Goal: Task Accomplishment & Management: Use online tool/utility

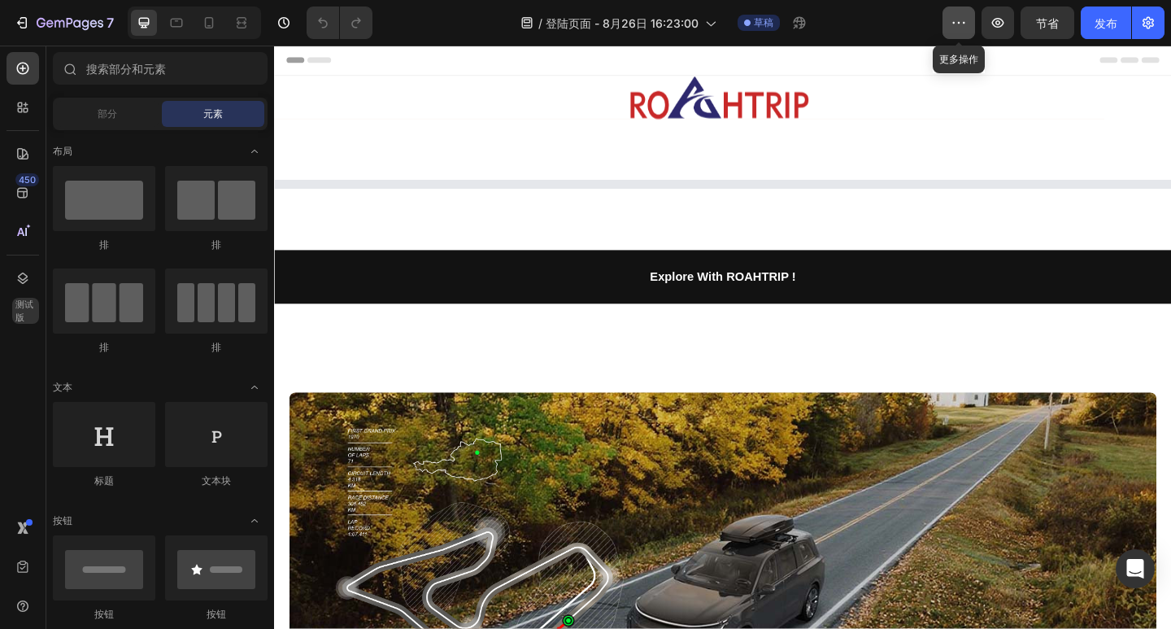
click at [964, 25] on icon "button" at bounding box center [959, 23] width 16 height 16
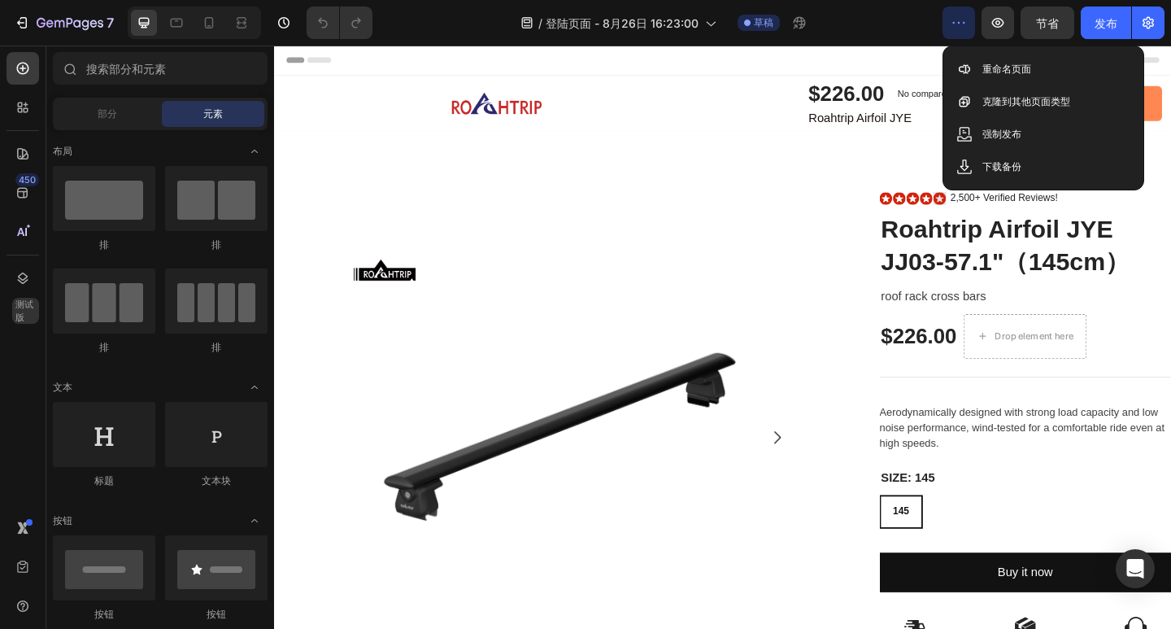
click at [964, 25] on icon "button" at bounding box center [959, 23] width 16 height 16
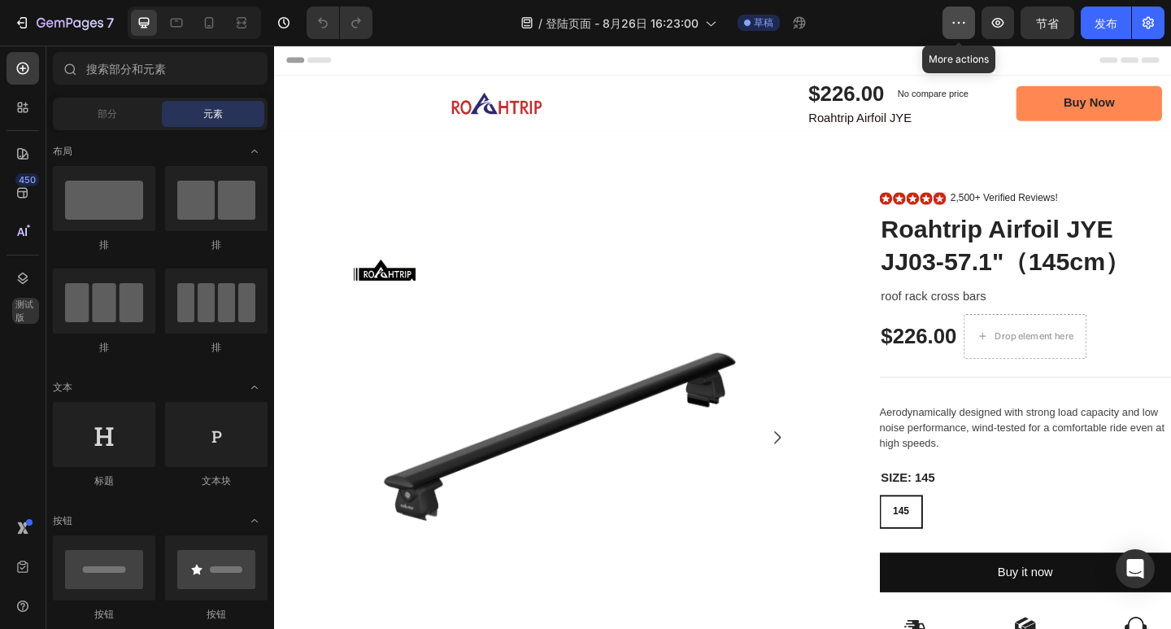
click at [964, 25] on icon "button" at bounding box center [959, 23] width 16 height 16
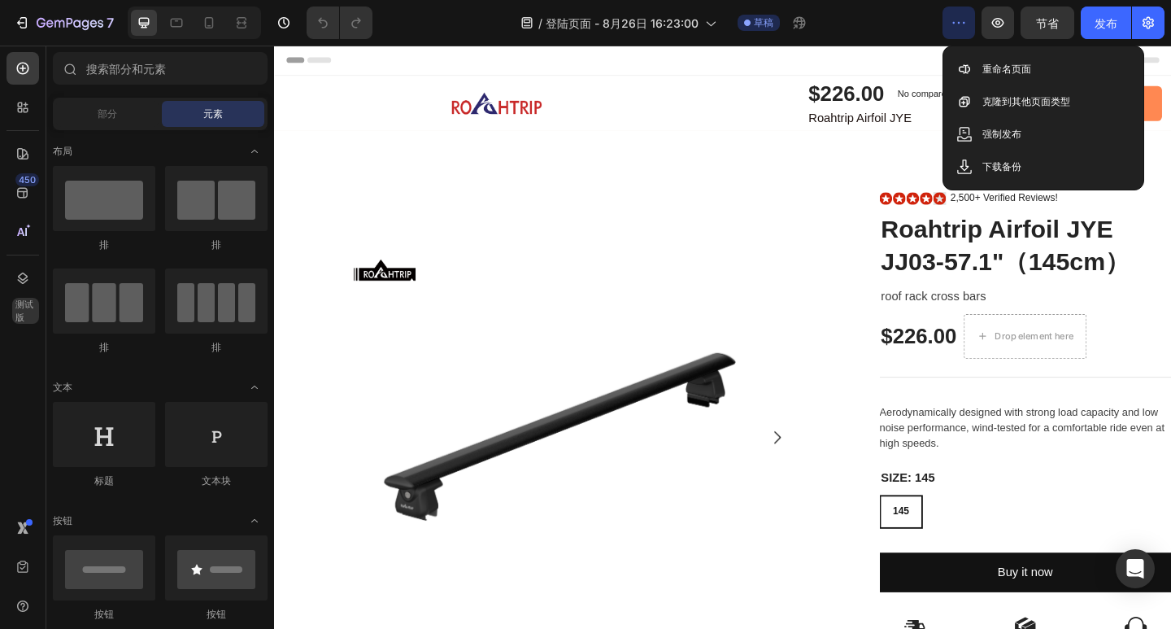
click at [964, 25] on icon "button" at bounding box center [959, 23] width 16 height 16
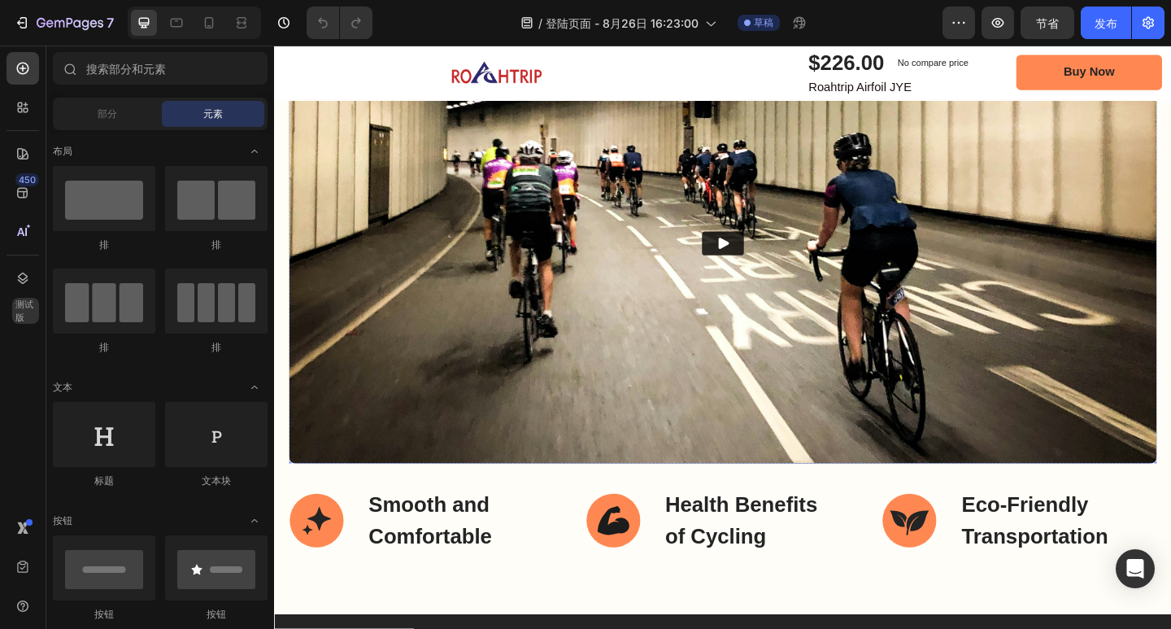
scroll to position [4148, 0]
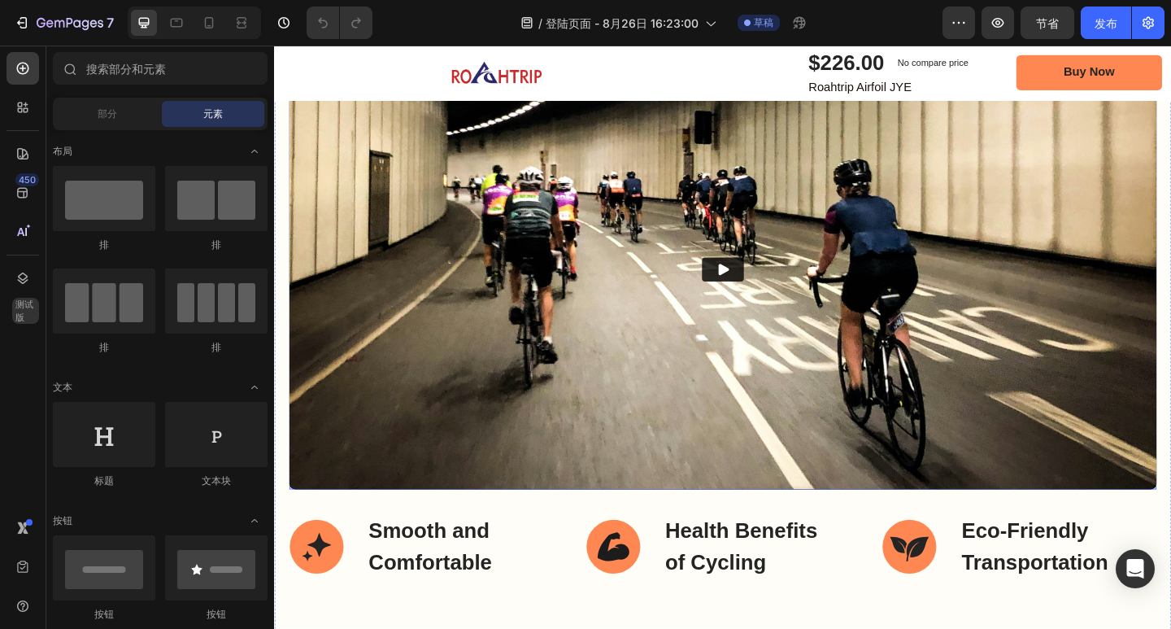
click at [355, 253] on div "The Advantages of the Gem Road Bike Heading The Gem's advanced engineering opti…" at bounding box center [761, 233] width 943 height 592
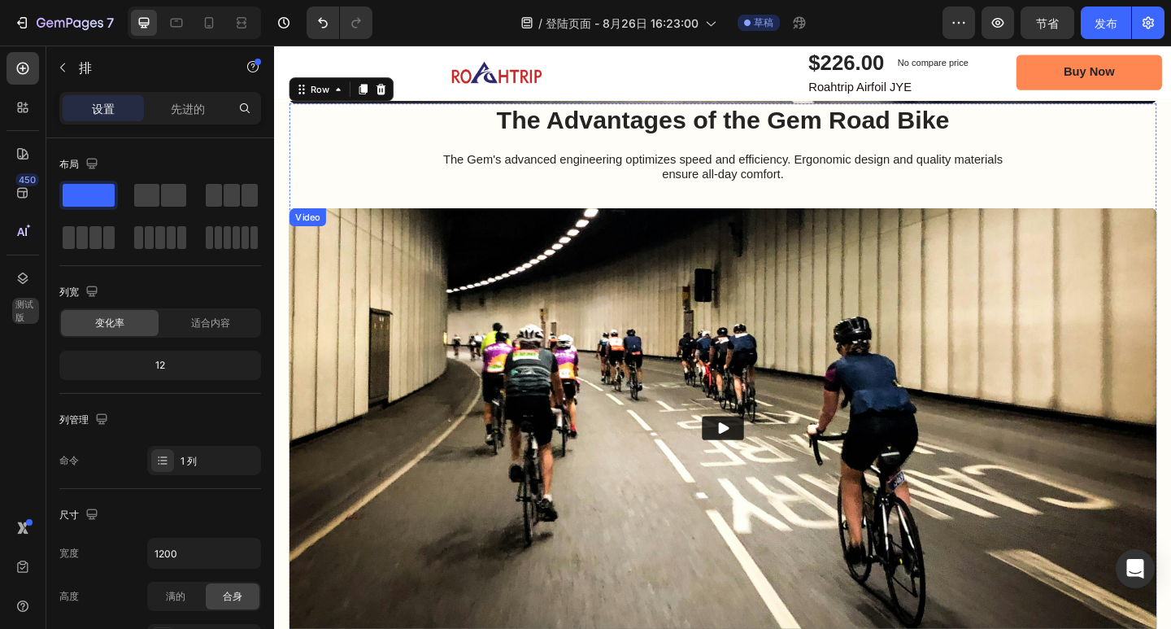
scroll to position [4457, 0]
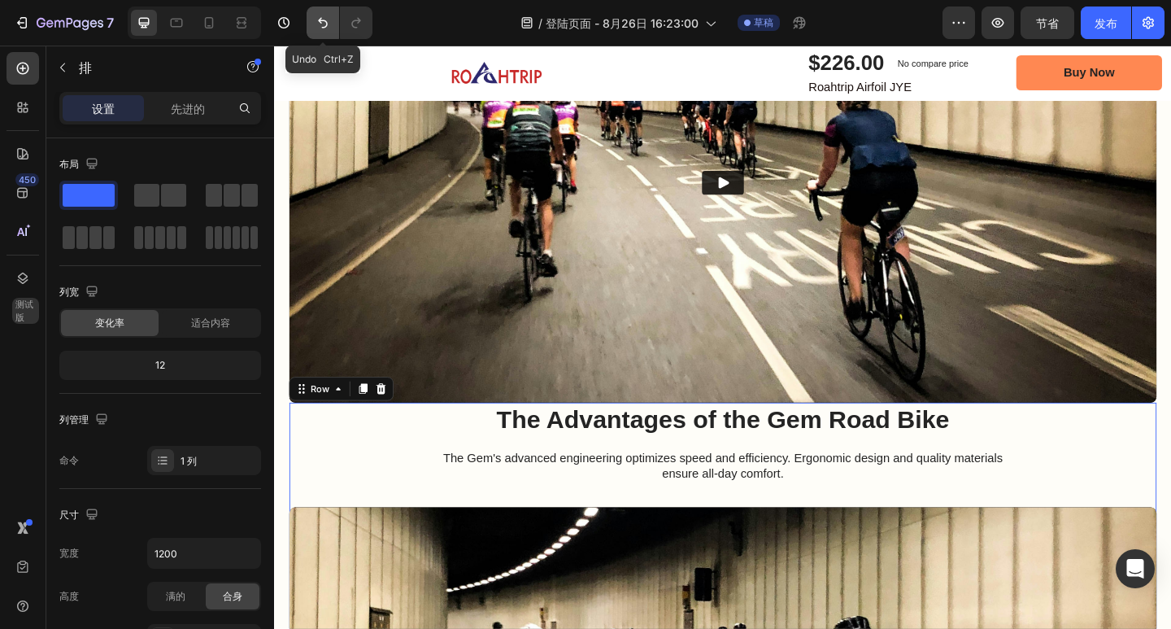
click at [328, 25] on icon "撤消/重做" at bounding box center [323, 23] width 16 height 16
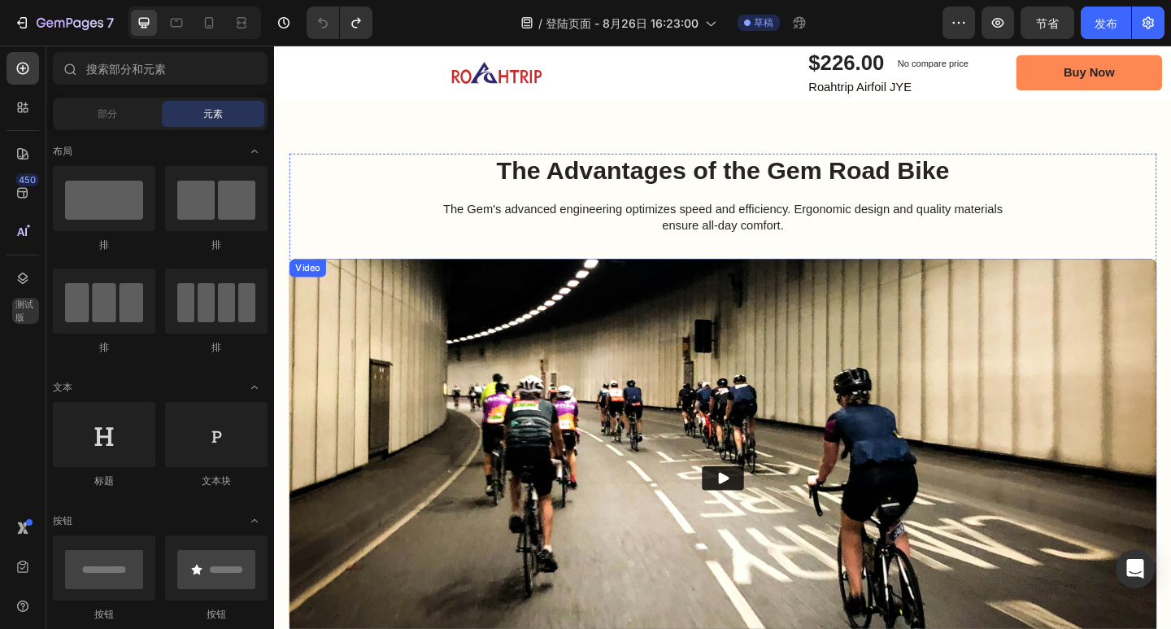
scroll to position [4132, 0]
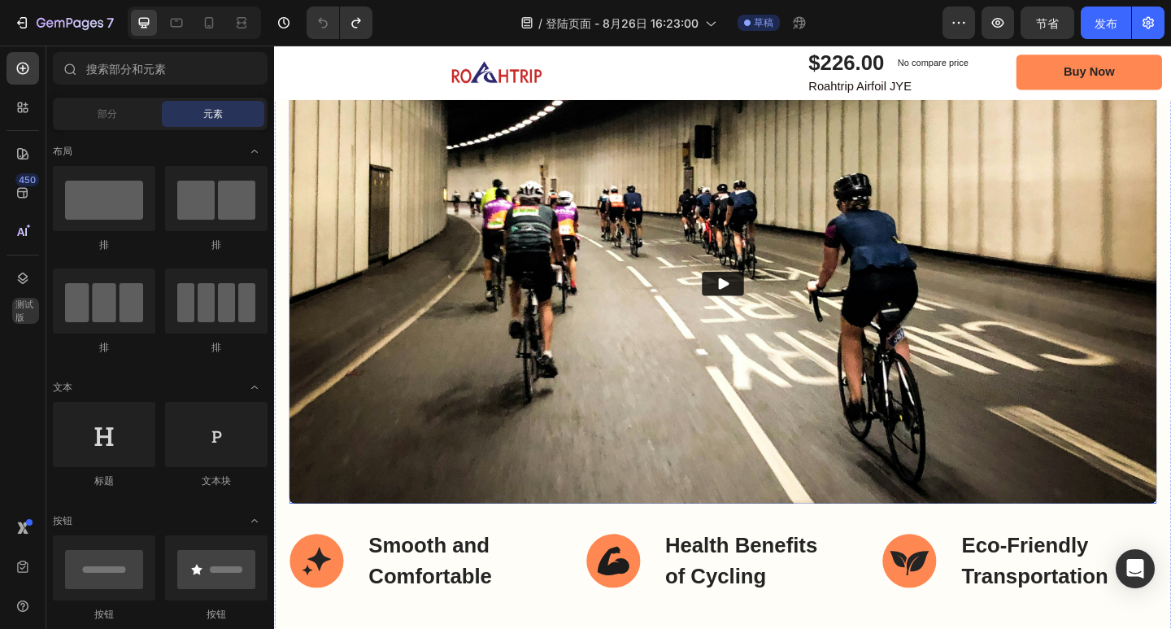
click at [300, 216] on div "The Advantages of the Gem Road Bike Heading The Gem's advanced engineering opti…" at bounding box center [761, 248] width 943 height 592
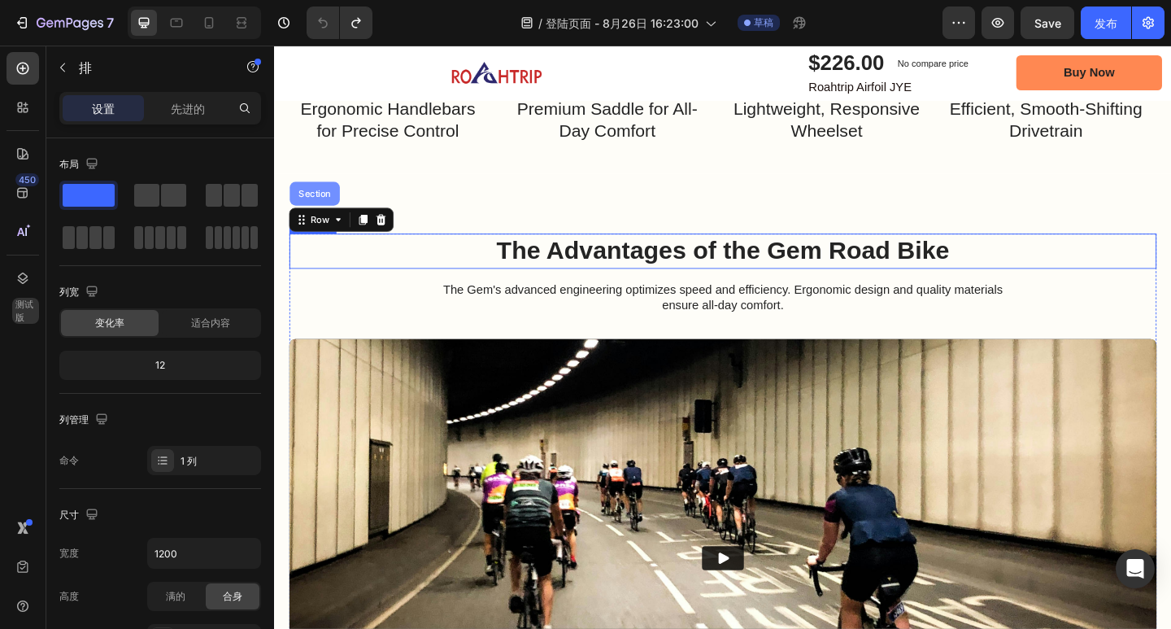
scroll to position [3807, 0]
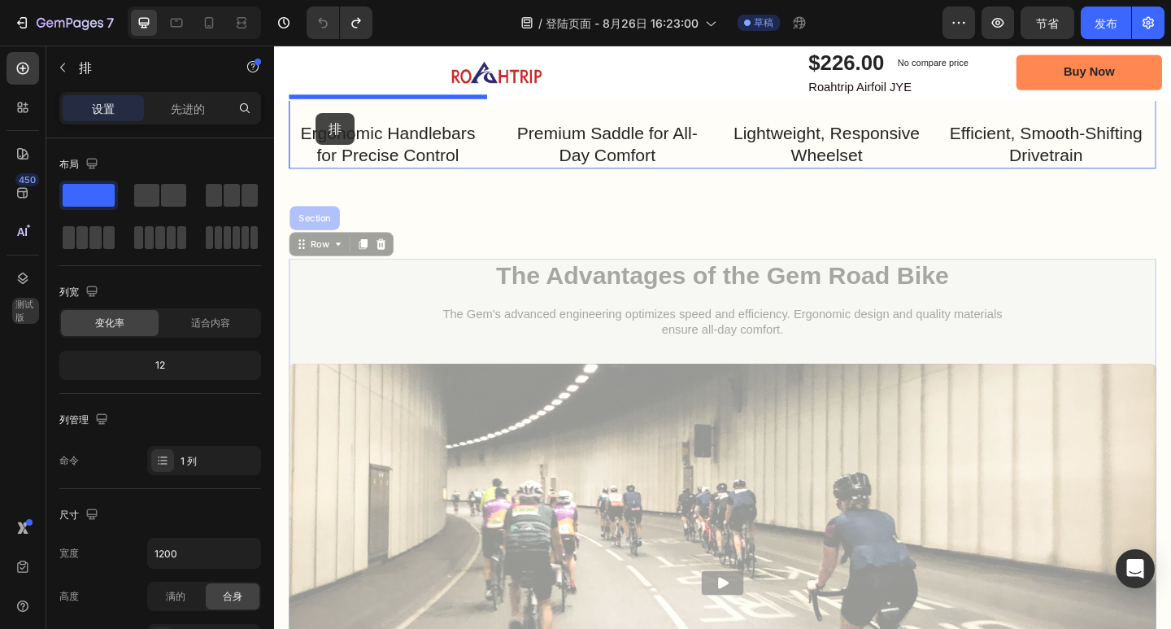
drag, startPoint x: 307, startPoint y: 481, endPoint x: 319, endPoint y: 119, distance: 362.9
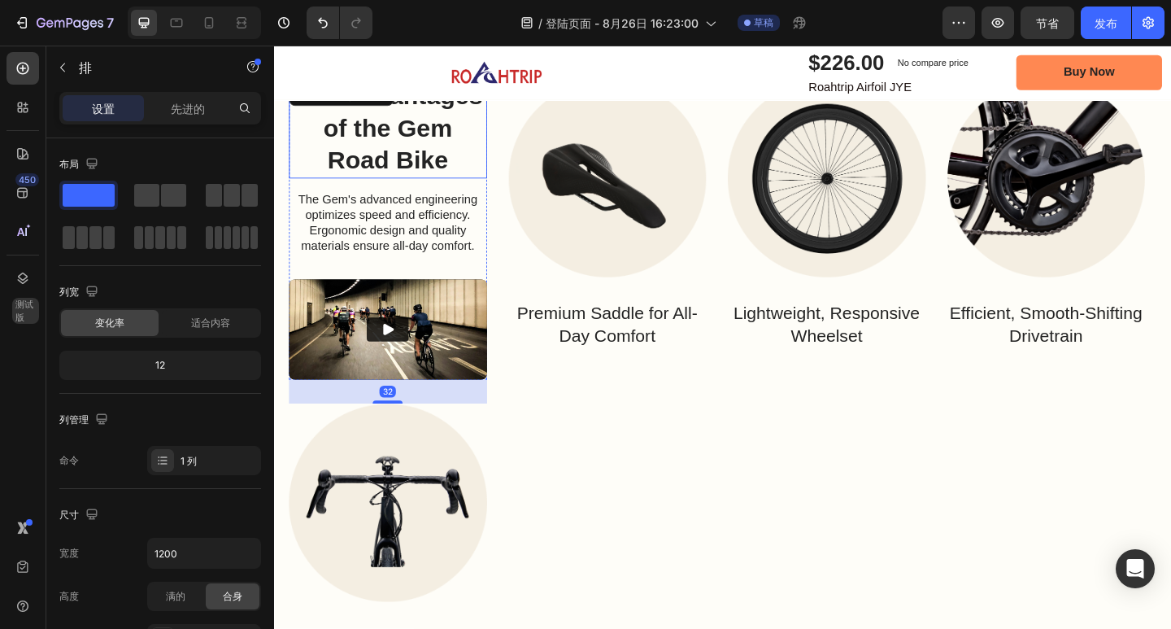
scroll to position [3618, 0]
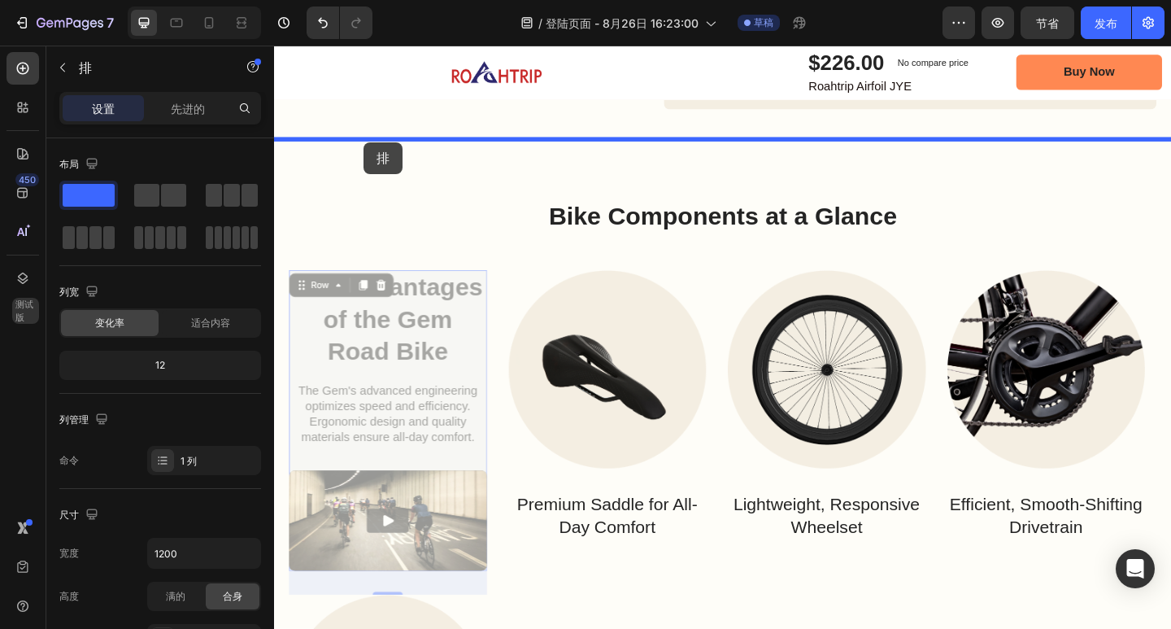
drag, startPoint x: 316, startPoint y: 309, endPoint x: 372, endPoint y: 150, distance: 168.0
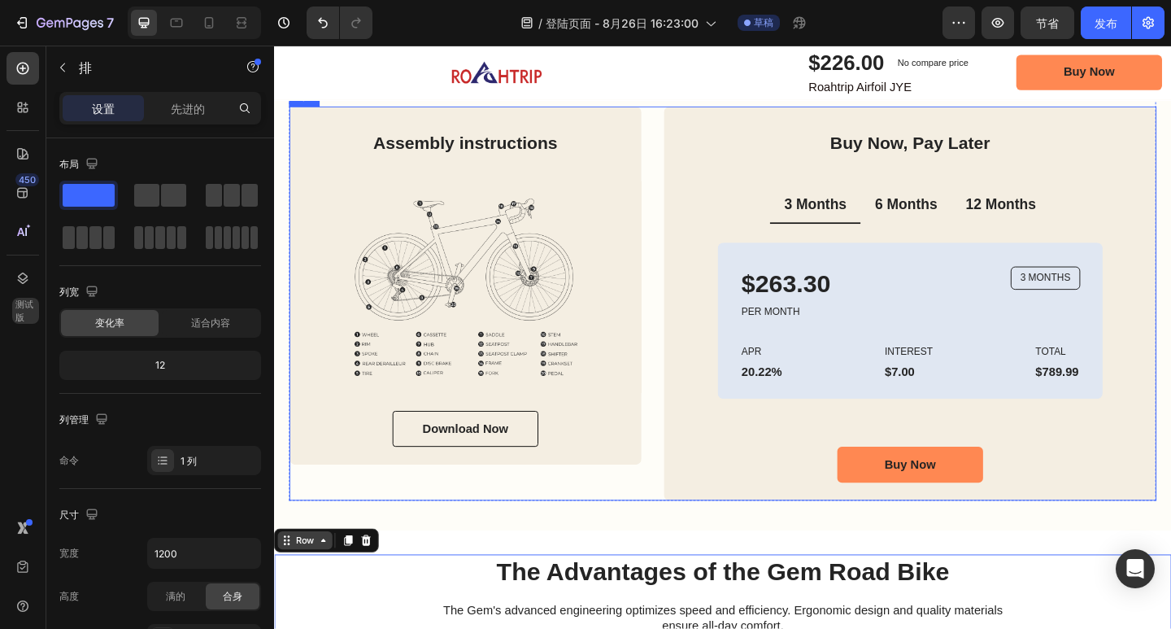
scroll to position [3212, 0]
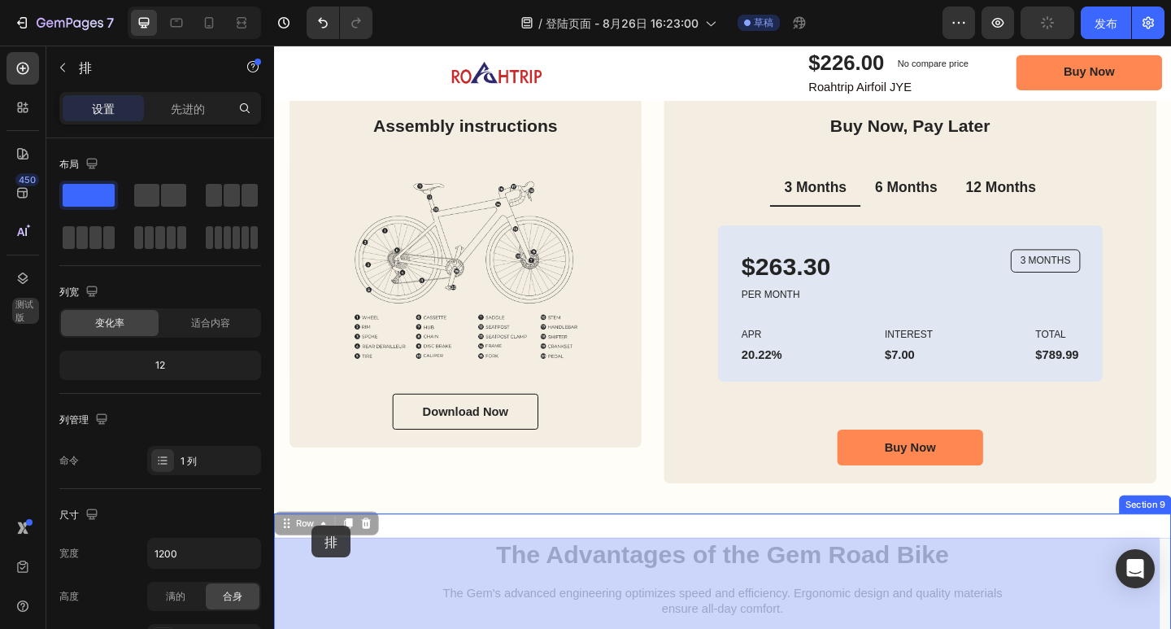
drag, startPoint x: 305, startPoint y: 570, endPoint x: 315, endPoint y: 568, distance: 10.1
click at [315, 568] on div "Header Image $226.00 Product Price Product Price No compare price Product Price…" at bounding box center [762, 629] width 976 height 7590
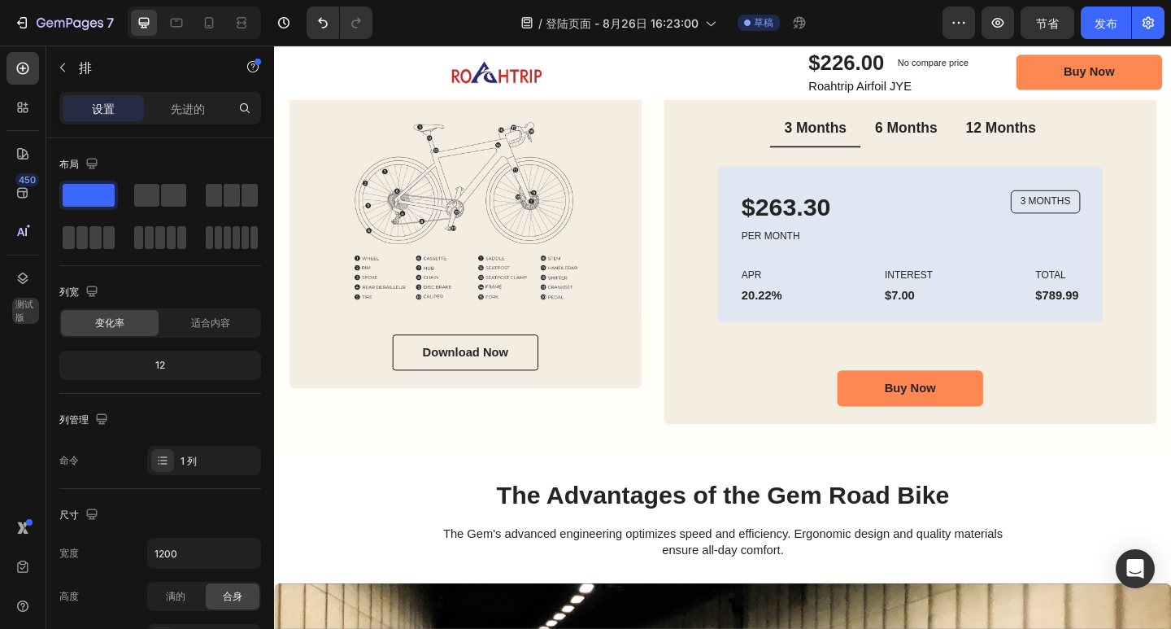
scroll to position [3293, 0]
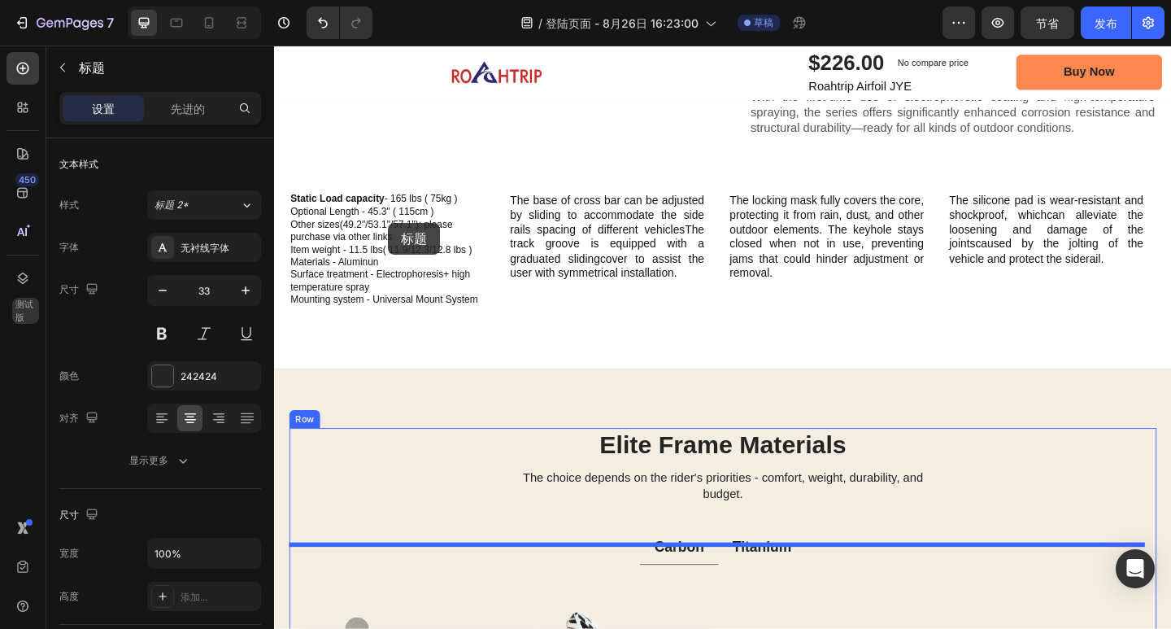
scroll to position [1780, 0]
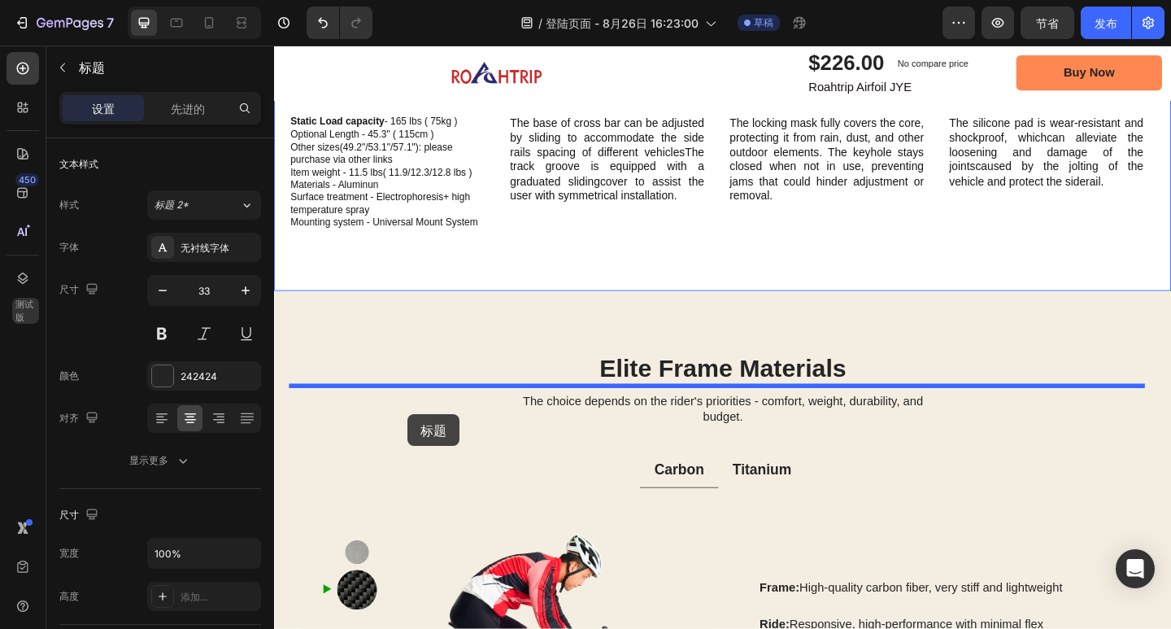
drag, startPoint x: 303, startPoint y: 409, endPoint x: 419, endPoint y: 446, distance: 122.2
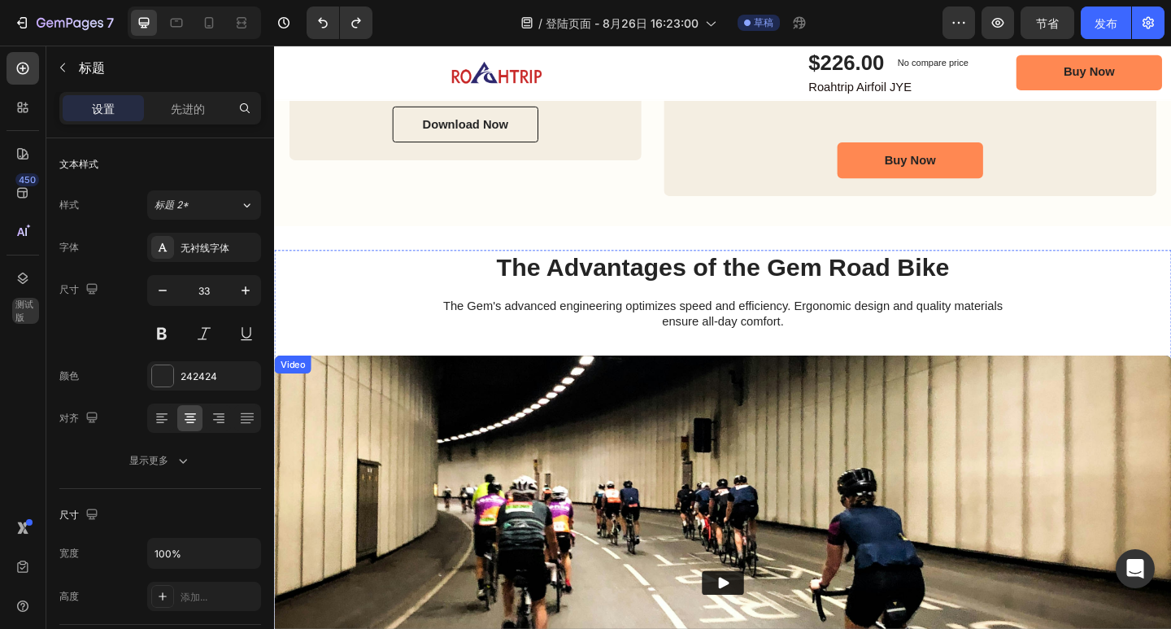
scroll to position [3516, 0]
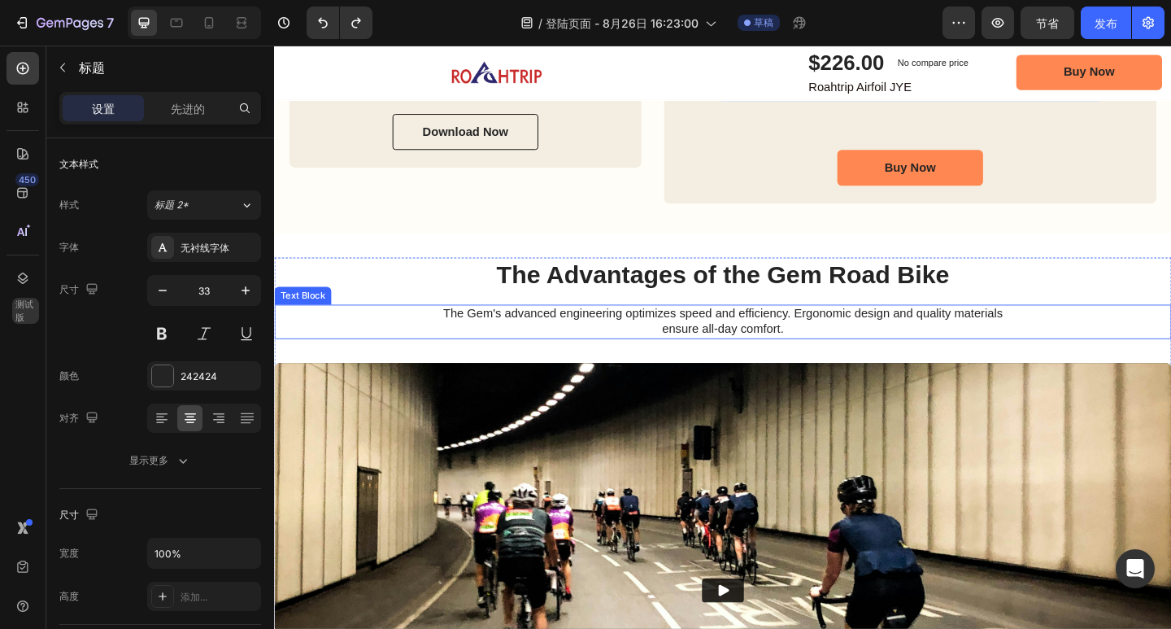
click at [360, 333] on div "The Gem's advanced engineering optimizes speed and efficiency. Ergonomic design…" at bounding box center [762, 346] width 976 height 37
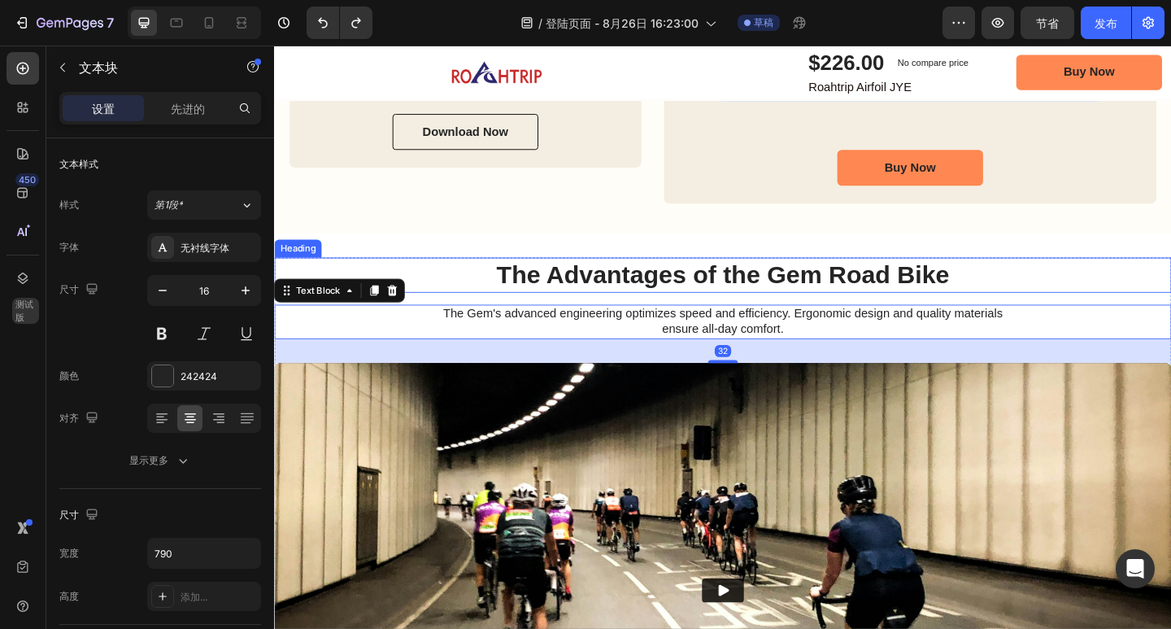
click at [368, 288] on h2 "The Advantages of the Gem Road Bike" at bounding box center [762, 296] width 976 height 38
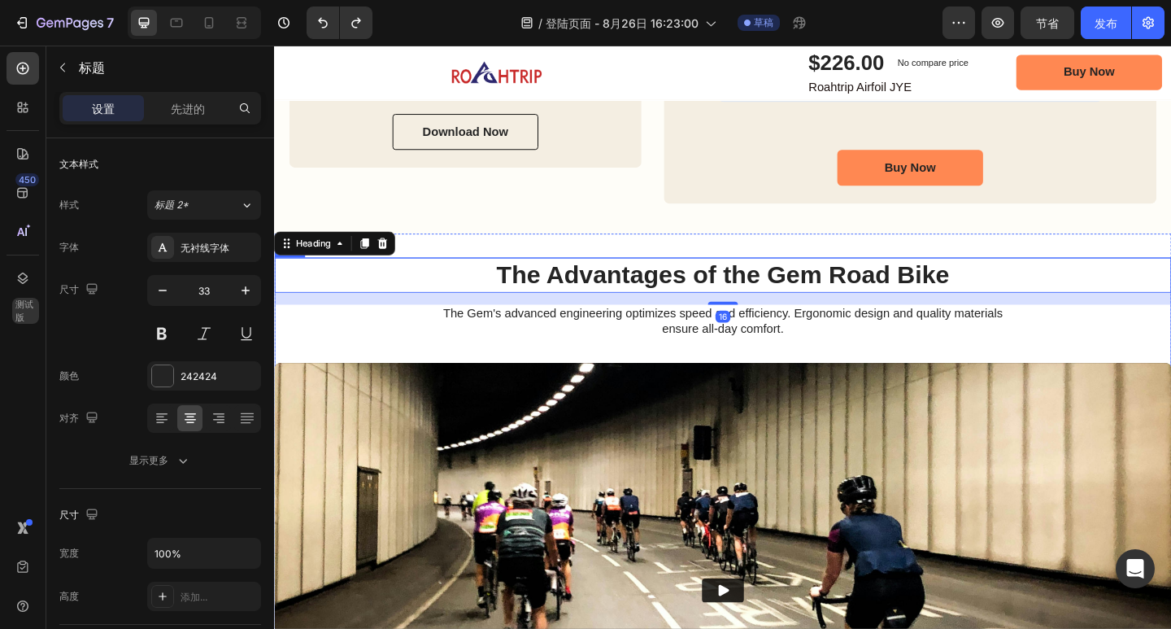
click at [303, 388] on div "The Advantages of the Gem Road Bike Heading 16 The Gem's advanced engineering o…" at bounding box center [762, 581] width 976 height 608
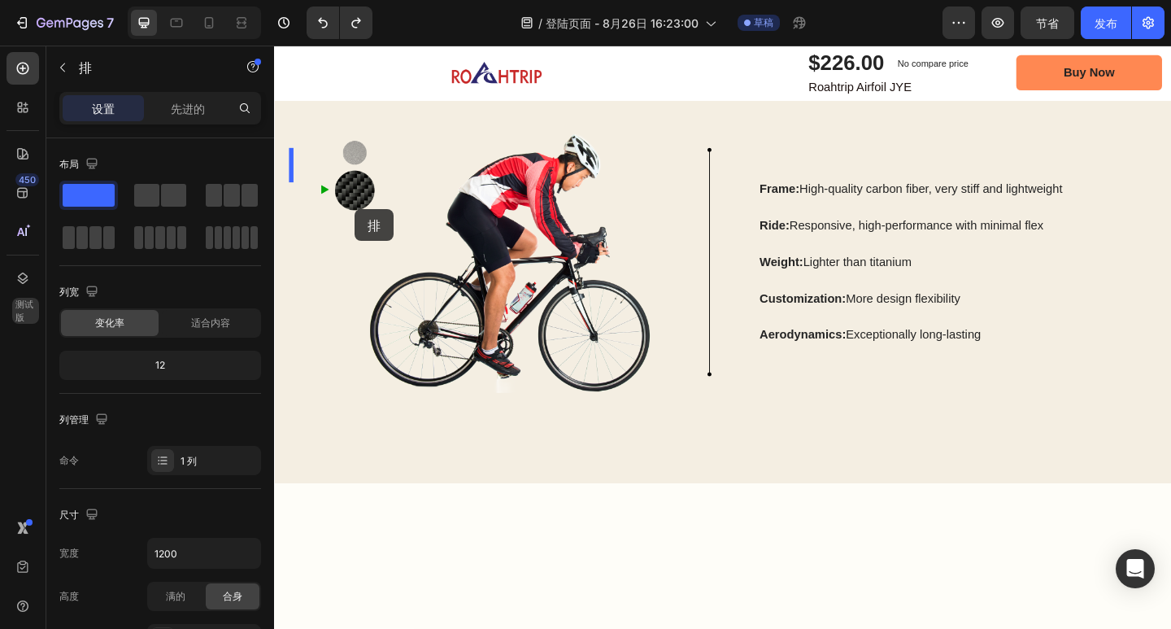
scroll to position [1889, 0]
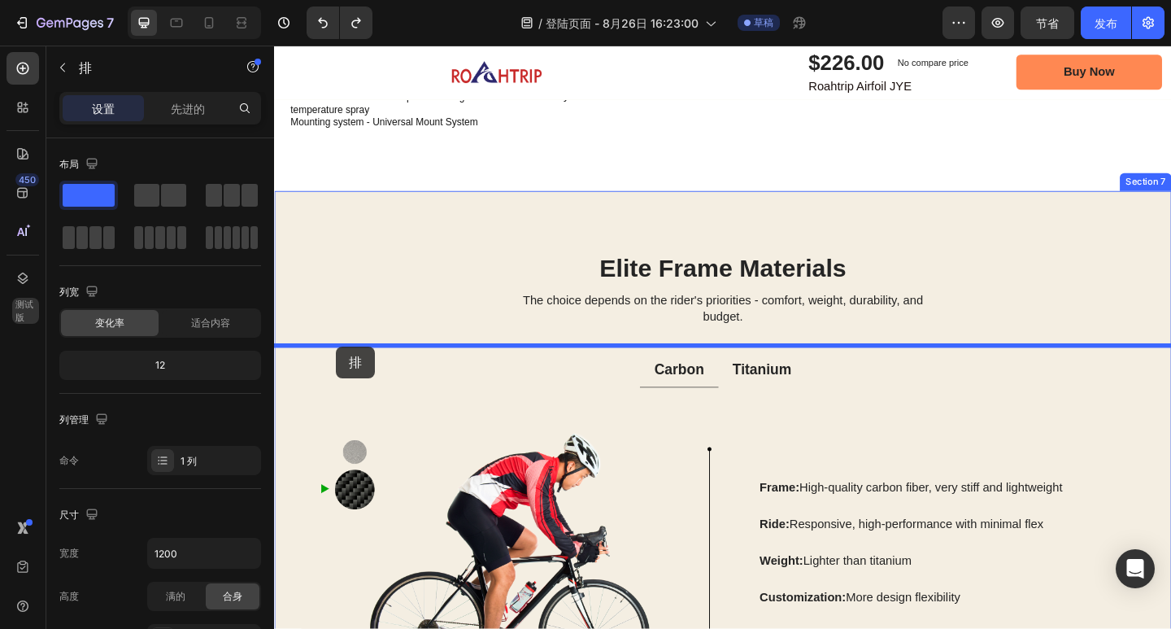
drag, startPoint x: 294, startPoint y: 262, endPoint x: 341, endPoint y: 375, distance: 122.2
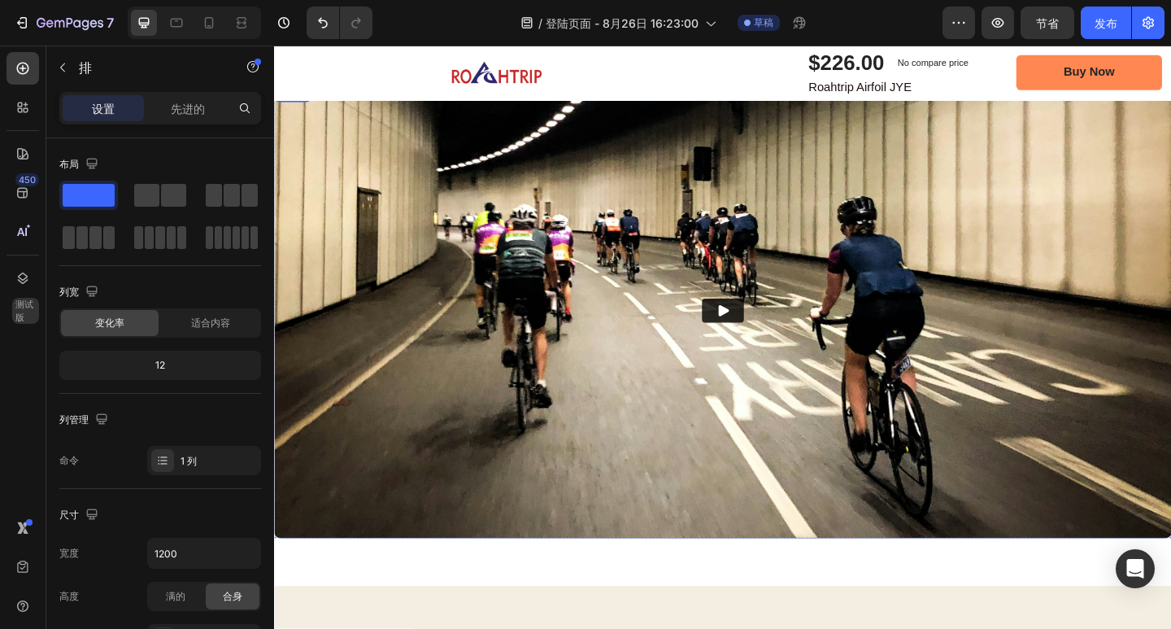
scroll to position [2219, 0]
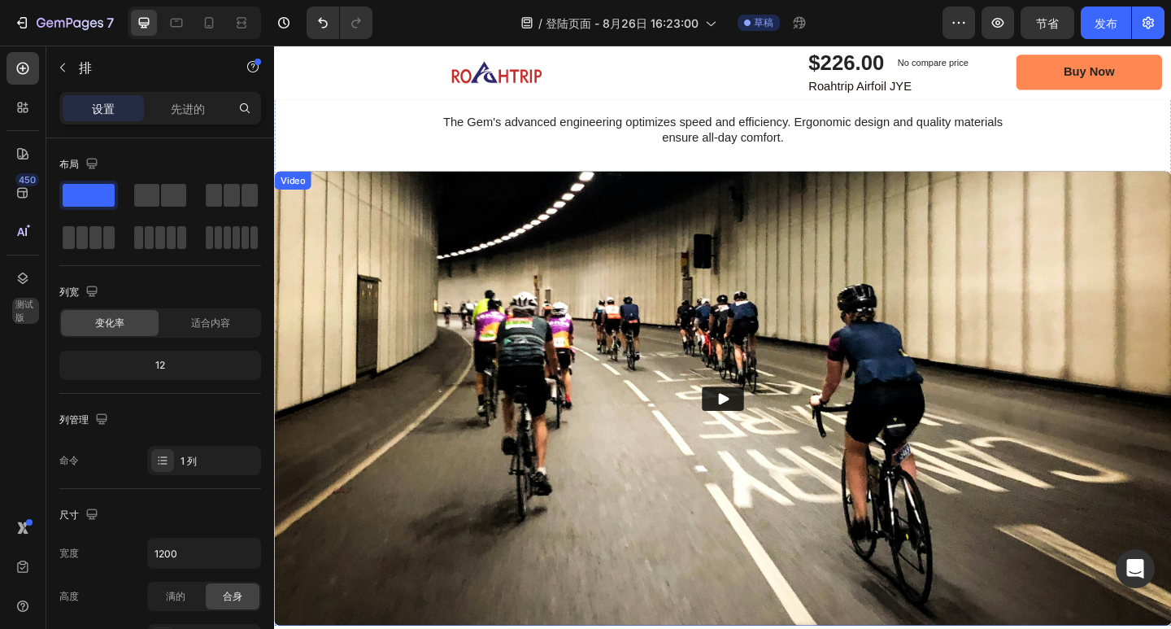
click at [854, 257] on img at bounding box center [762, 430] width 976 height 494
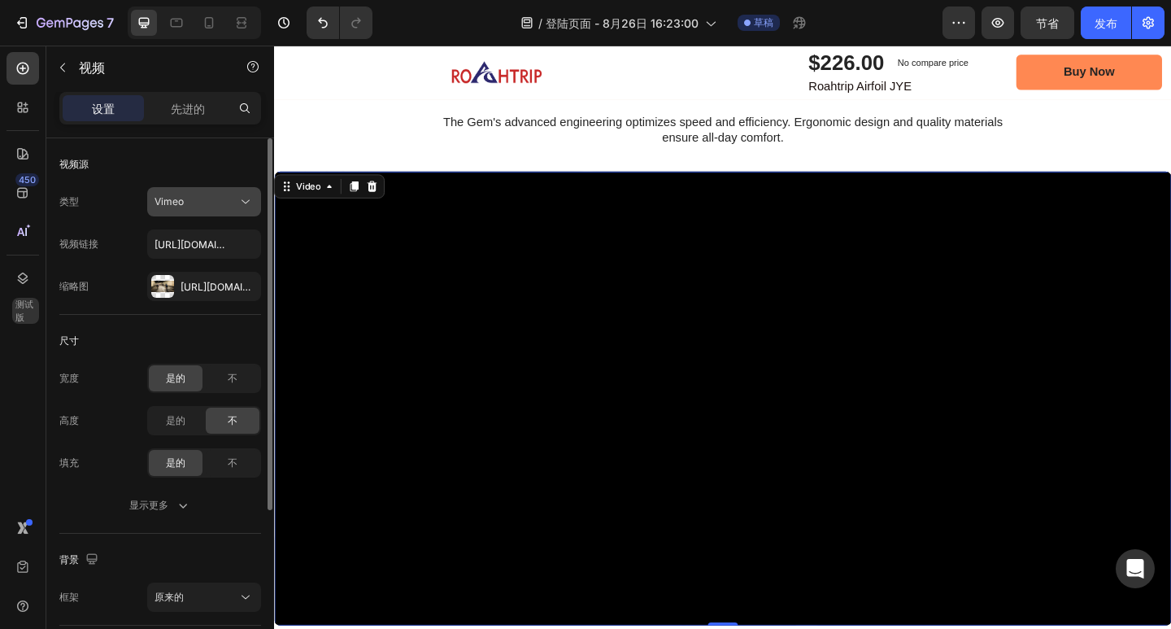
click at [211, 208] on div "Vimeo" at bounding box center [196, 201] width 83 height 15
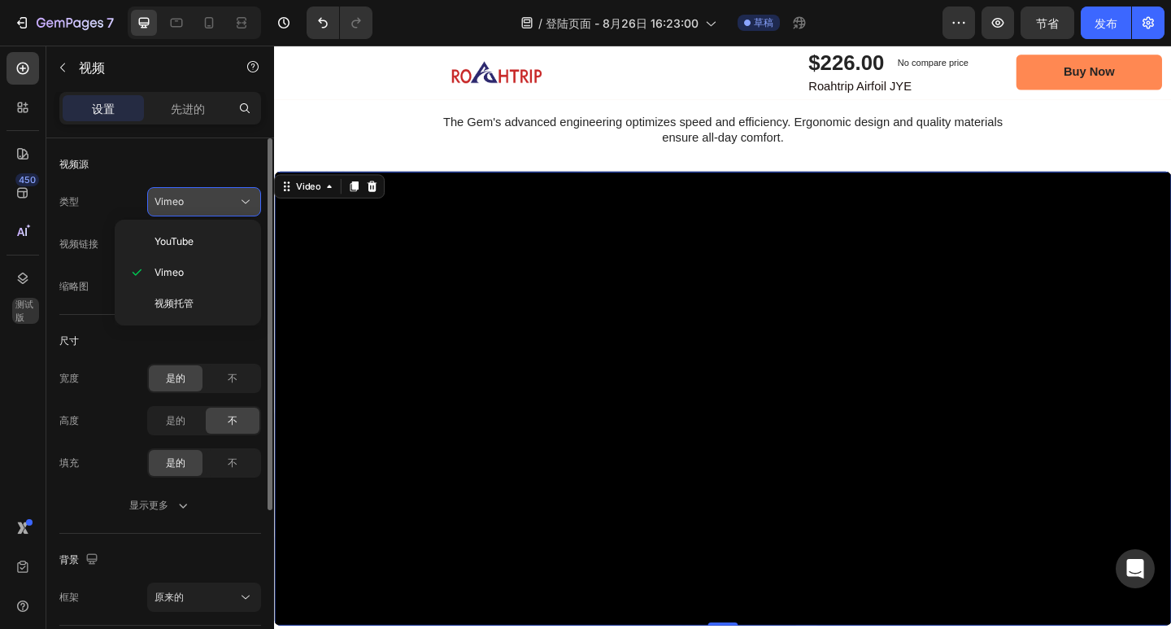
click at [211, 208] on div "Vimeo" at bounding box center [196, 201] width 83 height 15
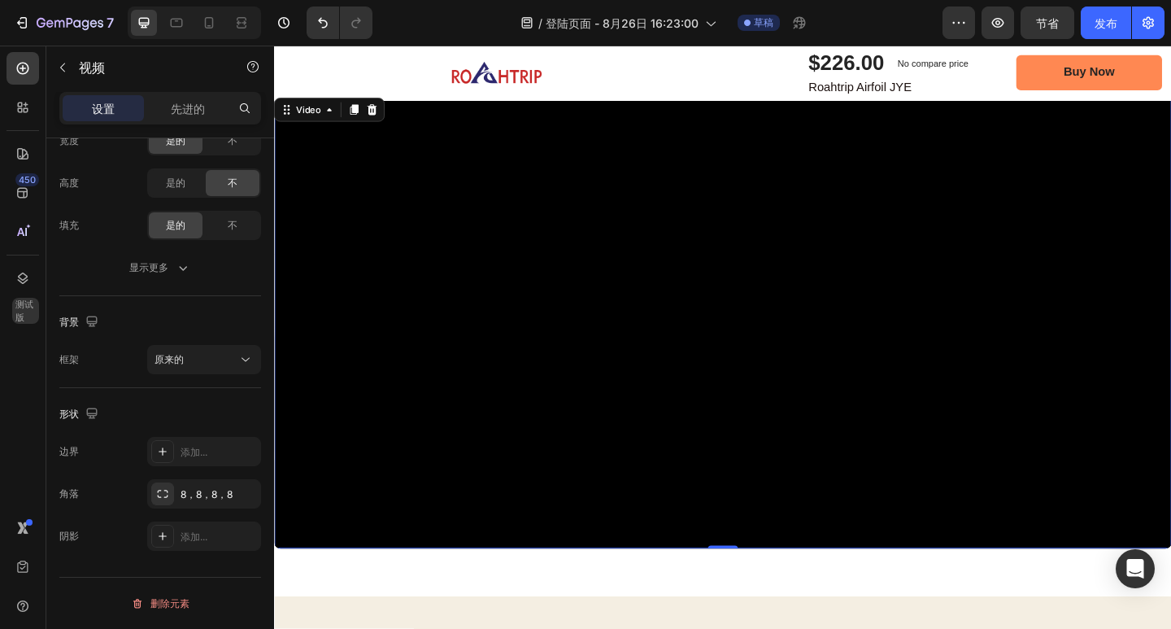
scroll to position [1975, 0]
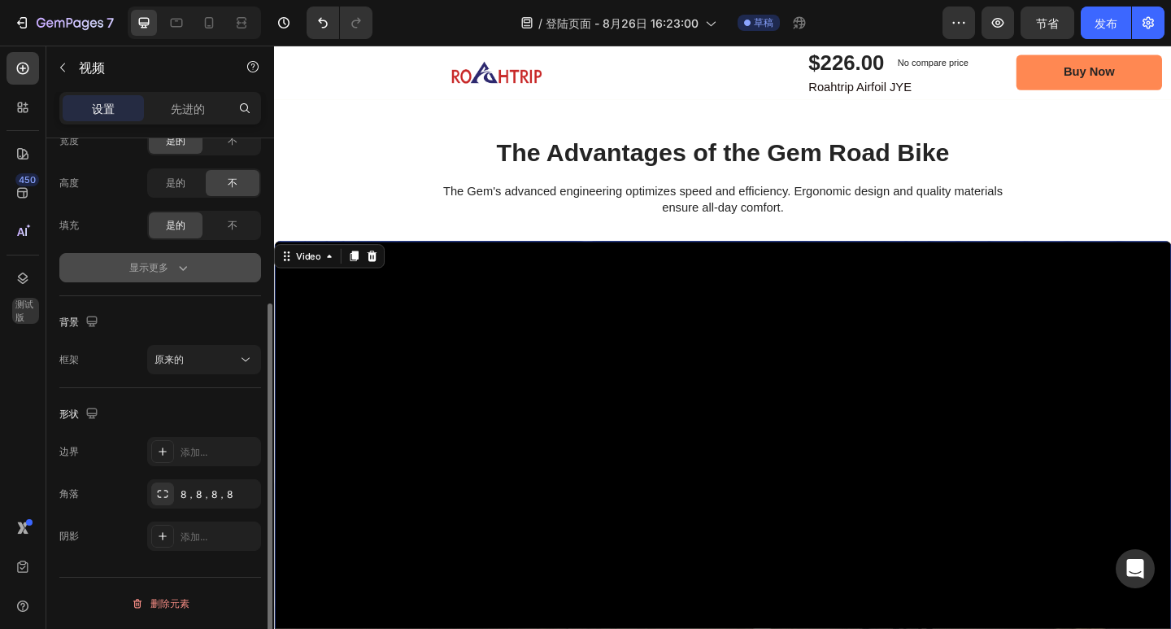
click at [179, 268] on icon "button" at bounding box center [183, 267] width 16 height 16
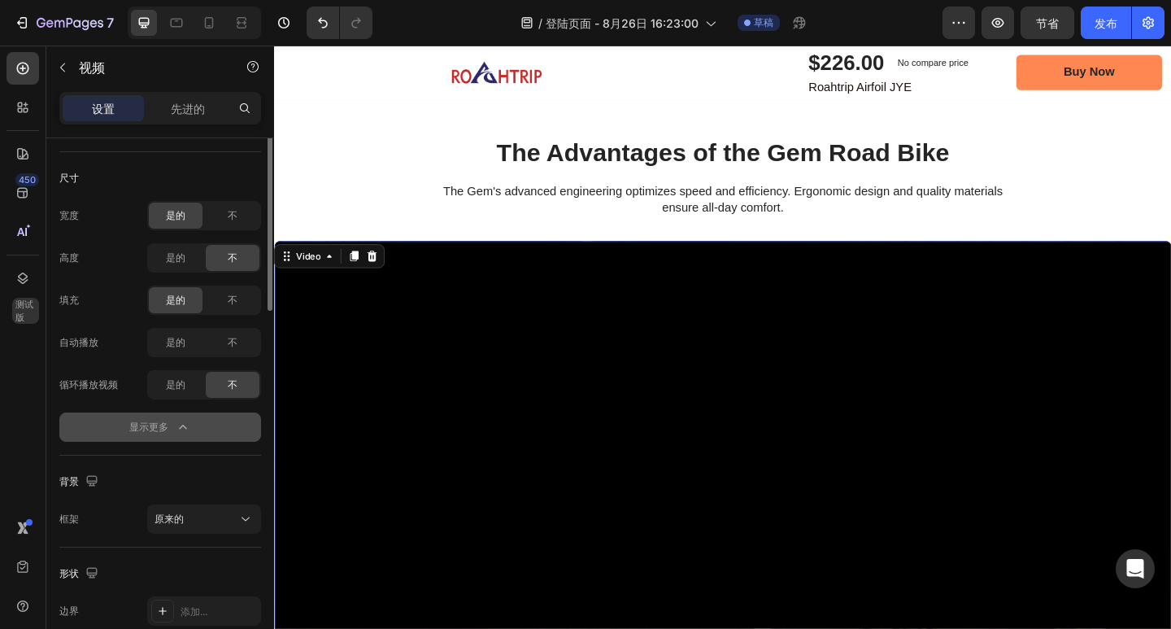
scroll to position [0, 0]
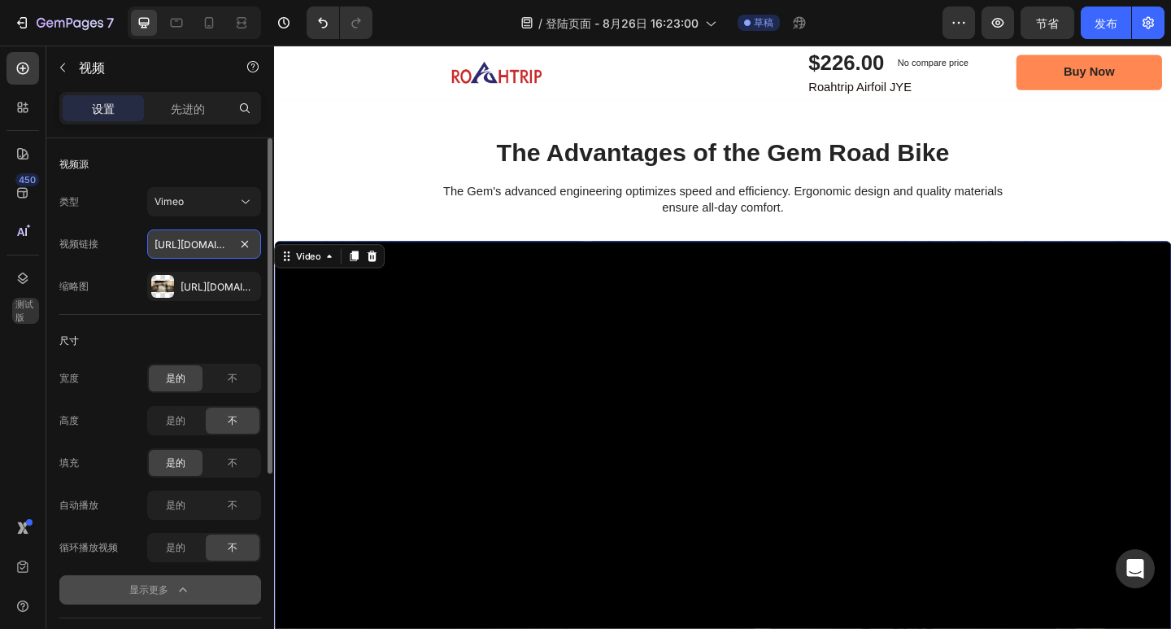
click at [218, 242] on input "https://vimeo.com/347119375" at bounding box center [204, 243] width 114 height 29
click at [111, 316] on div "尺寸 宽度 是的 不 高度 是的 不 填充 是的 不 自动播放 是的 不 循环播放视频 是的 不 显示更多" at bounding box center [160, 466] width 202 height 303
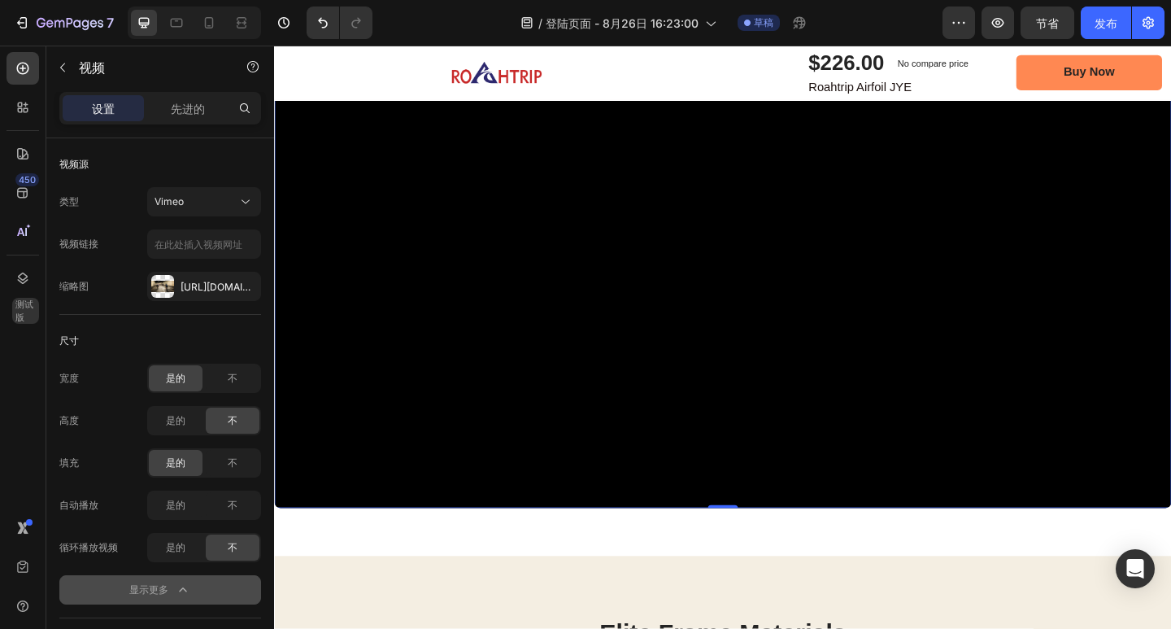
scroll to position [2870, 0]
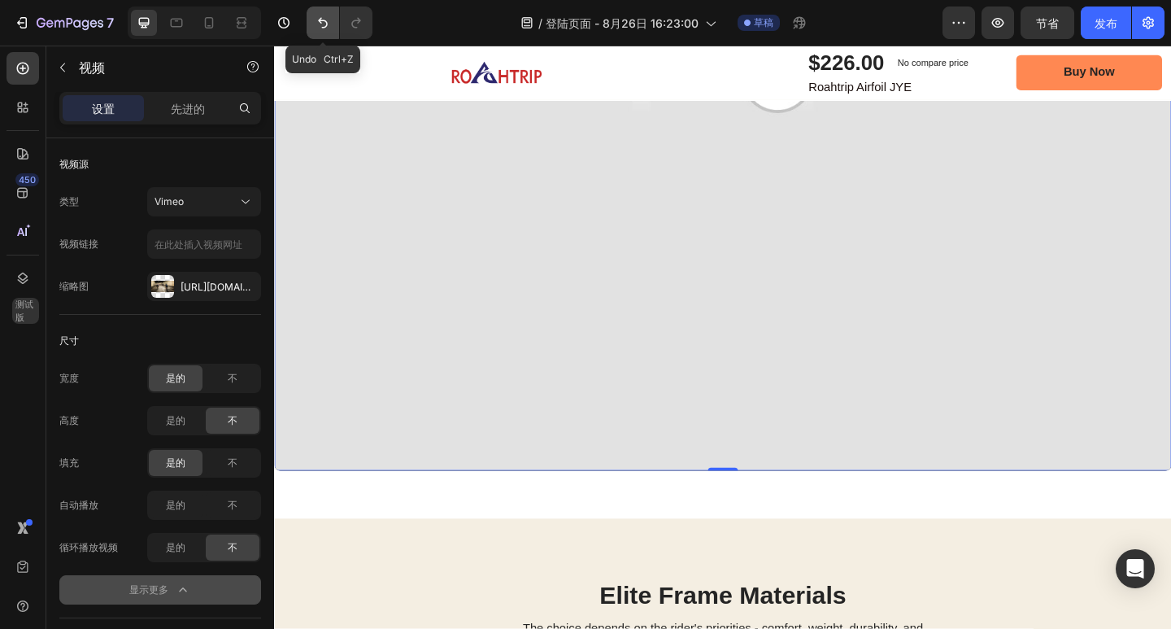
click at [318, 25] on icon "撤消/重做" at bounding box center [323, 23] width 16 height 16
type input "https://vimeo.com/347119375"
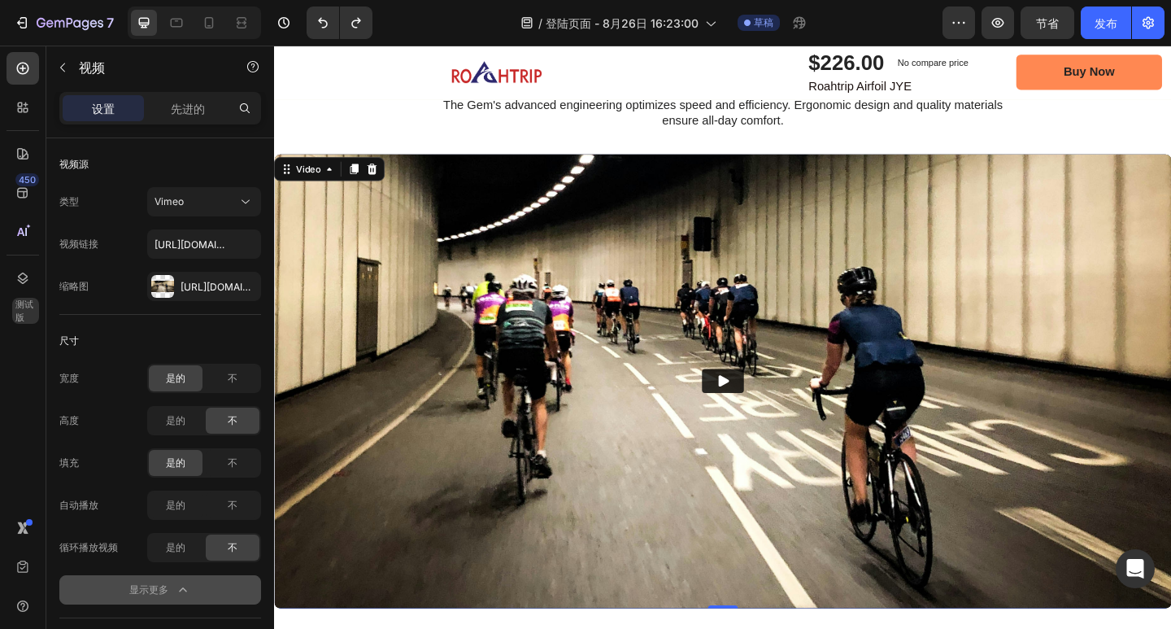
scroll to position [2057, 0]
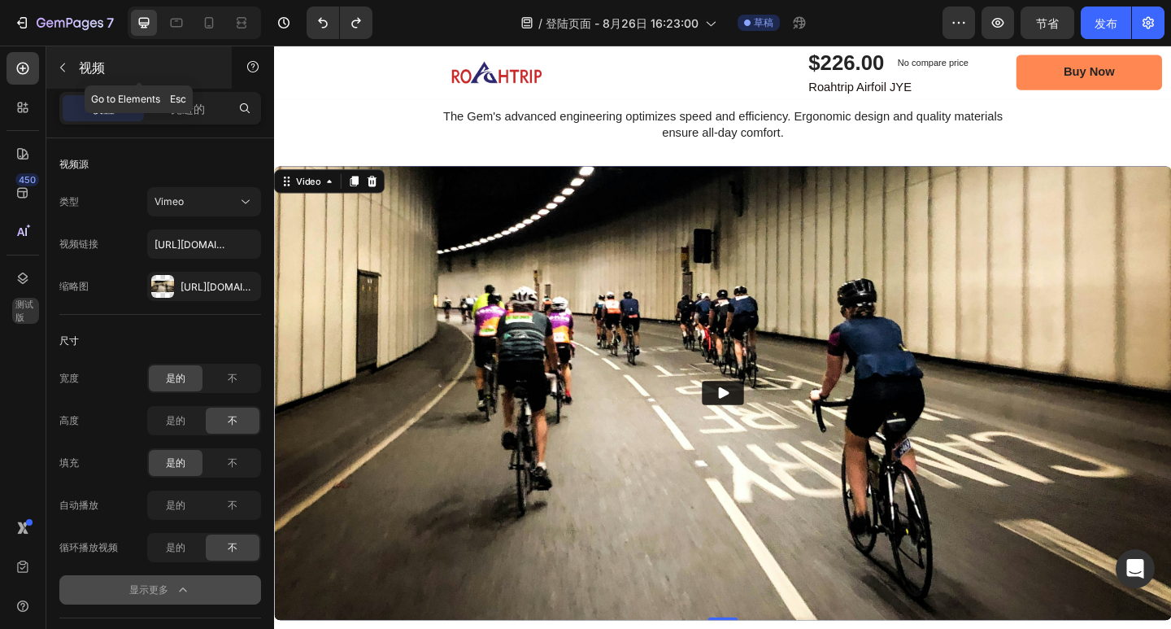
click at [64, 67] on icon "button" at bounding box center [62, 67] width 13 height 13
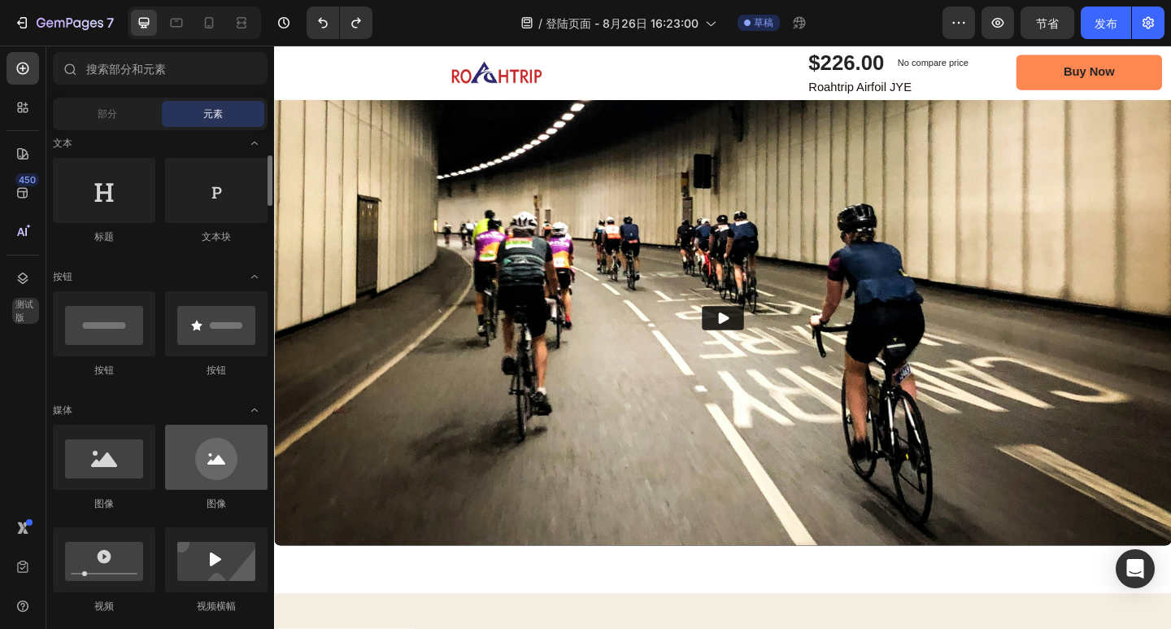
scroll to position [325, 0]
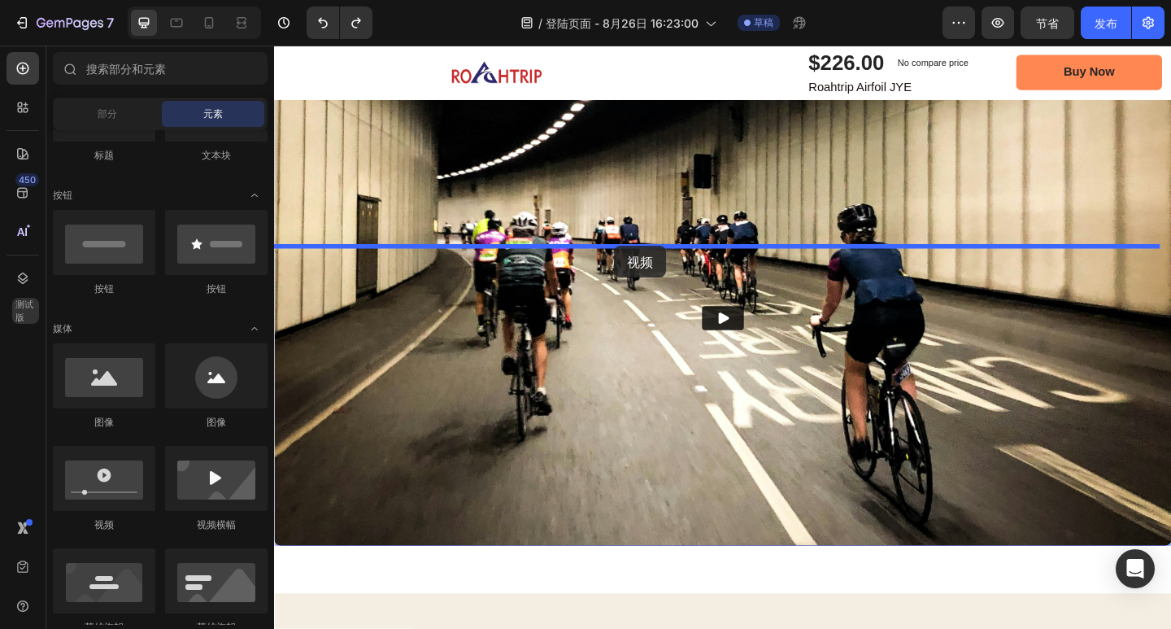
drag, startPoint x: 402, startPoint y: 503, endPoint x: 644, endPoint y: 263, distance: 340.4
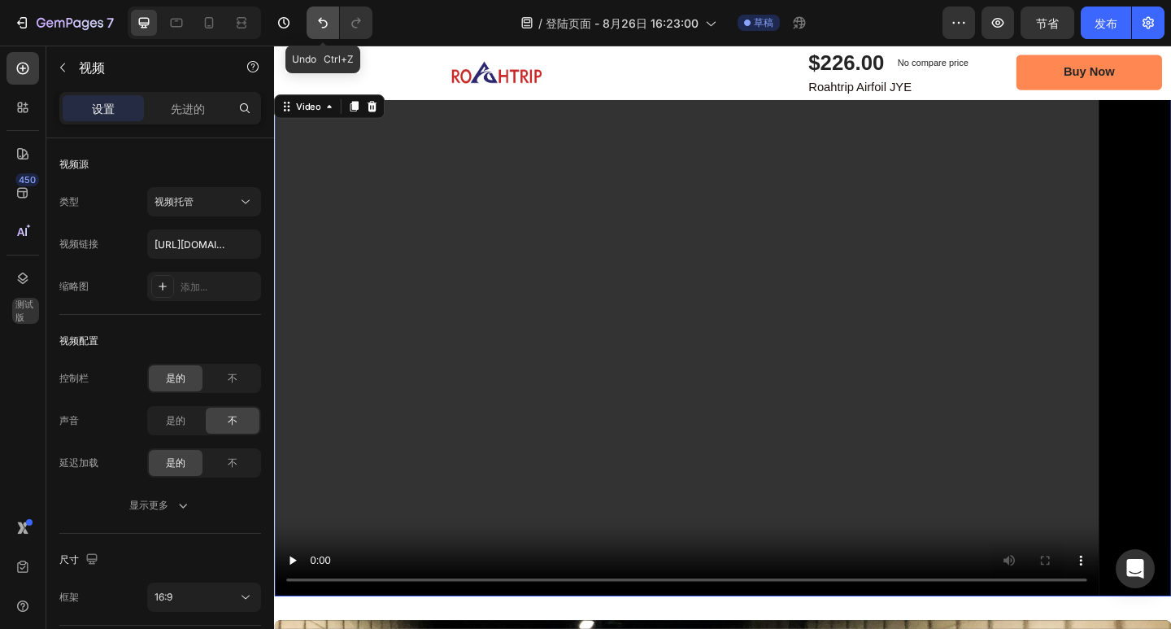
click at [320, 21] on icon "撤消/重做" at bounding box center [323, 23] width 10 height 11
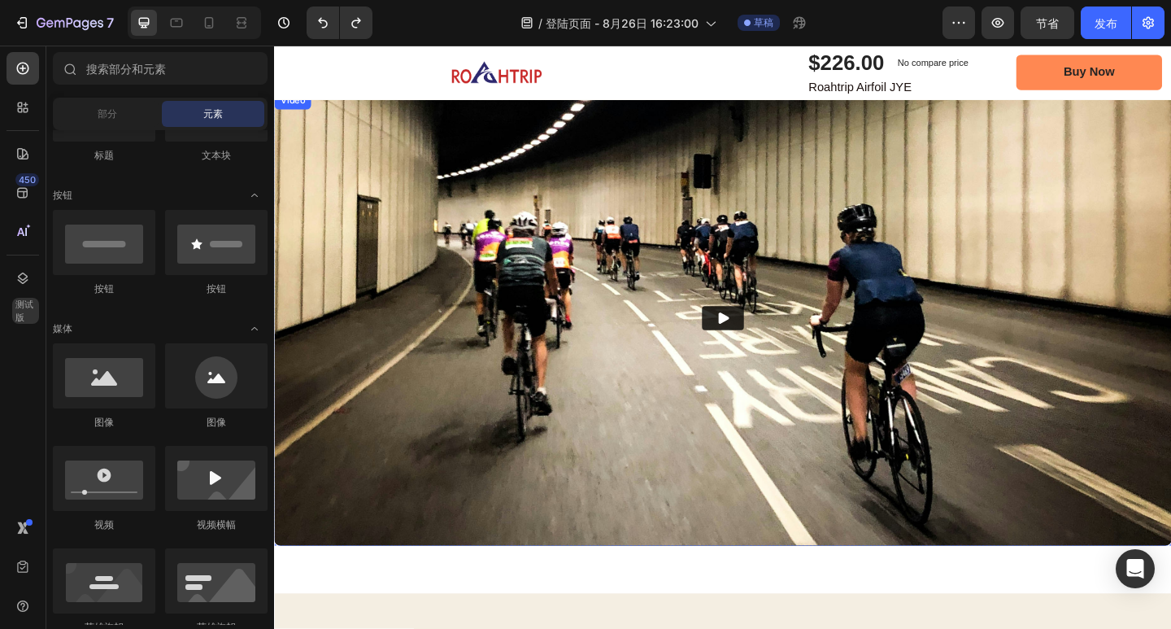
click at [758, 359] on img at bounding box center [762, 343] width 976 height 494
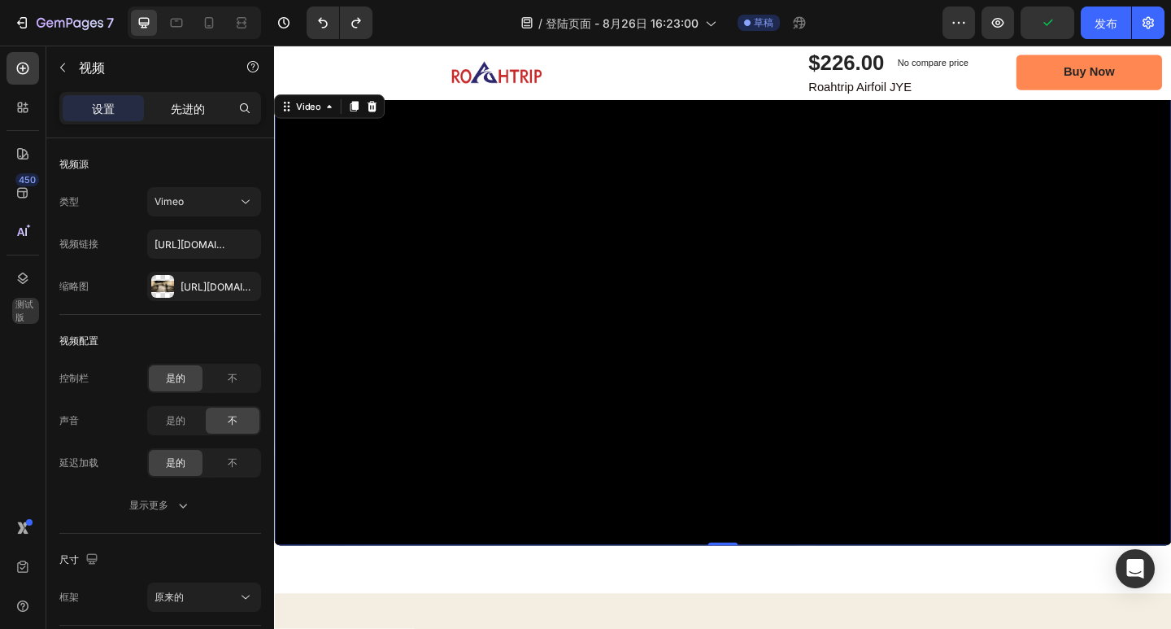
click at [194, 116] on p "先进的" at bounding box center [188, 108] width 34 height 17
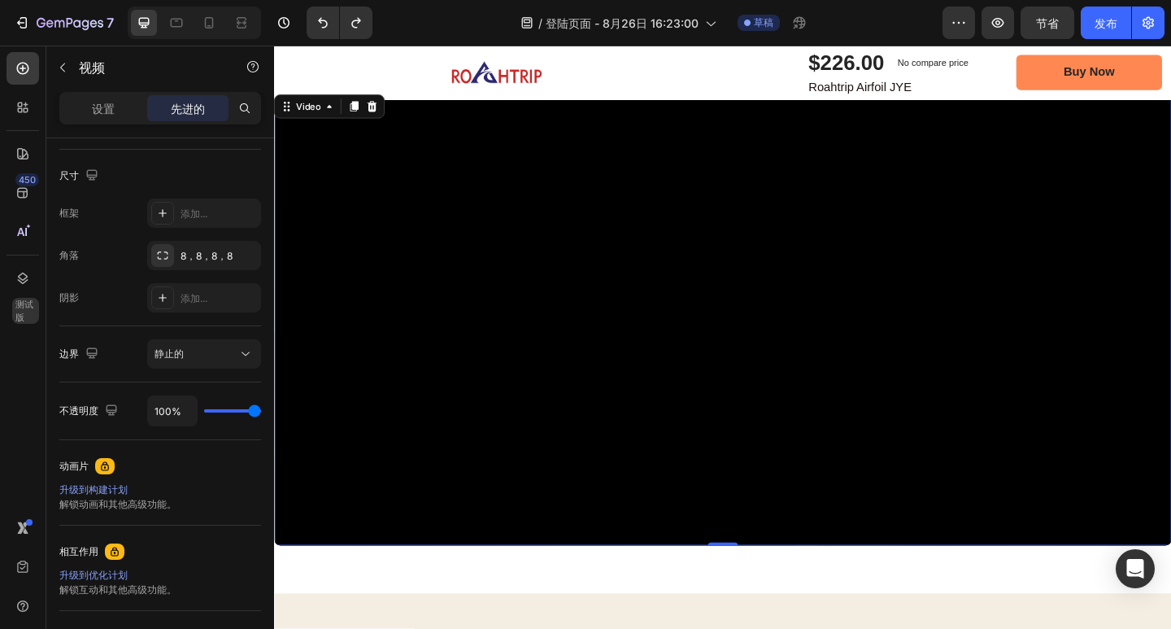
scroll to position [0, 0]
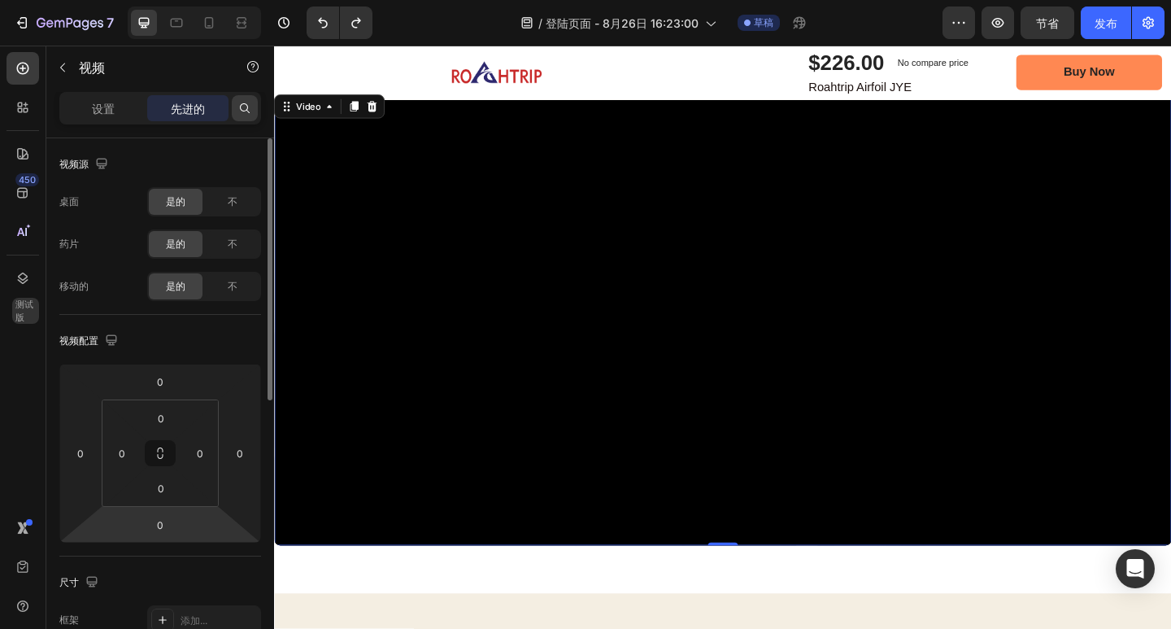
click at [242, 111] on icon at bounding box center [245, 108] width 10 height 10
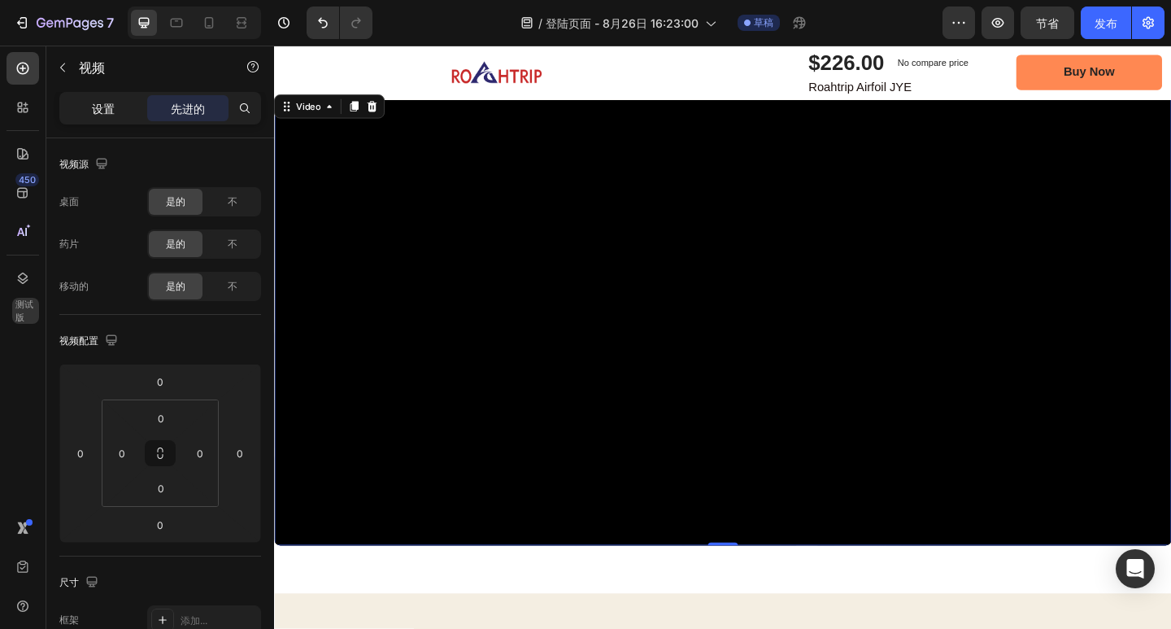
click at [115, 112] on div "设置" at bounding box center [103, 108] width 81 height 26
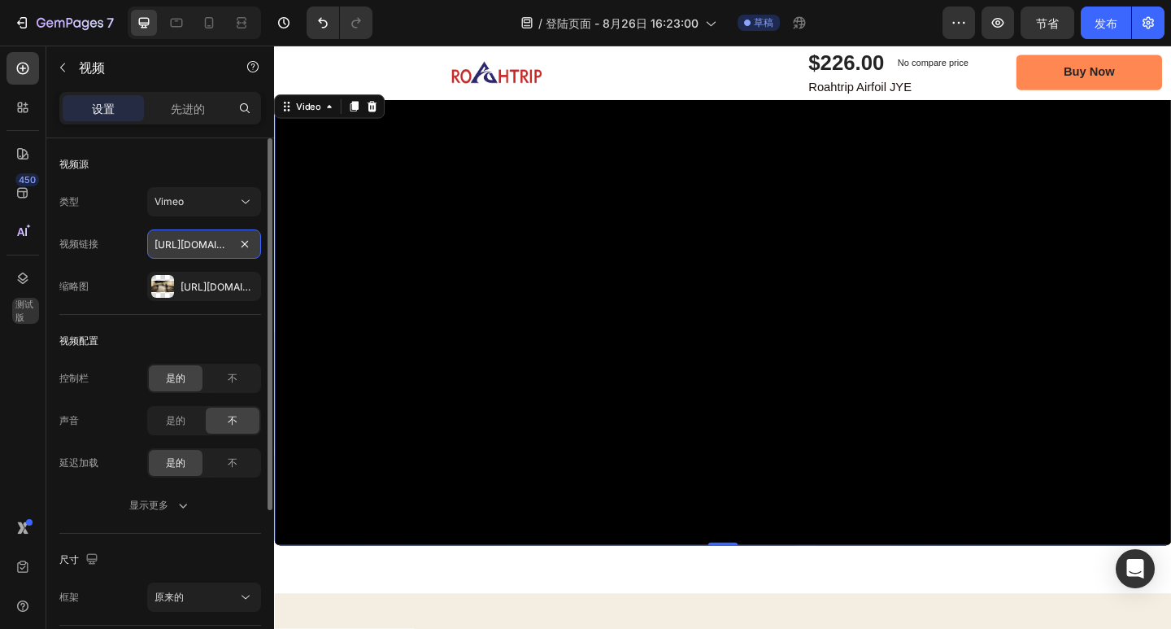
click at [220, 248] on input "https://vimeo.com/347119375" at bounding box center [204, 243] width 114 height 29
paste input "https://cdn.shopify.com/videos/c/o/v/ee33fbcb0573496e8d984f6a2e5fc3c7.mp4"
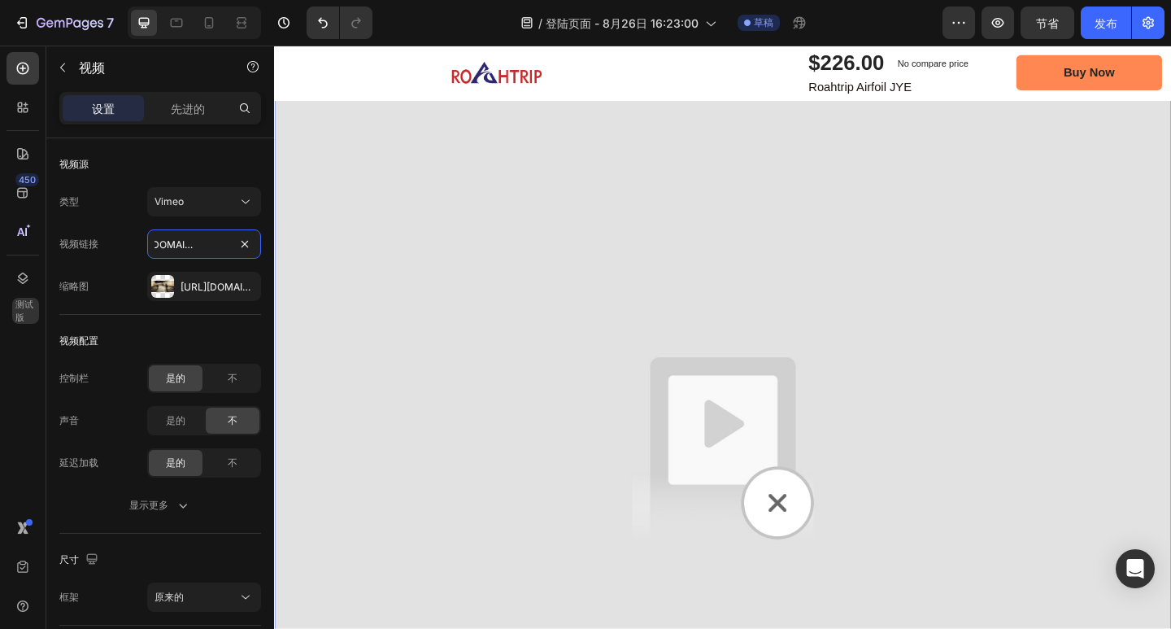
scroll to position [2382, 0]
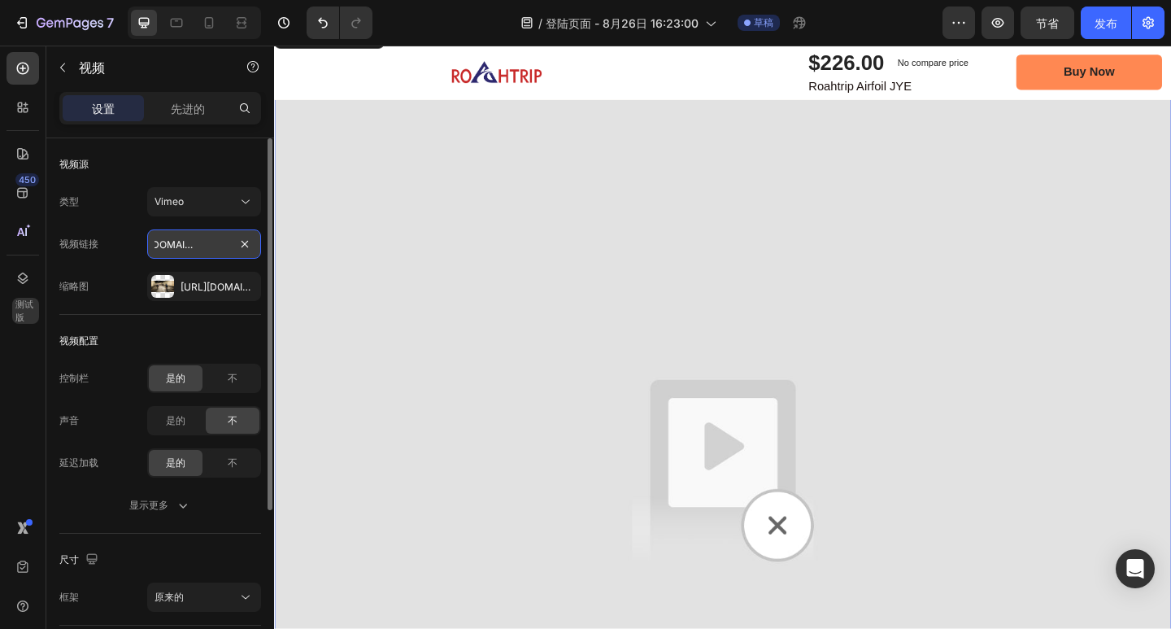
click at [201, 238] on input "https://cdn.shopify.com/videos/c/o/v/ee33fbcb0573496e8d984f6a2e5fc3c7.mp4" at bounding box center [204, 243] width 114 height 29
click at [211, 206] on div "Vimeo" at bounding box center [196, 201] width 83 height 15
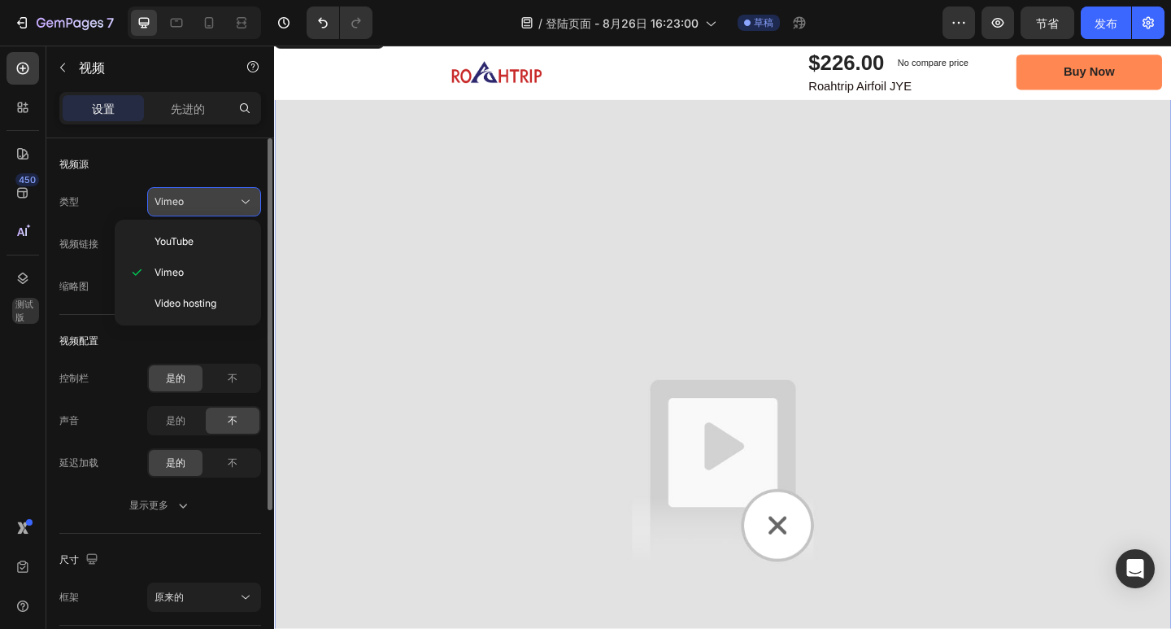
scroll to position [0, 0]
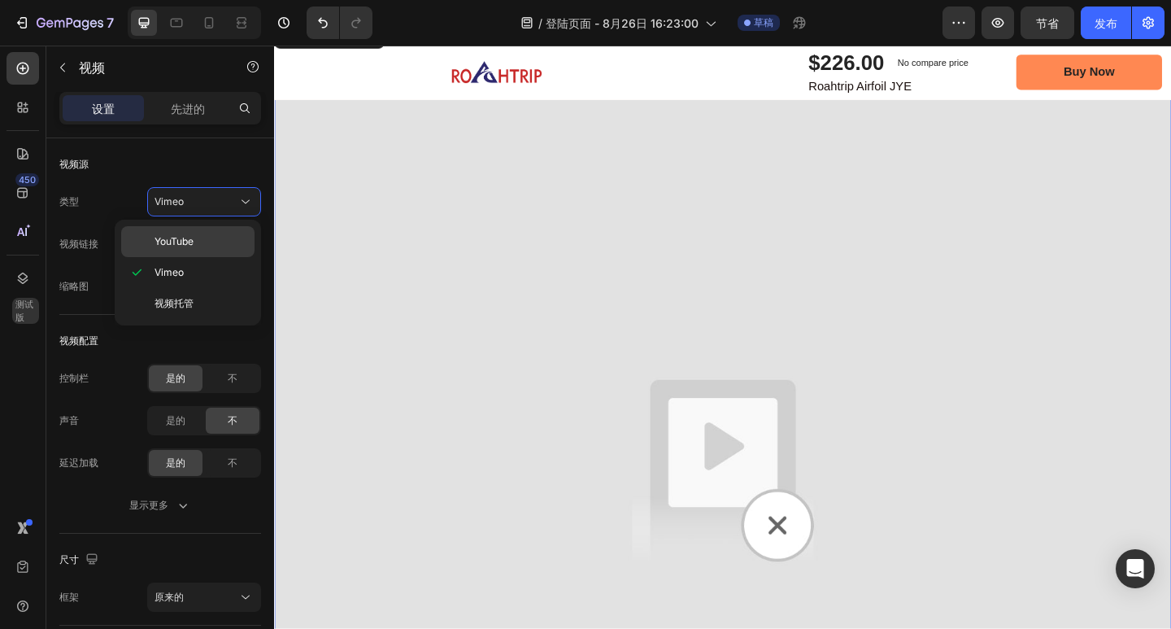
click at [207, 246] on p "YouTube" at bounding box center [201, 241] width 93 height 15
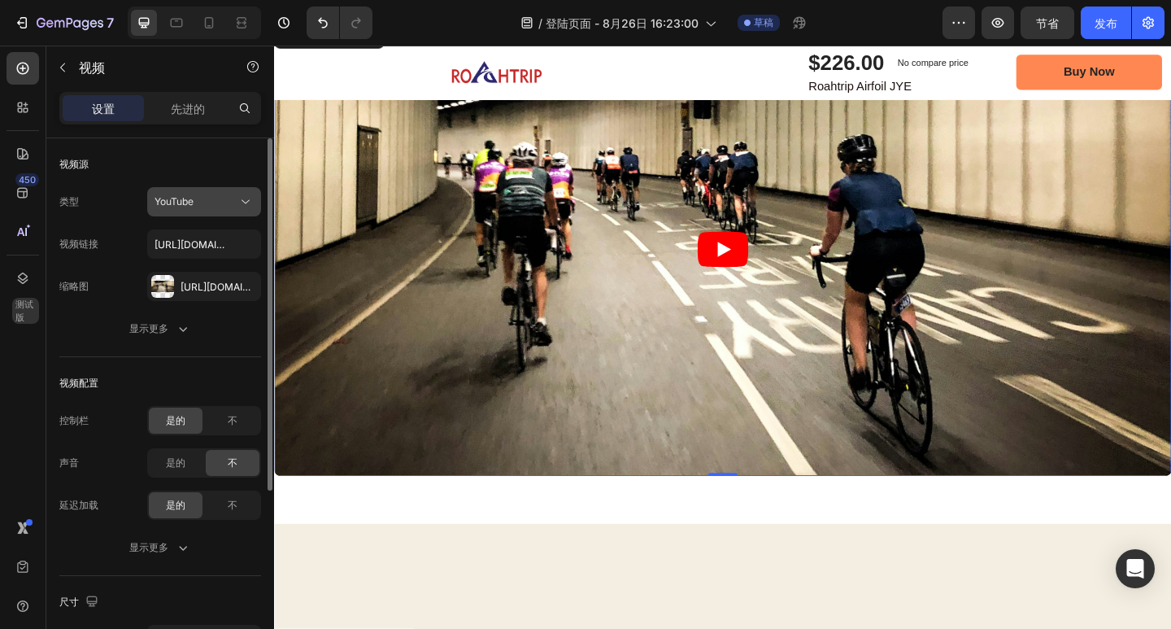
click at [204, 204] on div "YouTube" at bounding box center [196, 201] width 83 height 15
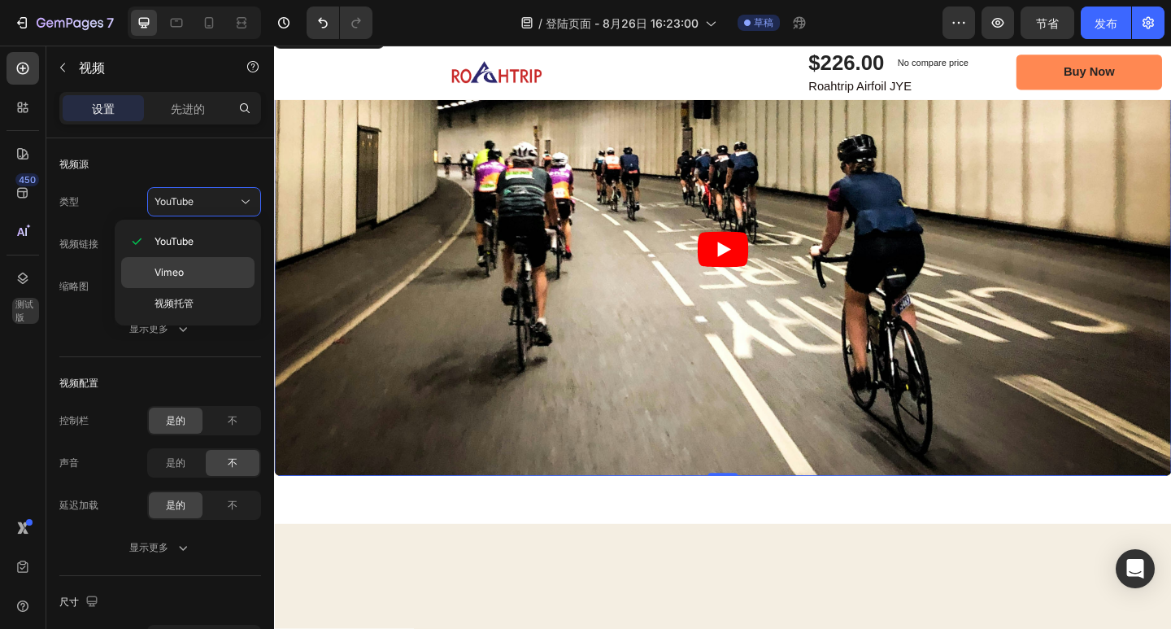
click at [196, 270] on p "Vimeo" at bounding box center [201, 272] width 93 height 15
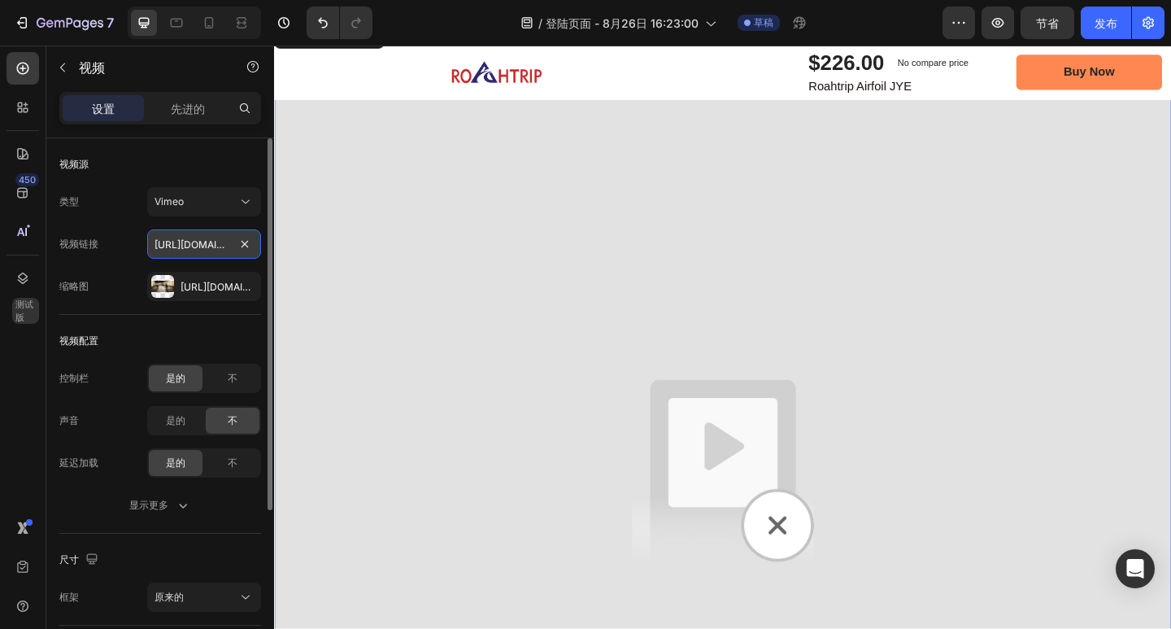
click at [197, 246] on input "https://cdn.shopify.com/videos/c/o/v/ee33fbcb0573496e8d984f6a2e5fc3c7.mp4" at bounding box center [204, 243] width 114 height 29
click at [195, 285] on font "https://cdn.Shopify.Com/s/files/1/0670/9788/6873/files/gempages_581609219426354…" at bounding box center [233, 287] width 105 height 12
click at [223, 325] on div "视频配置 控制栏 是的 不 声音 是的 不 延迟加载 是的 不 显示更多" at bounding box center [160, 424] width 202 height 219
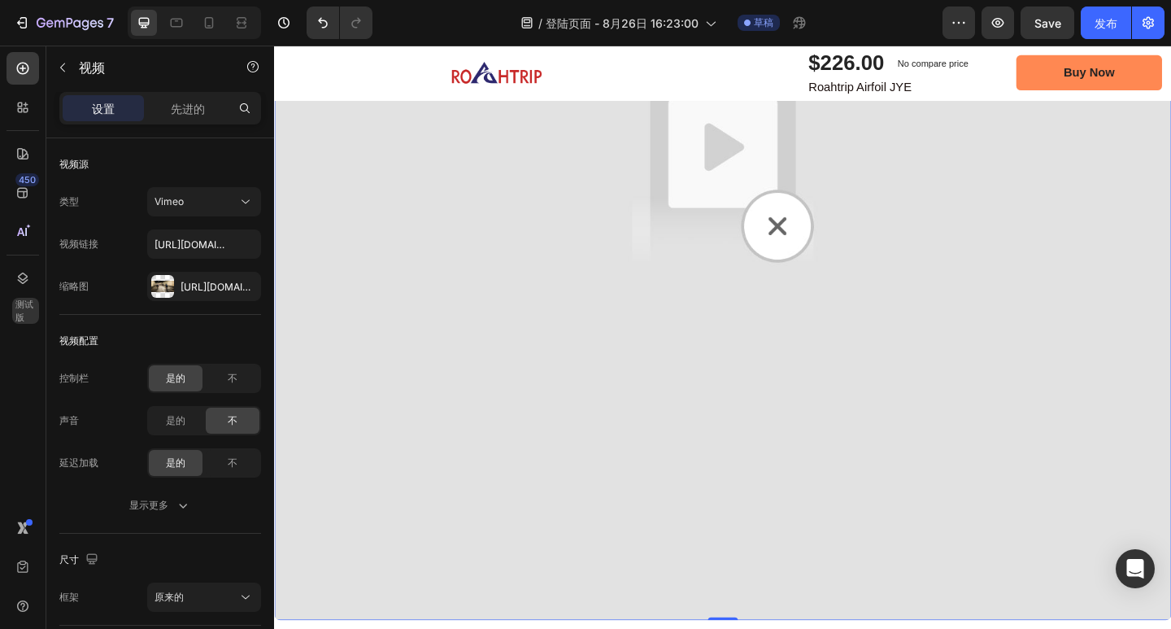
scroll to position [2545, 0]
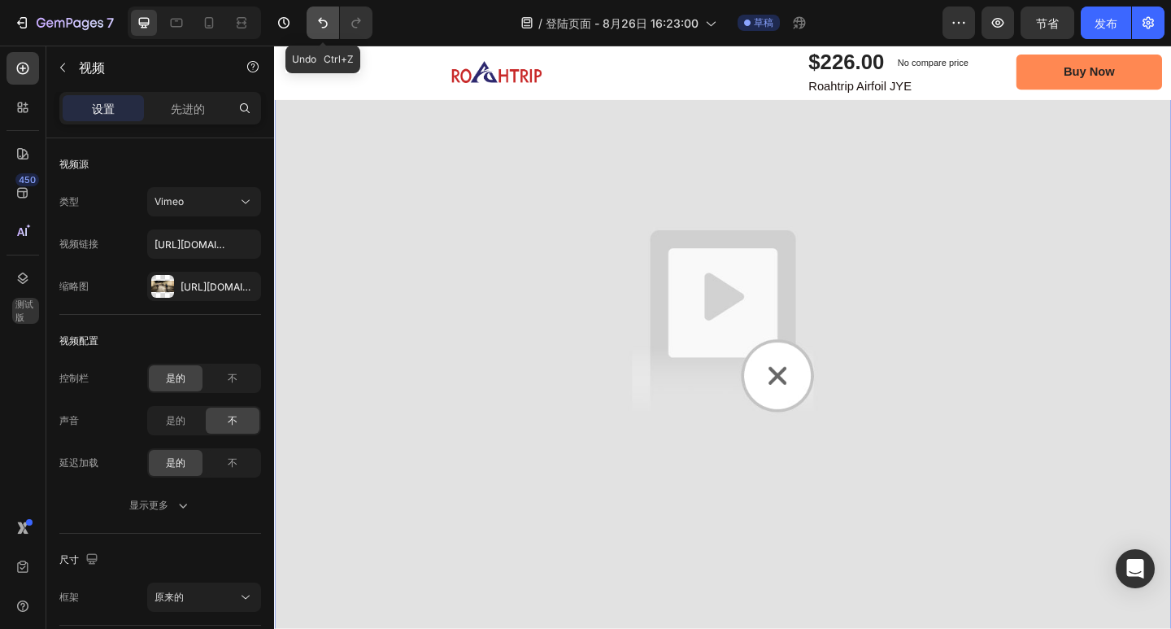
click at [323, 26] on icon "撤消/重做" at bounding box center [323, 23] width 16 height 16
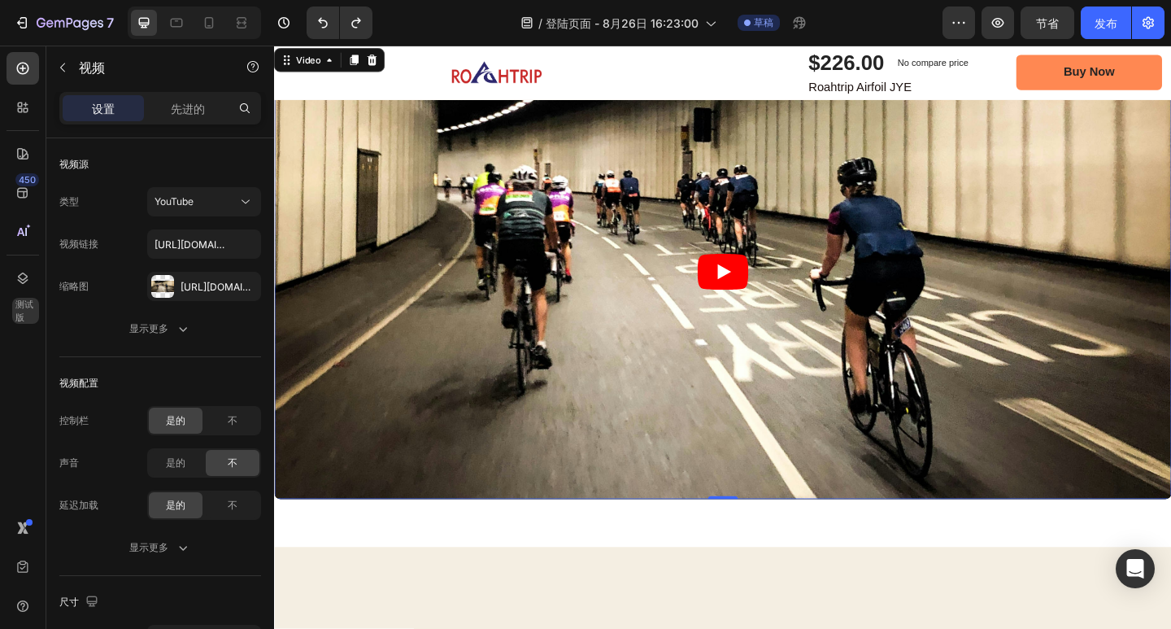
scroll to position [2057, 0]
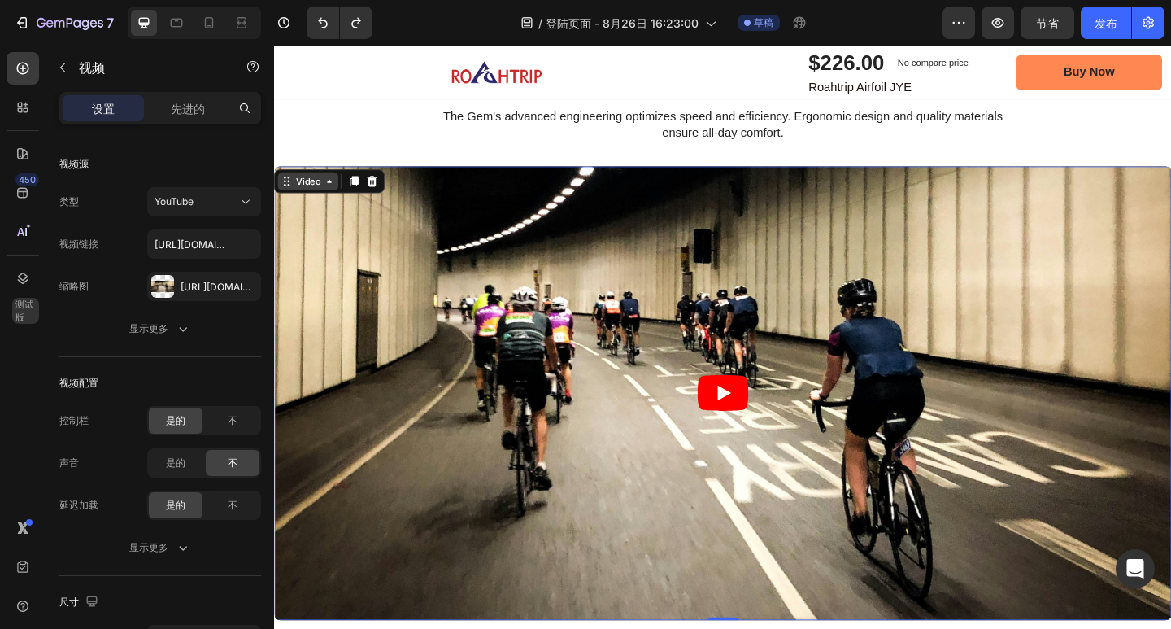
click at [328, 200] on icon at bounding box center [334, 193] width 13 height 13
click at [315, 201] on div "Video" at bounding box center [310, 193] width 33 height 15
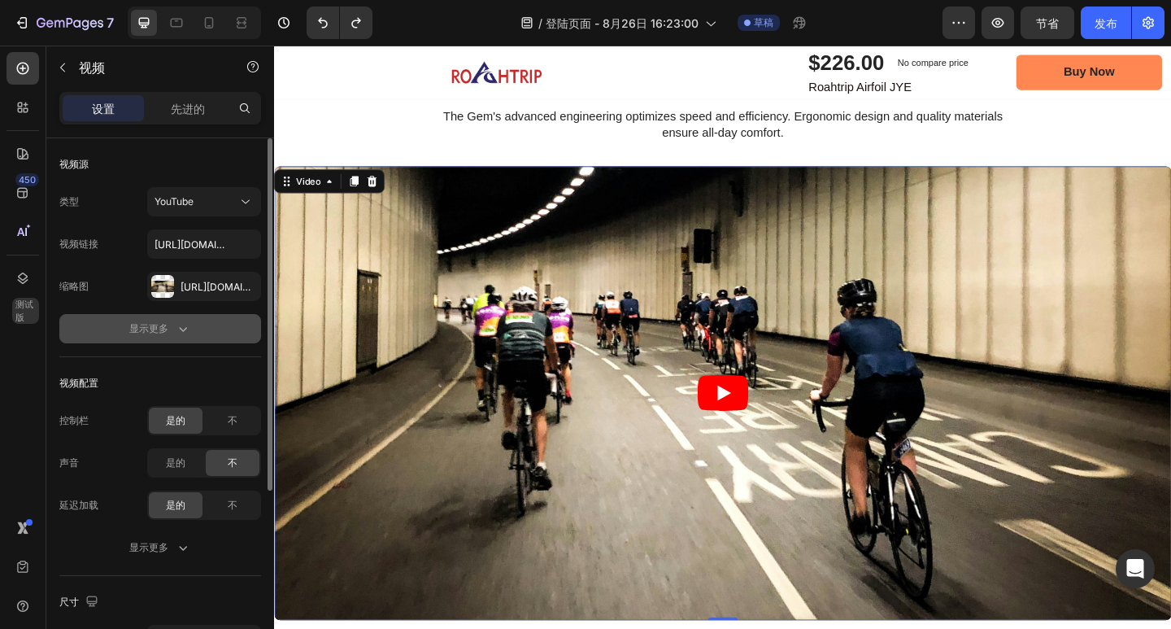
click at [187, 341] on button "显示更多" at bounding box center [160, 328] width 202 height 29
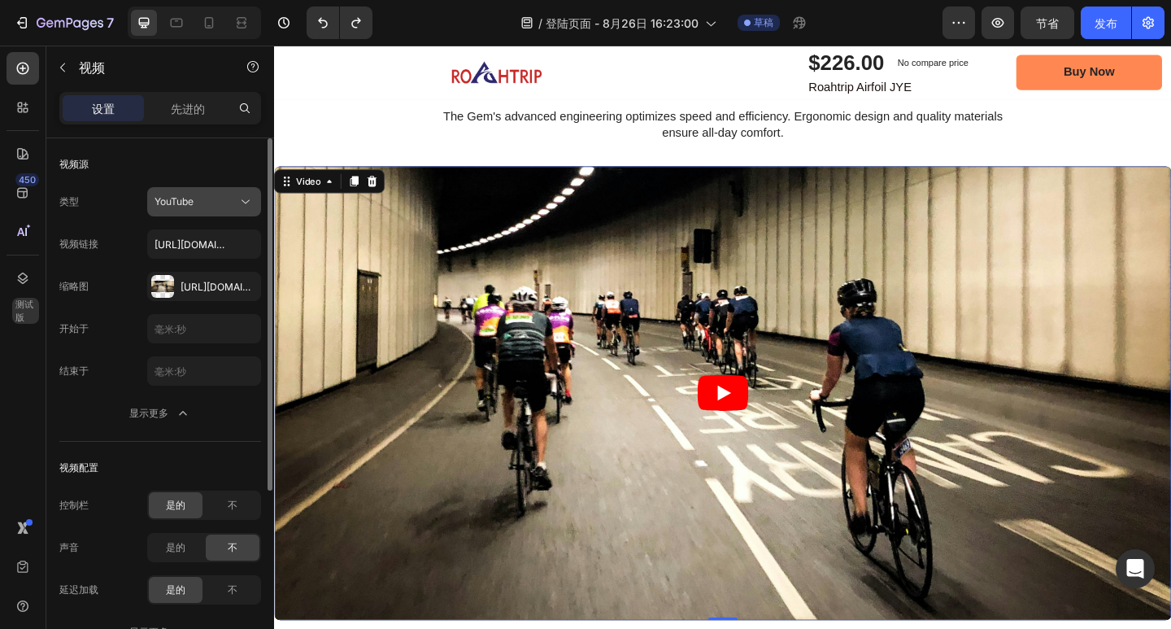
click at [194, 207] on font "YouTube" at bounding box center [174, 201] width 39 height 12
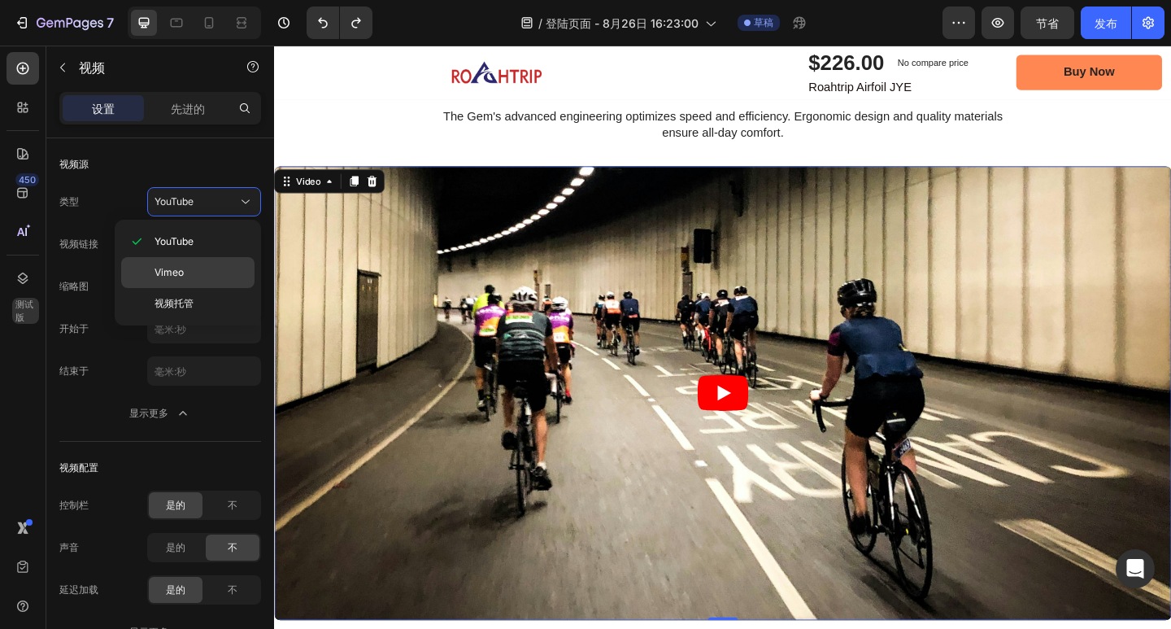
click at [202, 266] on p "Vimeo" at bounding box center [201, 272] width 93 height 15
type input "https://cdn.shopify.com/videos/c/o/v/ee33fbcb0573496e8d984f6a2e5fc3c7.mp4"
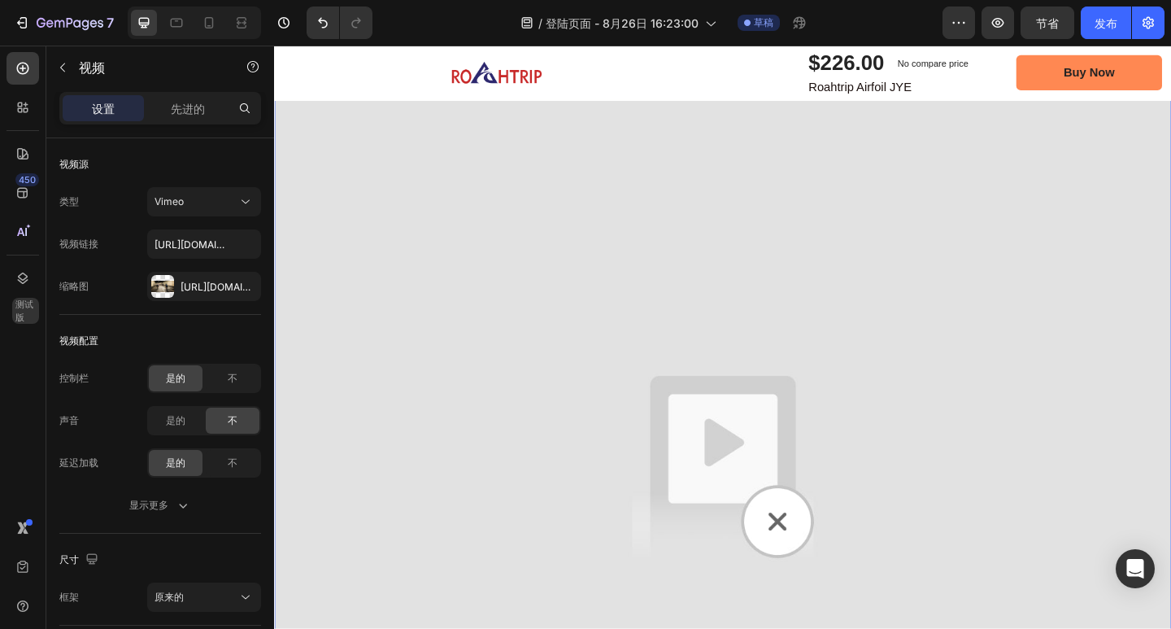
scroll to position [2463, 0]
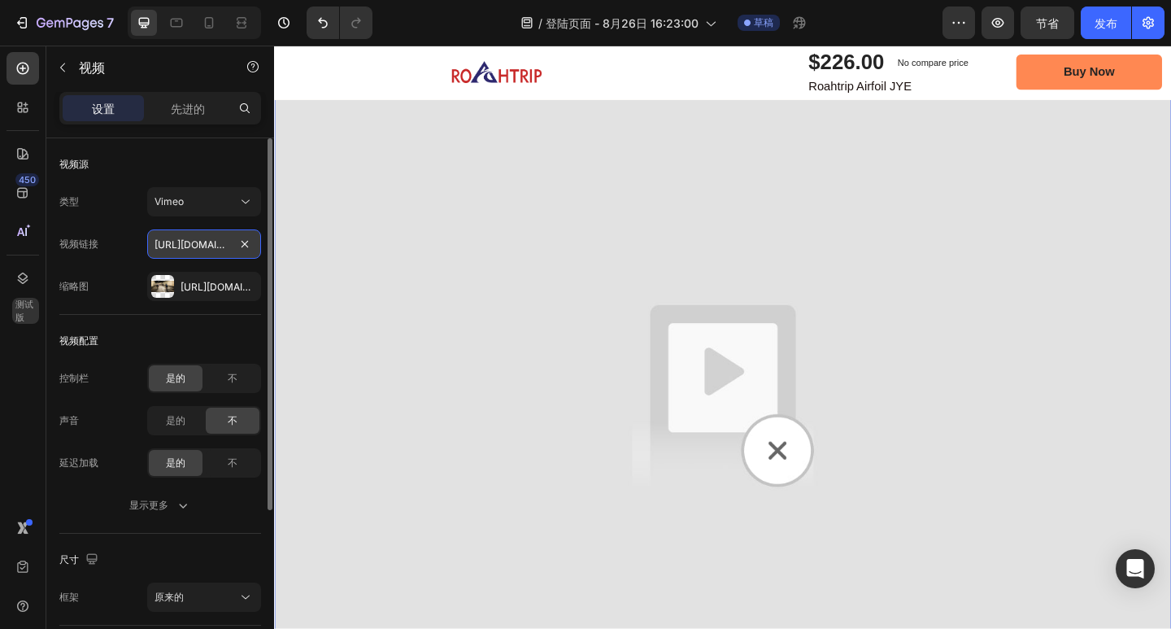
click at [207, 242] on input "https://cdn.shopify.com/videos/c/o/v/ee33fbcb0573496e8d984f6a2e5fc3c7.mp4" at bounding box center [204, 243] width 114 height 29
paste input "https://www.roahtrip.com/cdn/shop/videos/c/vp/ee33fbcb0573496e8d984f6a2e5fc3c7/…"
type input "https://www.roahtrip.com/cdn/shop/videos/c/vp/ee33fbcb0573496e8d984f6a2e5fc3c7/…"
click at [211, 316] on div "视频配置 控制栏 是的 不 声音 是的 不 延迟加载 是的 不 显示更多" at bounding box center [160, 424] width 202 height 219
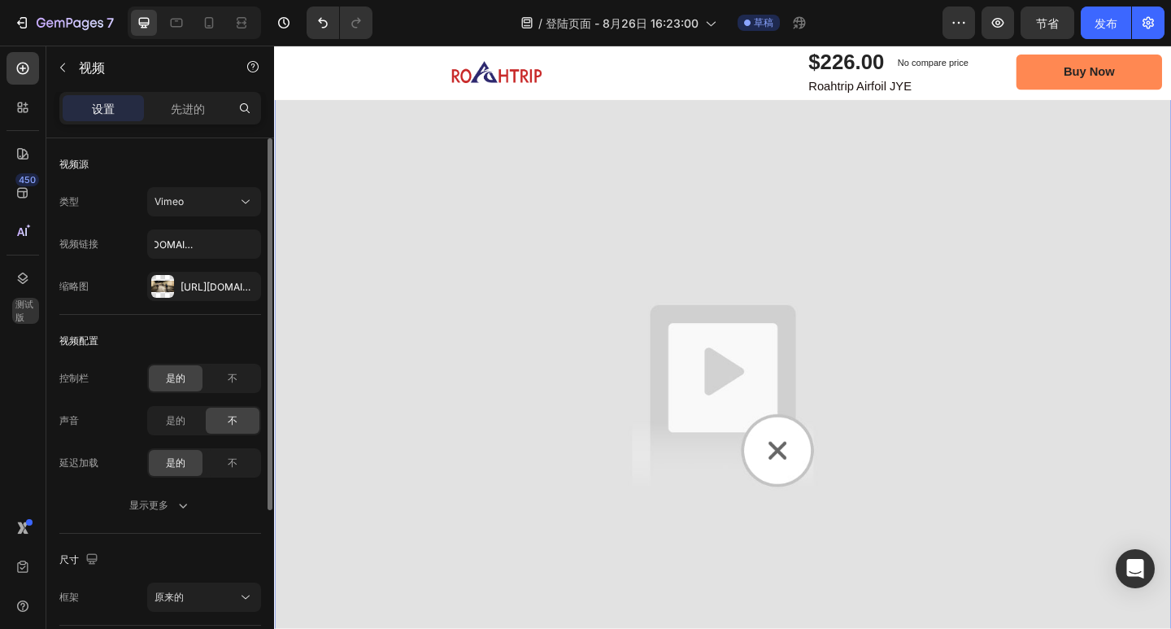
scroll to position [0, 0]
click at [210, 250] on input "https://www.roahtrip.com/cdn/shop/videos/c/vp/ee33fbcb0573496e8d984f6a2e5fc3c7/…" at bounding box center [204, 243] width 114 height 29
click at [211, 202] on div "Vimeo" at bounding box center [196, 201] width 83 height 15
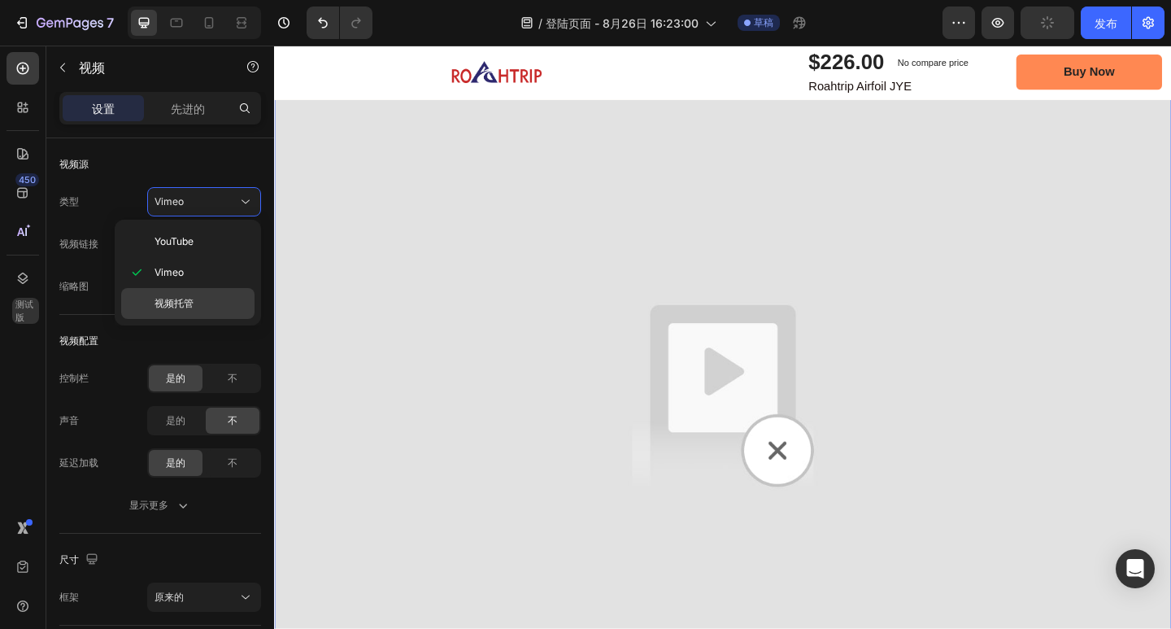
click at [213, 297] on p "视频托管" at bounding box center [201, 303] width 93 height 15
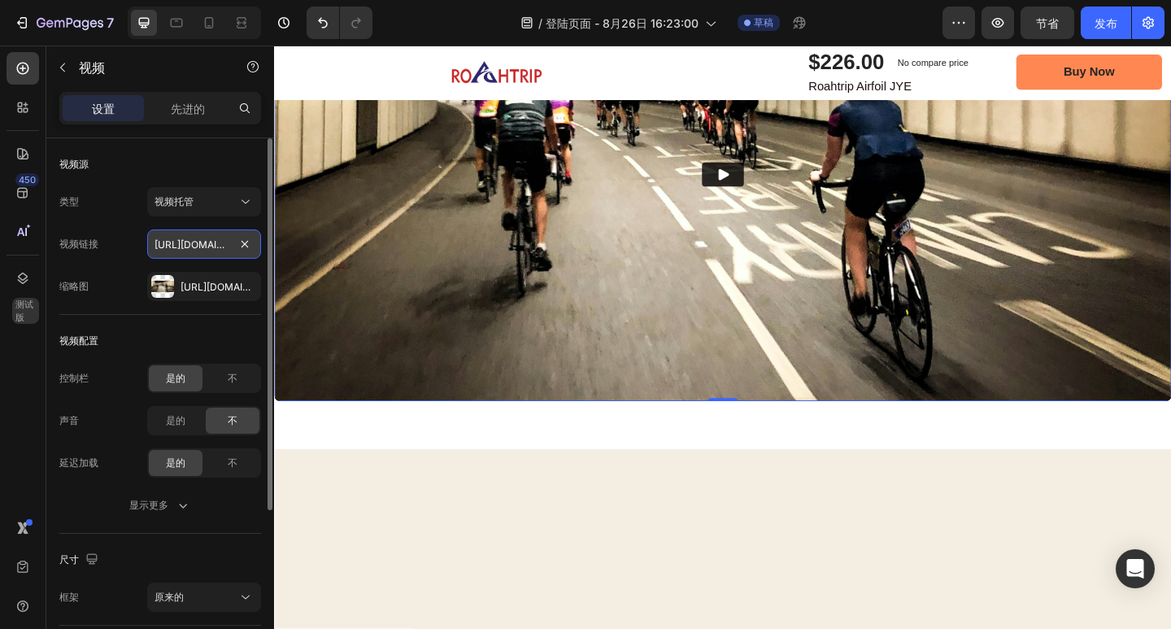
click at [226, 248] on input "https://media.w3.org/2010/05/sintel/trailer.mp4" at bounding box center [204, 243] width 114 height 29
paste input "www.roahtrip.com/cdn/shop/videos/c/vp/ee33fbcb0573496e8d984f6a2e5fc3c7/ee33fbcb…"
type input "https://www.roahtrip.com/cdn/shop/videos/c/vp/ee33fbcb0573496e8d984f6a2e5fc3c7/…"
click at [226, 533] on div "视频源 类型 视频托管 视频链接 https://www.roahtrip.com/cdn/shop/videos/c/vp/ee33fbcb0573496e…" at bounding box center [160, 579] width 202 height 92
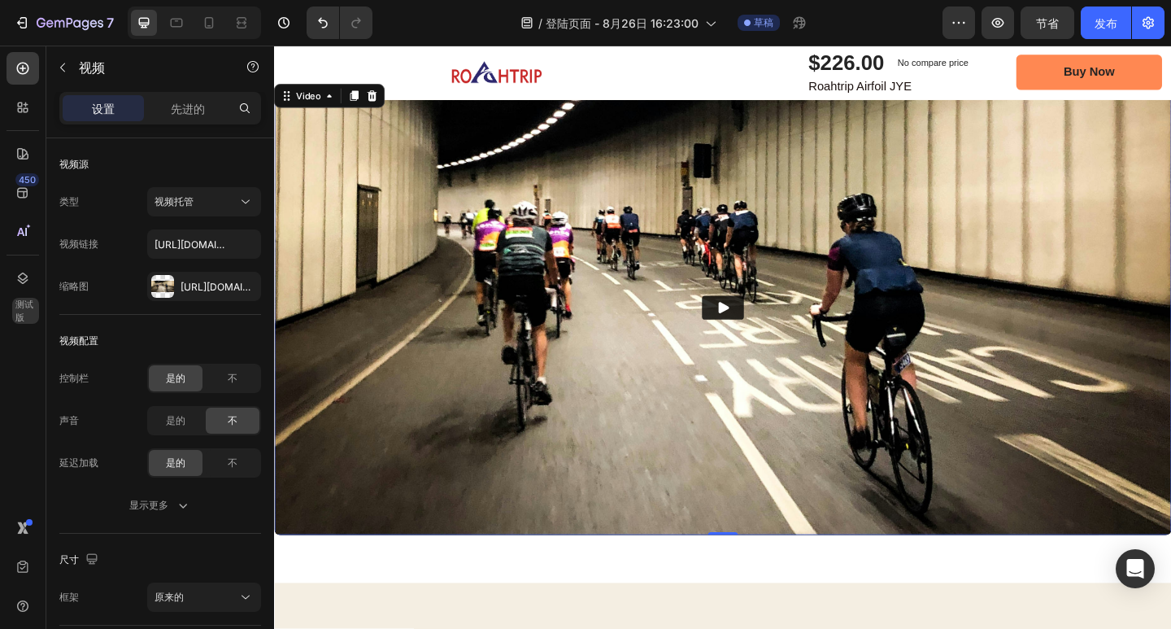
scroll to position [2219, 0]
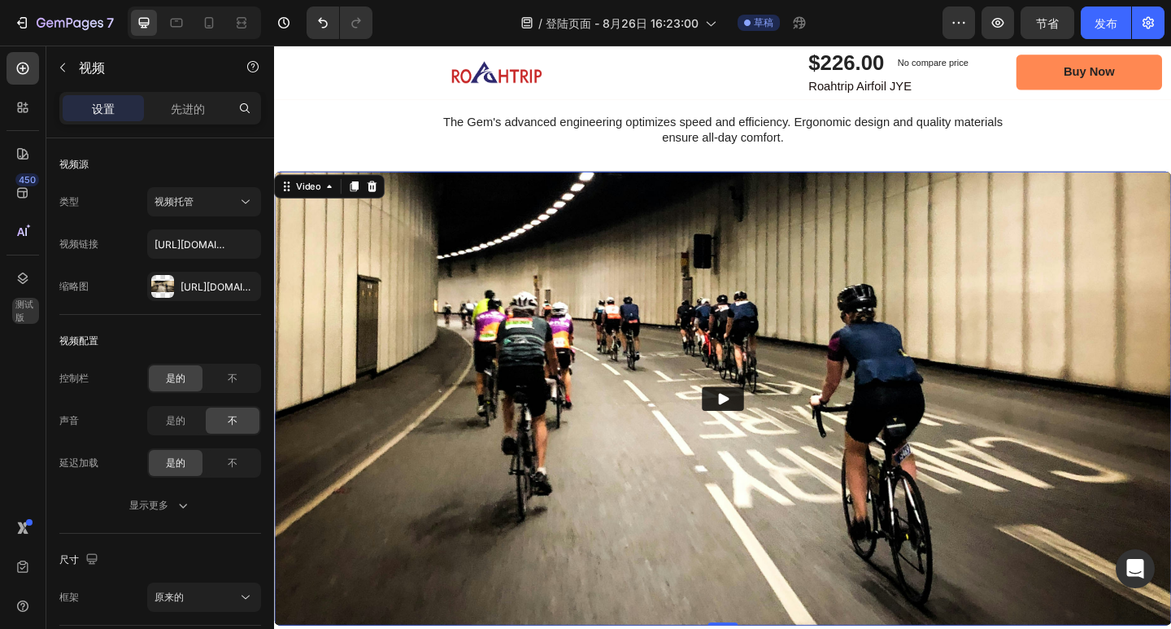
click at [746, 423] on button "Play" at bounding box center [762, 430] width 46 height 26
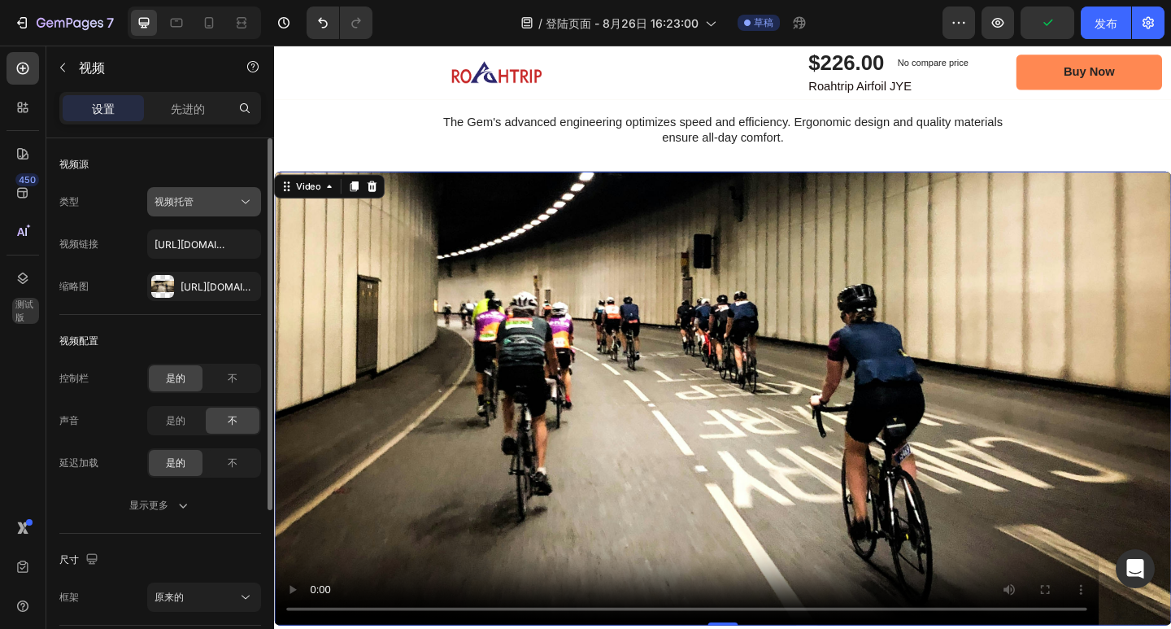
click at [192, 208] on span "视频托管" at bounding box center [174, 201] width 39 height 15
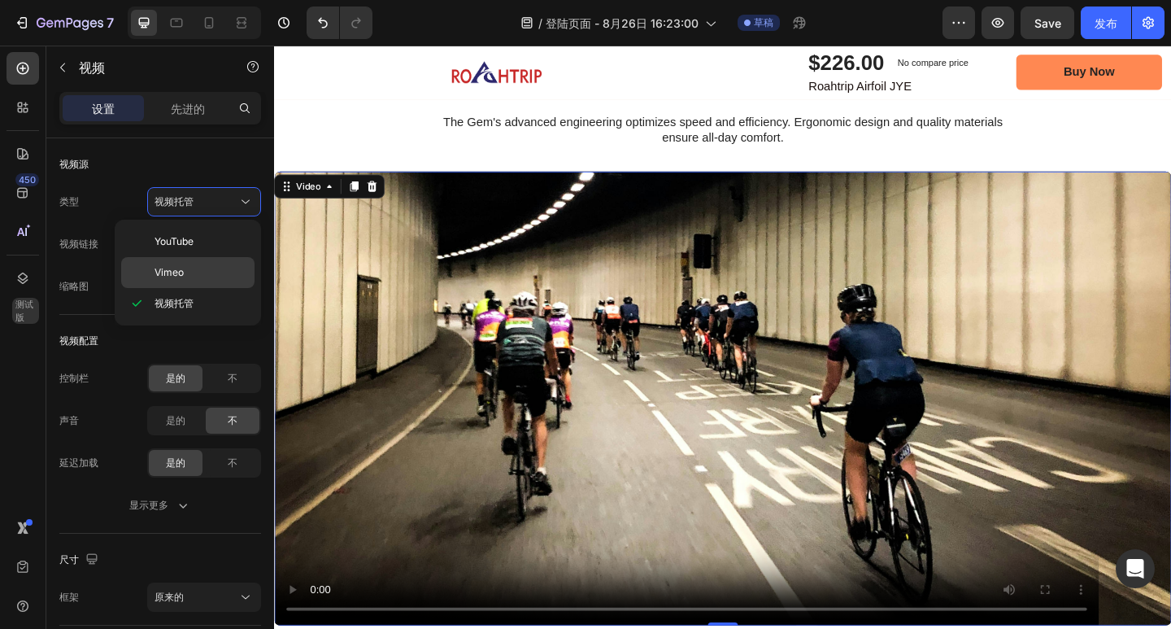
click at [199, 263] on div "Vimeo" at bounding box center [187, 272] width 133 height 31
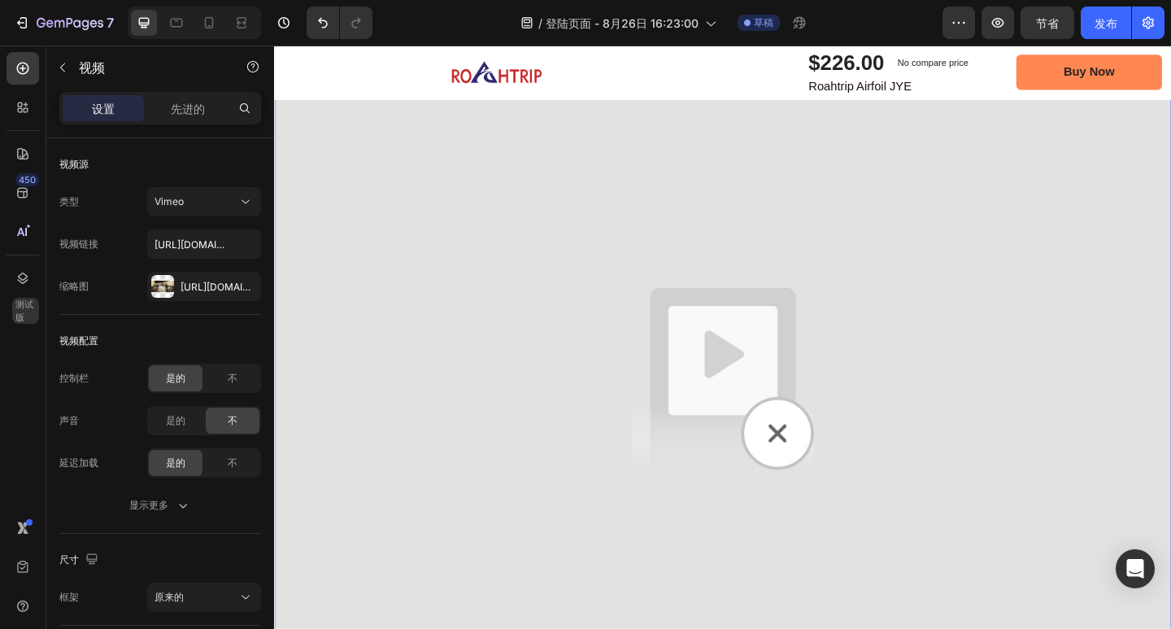
scroll to position [2626, 0]
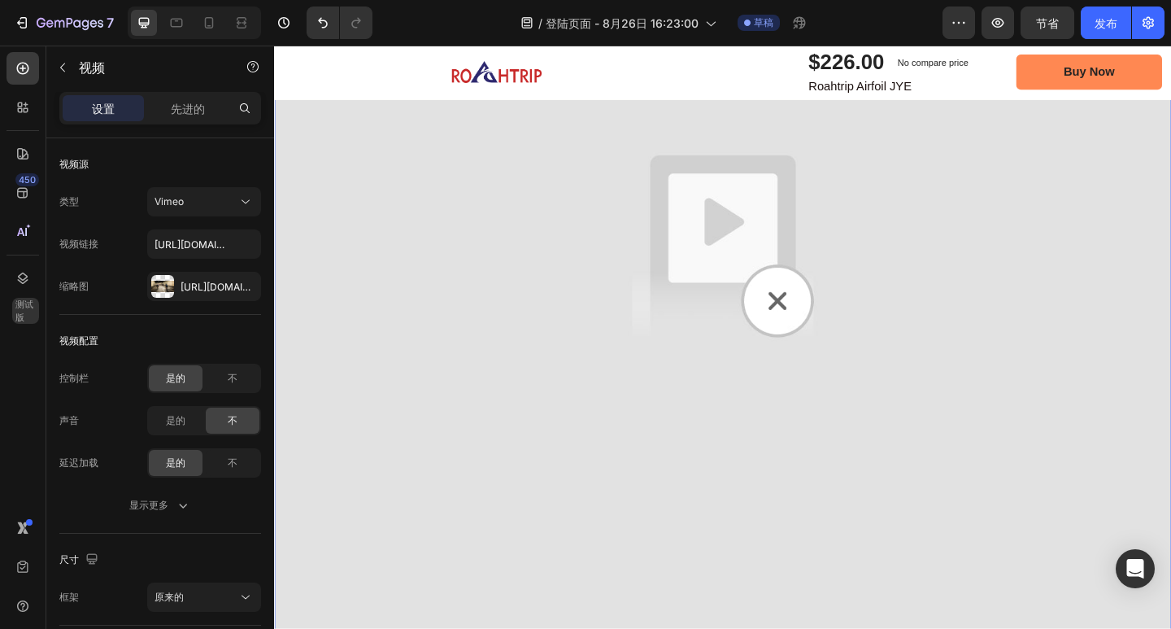
click at [768, 399] on img at bounding box center [762, 264] width 976 height 976
click at [808, 330] on img at bounding box center [762, 264] width 976 height 976
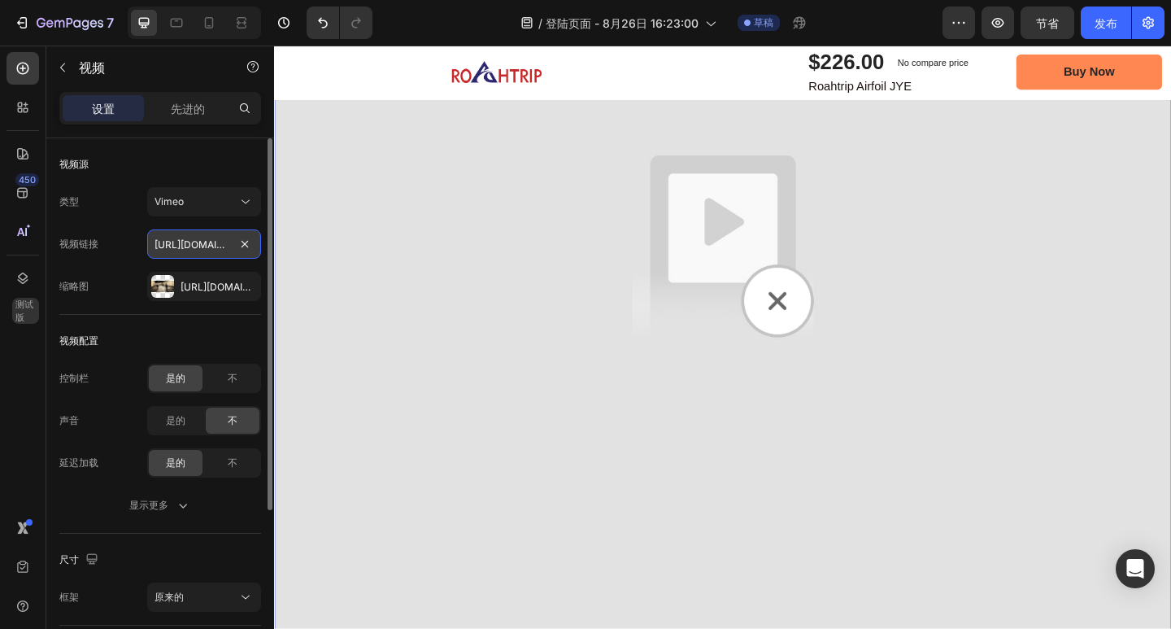
click at [208, 242] on input "https://www.roahtrip.com/cdn/shop/videos/c/vp/ee33fbcb0573496e8d984f6a2e5fc3c7/…" at bounding box center [204, 243] width 114 height 29
click at [207, 282] on font "https://cdn.Shopify.Com/s/files/1/0670/9788/6873/files/gempages_581609219426354…" at bounding box center [233, 287] width 105 height 12
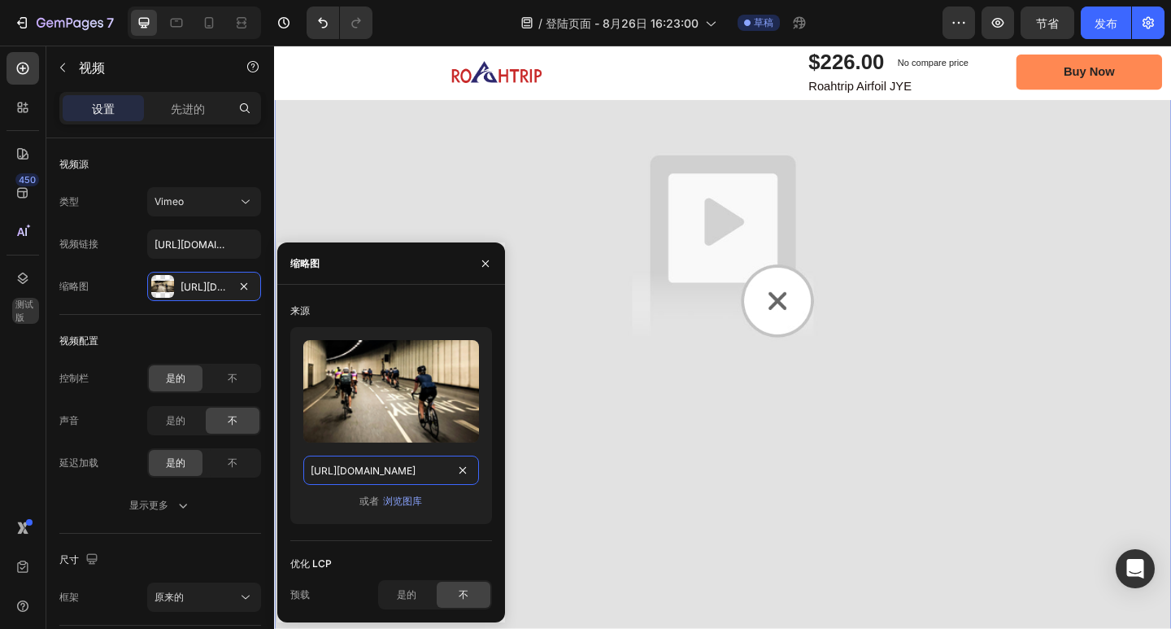
click at [343, 481] on input "https://cdn.shopify.com/s/files/1/0670/9788/6873/files/gempages_581609219426354…" at bounding box center [391, 469] width 176 height 29
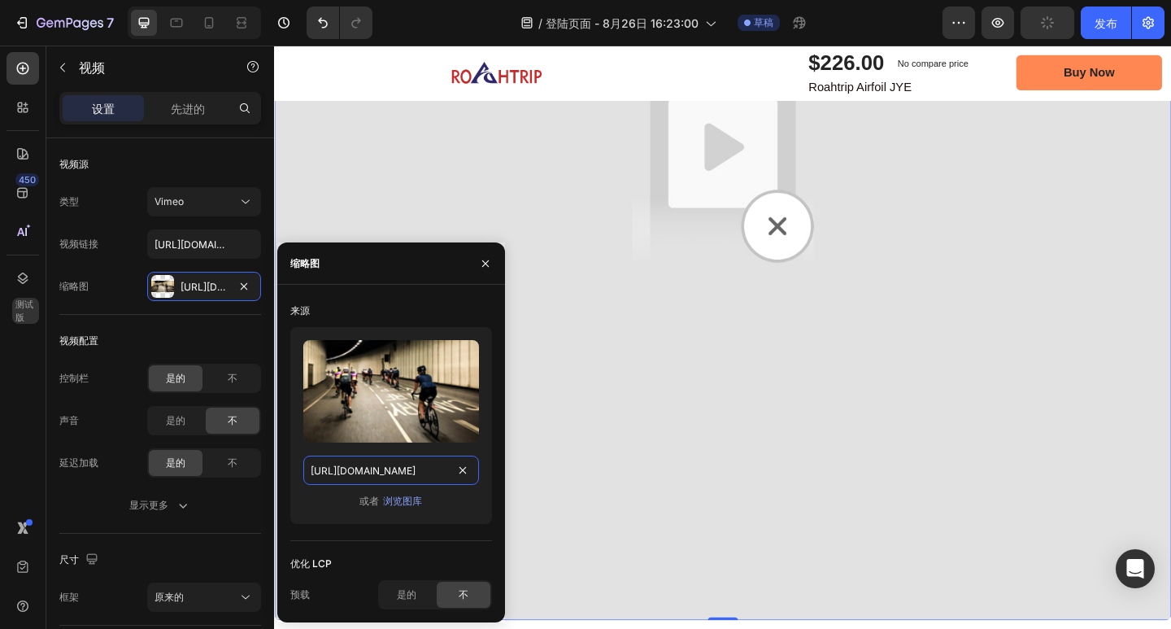
paste input "www.roahtrip.com/cdn/shop/videos/c/vp/ee33fbcb0573496e8d984f6a2e5fc3c7/ee33fbcb…"
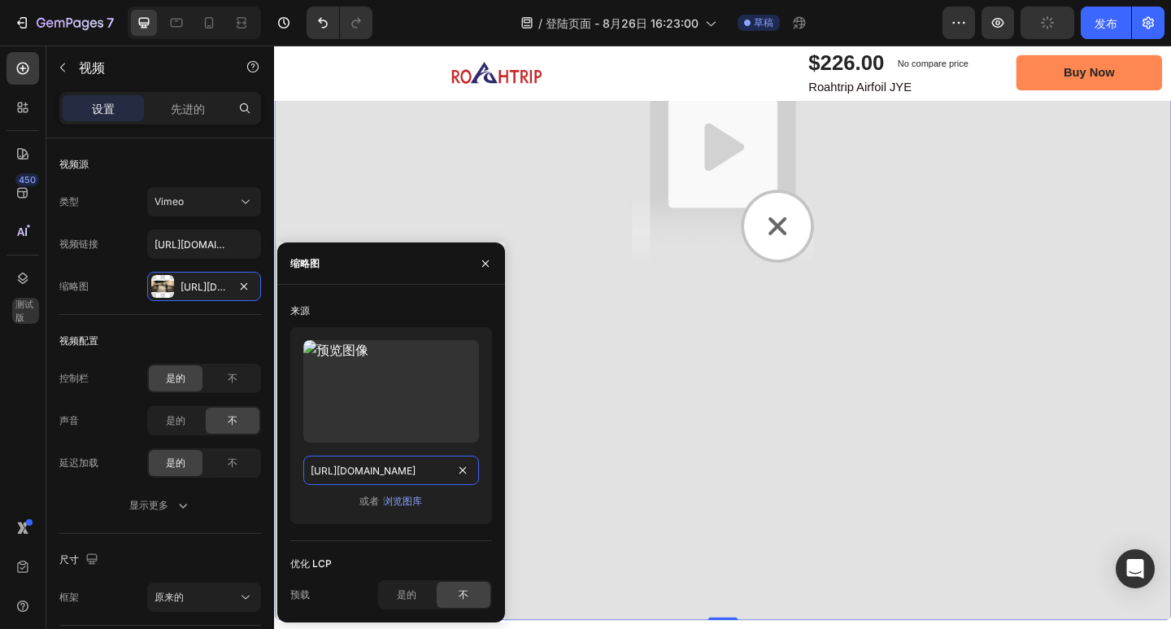
type input "https://www.roahtrip.com/cdn/shop/videos/c/vp/ee33fbcb0573496e8d984f6a2e5fc3c7/…"
click at [366, 529] on div "上传图片 https://www.roahtrip.com/cdn/shop/videos/c/vp/ee33fbcb0573496e8d984f6a2e5f…" at bounding box center [391, 432] width 202 height 210
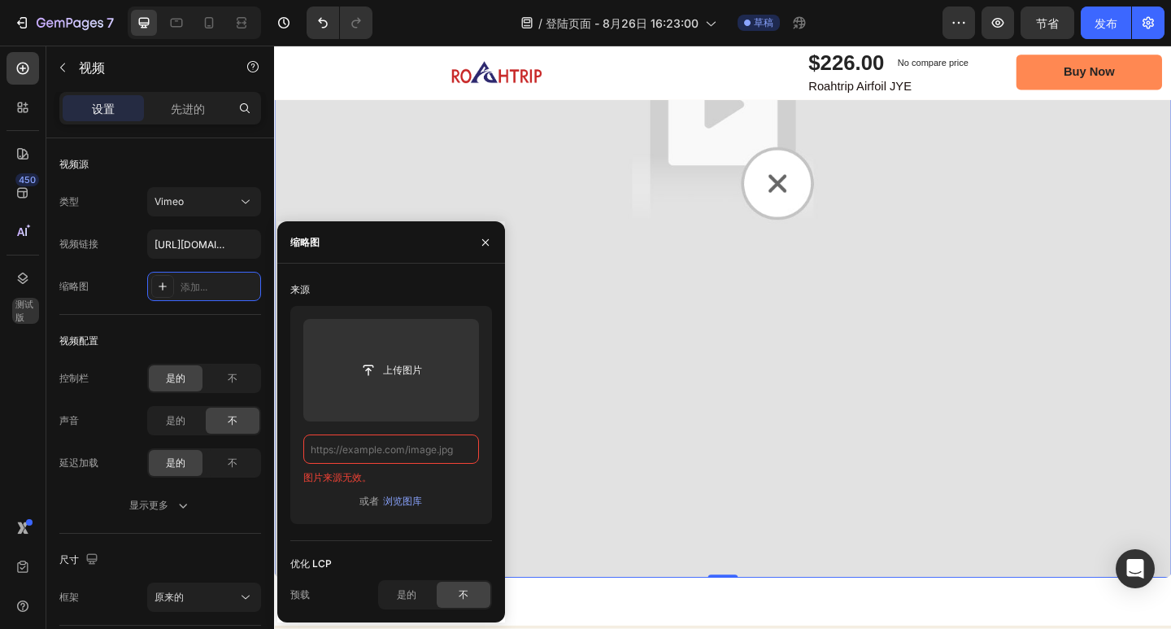
scroll to position [2789, 0]
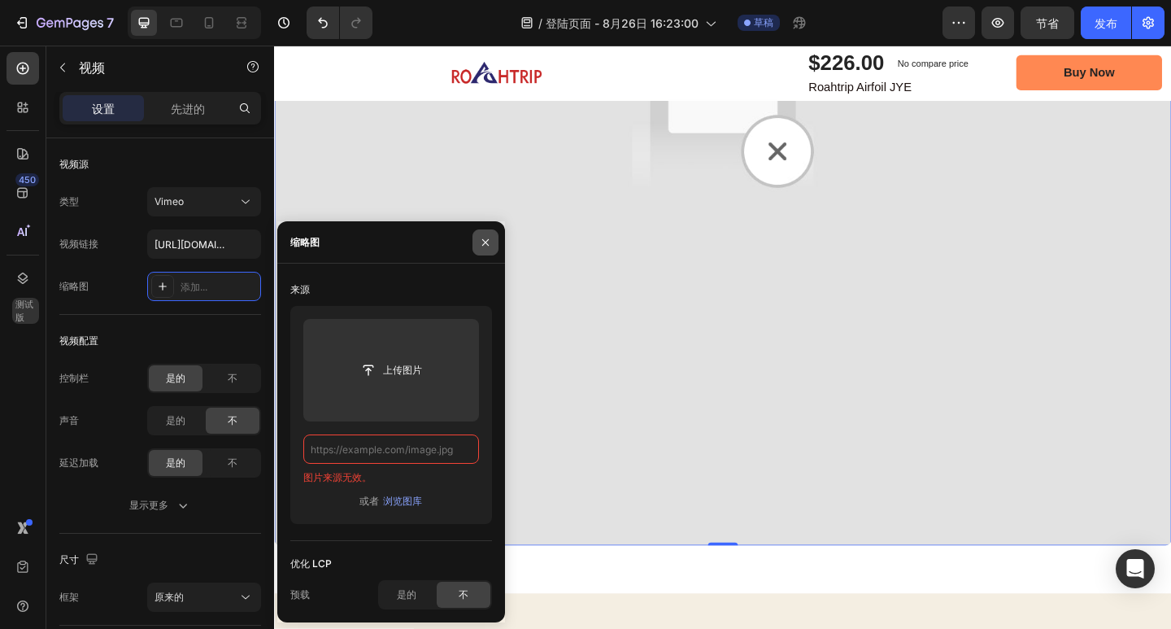
click at [484, 246] on icon "button" at bounding box center [485, 242] width 13 height 13
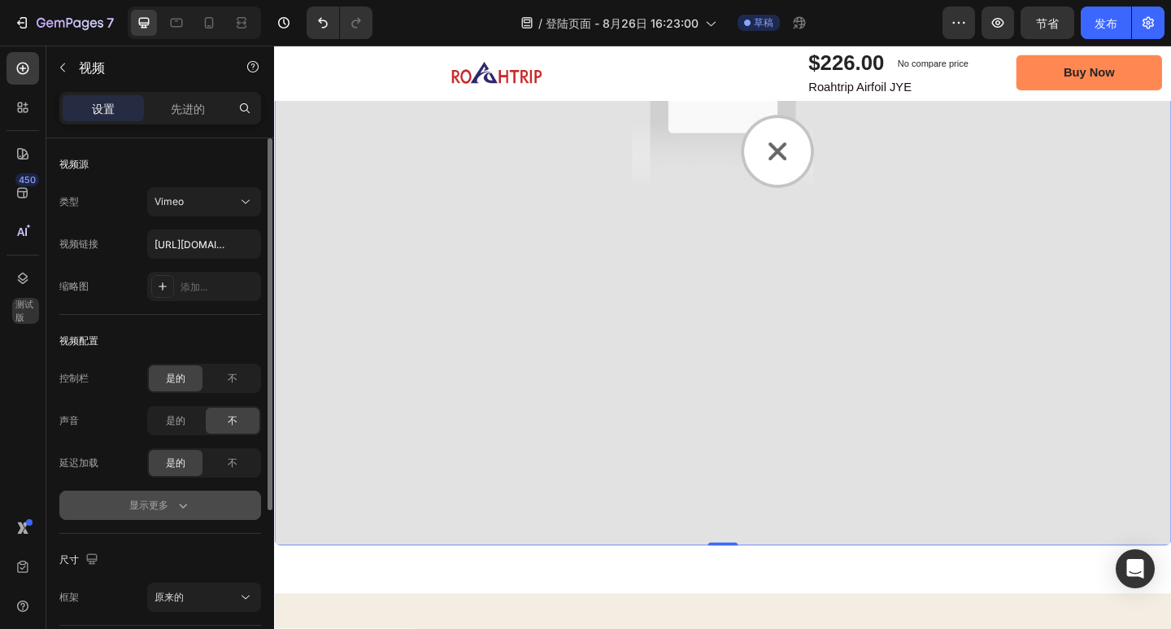
click at [158, 504] on font "显示更多" at bounding box center [148, 505] width 39 height 12
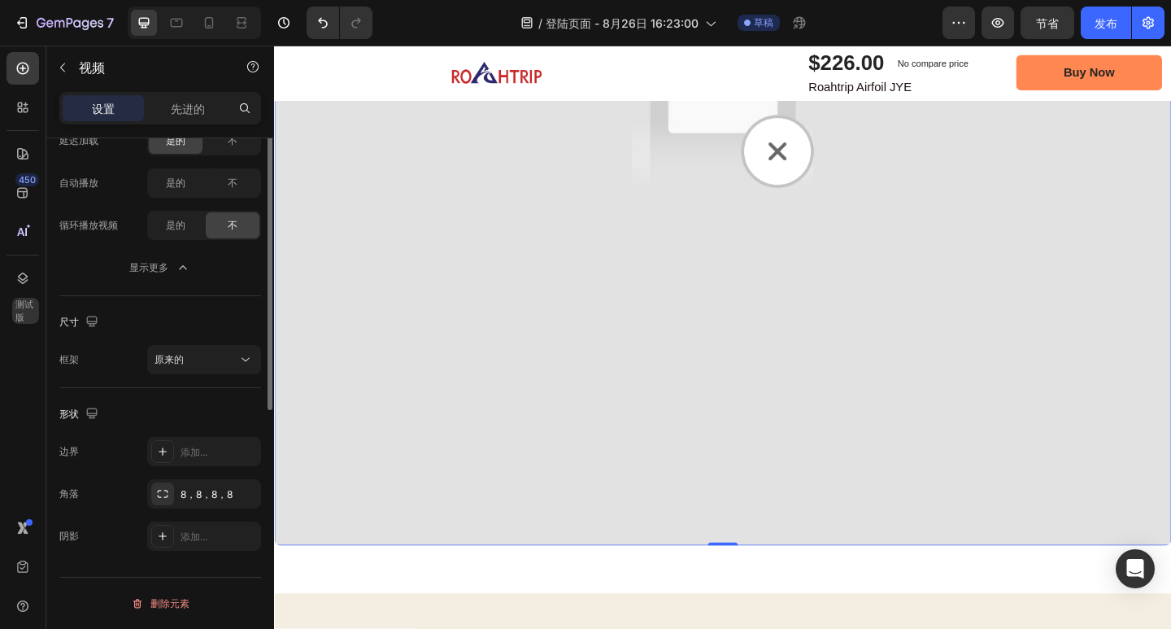
scroll to position [0, 0]
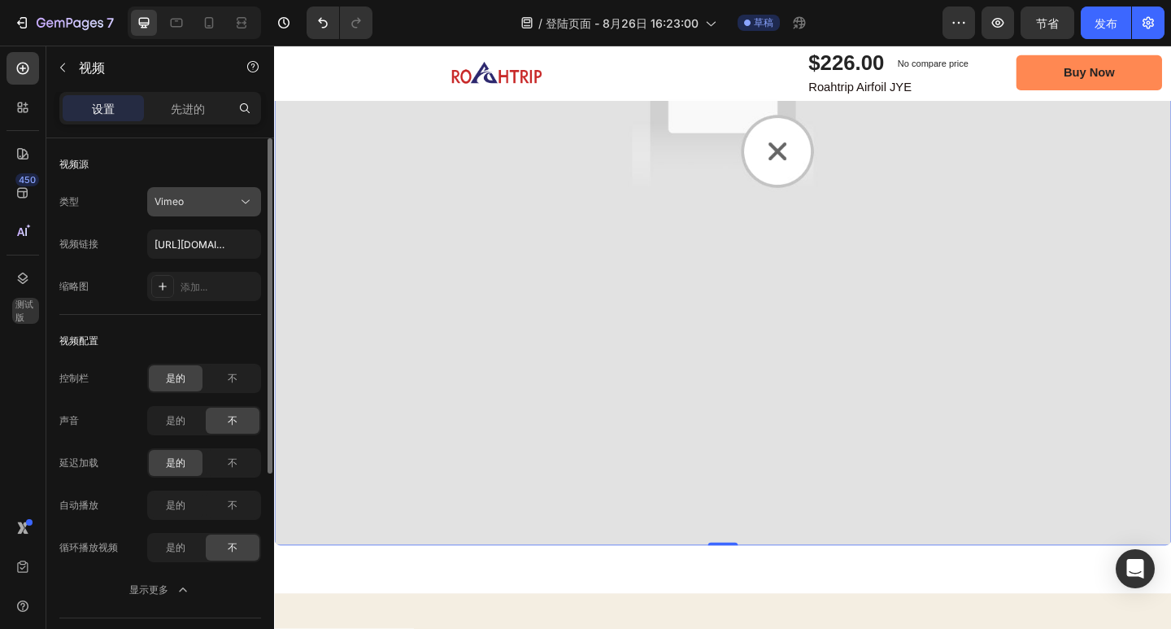
click at [192, 207] on div "Vimeo" at bounding box center [196, 201] width 83 height 15
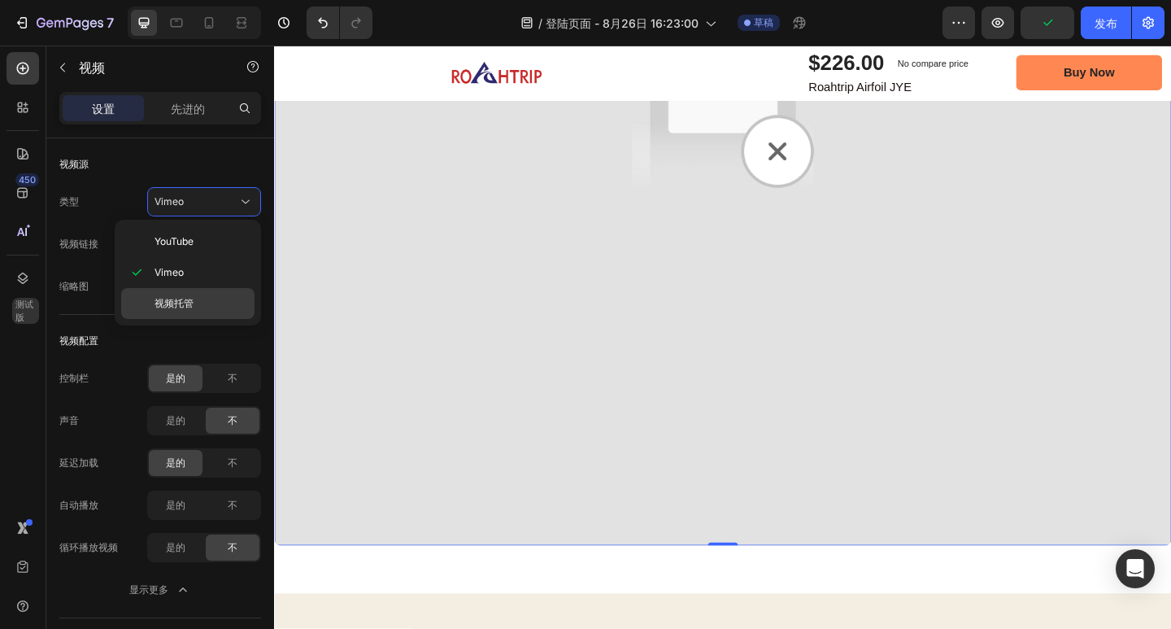
click at [200, 299] on p "视频托管" at bounding box center [201, 303] width 93 height 15
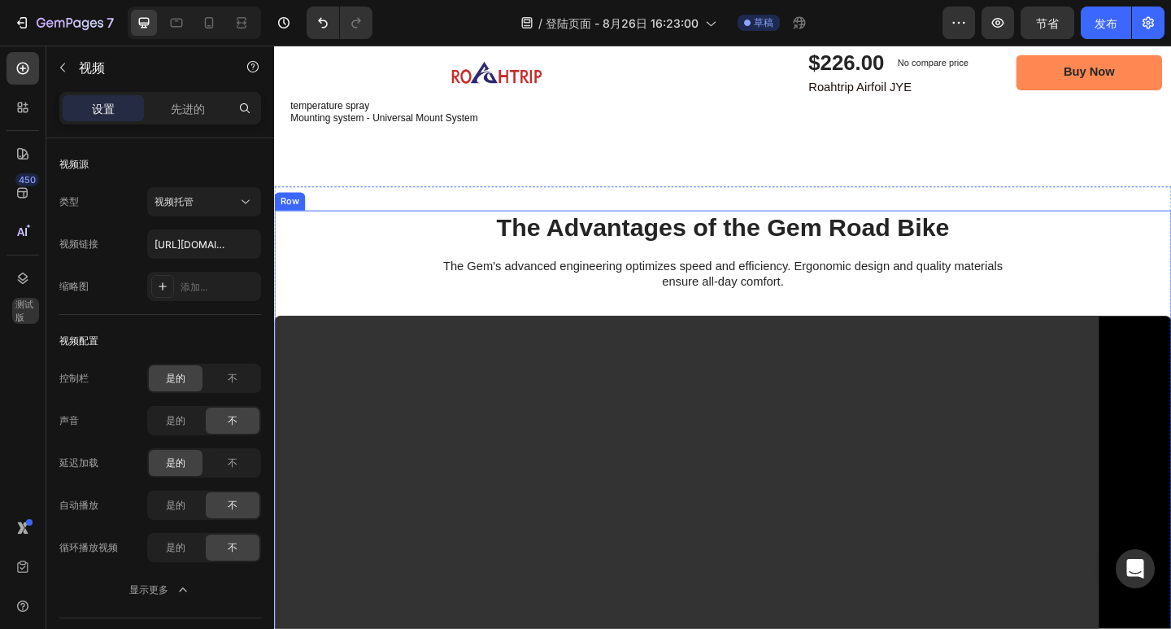
scroll to position [1975, 0]
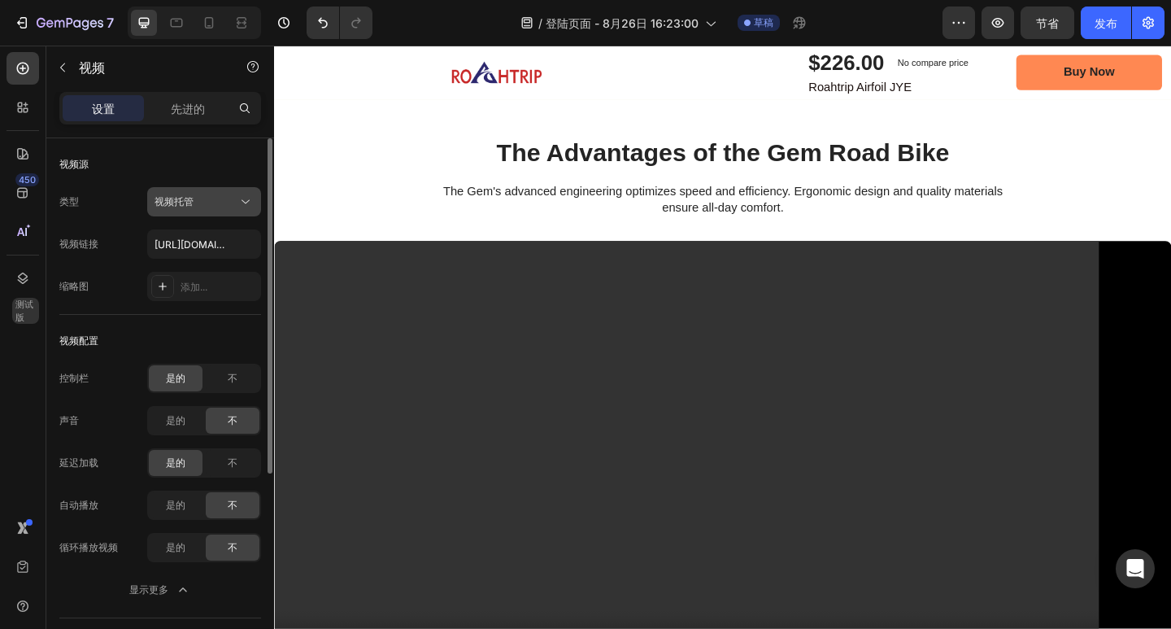
click at [198, 198] on div "视频托管" at bounding box center [196, 201] width 83 height 15
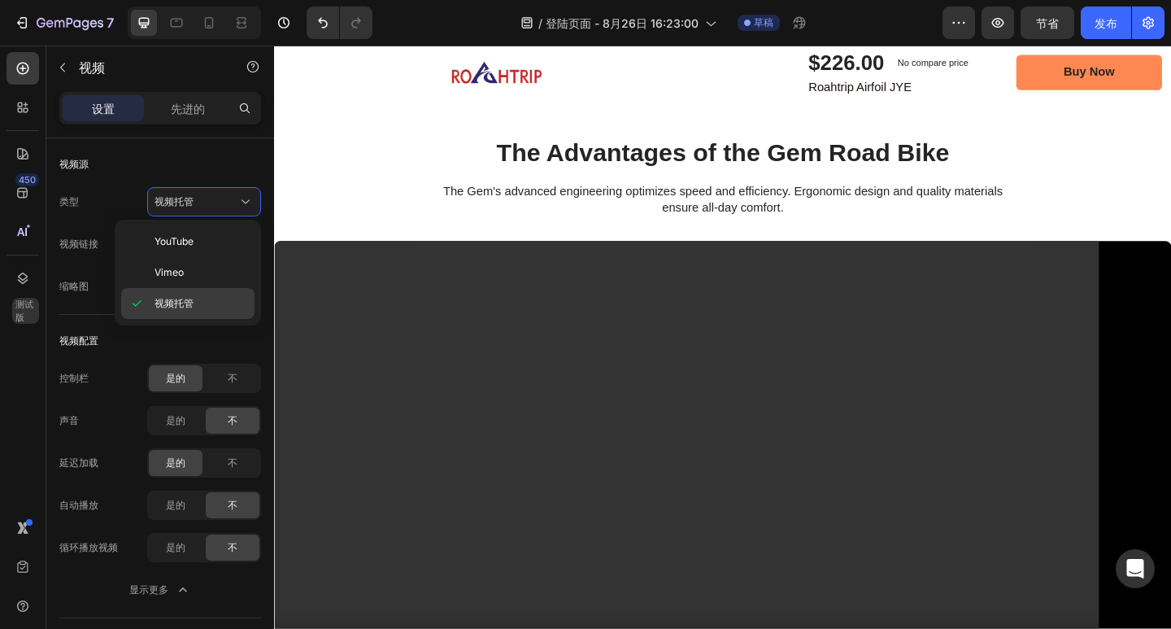
click at [202, 298] on p "视频托管" at bounding box center [201, 303] width 93 height 15
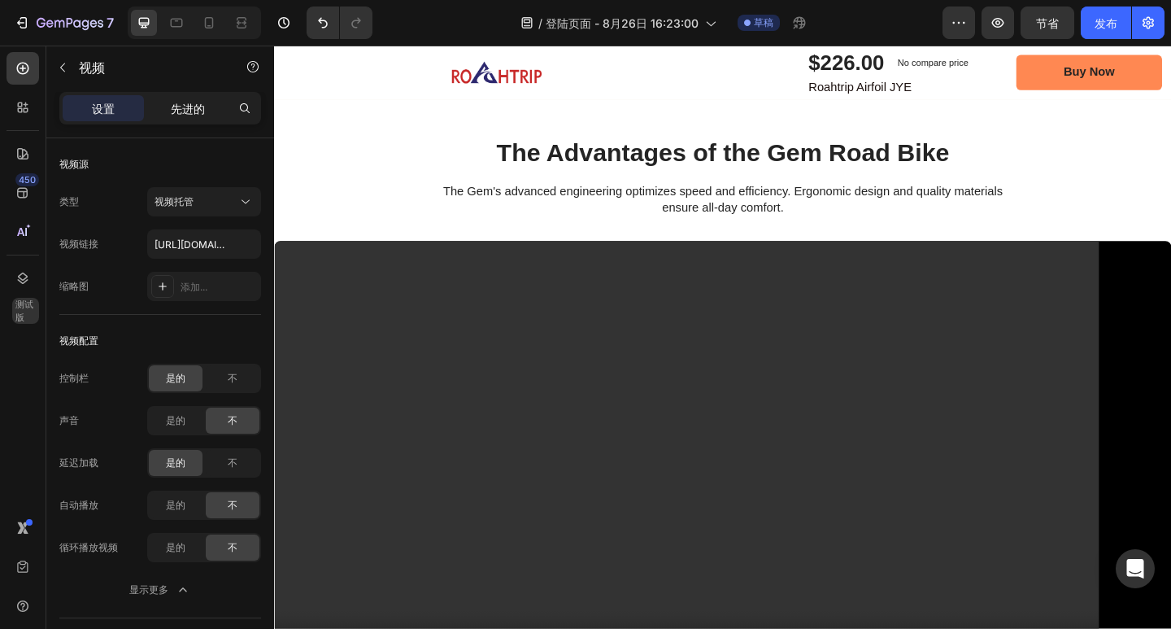
click at [174, 113] on font "先进的" at bounding box center [188, 109] width 34 height 14
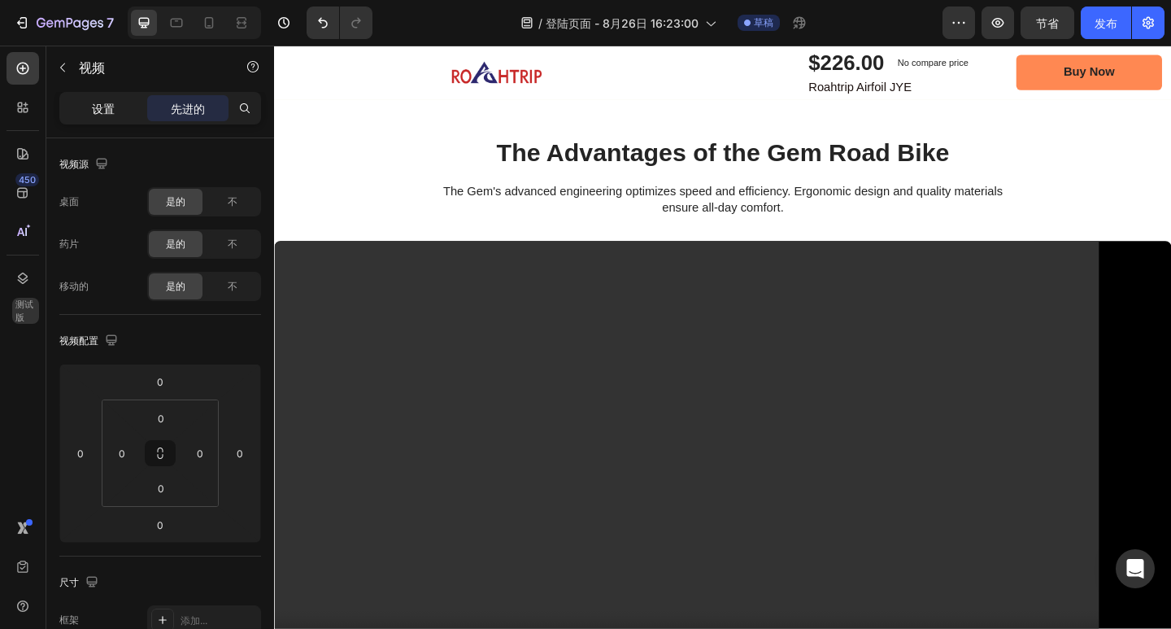
click at [107, 118] on div "设置" at bounding box center [103, 108] width 81 height 26
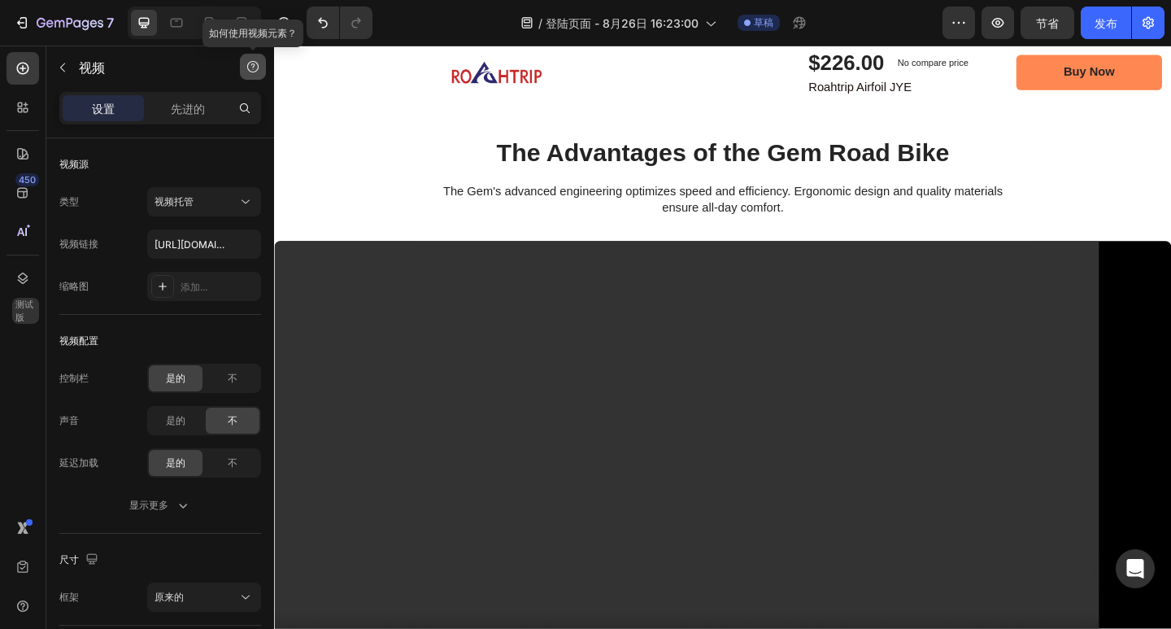
click at [248, 74] on button "button" at bounding box center [253, 67] width 26 height 26
click at [219, 95] on button "帮助中心" at bounding box center [221, 103] width 76 height 29
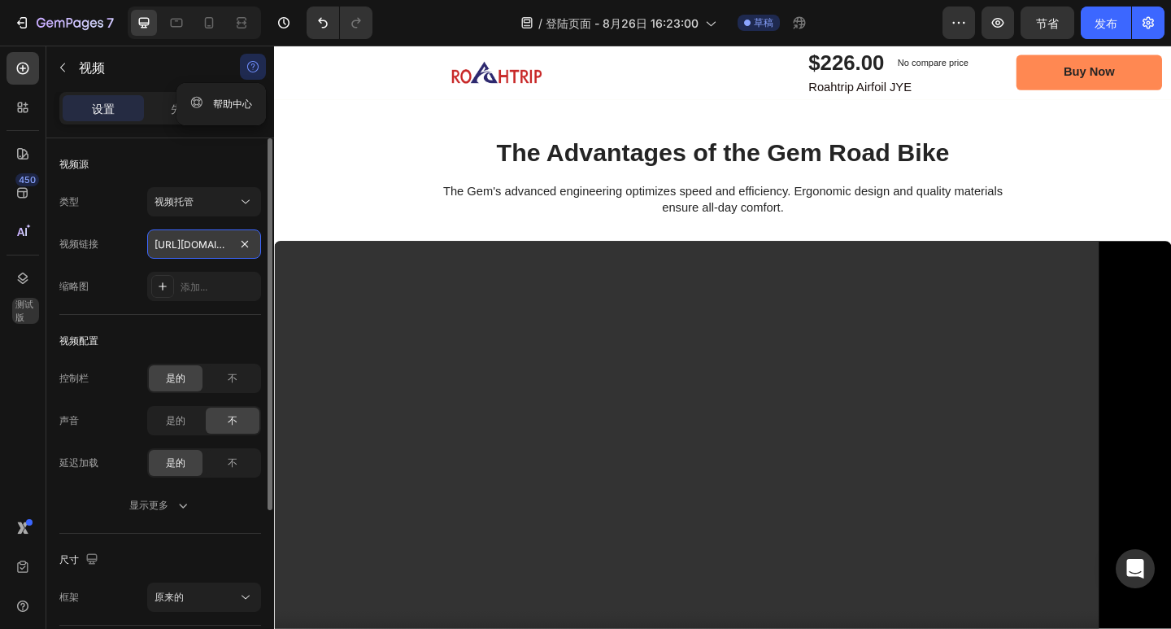
click at [214, 242] on input "https://www.roahtrip.com/cdn/shop/videos/c/vp/ee33fbcb0573496e8d984f6a2e5fc3c7/…" at bounding box center [204, 243] width 114 height 29
paste input "cdn.shopify.com/videos/c/o/v/ee33fbcb0573496e8d984f6a2e5fc3c7.mp4"
type input "https://cdn.shopify.com/videos/c/o/v/ee33fbcb0573496e8d984f6a2e5fc3c7.mp4"
click at [221, 316] on div "视频配置 控制栏 是的 不 声音 是的 不 延迟加载 是的 不 显示更多" at bounding box center [160, 424] width 202 height 219
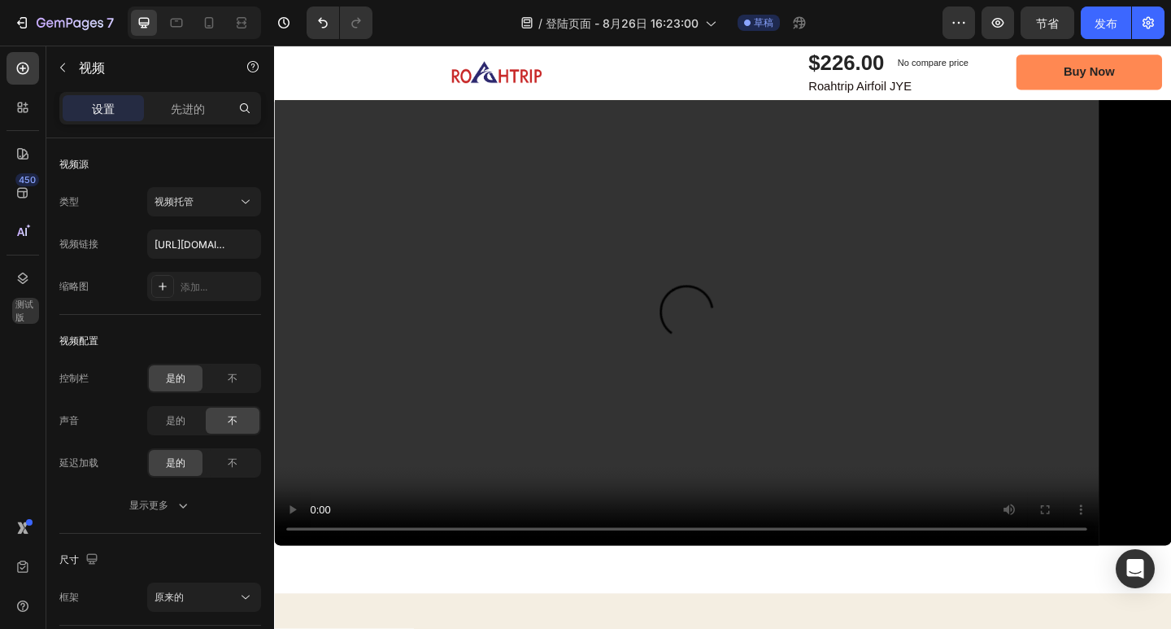
scroll to position [2382, 0]
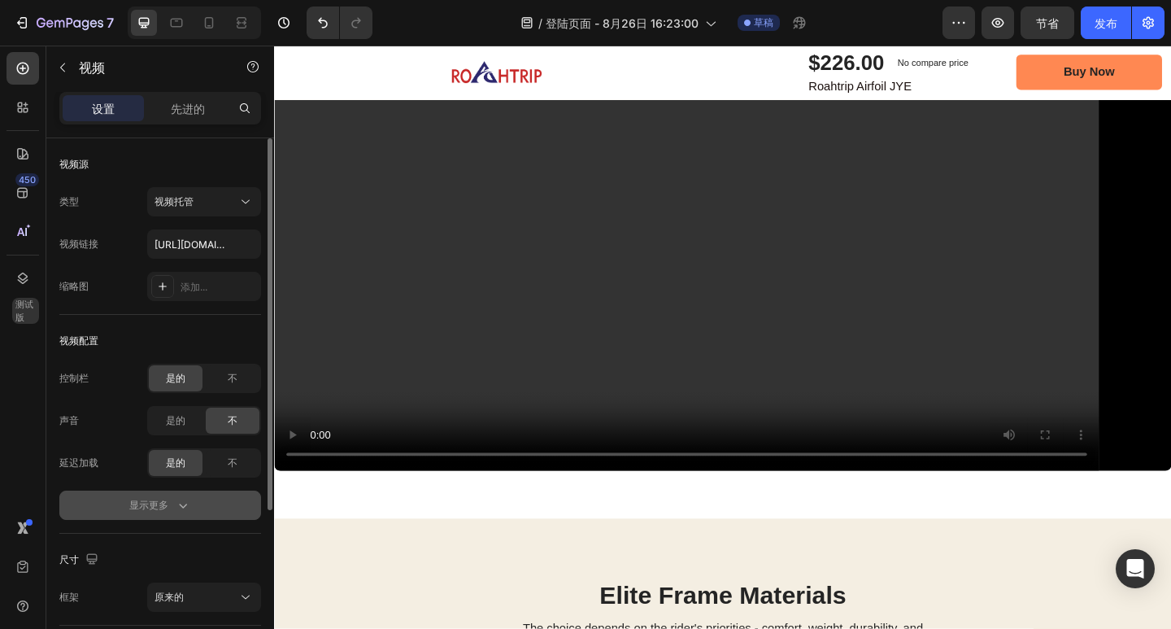
click at [172, 510] on div "显示更多" at bounding box center [160, 505] width 62 height 16
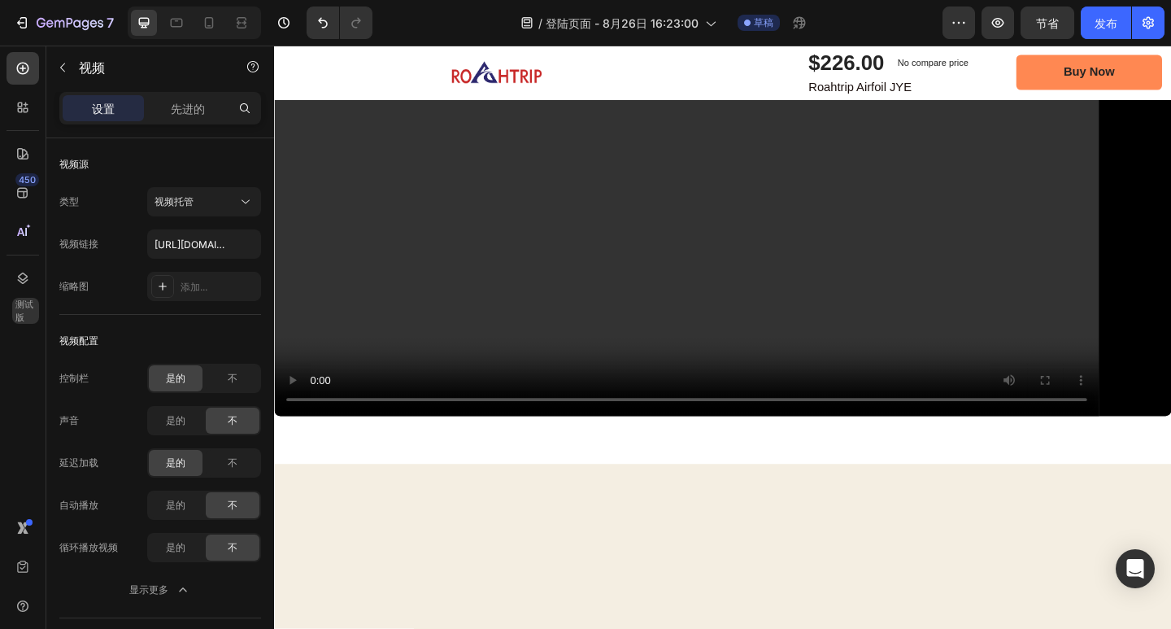
scroll to position [2045, 0]
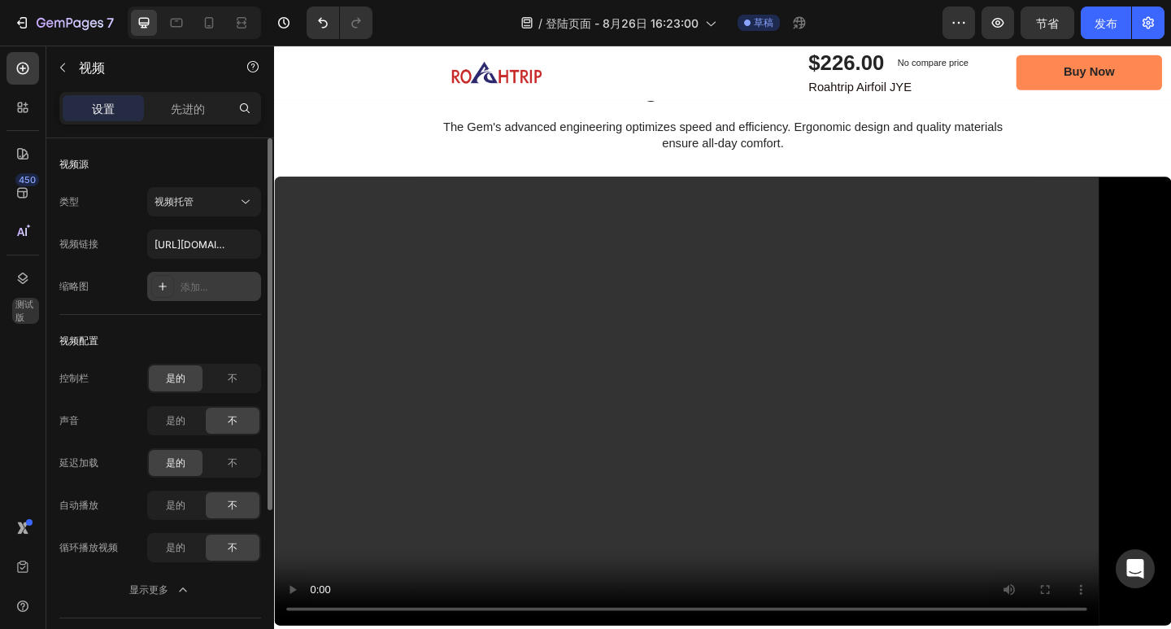
click at [185, 283] on font "添加..." at bounding box center [194, 287] width 27 height 12
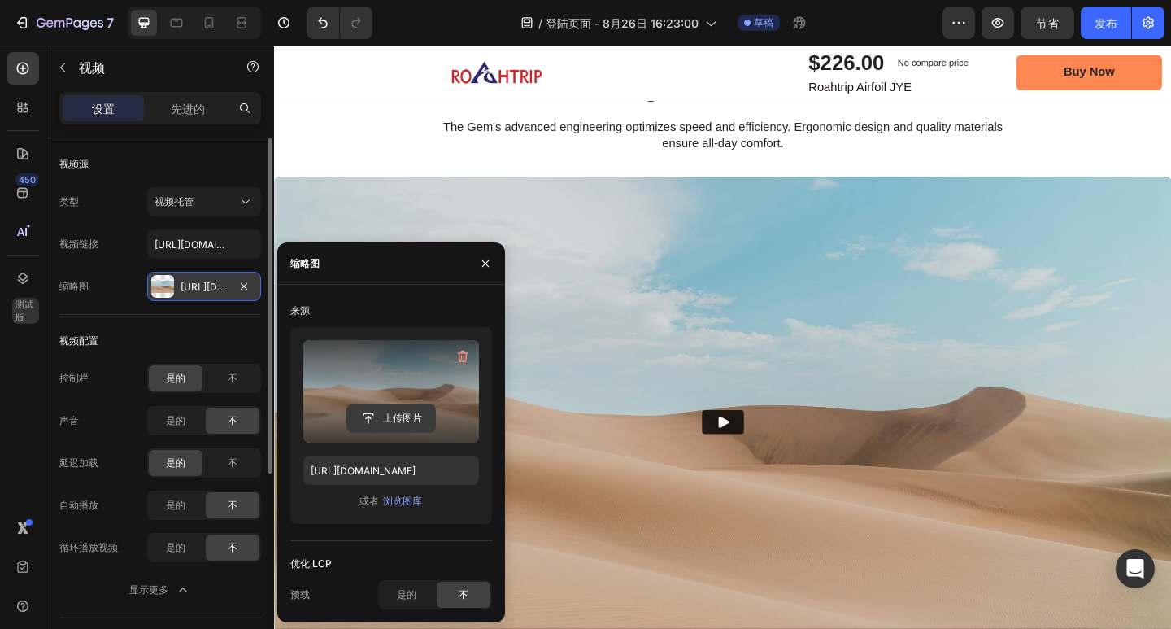
click at [398, 406] on input "file" at bounding box center [391, 418] width 88 height 28
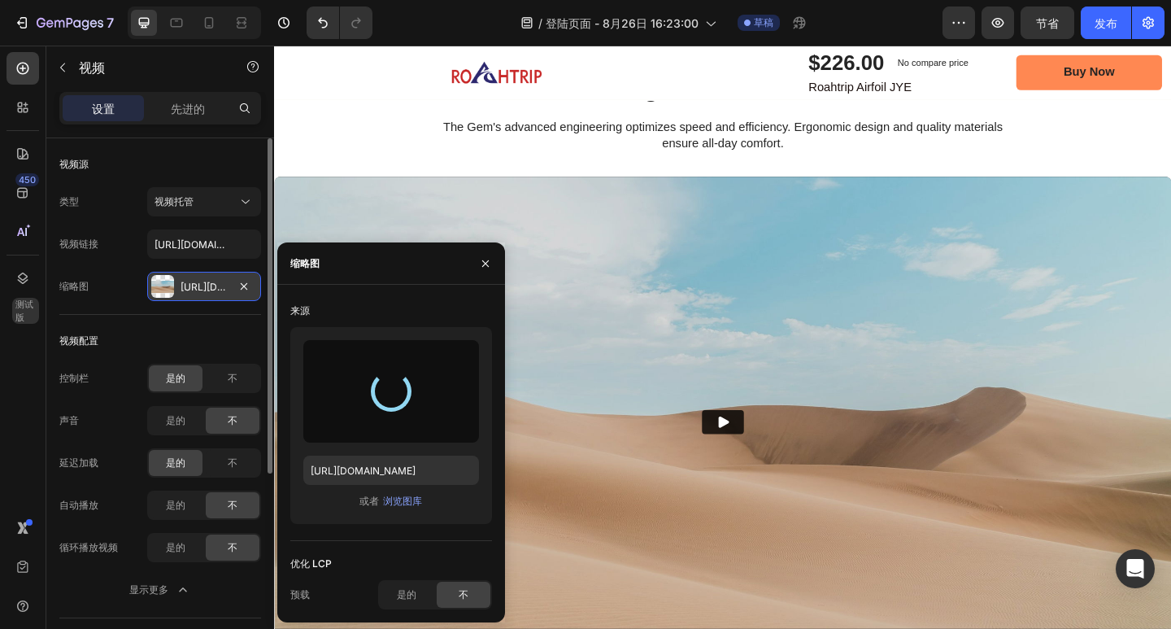
type input "https://cdn.shopify.com/s/files/1/0670/9788/6873/files/gempages_581609219426354…"
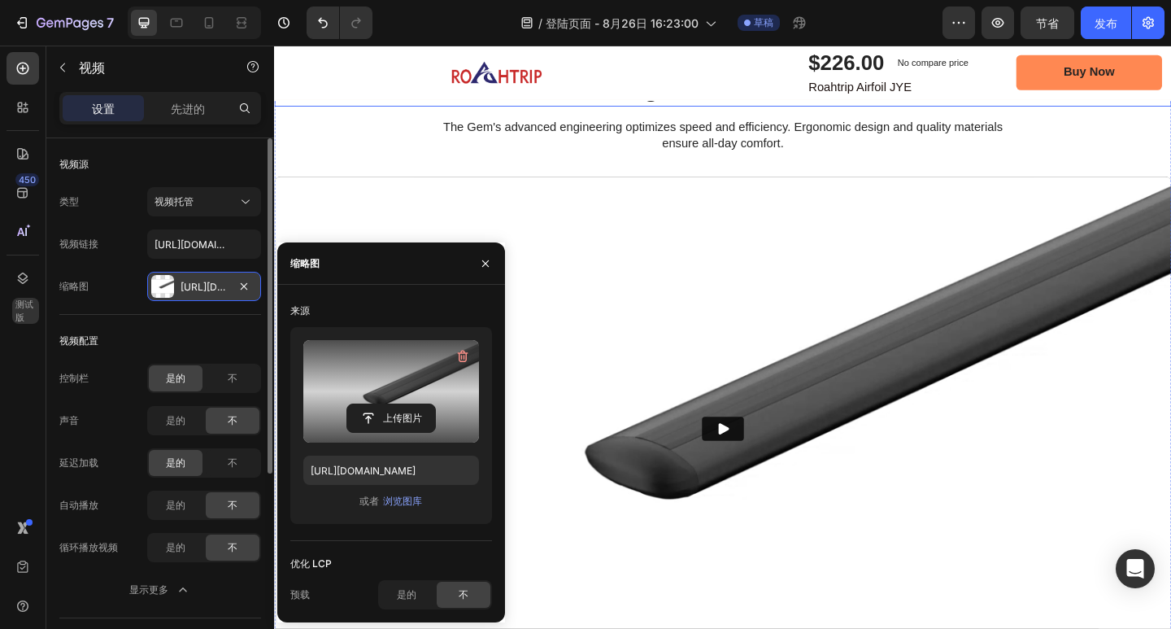
click at [924, 241] on div "The Advantages of the Gem Road Bike Heading The Gem's advanced engineering opti…" at bounding box center [762, 418] width 976 height 741
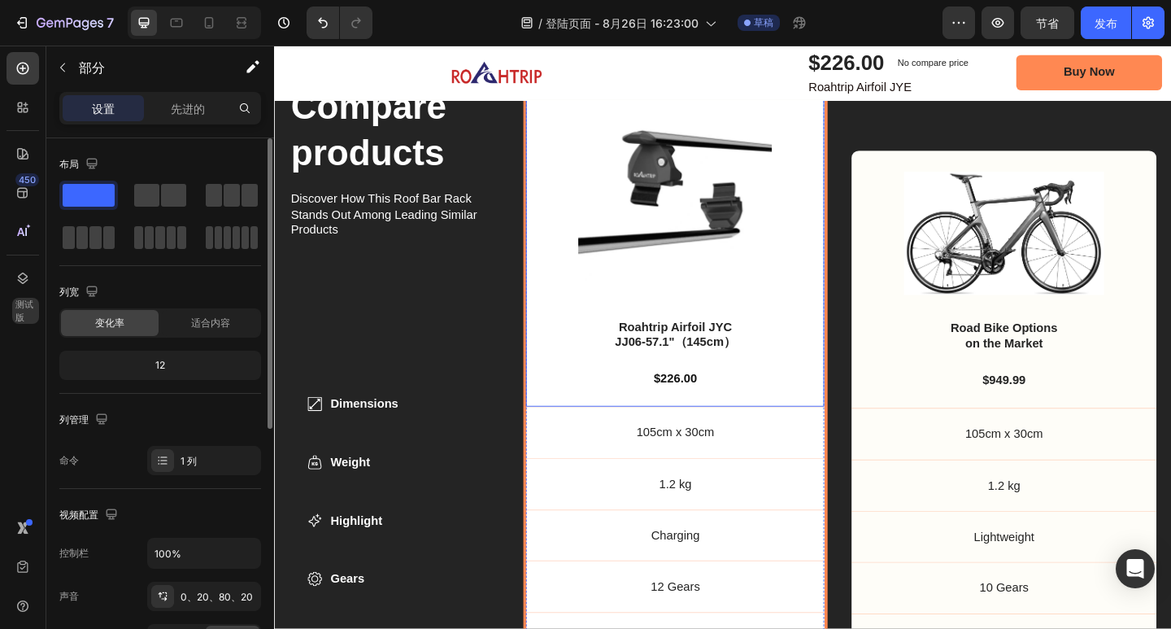
scroll to position [5331, 0]
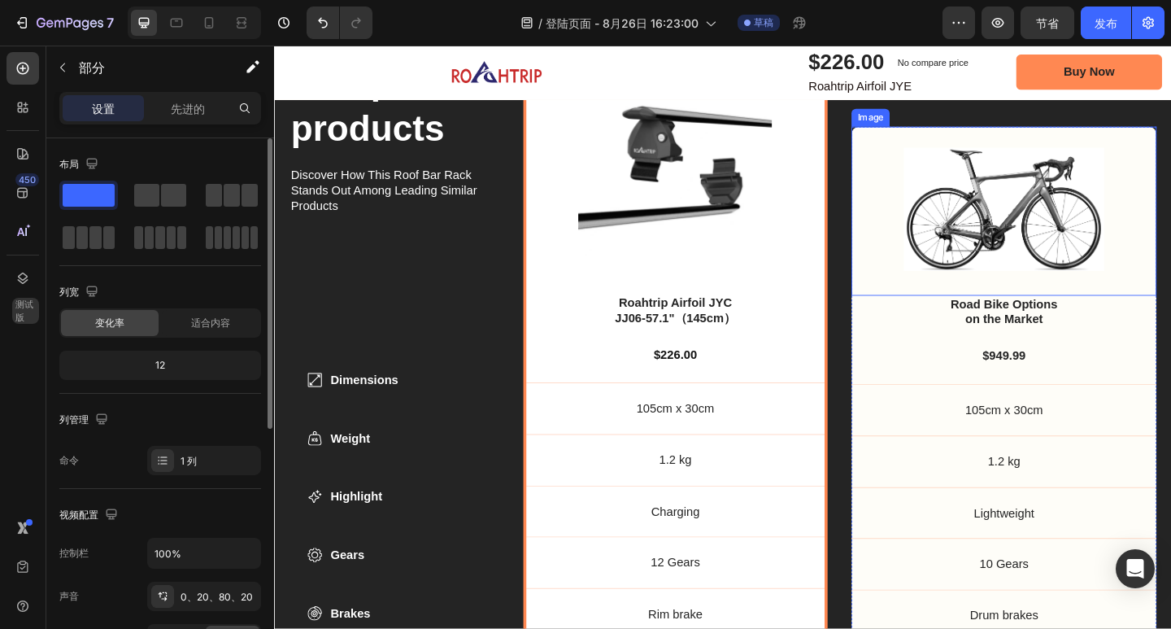
click at [1036, 233] on img at bounding box center [1068, 223] width 218 height 133
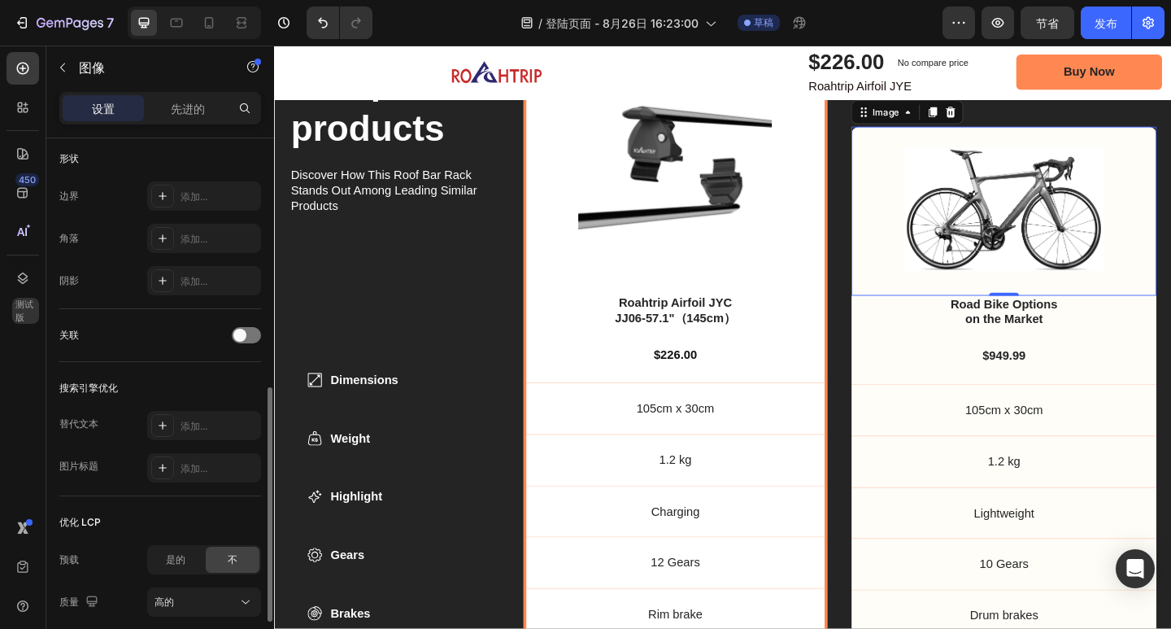
scroll to position [691, 0]
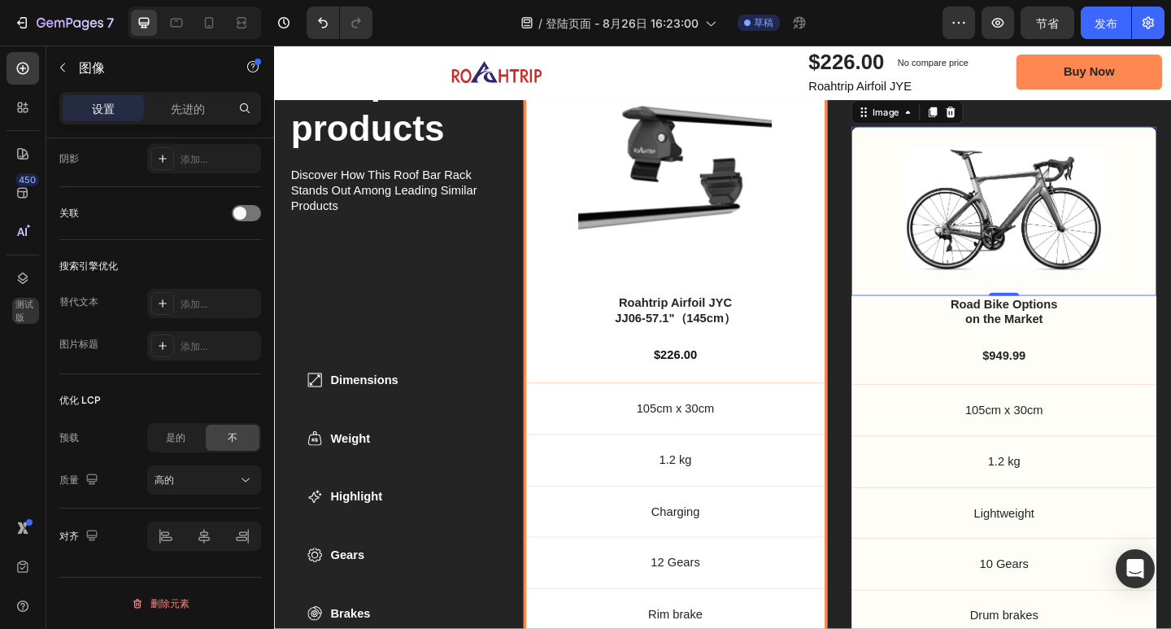
click at [1006, 253] on img at bounding box center [1068, 223] width 218 height 133
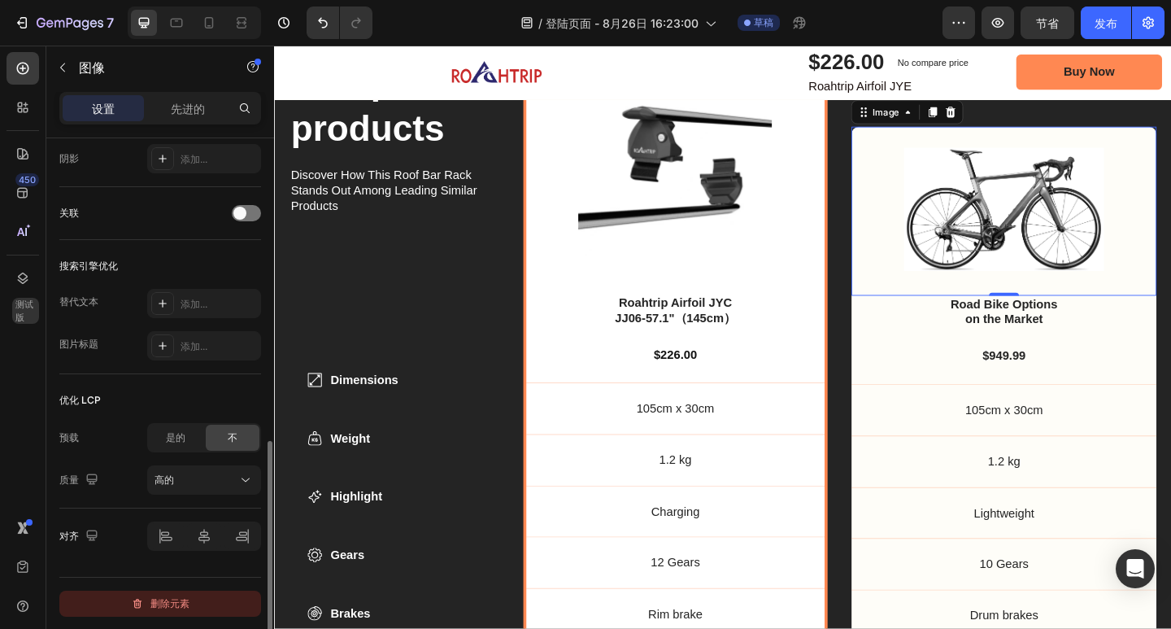
click at [186, 595] on font "删除元素" at bounding box center [169, 604] width 39 height 20
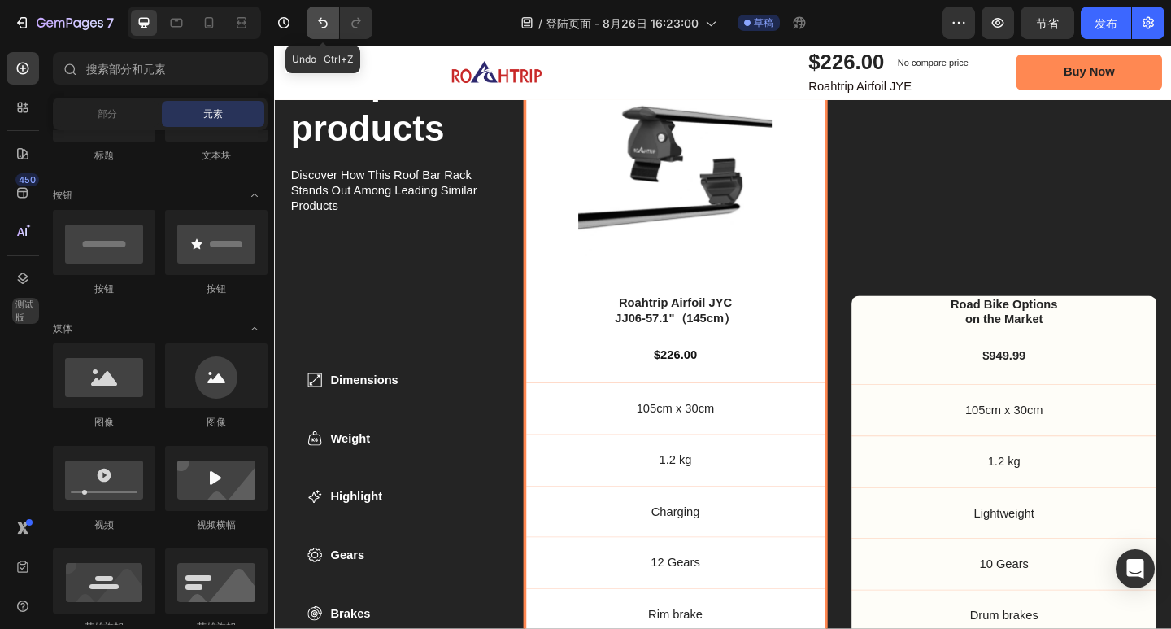
click at [325, 15] on icon "撤消/重做" at bounding box center [323, 23] width 16 height 16
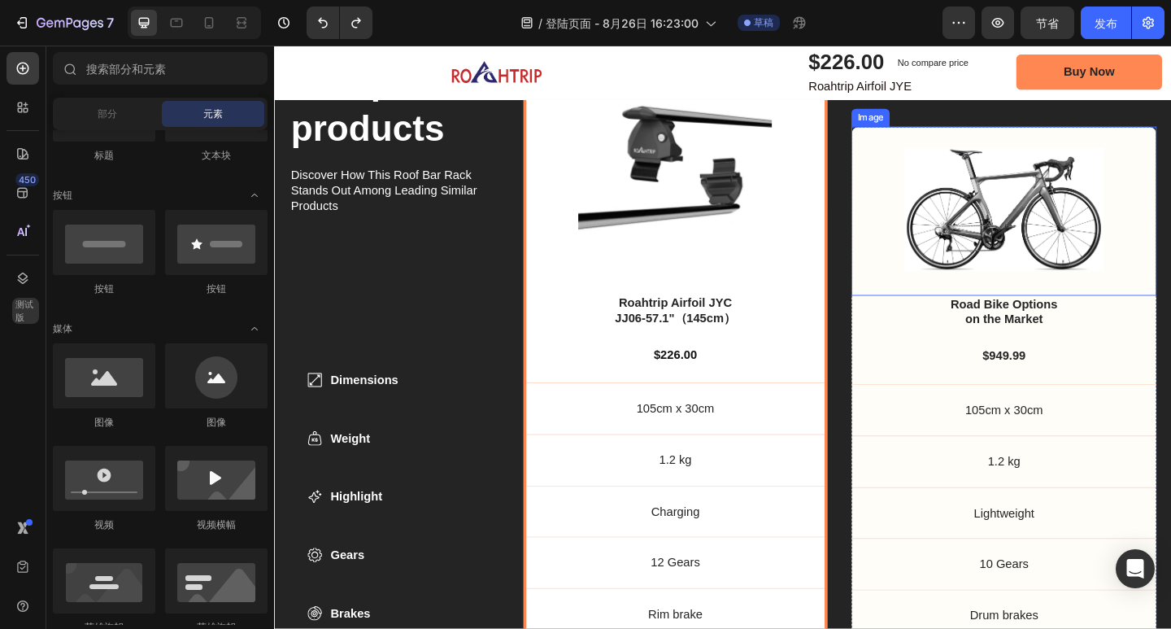
click at [934, 187] on div "Image" at bounding box center [1068, 225] width 332 height 183
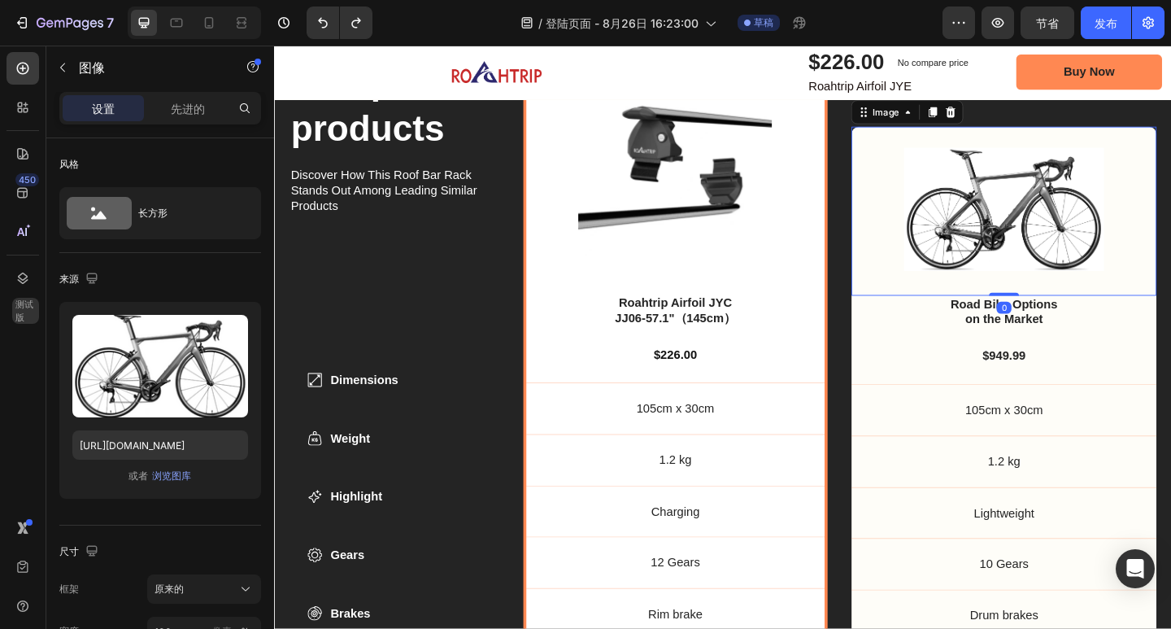
click at [902, 134] on div "Image 0" at bounding box center [1068, 225] width 332 height 183
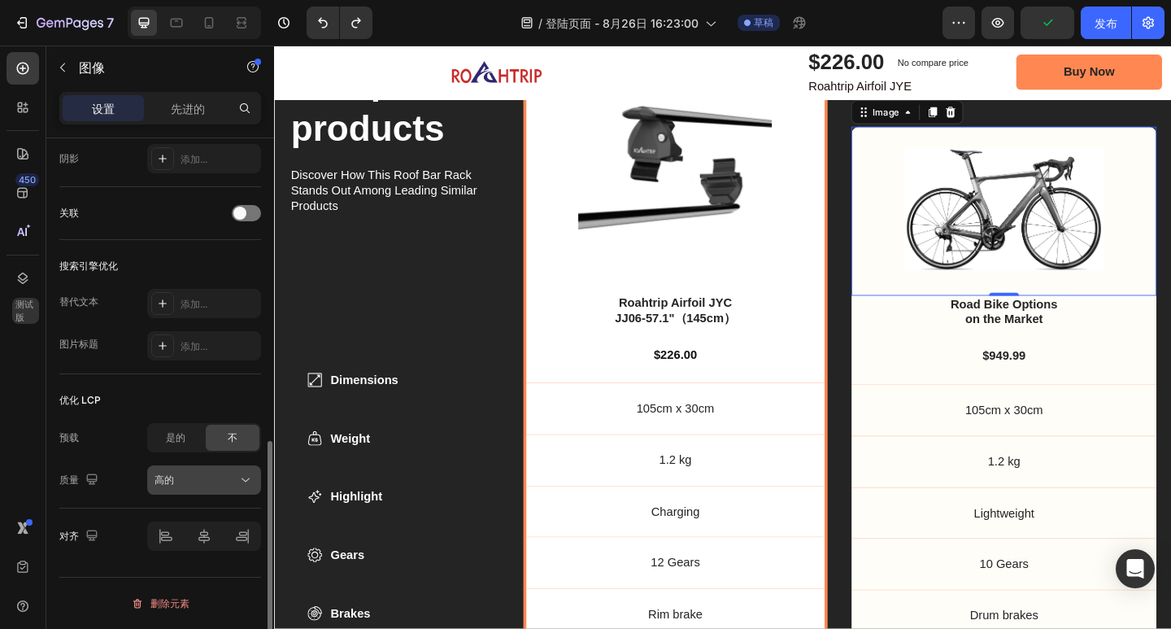
click at [184, 487] on div "高的" at bounding box center [204, 480] width 99 height 16
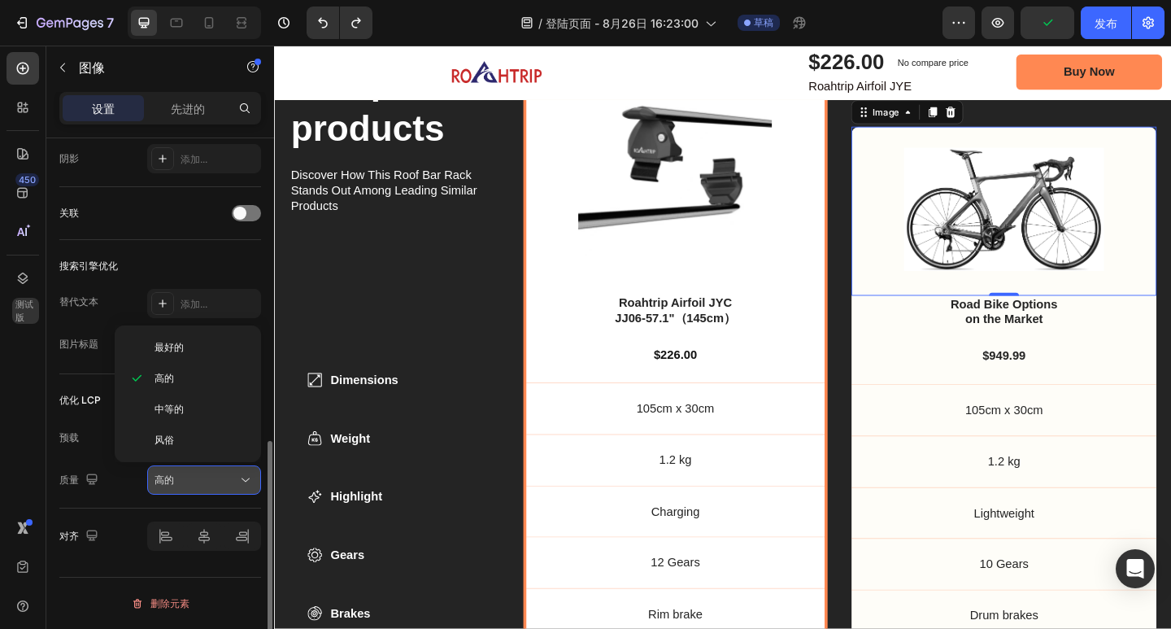
click at [210, 477] on div "高的" at bounding box center [196, 479] width 83 height 15
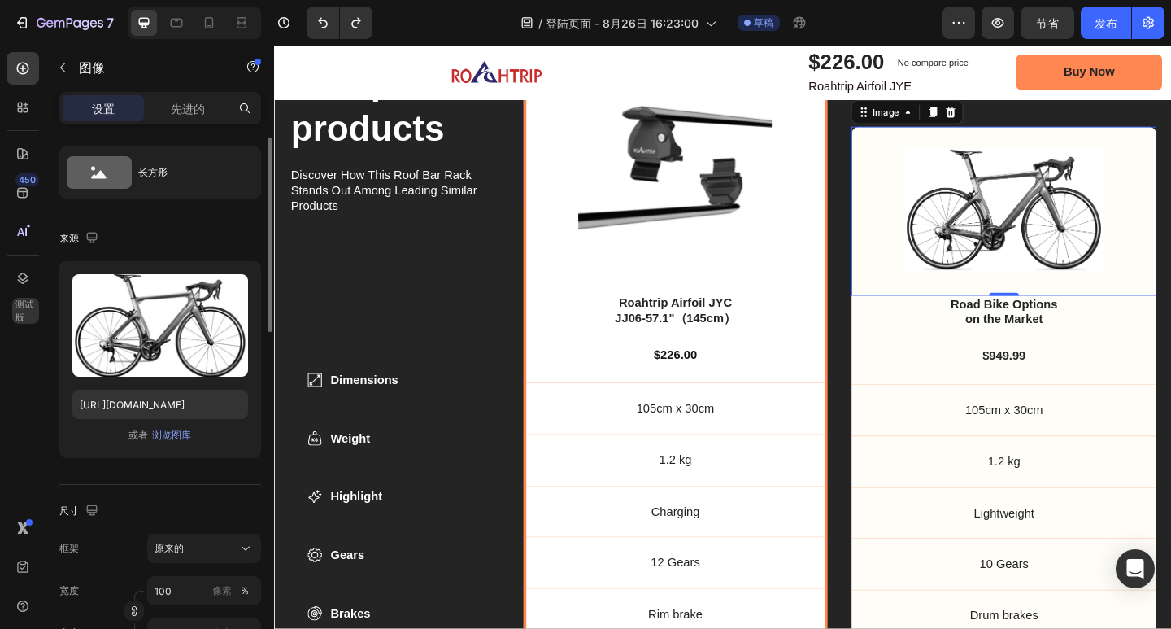
scroll to position [0, 0]
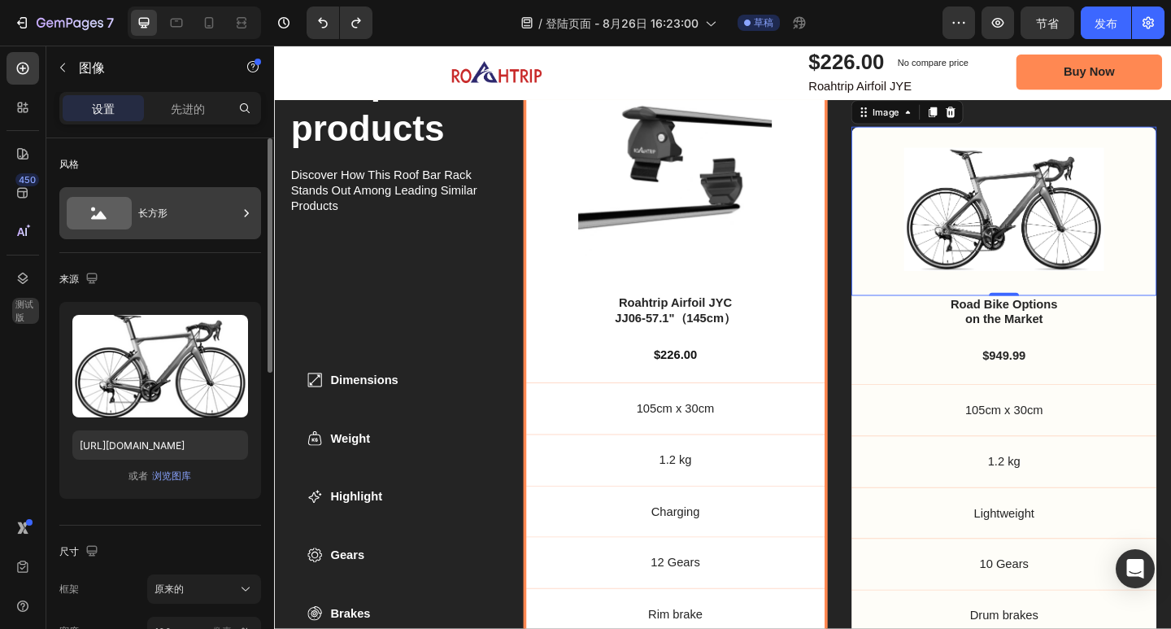
click at [162, 216] on font "长方形" at bounding box center [152, 213] width 29 height 12
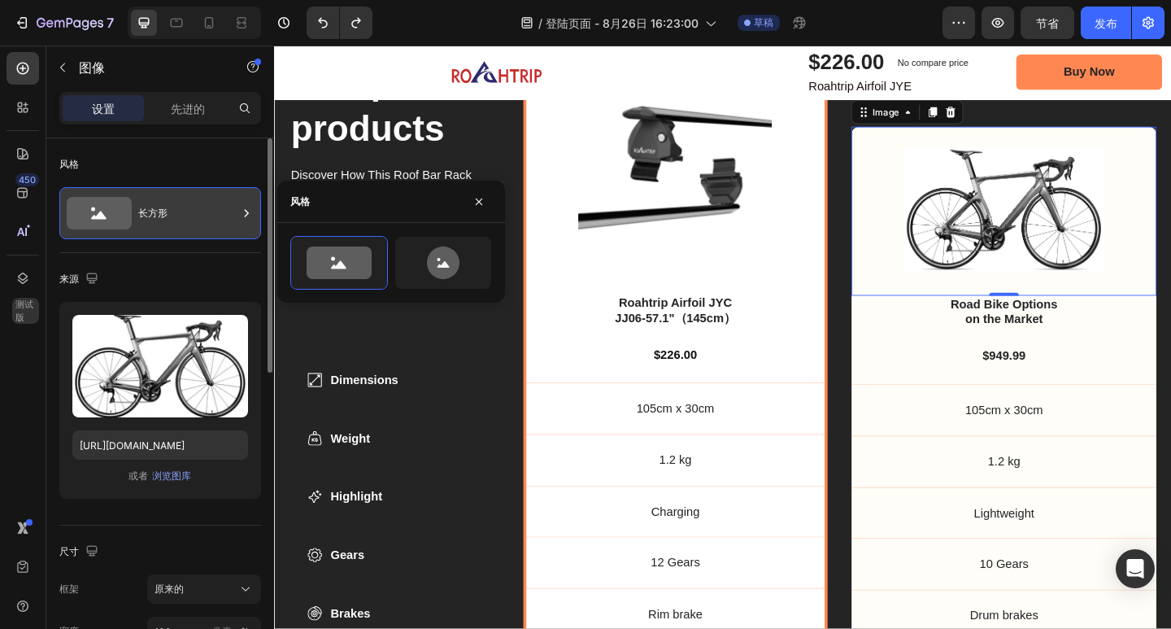
click at [162, 216] on font "长方形" at bounding box center [152, 213] width 29 height 12
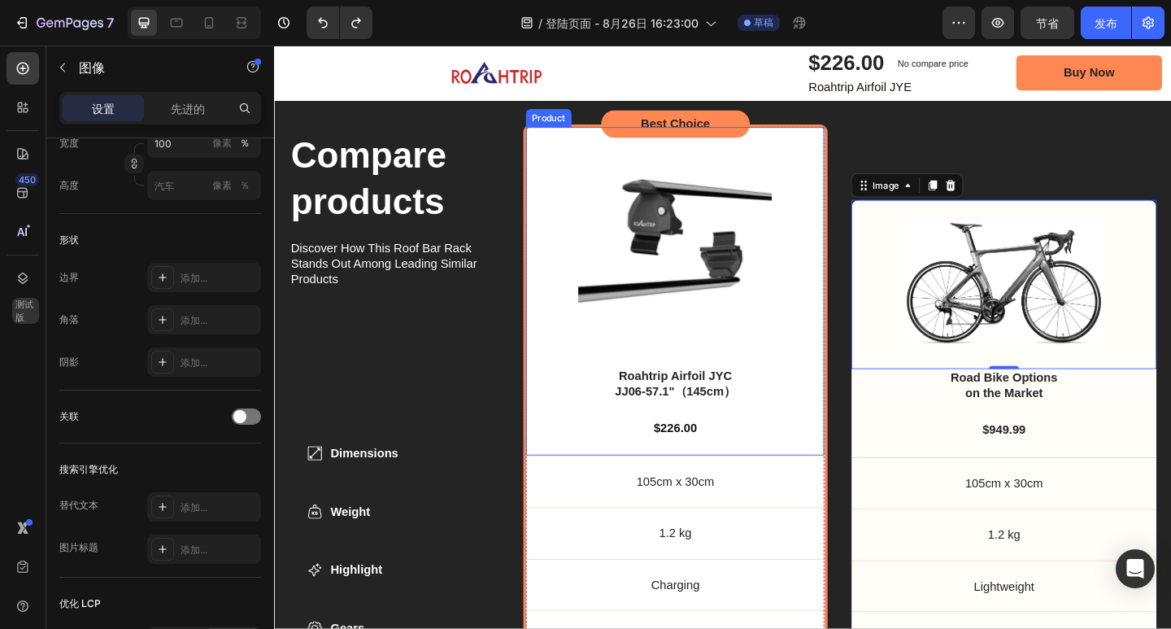
scroll to position [5250, 0]
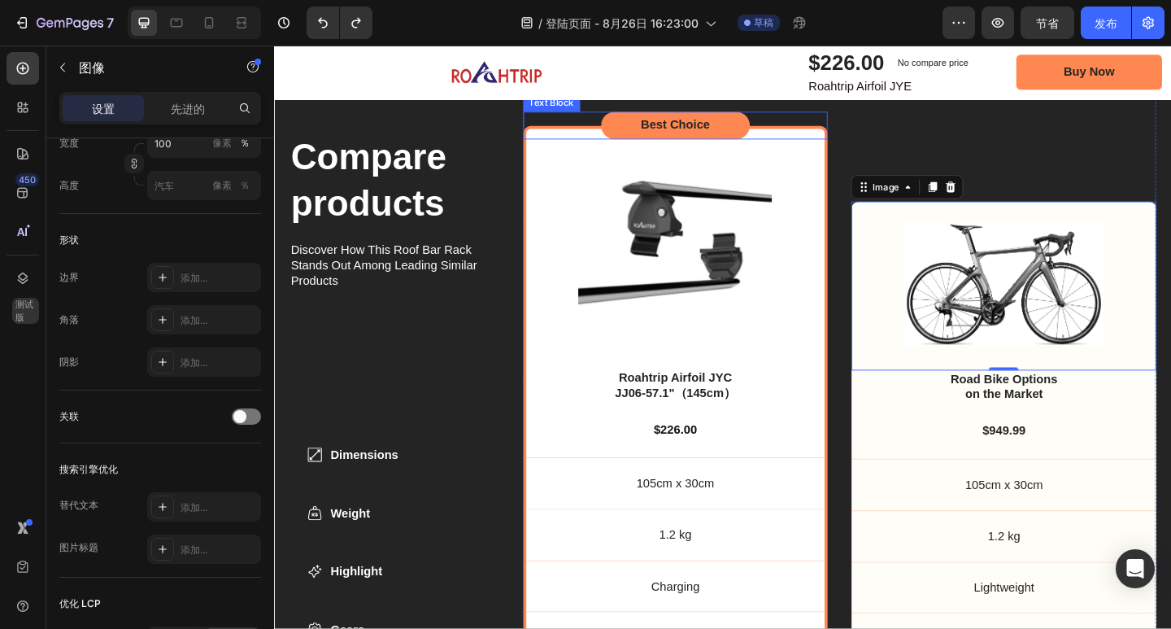
click at [794, 135] on div "Best Choice" at bounding box center [711, 133] width 332 height 30
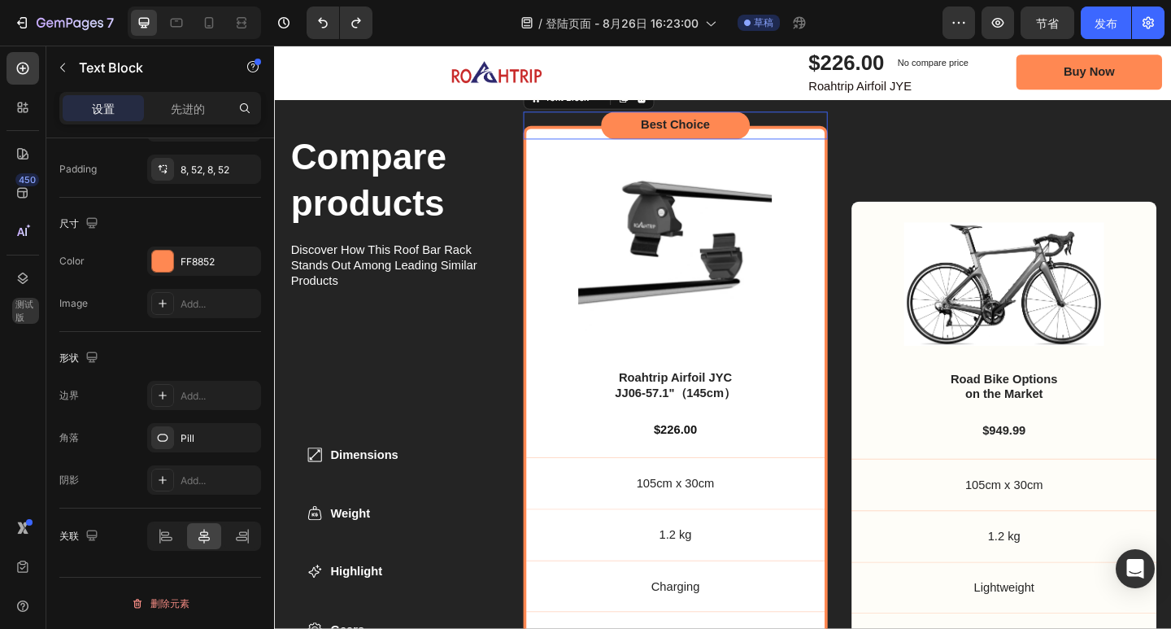
scroll to position [0, 0]
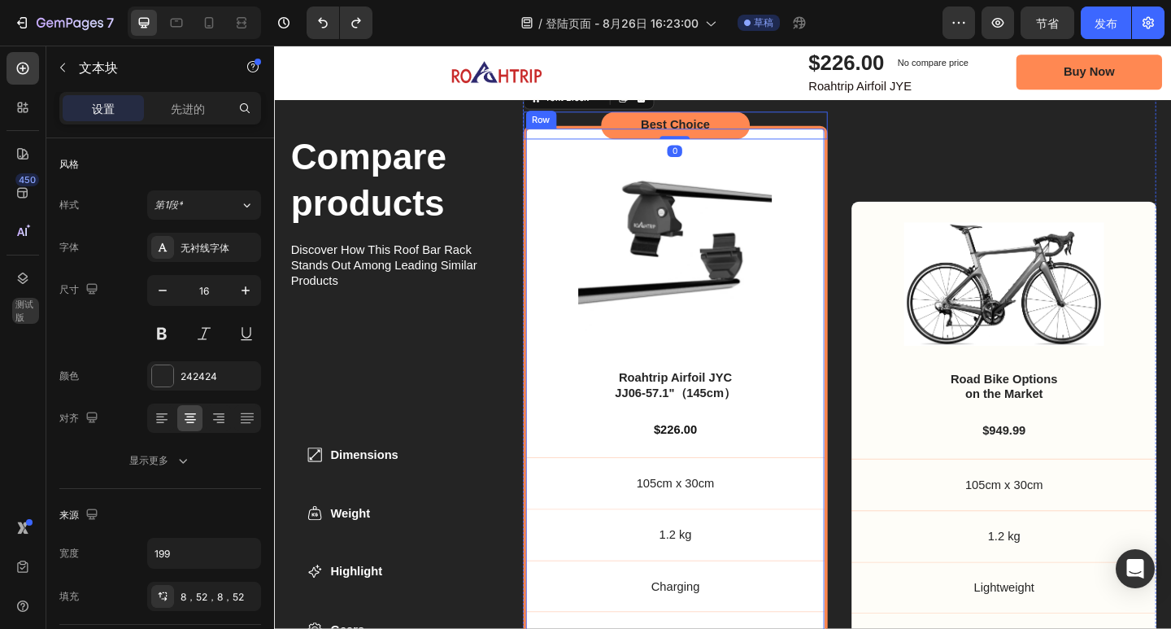
click at [868, 155] on div "Product Images Roahtrip Airfoil JYC JJ06-57.1"（145cm） Product Title $226.00 Pro…" at bounding box center [711, 454] width 332 height 643
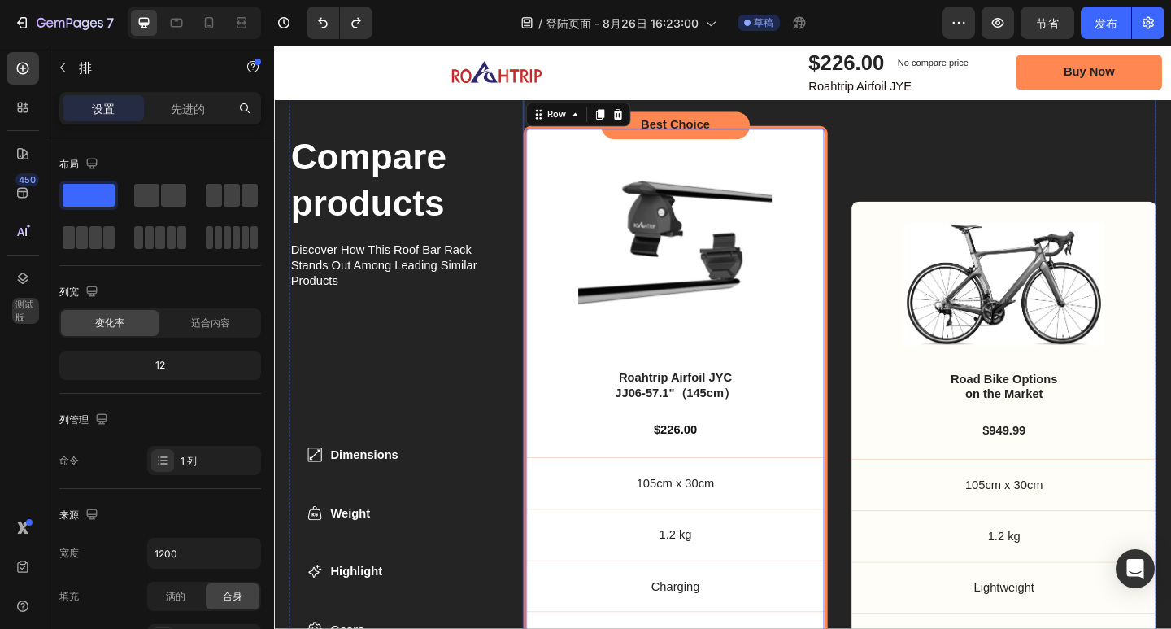
click at [906, 157] on div "Image Road Bike Options on the Market Text Block $949.99 Text Block 105cm x 30c…" at bounding box center [1068, 439] width 332 height 673
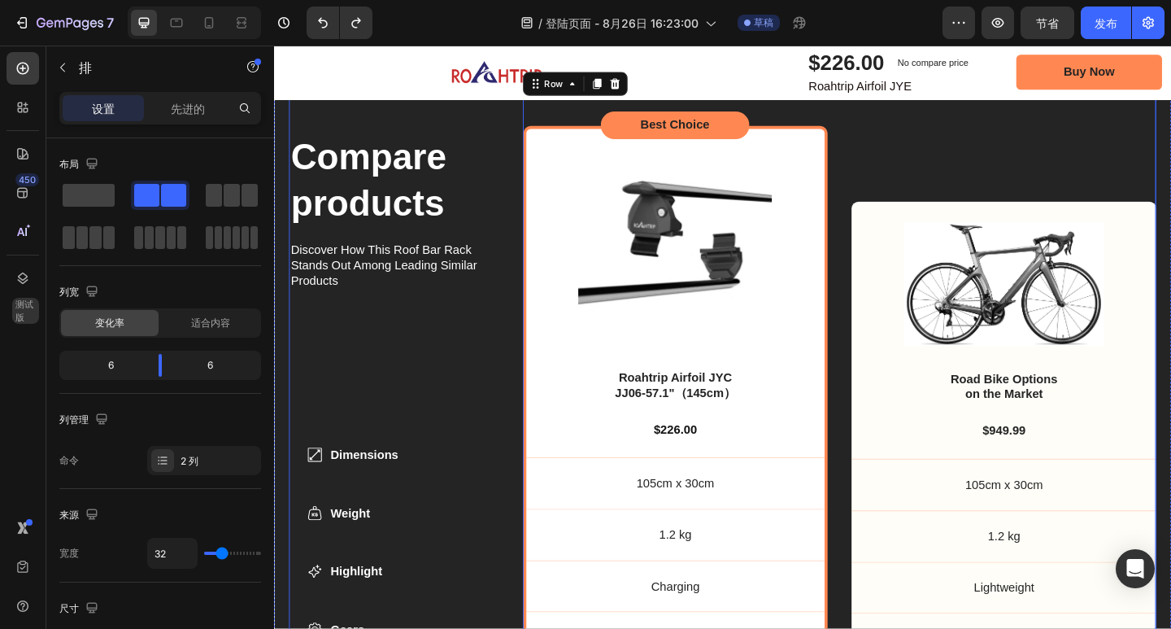
click at [477, 381] on div "Compare products Heading Discover How This Roof Bar Rack Stands Out Among Leadi…" at bounding box center [405, 439] width 230 height 673
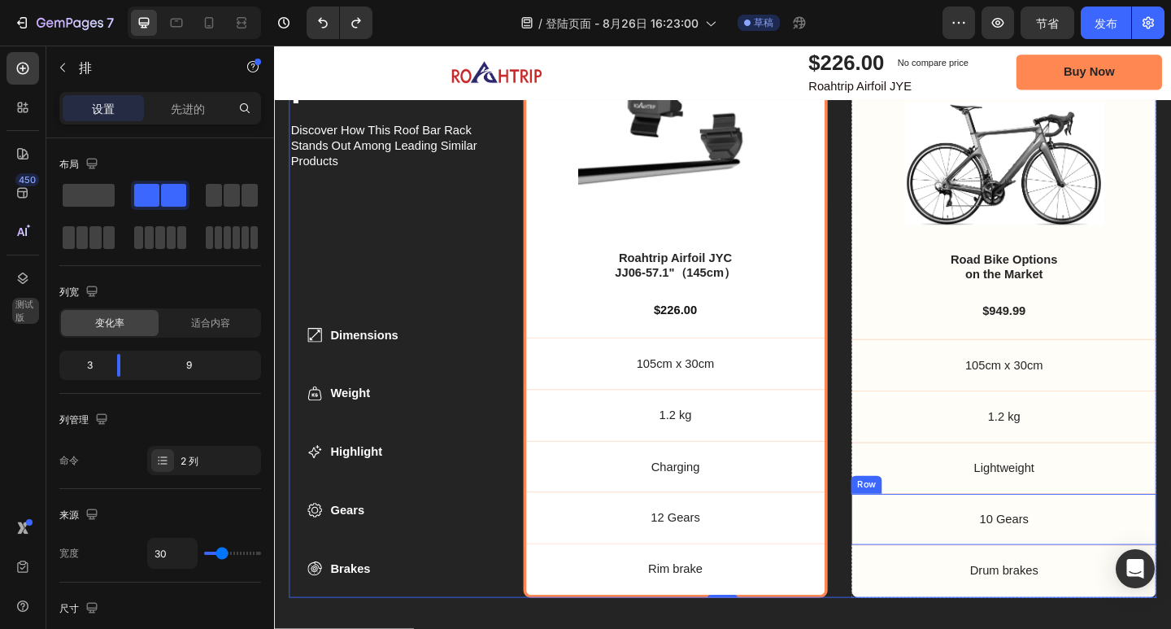
scroll to position [5412, 0]
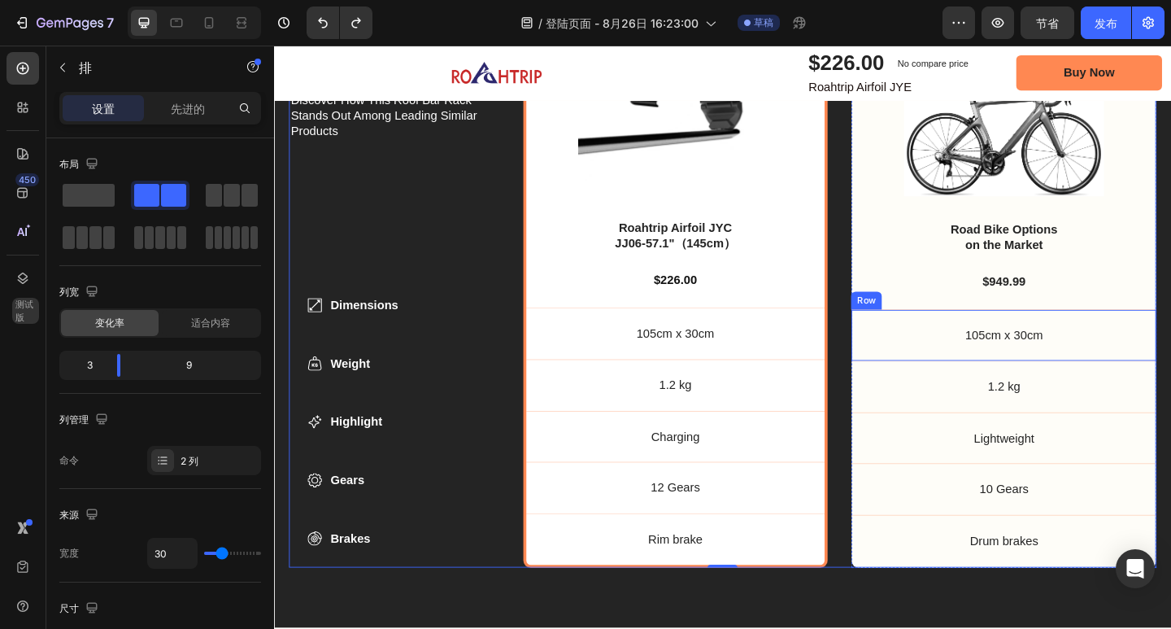
click at [909, 333] on div "105cm x 30cm Text Block Row" at bounding box center [1068, 361] width 332 height 56
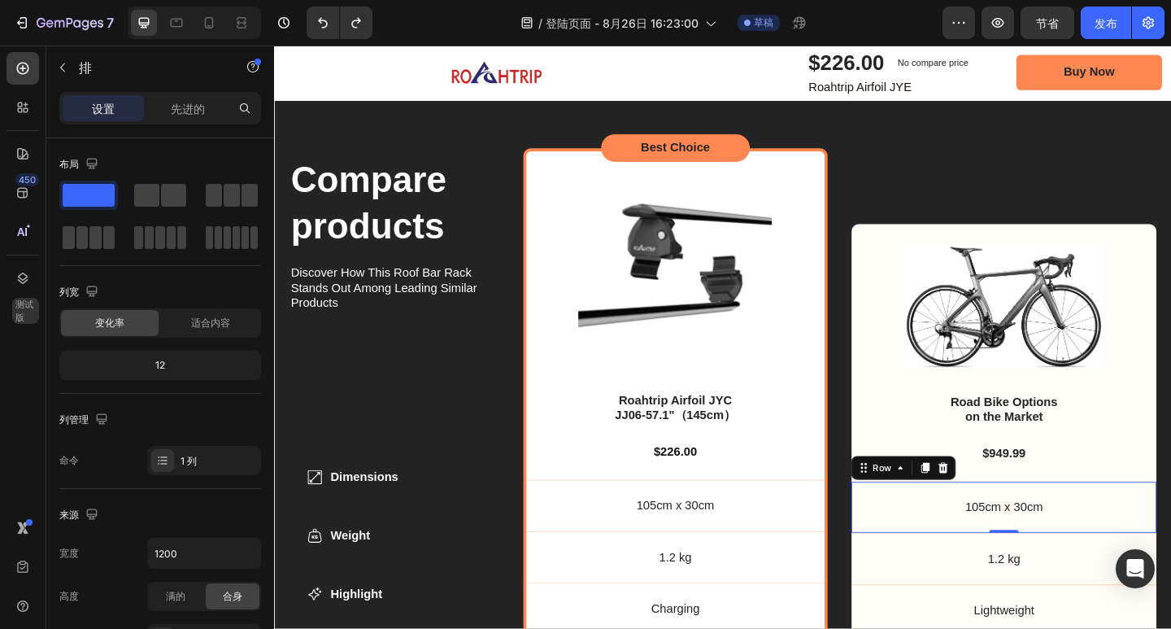
scroll to position [5168, 0]
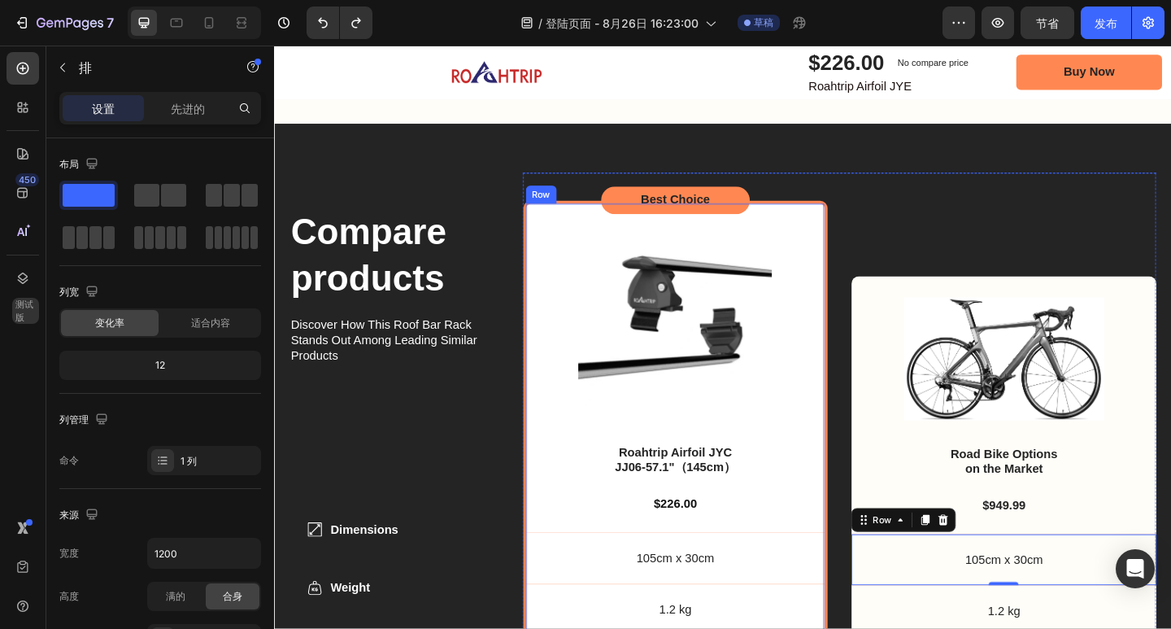
click at [865, 248] on div "Product Images Roahtrip Airfoil JYC JJ06-57.1"（145cm） Product Title $226.00 Pro…" at bounding box center [711, 536] width 332 height 643
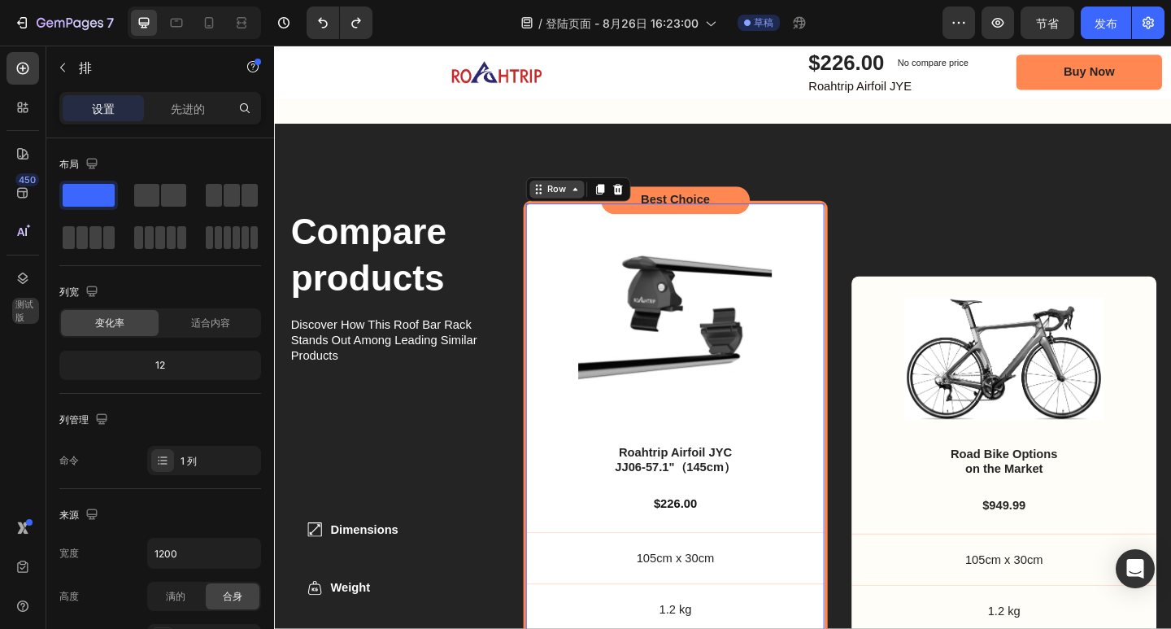
click at [574, 207] on div "Row" at bounding box center [581, 202] width 27 height 15
click at [622, 208] on icon at bounding box center [628, 202] width 13 height 13
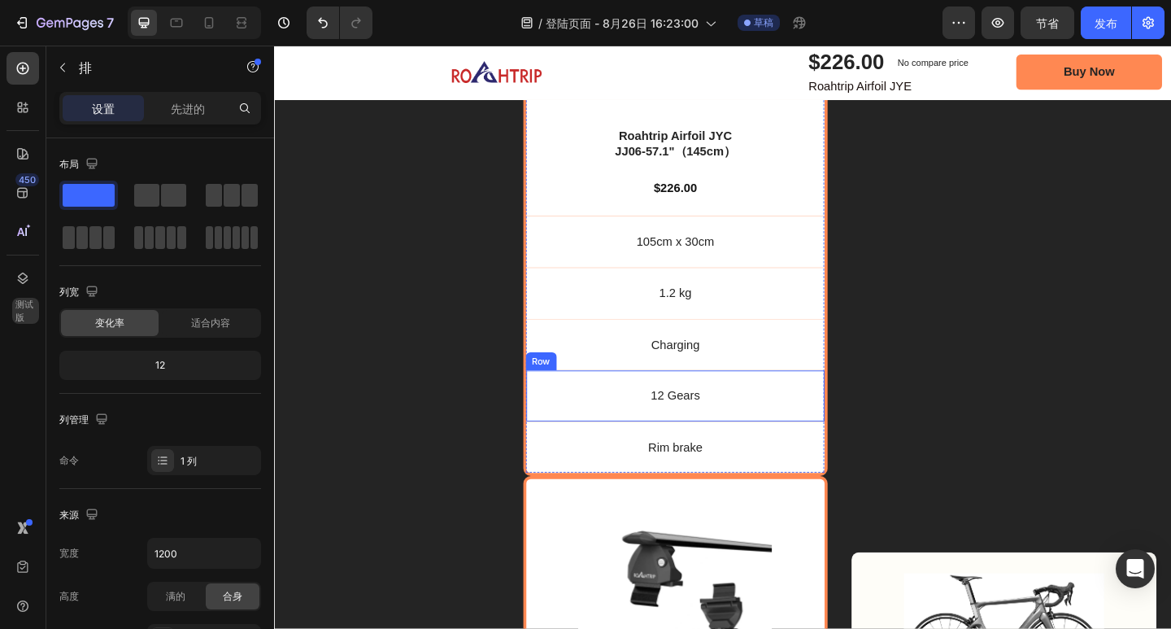
scroll to position [5838, 0]
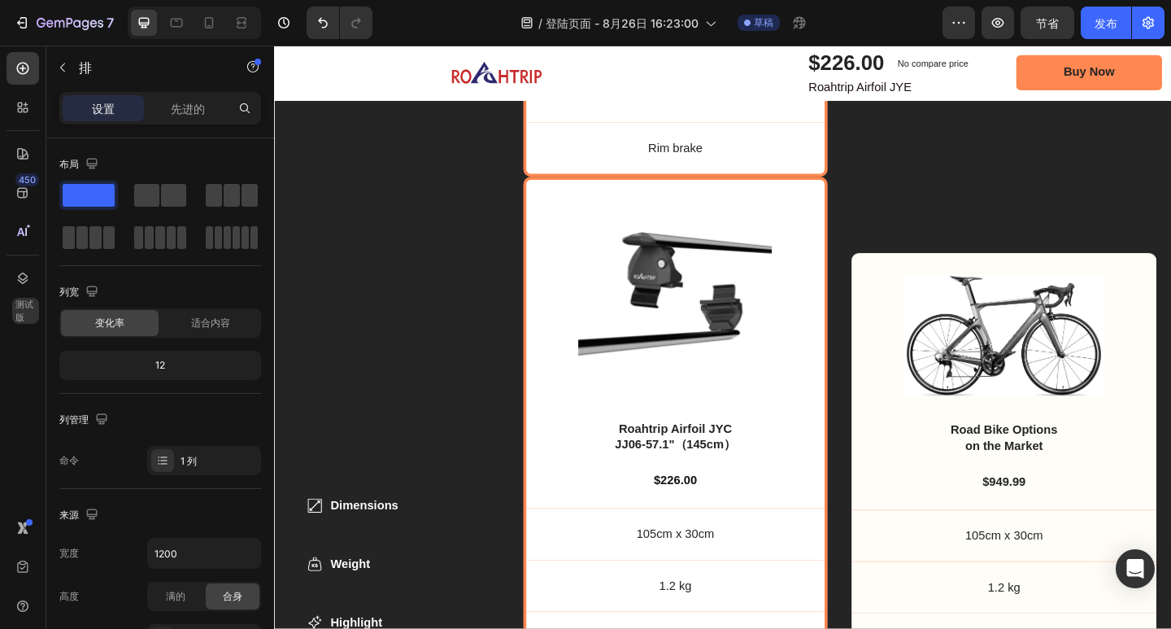
click at [545, 248] on div "Product Images Roahtrip Airfoil JYC JJ06-57.1"（145cm） Product Title $226.00 Pro…" at bounding box center [711, 510] width 332 height 643
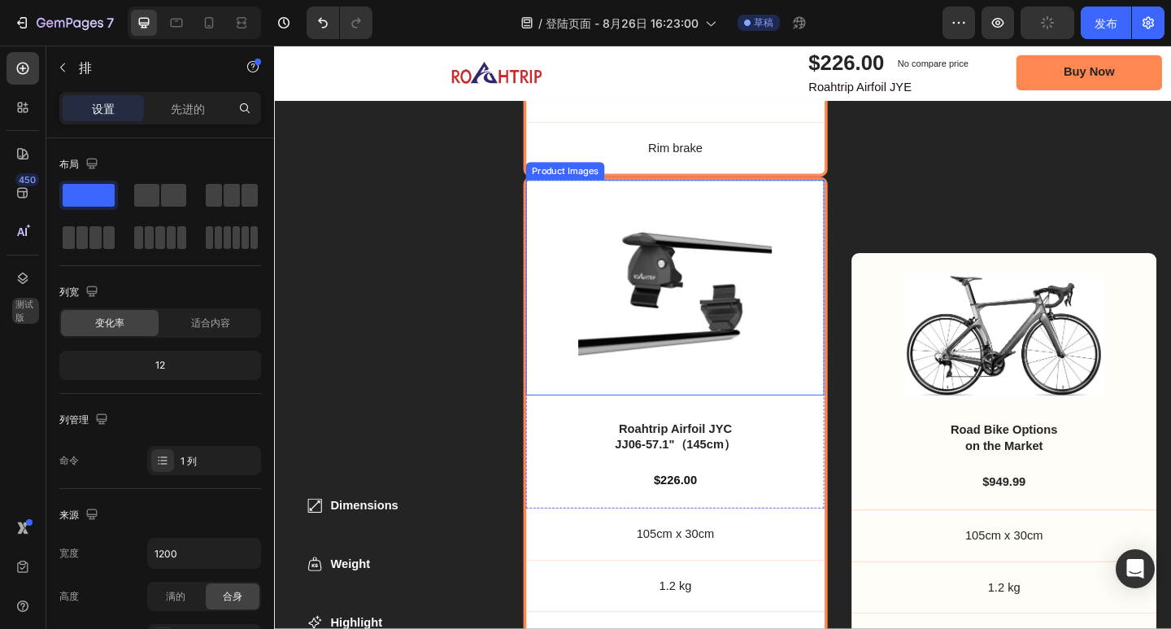
click at [545, 182] on div "Best Choice Text Block Product Images Roahtrip Airfoil JYC JJ06-57.1"（145cm） Pr…" at bounding box center [711, 173] width 332 height 1317
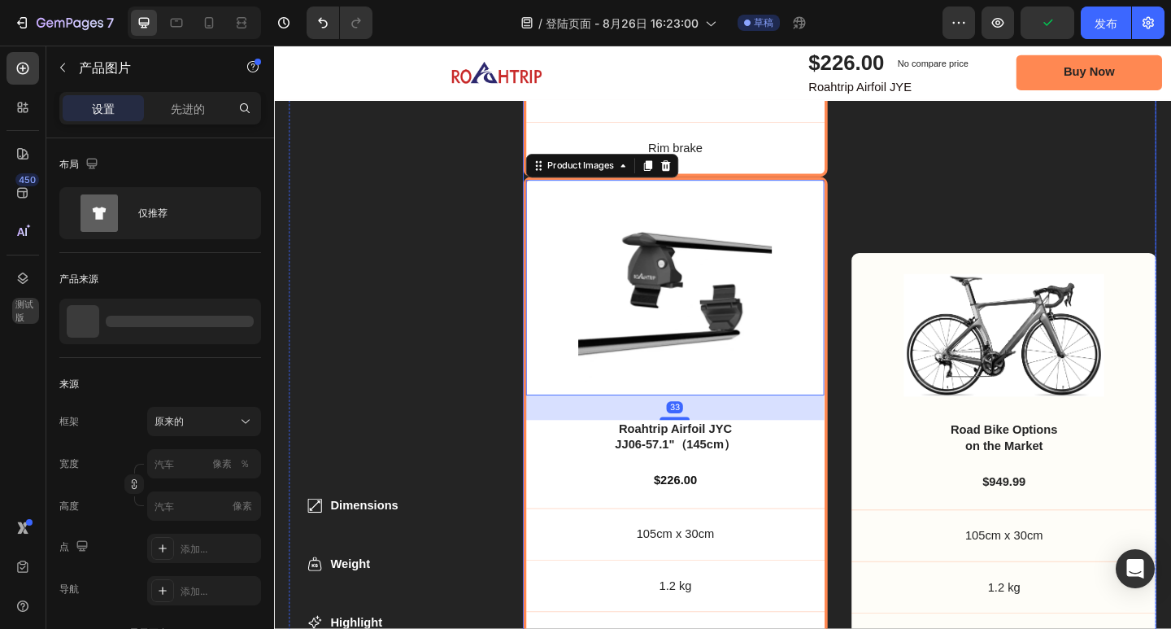
click at [545, 187] on div "Best Choice Text Block Product Images Roahtrip Airfoil JYC JJ06-57.1"（145cm） Pr…" at bounding box center [711, 173] width 332 height 1317
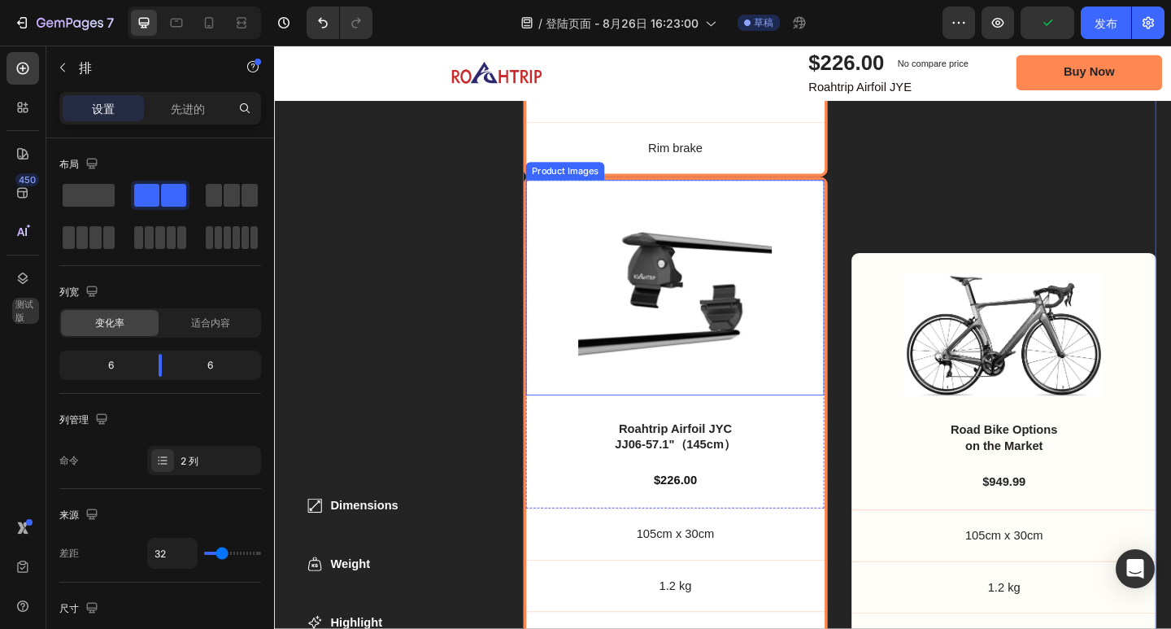
click at [548, 192] on div "Product Images" at bounding box center [710, 309] width 325 height 234
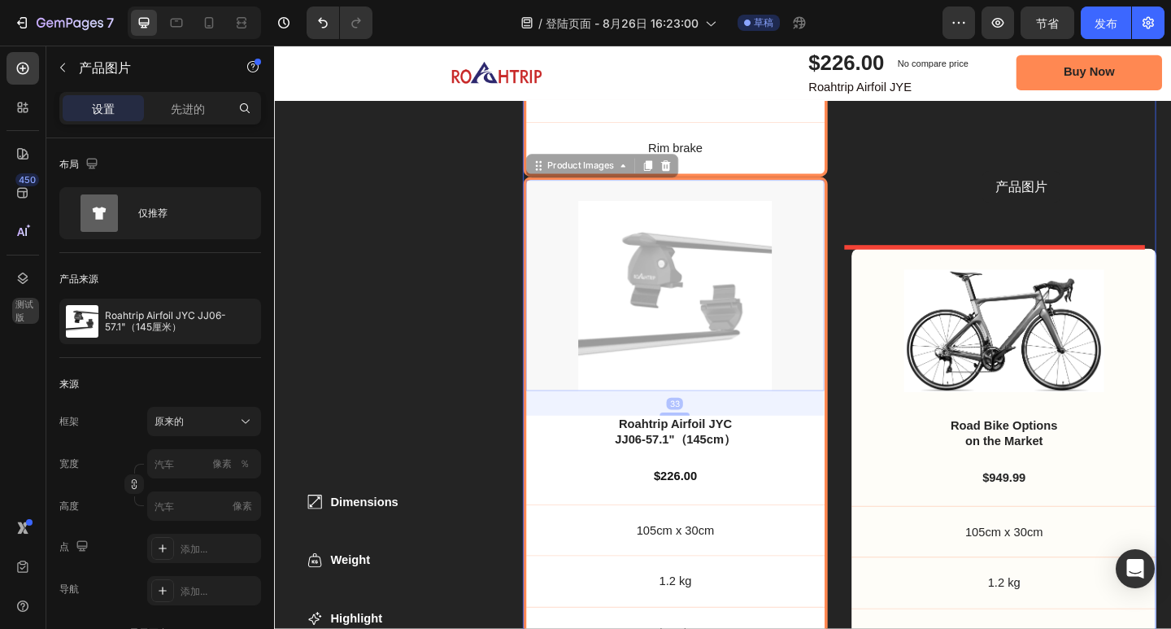
drag, startPoint x: 560, startPoint y: 172, endPoint x: 1045, endPoint y: 181, distance: 485.6
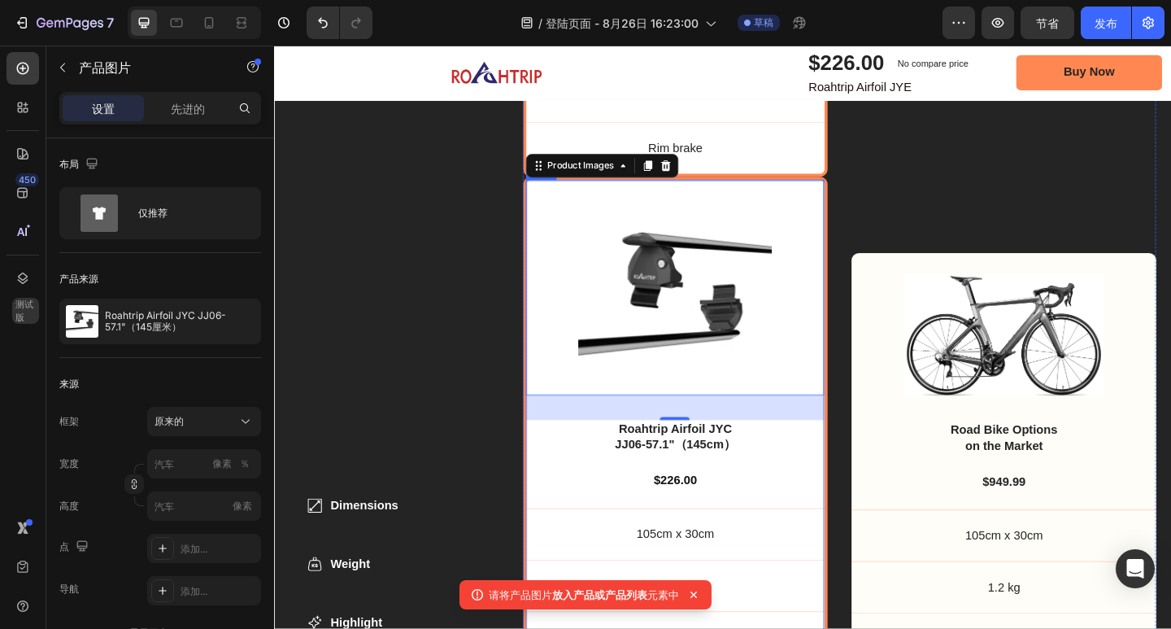
click at [545, 464] on div "Product Images 33 Roahtrip Airfoil JYC JJ06-57.1"（145cm） Product Title $226.00 …" at bounding box center [711, 510] width 332 height 643
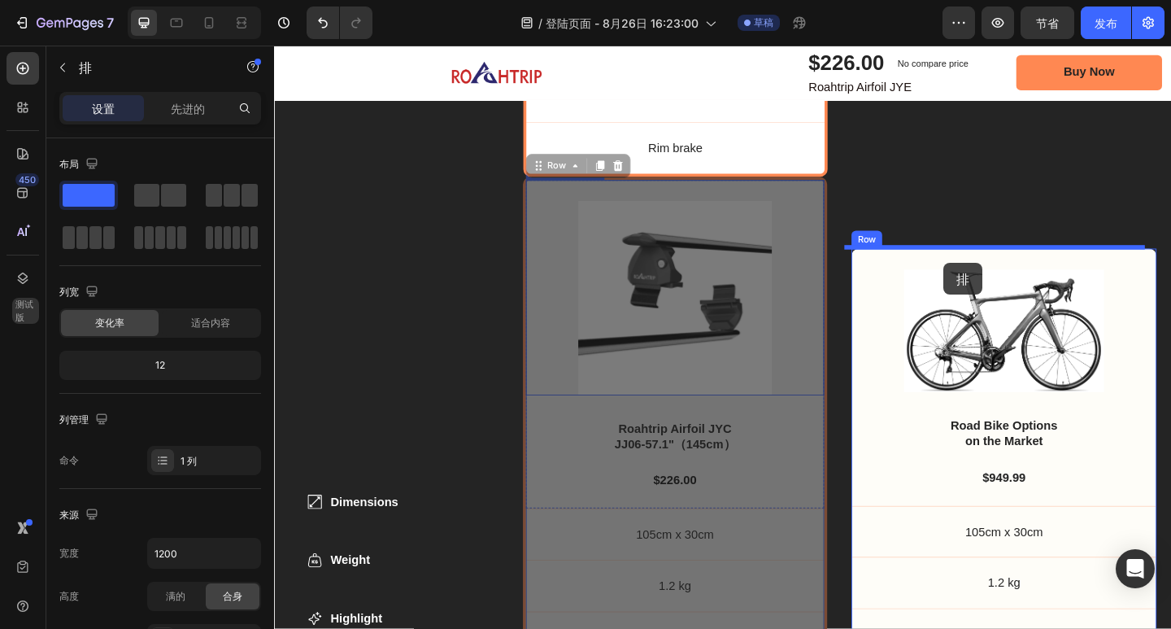
drag, startPoint x: 562, startPoint y: 171, endPoint x: 1002, endPoint y: 282, distance: 453.9
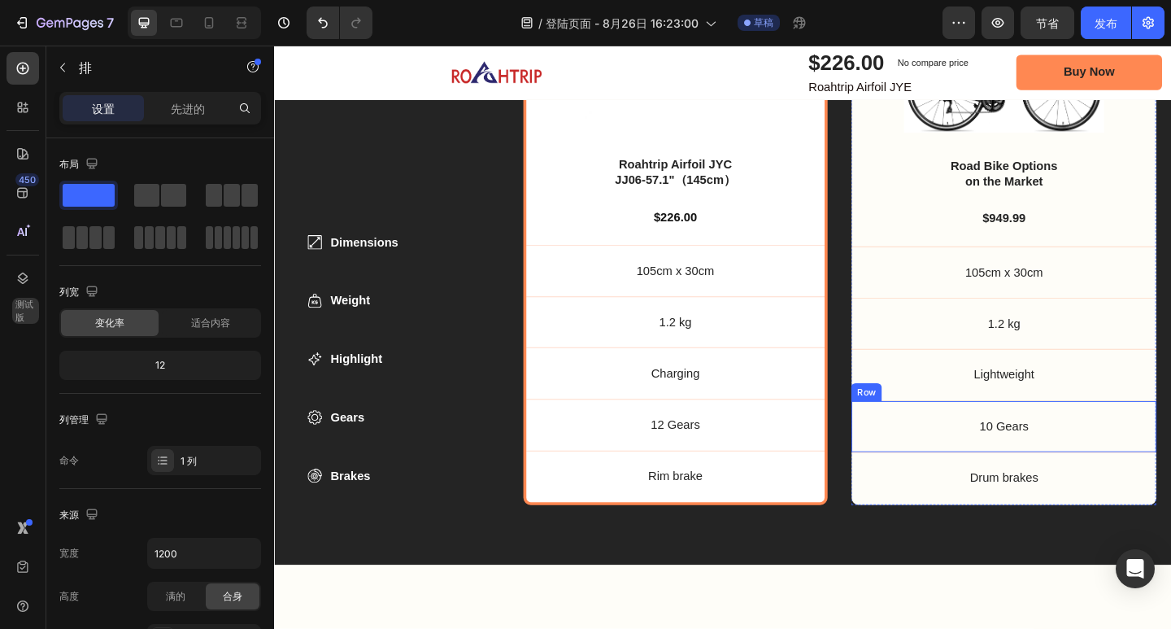
scroll to position [6052, 0]
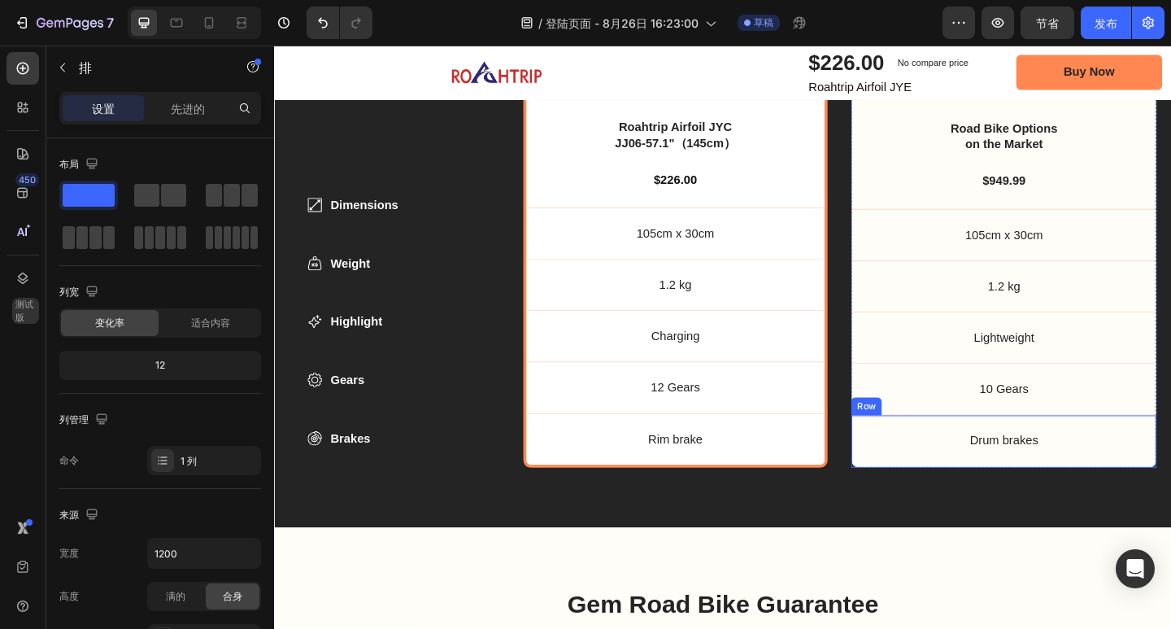
click at [903, 493] on div "Drum brakes Text Block Row" at bounding box center [1068, 476] width 332 height 58
click at [925, 427] on div "Row" at bounding box center [935, 432] width 27 height 15
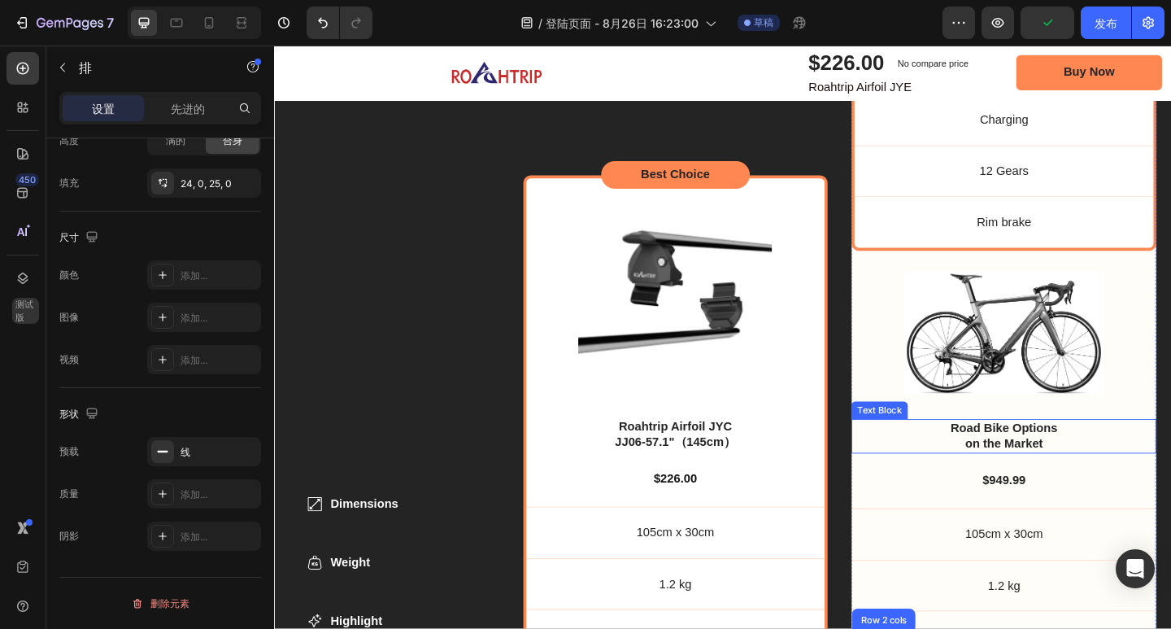
scroll to position [5890, 0]
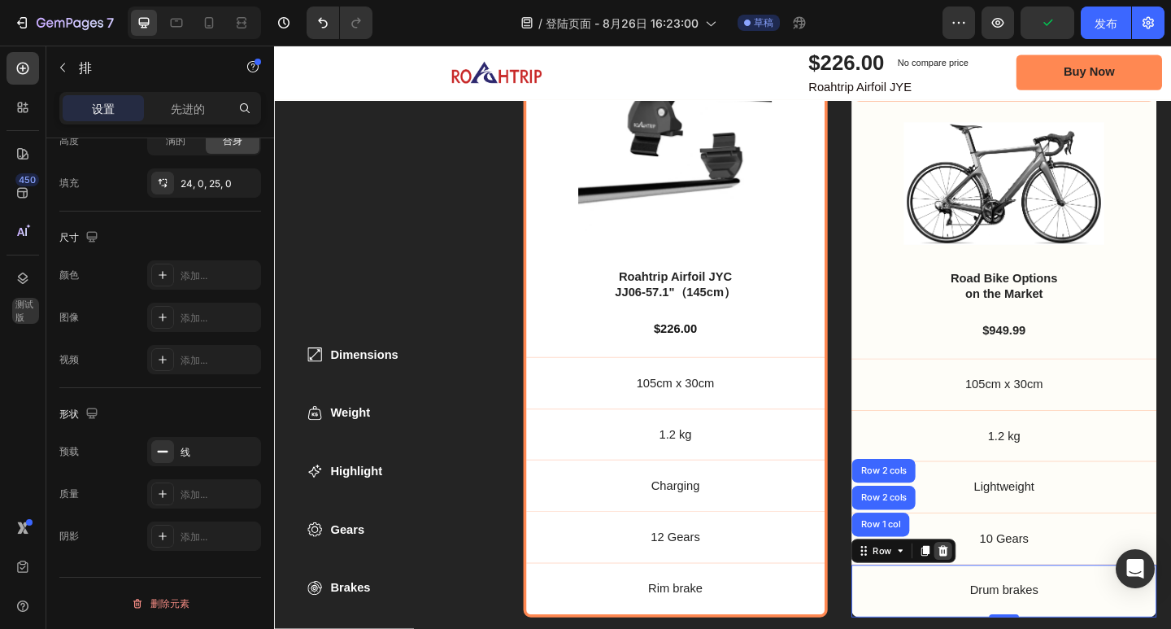
click at [995, 590] on icon at bounding box center [1001, 595] width 13 height 13
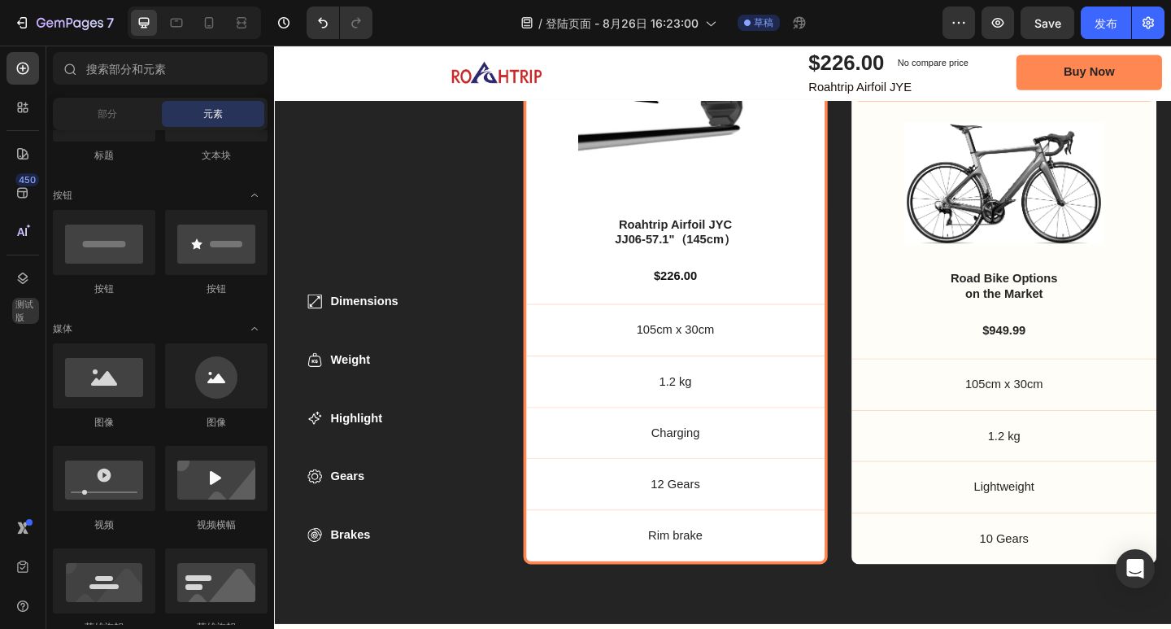
scroll to position [5832, 0]
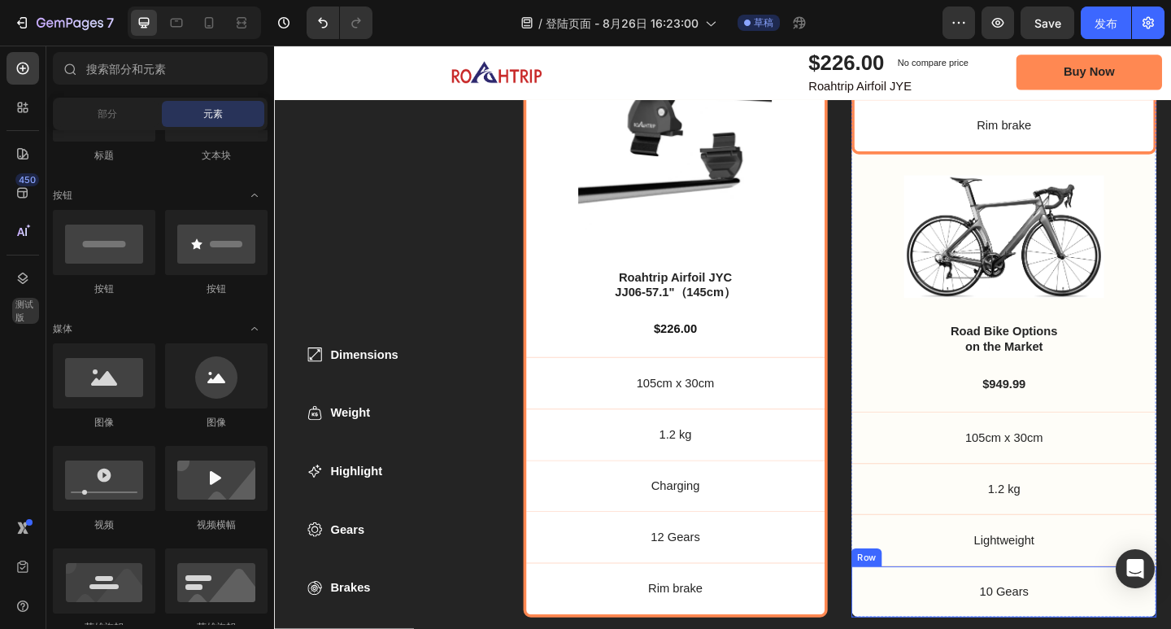
click at [991, 628] on p "10 Gears" at bounding box center [1068, 640] width 332 height 17
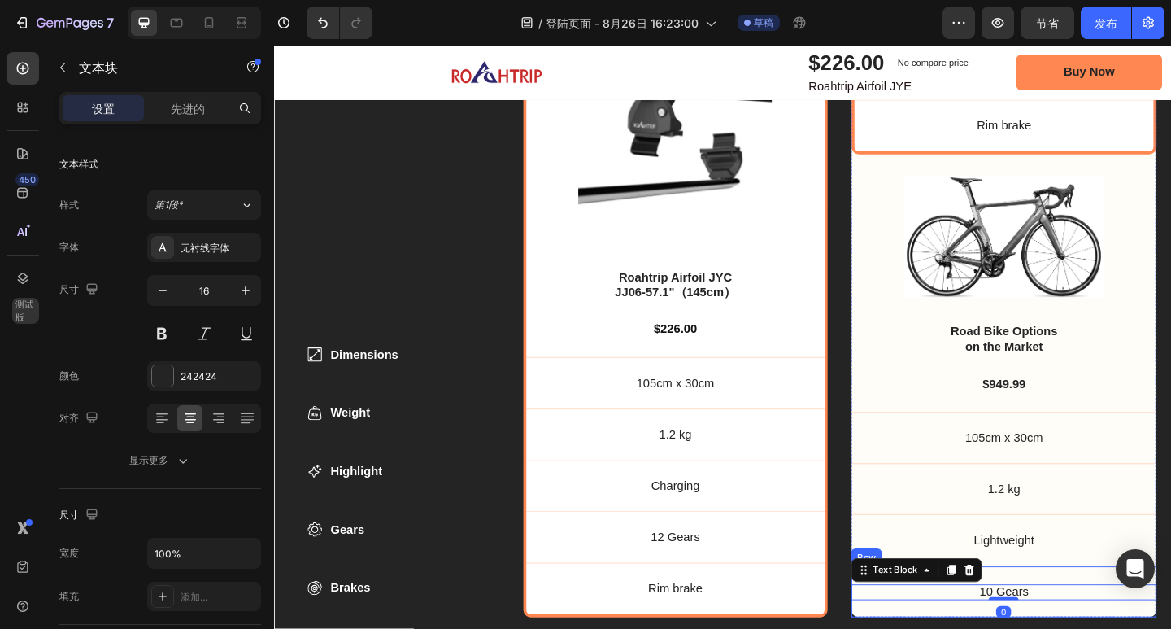
click at [1115, 612] on div "10 Gears Text Block 0 Row" at bounding box center [1068, 640] width 332 height 56
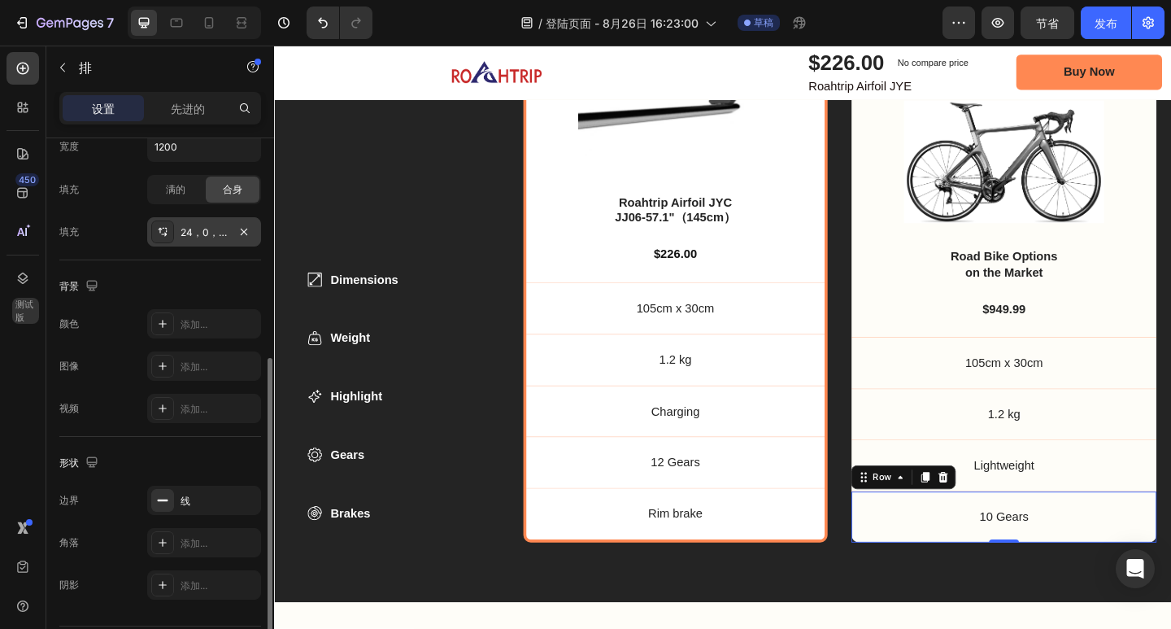
scroll to position [455, 0]
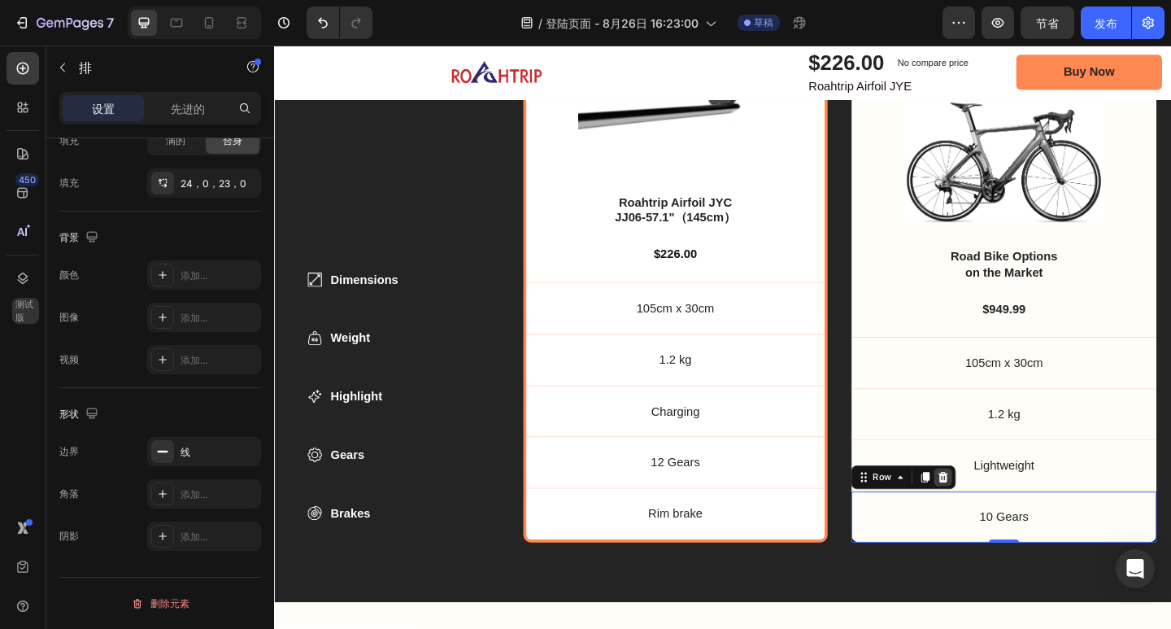
click at [1003, 507] on div at bounding box center [1002, 516] width 20 height 20
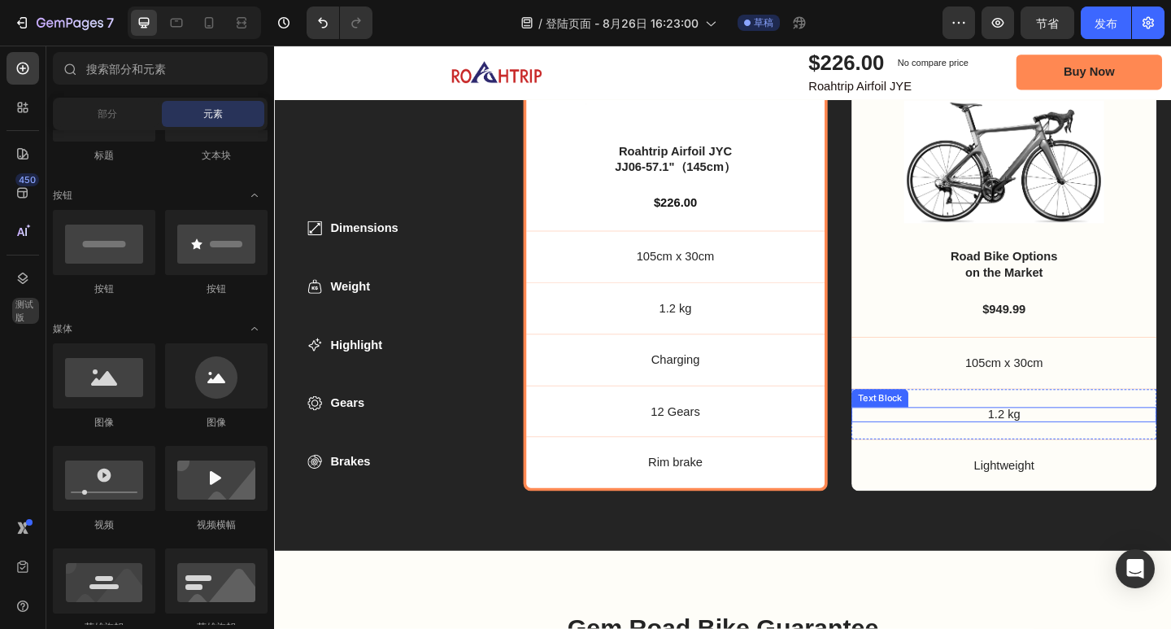
scroll to position [5857, 0]
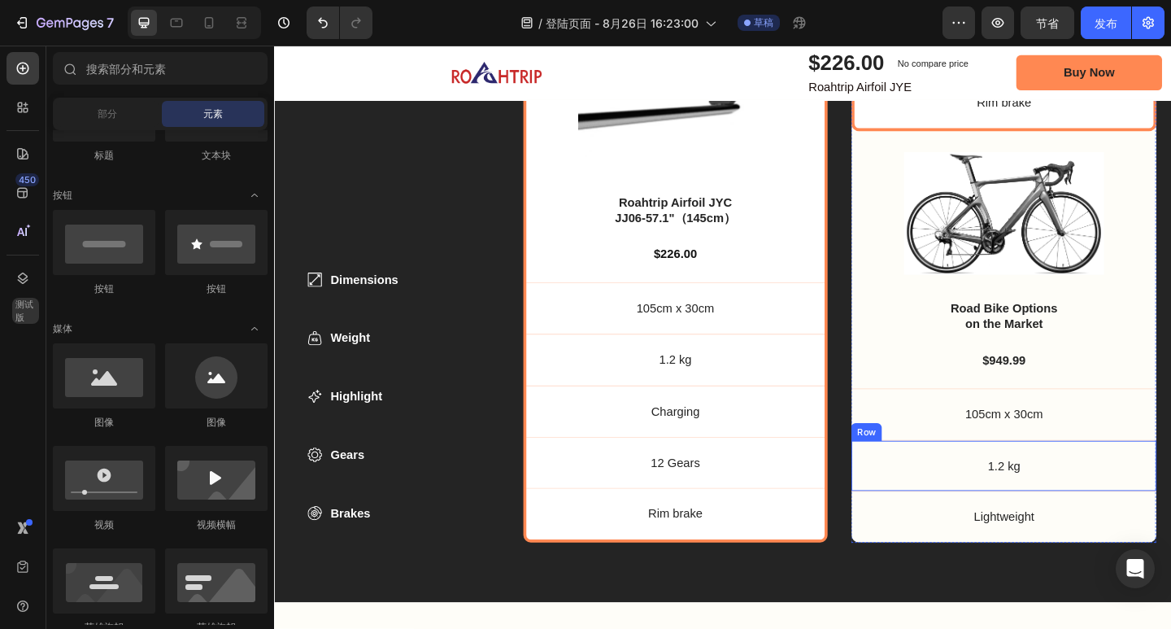
click at [1170, 477] on div "1.2 kg Text Block Row" at bounding box center [1068, 503] width 332 height 56
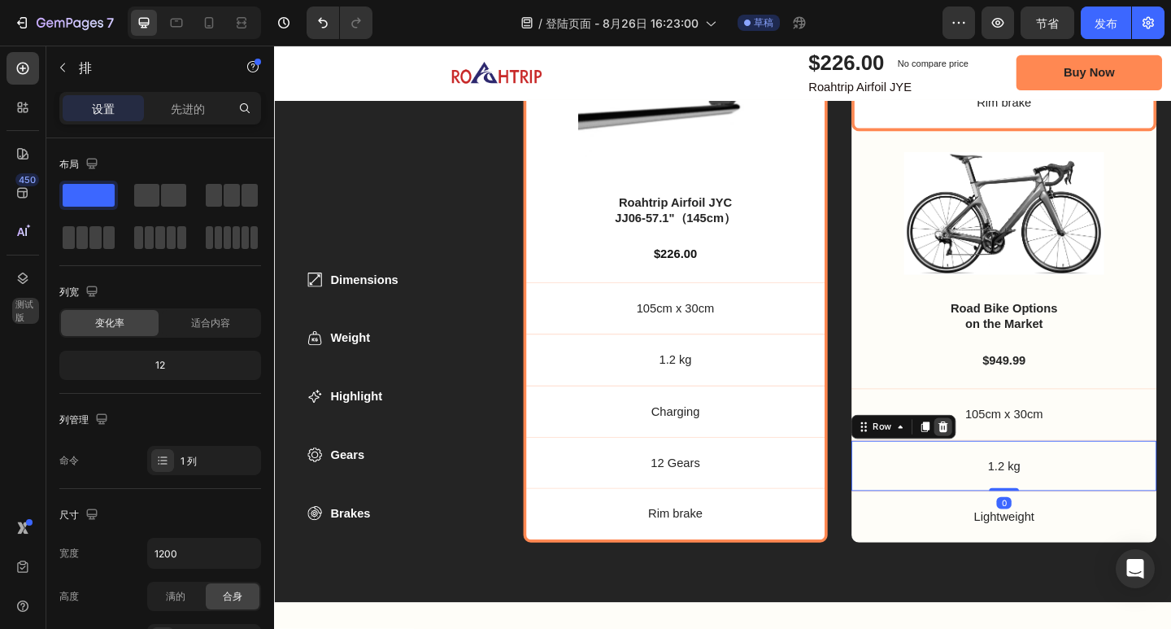
click at [996, 454] on icon at bounding box center [1001, 460] width 13 height 13
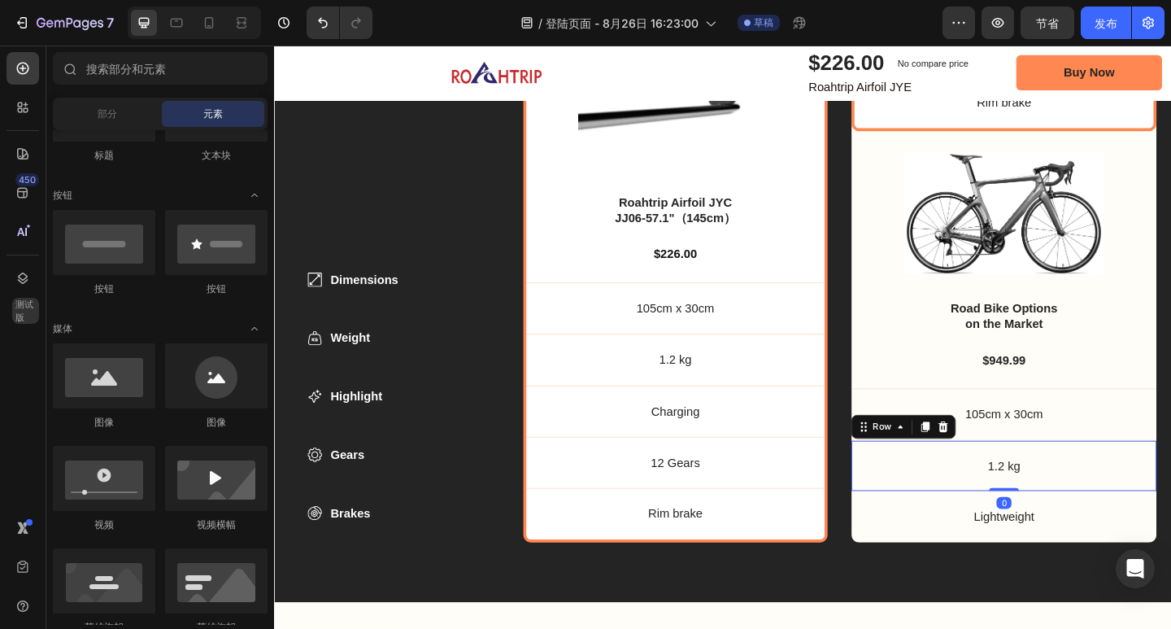
scroll to position [5801, 0]
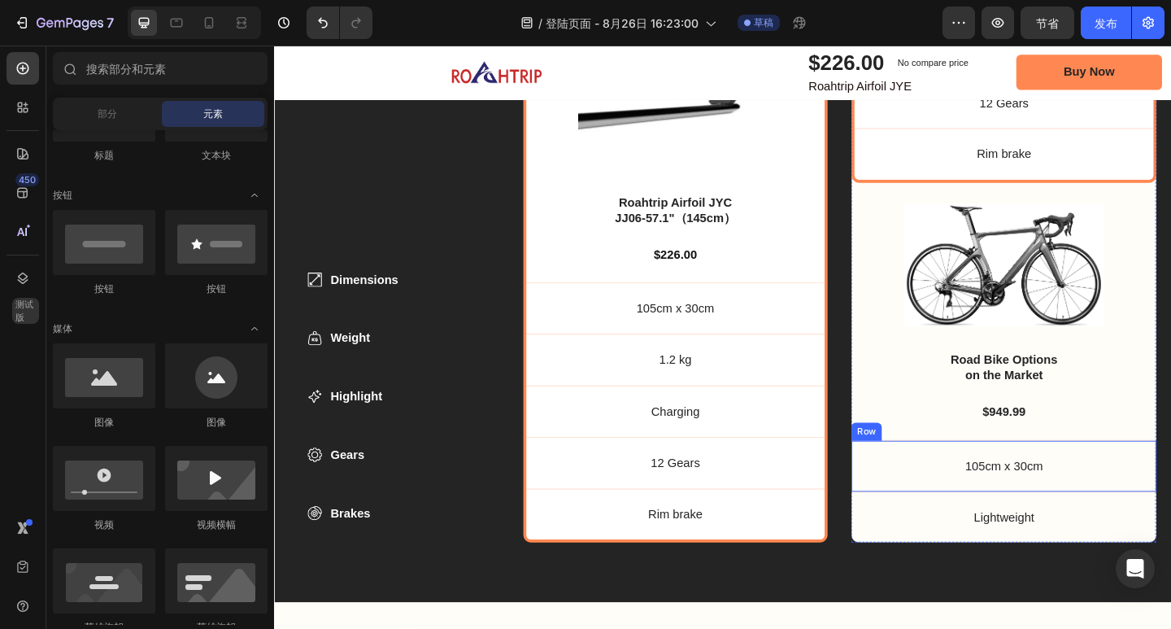
click at [1161, 477] on div "105cm x 30cm Text Block Row" at bounding box center [1068, 503] width 332 height 56
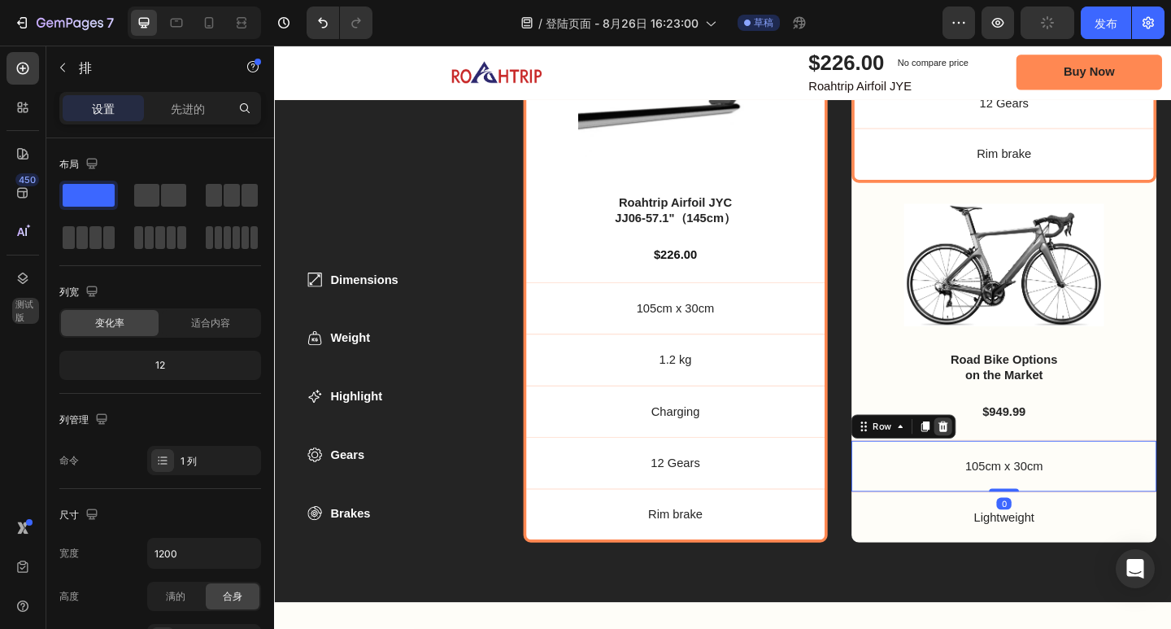
click at [997, 455] on icon at bounding box center [1002, 460] width 11 height 11
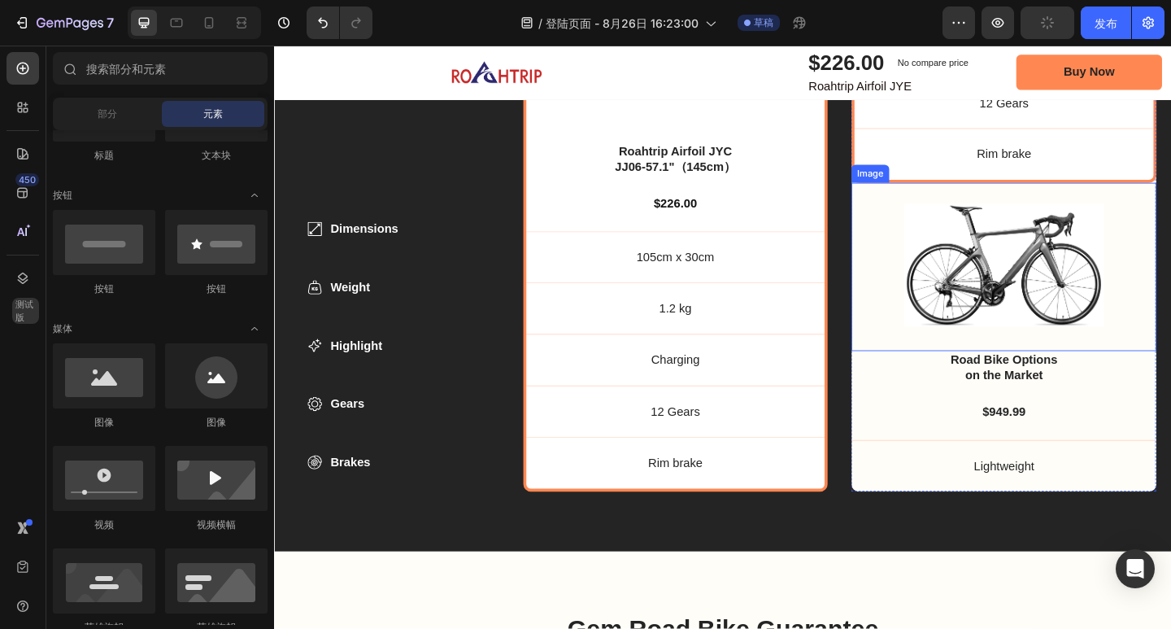
scroll to position [5746, 0]
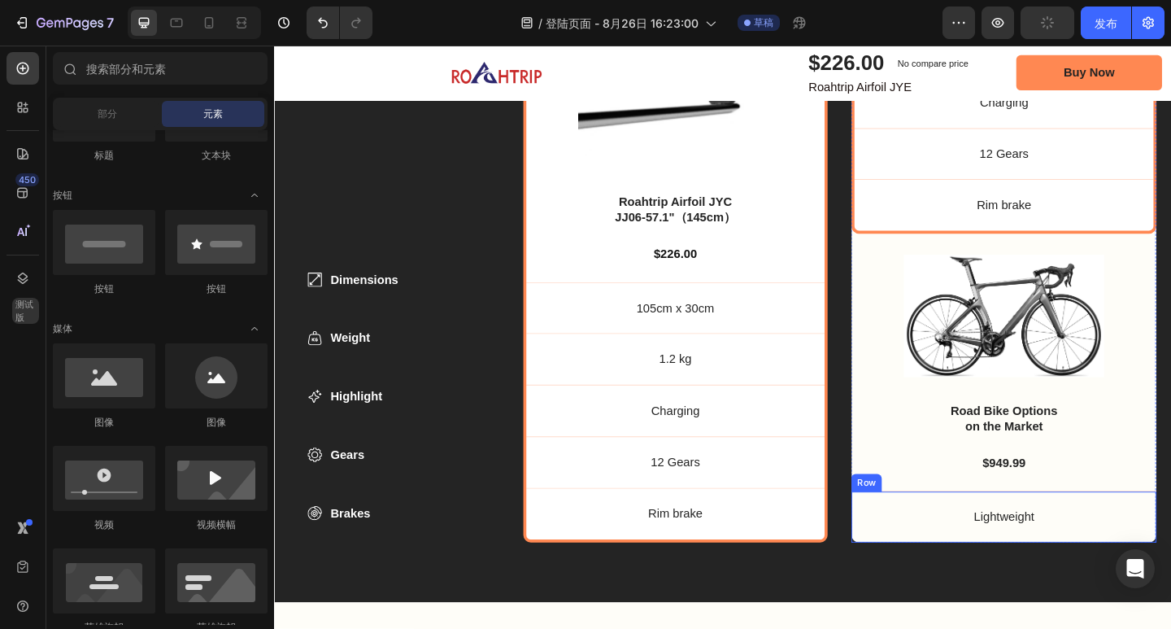
click at [1170, 538] on div "Lightweight Text Block Row" at bounding box center [1068, 558] width 332 height 56
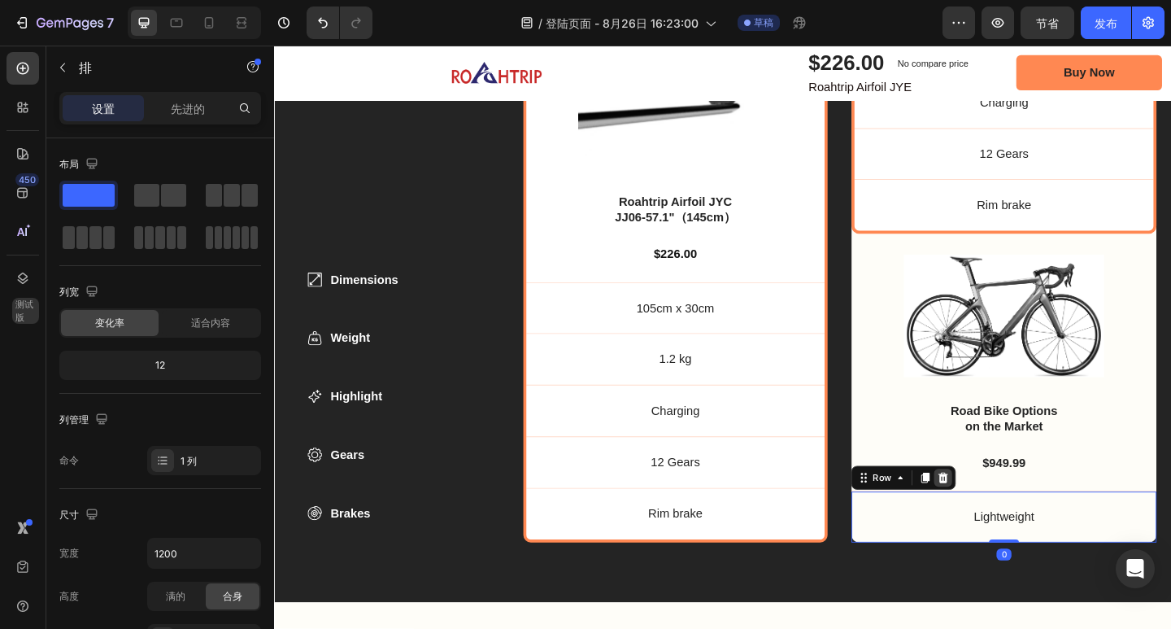
click at [995, 509] on icon at bounding box center [1001, 515] width 13 height 13
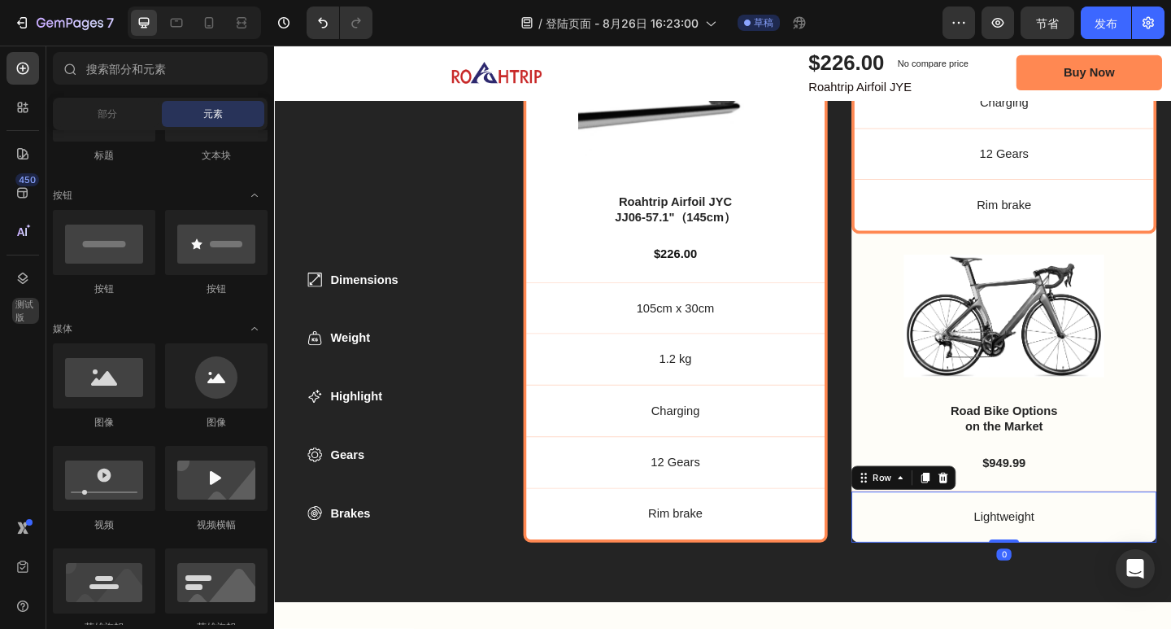
scroll to position [5690, 0]
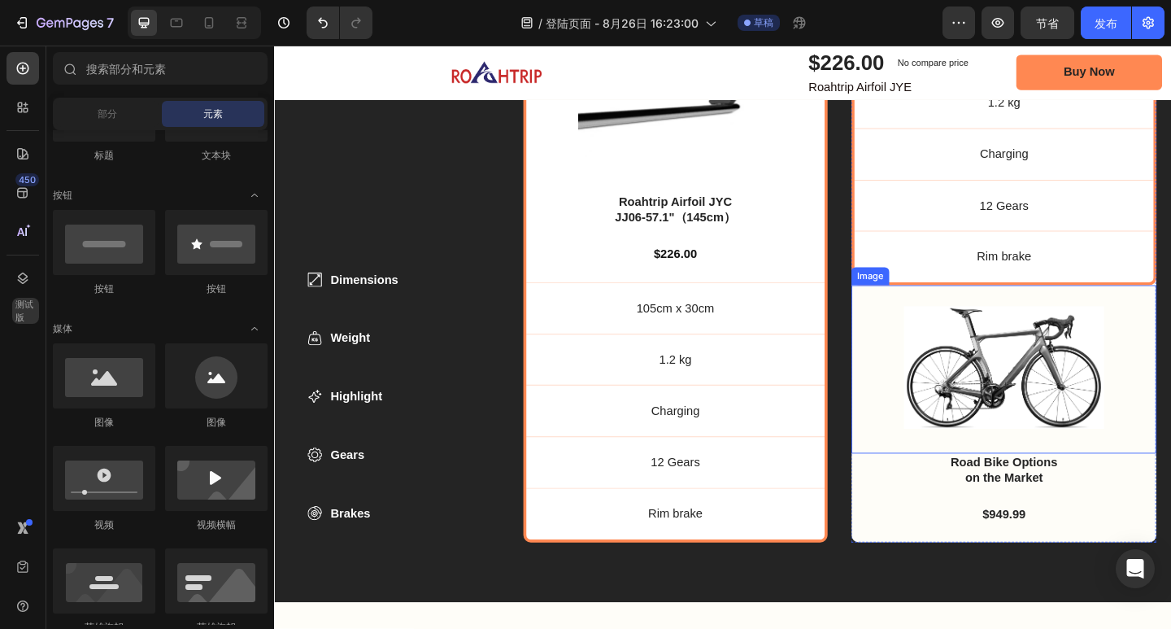
click at [1170, 430] on div "Image" at bounding box center [1068, 398] width 332 height 183
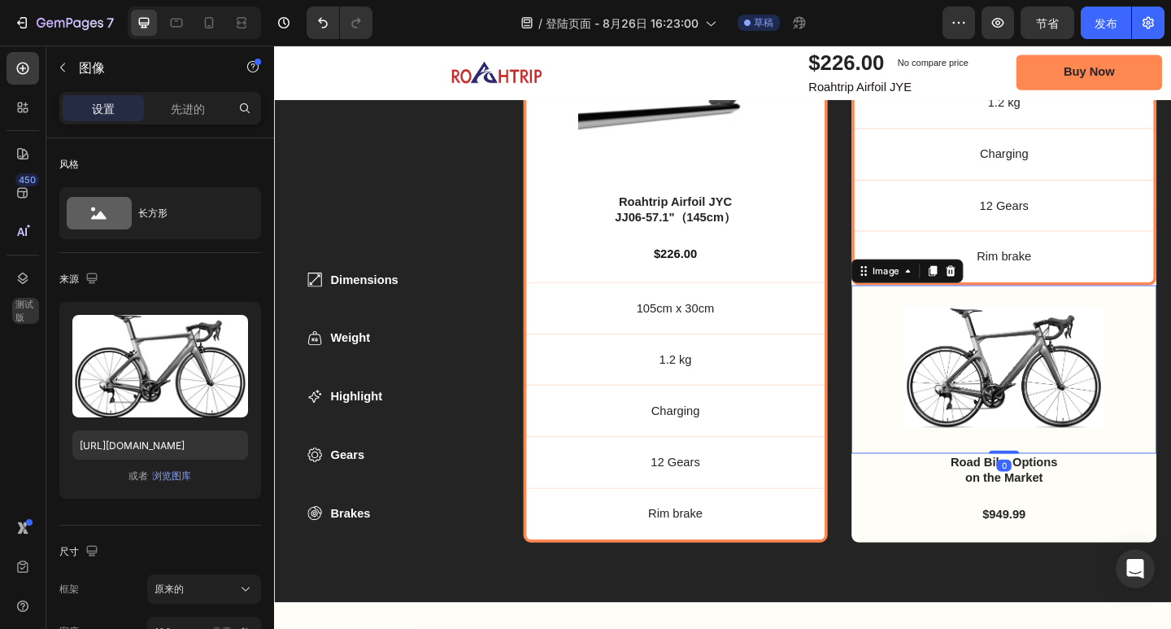
click at [1005, 286] on icon at bounding box center [1010, 290] width 11 height 11
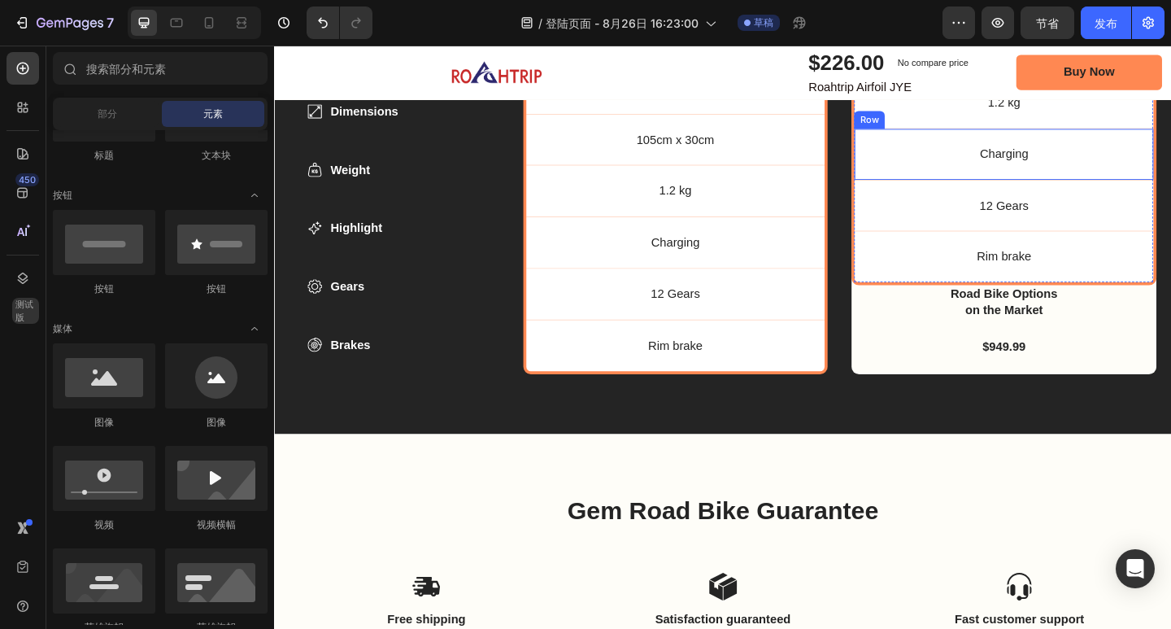
scroll to position [5509, 0]
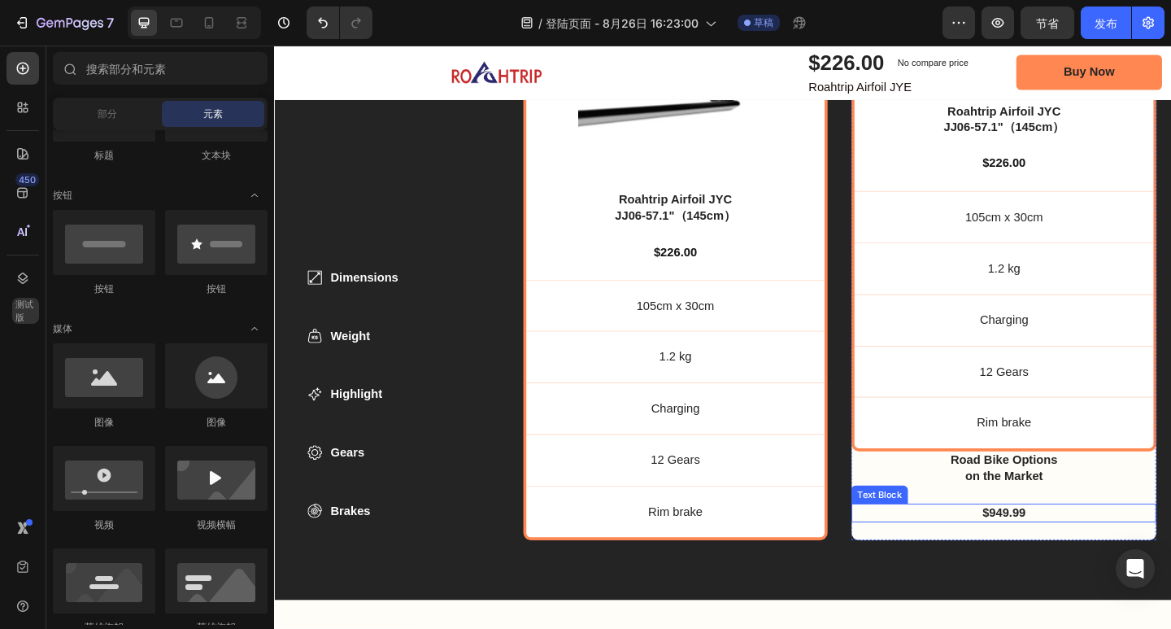
click at [1165, 523] on div "Product Images Roahtrip Airfoil JYC JJ06-57.1"（145cm） Product Title $226.00 Pro…" at bounding box center [1068, 214] width 332 height 740
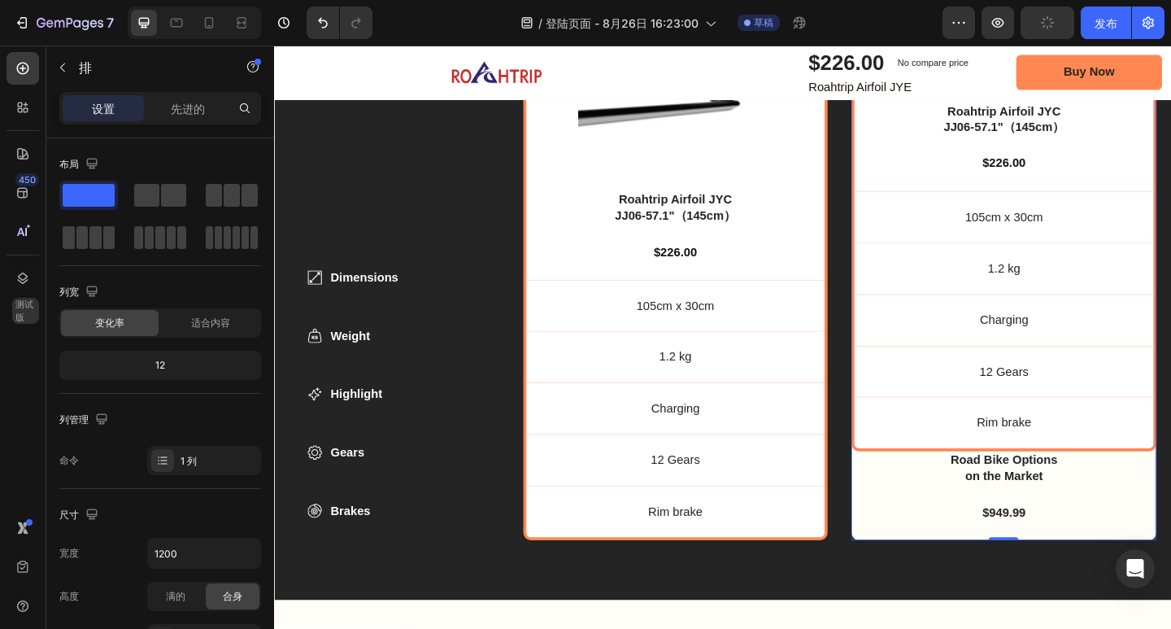
click at [1155, 546] on p "$949.99" at bounding box center [1068, 554] width 329 height 17
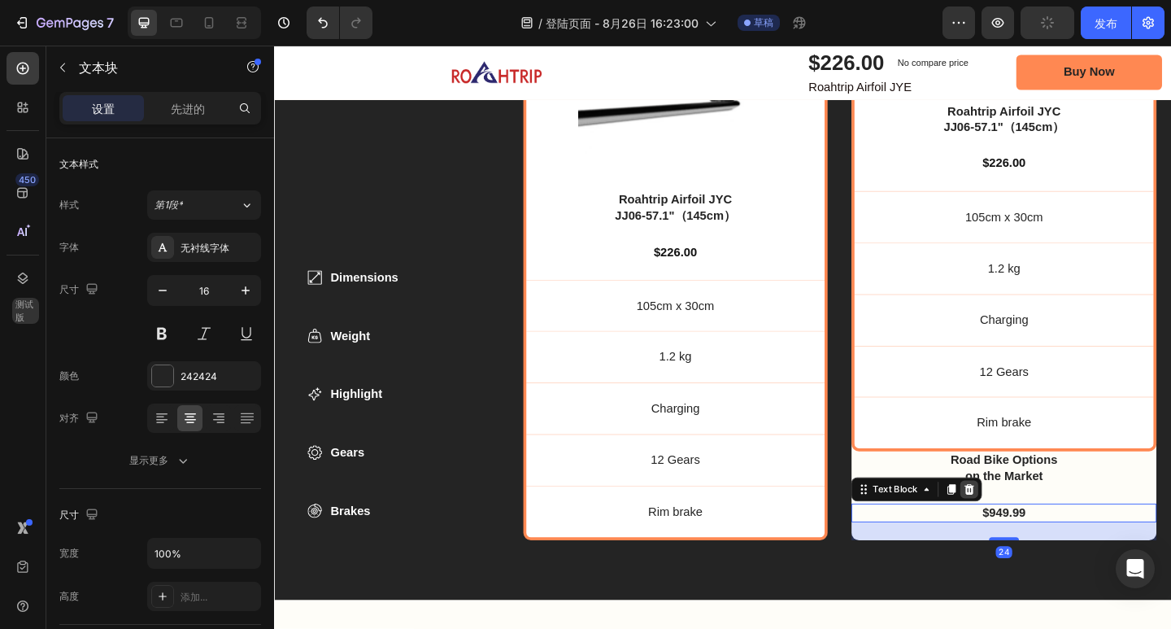
click at [1030, 525] on div at bounding box center [1031, 529] width 20 height 20
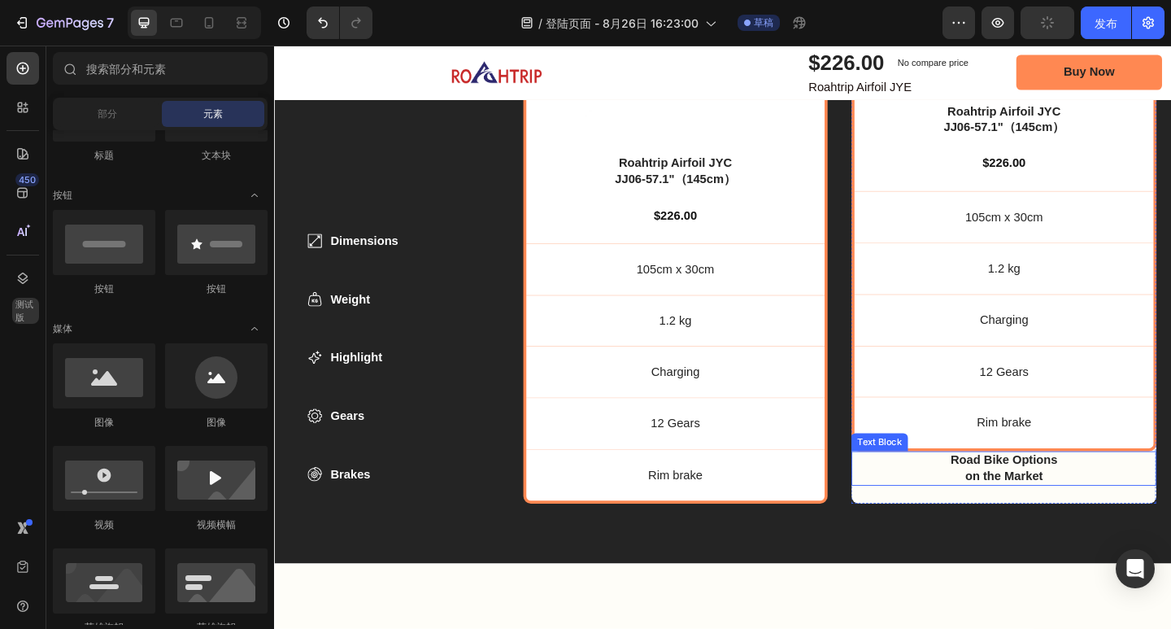
click at [1170, 503] on div "Road Bike Options on the Market" at bounding box center [1067, 505] width 293 height 37
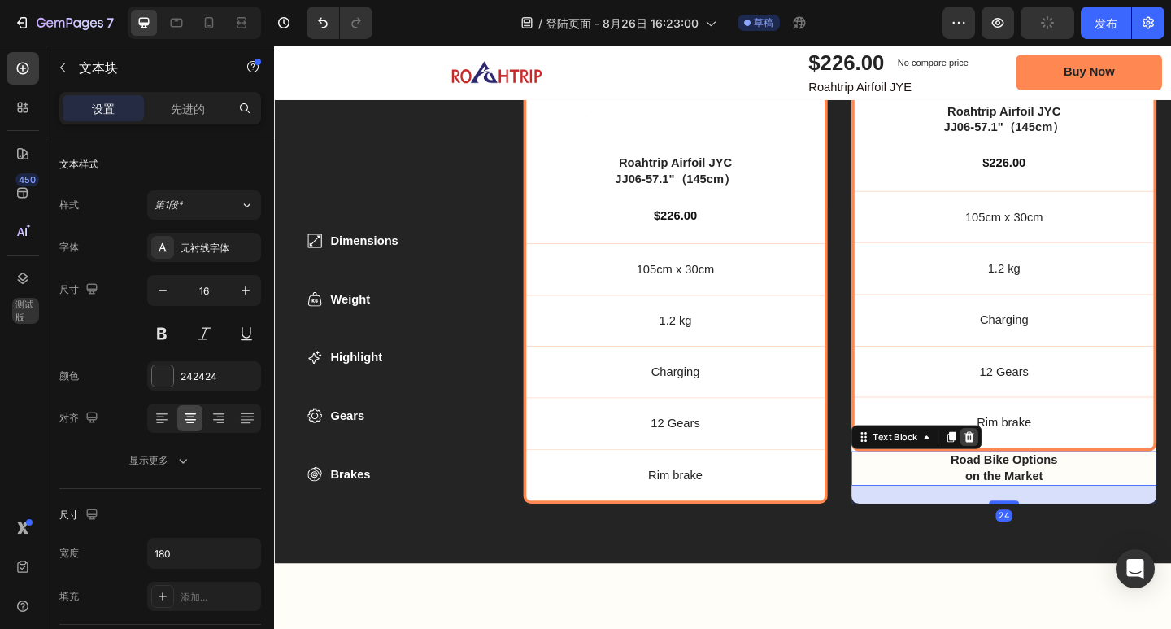
click at [1026, 466] on icon at bounding box center [1031, 471] width 11 height 11
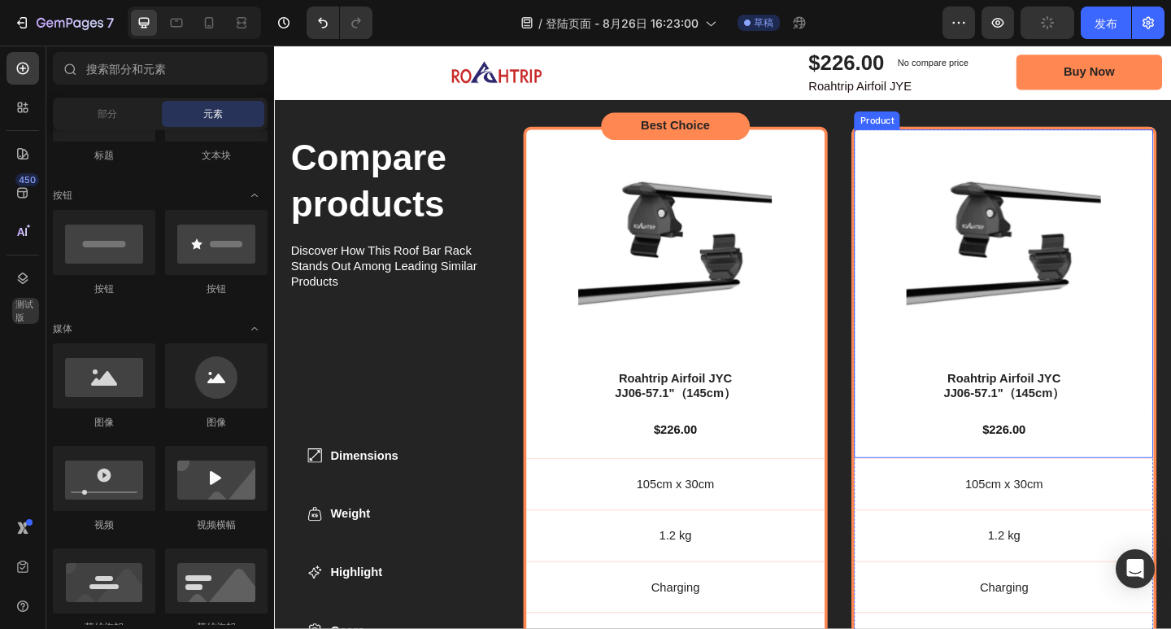
scroll to position [5184, 0]
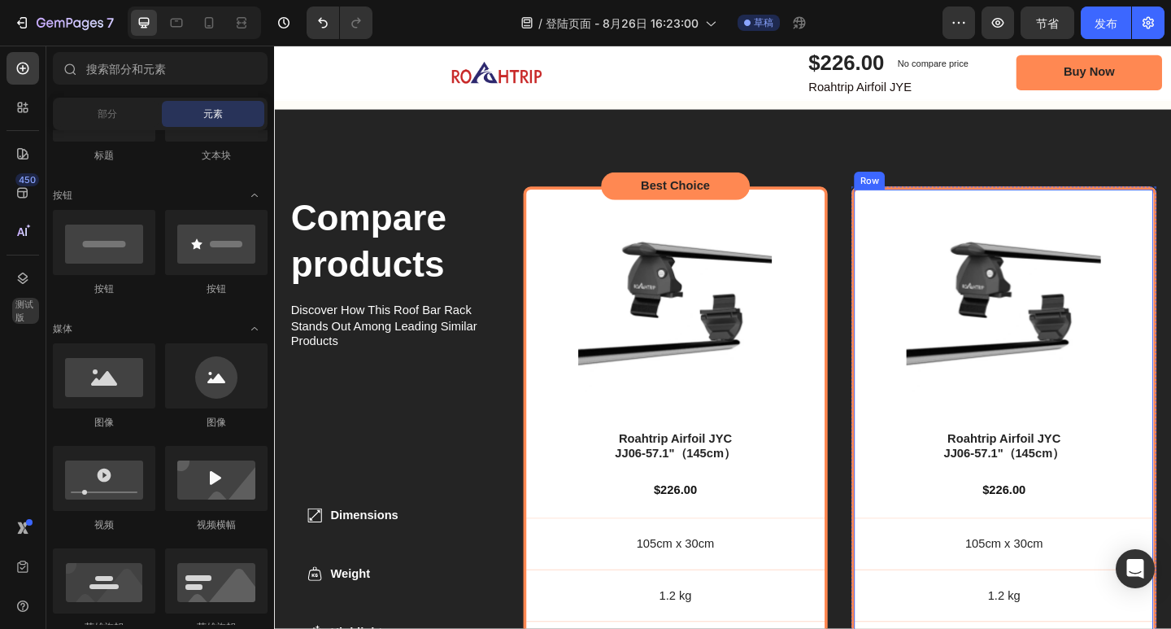
click at [902, 203] on div "Product Images Roahtrip Airfoil JYC JJ06-57.1"（145cm） Product Title $226.00 Pro…" at bounding box center [1068, 520] width 332 height 643
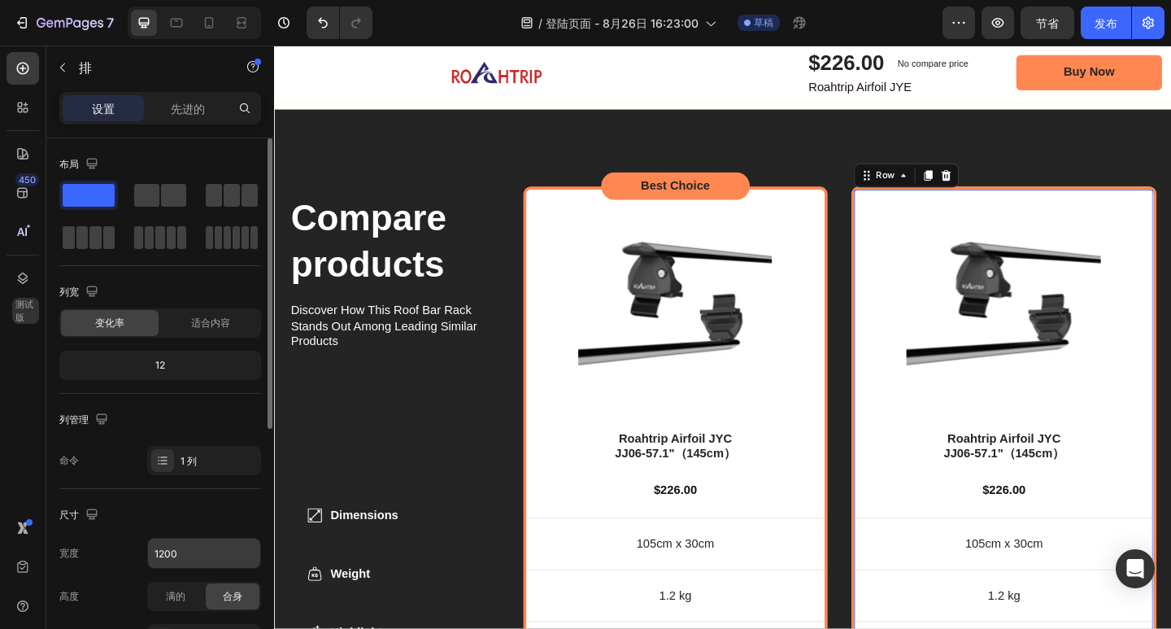
scroll to position [81, 0]
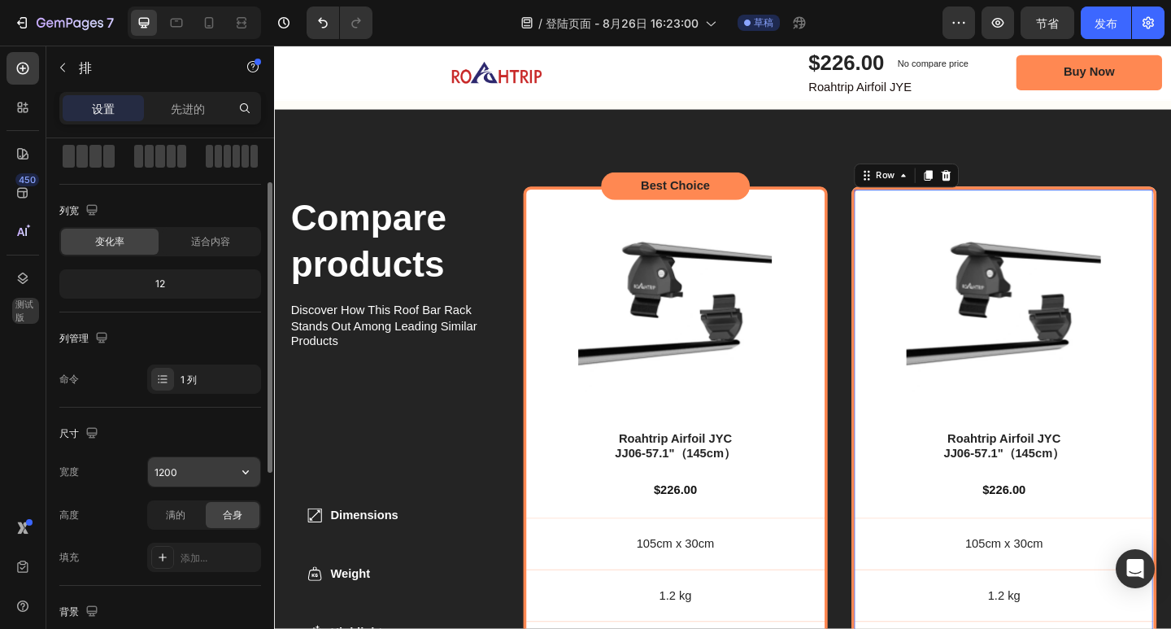
click at [206, 469] on input "1200" at bounding box center [204, 471] width 112 height 29
click at [236, 472] on button "button" at bounding box center [245, 471] width 29 height 29
click at [216, 465] on input "1200" at bounding box center [204, 471] width 112 height 29
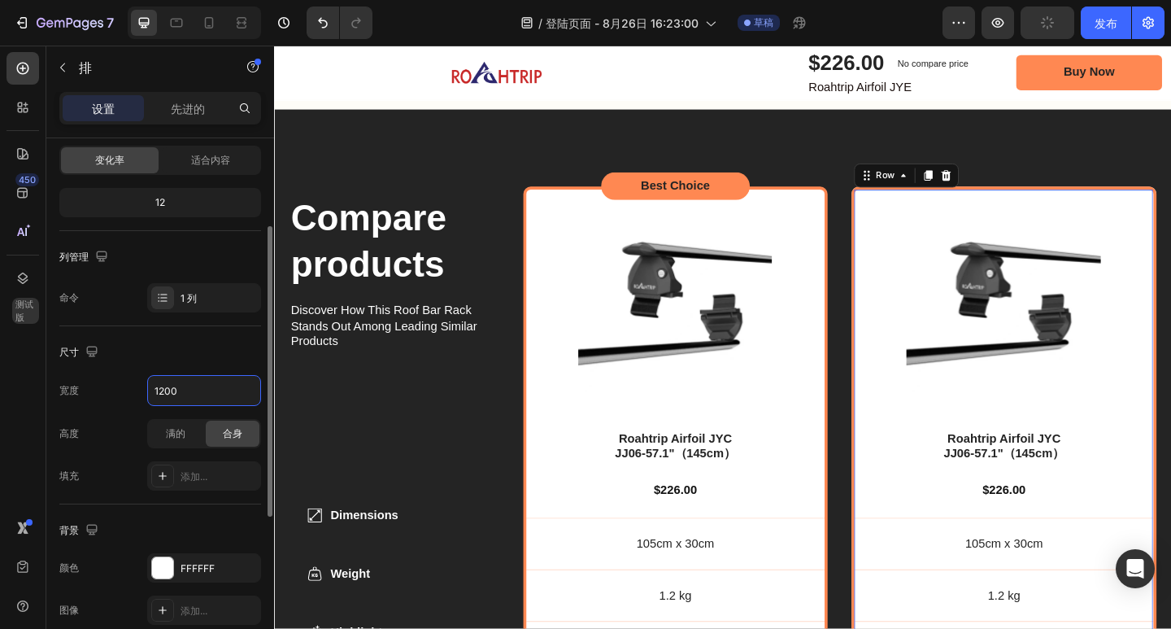
drag, startPoint x: 196, startPoint y: 387, endPoint x: 144, endPoint y: 388, distance: 52.1
click at [144, 388] on div "宽度 1200" at bounding box center [160, 390] width 202 height 31
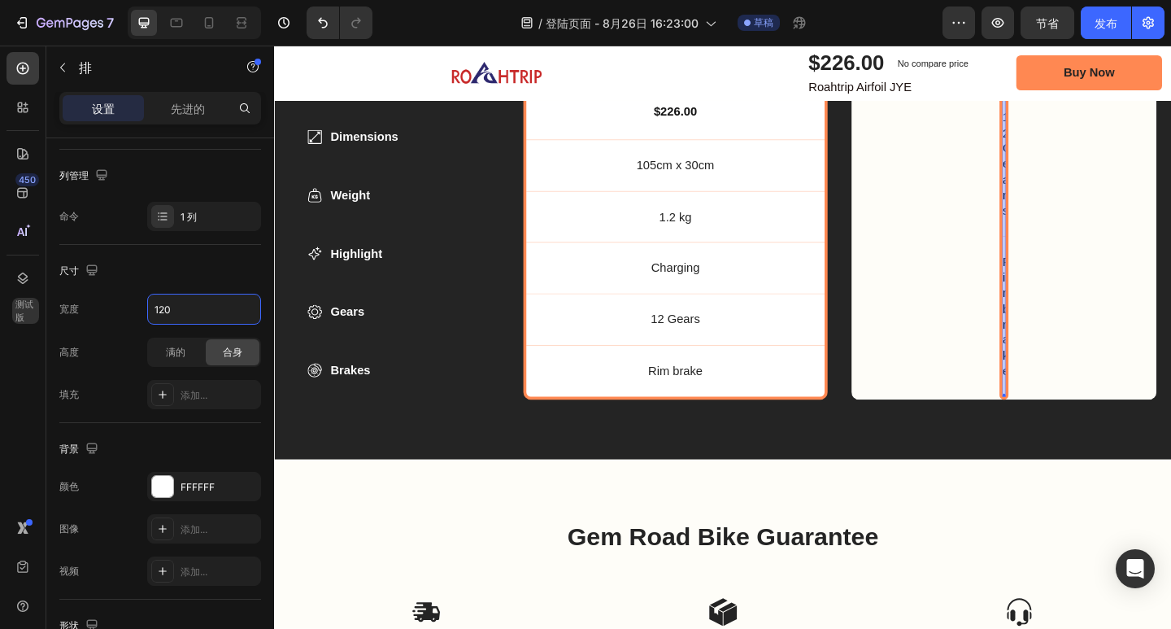
scroll to position [5590, 0]
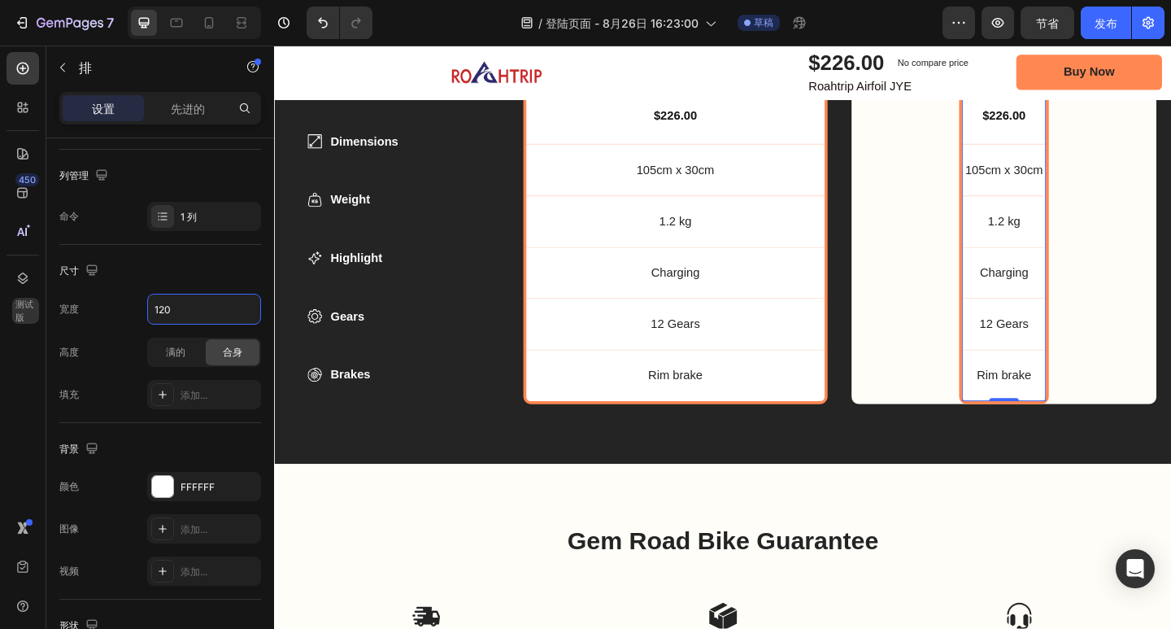
type input "1200"
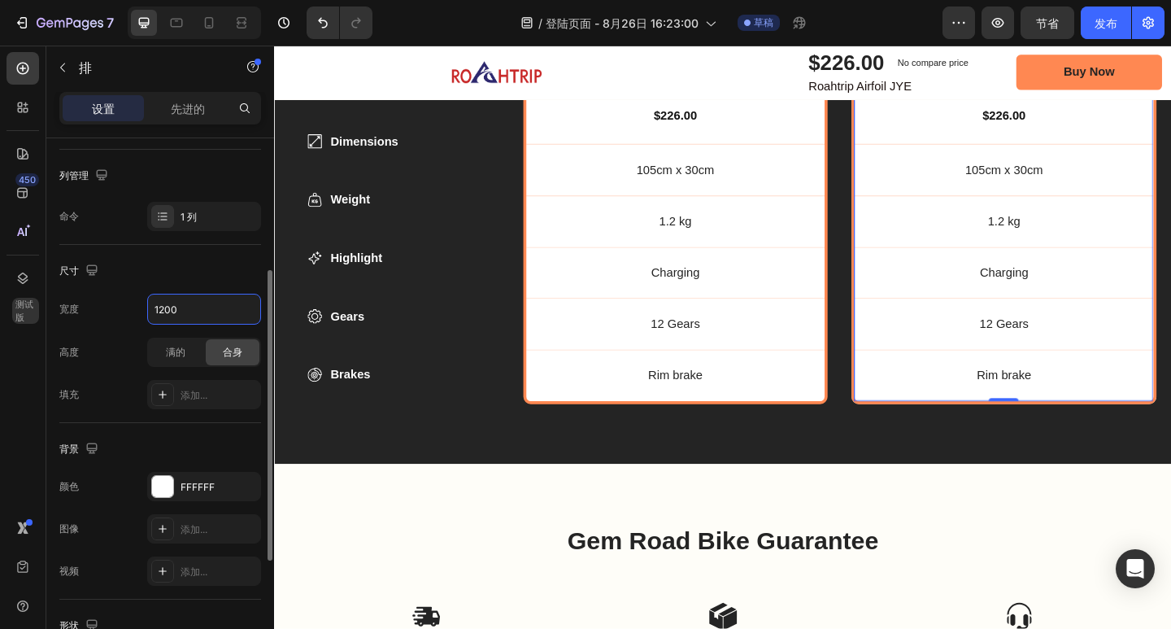
scroll to position [81, 0]
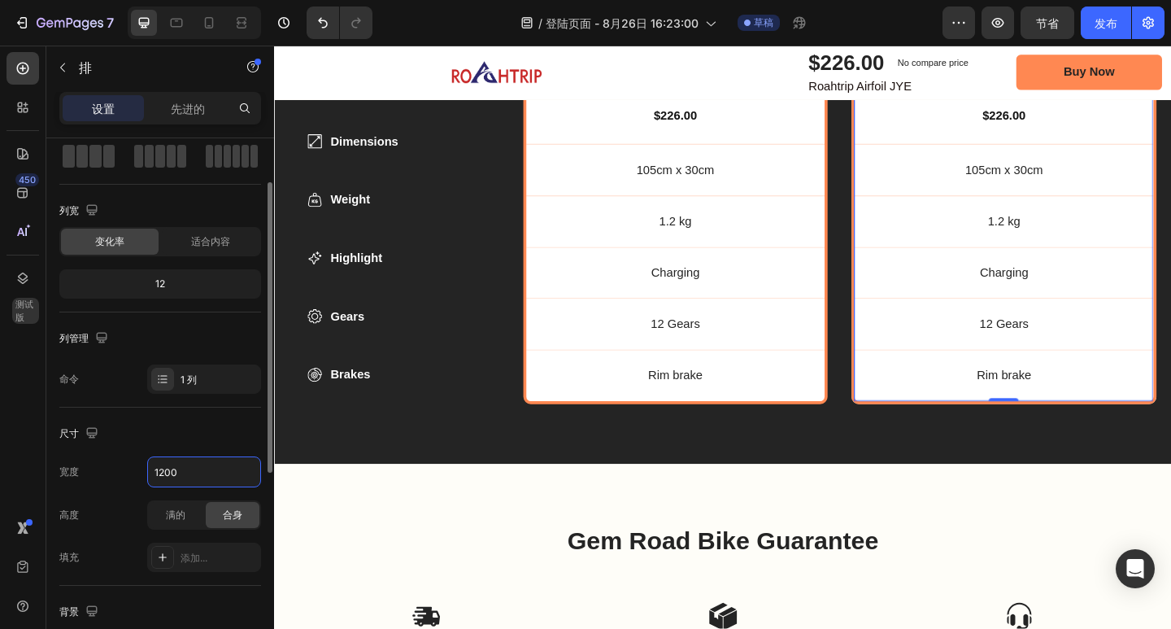
click at [191, 277] on div "12" at bounding box center [160, 283] width 195 height 23
click at [169, 281] on div "12" at bounding box center [160, 283] width 195 height 23
click at [159, 281] on font "12" at bounding box center [160, 283] width 10 height 12
click at [190, 249] on div "适合内容" at bounding box center [211, 242] width 98 height 26
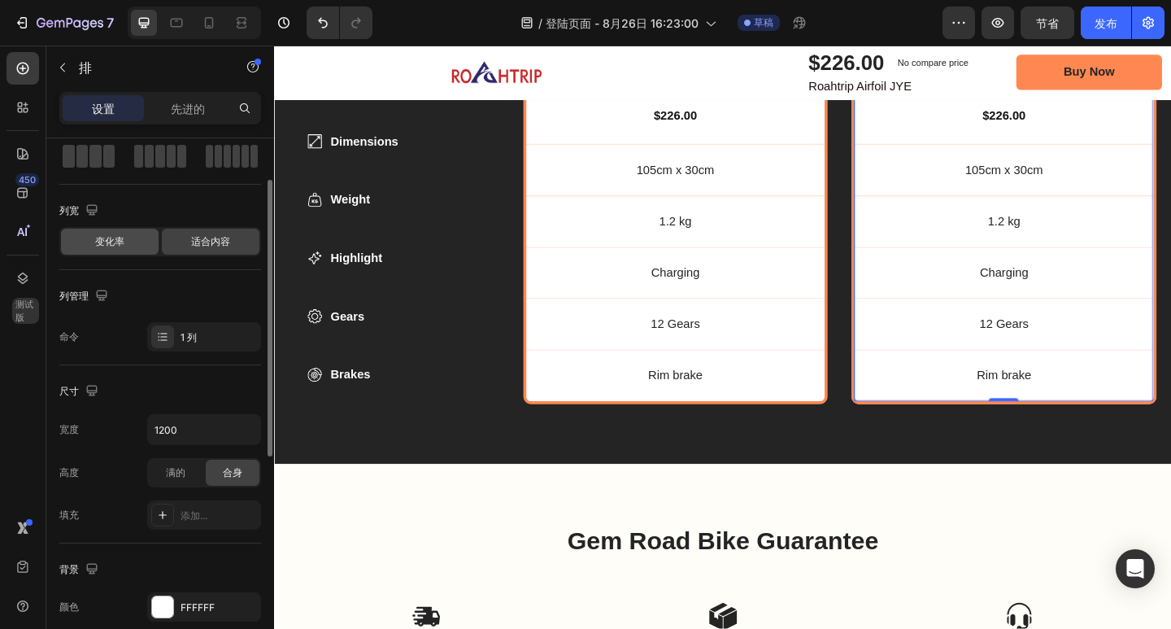
click at [131, 240] on div "变化率" at bounding box center [110, 242] width 98 height 26
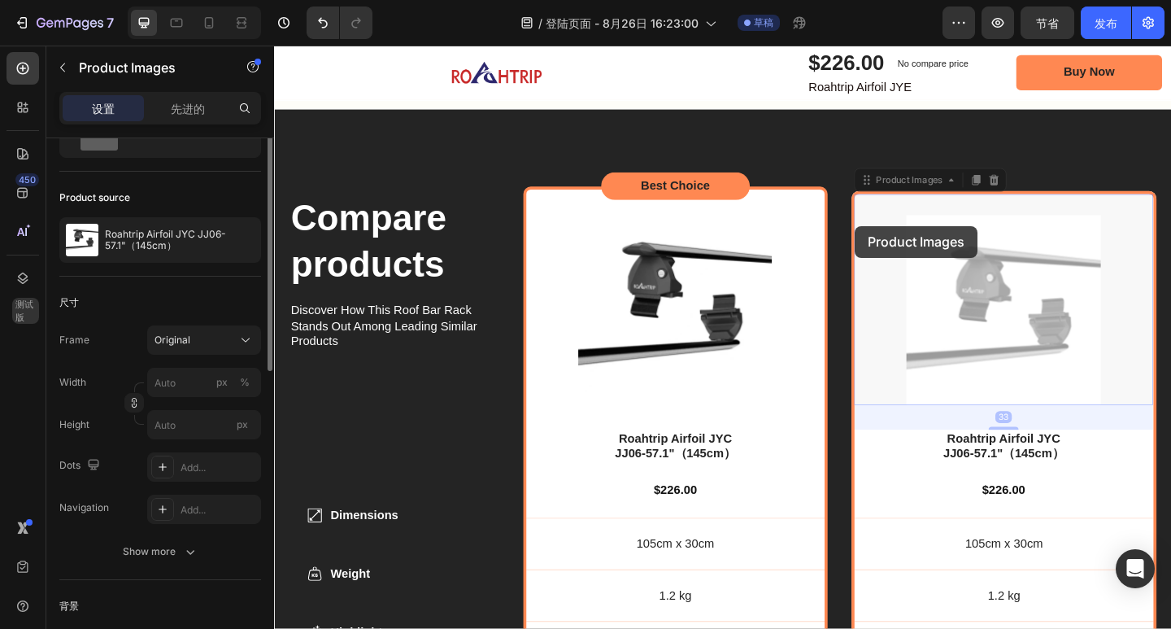
scroll to position [0, 0]
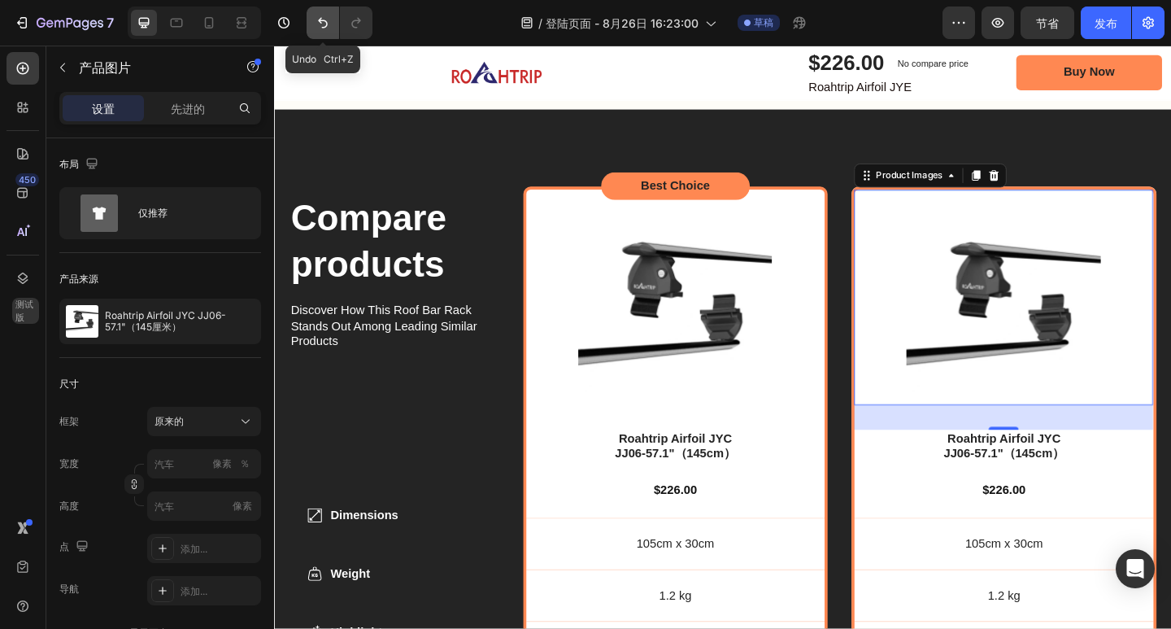
click at [320, 27] on icon "撤消/重做" at bounding box center [323, 23] width 16 height 16
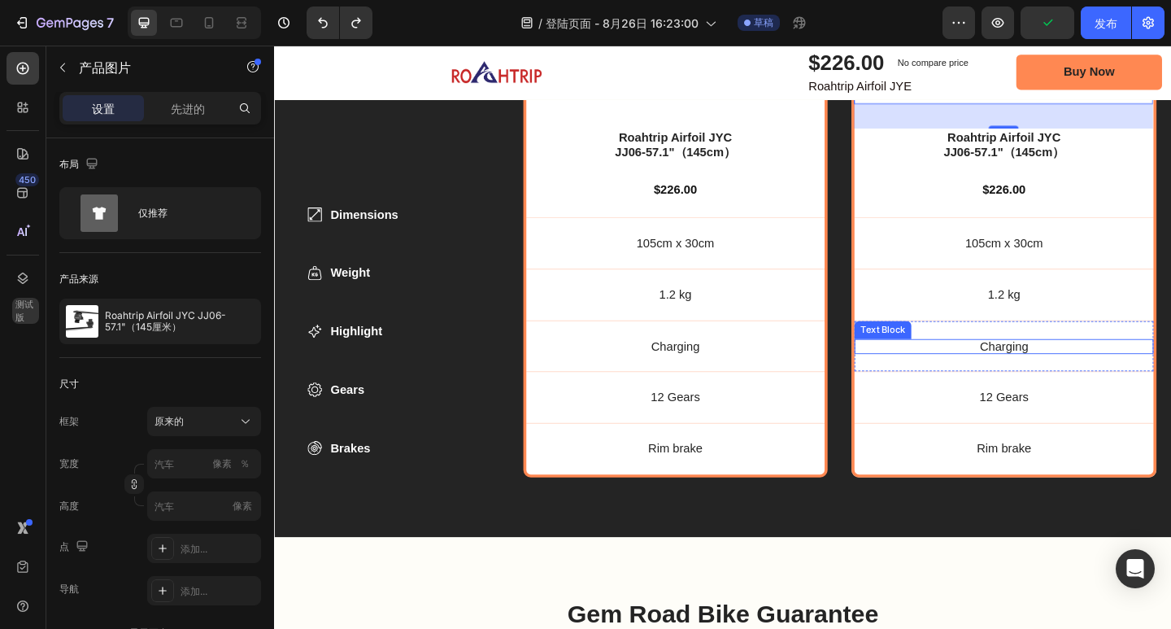
scroll to position [5590, 0]
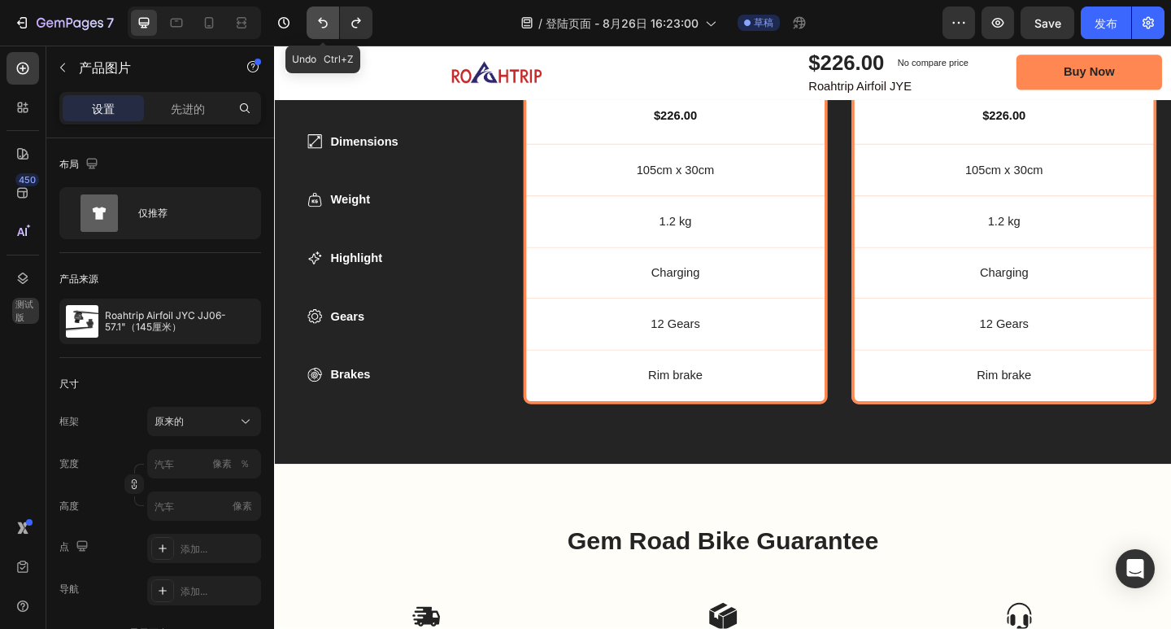
click at [331, 16] on icon "撤消/重做" at bounding box center [323, 23] width 16 height 16
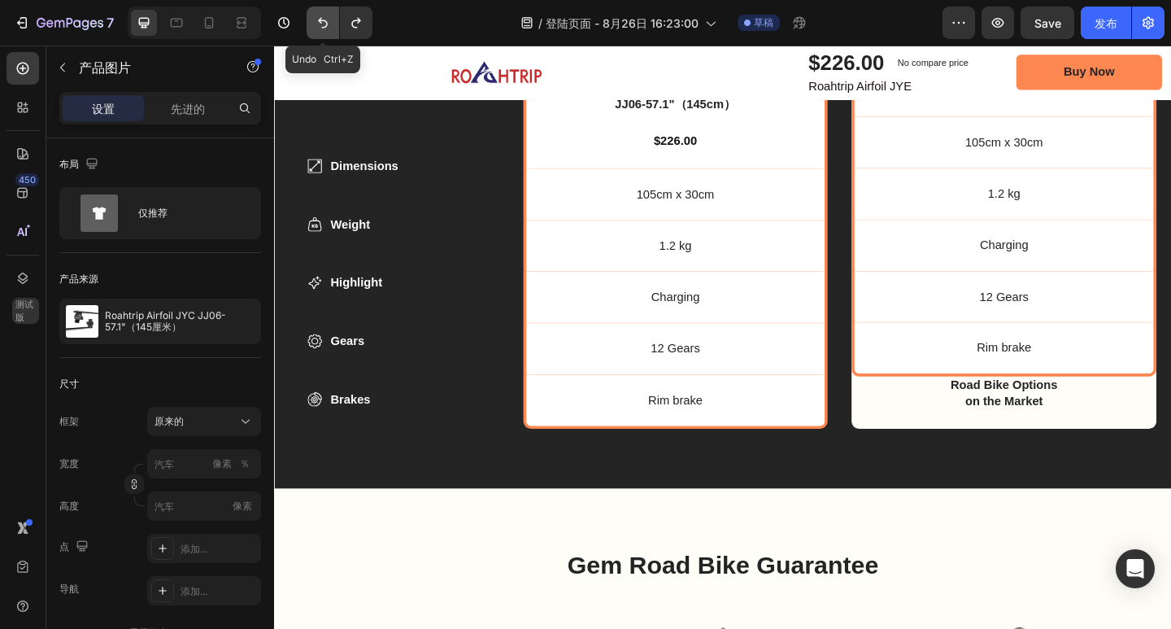
scroll to position [5617, 0]
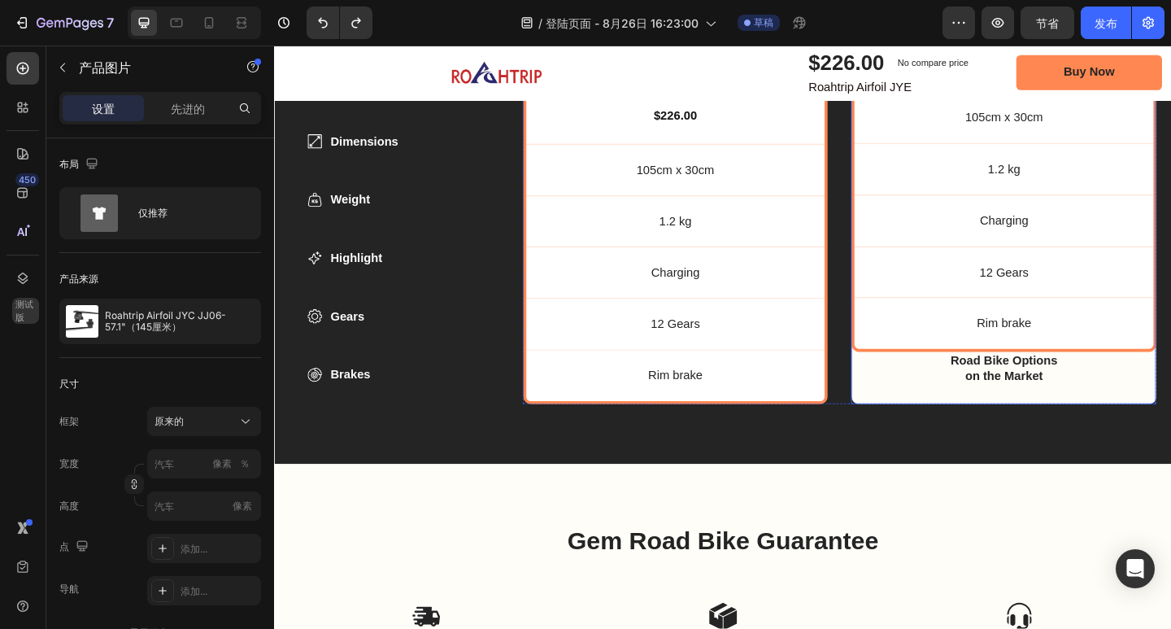
click at [904, 421] on div "Product Images 33 Roahtrip Airfoil JYC JJ06-57.1"（145cm） Product Title $226.00 …" at bounding box center [1068, 86] width 332 height 700
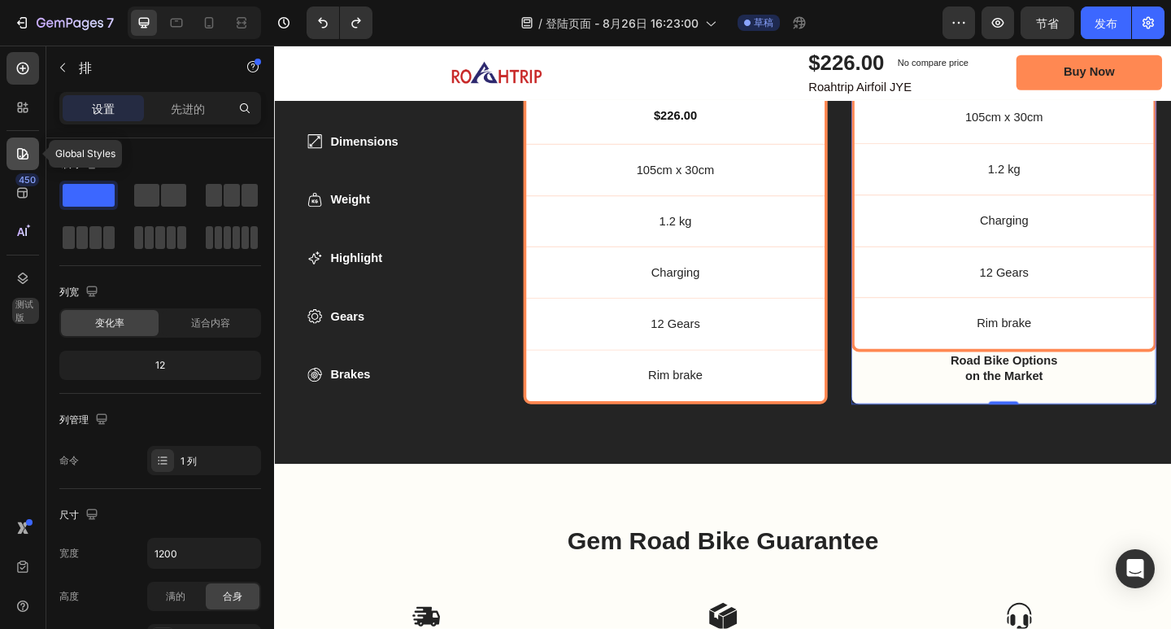
click at [27, 153] on icon at bounding box center [22, 153] width 11 height 11
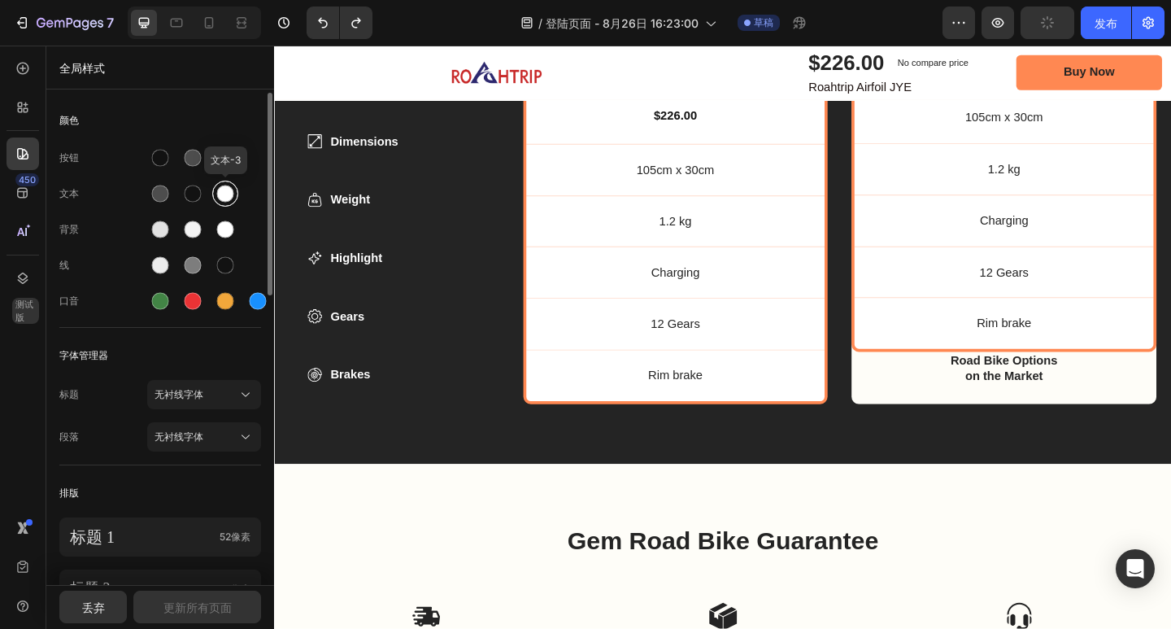
click at [224, 202] on div at bounding box center [225, 193] width 17 height 17
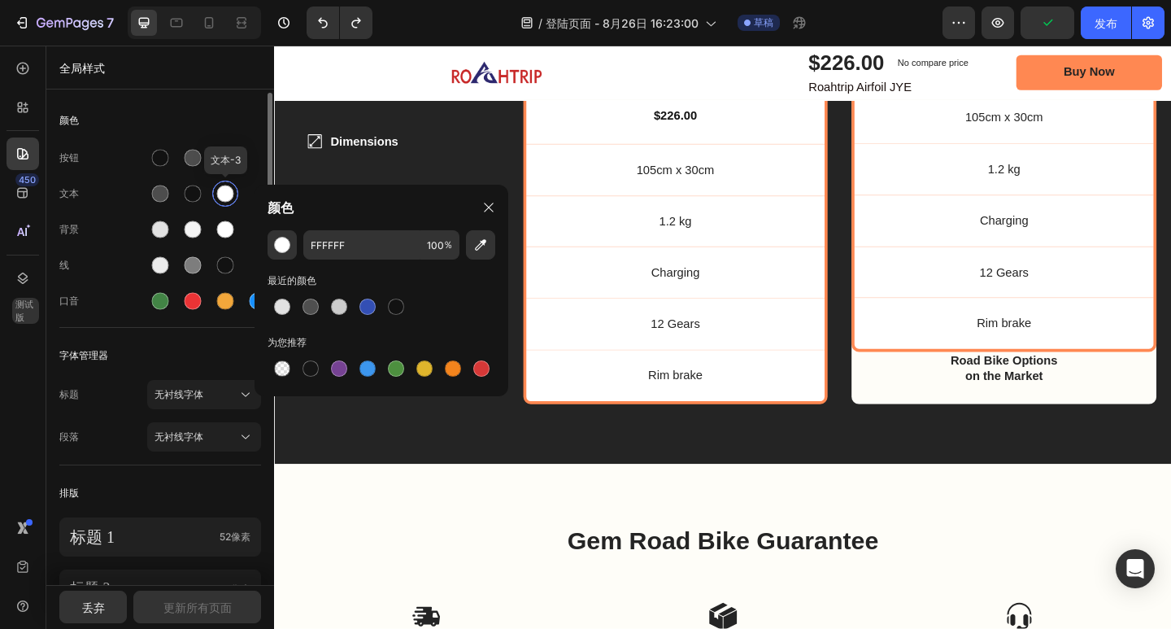
click at [224, 202] on div at bounding box center [225, 193] width 17 height 17
click at [165, 234] on div at bounding box center [160, 229] width 17 height 17
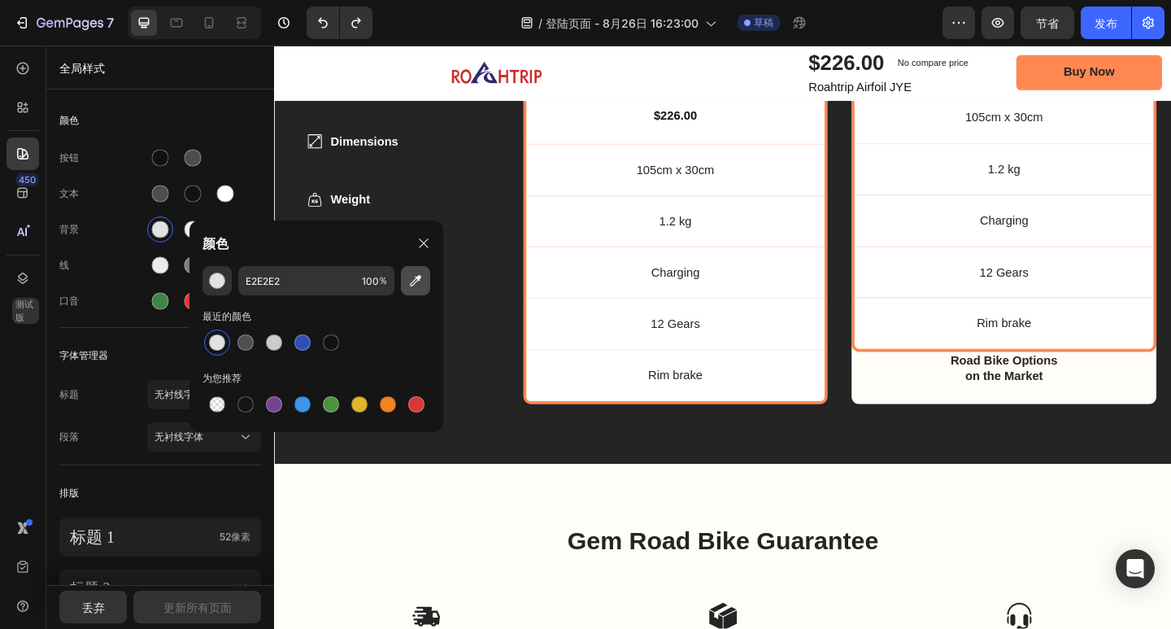
click at [424, 277] on button "button" at bounding box center [415, 280] width 29 height 29
type input "FFFFFF"
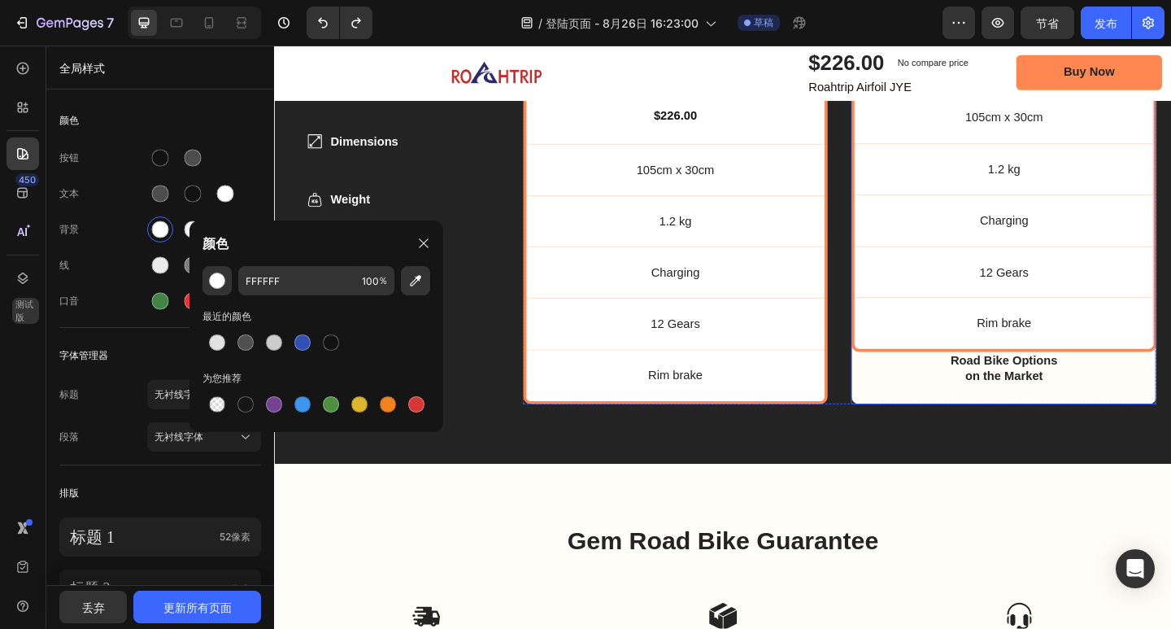
click at [915, 419] on div "Product Images Roahtrip Airfoil JYC JJ06-57.1"（145cm） Product Title $226.00 Pro…" at bounding box center [1068, 86] width 332 height 700
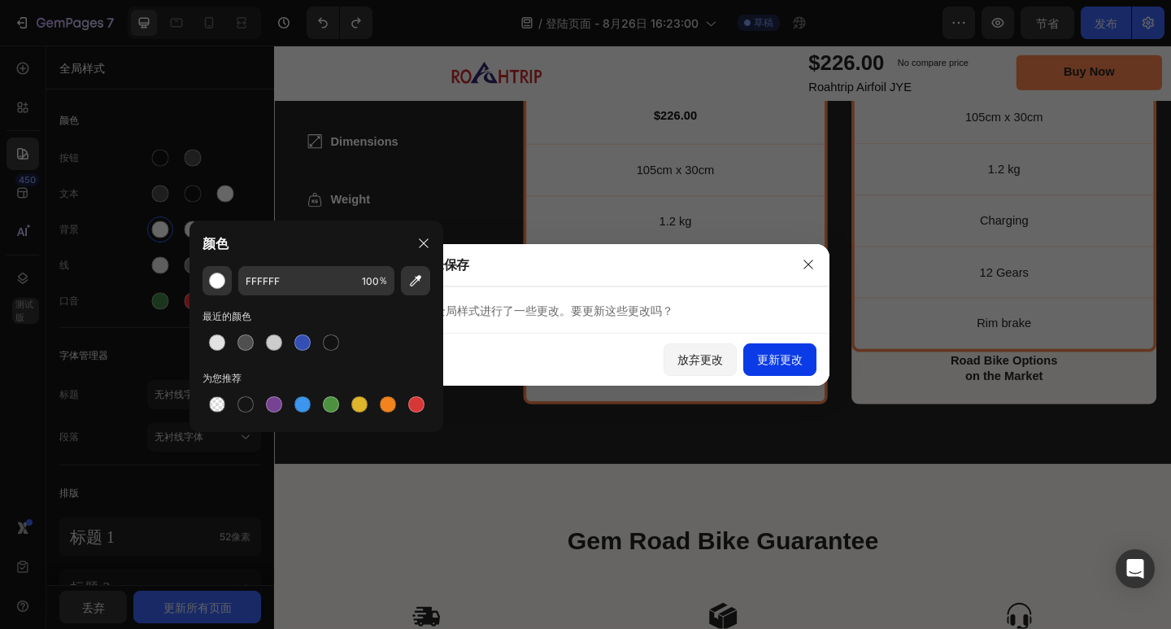
click at [785, 367] on font "更新更改" at bounding box center [780, 359] width 46 height 17
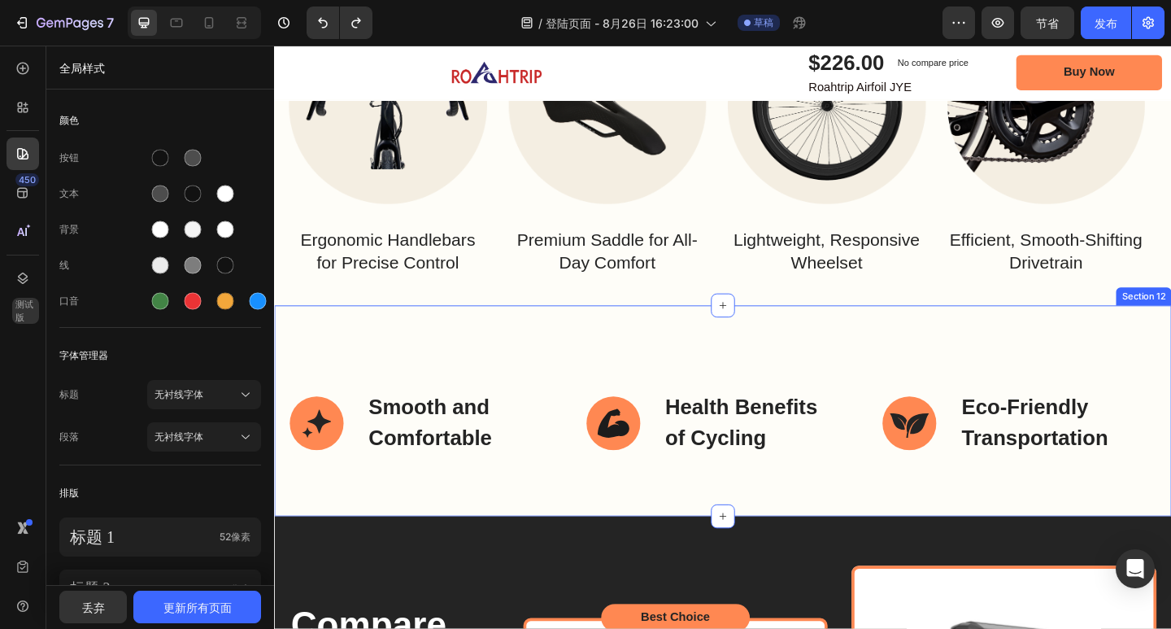
scroll to position [4723, 0]
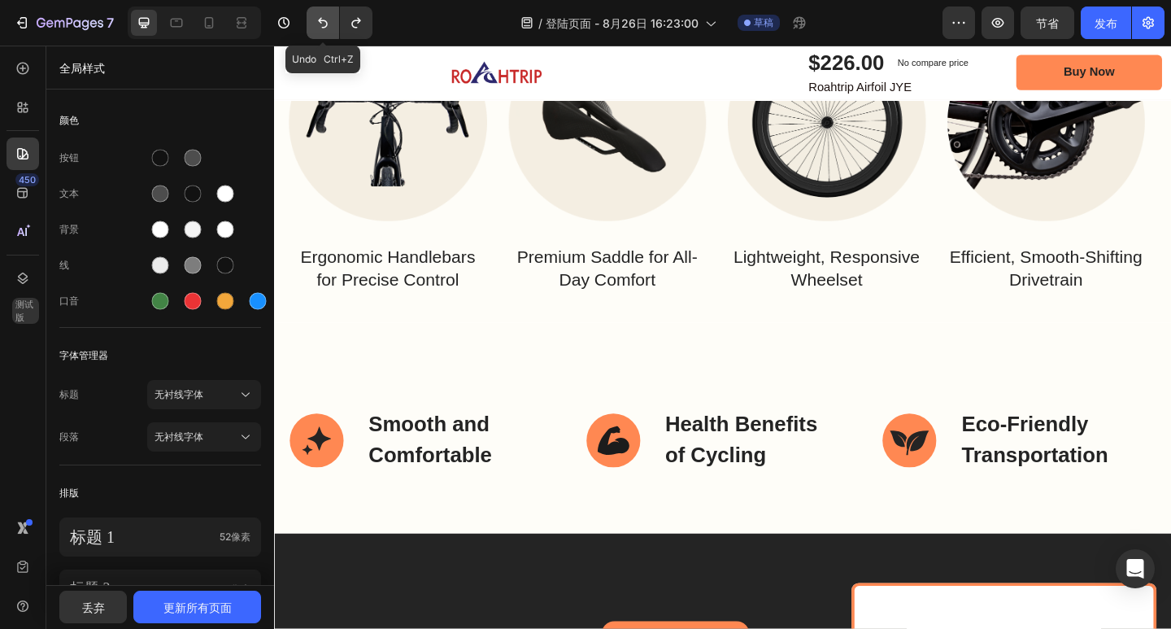
click at [335, 14] on button "撤消/重做" at bounding box center [323, 23] width 33 height 33
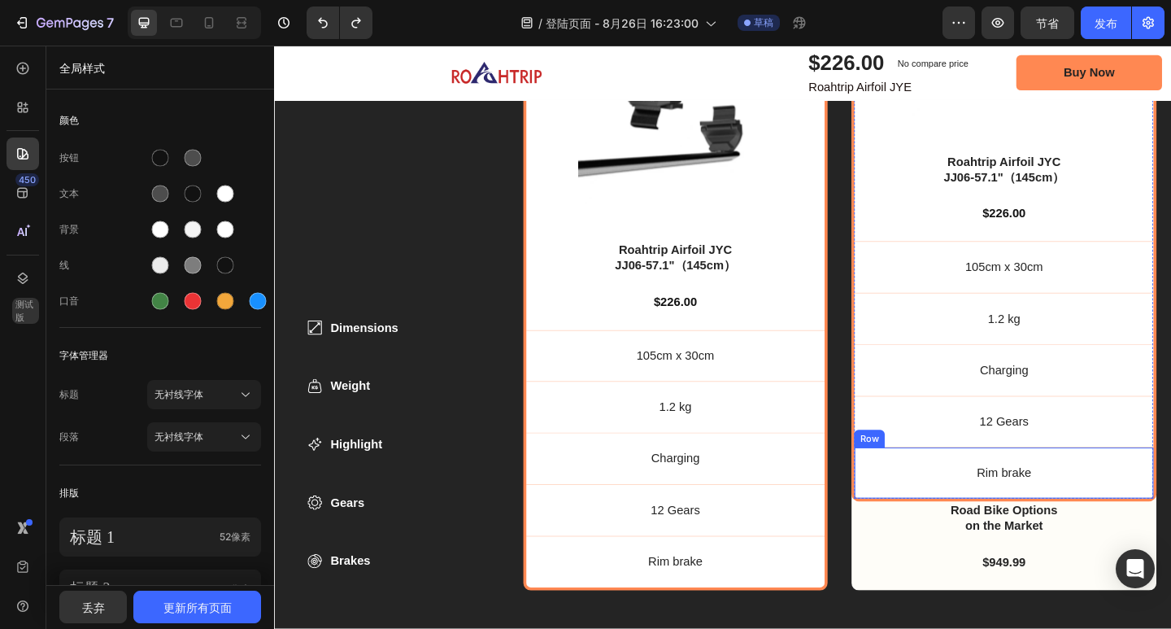
scroll to position [5617, 0]
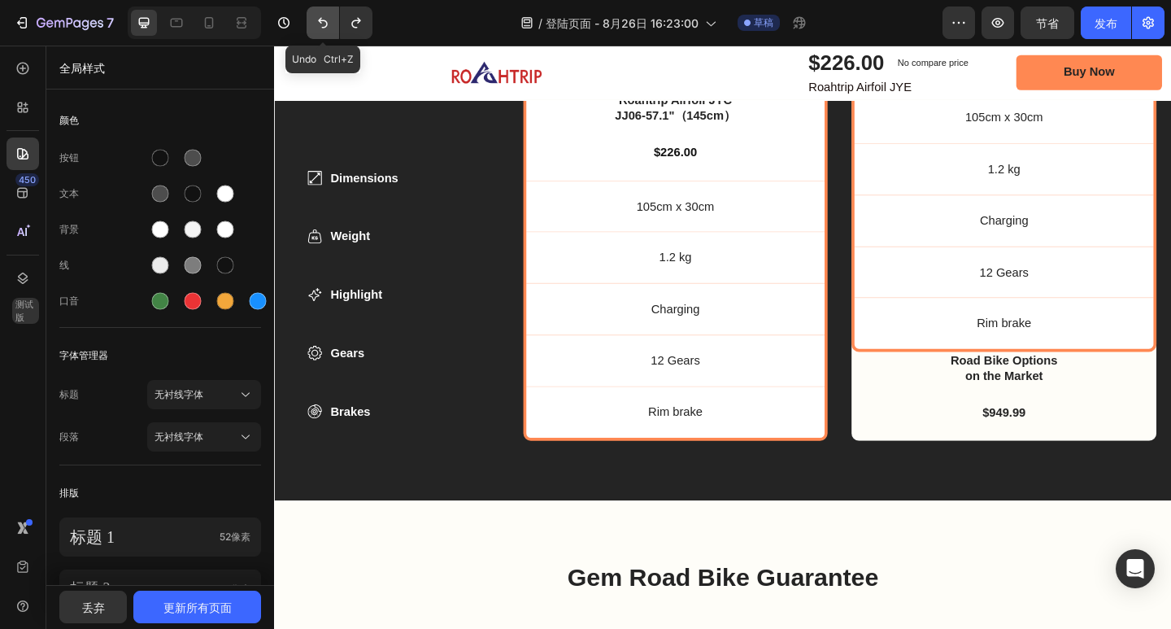
click at [331, 28] on icon "撤消/重做" at bounding box center [323, 23] width 16 height 16
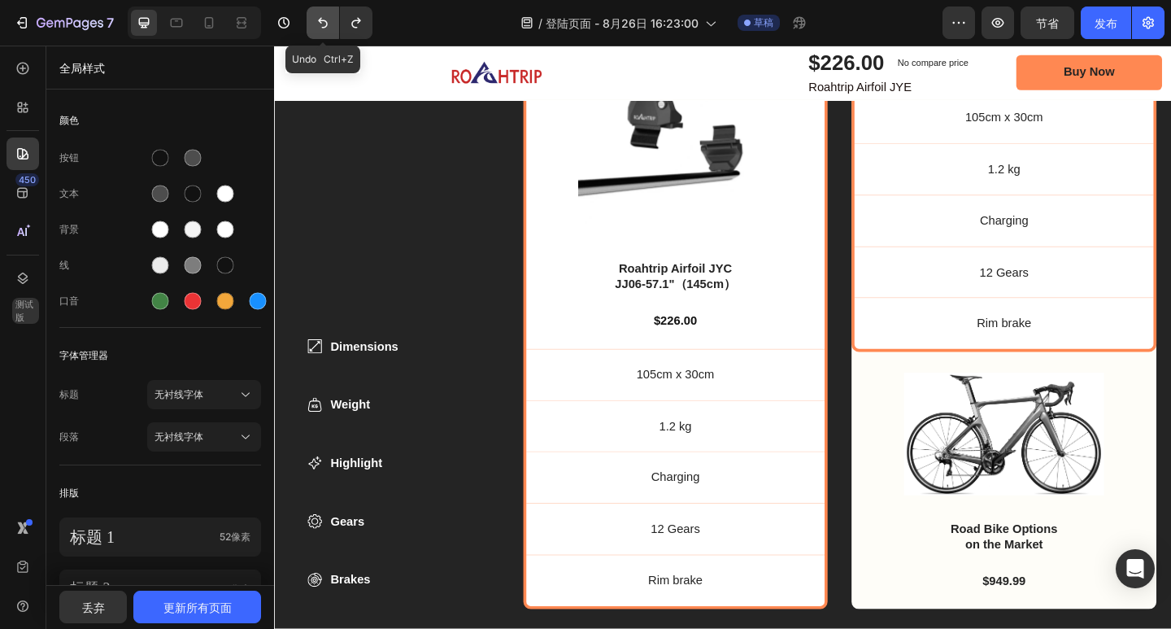
scroll to position [5798, 0]
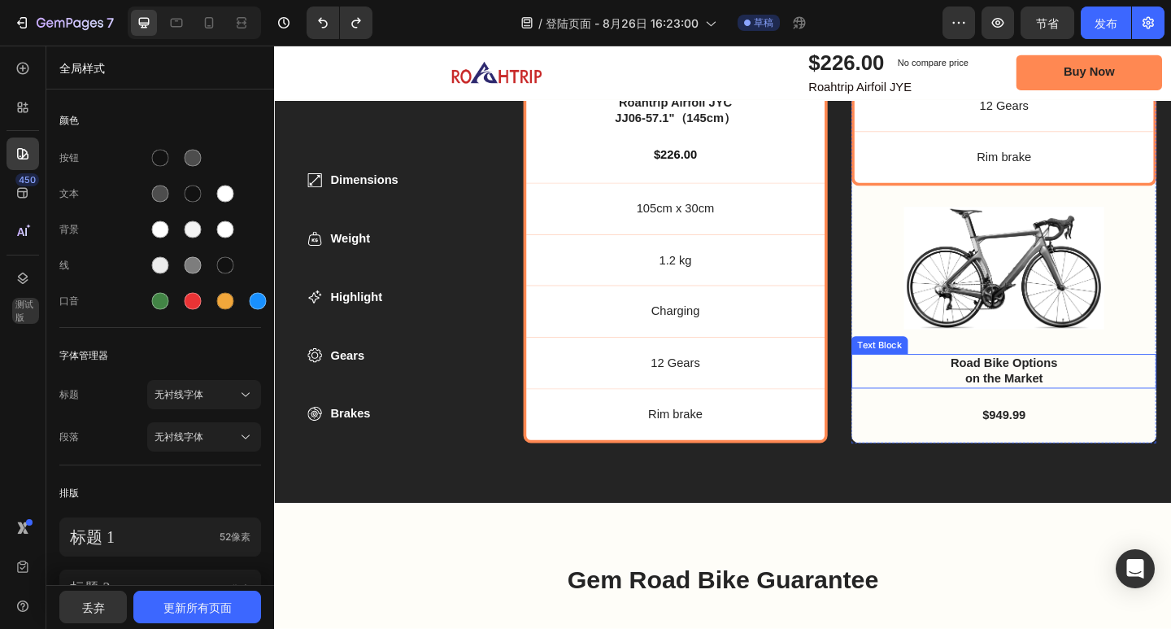
click at [979, 388] on div "Road Bike Options on the Market" at bounding box center [1067, 399] width 293 height 37
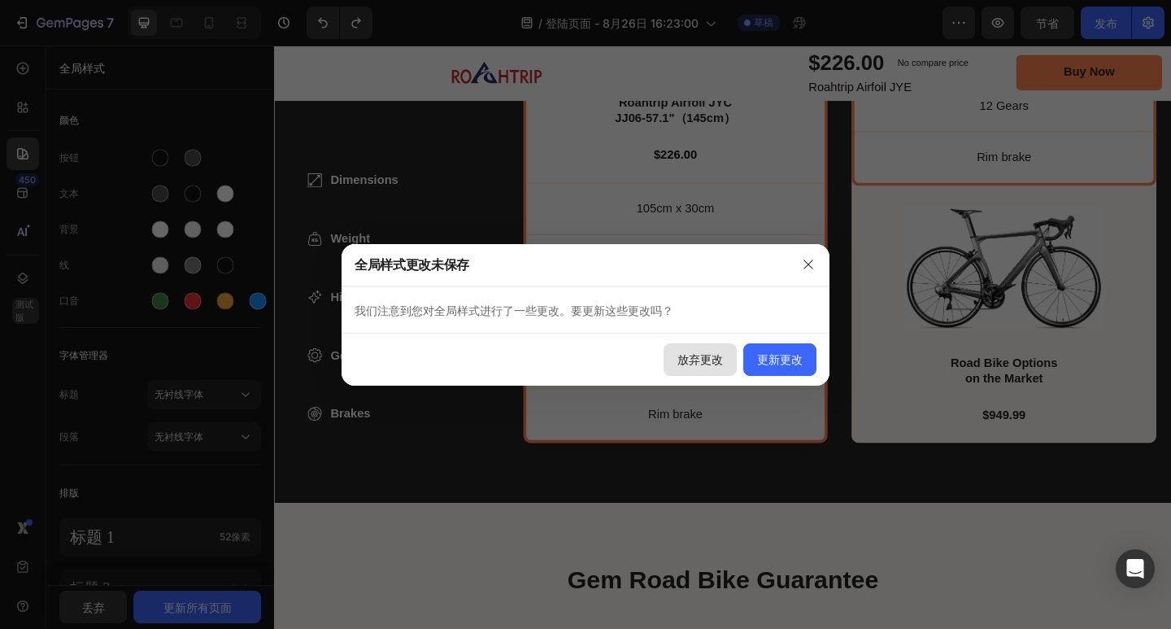
click at [710, 356] on font "放弃更改" at bounding box center [700, 359] width 46 height 14
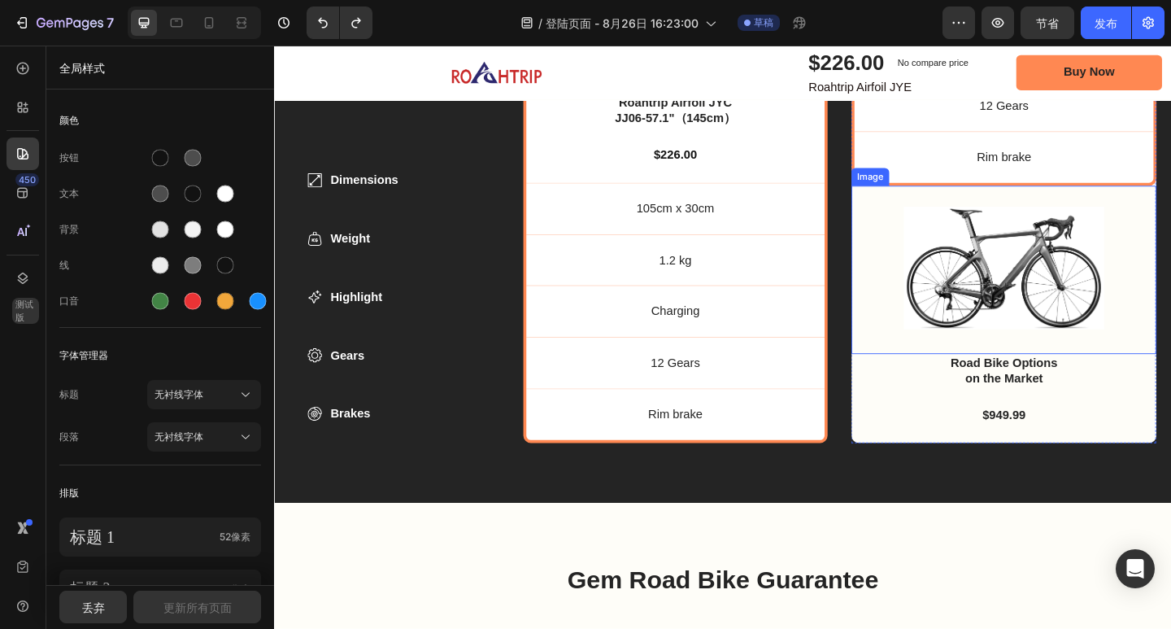
click at [912, 311] on div "Image" at bounding box center [1068, 289] width 332 height 183
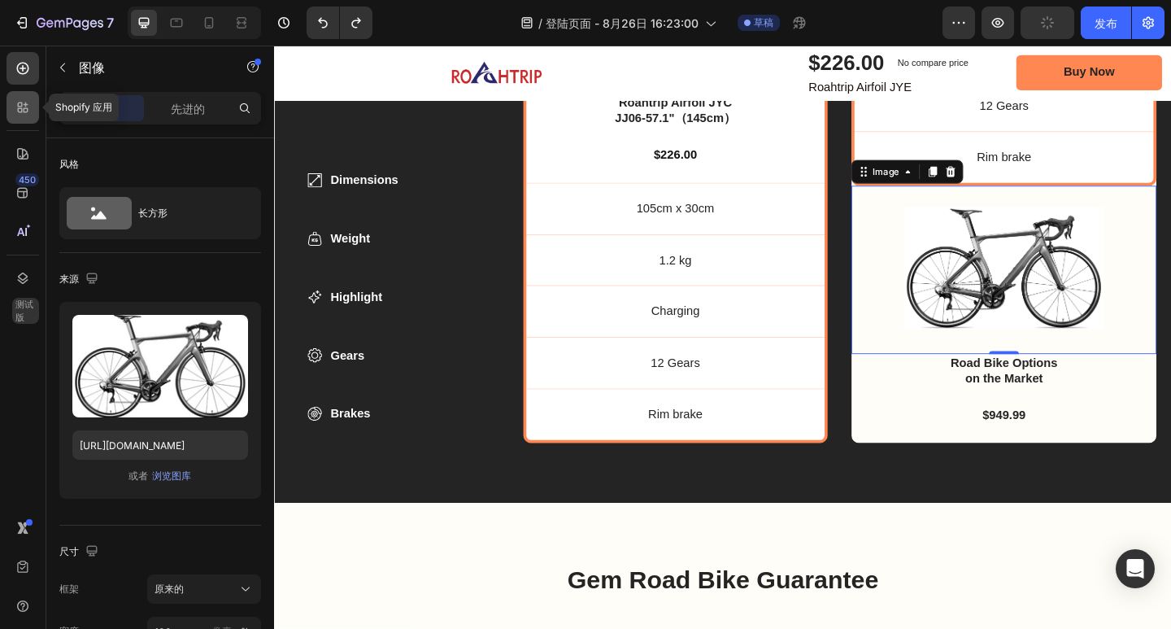
click at [26, 116] on div at bounding box center [23, 107] width 33 height 33
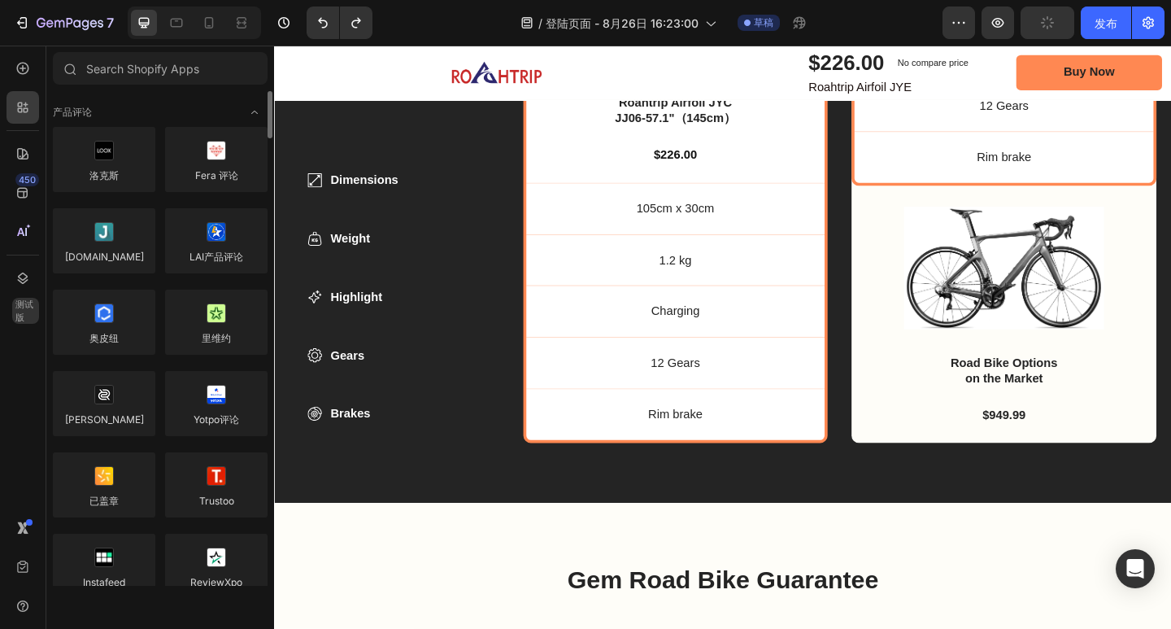
scroll to position [163, 0]
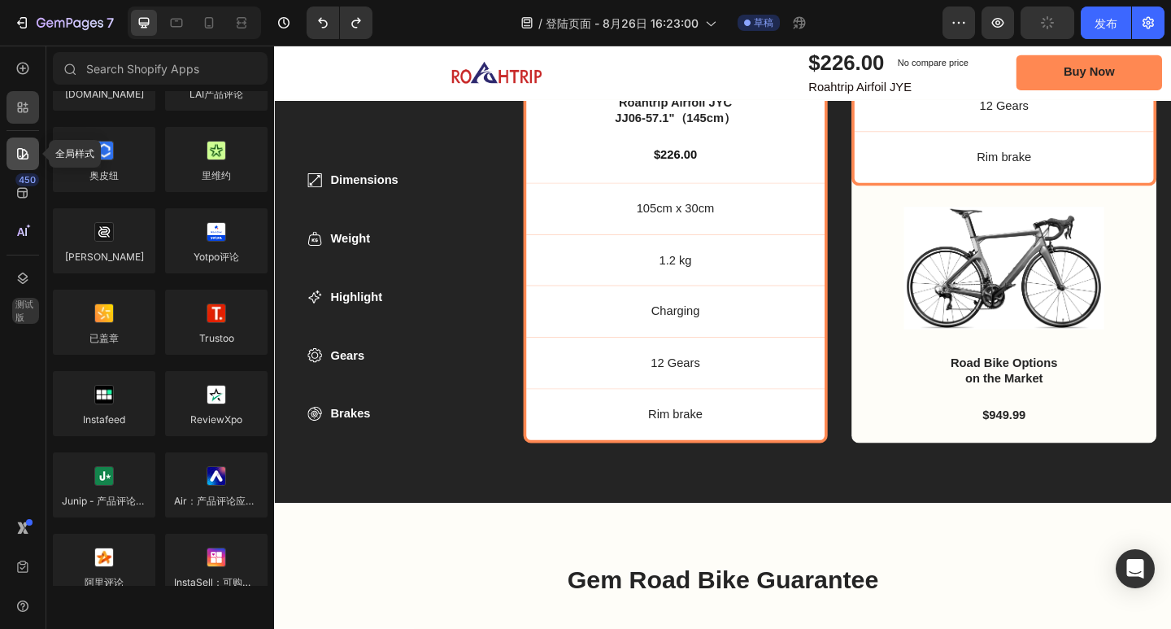
click at [24, 166] on div at bounding box center [23, 153] width 33 height 33
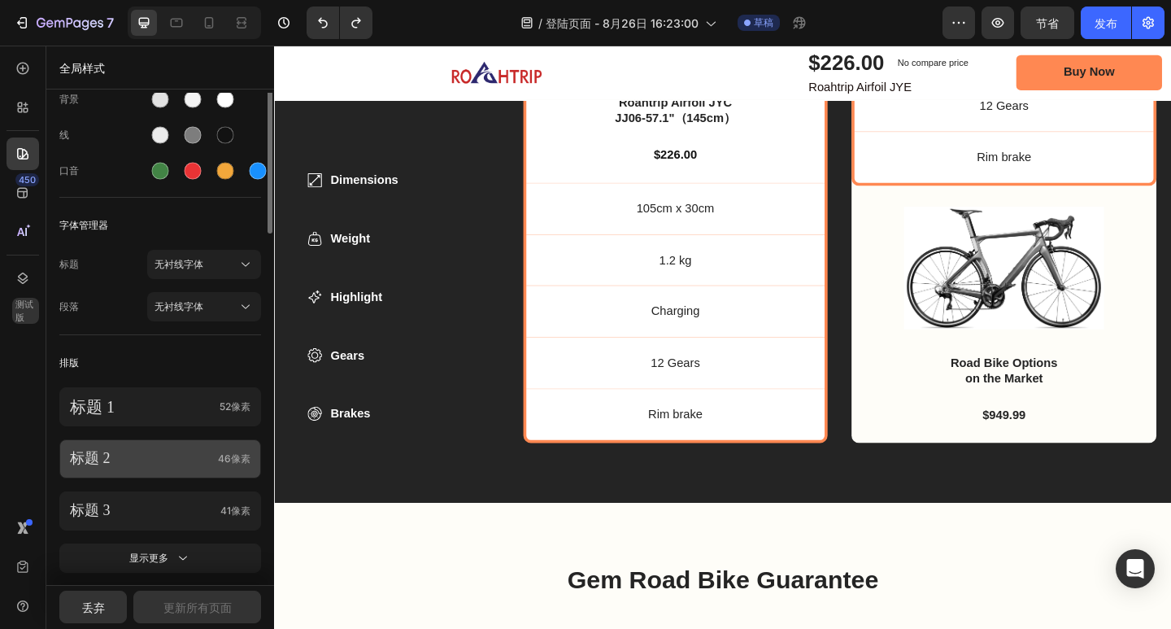
scroll to position [0, 0]
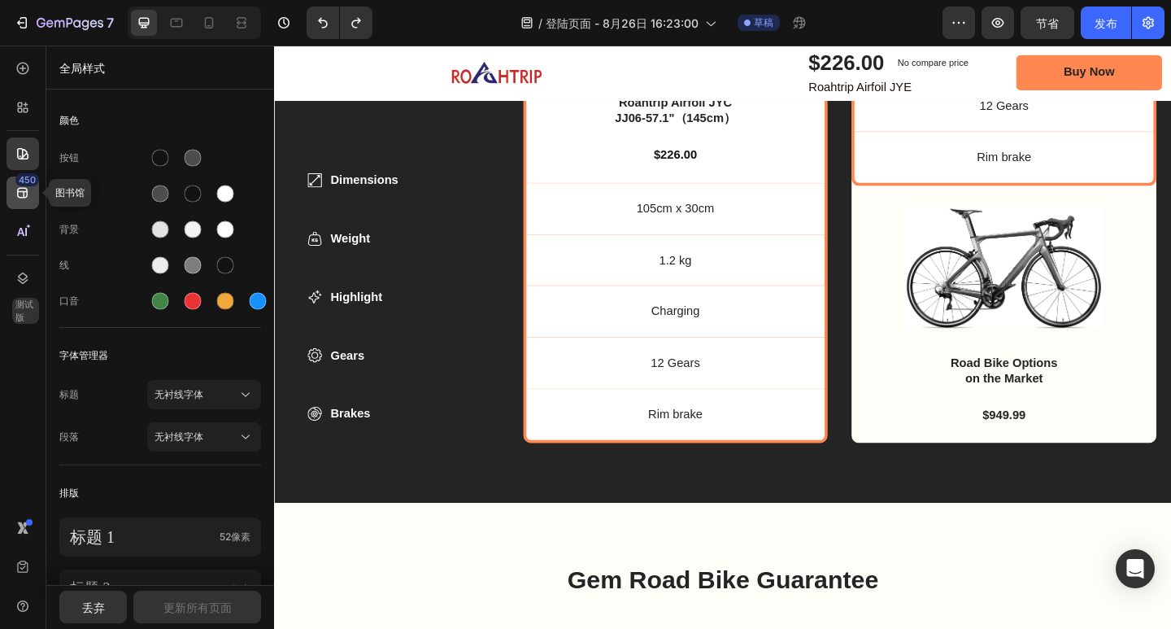
click at [24, 188] on icon at bounding box center [22, 193] width 11 height 11
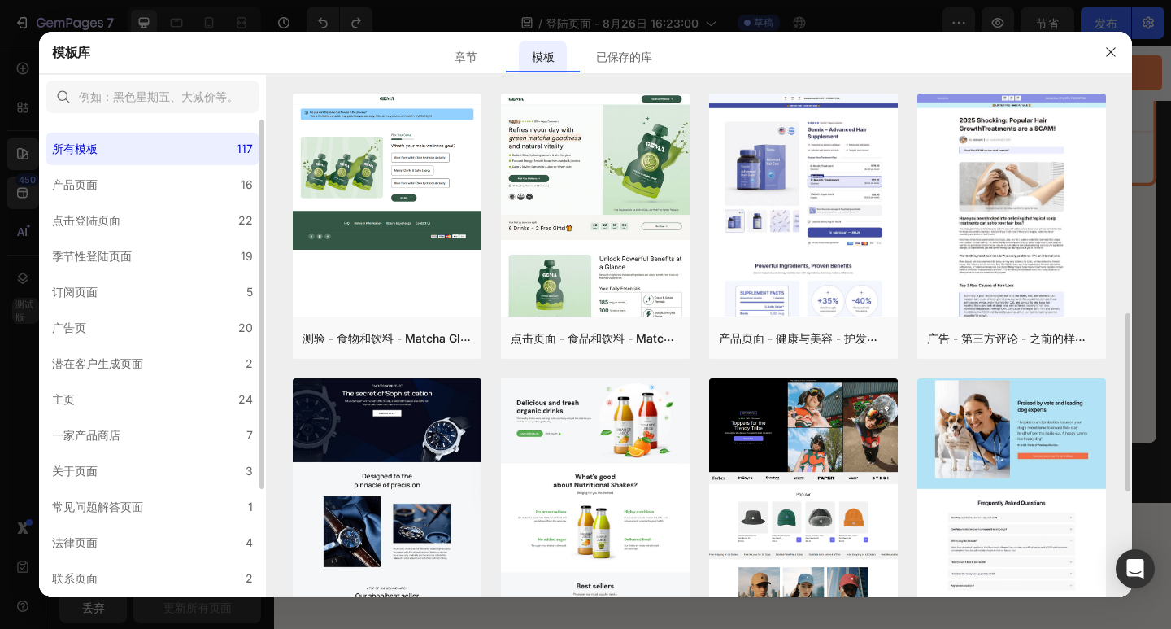
scroll to position [163, 0]
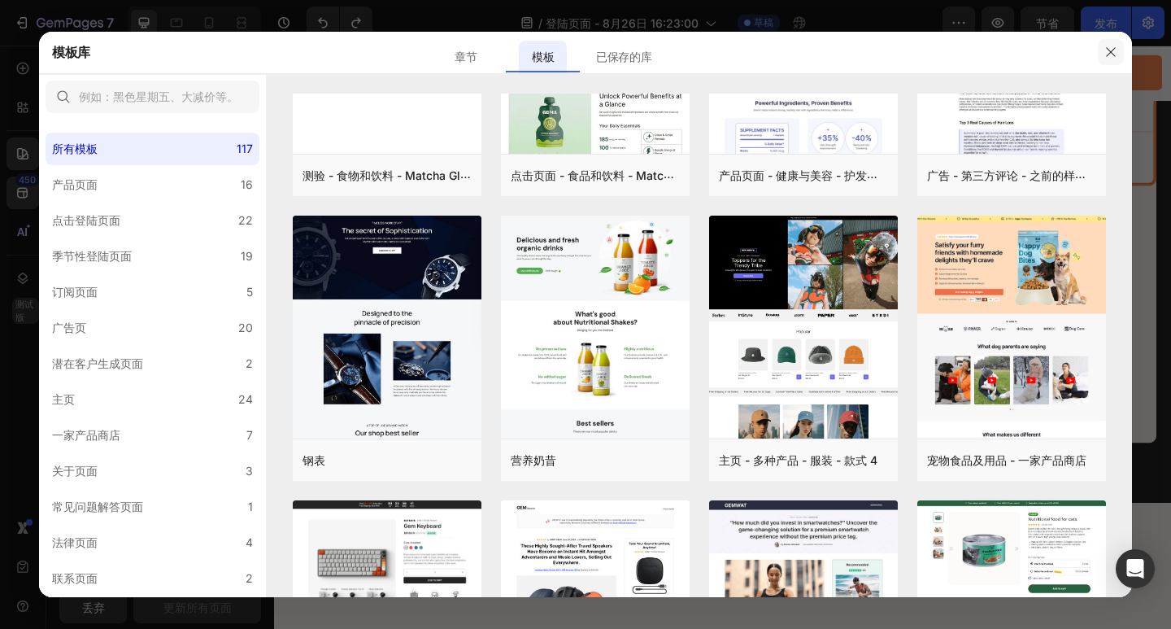
click at [1113, 54] on icon "button" at bounding box center [1110, 51] width 9 height 9
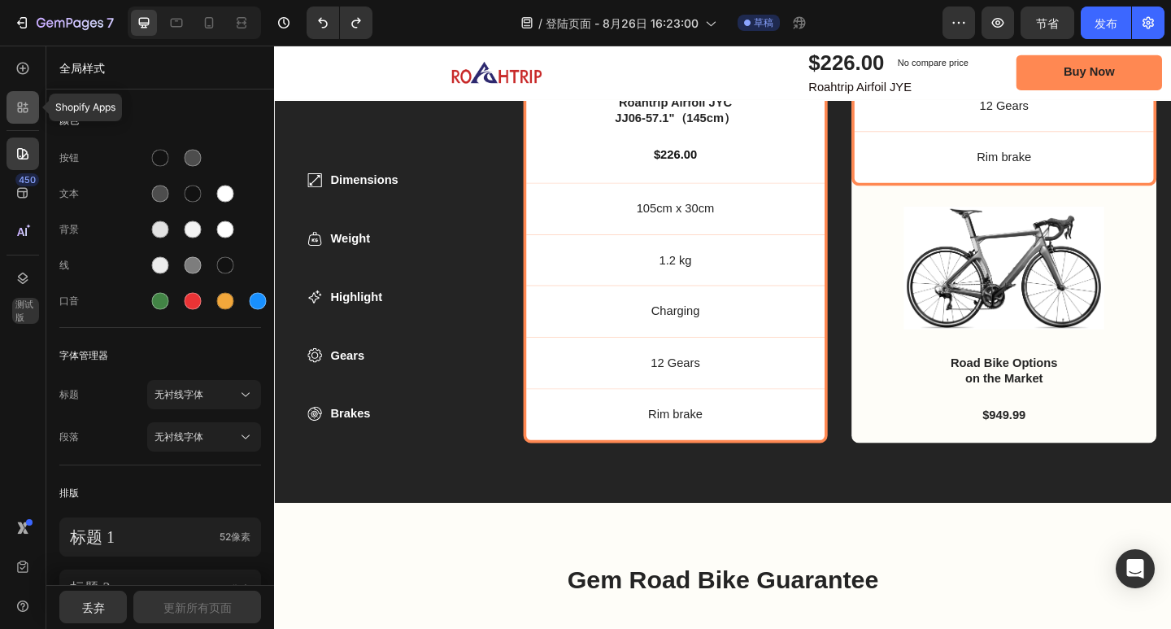
click at [27, 123] on div at bounding box center [23, 107] width 33 height 33
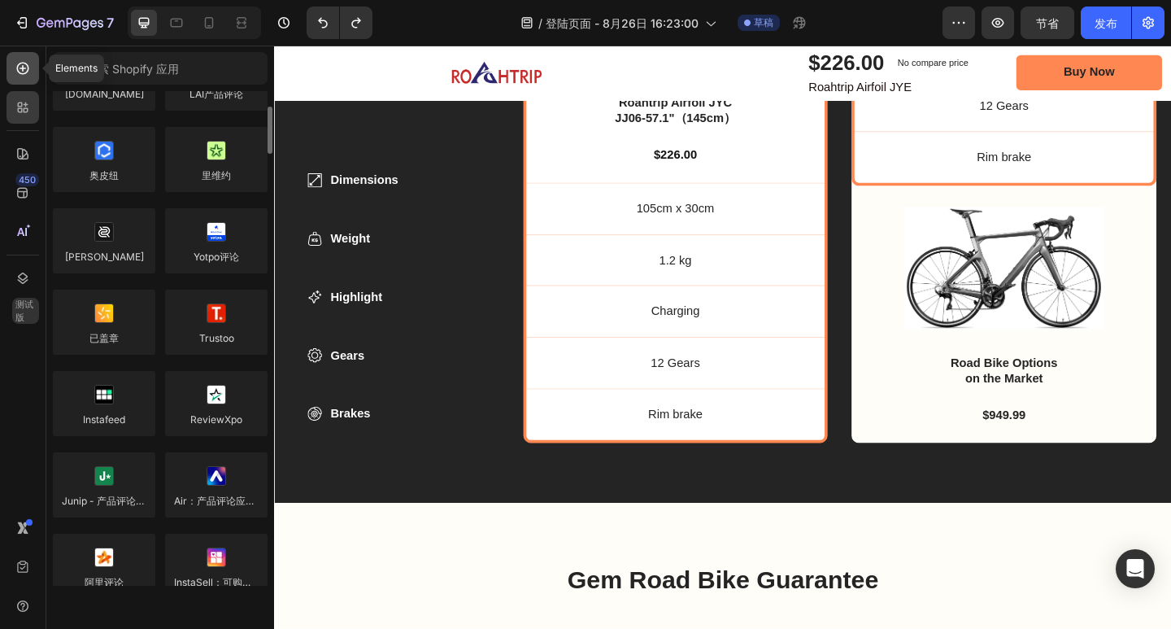
click at [23, 78] on div at bounding box center [23, 68] width 33 height 33
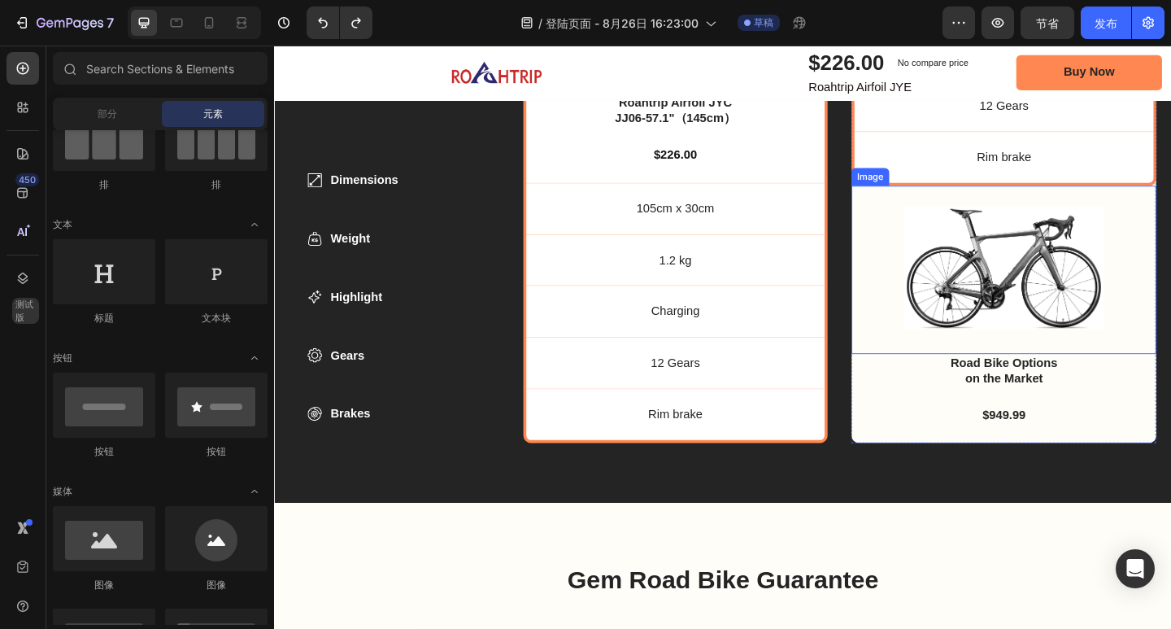
click at [921, 346] on div "Image" at bounding box center [1068, 289] width 332 height 183
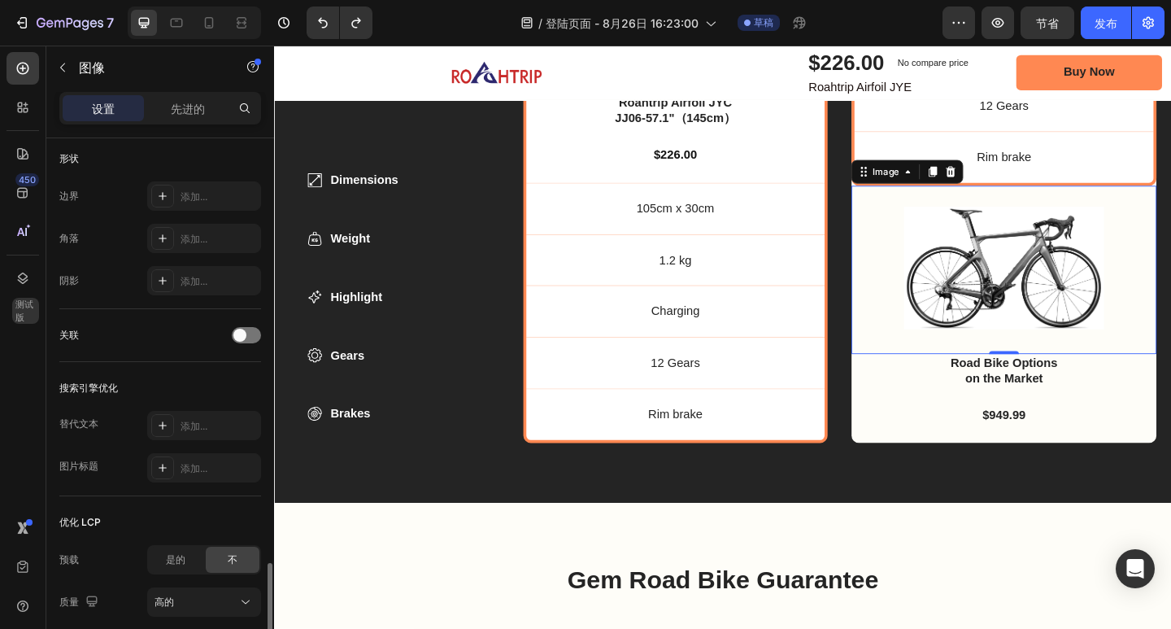
scroll to position [691, 0]
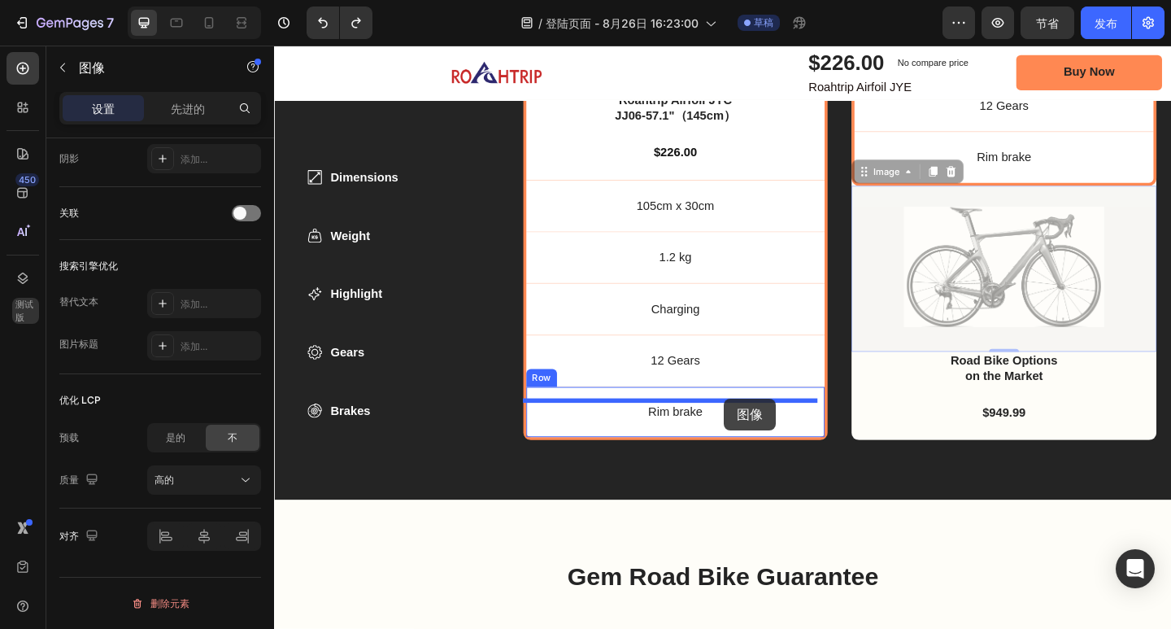
drag, startPoint x: 1078, startPoint y: 274, endPoint x: 764, endPoint y: 429, distance: 350.2
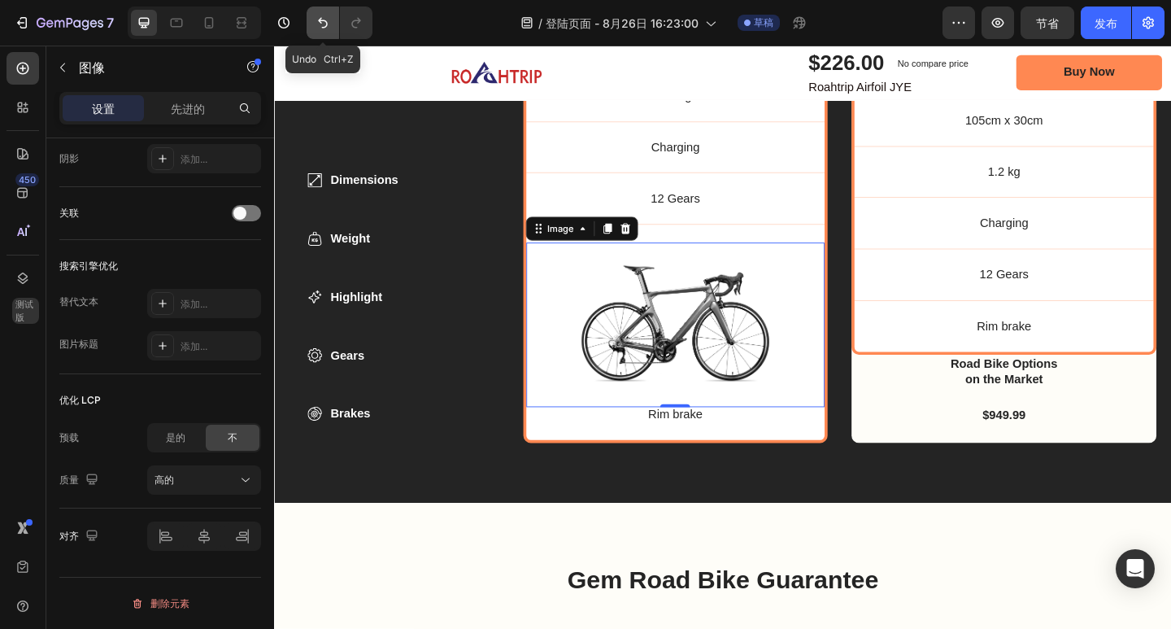
click at [319, 31] on button "撤消/重做" at bounding box center [323, 23] width 33 height 33
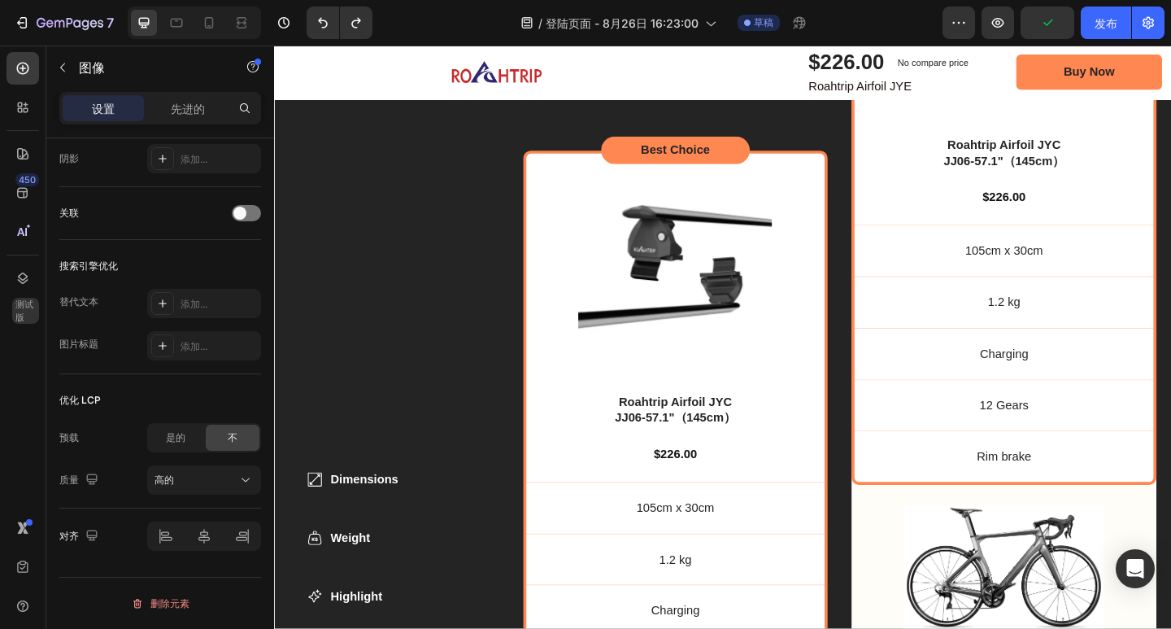
scroll to position [5716, 0]
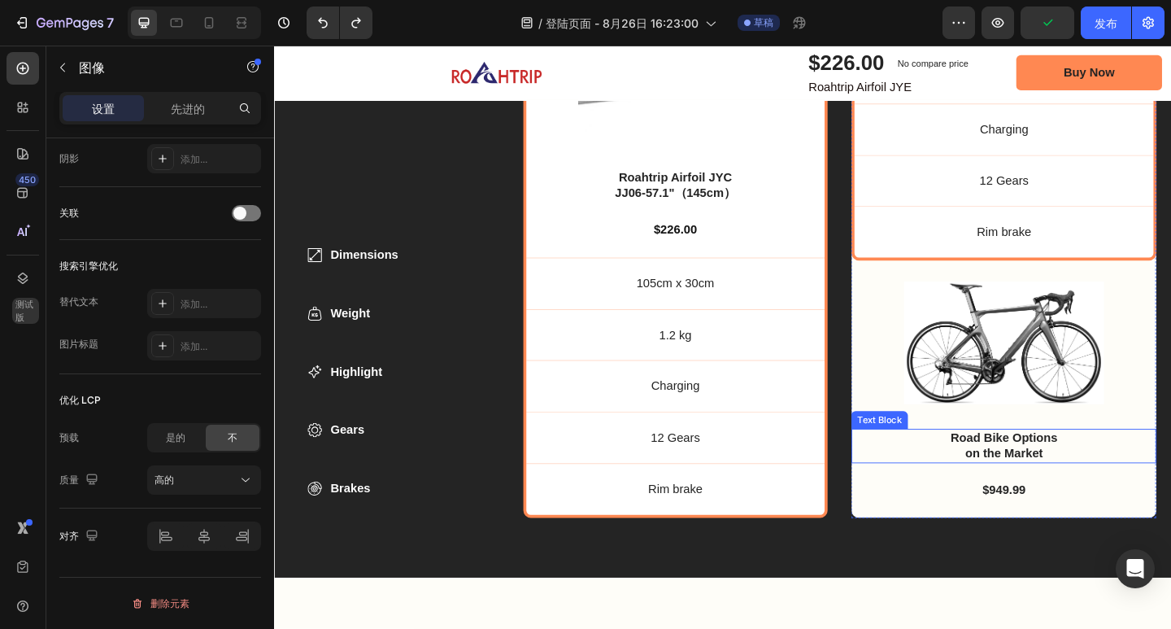
click at [1156, 479] on div "Road Bike Options on the Market" at bounding box center [1067, 481] width 293 height 37
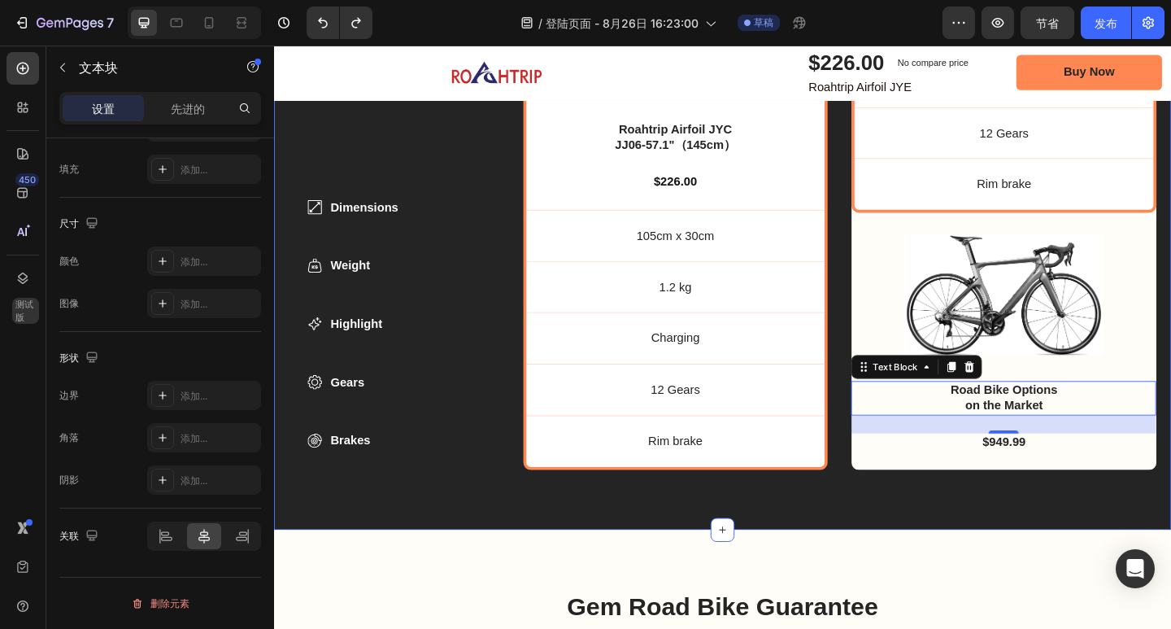
scroll to position [5798, 0]
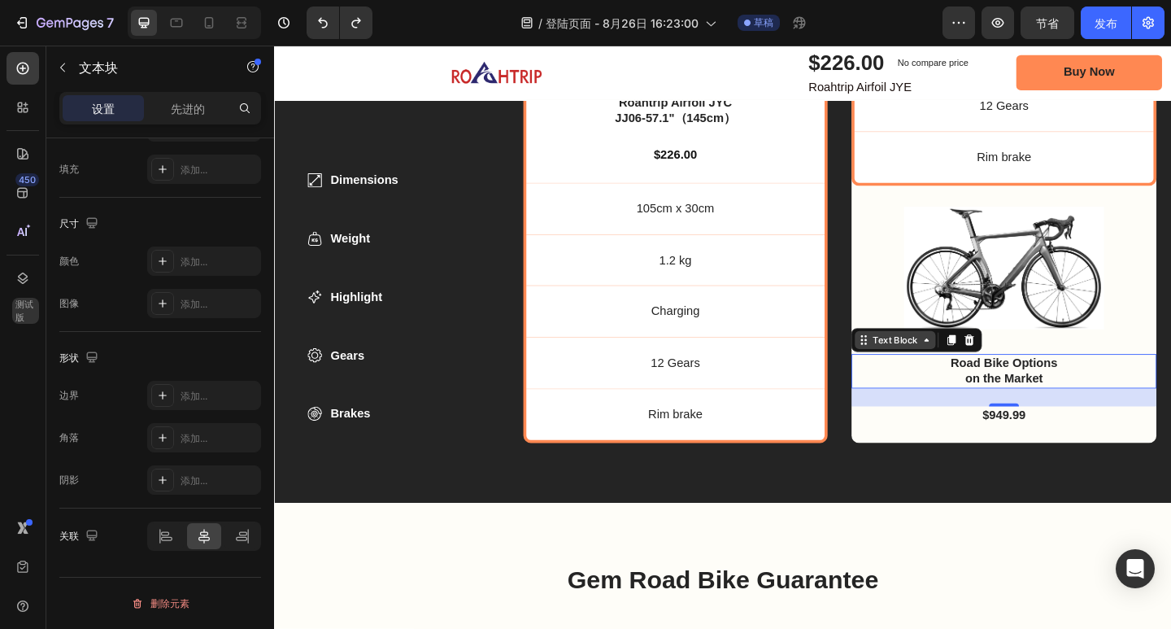
click at [955, 360] on div "Text Block" at bounding box center [949, 366] width 55 height 15
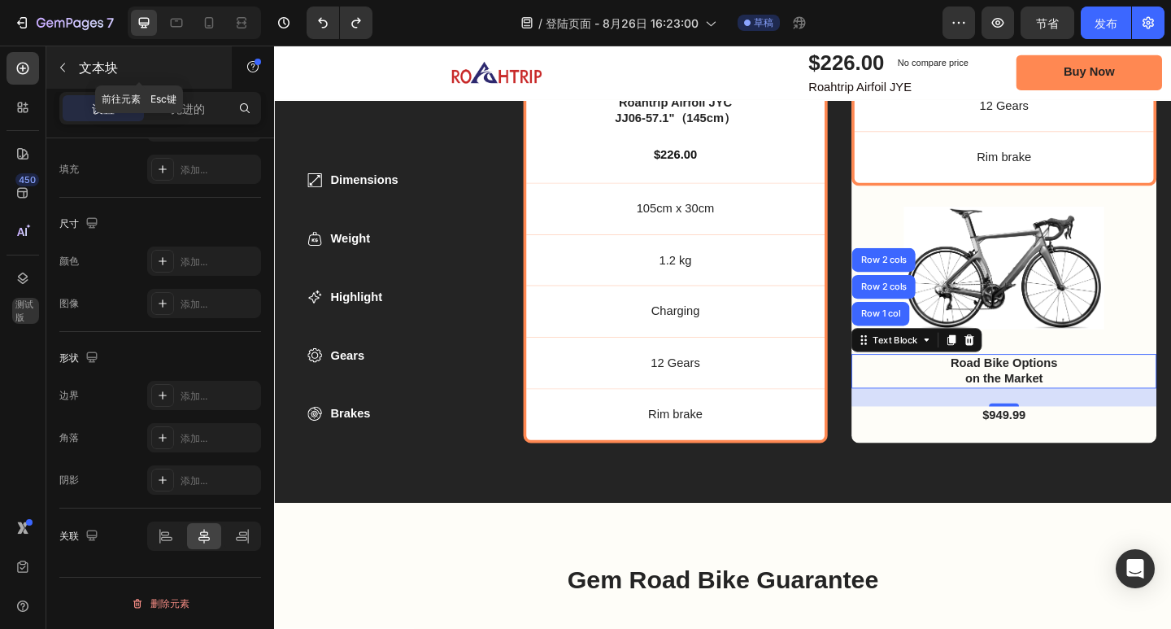
click at [68, 68] on icon "button" at bounding box center [62, 67] width 13 height 13
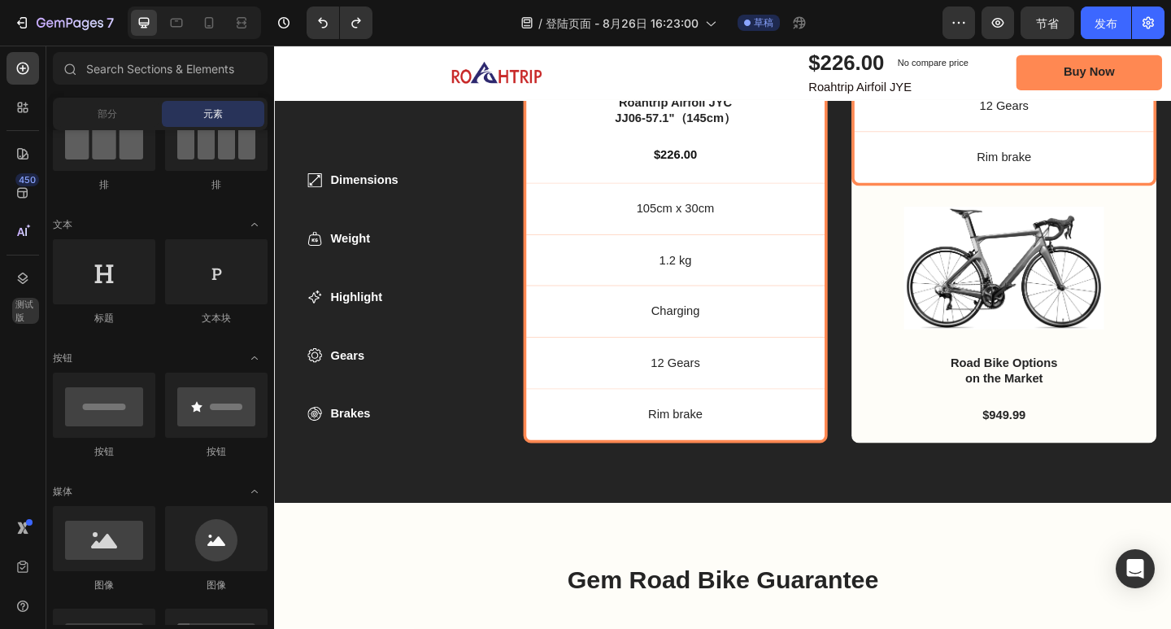
scroll to position [0, 0]
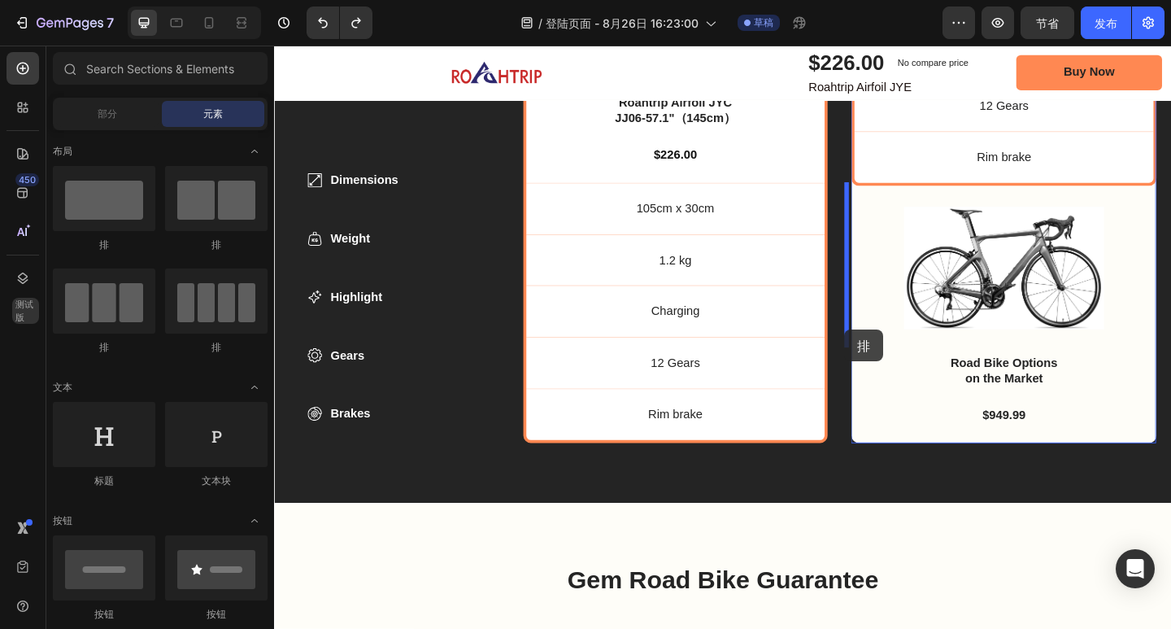
drag, startPoint x: 491, startPoint y: 254, endPoint x: 895, endPoint y: 355, distance: 415.8
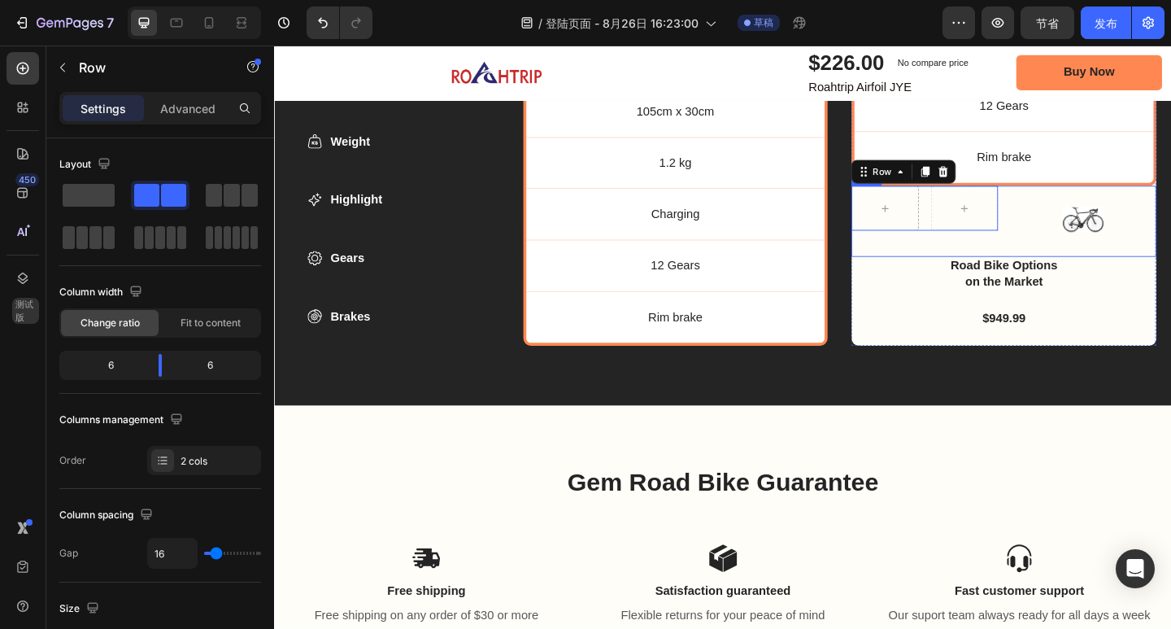
scroll to position [5694, 0]
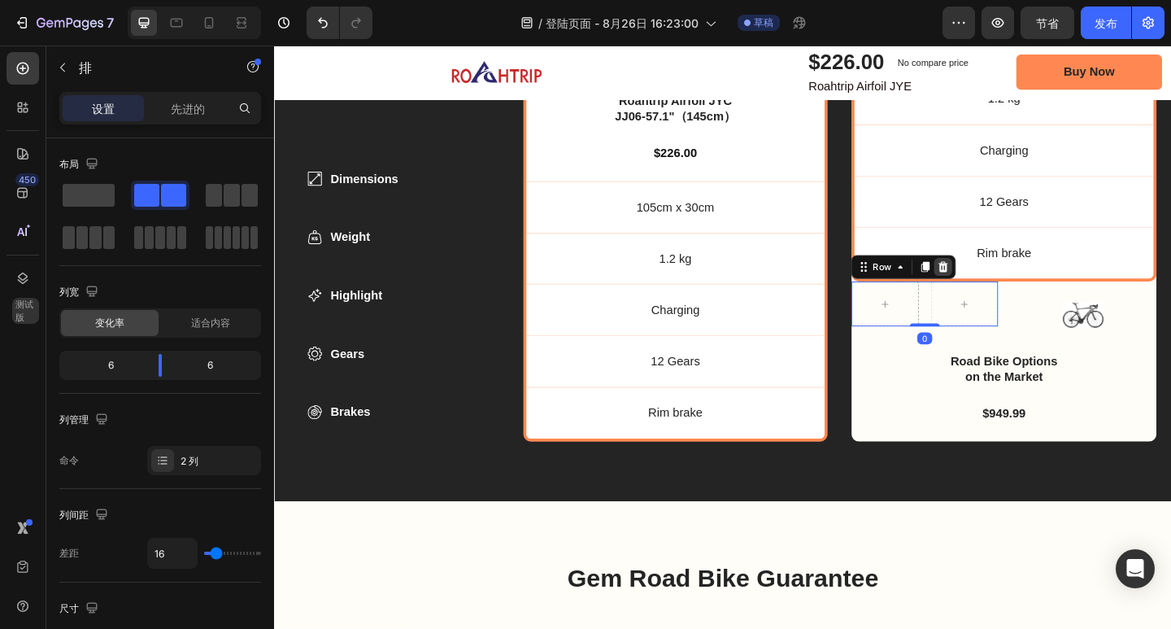
click at [997, 285] on icon at bounding box center [1002, 286] width 11 height 11
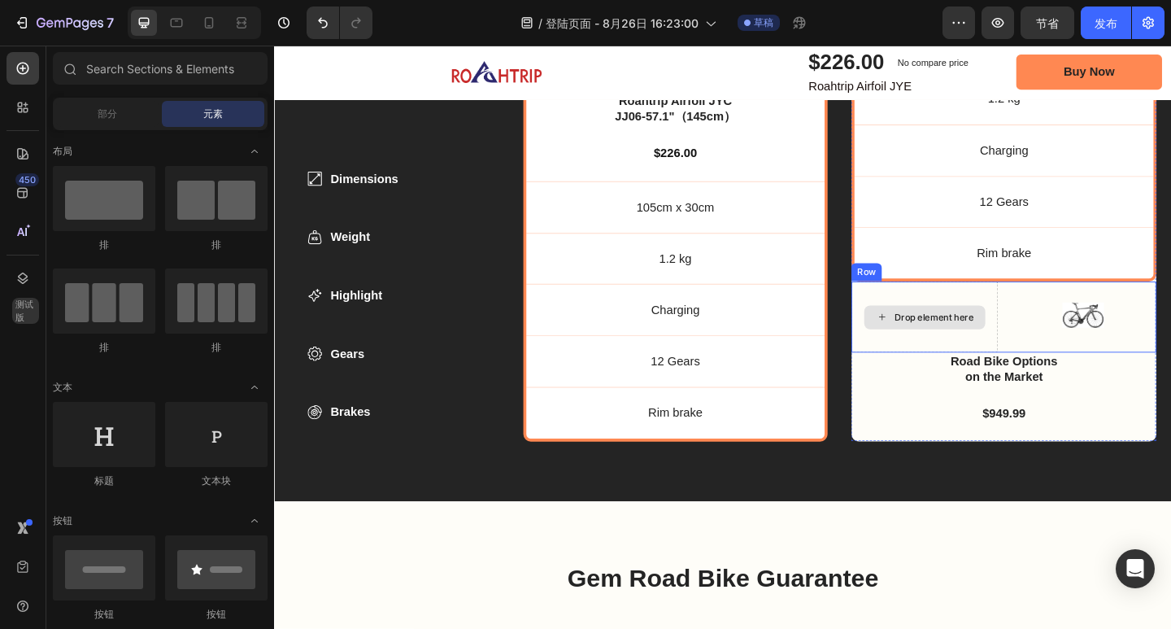
click at [907, 311] on div "Drop element here" at bounding box center [981, 341] width 159 height 77
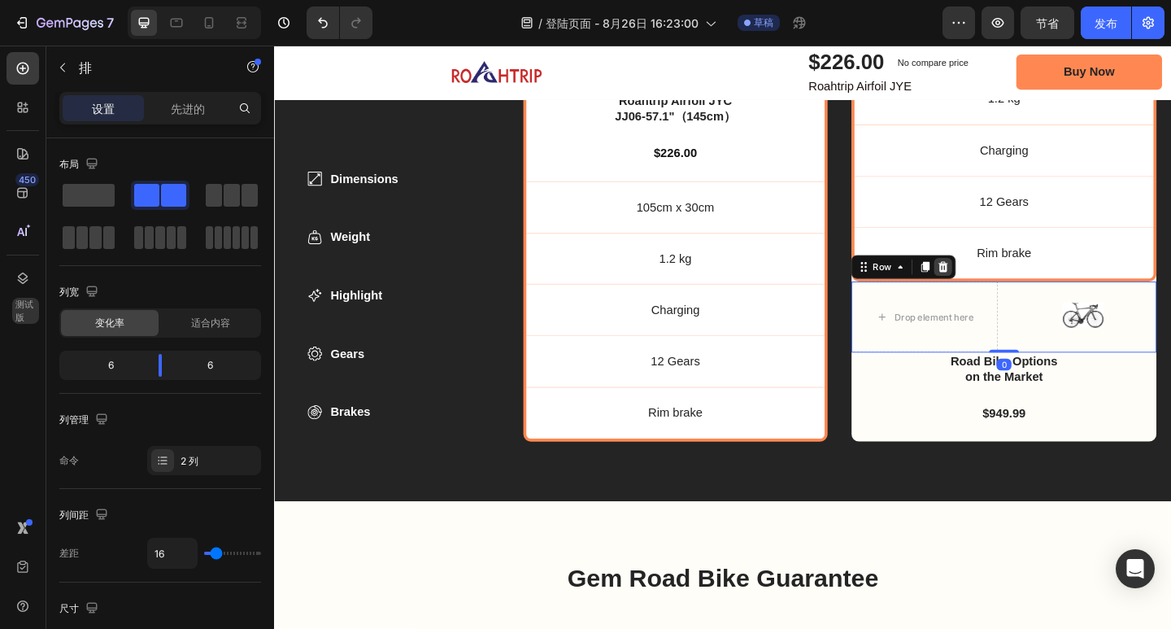
click at [997, 281] on icon at bounding box center [1002, 286] width 11 height 11
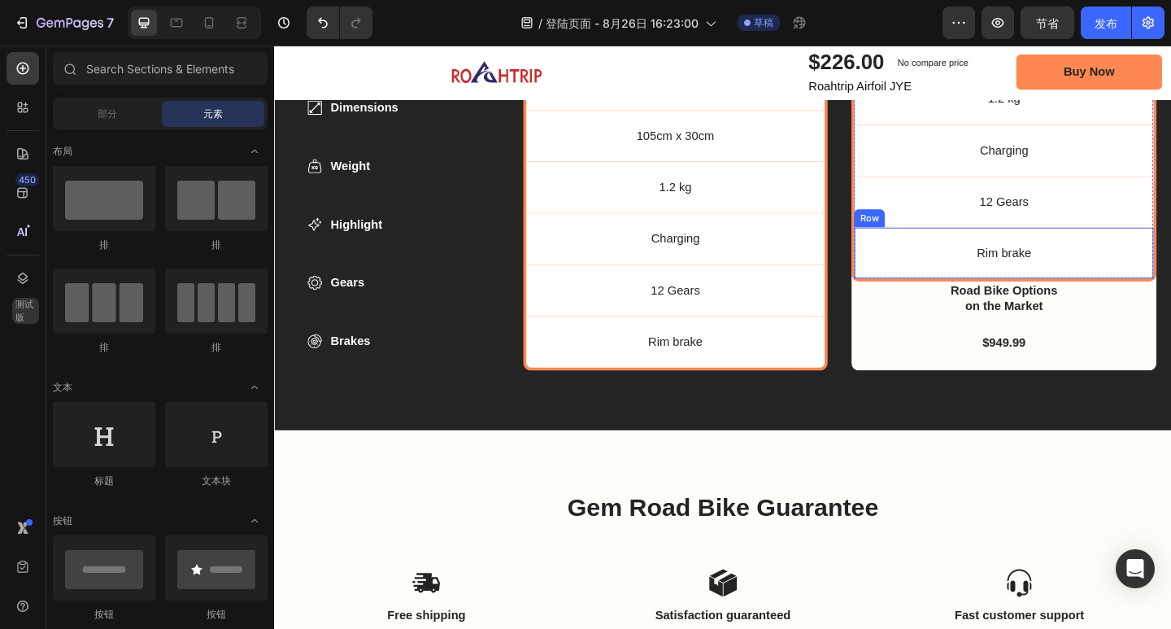
scroll to position [5617, 0]
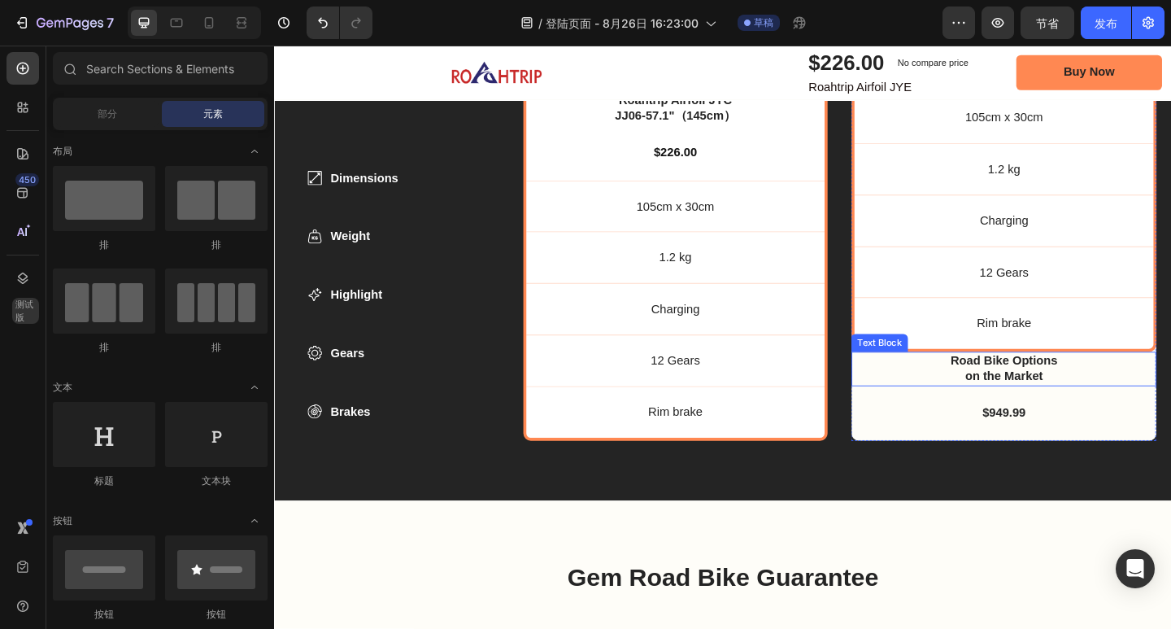
click at [927, 395] on div "Road Bike Options on the Market" at bounding box center [1067, 397] width 293 height 37
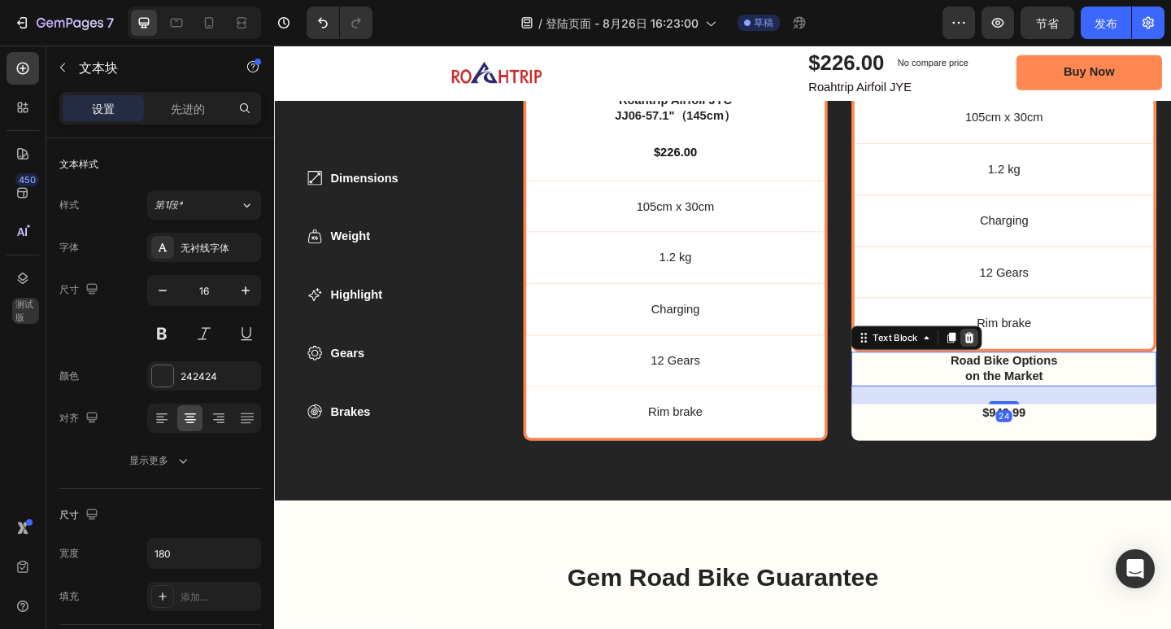
click at [1026, 358] on icon at bounding box center [1031, 363] width 11 height 11
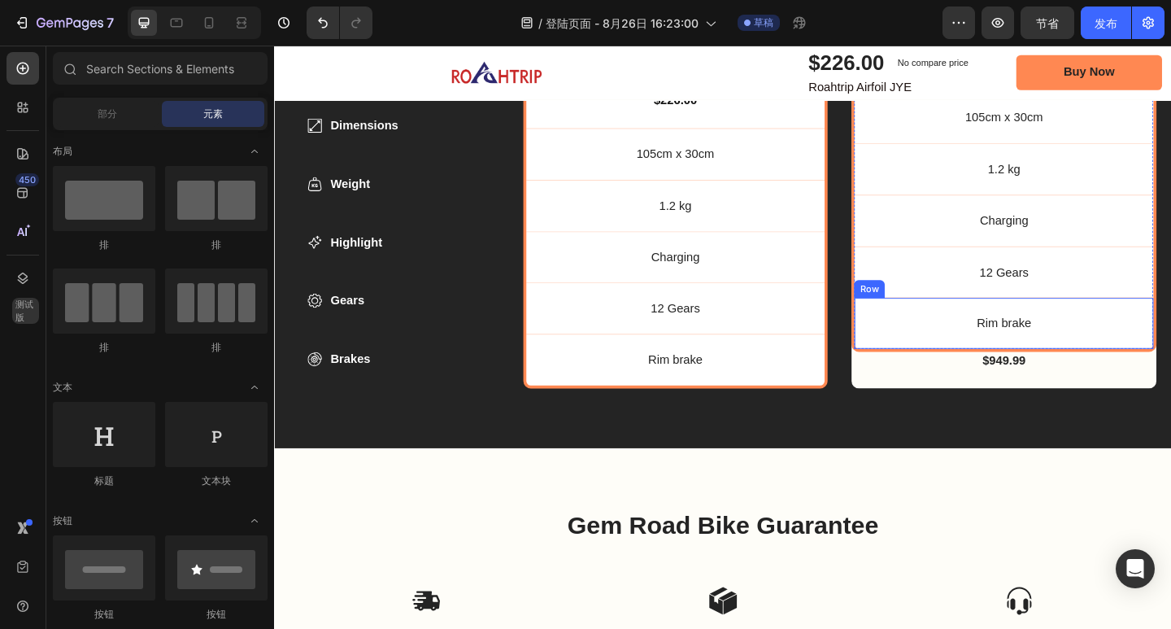
scroll to position [5560, 0]
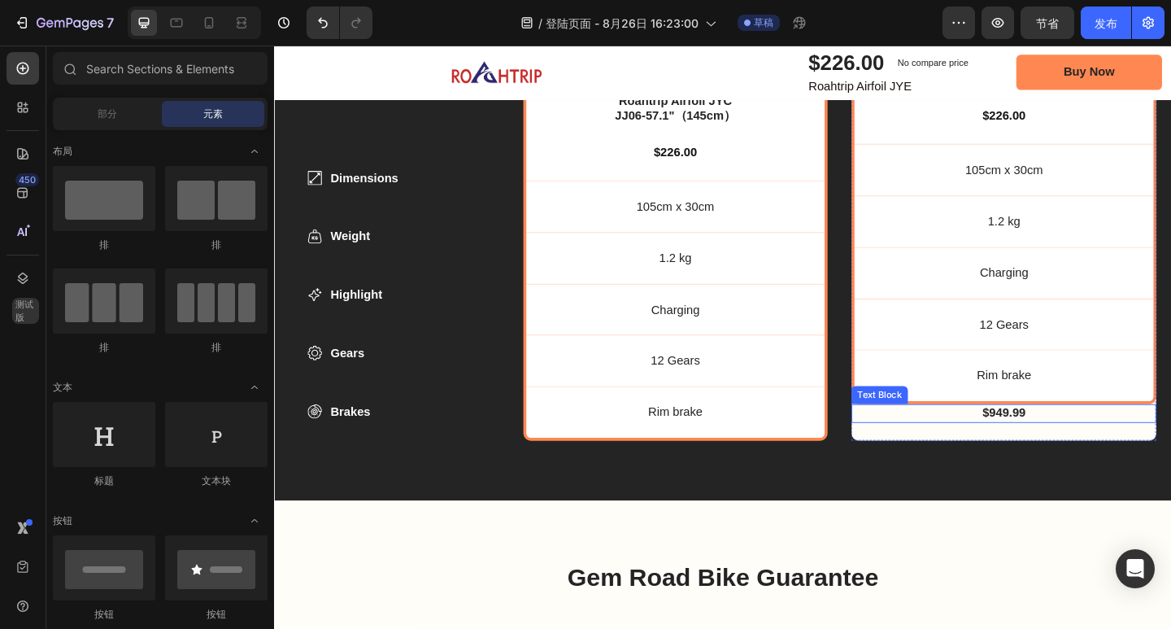
click at [942, 446] on p "$949.99" at bounding box center [1068, 446] width 329 height 17
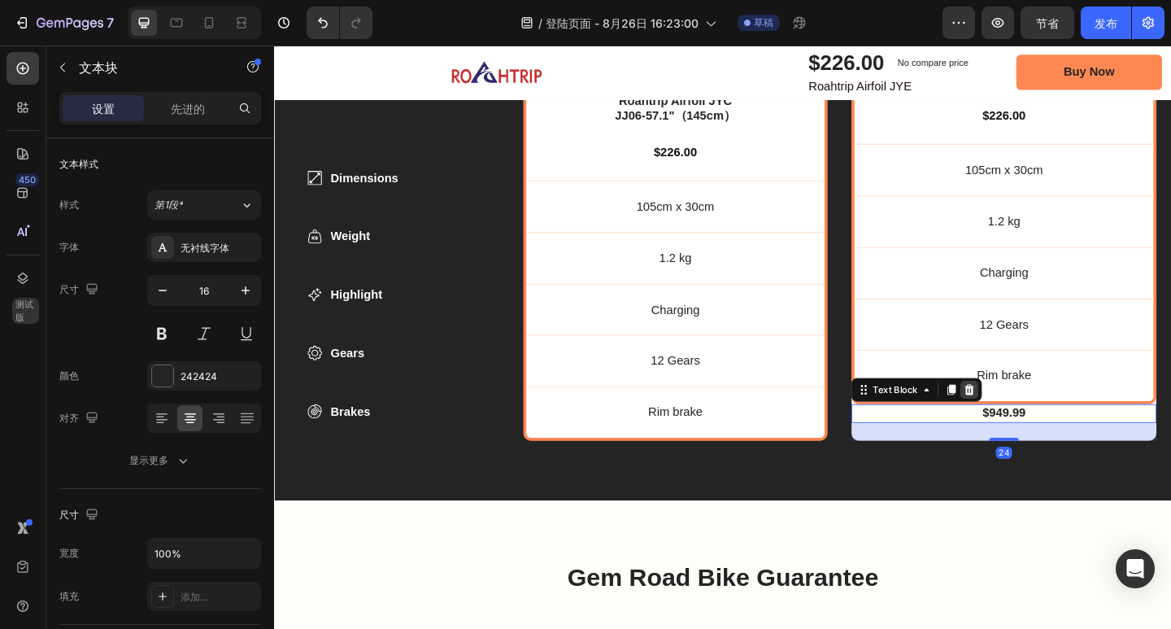
click at [1026, 419] on icon at bounding box center [1031, 420] width 11 height 11
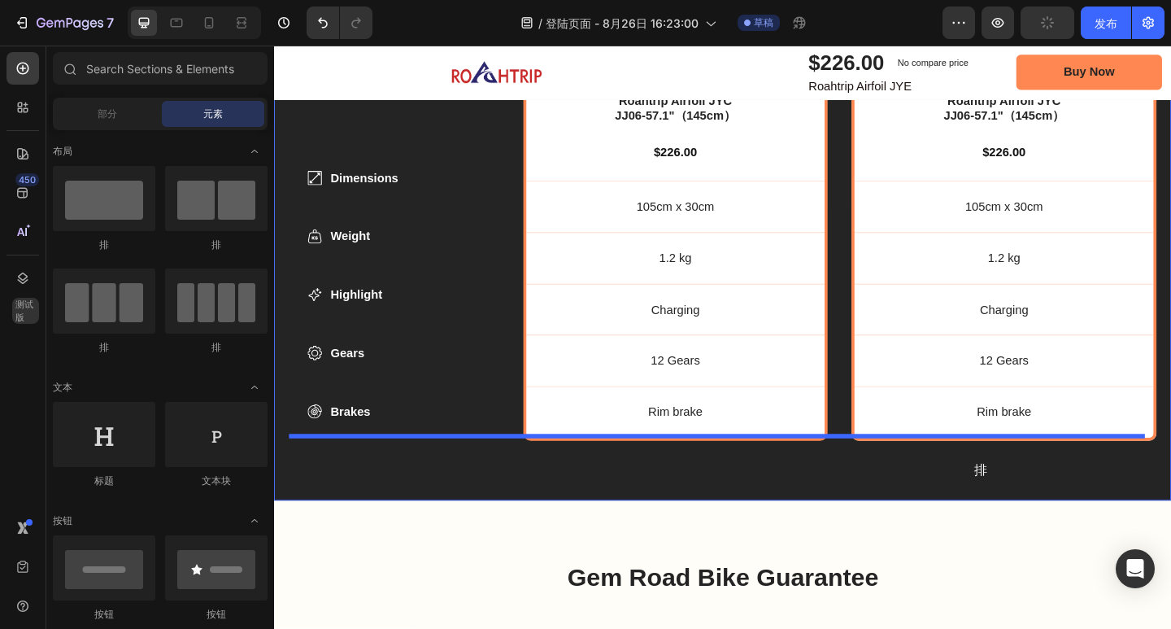
drag, startPoint x: 500, startPoint y: 246, endPoint x: 1021, endPoint y: 490, distance: 575.6
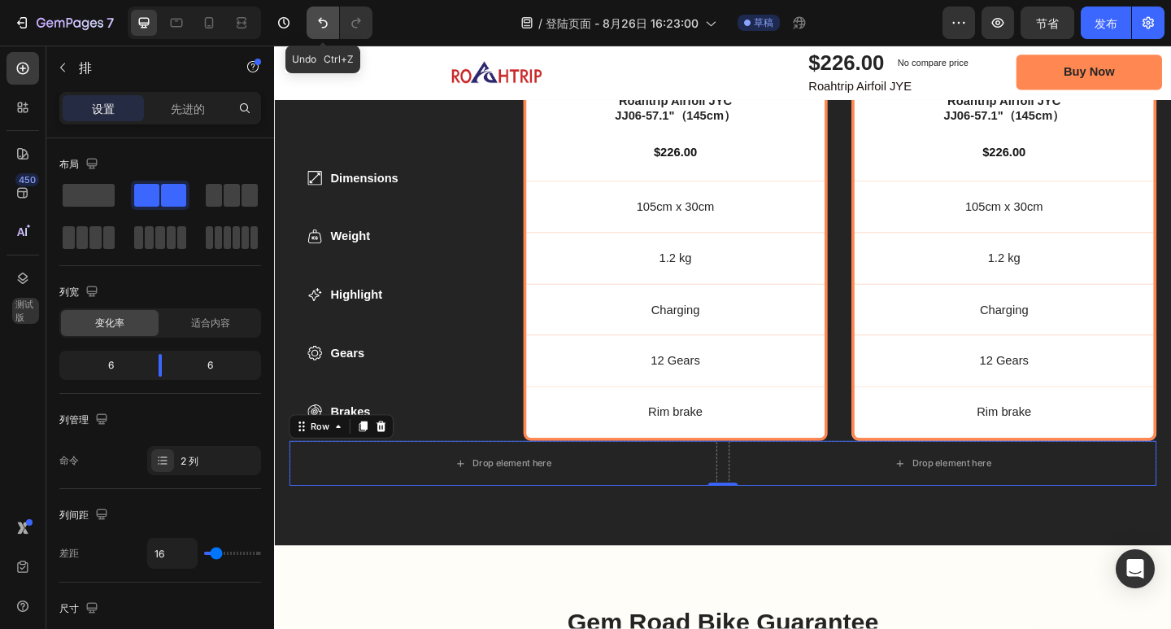
click at [331, 28] on icon "撤消/重做" at bounding box center [323, 23] width 16 height 16
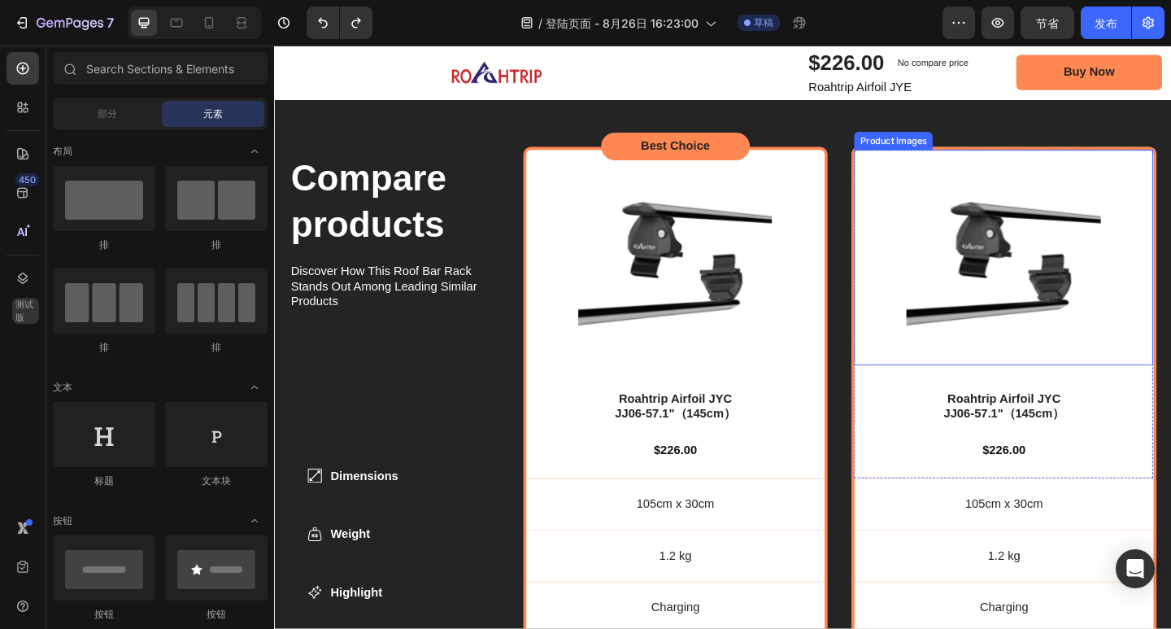
scroll to position [5144, 0]
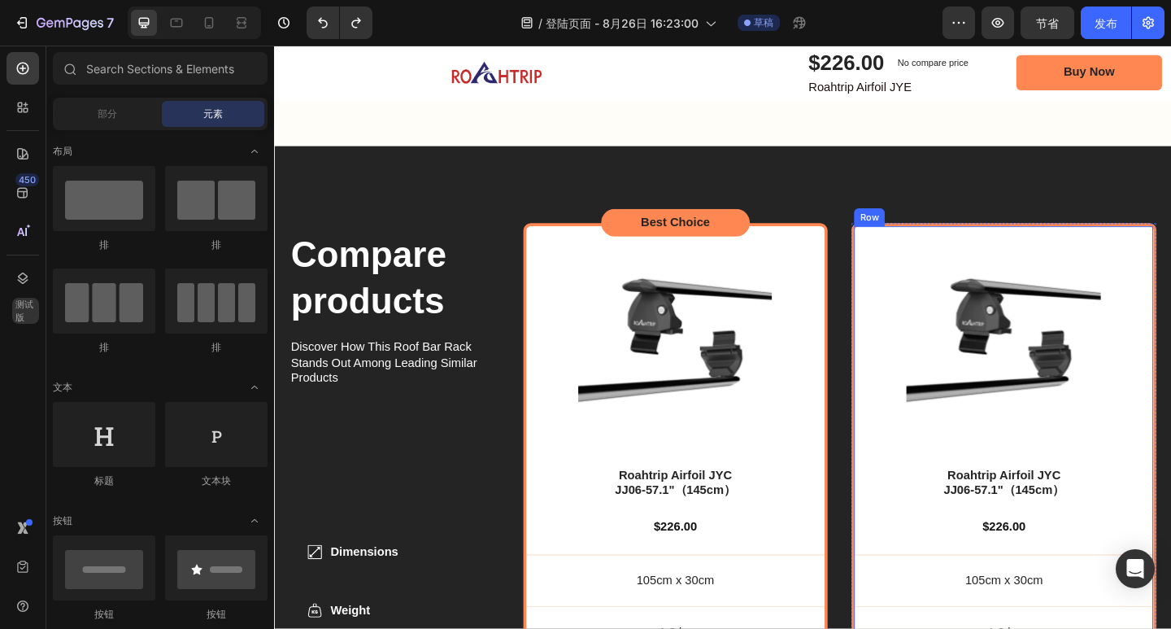
click at [902, 241] on div "Product Images Roahtrip Airfoil JYC JJ06-57.1"（145cm） Product Title $226.00 Pro…" at bounding box center [1068, 560] width 332 height 643
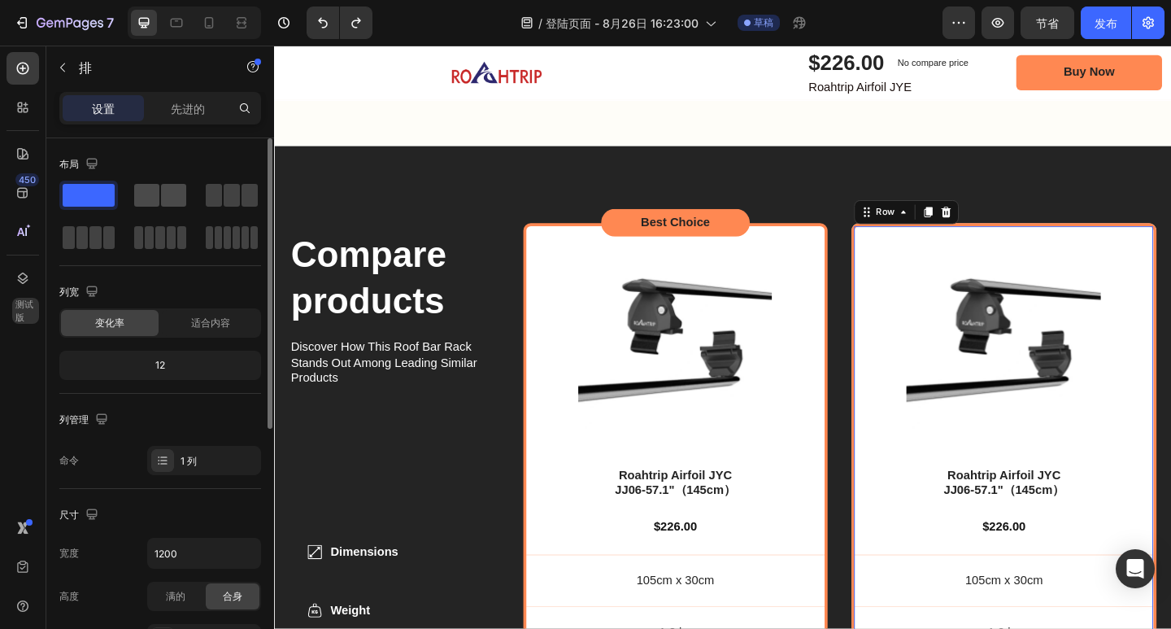
click at [169, 192] on span at bounding box center [173, 195] width 25 height 23
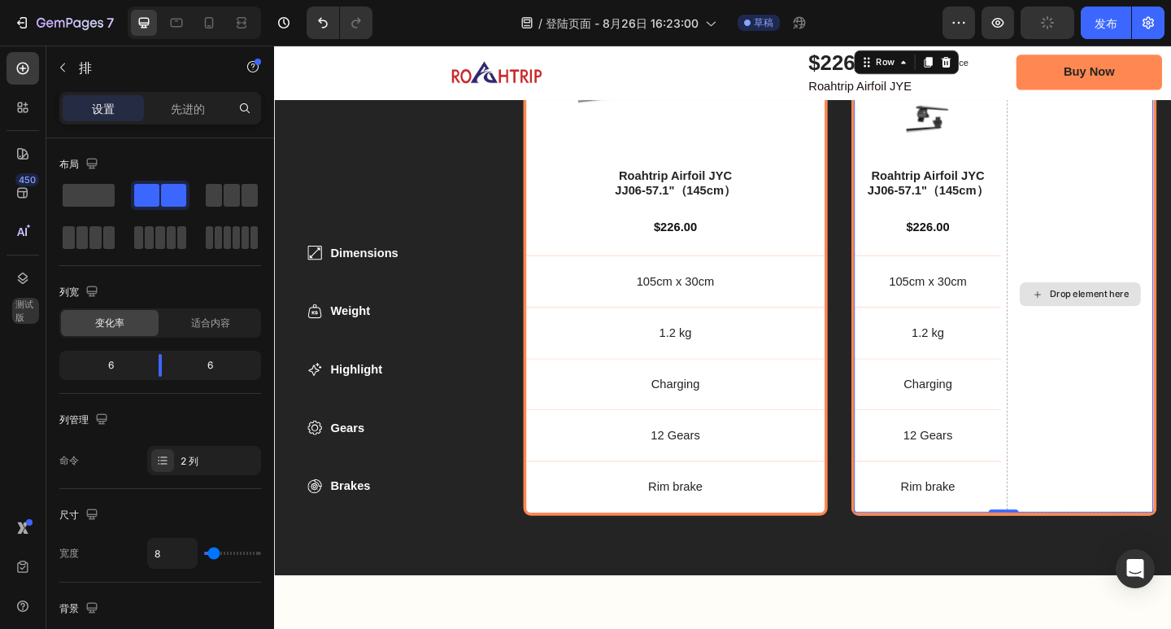
scroll to position [5306, 0]
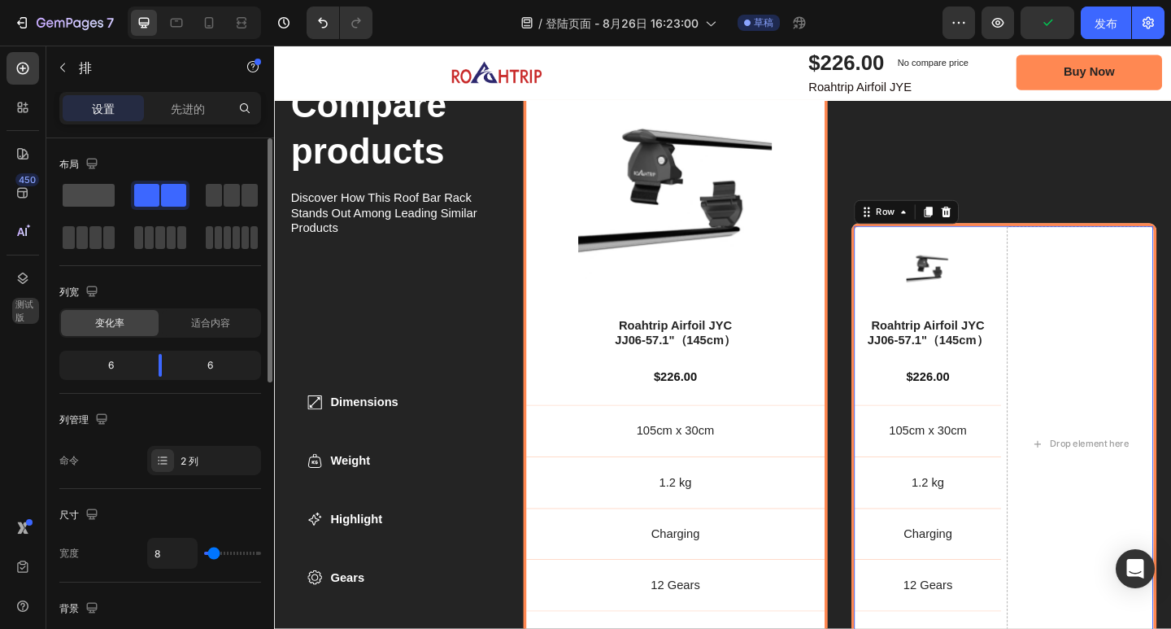
click at [131, 208] on div at bounding box center [160, 195] width 59 height 29
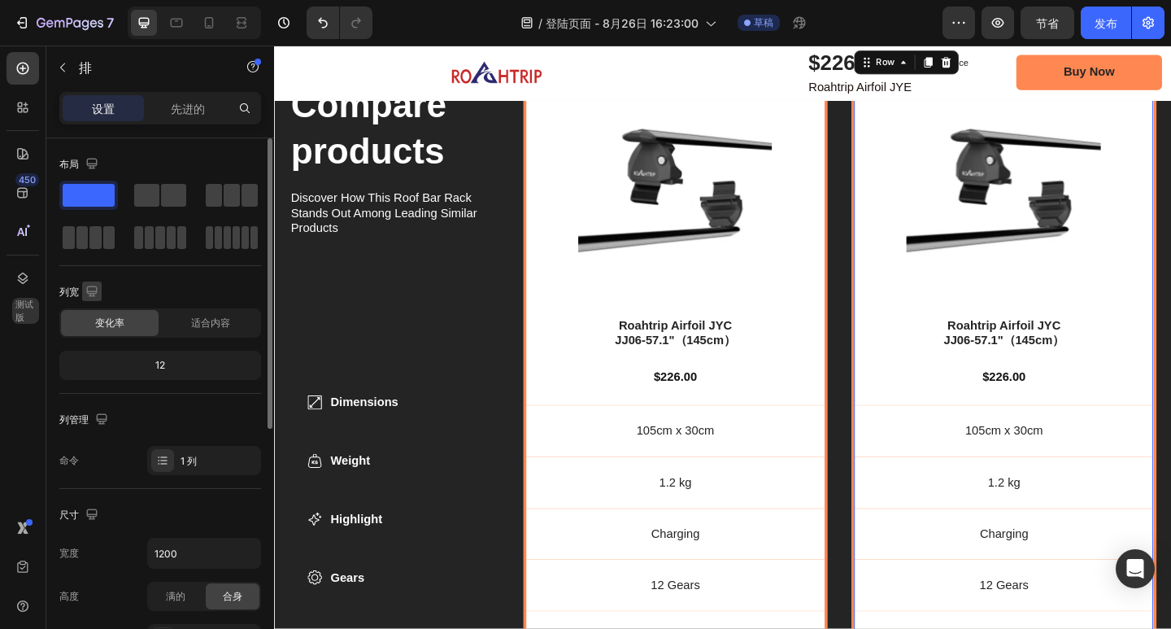
click at [96, 293] on icon "button" at bounding box center [91, 290] width 11 height 11
click at [100, 343] on icon "button" at bounding box center [95, 346] width 12 height 9
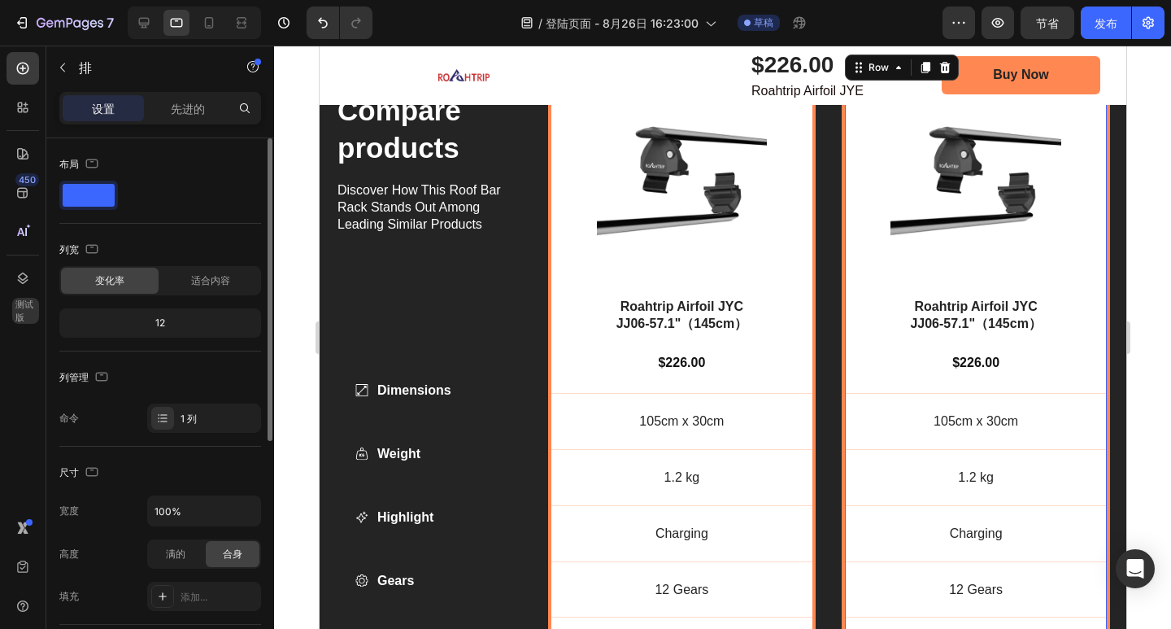
scroll to position [5225, 0]
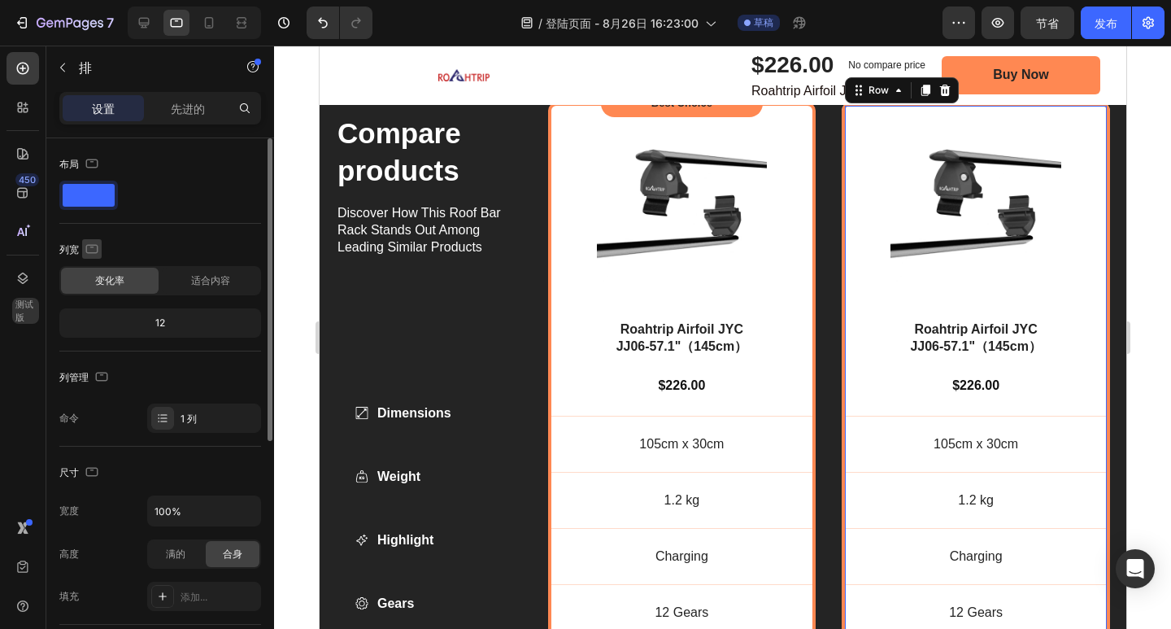
click at [94, 248] on icon "button" at bounding box center [92, 249] width 16 height 16
click at [94, 277] on icon "button" at bounding box center [95, 274] width 11 height 11
type input "1200"
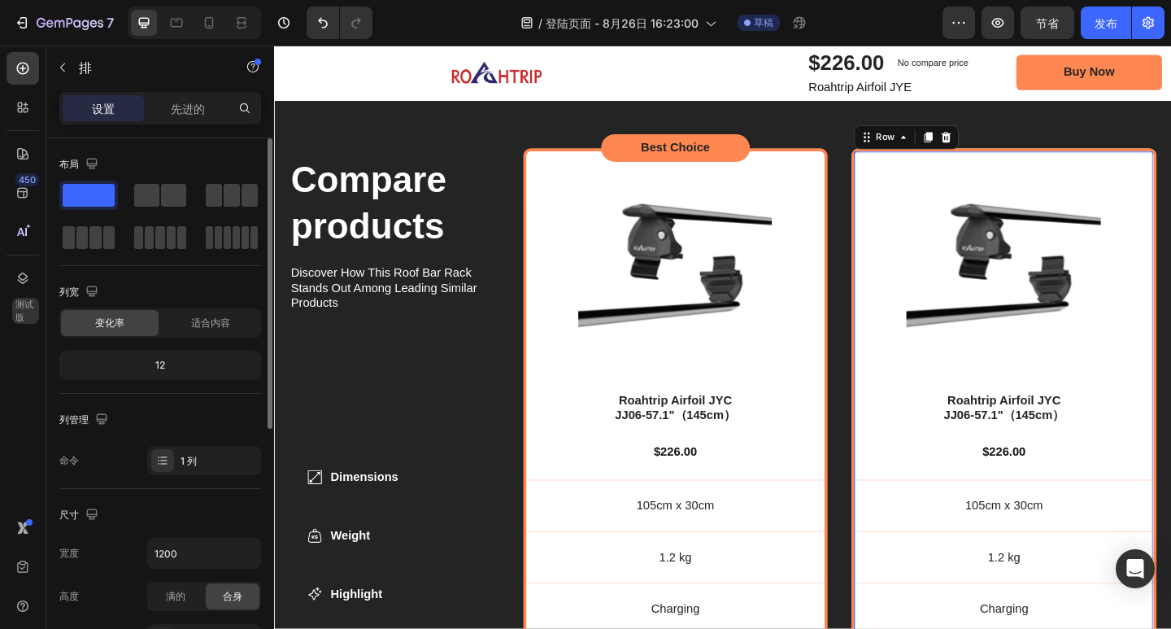
scroll to position [5280, 0]
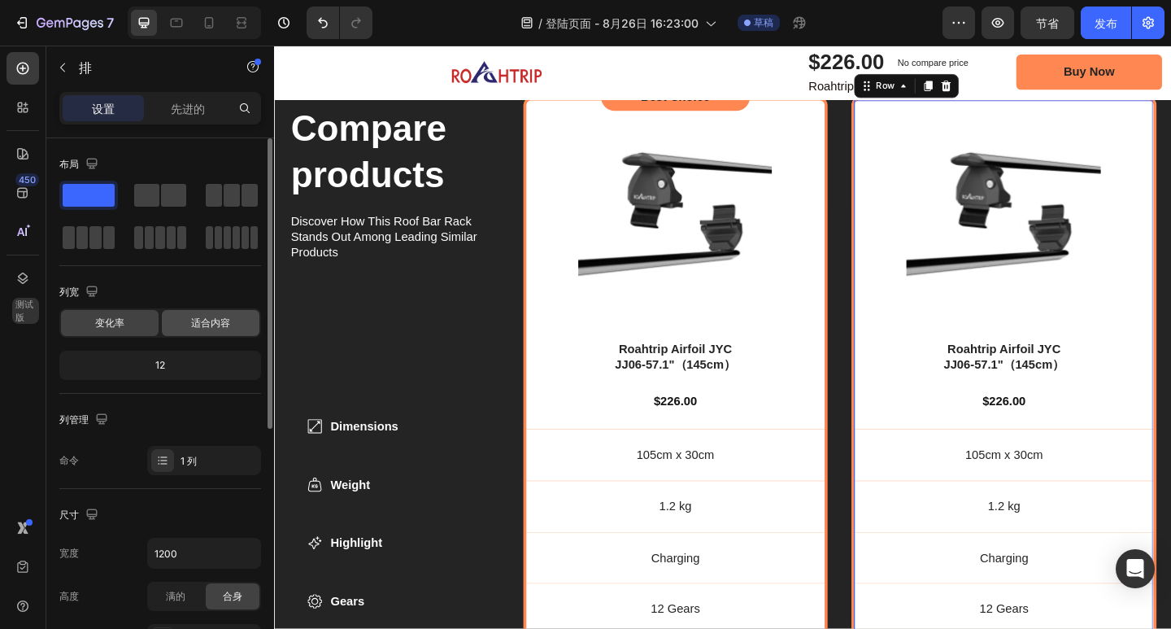
click at [205, 323] on font "适合内容" at bounding box center [210, 322] width 39 height 12
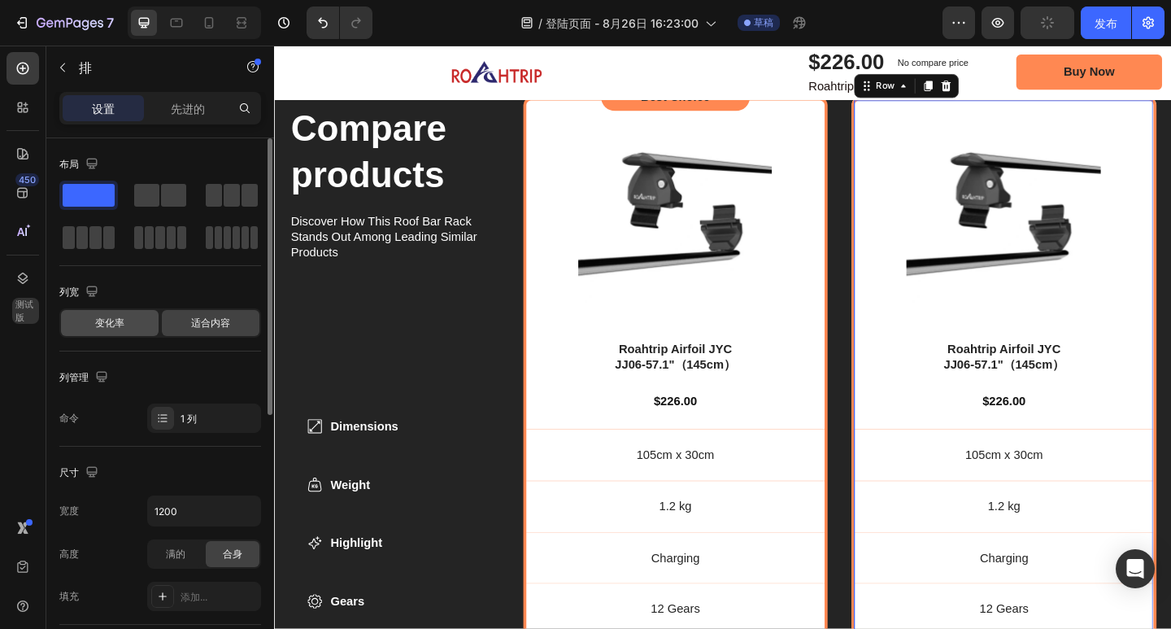
click at [128, 323] on div "变化率" at bounding box center [110, 323] width 98 height 26
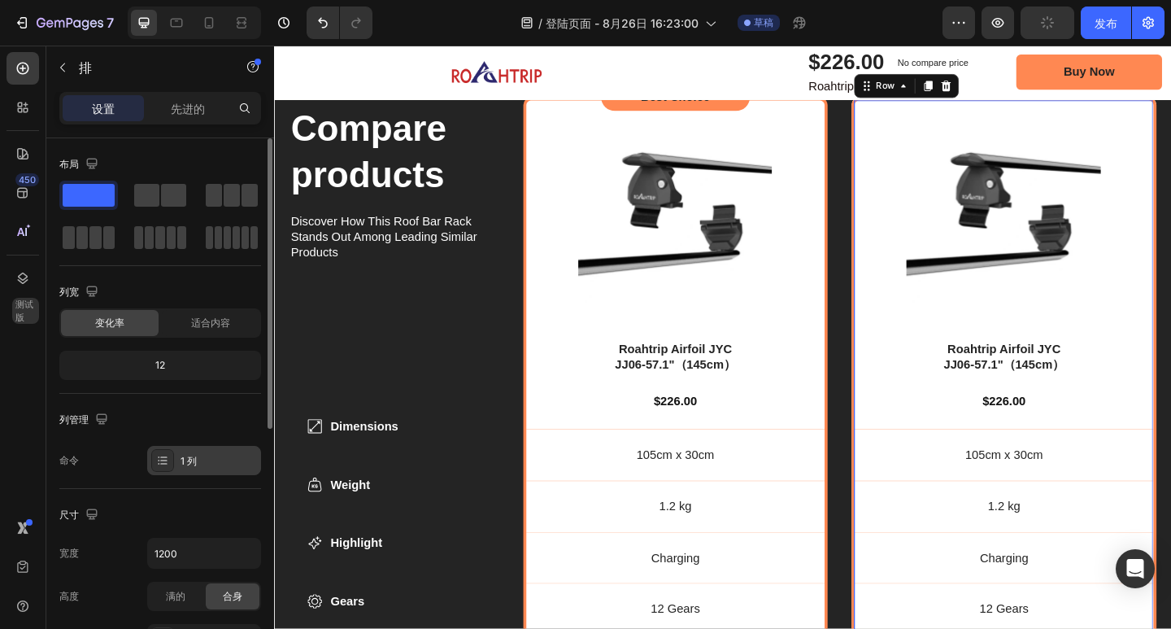
click at [173, 457] on div at bounding box center [162, 460] width 23 height 23
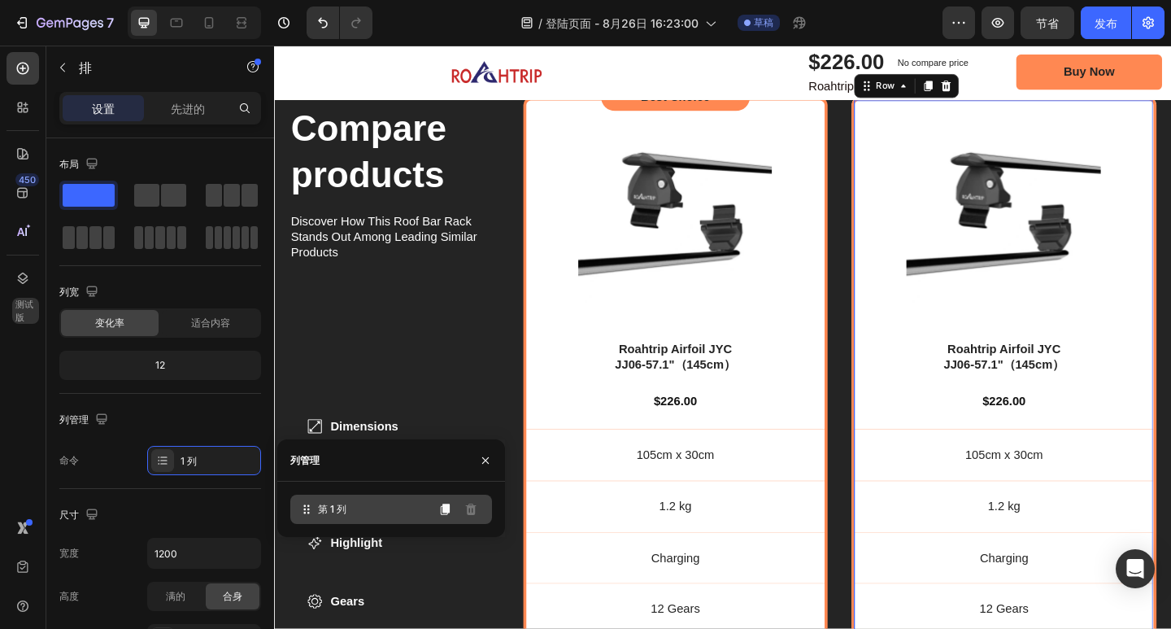
scroll to position [5362, 0]
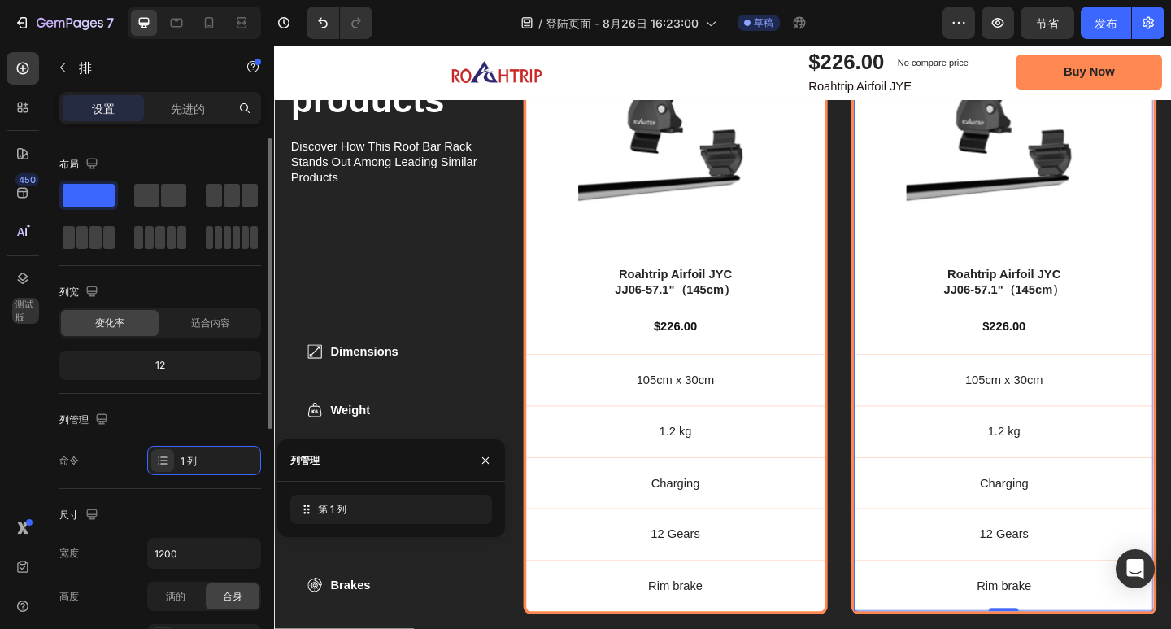
click at [160, 507] on div "尺寸" at bounding box center [160, 515] width 202 height 26
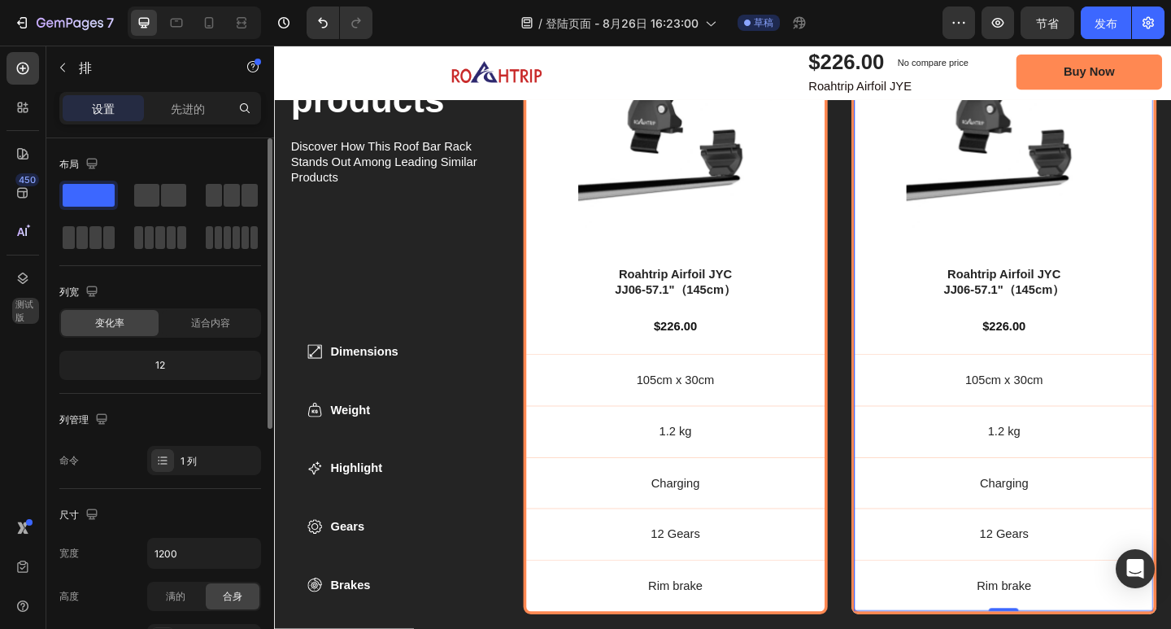
scroll to position [81, 0]
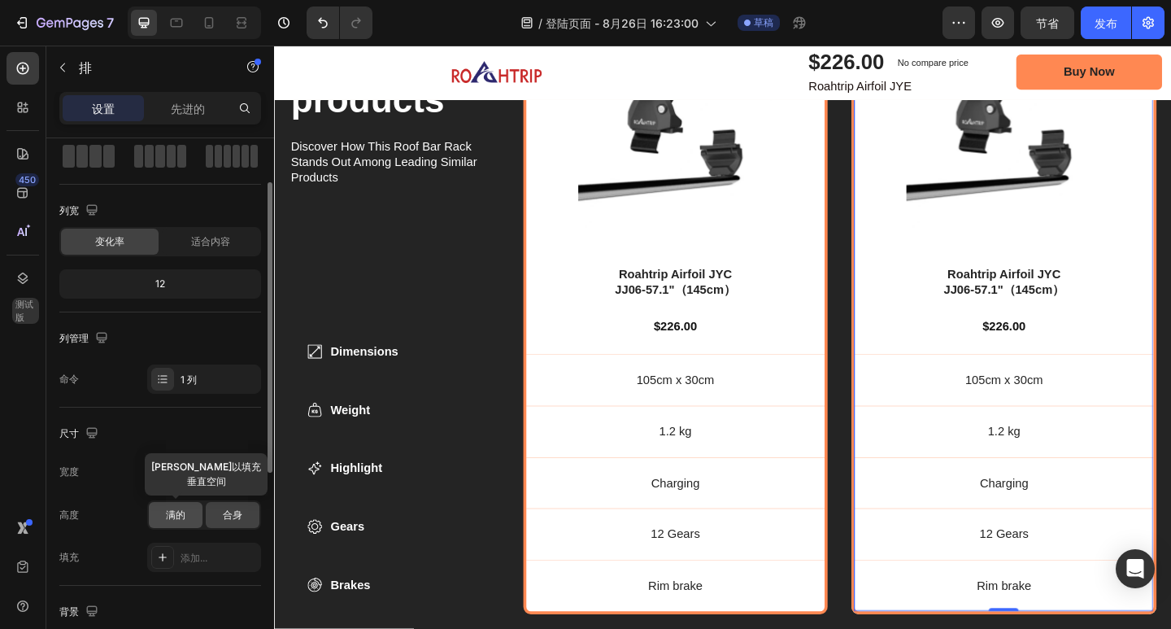
click at [187, 518] on div "满的" at bounding box center [176, 515] width 54 height 26
click at [225, 514] on font "合身" at bounding box center [233, 514] width 20 height 12
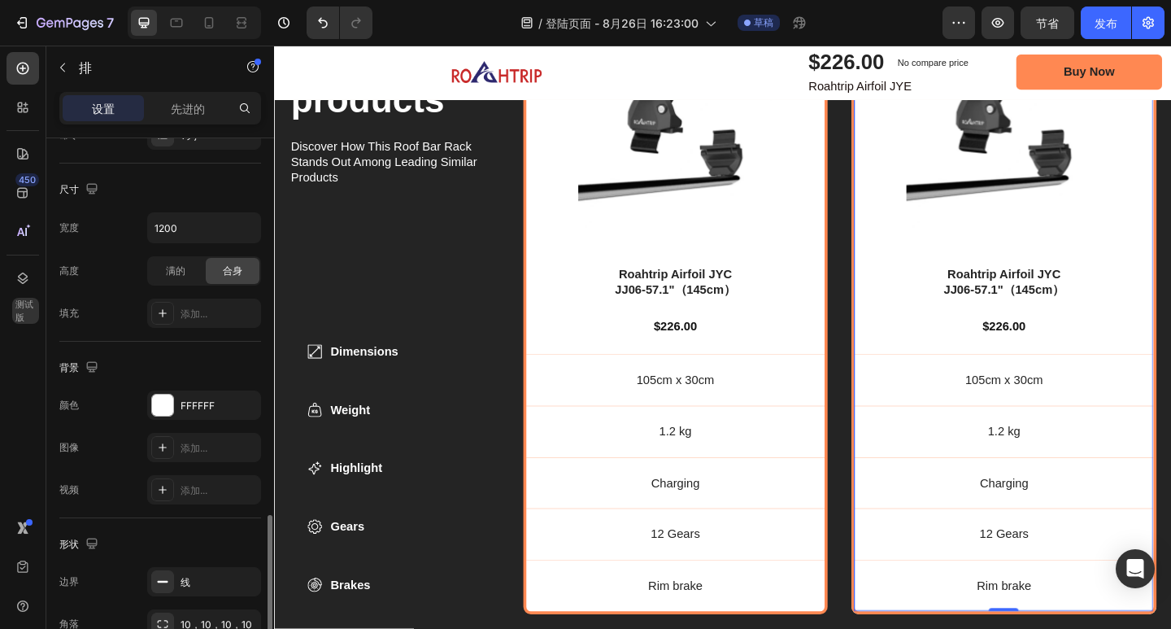
scroll to position [455, 0]
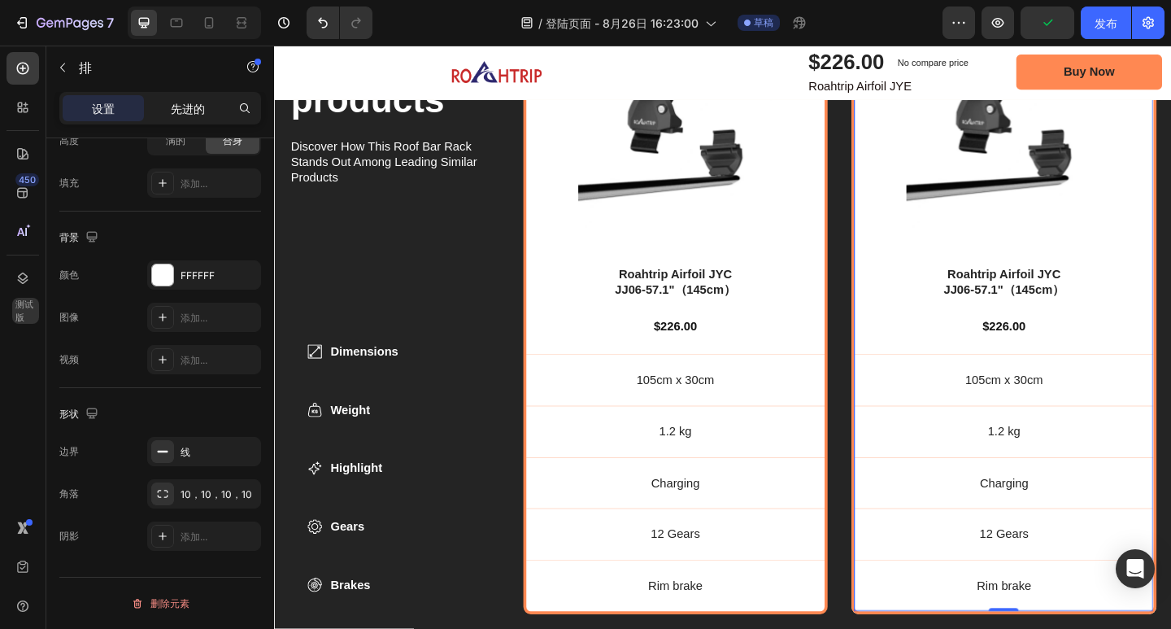
click at [169, 111] on div "先进的" at bounding box center [187, 108] width 81 height 26
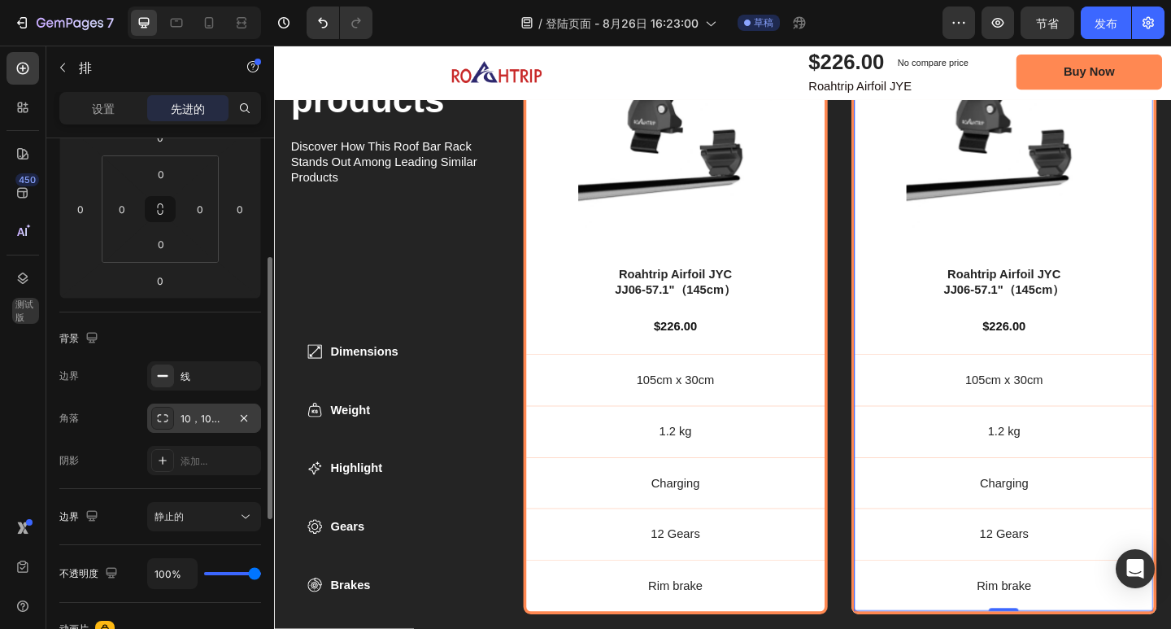
scroll to position [407, 0]
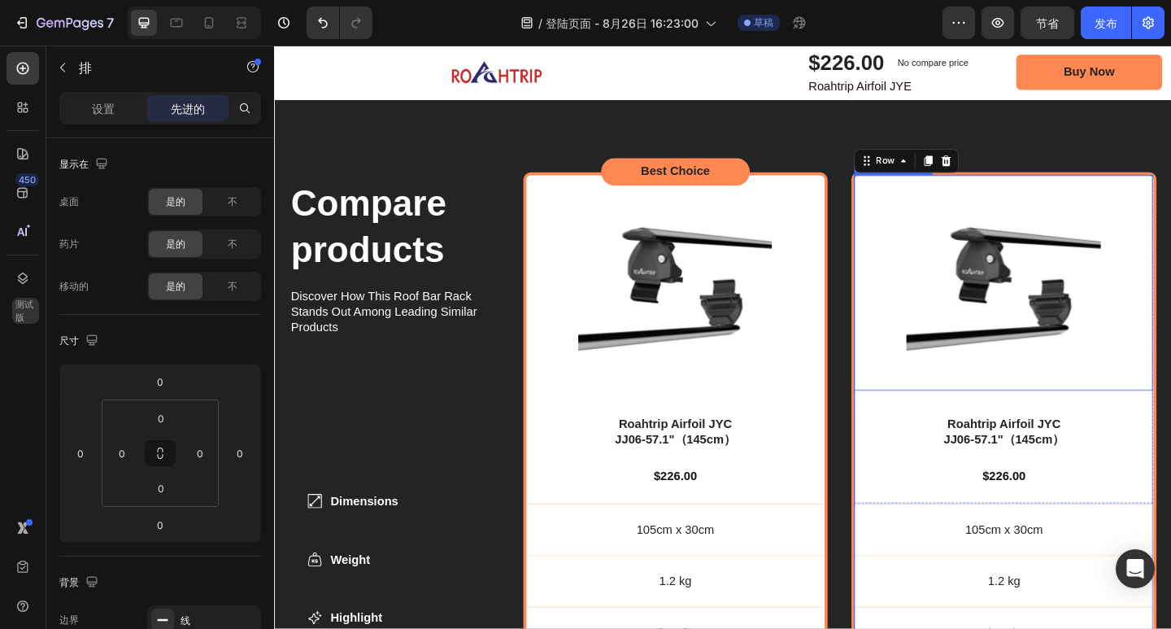
scroll to position [407, 0]
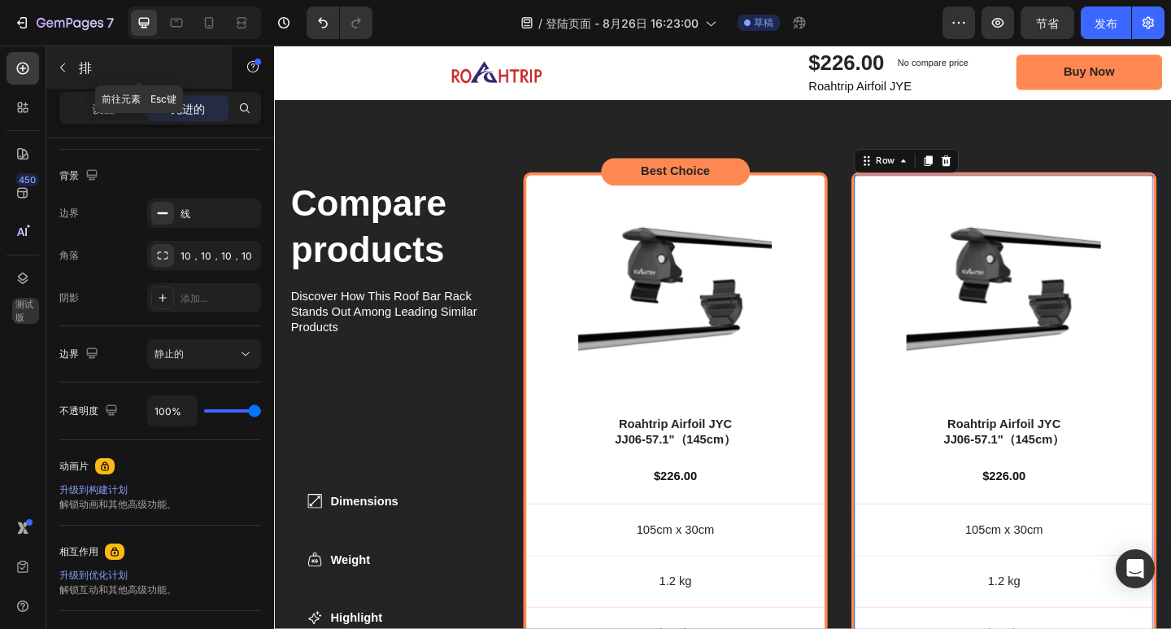
click at [56, 74] on button "button" at bounding box center [63, 67] width 26 height 26
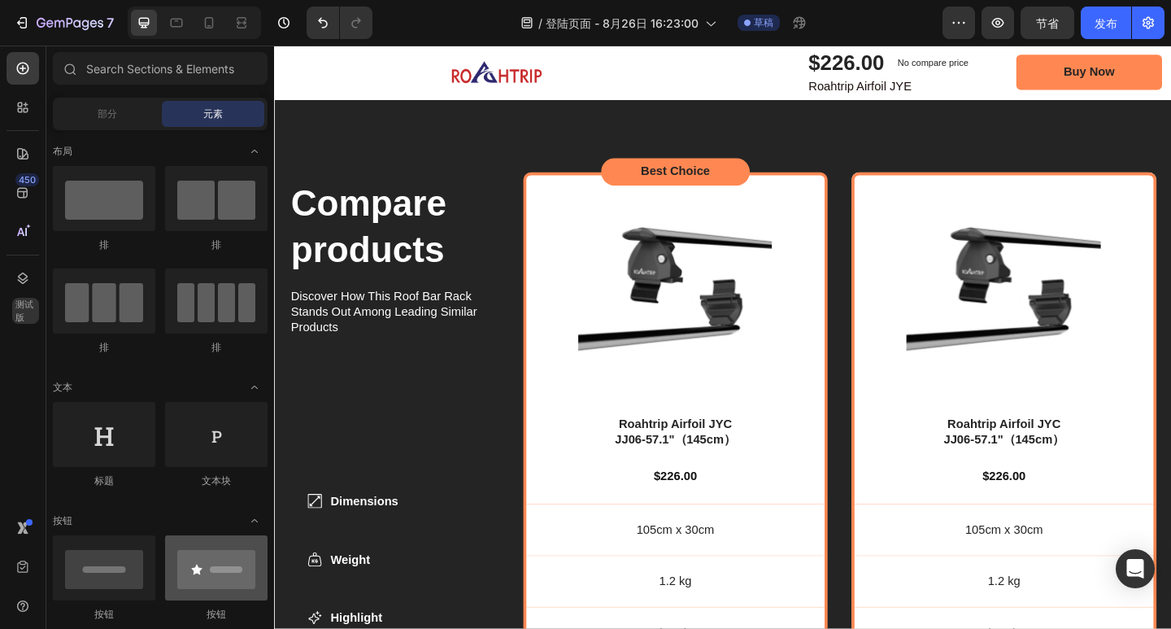
scroll to position [244, 0]
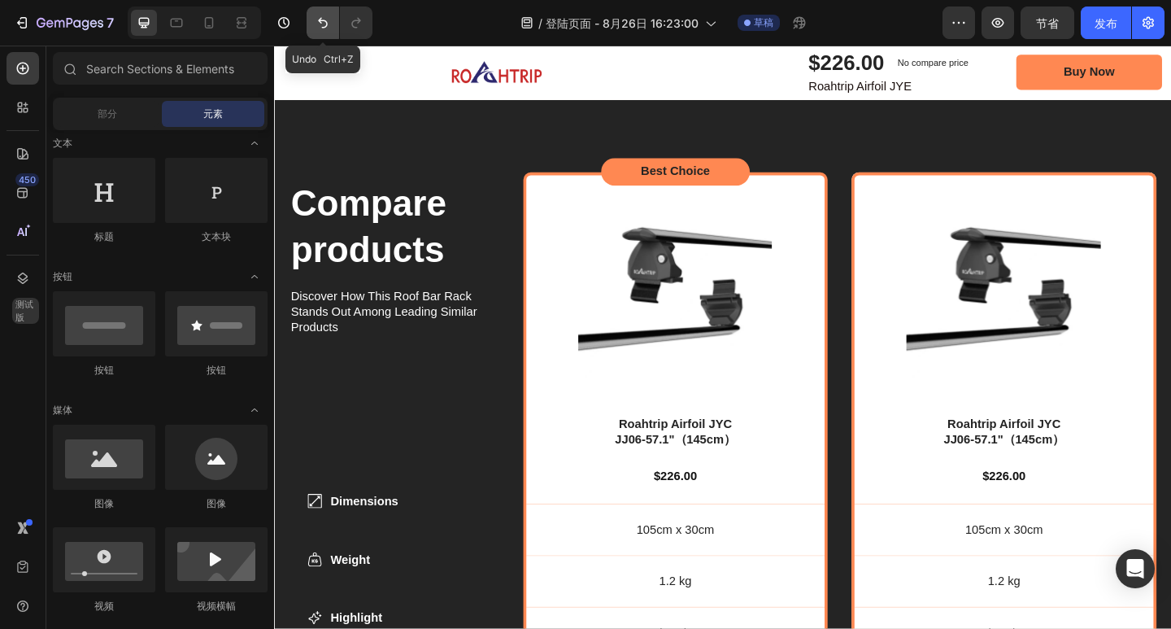
click at [307, 31] on button "撤消/重做" at bounding box center [323, 23] width 33 height 33
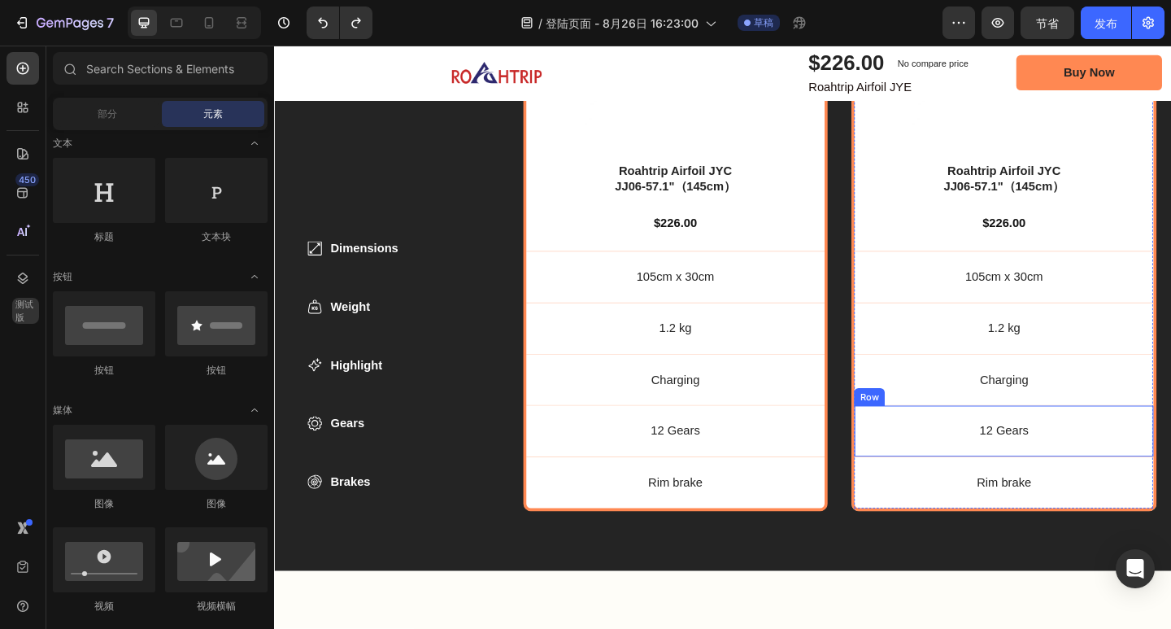
scroll to position [5524, 0]
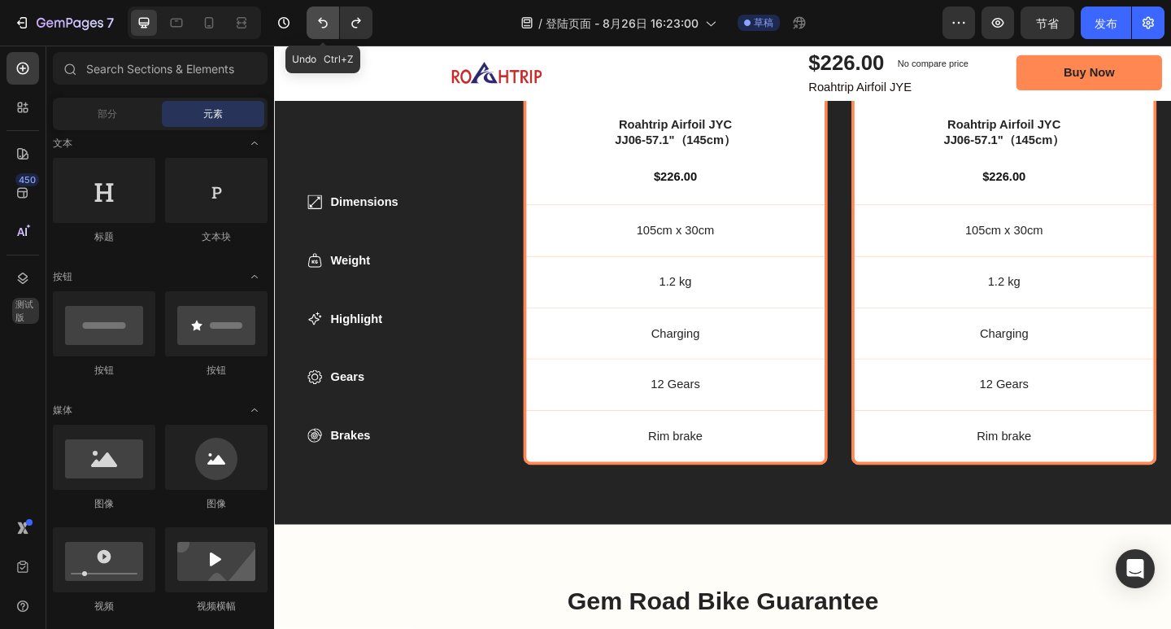
click at [317, 20] on icon "撤消/重做" at bounding box center [323, 23] width 16 height 16
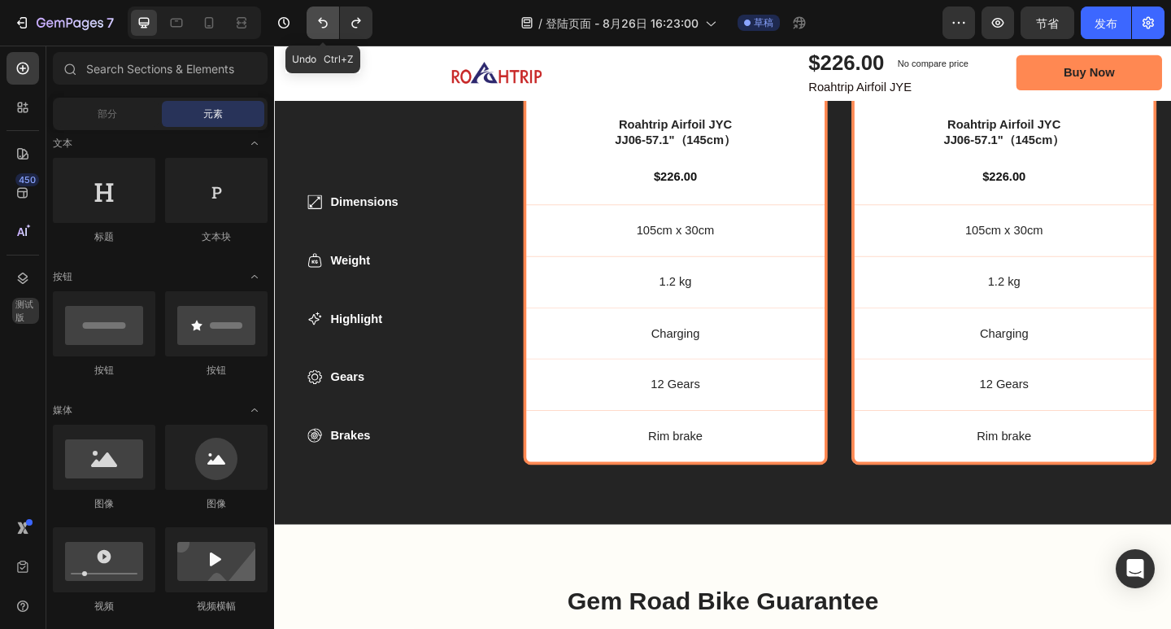
click at [317, 20] on icon "撤消/重做" at bounding box center [323, 23] width 16 height 16
click at [320, 24] on icon "撤消/重做" at bounding box center [323, 23] width 16 height 16
click at [319, 24] on icon "撤消/重做" at bounding box center [323, 23] width 16 height 16
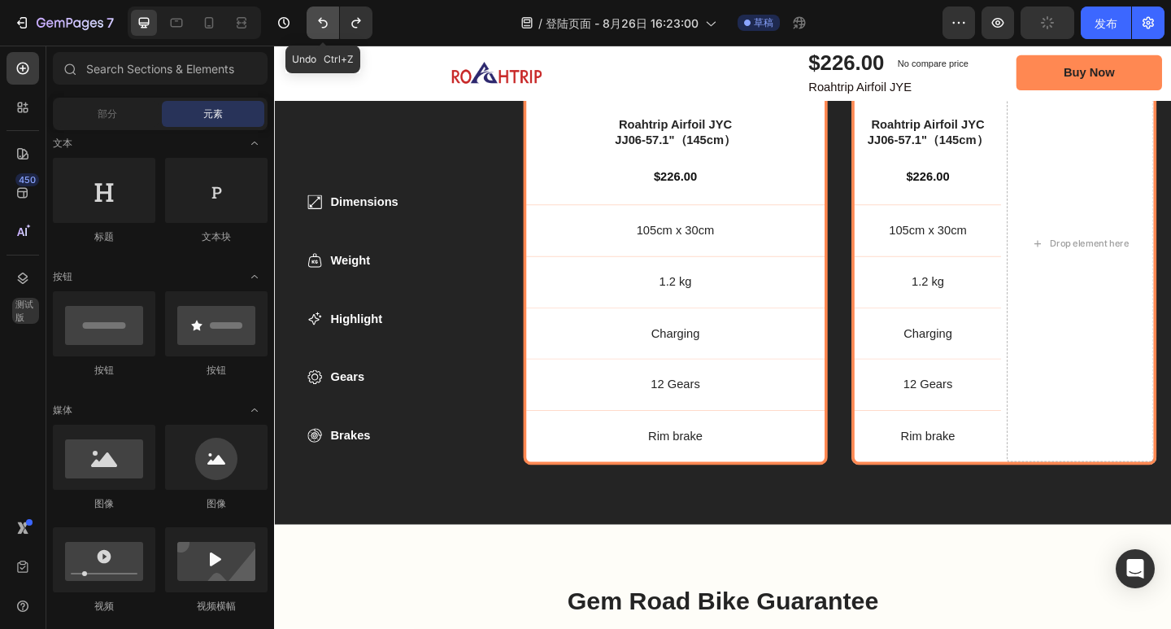
click at [319, 24] on icon "撤消/重做" at bounding box center [323, 23] width 16 height 16
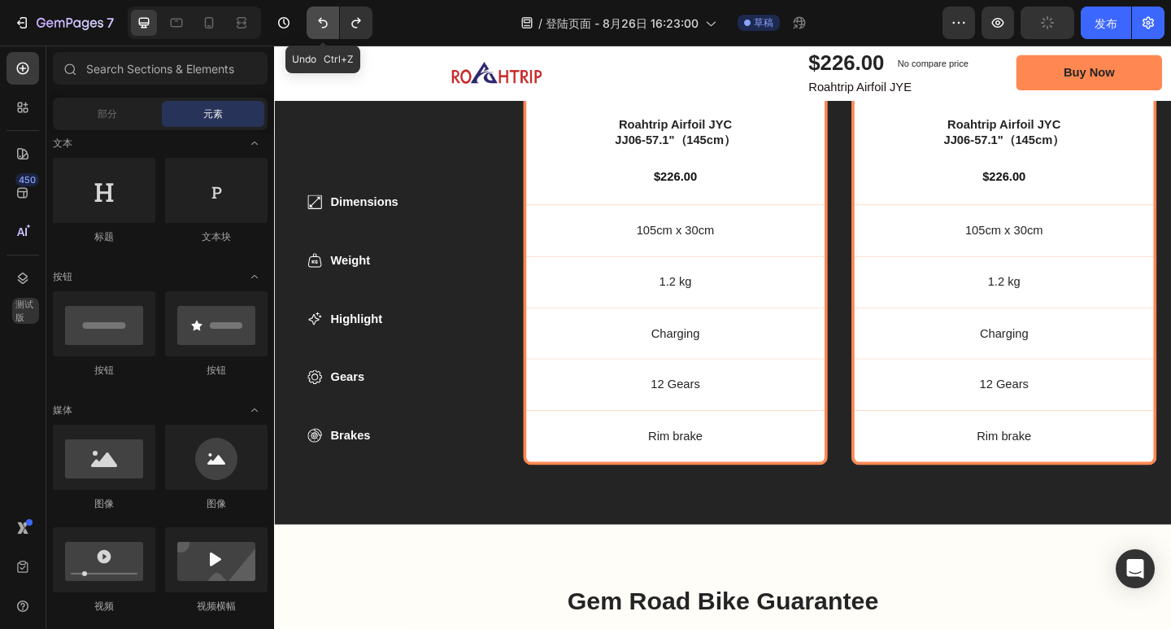
click at [319, 24] on icon "撤消/重做" at bounding box center [323, 23] width 16 height 16
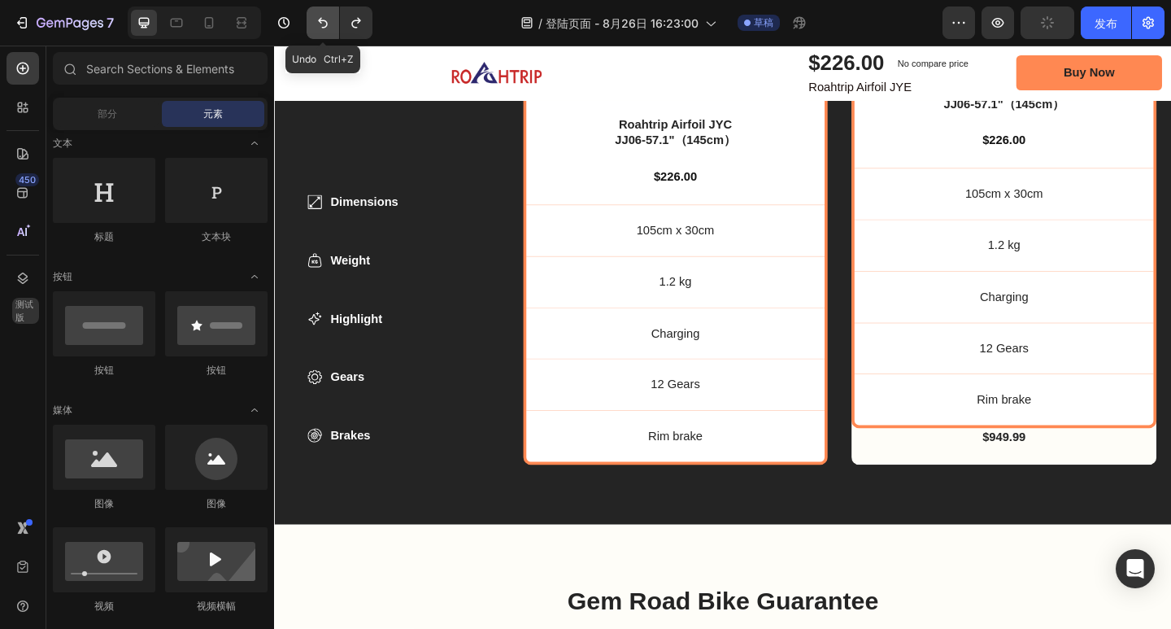
click at [319, 24] on icon "撤消/重做" at bounding box center [323, 23] width 16 height 16
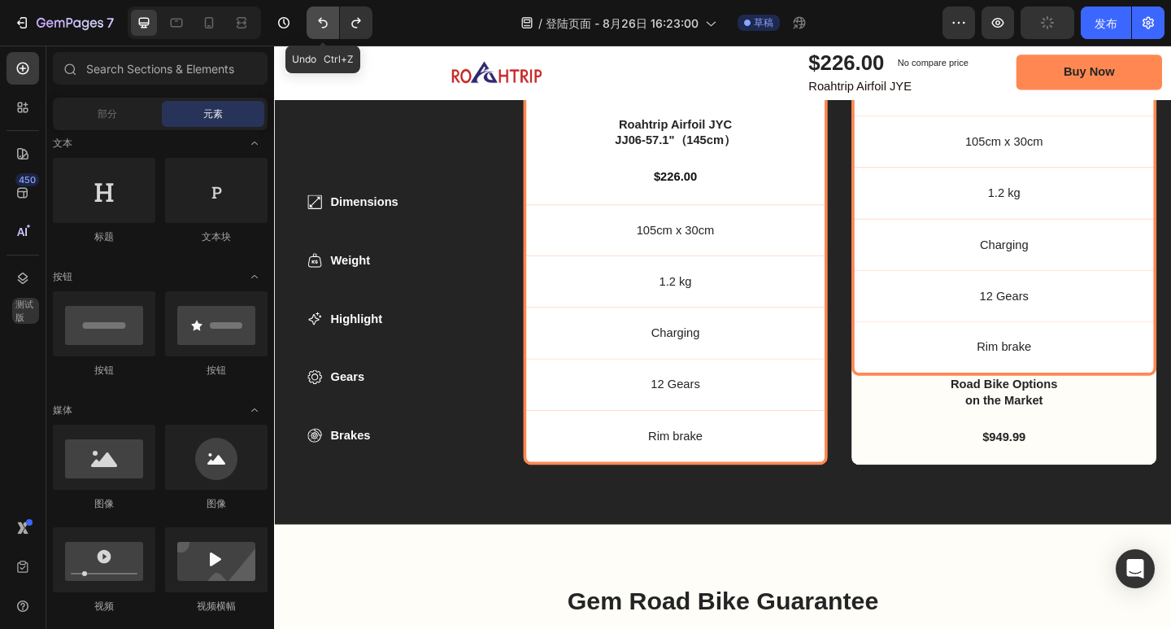
click at [319, 24] on icon "撤消/重做" at bounding box center [323, 23] width 16 height 16
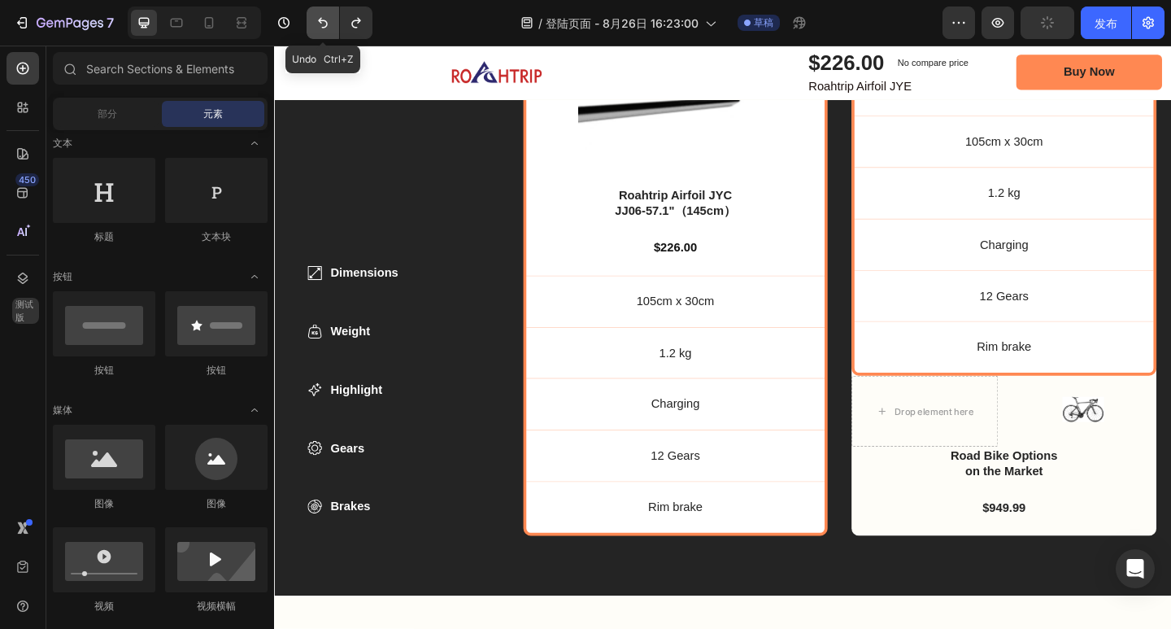
scroll to position [5668, 0]
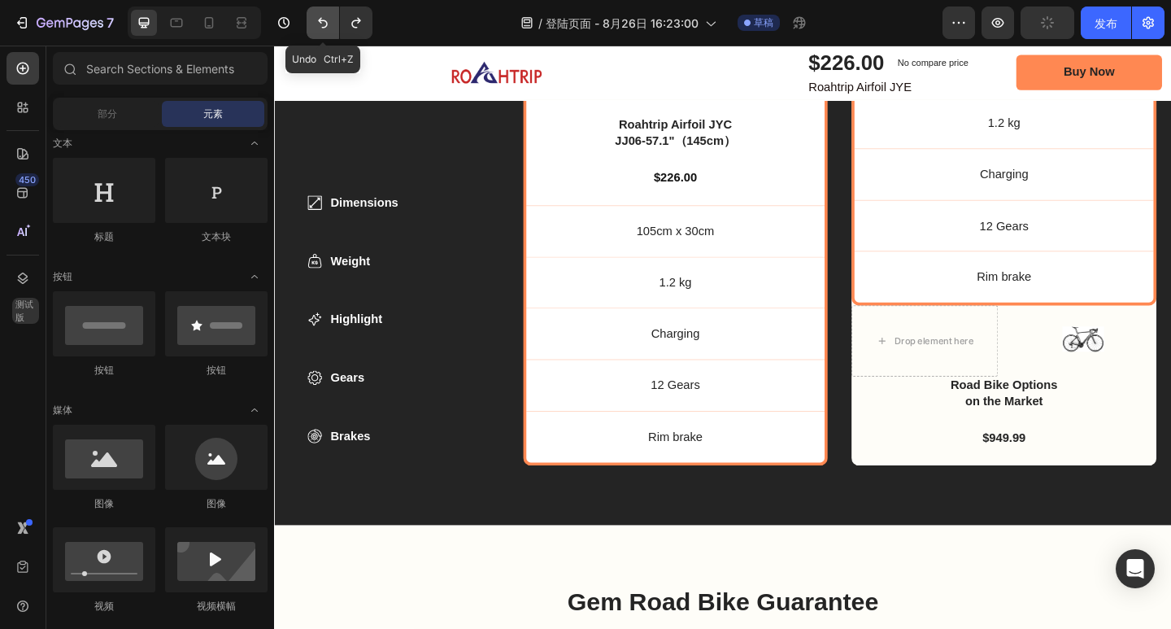
click at [319, 24] on icon "撤消/重做" at bounding box center [323, 23] width 16 height 16
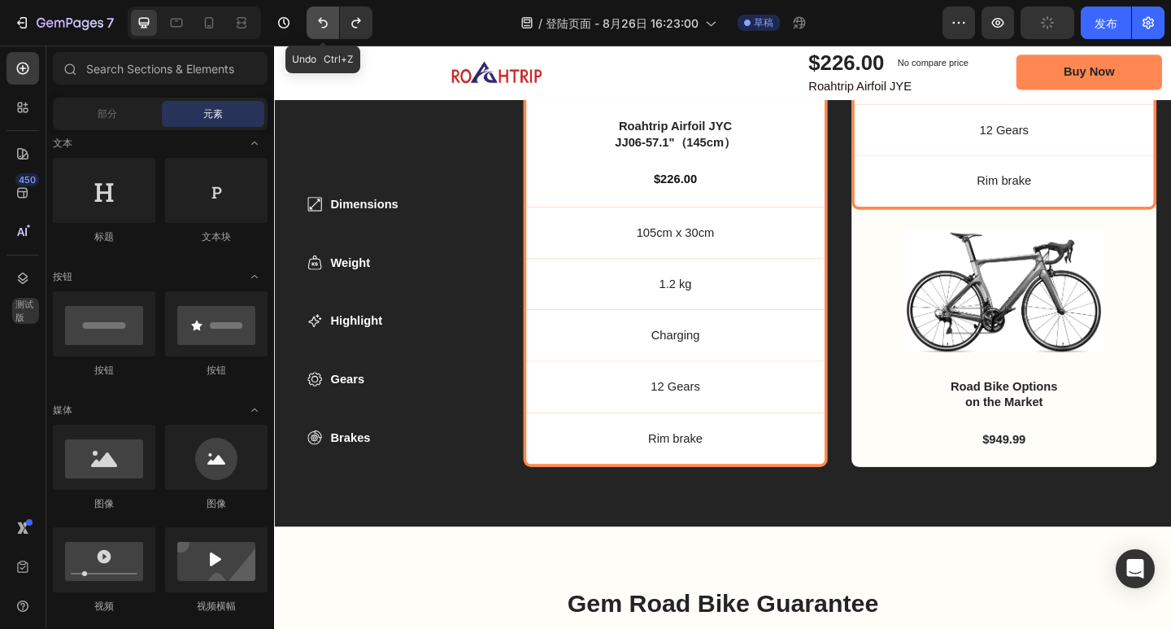
click at [319, 24] on icon "撤消/重做" at bounding box center [323, 23] width 16 height 16
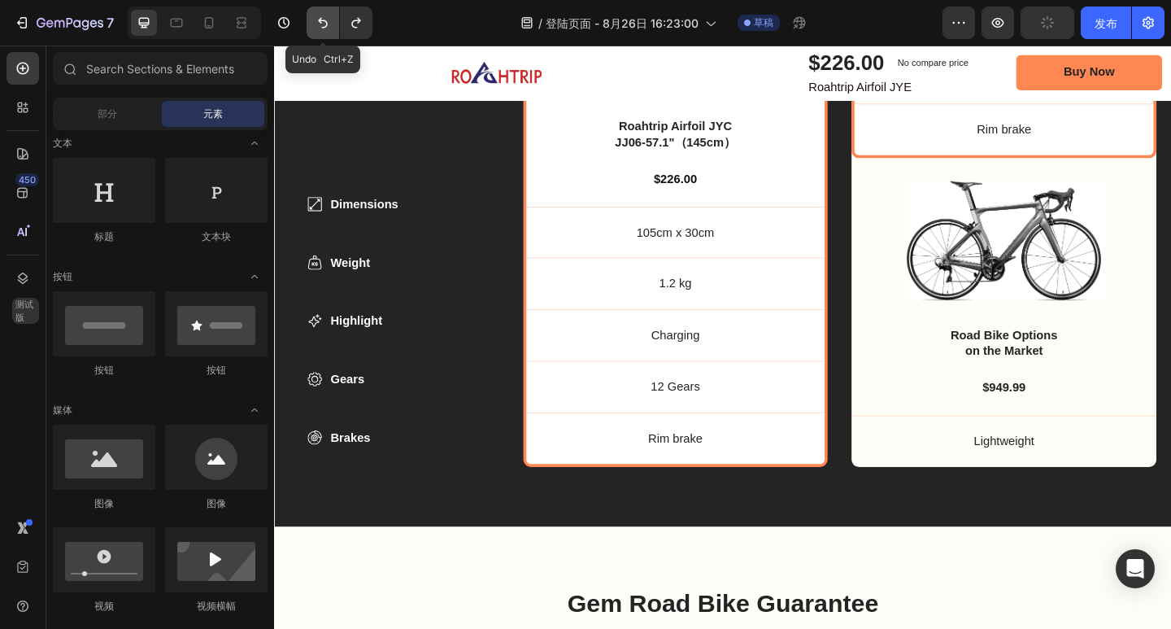
click at [319, 24] on icon "撤消/重做" at bounding box center [323, 23] width 16 height 16
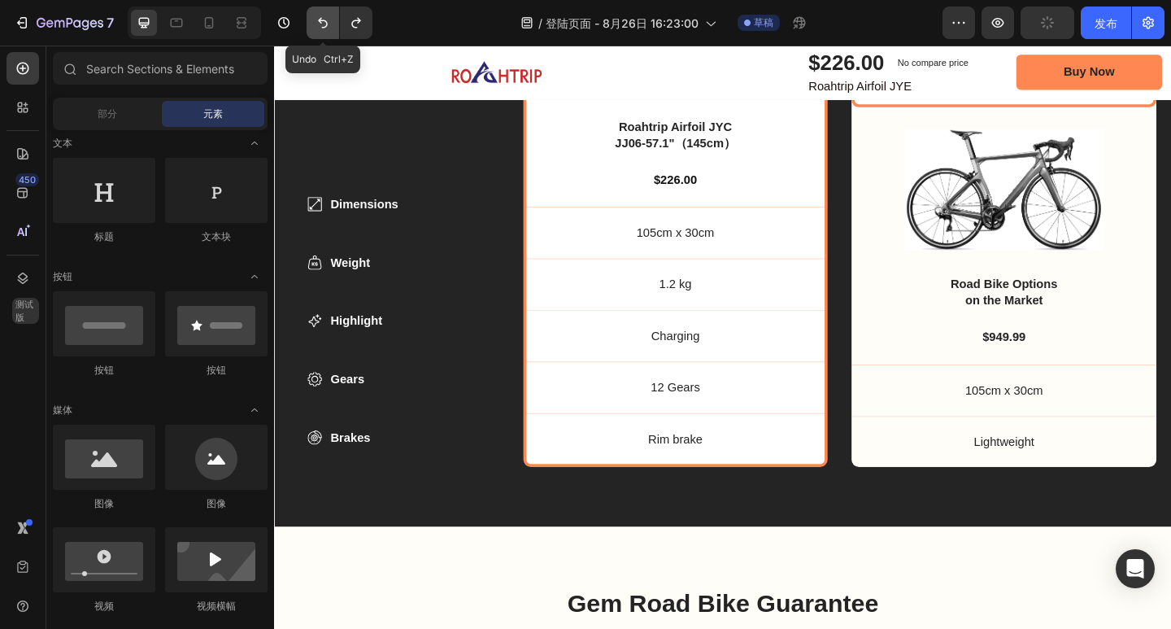
click at [319, 24] on icon "撤消/重做" at bounding box center [323, 23] width 16 height 16
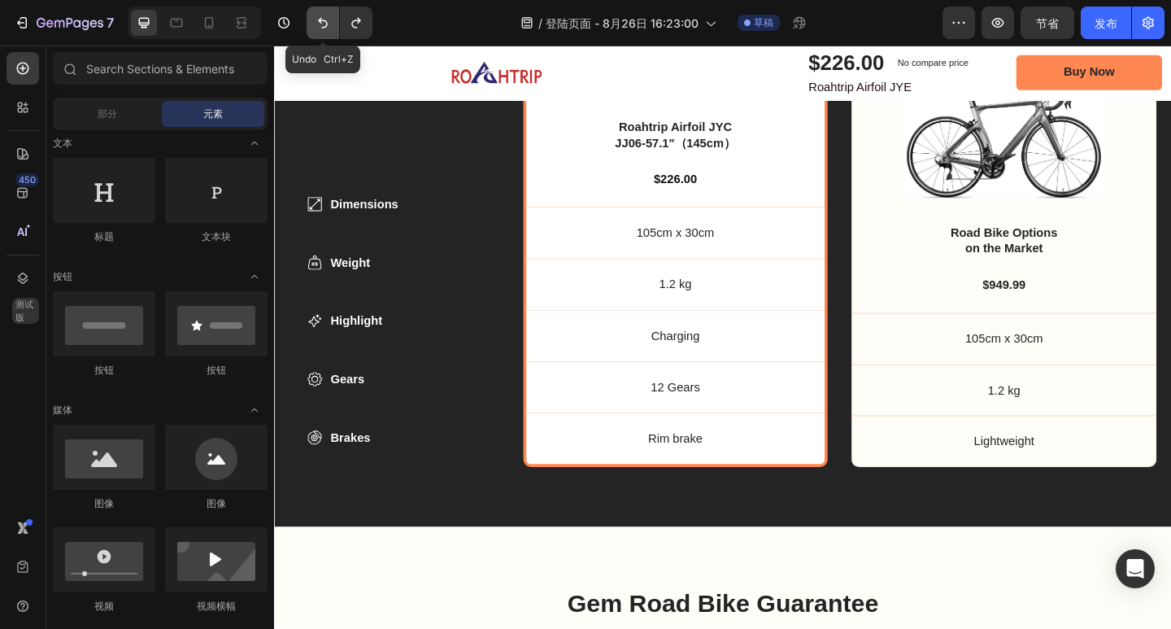
click at [319, 24] on icon "撤消/重做" at bounding box center [323, 23] width 16 height 16
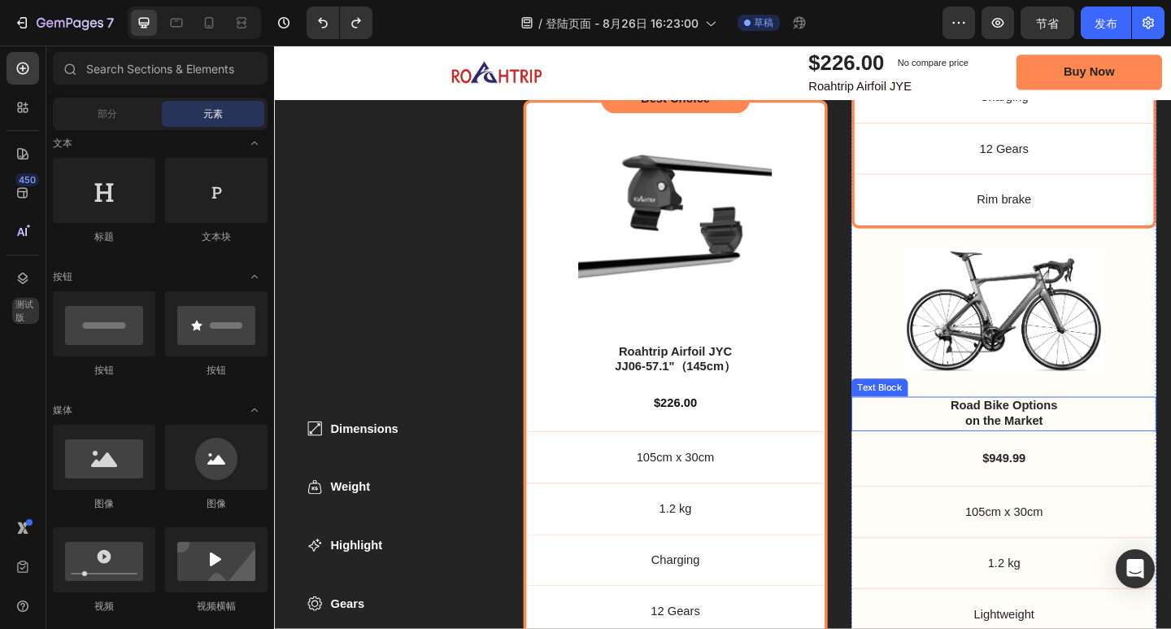
scroll to position [5589, 0]
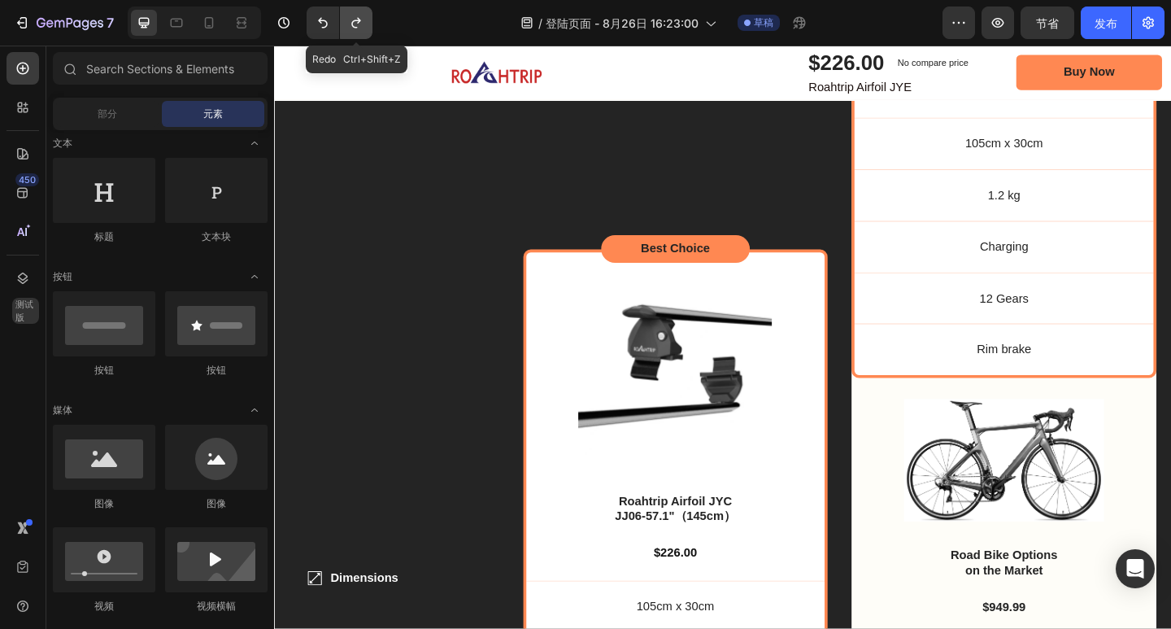
click at [358, 25] on icon "撤消/重做" at bounding box center [356, 23] width 16 height 16
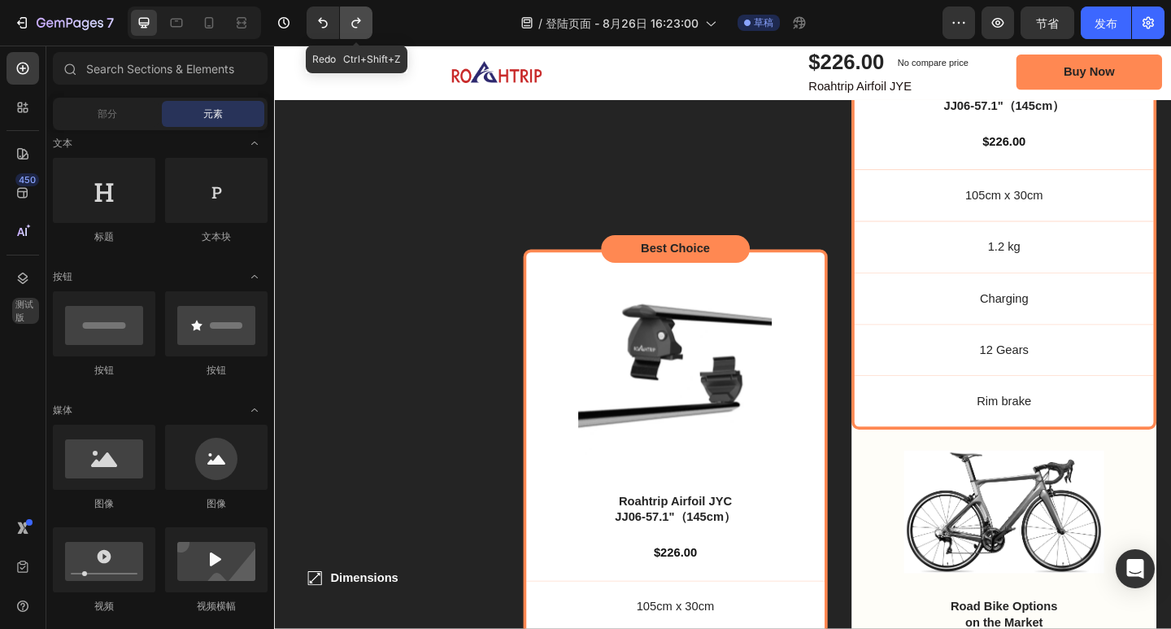
click at [358, 25] on icon "撤消/重做" at bounding box center [356, 23] width 16 height 16
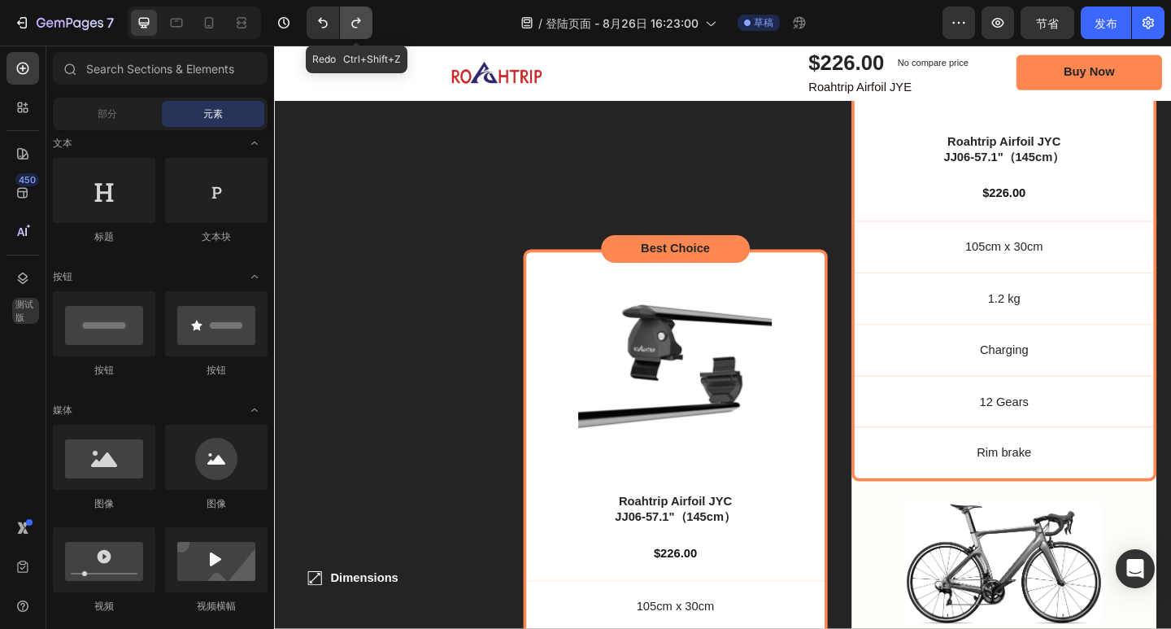
click at [358, 25] on icon "撤消/重做" at bounding box center [356, 23] width 16 height 16
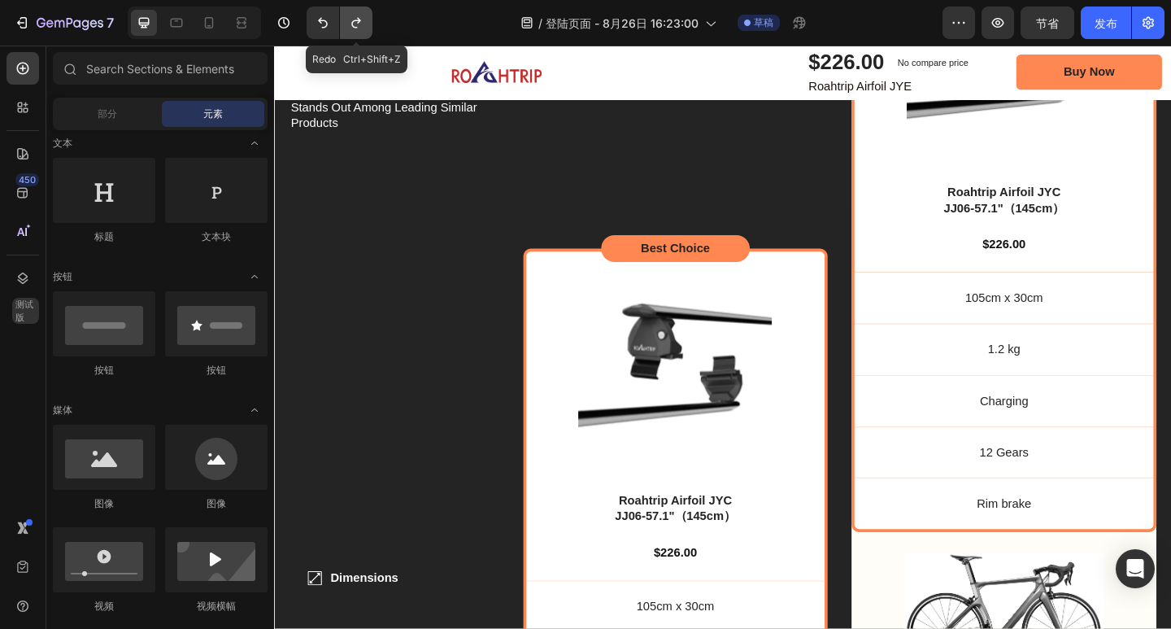
click at [358, 25] on icon "撤消/重做" at bounding box center [356, 23] width 16 height 16
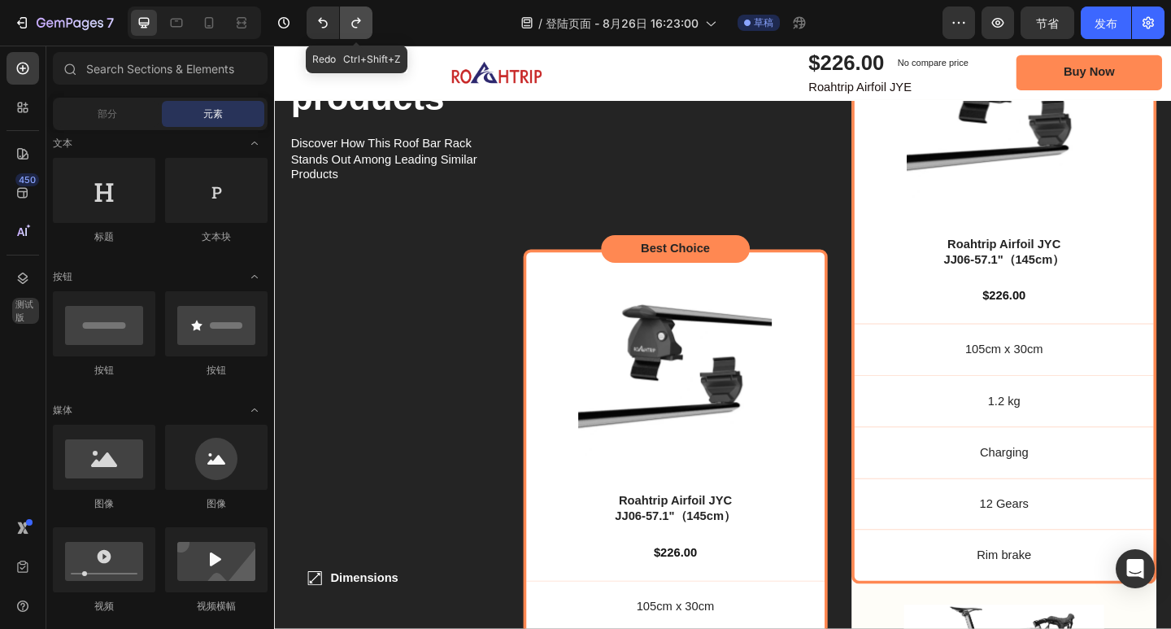
click at [358, 25] on icon "撤消/重做" at bounding box center [356, 23] width 16 height 16
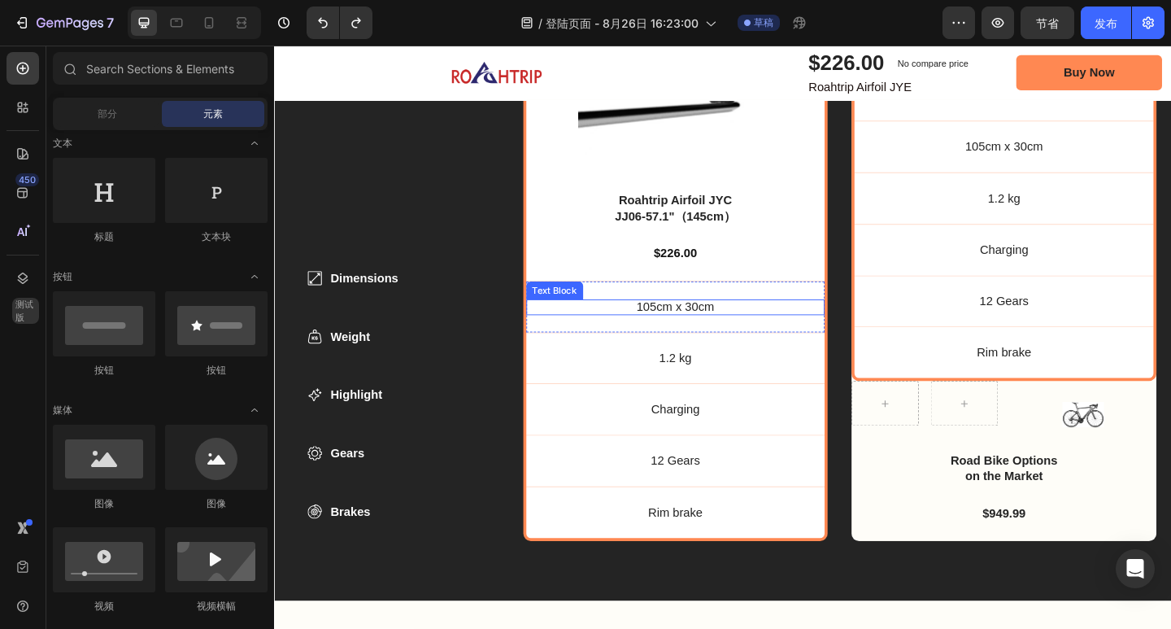
scroll to position [5586, 0]
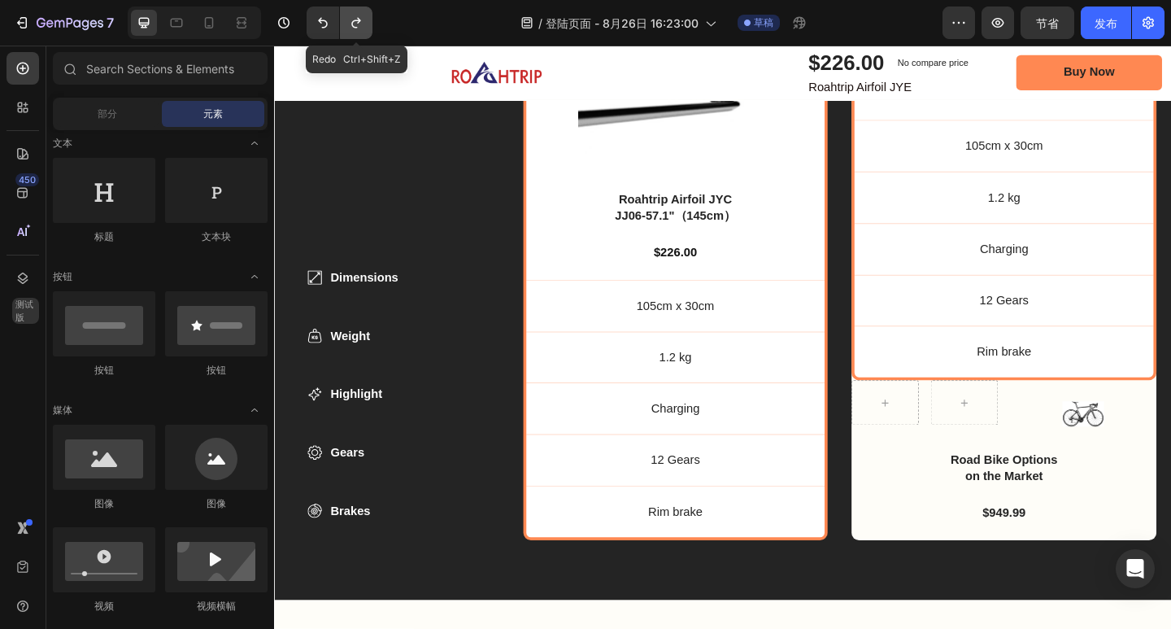
click at [365, 32] on button "撤消/重做" at bounding box center [356, 23] width 33 height 33
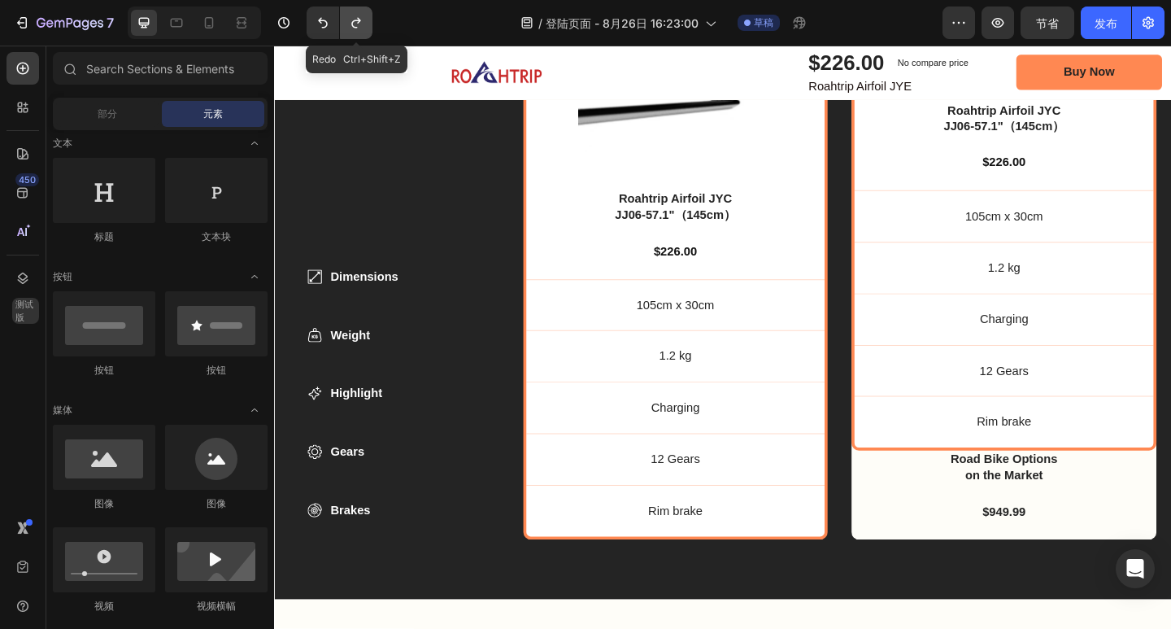
click at [365, 32] on button "撤消/重做" at bounding box center [356, 23] width 33 height 33
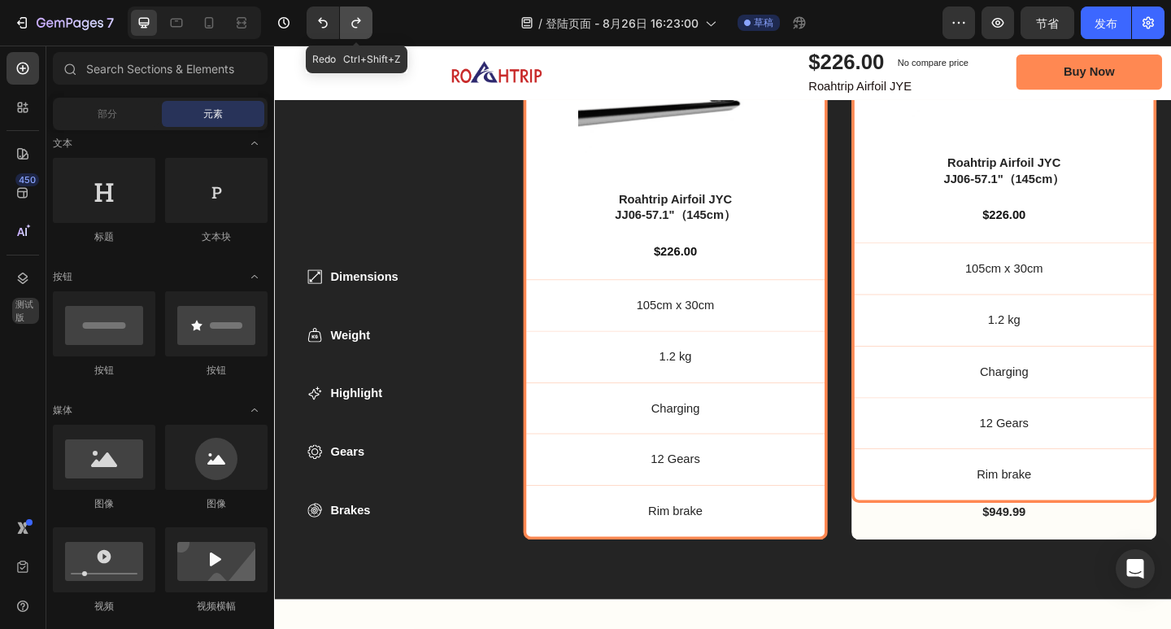
click at [365, 32] on button "撤消/重做" at bounding box center [356, 23] width 33 height 33
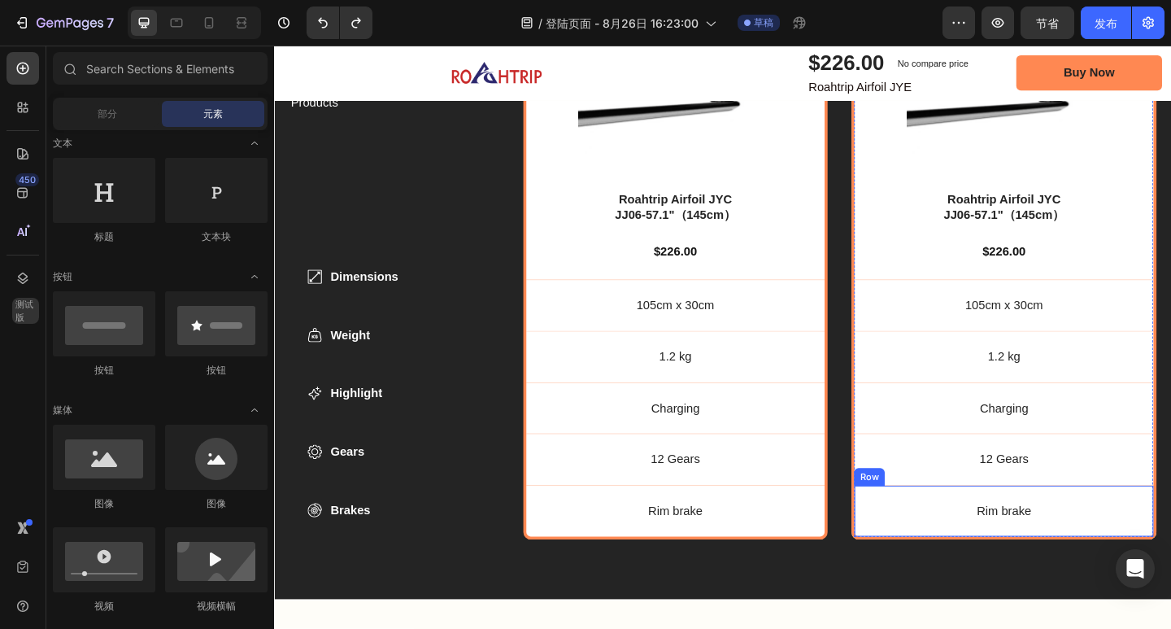
click at [1003, 531] on div "Brakes Item List Rim brake Text Block Row" at bounding box center [1067, 552] width 325 height 56
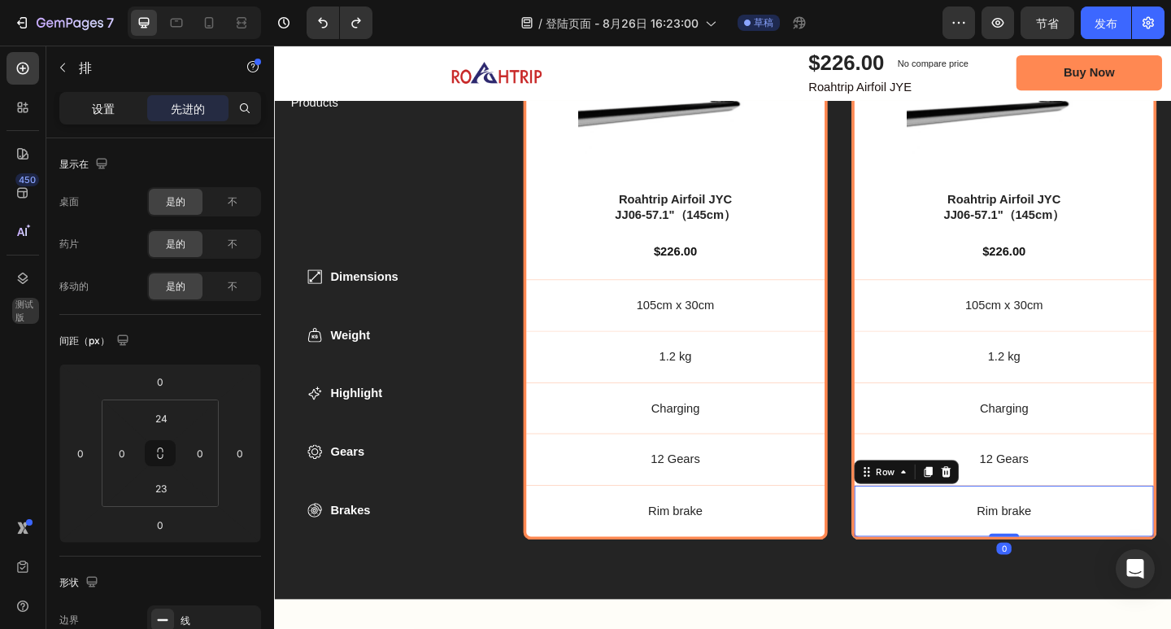
click at [117, 106] on div "设置" at bounding box center [103, 108] width 81 height 26
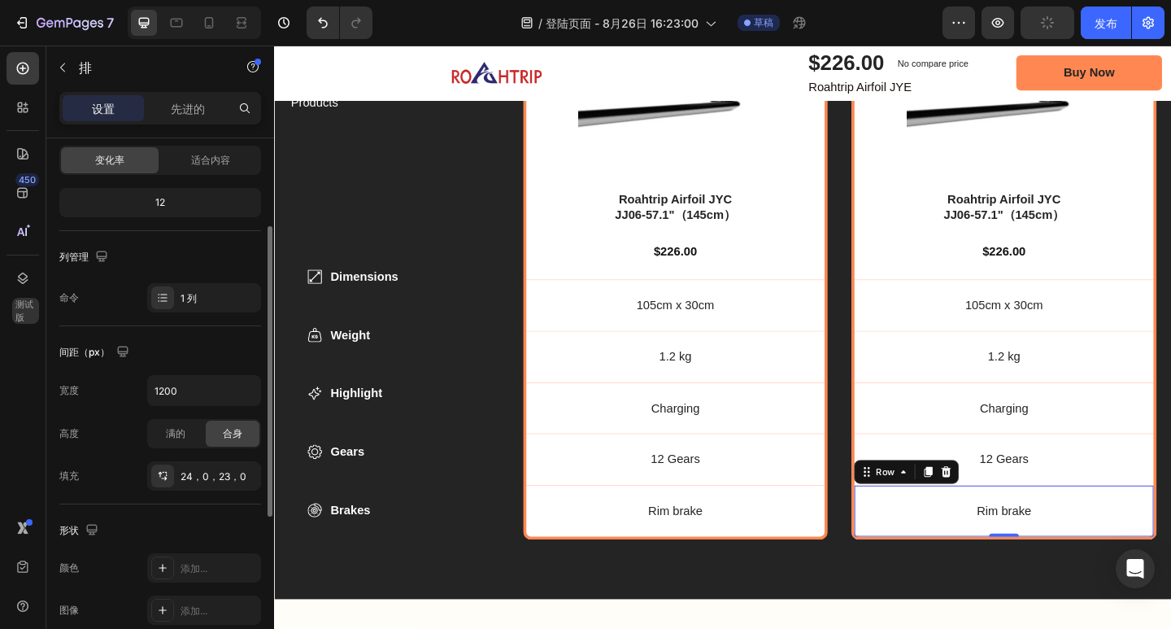
scroll to position [244, 0]
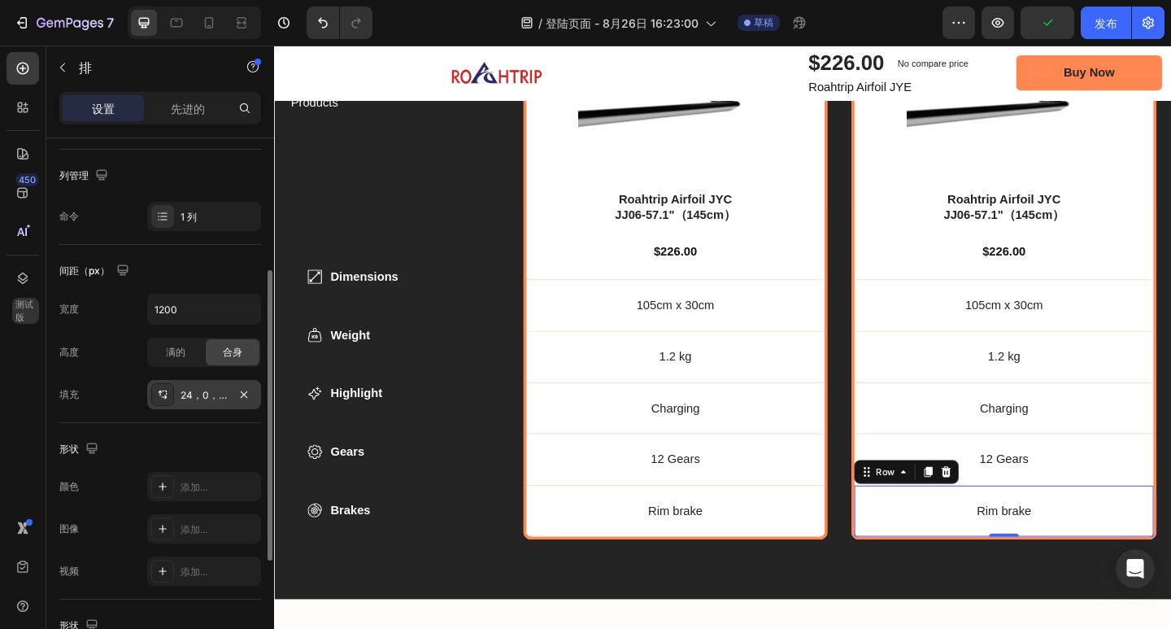
click at [200, 394] on font "24，0，23，0" at bounding box center [214, 395] width 66 height 12
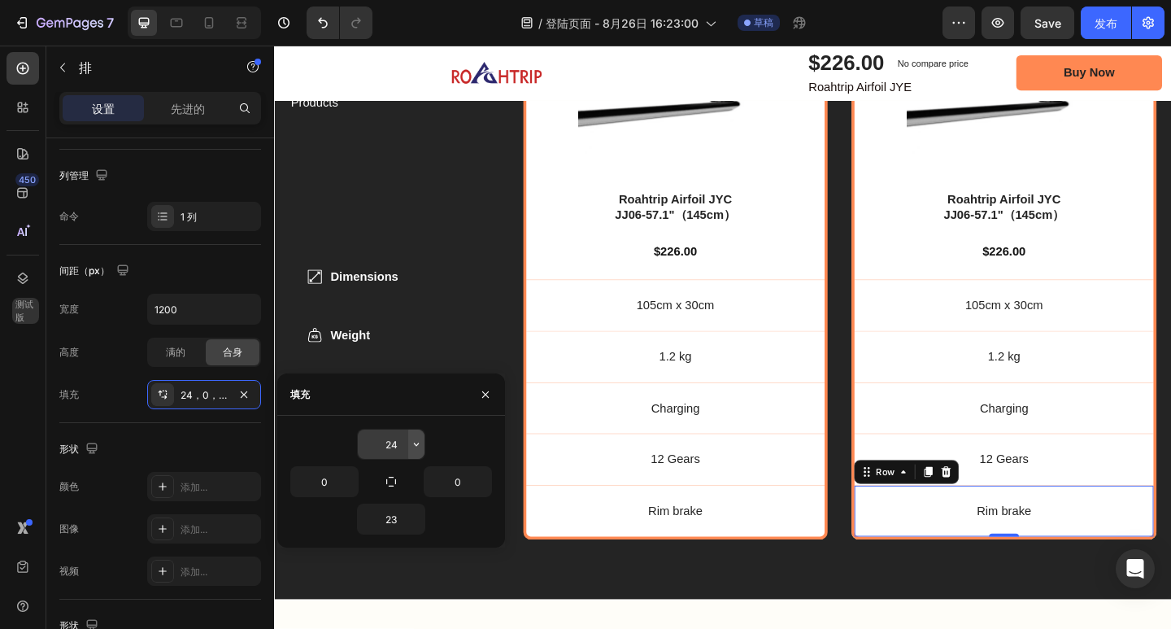
click at [417, 443] on icon "button" at bounding box center [416, 444] width 13 height 13
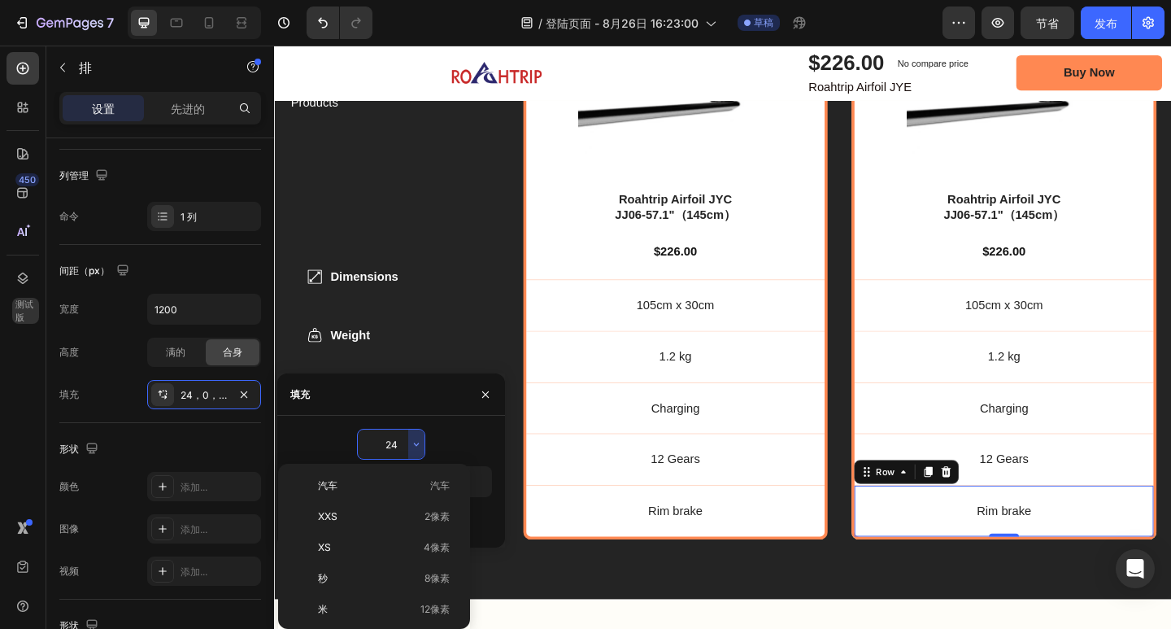
click at [394, 441] on input "24" at bounding box center [391, 443] width 67 height 29
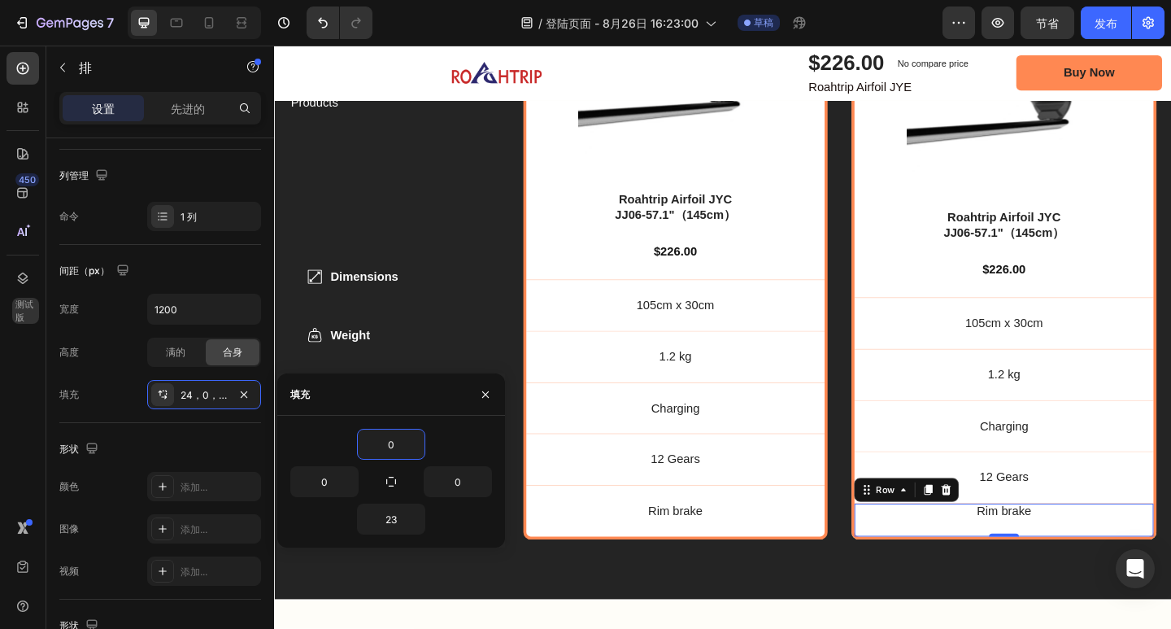
type input "0"
click at [450, 439] on div "0" at bounding box center [391, 444] width 202 height 31
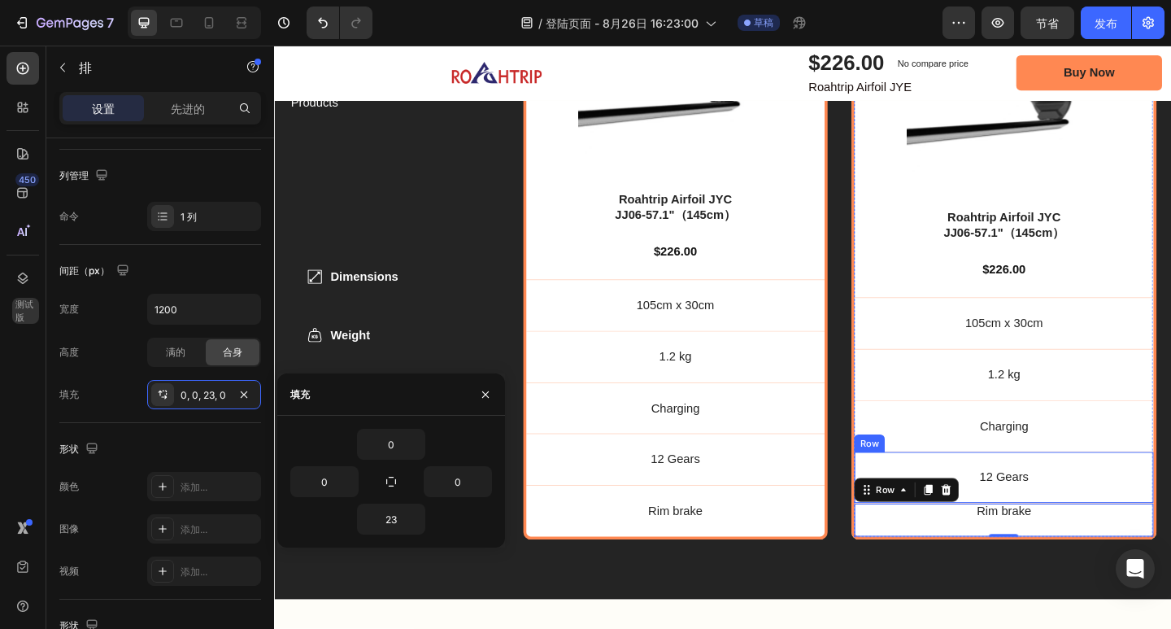
click at [1127, 502] on div "Gears Item List 12 Gears Text Block Row" at bounding box center [1067, 515] width 325 height 56
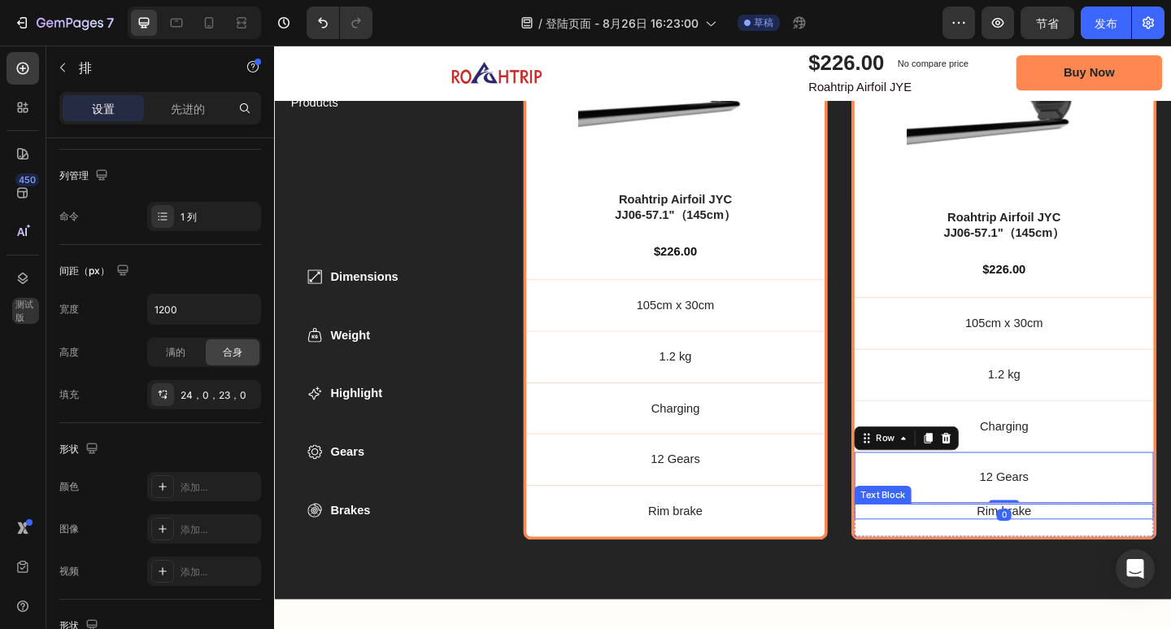
click at [1100, 545] on p "Rim brake" at bounding box center [1067, 552] width 325 height 17
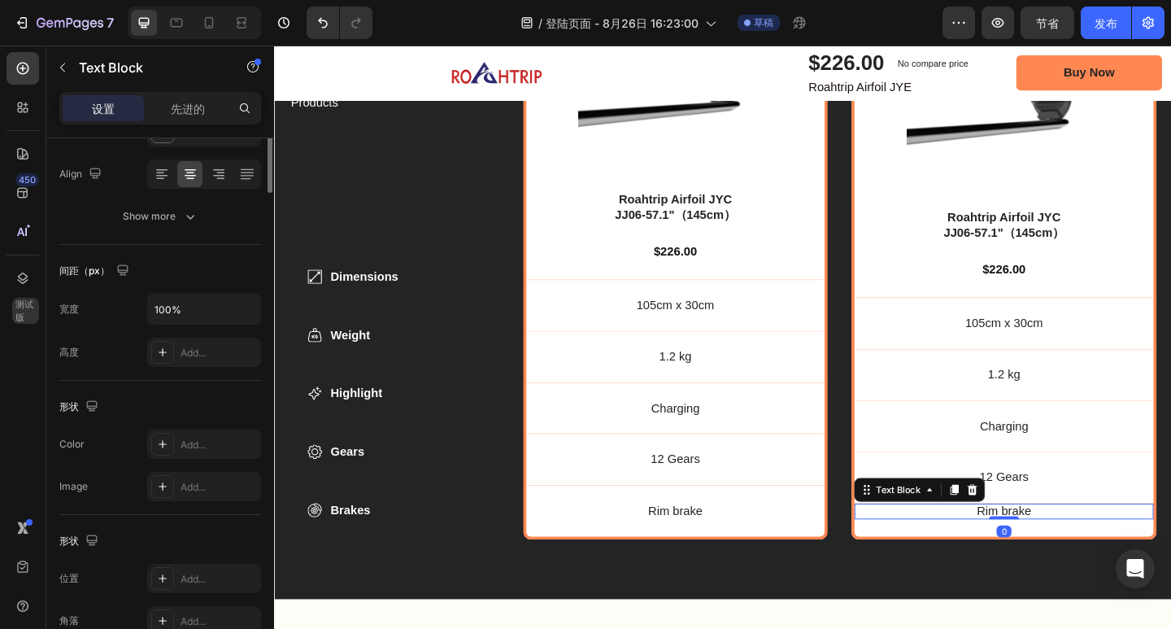
scroll to position [0, 0]
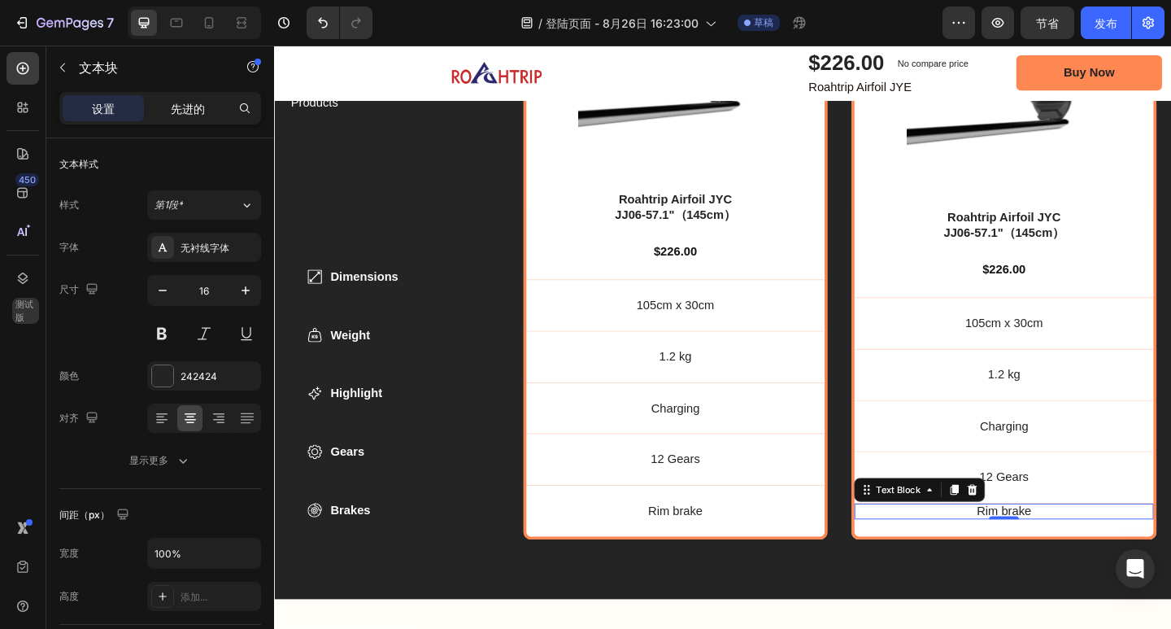
click at [151, 118] on div "先进的" at bounding box center [187, 108] width 81 height 26
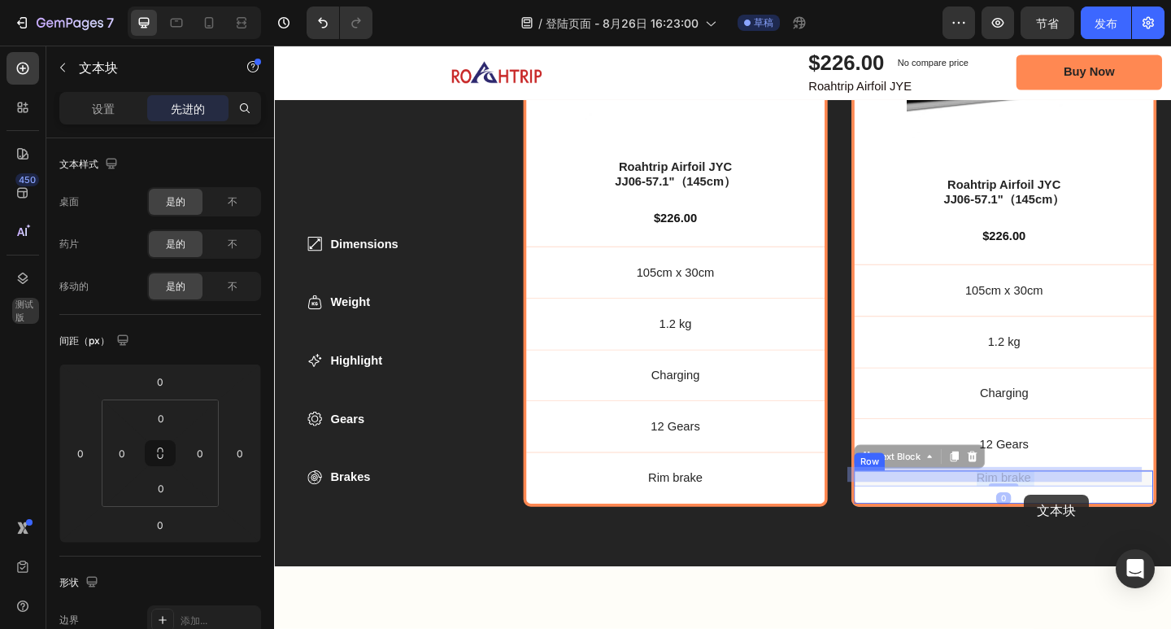
scroll to position [5499, 0]
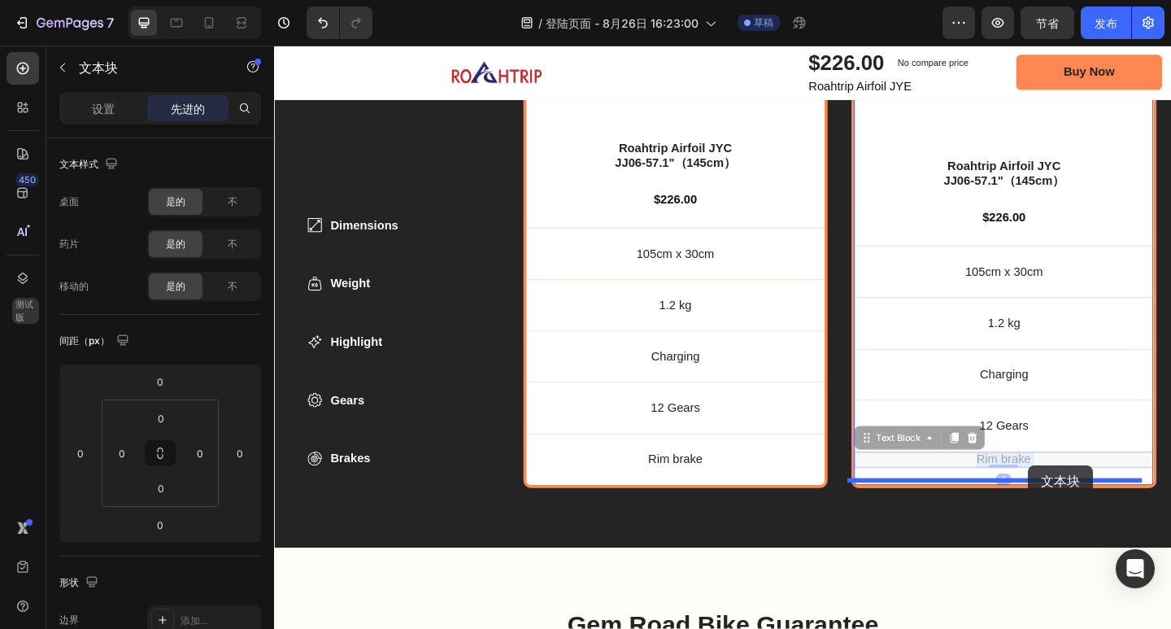
drag, startPoint x: 1094, startPoint y: 566, endPoint x: 1095, endPoint y: 502, distance: 64.3
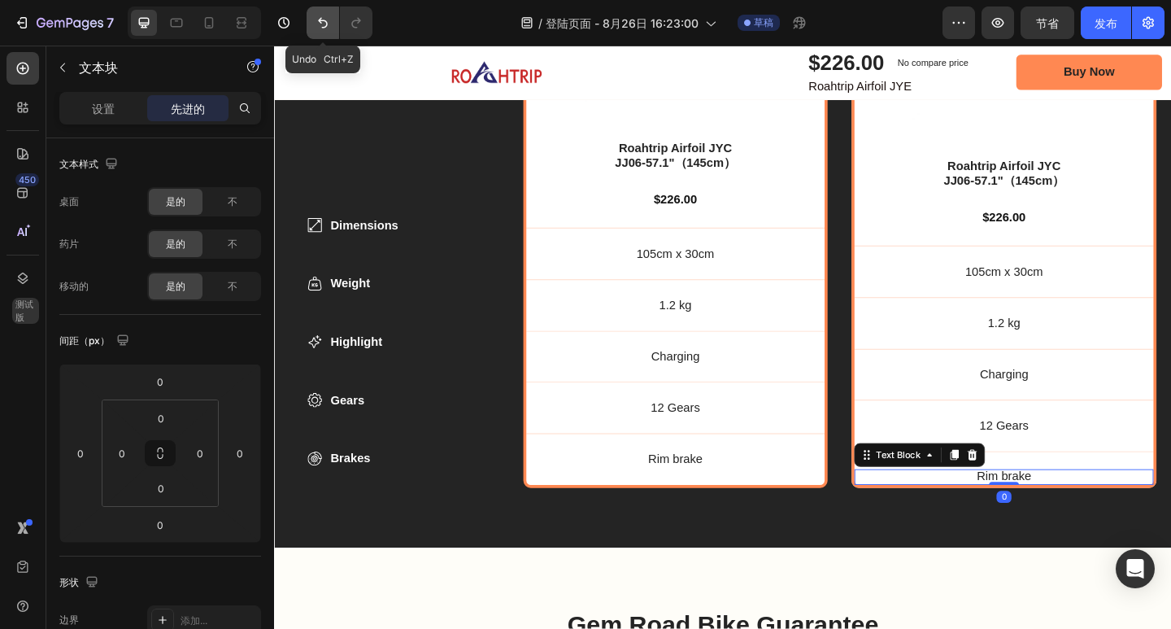
click at [331, 10] on button "撤消/重做" at bounding box center [323, 23] width 33 height 33
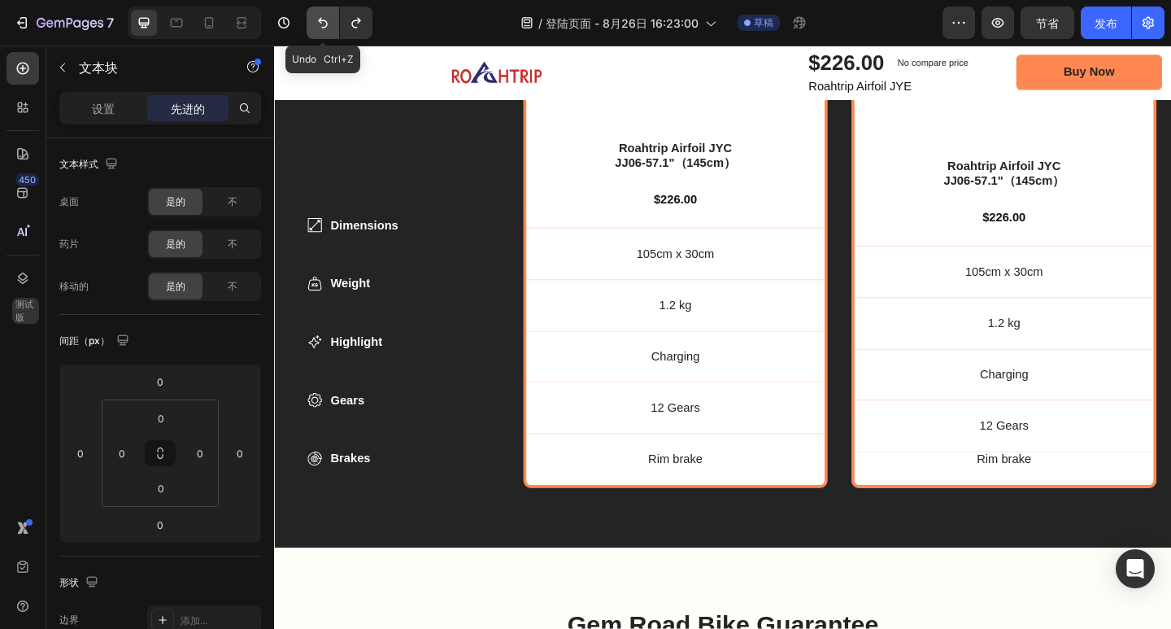
click at [329, 11] on button "撤消/重做" at bounding box center [323, 23] width 33 height 33
click at [326, 22] on icon "撤消/重做" at bounding box center [323, 23] width 10 height 11
click at [323, 23] on icon "撤消/重做" at bounding box center [323, 23] width 16 height 16
click at [321, 20] on icon "撤消/重做" at bounding box center [323, 23] width 16 height 16
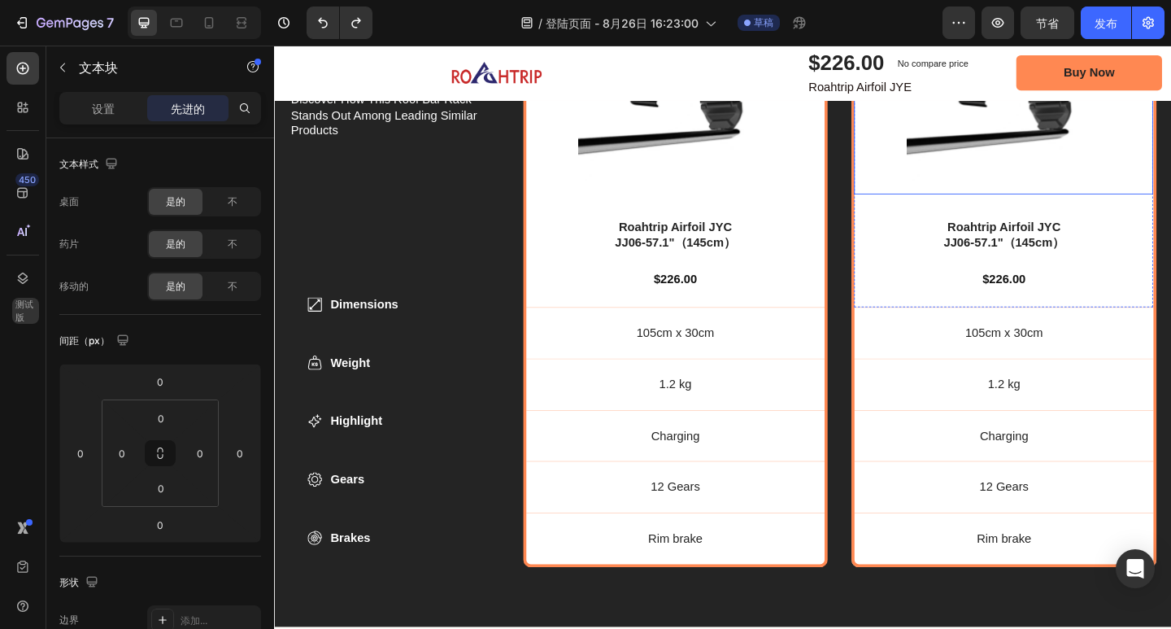
scroll to position [5174, 0]
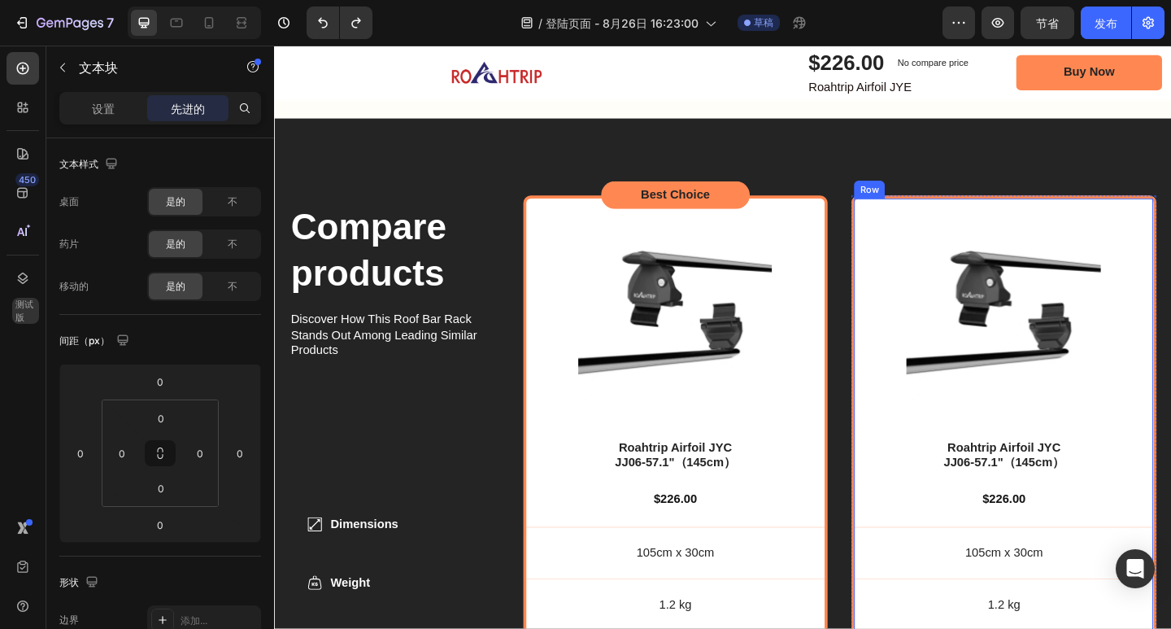
click at [1037, 209] on div "Product Images Roahtrip Airfoil JYC JJ06-57.1"（145cm） Product Title $226.00 Pro…" at bounding box center [1068, 530] width 332 height 643
click at [215, 237] on div "不" at bounding box center [233, 244] width 54 height 26
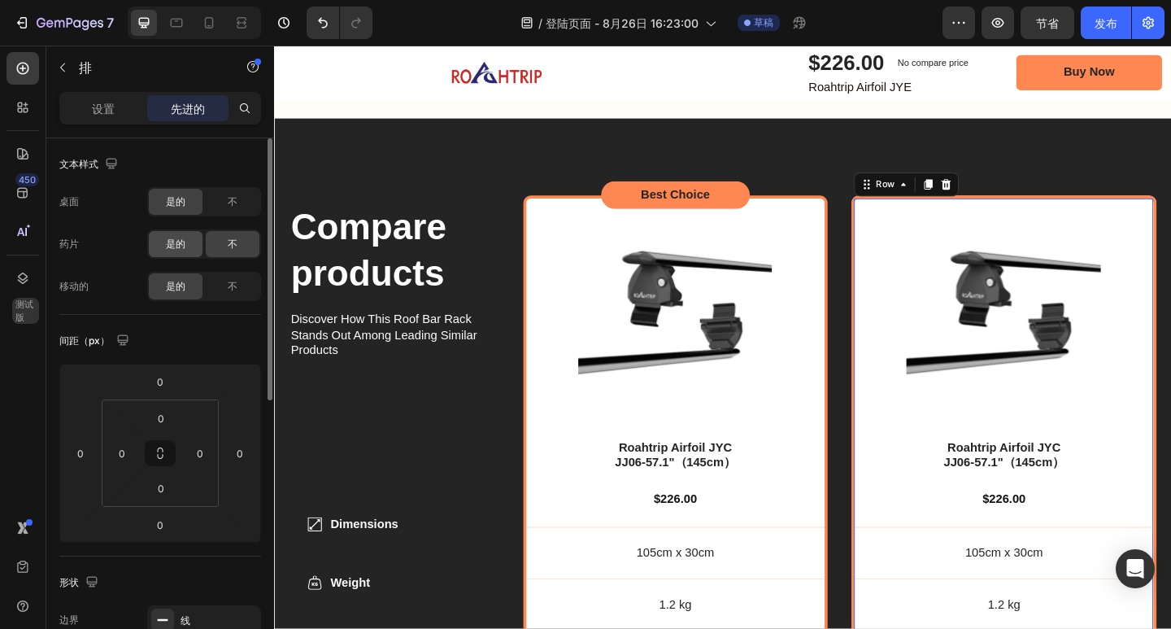
click at [169, 246] on font "是的" at bounding box center [176, 243] width 20 height 12
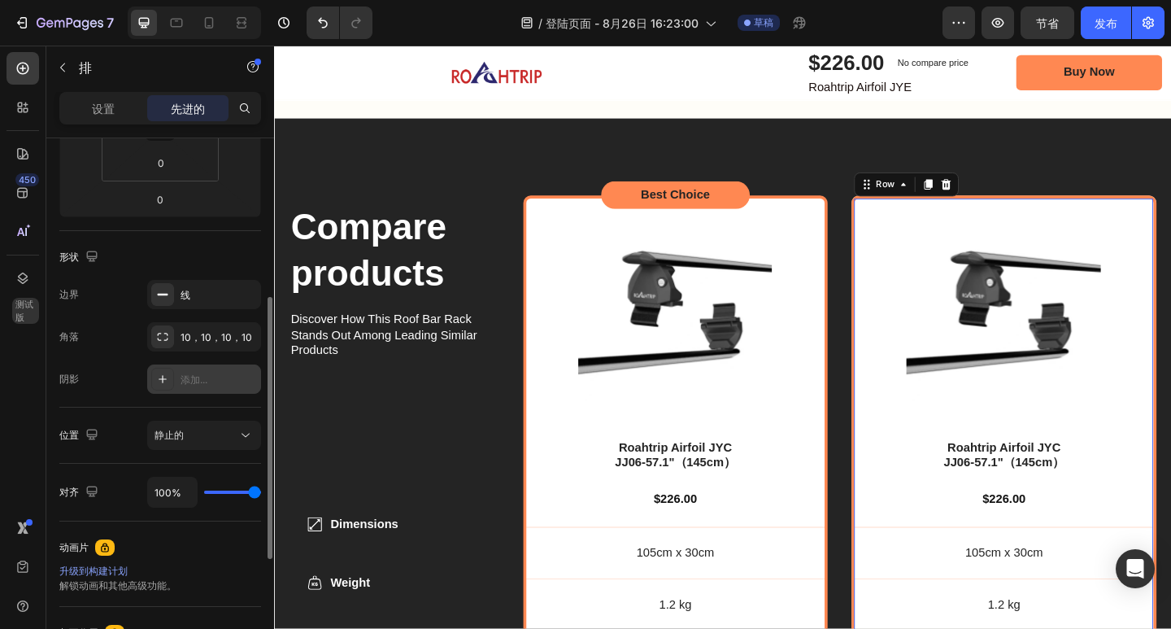
scroll to position [407, 0]
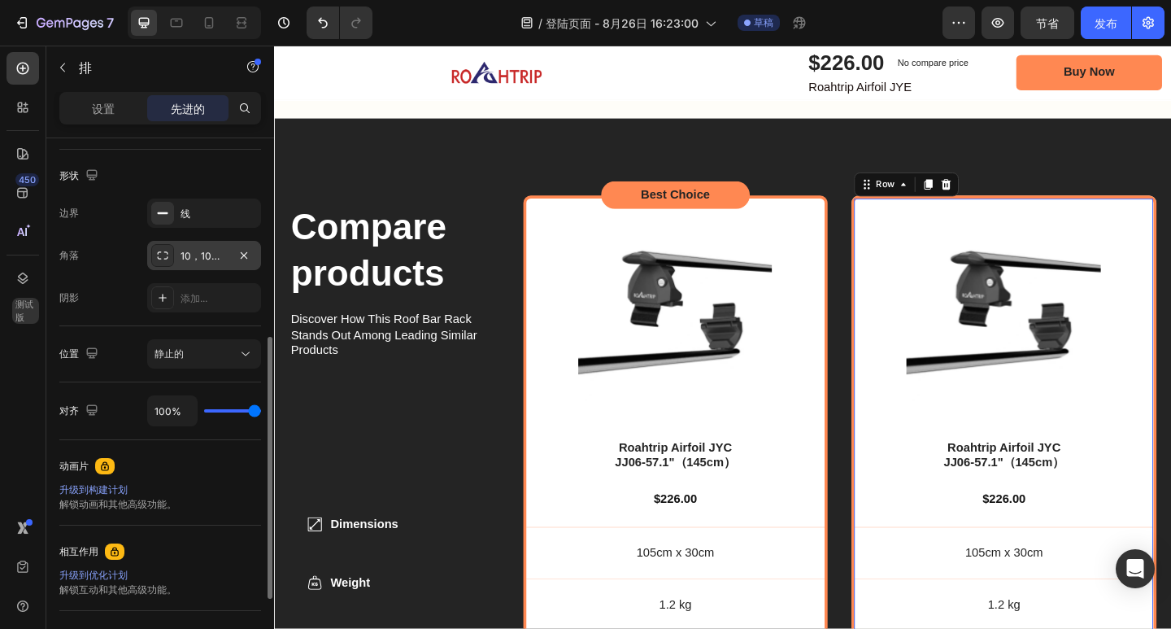
click at [202, 257] on font "10，10，10，10" at bounding box center [217, 256] width 72 height 12
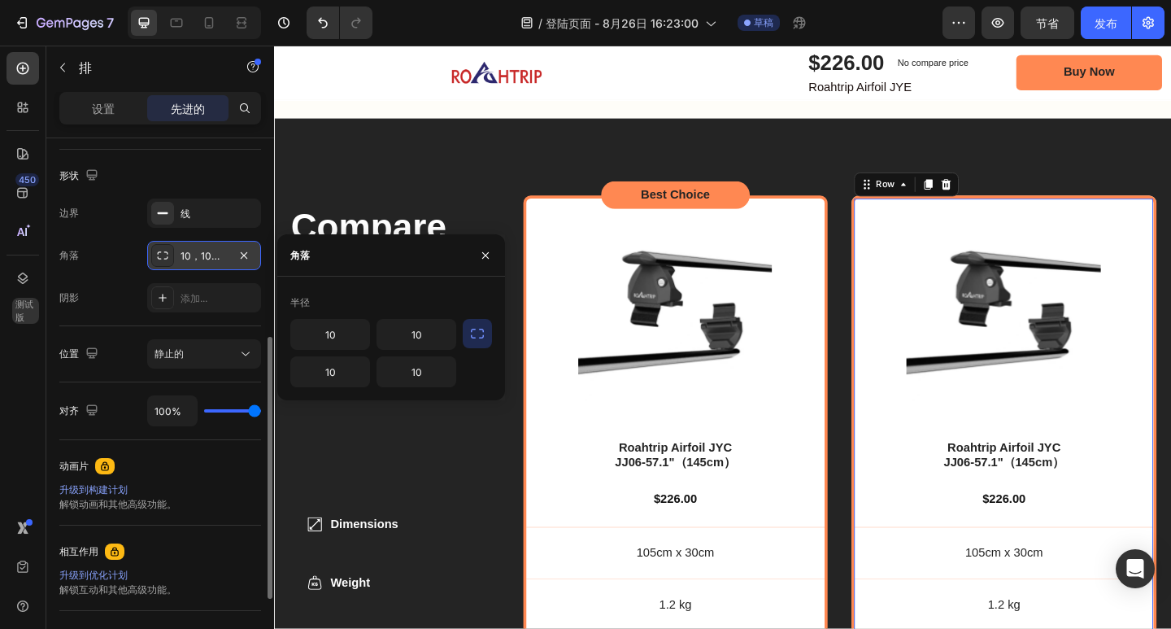
click at [185, 256] on font "10，10，10，10" at bounding box center [217, 256] width 72 height 12
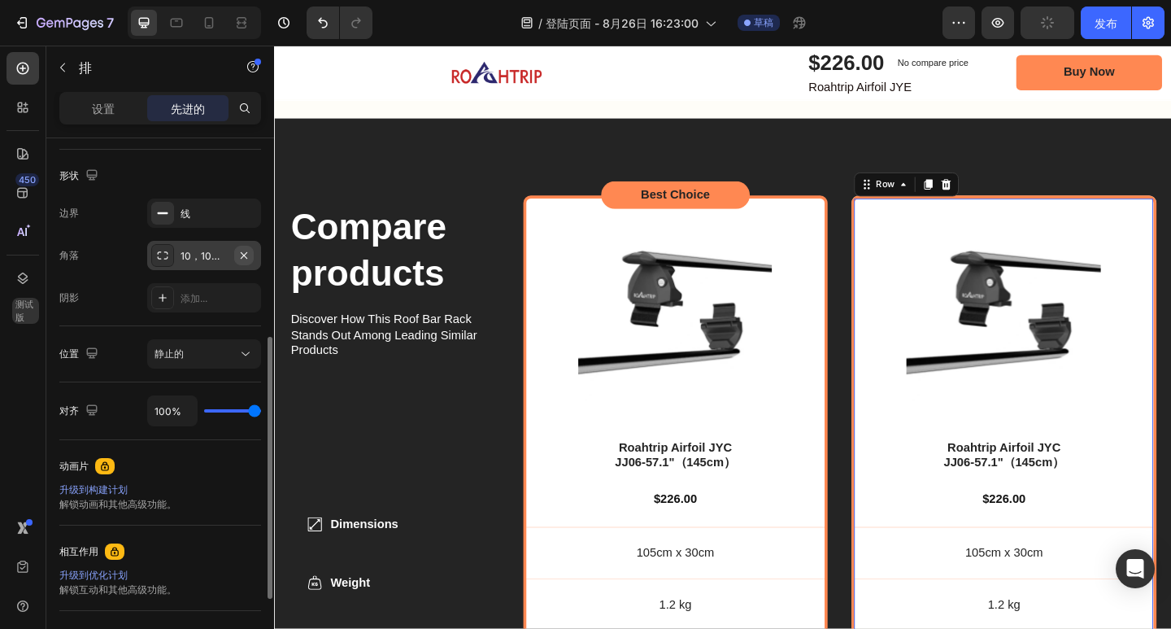
click at [242, 253] on icon "button" at bounding box center [244, 254] width 7 height 7
click at [239, 212] on icon "button" at bounding box center [243, 213] width 13 height 13
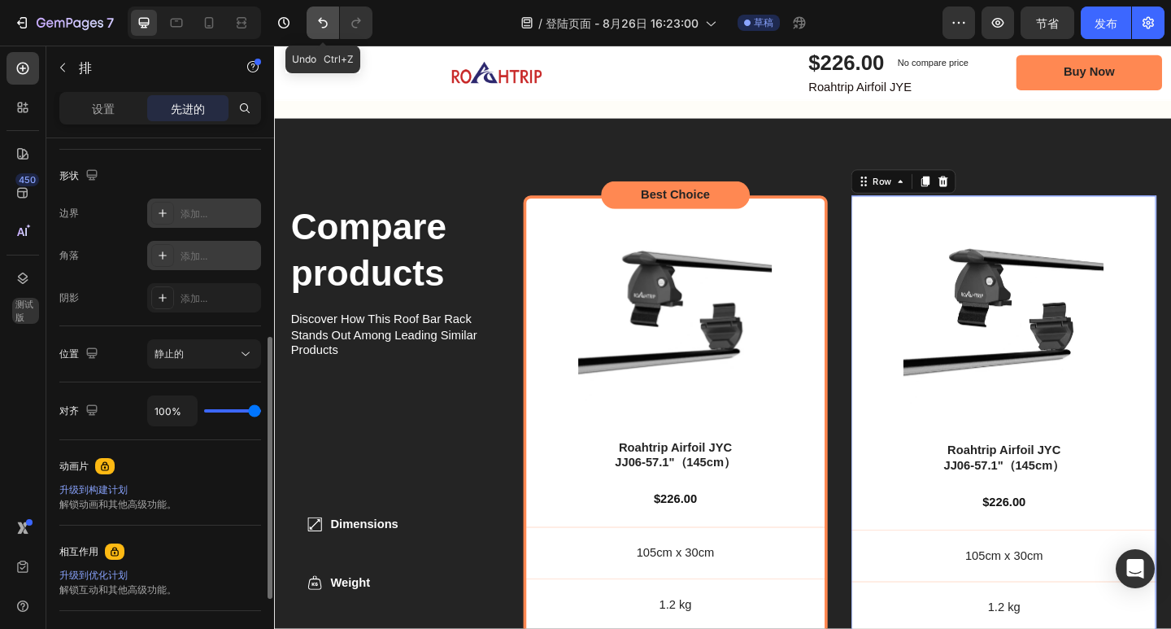
click at [324, 28] on icon "撤消/重做" at bounding box center [323, 23] width 16 height 16
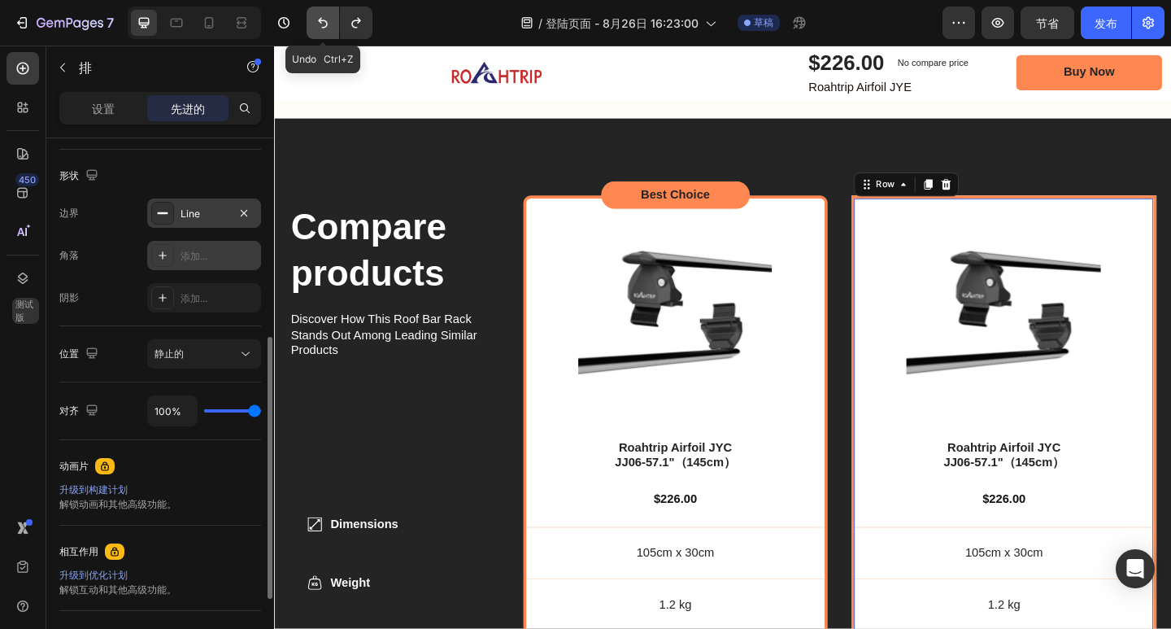
click at [324, 28] on icon "撤消/重做" at bounding box center [323, 23] width 16 height 16
click at [241, 212] on icon "button" at bounding box center [243, 213] width 13 height 13
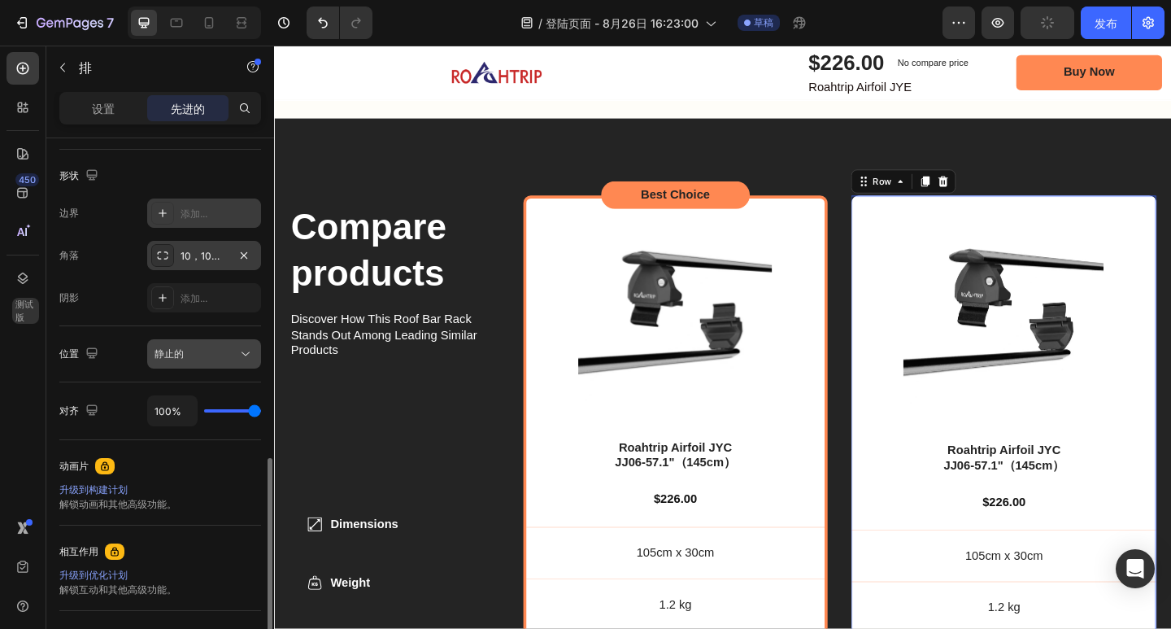
scroll to position [488, 0]
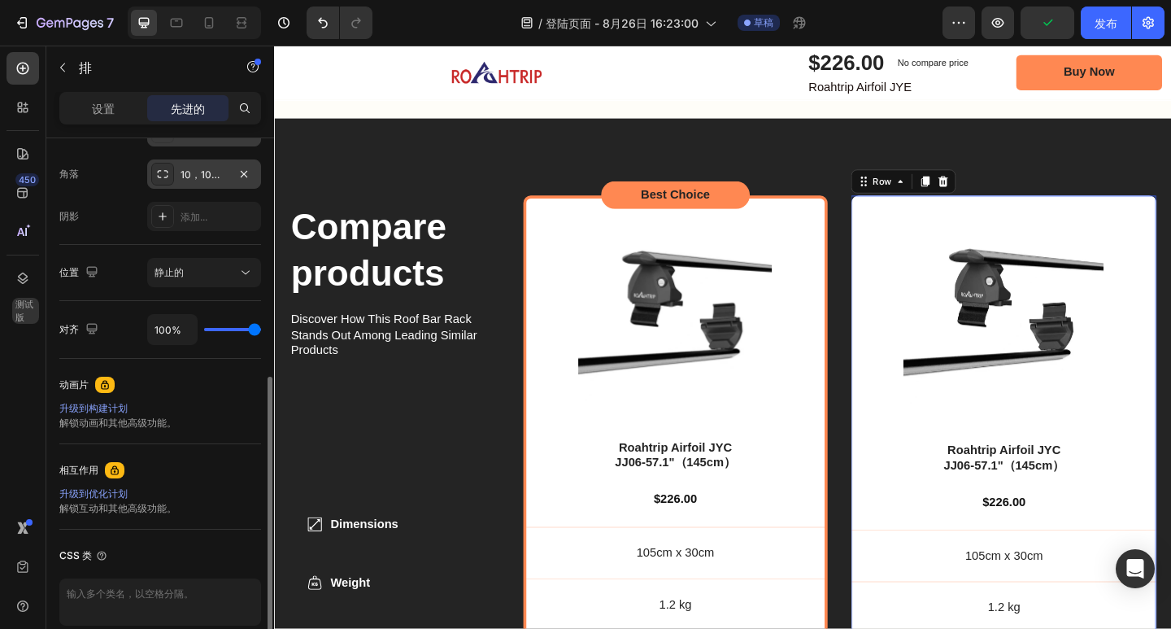
type input "48%"
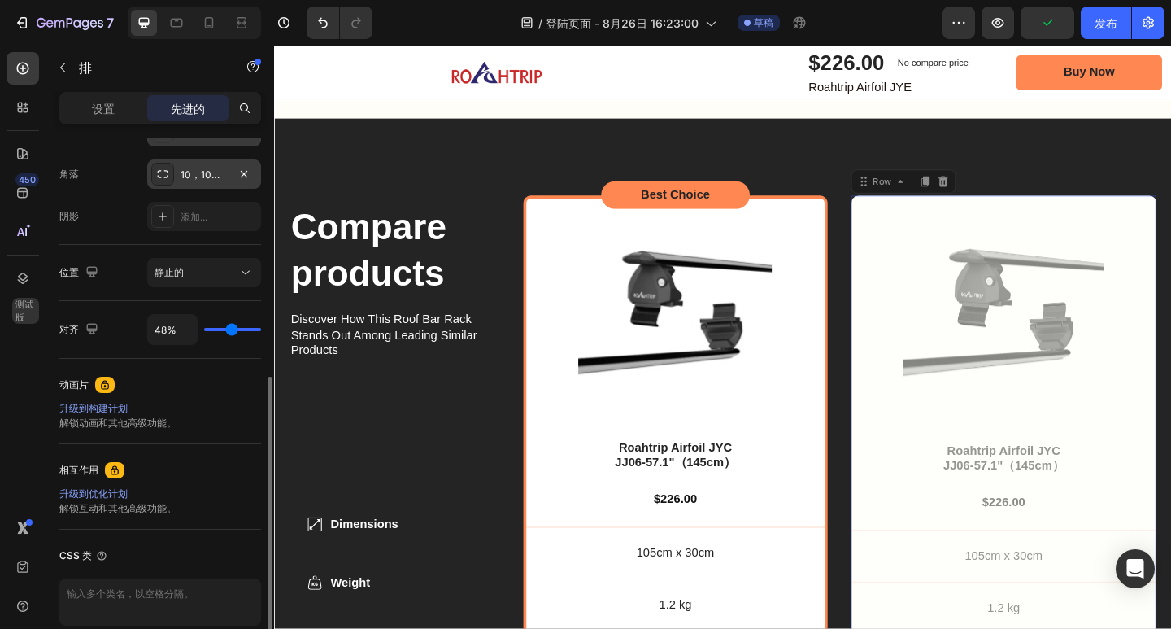
type input "48"
click at [232, 329] on input "range" at bounding box center [232, 329] width 57 height 3
type input "50%"
type input "50"
type input "100%"
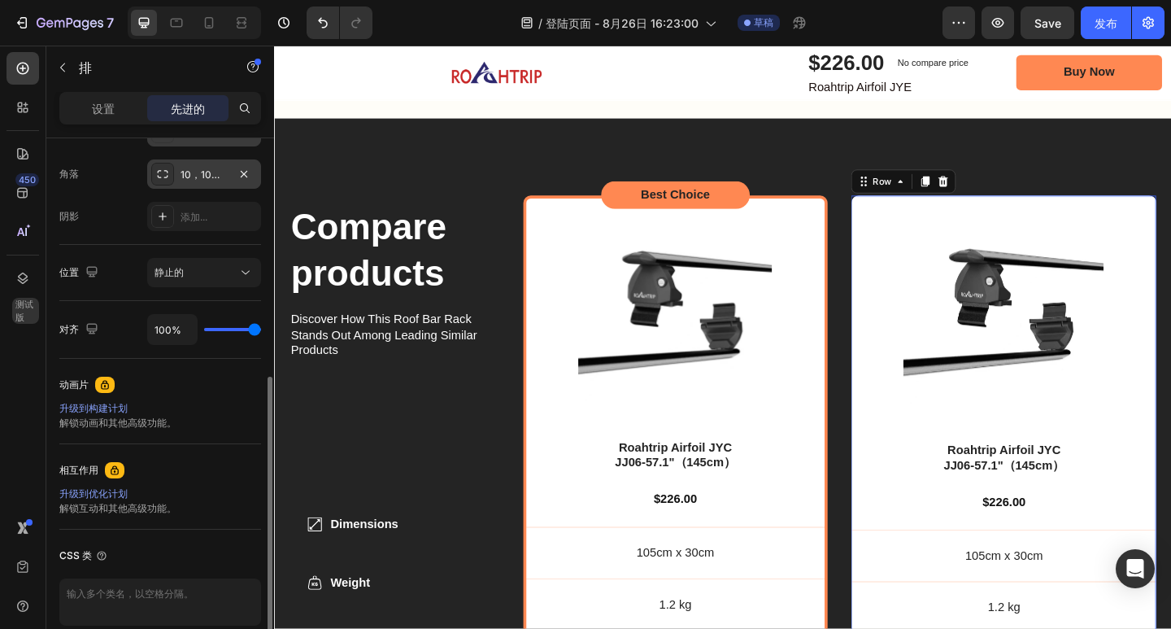
drag, startPoint x: 232, startPoint y: 329, endPoint x: 270, endPoint y: 336, distance: 38.9
type input "100"
click at [261, 331] on input "range" at bounding box center [232, 329] width 57 height 3
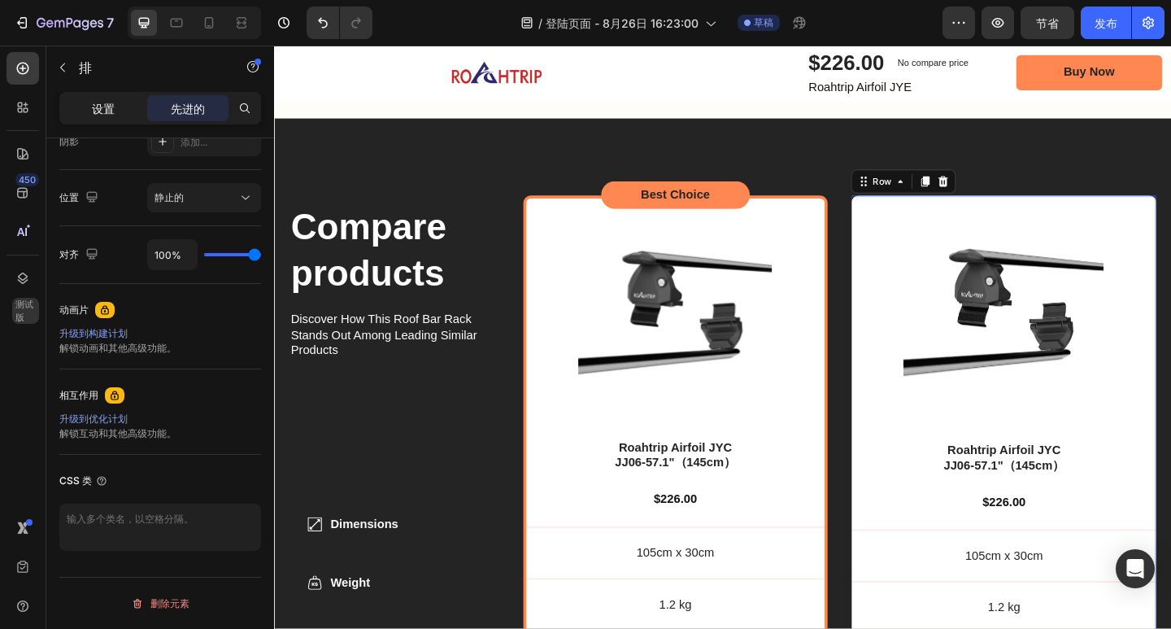
click at [108, 100] on p "设置" at bounding box center [103, 108] width 23 height 17
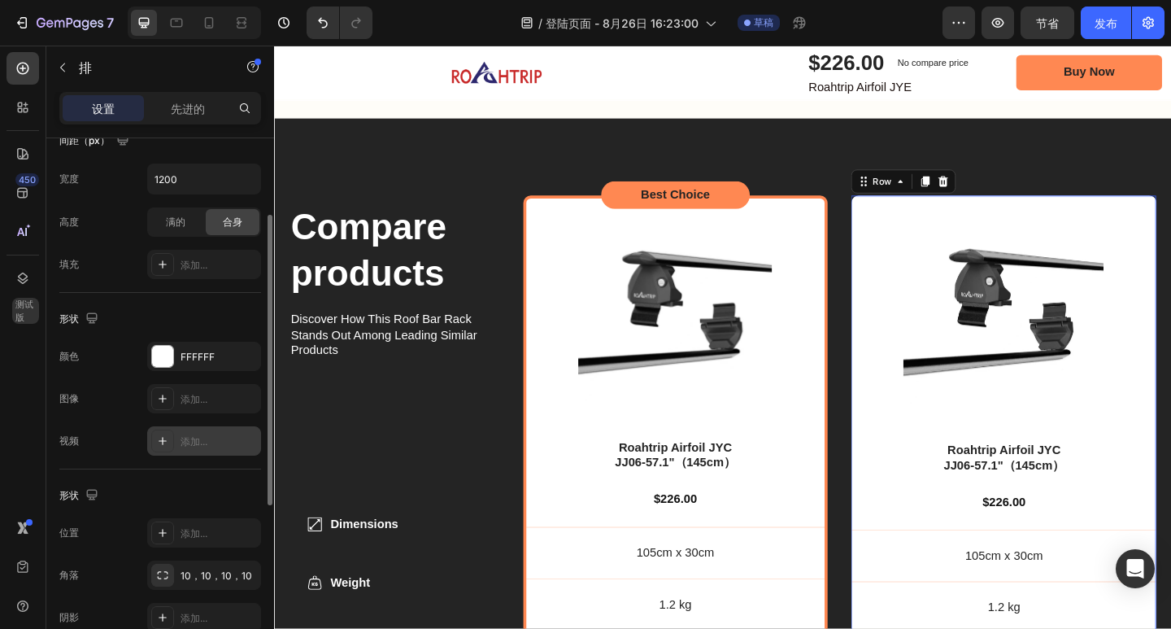
scroll to position [293, 0]
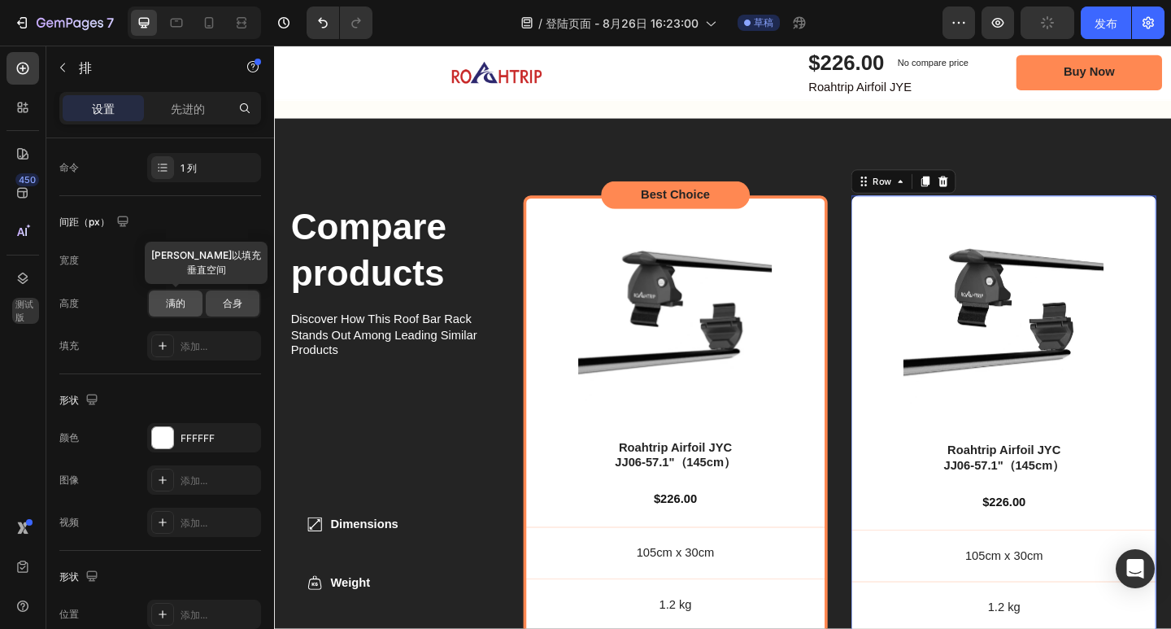
click at [187, 299] on div "满的" at bounding box center [176, 303] width 54 height 26
click at [224, 307] on font "合身" at bounding box center [233, 303] width 20 height 12
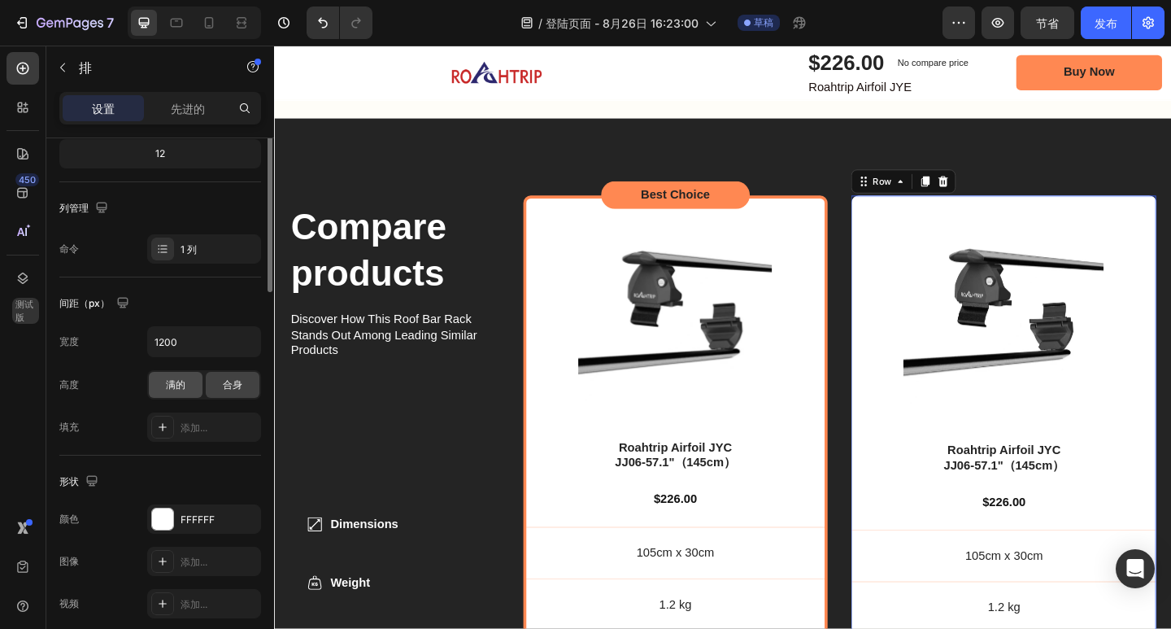
scroll to position [49, 0]
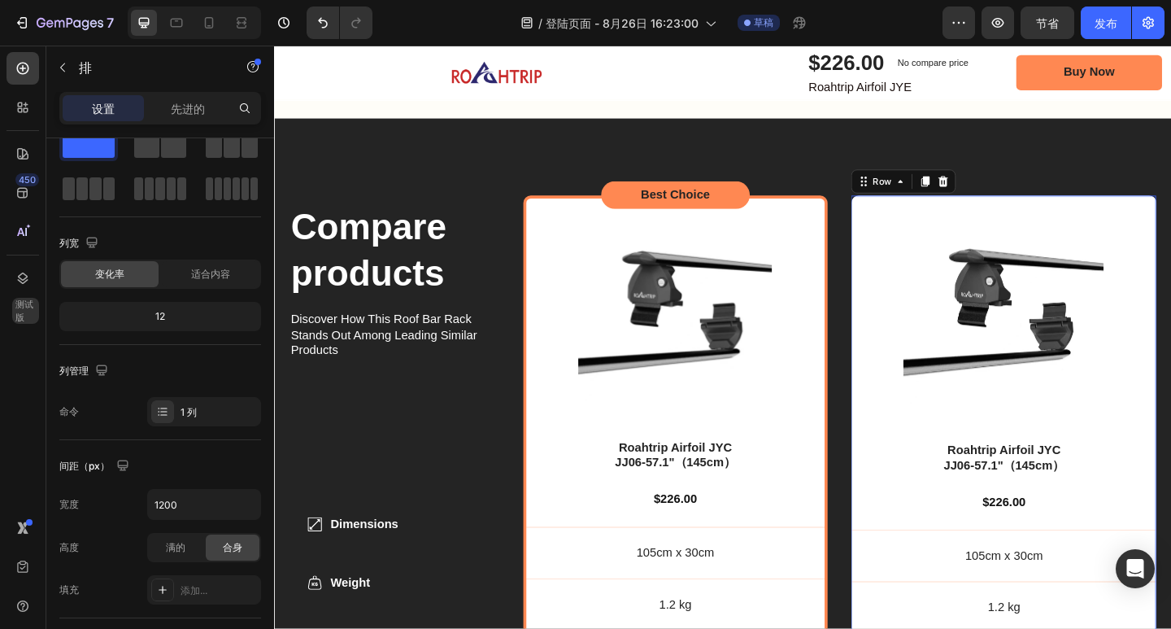
click at [183, 314] on div "12" at bounding box center [160, 316] width 195 height 23
click at [159, 315] on font "12" at bounding box center [160, 316] width 10 height 12
click at [158, 315] on font "12" at bounding box center [160, 316] width 10 height 12
drag, startPoint x: 154, startPoint y: 315, endPoint x: 182, endPoint y: 294, distance: 35.0
click at [166, 316] on div "12" at bounding box center [160, 316] width 195 height 23
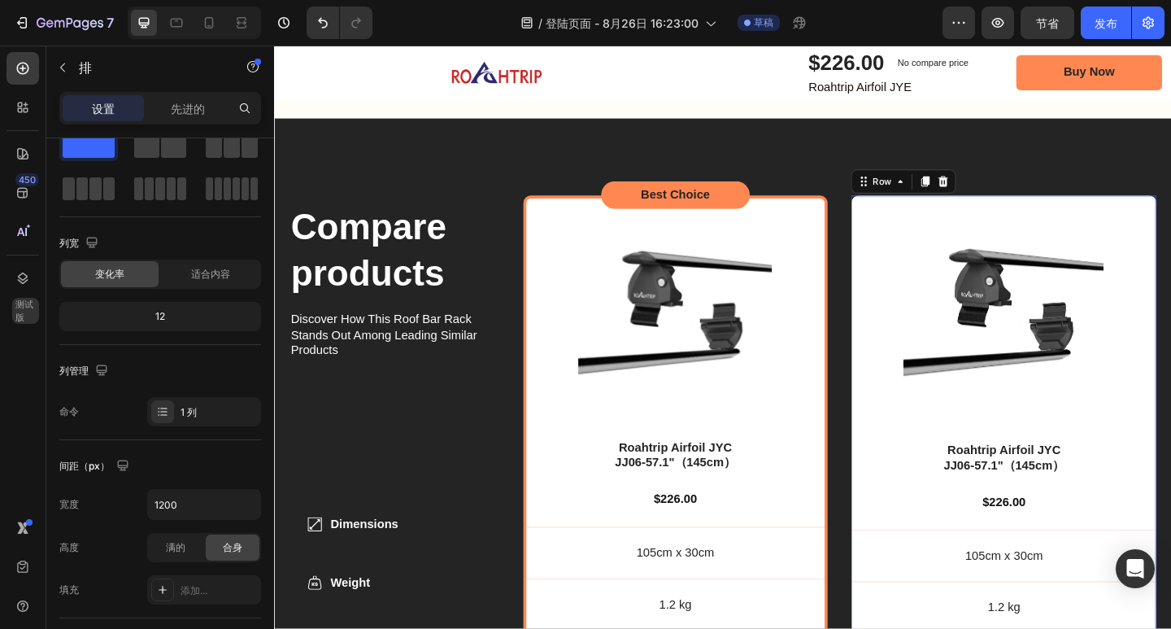
drag, startPoint x: 190, startPoint y: 273, endPoint x: 177, endPoint y: 302, distance: 31.3
click at [190, 273] on div "适合内容" at bounding box center [211, 274] width 98 height 26
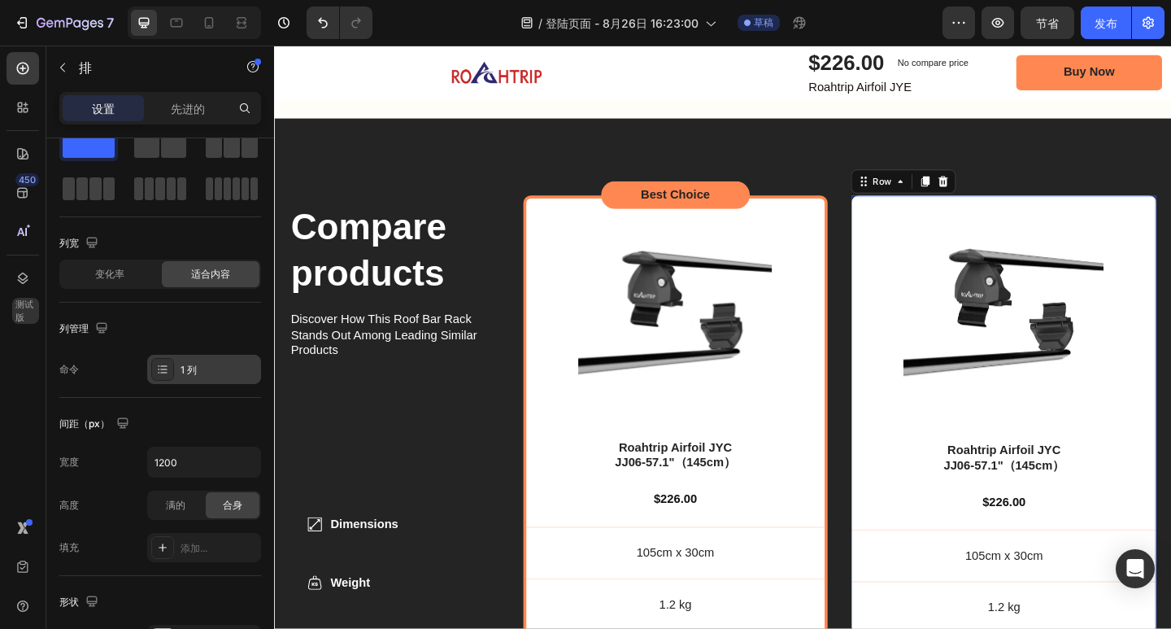
click at [200, 375] on div "1 列" at bounding box center [219, 370] width 76 height 15
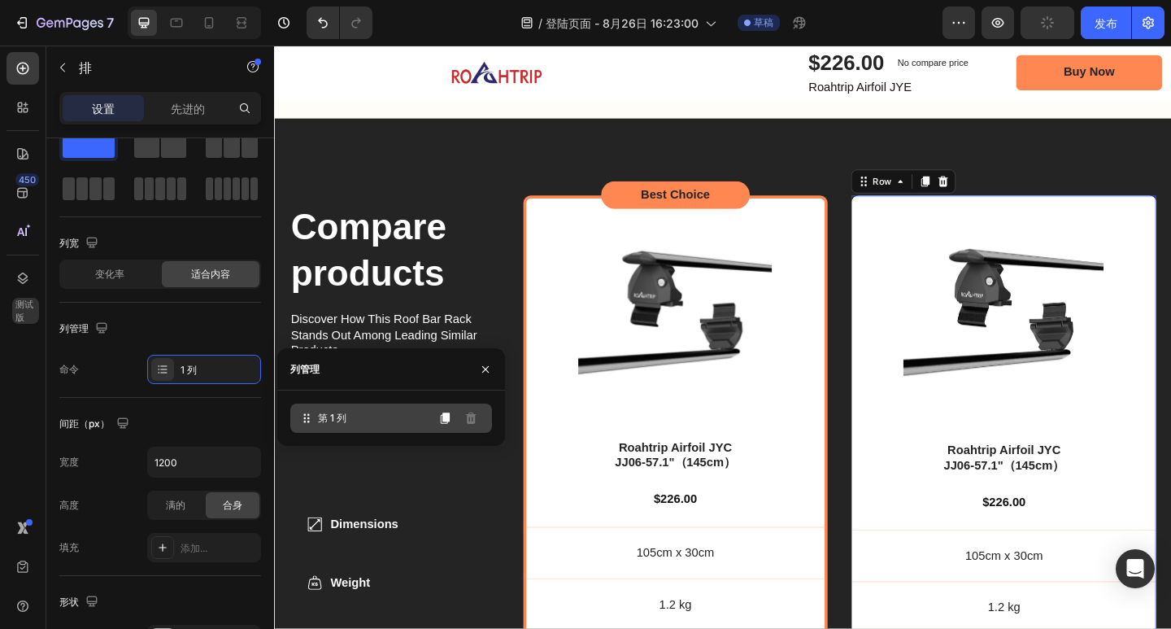
click at [313, 421] on icon at bounding box center [306, 418] width 16 height 16
click at [454, 420] on button at bounding box center [445, 418] width 26 height 26
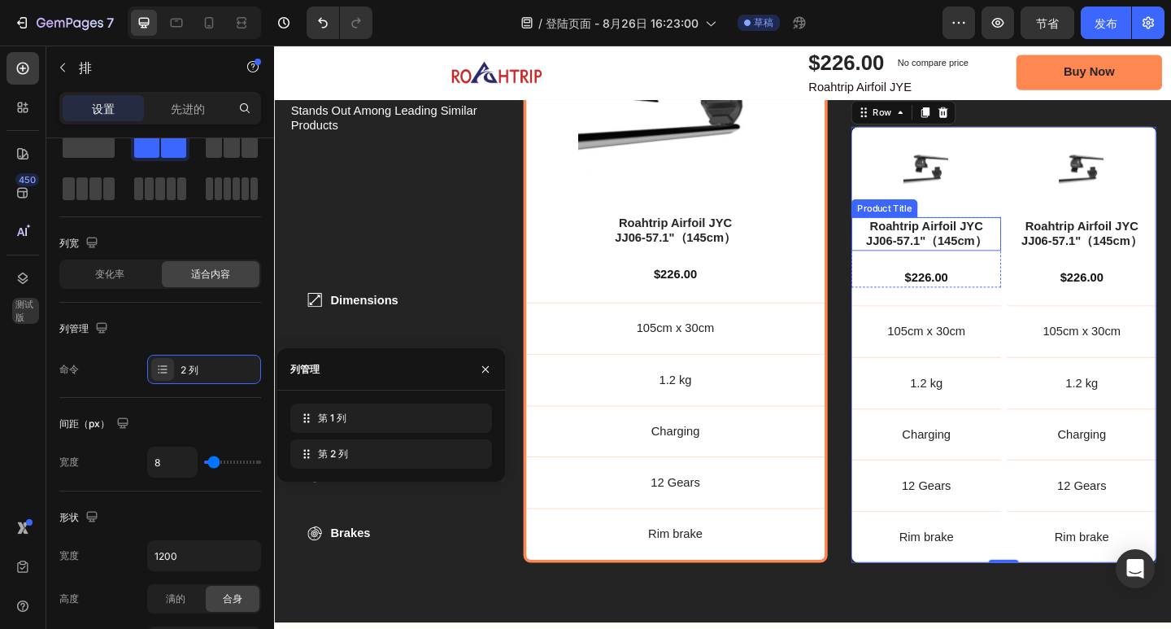
scroll to position [5337, 0]
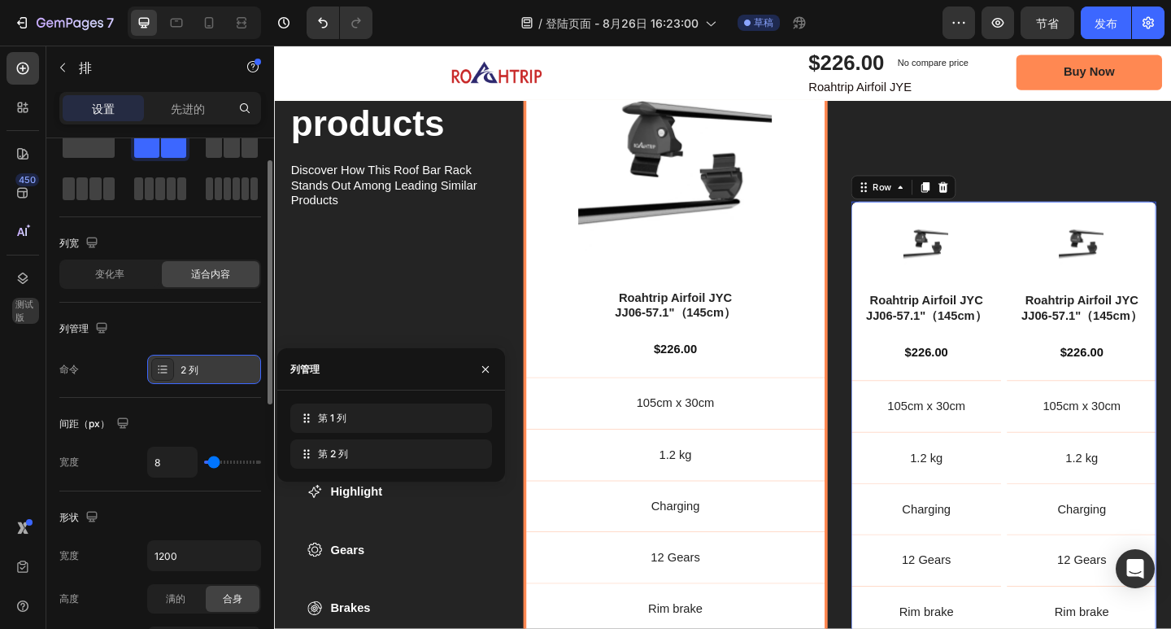
click at [234, 367] on div "2 列" at bounding box center [219, 370] width 76 height 15
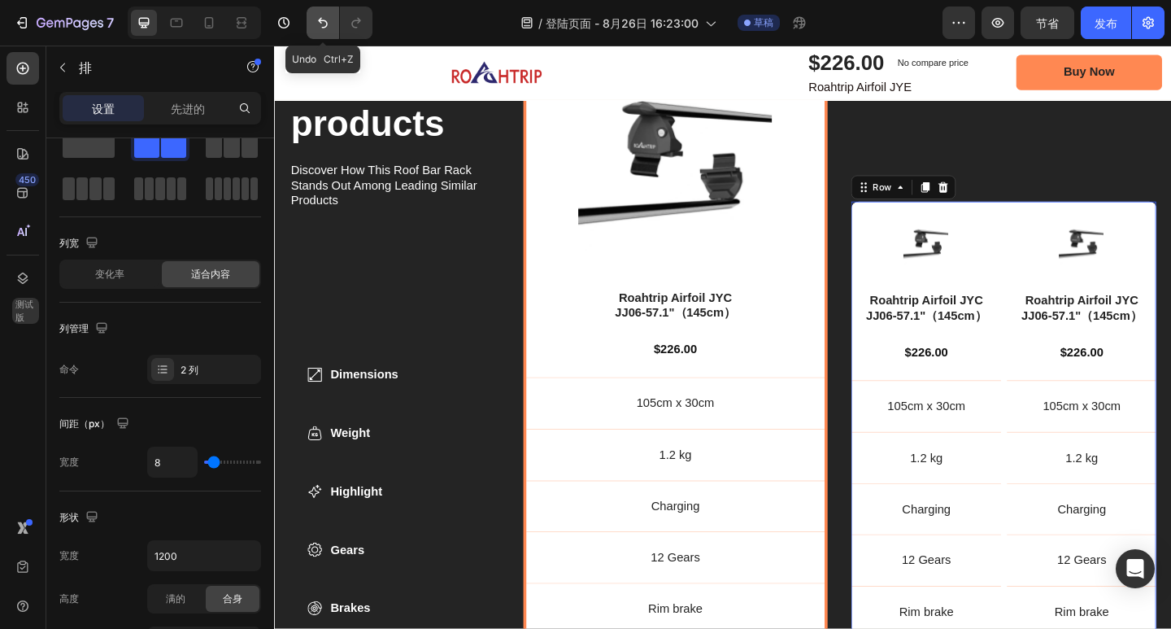
click at [330, 26] on icon "撤消/重做" at bounding box center [323, 23] width 16 height 16
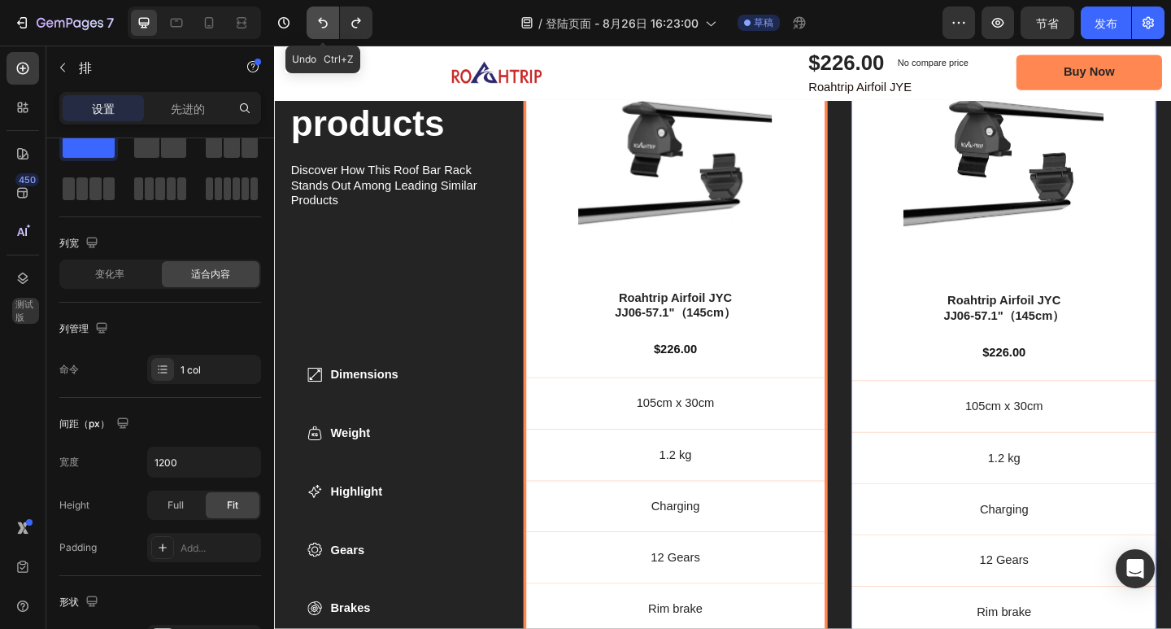
click at [324, 24] on icon "撤消/重做" at bounding box center [323, 23] width 16 height 16
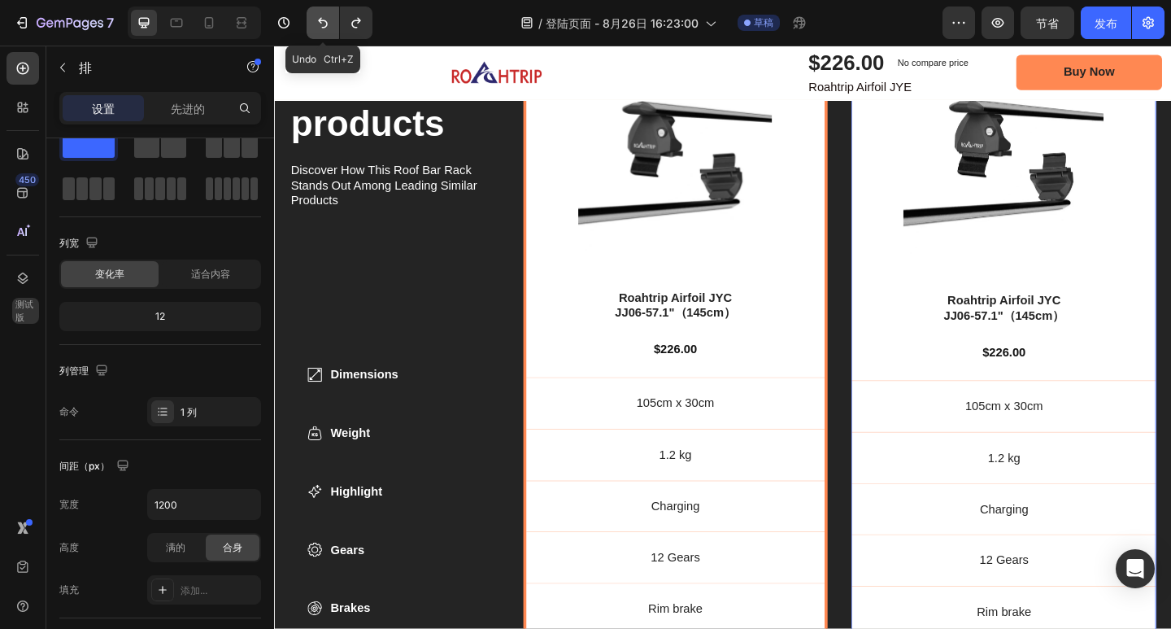
click at [324, 24] on icon "撤消/重做" at bounding box center [323, 23] width 16 height 16
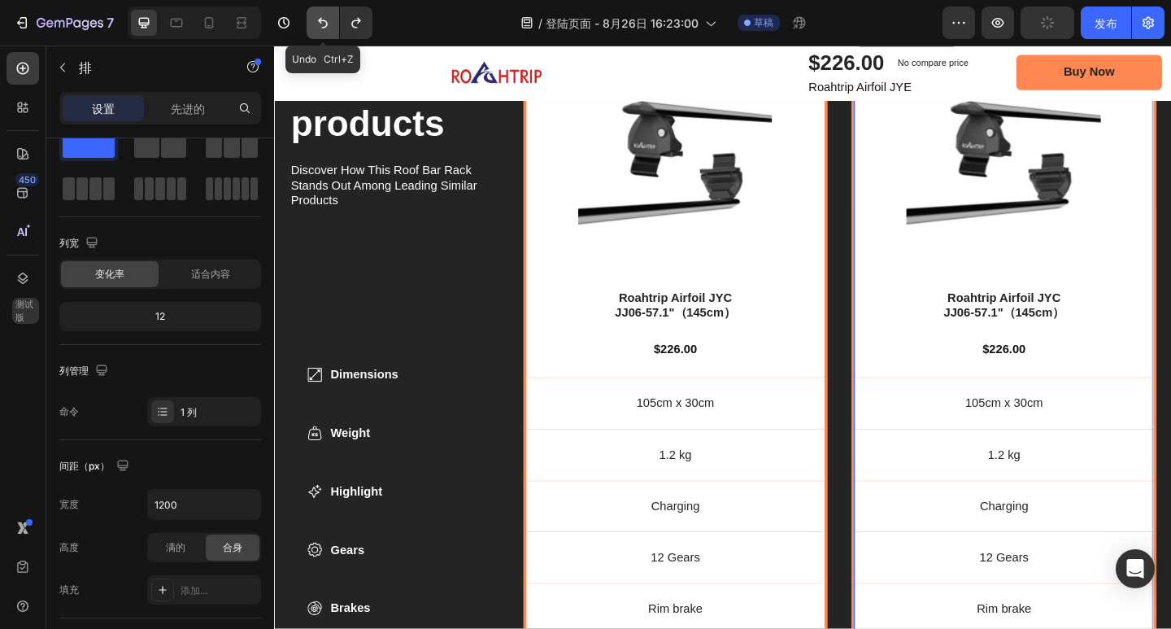
click at [324, 24] on icon "撤消/重做" at bounding box center [323, 23] width 16 height 16
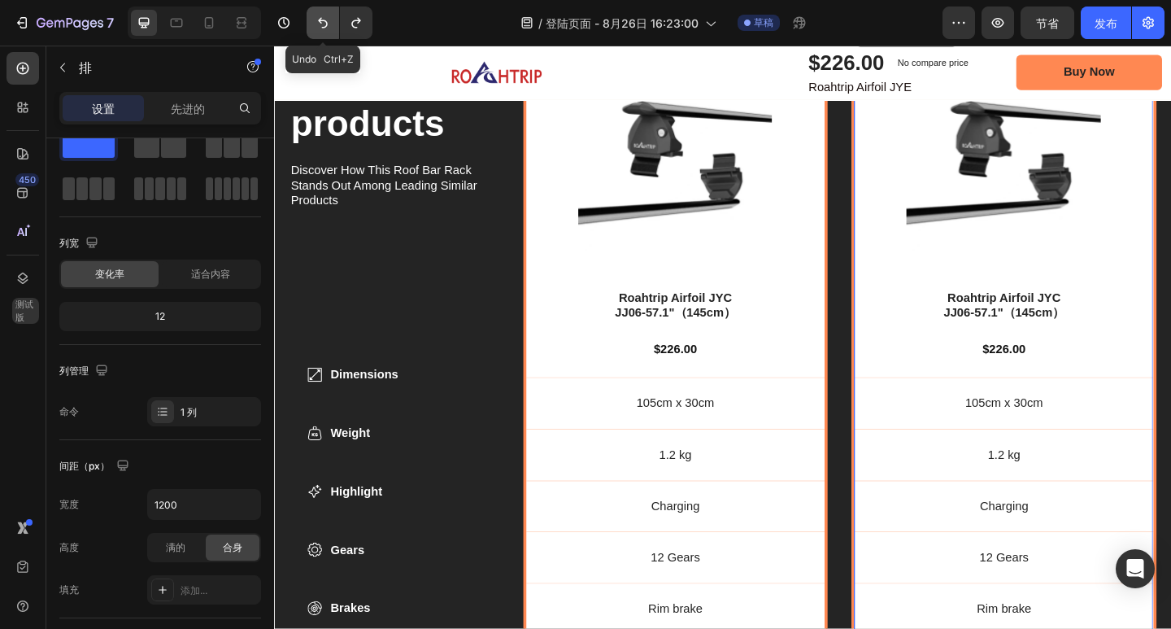
click at [324, 24] on icon "撤消/重做" at bounding box center [323, 23] width 16 height 16
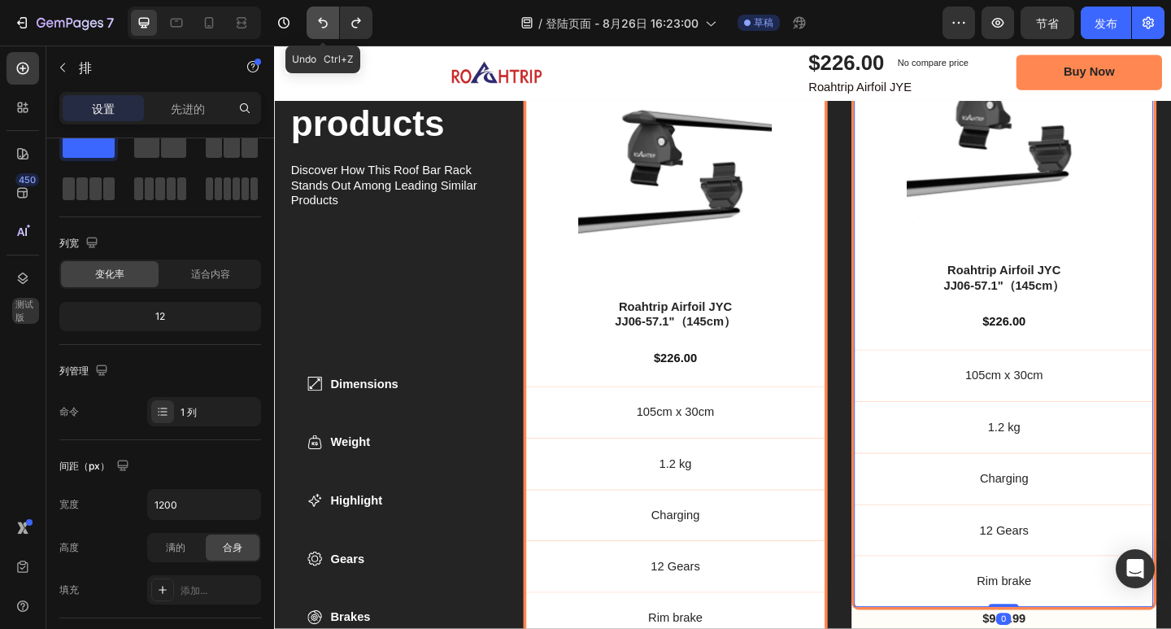
click at [324, 24] on icon "撤消/重做" at bounding box center [323, 23] width 16 height 16
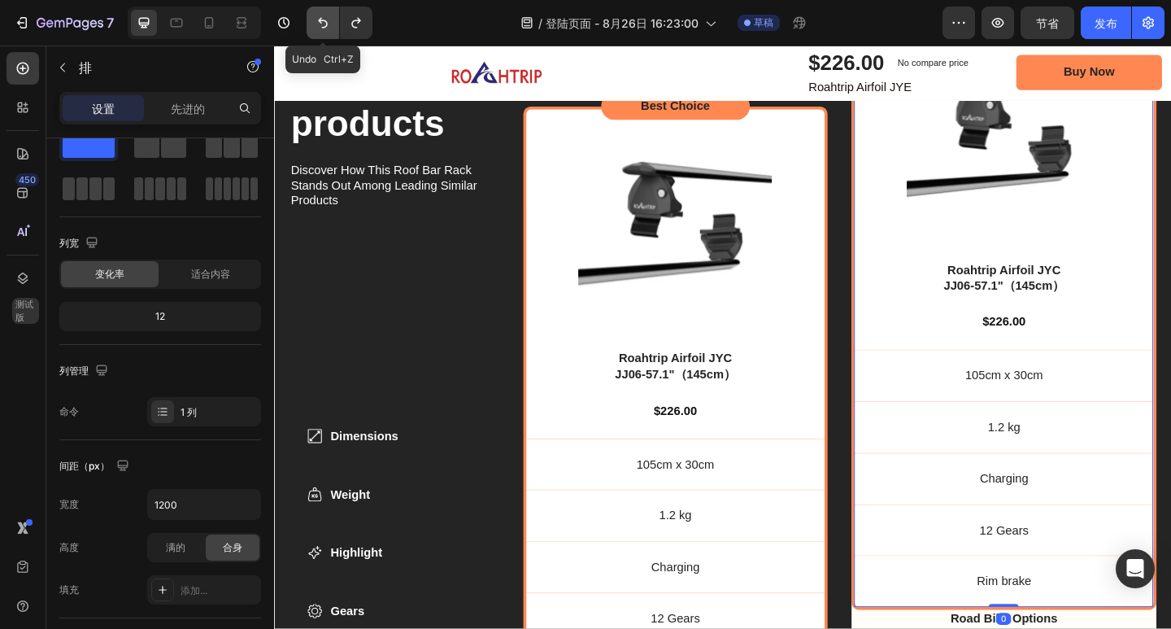
click at [324, 24] on icon "撤消/重做" at bounding box center [323, 23] width 16 height 16
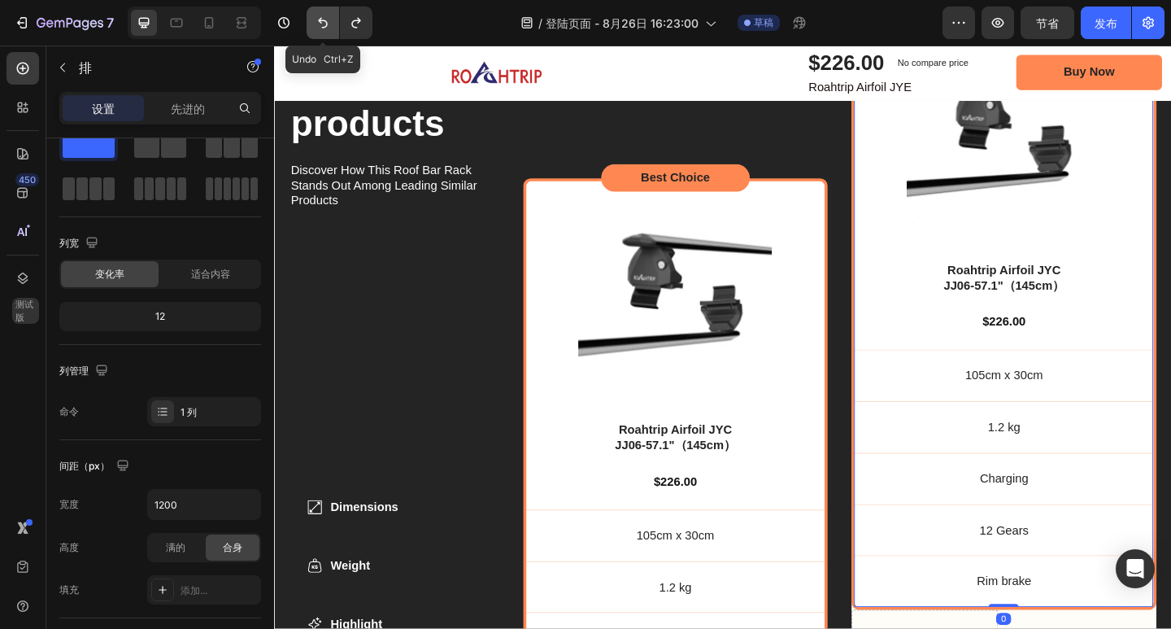
click at [324, 24] on icon "撤消/重做" at bounding box center [323, 23] width 16 height 16
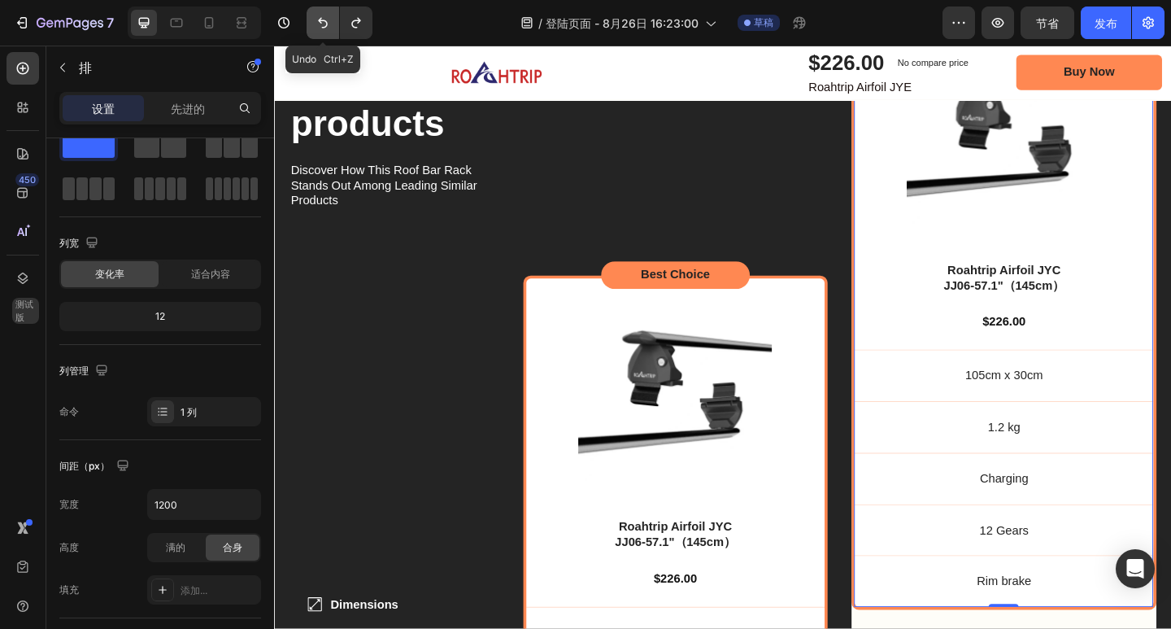
click at [324, 24] on icon "撤消/重做" at bounding box center [323, 23] width 16 height 16
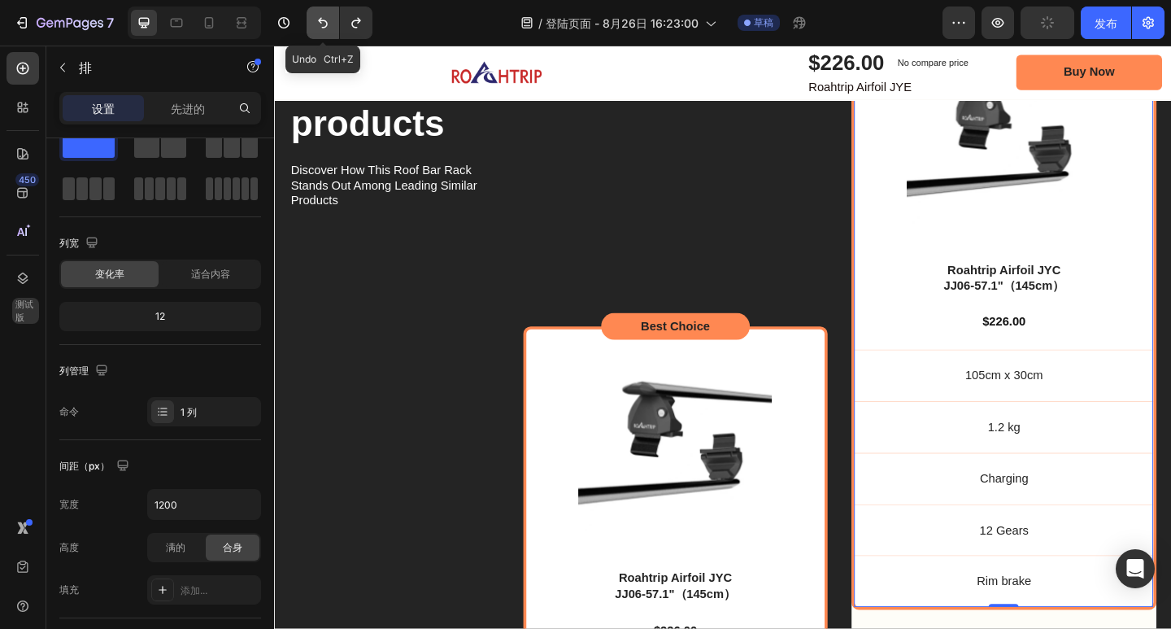
click at [324, 24] on icon "撤消/重做" at bounding box center [323, 23] width 16 height 16
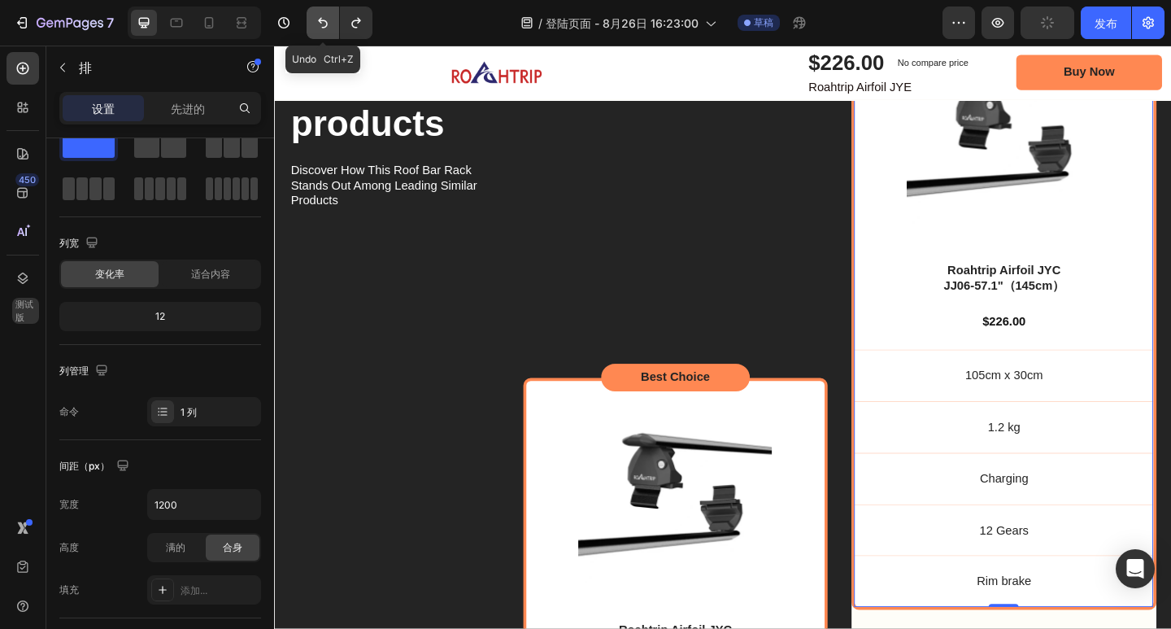
click at [324, 24] on icon "撤消/重做" at bounding box center [323, 23] width 16 height 16
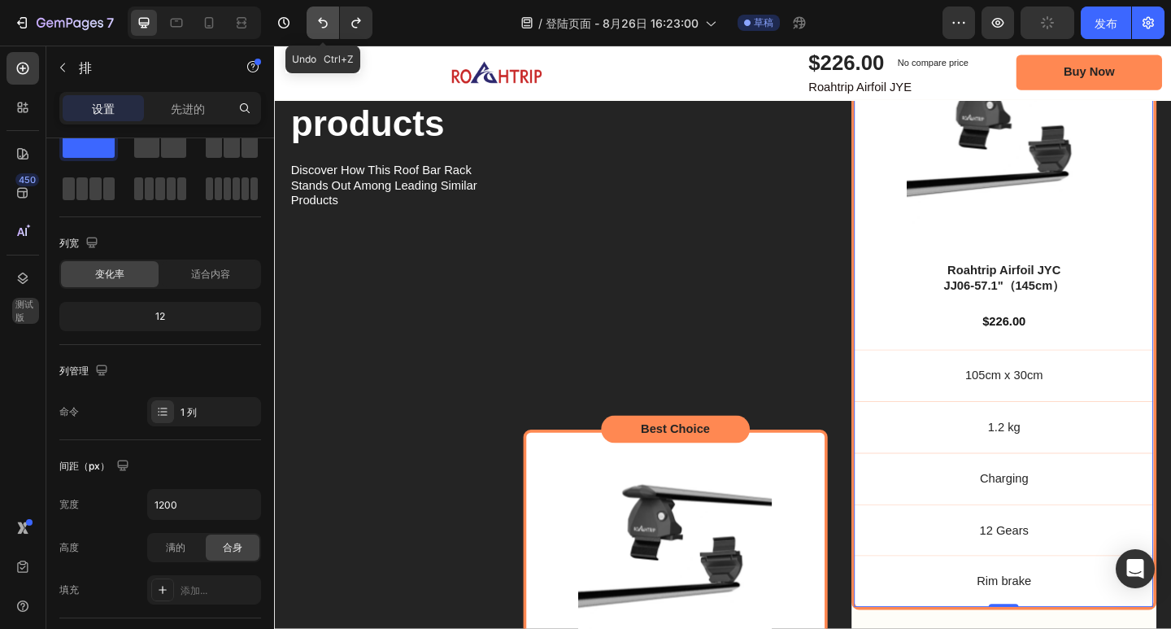
click at [324, 24] on icon "撤消/重做" at bounding box center [323, 23] width 16 height 16
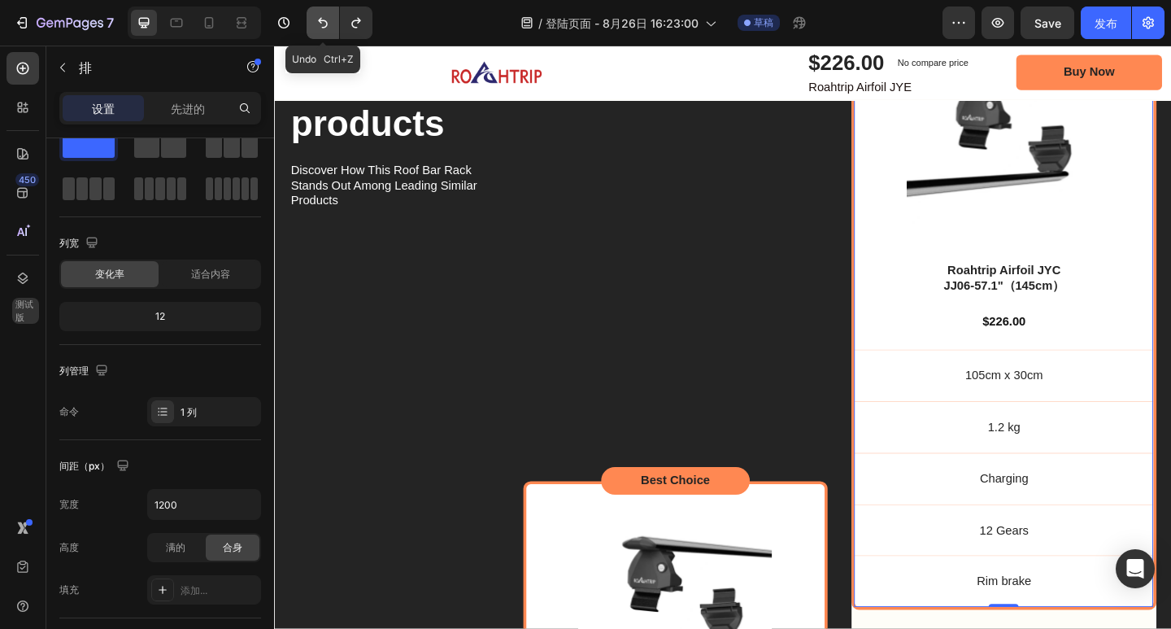
click at [324, 24] on icon "撤消/重做" at bounding box center [323, 23] width 16 height 16
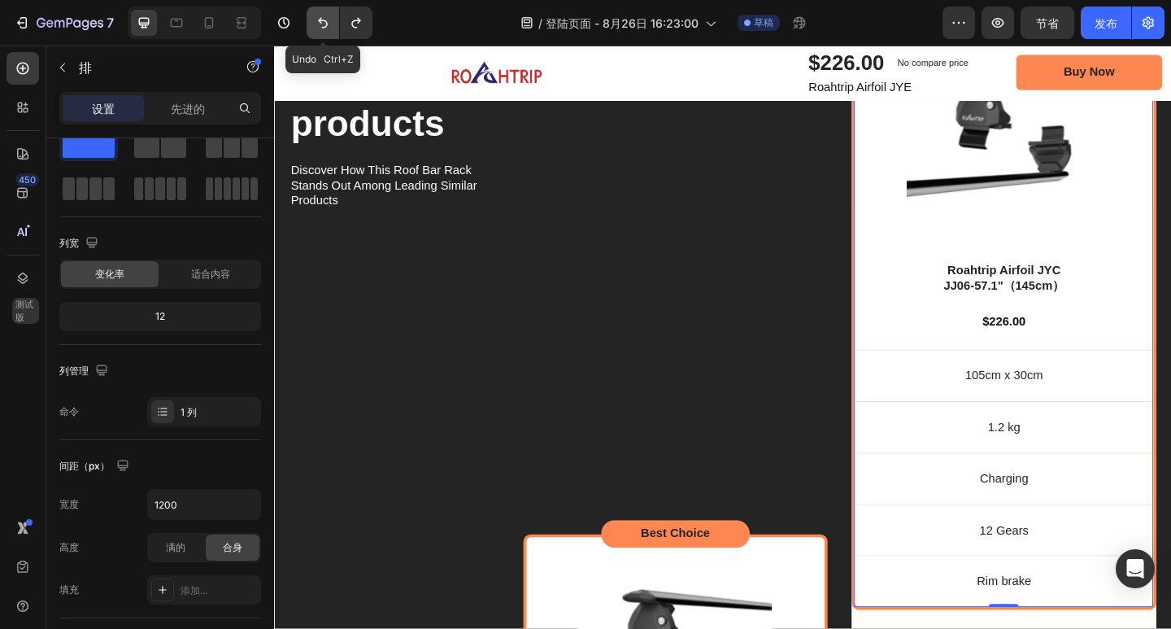
click at [324, 24] on icon "撤消/重做" at bounding box center [323, 23] width 16 height 16
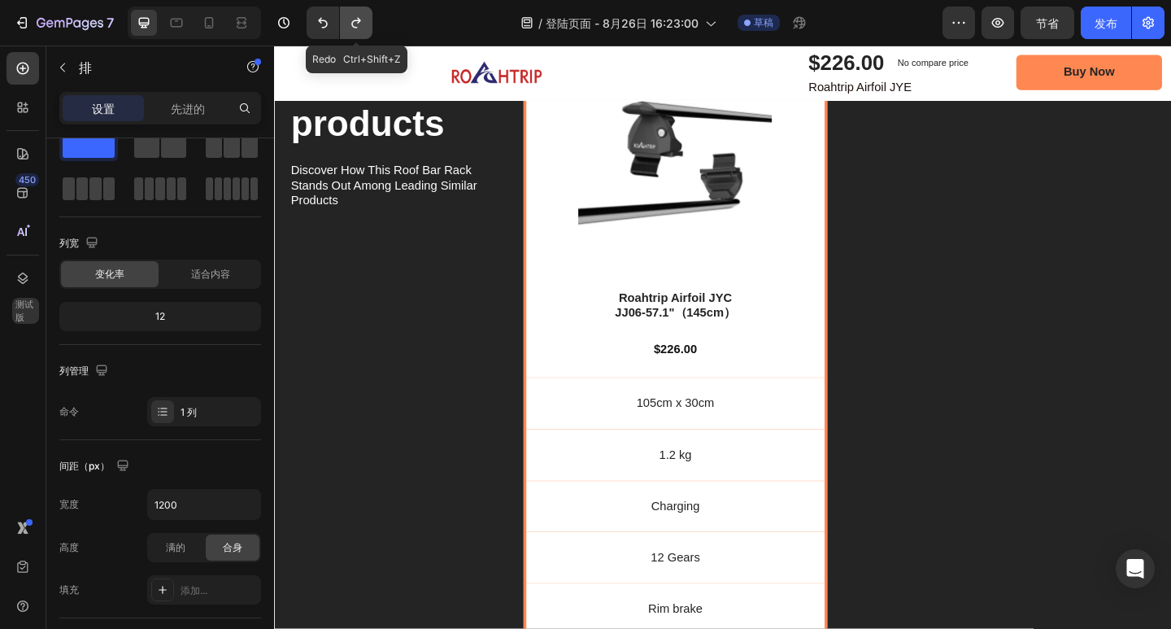
click at [353, 26] on icon "撤消/重做" at bounding box center [355, 23] width 9 height 11
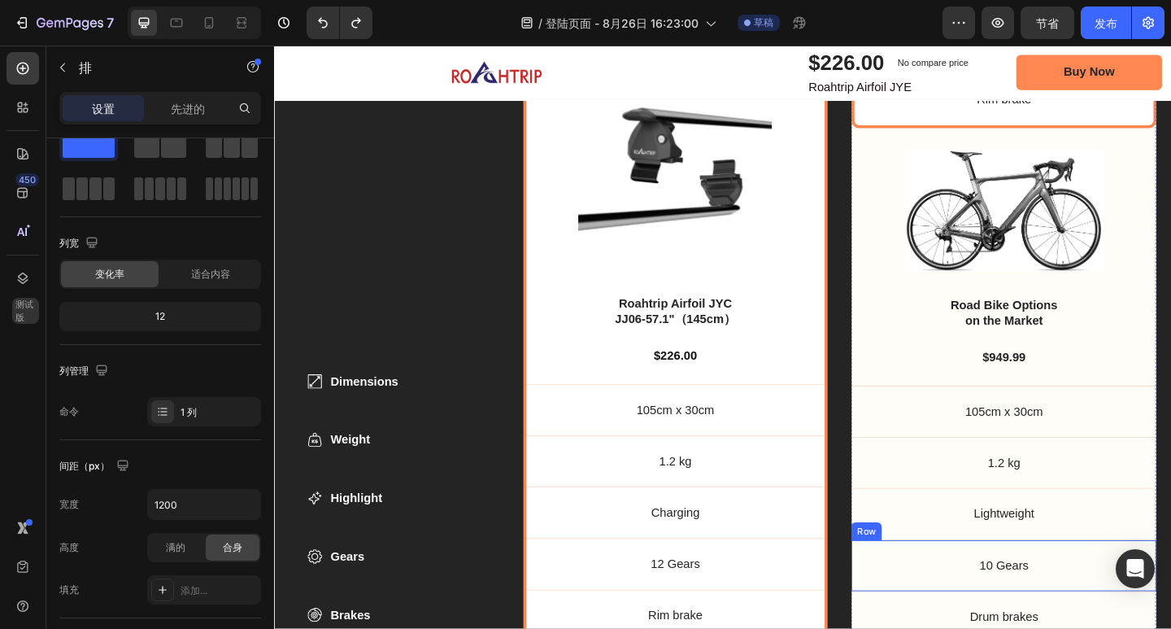
scroll to position [5987, 0]
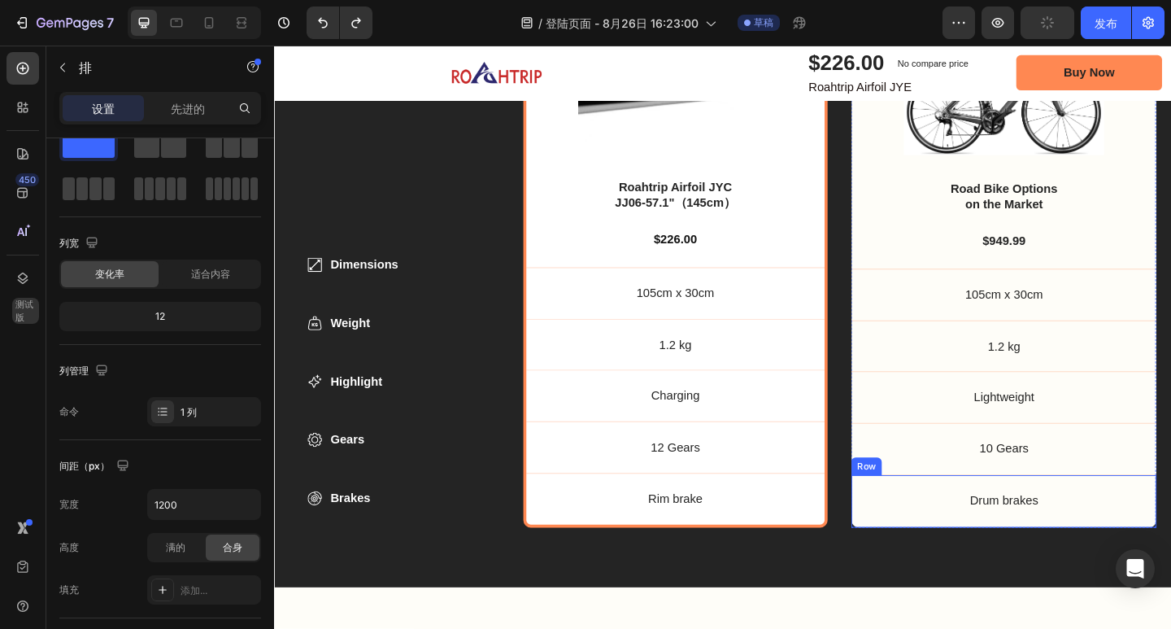
click at [1170, 512] on div "Drum brakes Text Block Row" at bounding box center [1068, 541] width 332 height 58
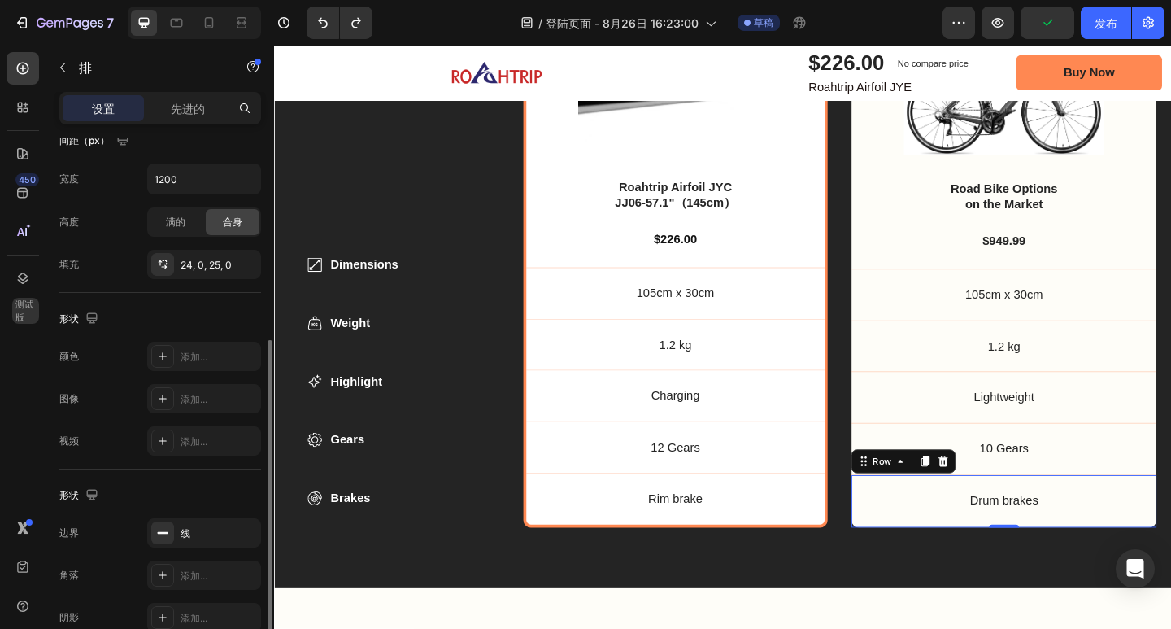
scroll to position [455, 0]
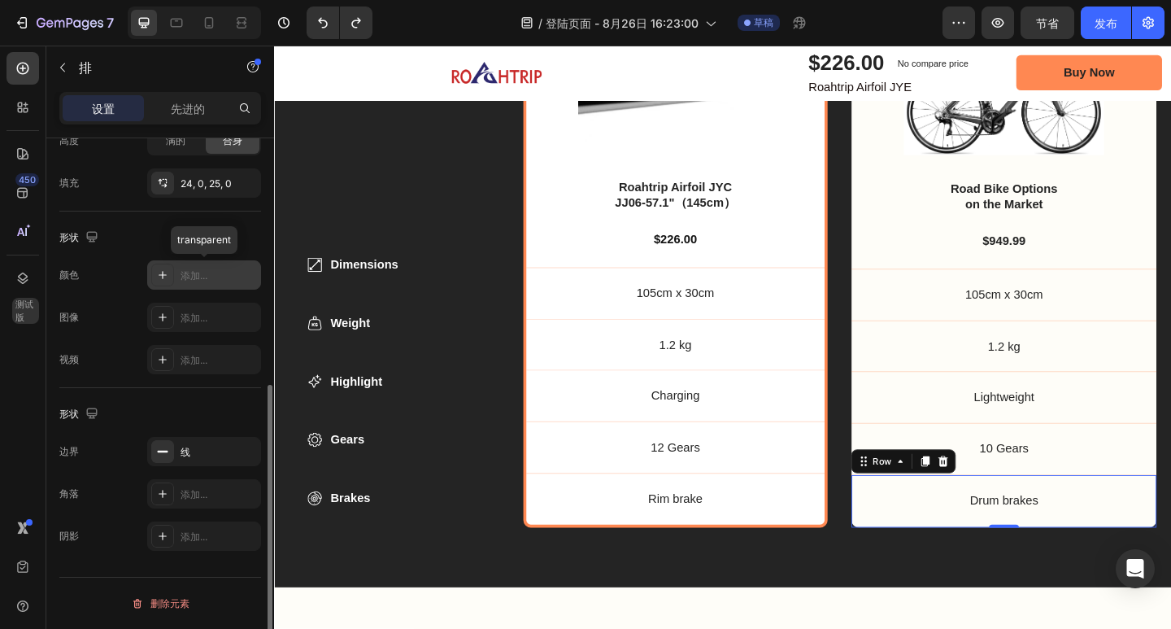
click at [188, 284] on div "添加..." at bounding box center [204, 274] width 114 height 29
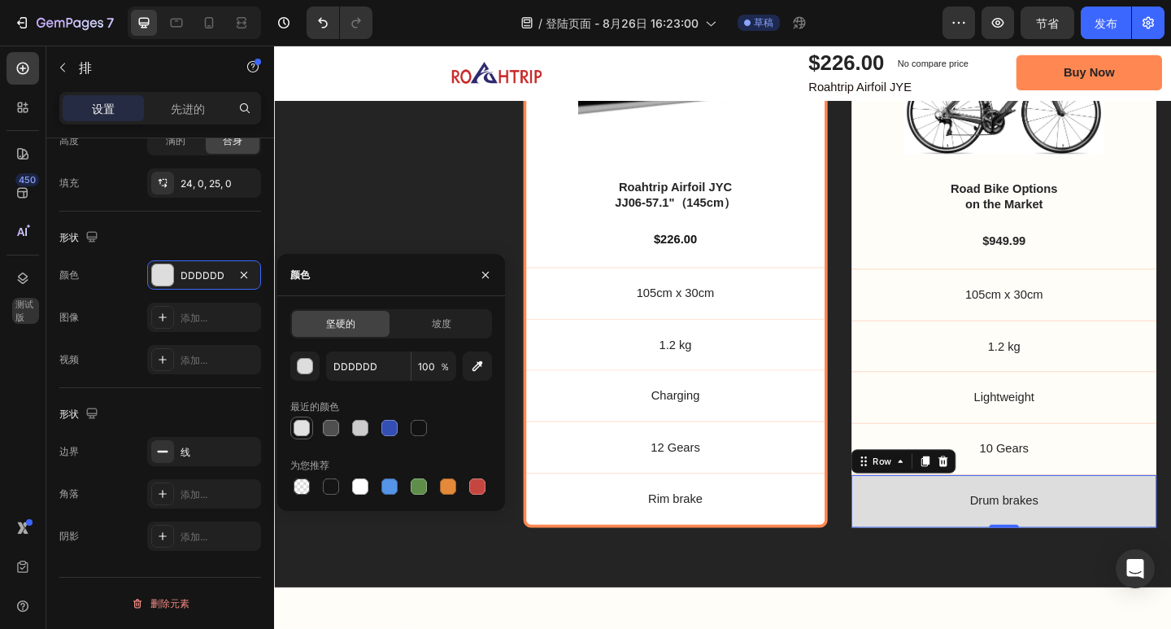
click at [293, 430] on div at bounding box center [302, 428] width 20 height 20
type input "E2E2E2"
click at [989, 535] on p "Drum brakes" at bounding box center [1068, 541] width 332 height 17
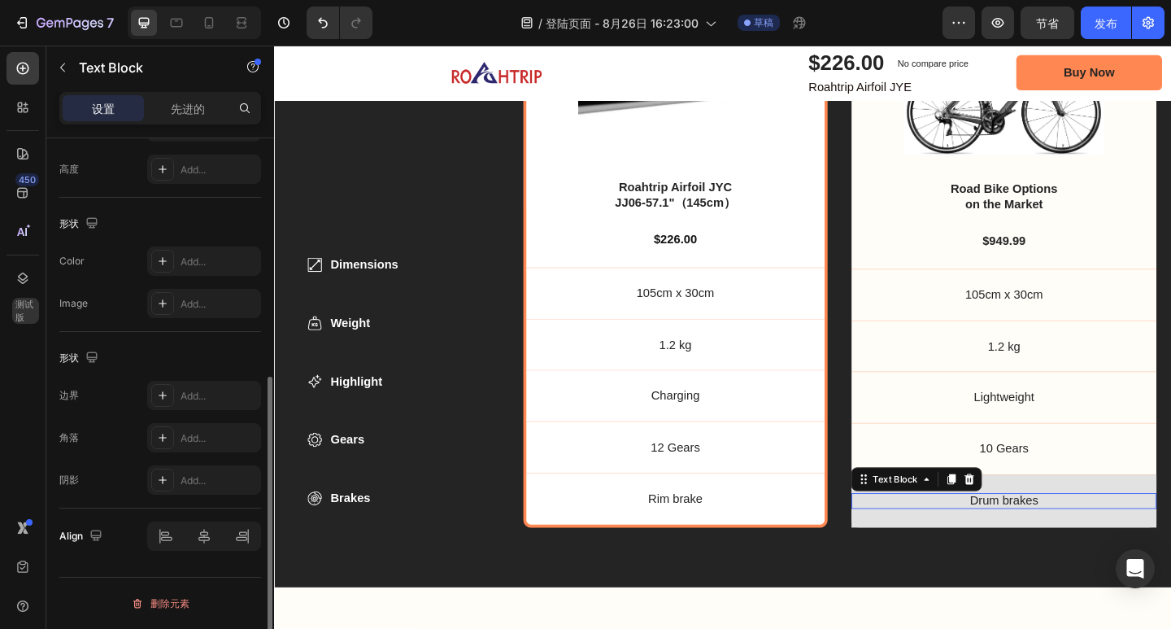
scroll to position [0, 0]
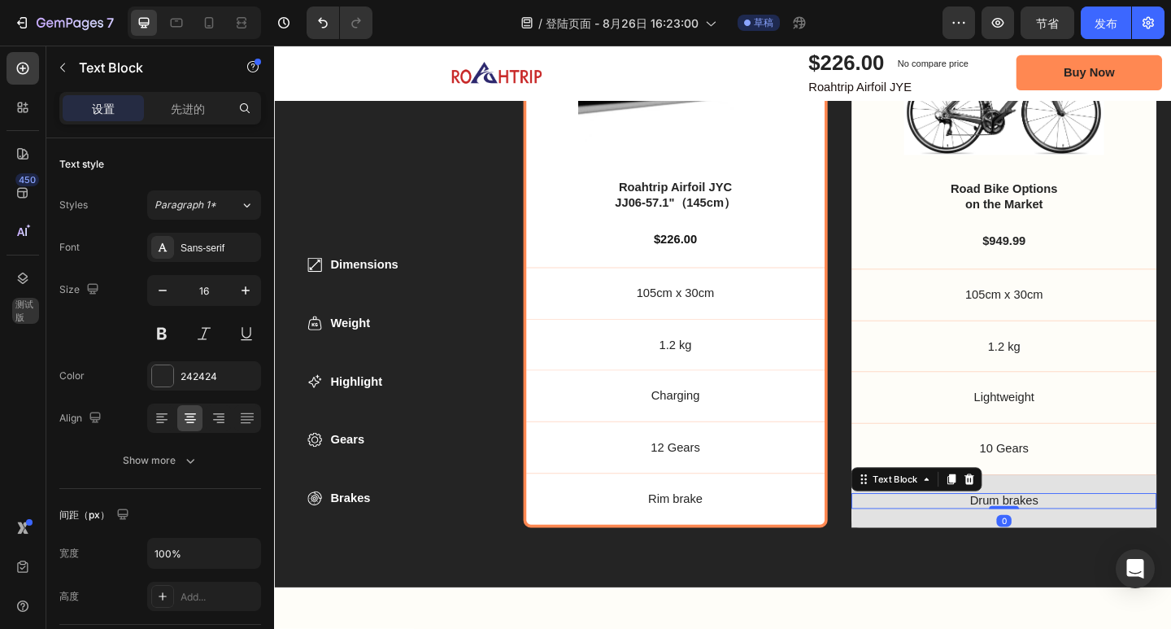
click at [1168, 515] on div "Drum brakes Text Block 0 Row" at bounding box center [1068, 541] width 332 height 58
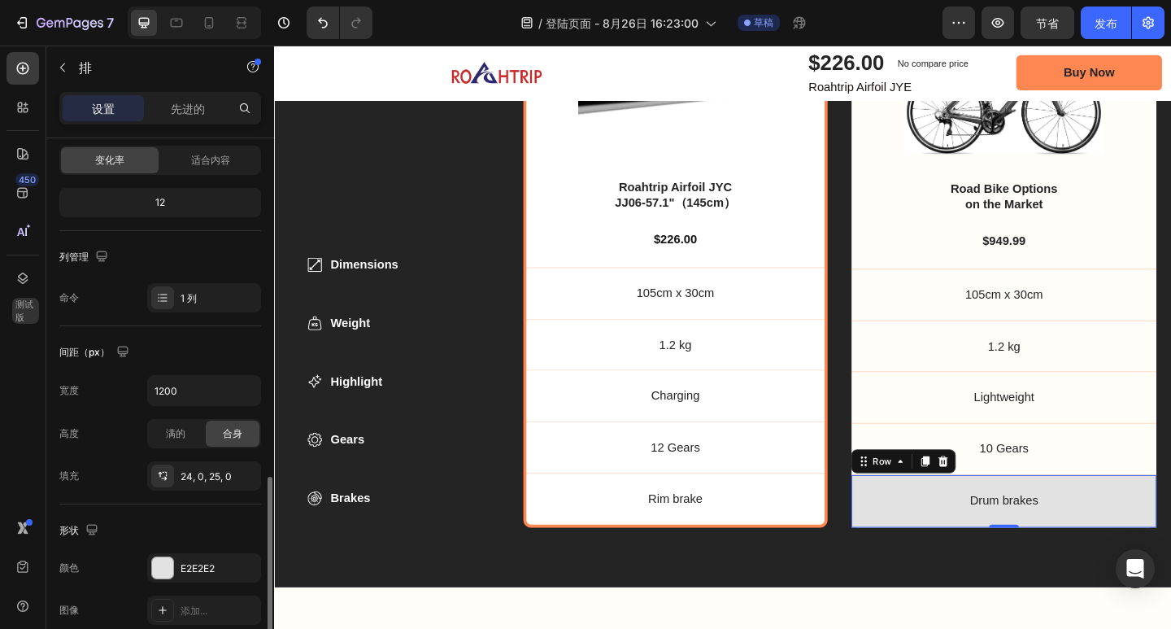
scroll to position [325, 0]
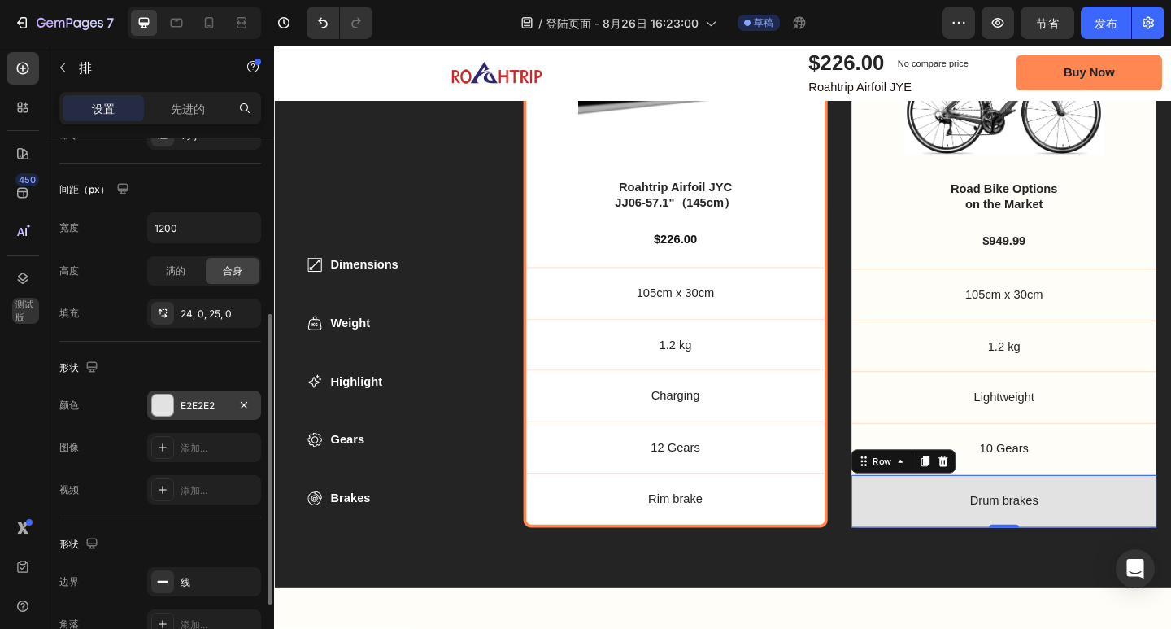
click at [204, 407] on font "E2E2E2" at bounding box center [198, 405] width 34 height 12
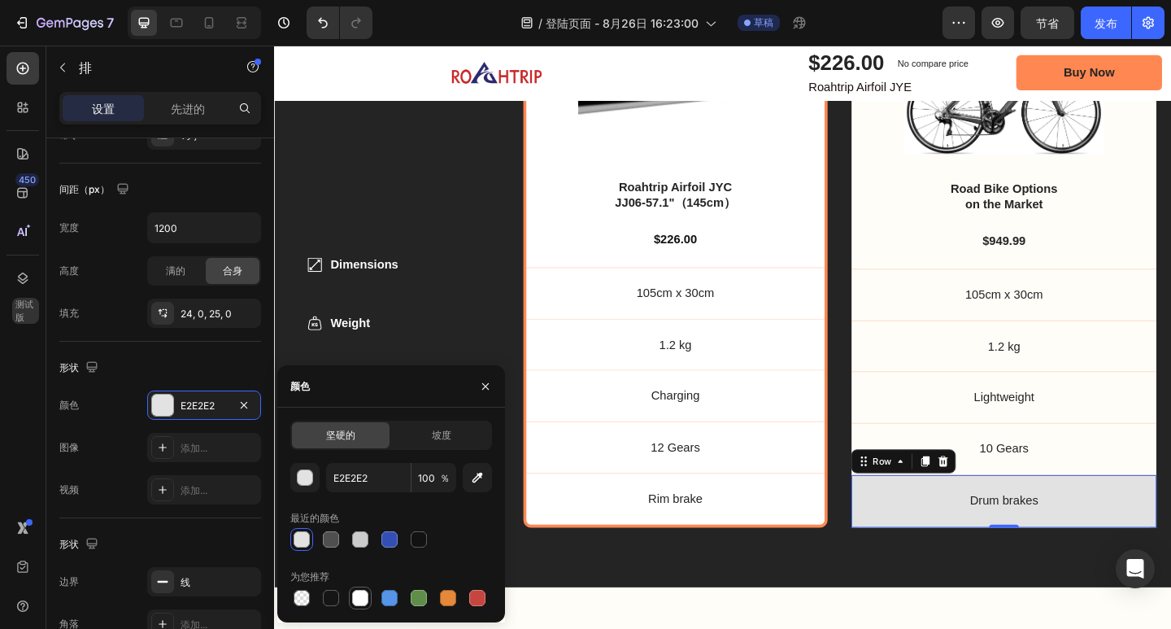
click at [360, 599] on div at bounding box center [360, 598] width 16 height 16
type input "FFFFFF"
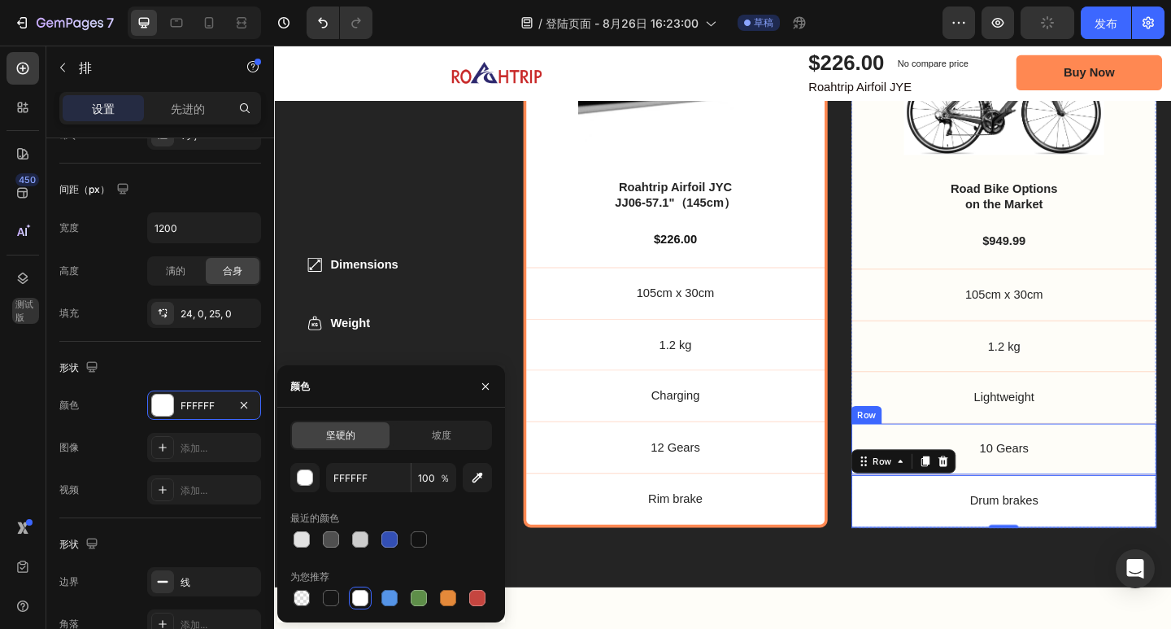
click at [1146, 459] on div "10 Gears Text Block Row" at bounding box center [1068, 484] width 332 height 56
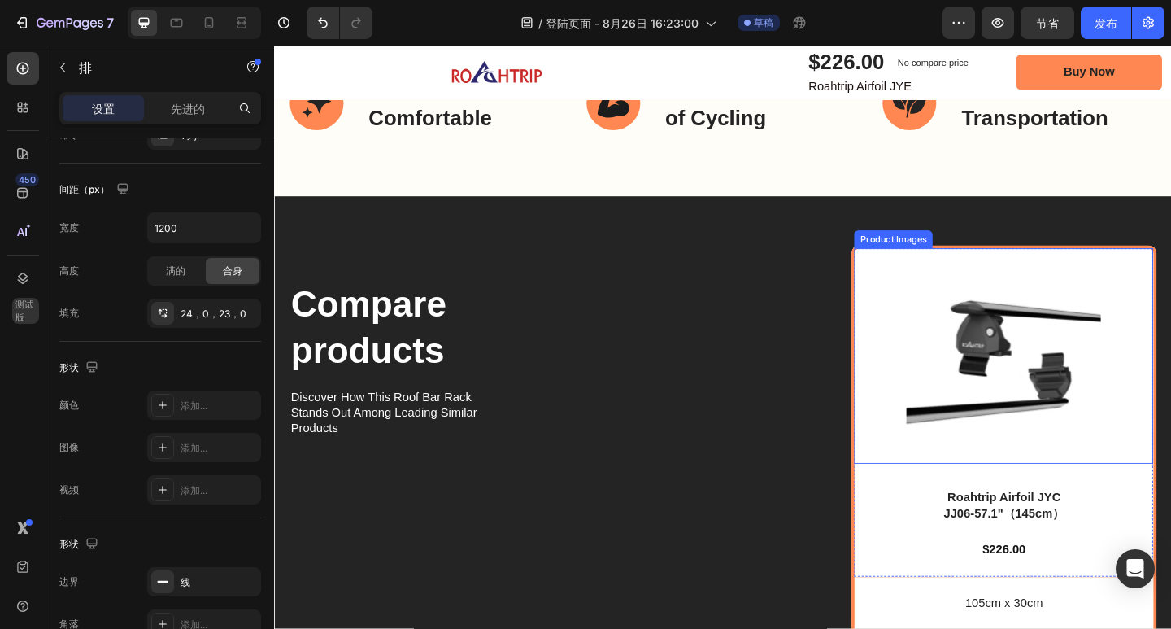
scroll to position [5011, 0]
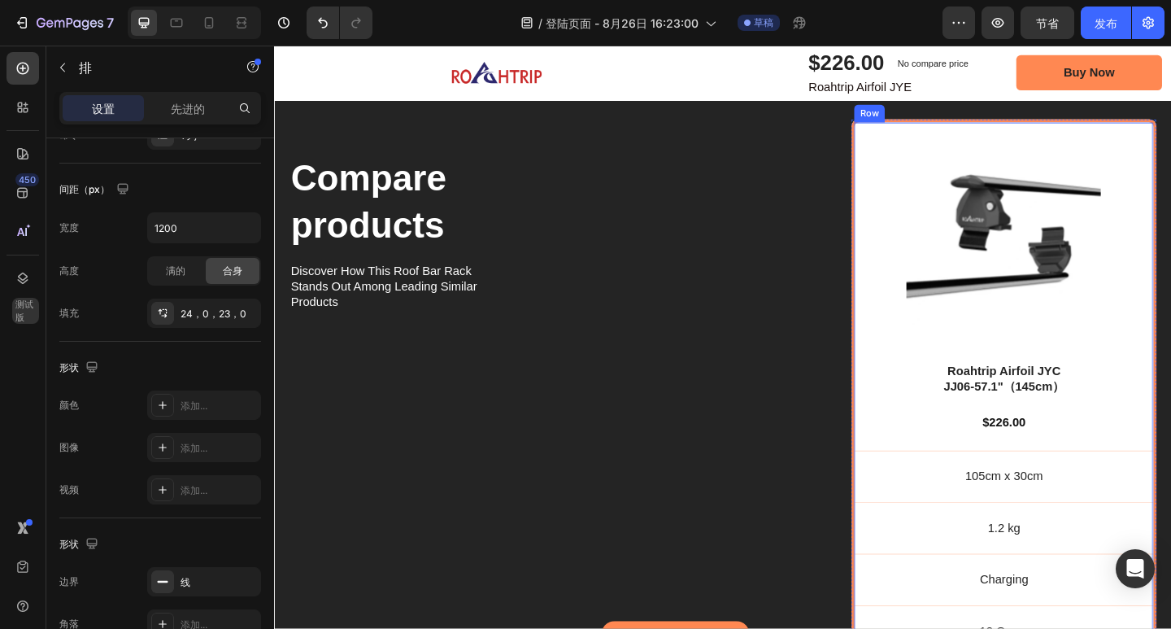
click at [902, 349] on div "Product Images Roahtrip Airfoil JYC JJ06-57.1"（145cm） Product Title $226.00 Pro…" at bounding box center [1068, 447] width 332 height 643
click at [1000, 120] on icon at bounding box center [1005, 113] width 11 height 11
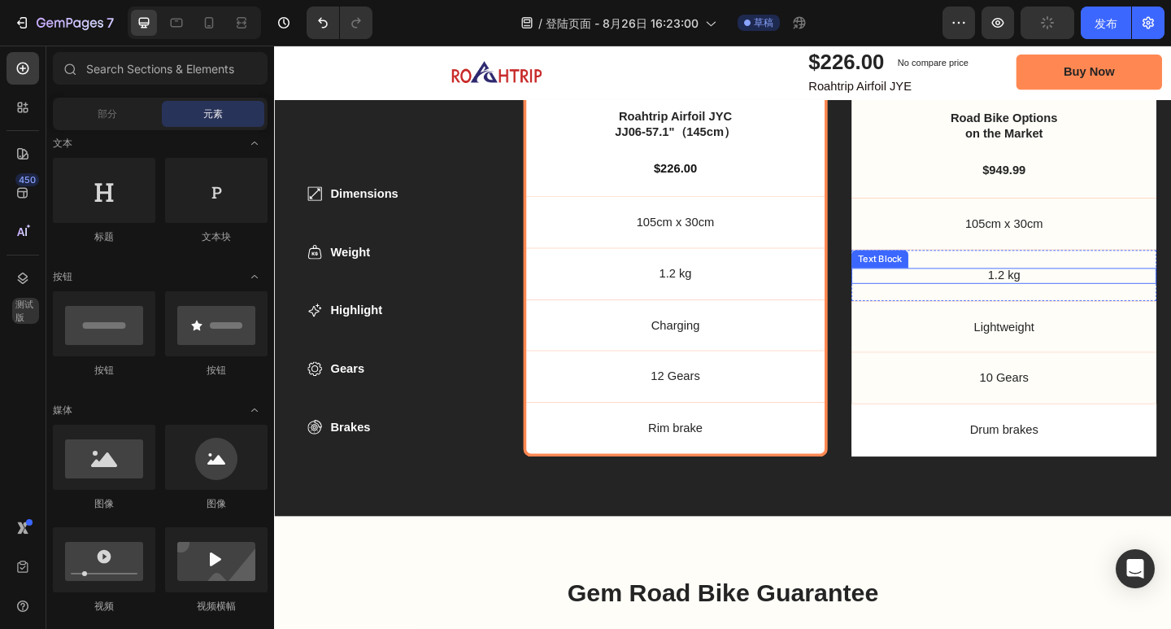
scroll to position [5581, 0]
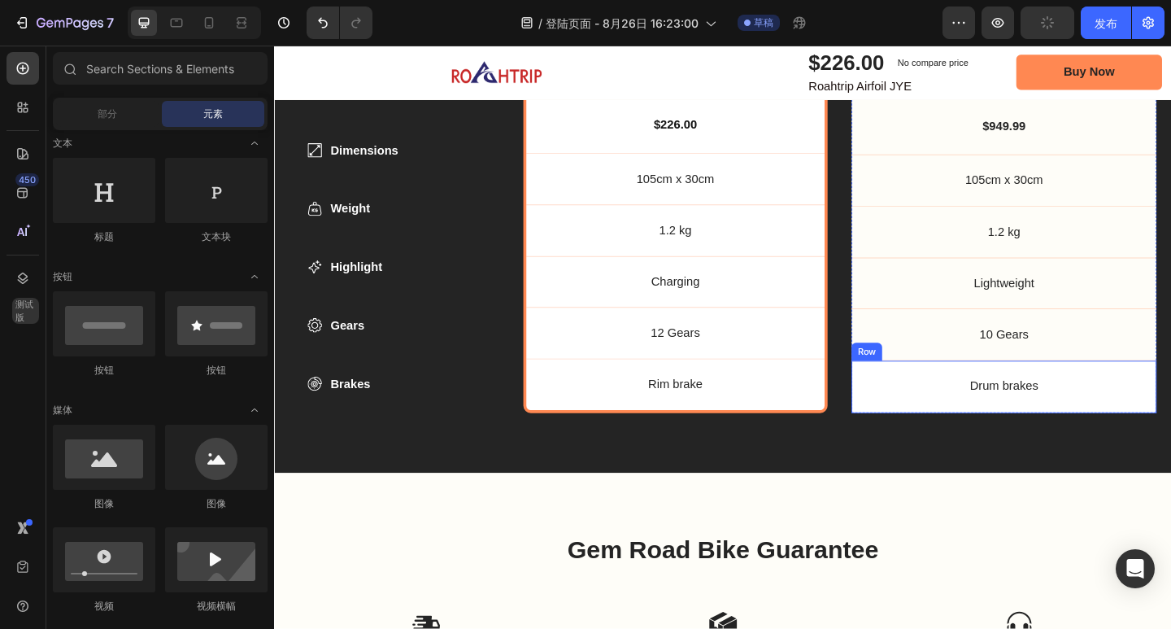
click at [946, 431] on div "Drum brakes Text Block Row" at bounding box center [1068, 417] width 332 height 58
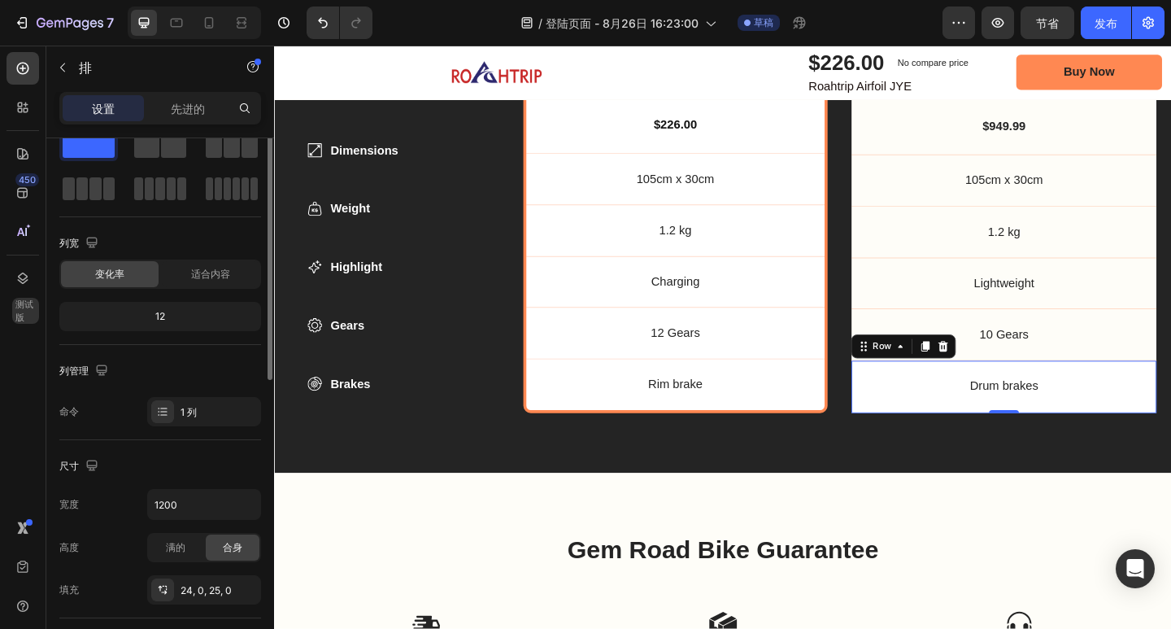
scroll to position [0, 0]
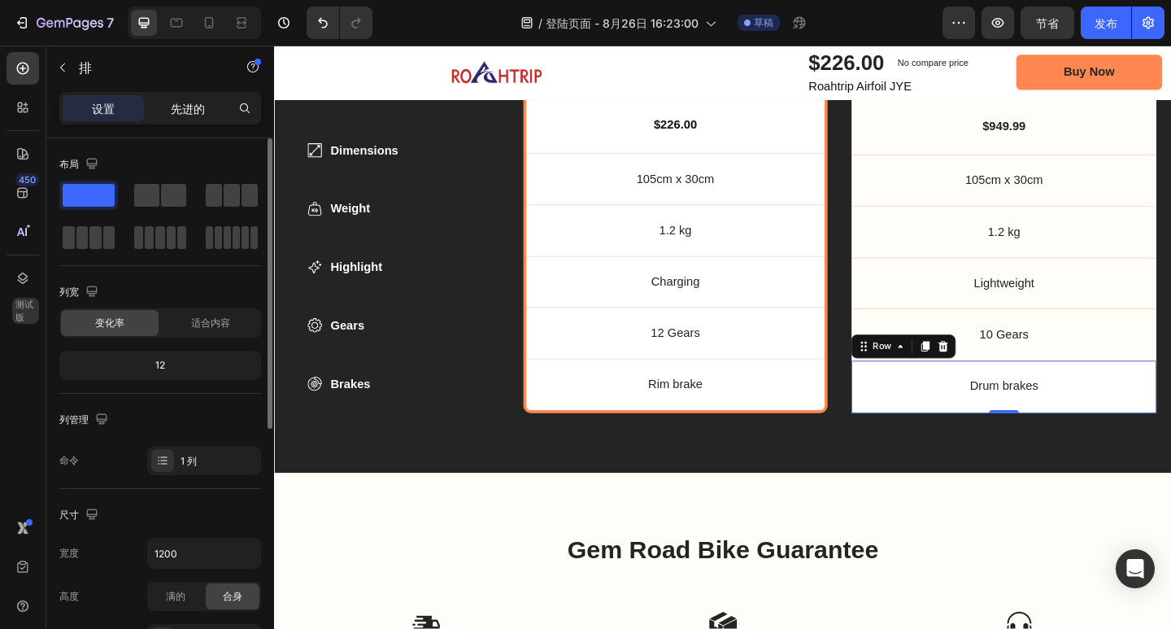
click at [198, 116] on p "先进的" at bounding box center [188, 108] width 34 height 17
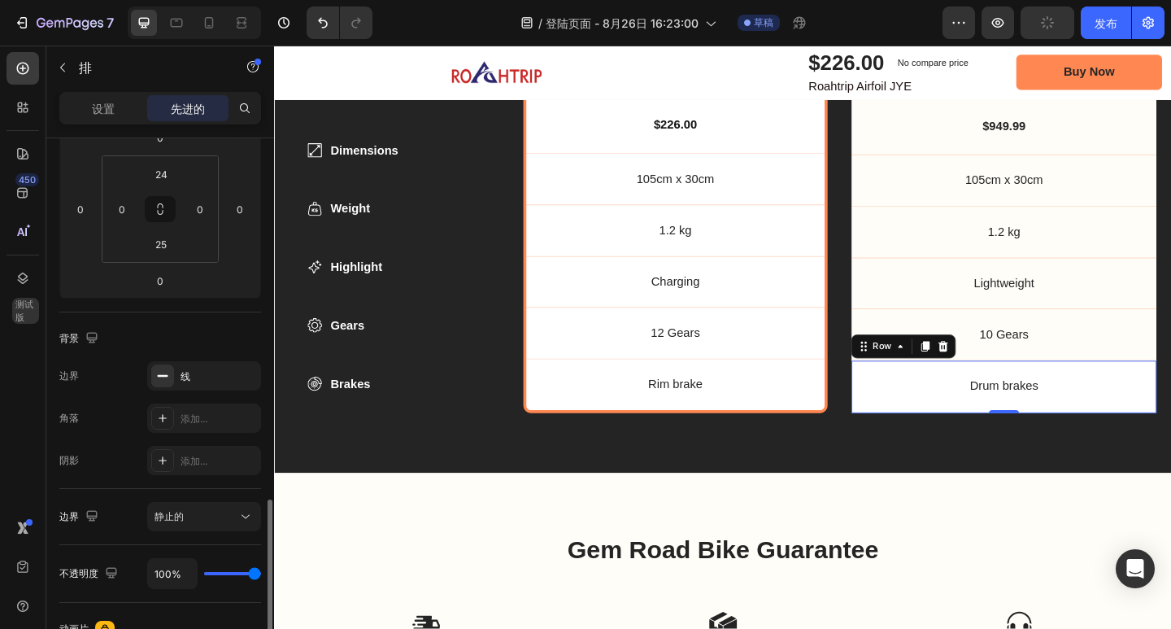
scroll to position [407, 0]
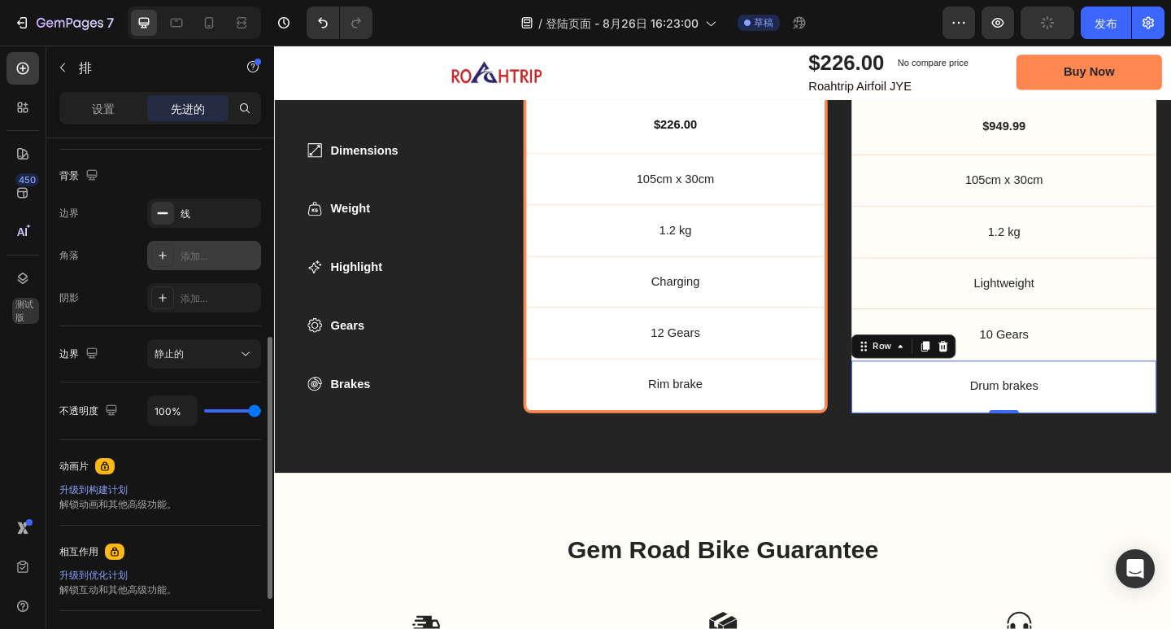
click at [198, 252] on font "添加..." at bounding box center [194, 256] width 27 height 12
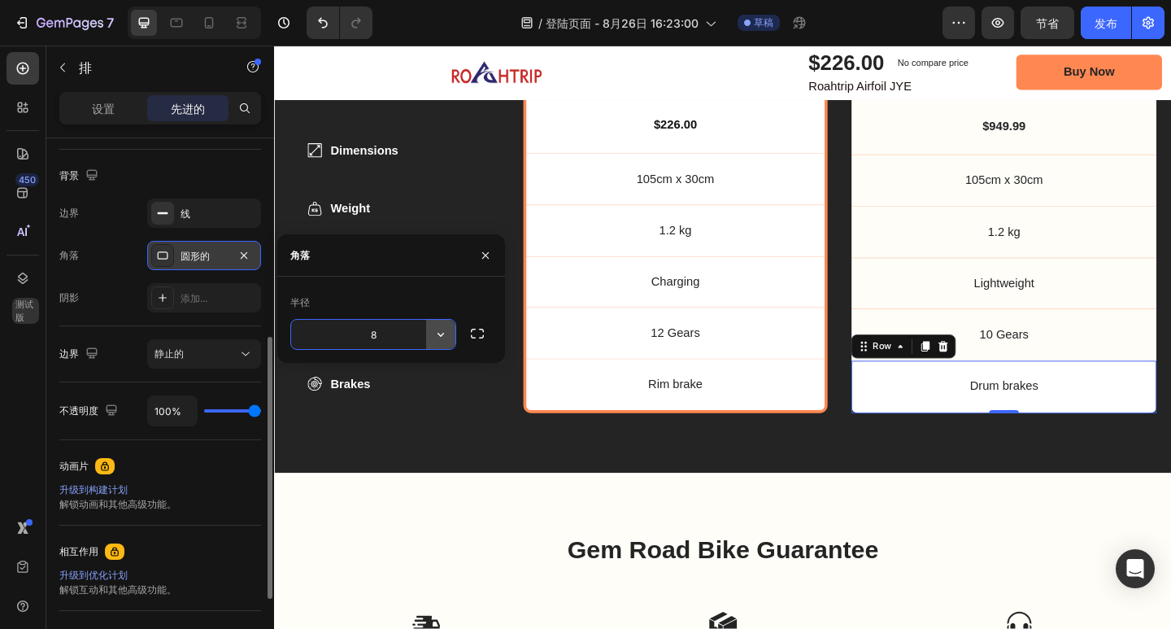
click at [433, 334] on icon "button" at bounding box center [441, 334] width 16 height 16
click at [392, 331] on input "8" at bounding box center [373, 334] width 164 height 29
drag, startPoint x: 372, startPoint y: 335, endPoint x: 360, endPoint y: 335, distance: 12.2
click at [360, 335] on input "8" at bounding box center [373, 334] width 164 height 29
type input "10"
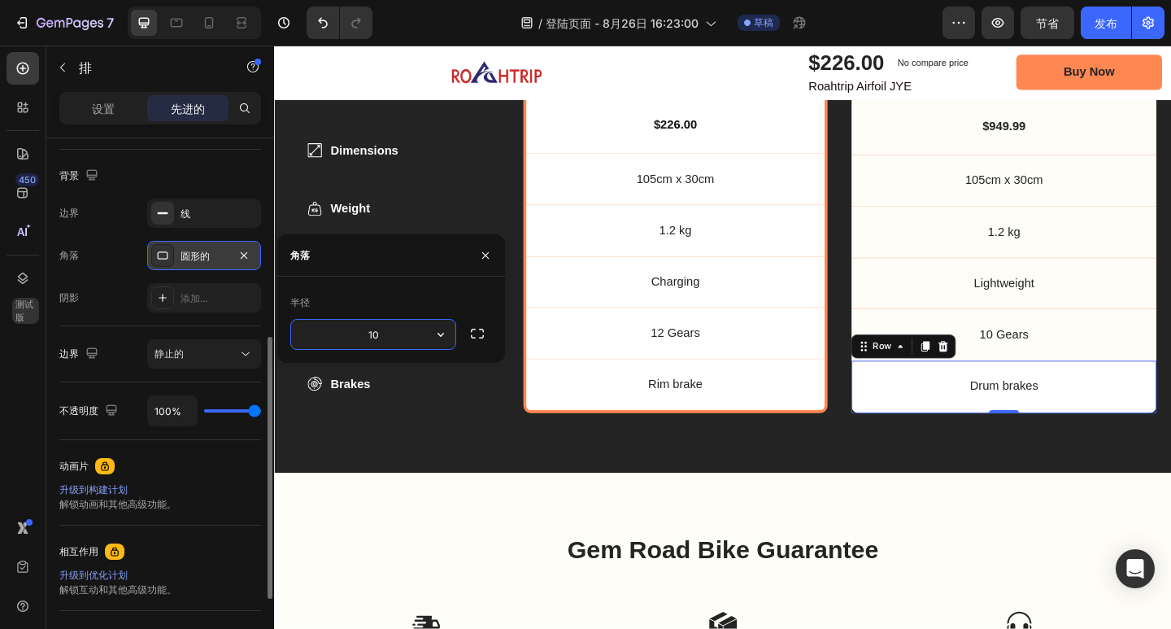
click at [407, 337] on input "10" at bounding box center [373, 334] width 164 height 29
click at [488, 250] on icon "button" at bounding box center [485, 255] width 13 height 13
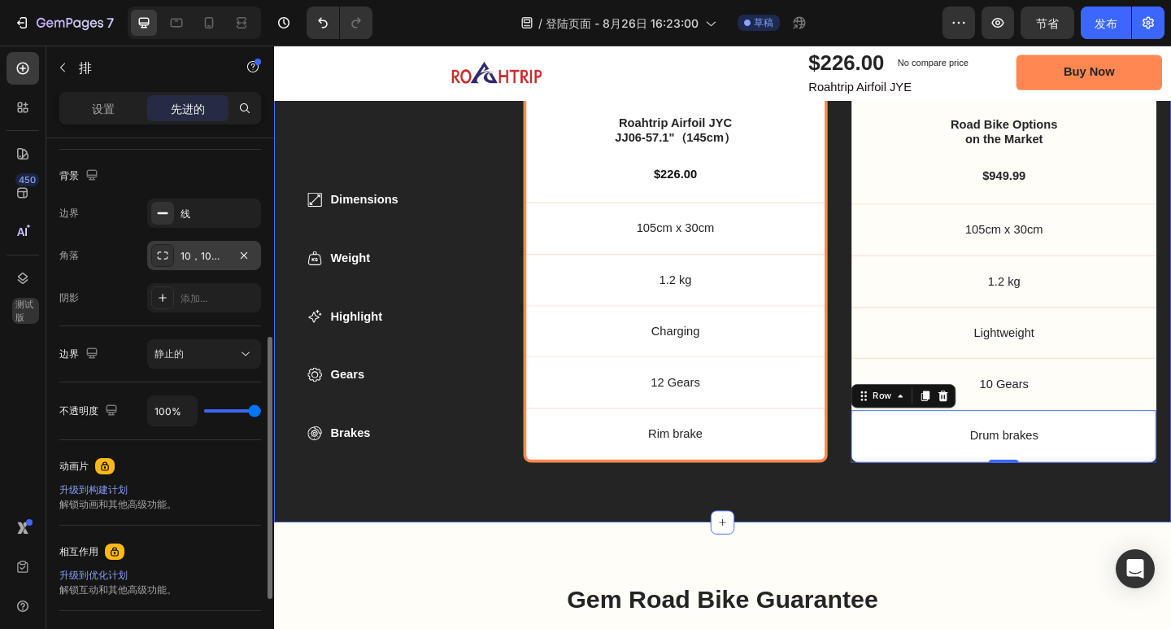
scroll to position [5499, 0]
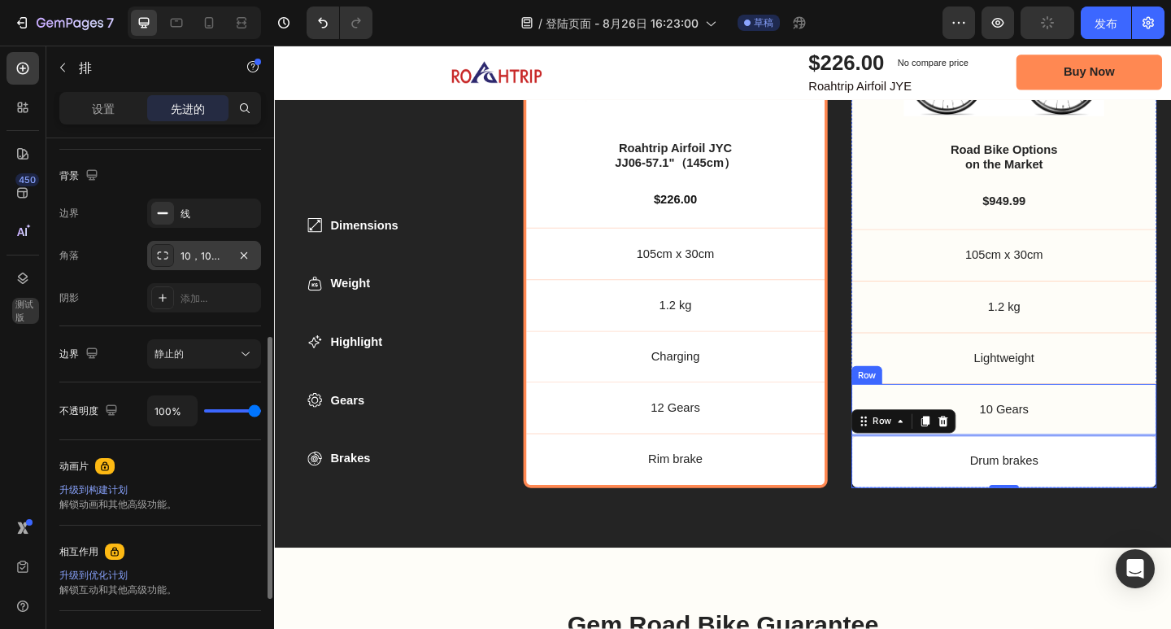
click at [1170, 442] on p "10 Gears" at bounding box center [1068, 441] width 332 height 17
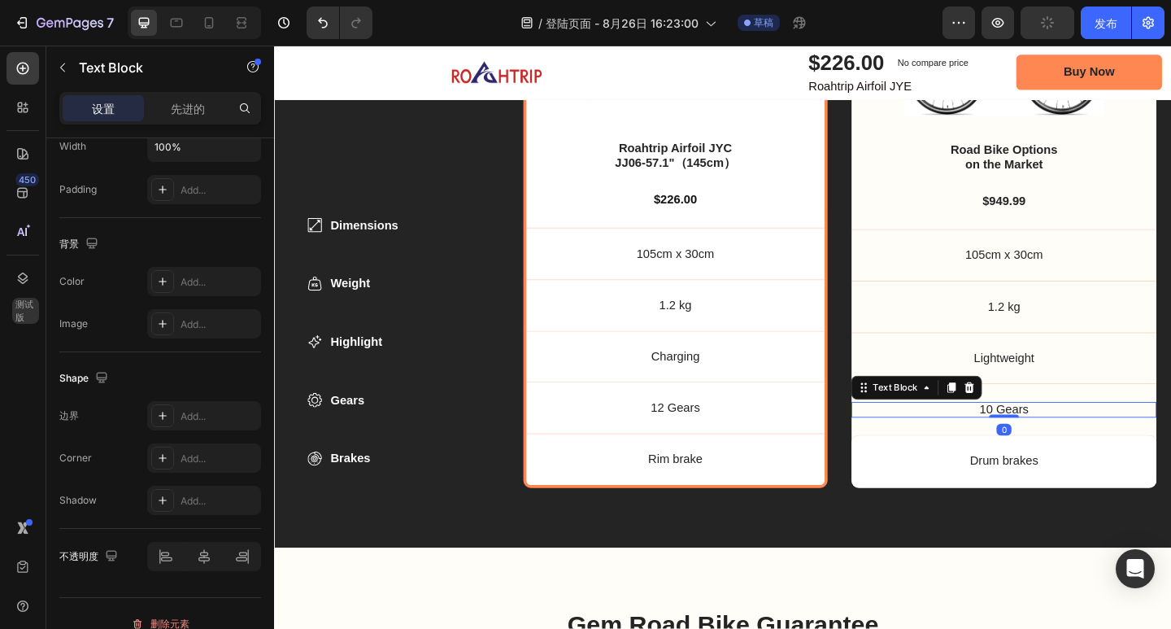
scroll to position [0, 0]
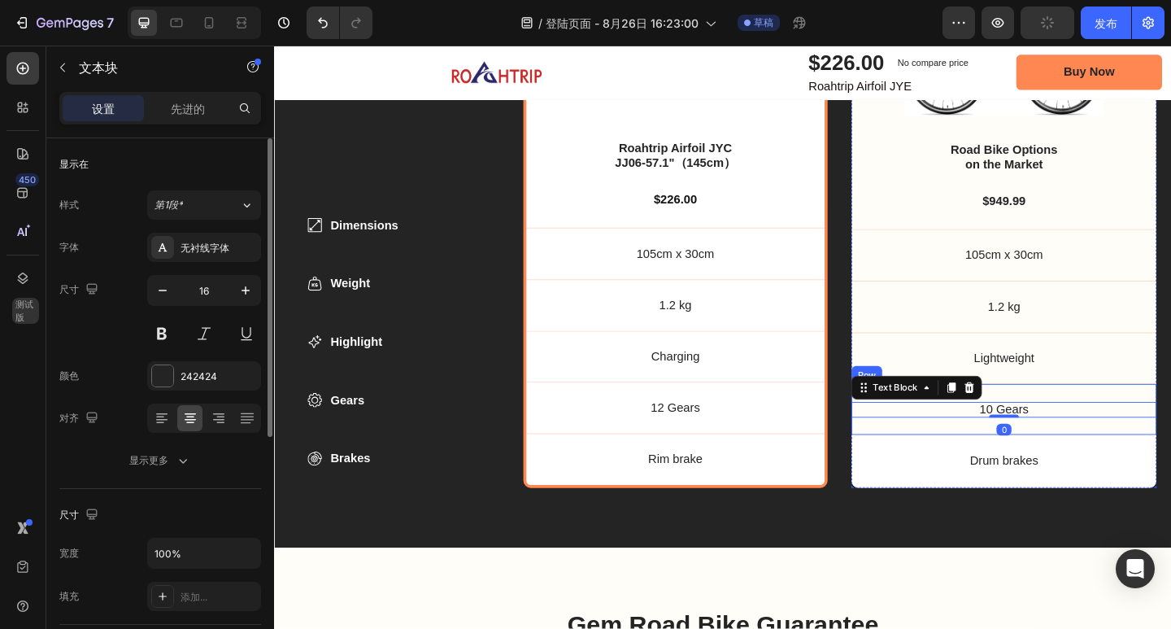
click at [1170, 423] on div "10 Gears Text Block 0 Row" at bounding box center [1068, 441] width 332 height 56
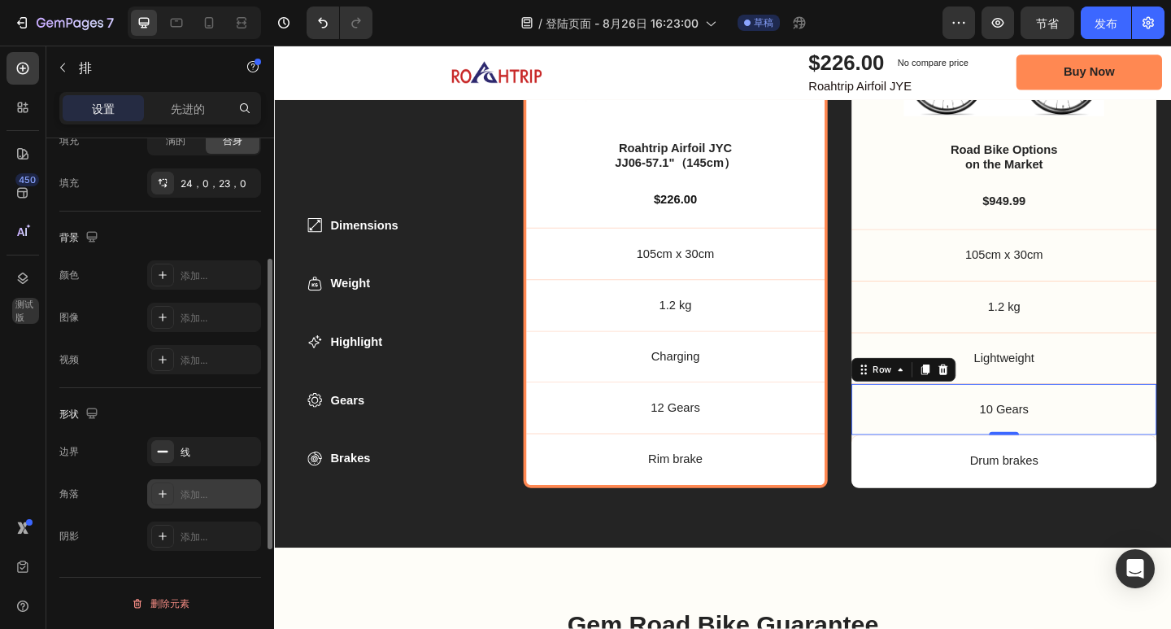
scroll to position [374, 0]
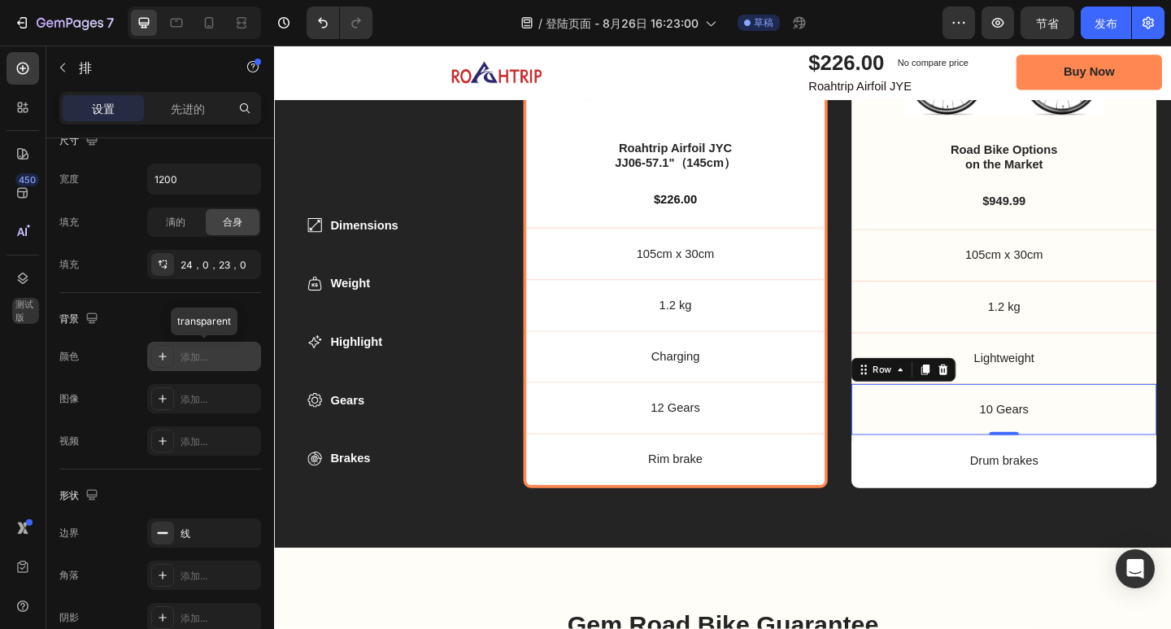
click at [200, 355] on font "添加..." at bounding box center [194, 357] width 27 height 12
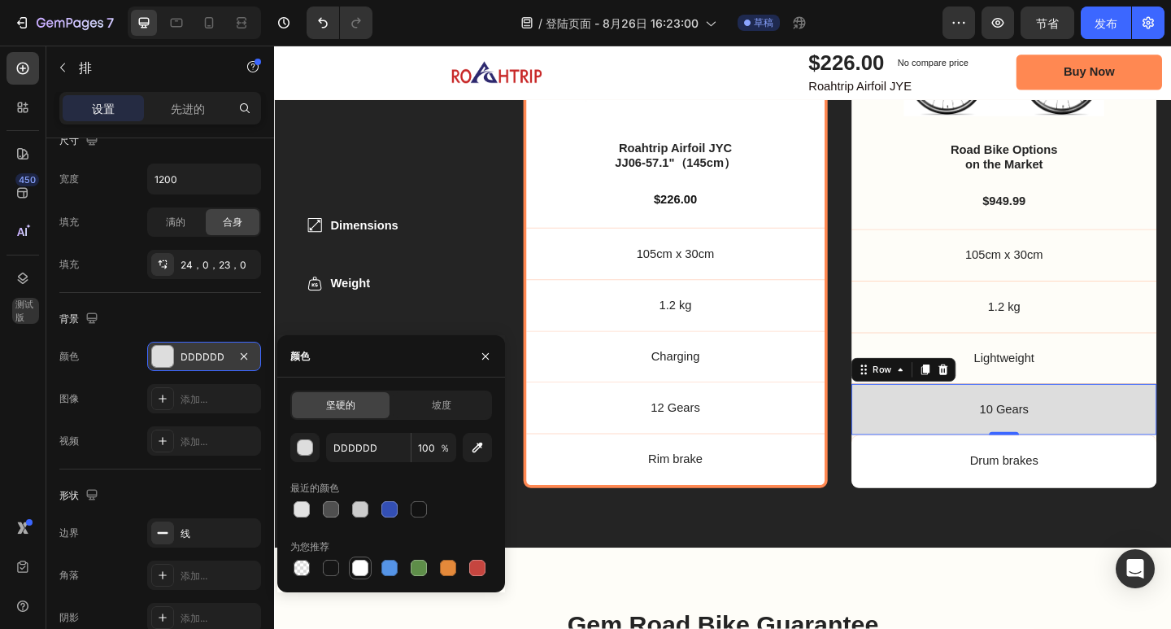
click at [357, 568] on div at bounding box center [360, 568] width 16 height 16
type input "FFFFFF"
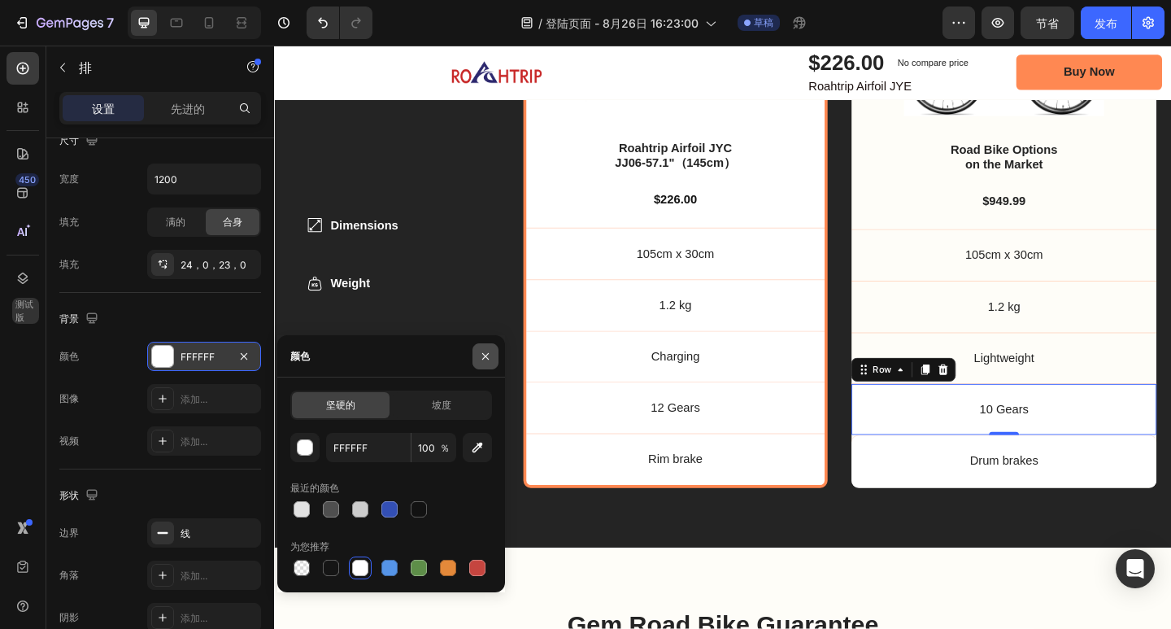
click at [477, 354] on button "button" at bounding box center [485, 356] width 26 height 26
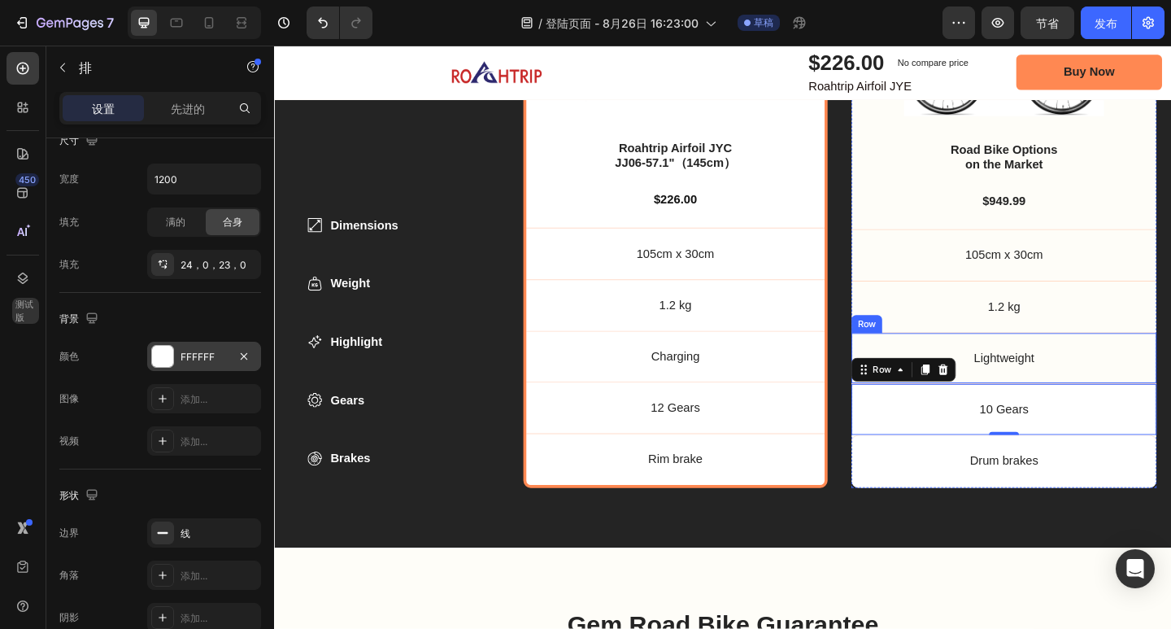
click at [1170, 361] on div "Lightweight Text Block Row" at bounding box center [1068, 386] width 332 height 56
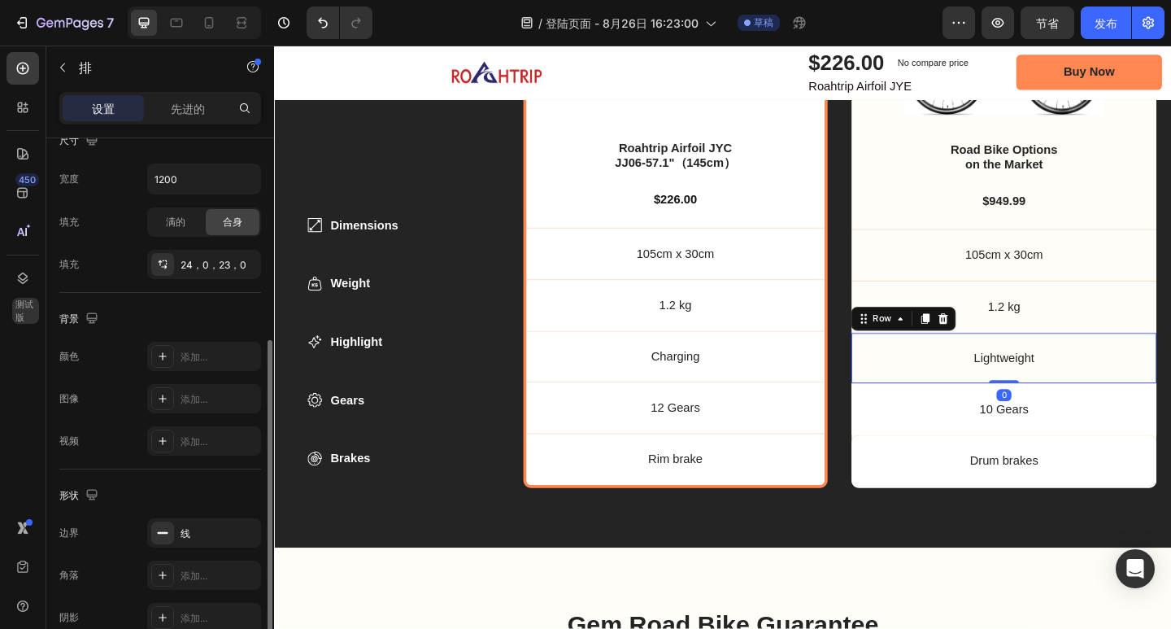
scroll to position [455, 0]
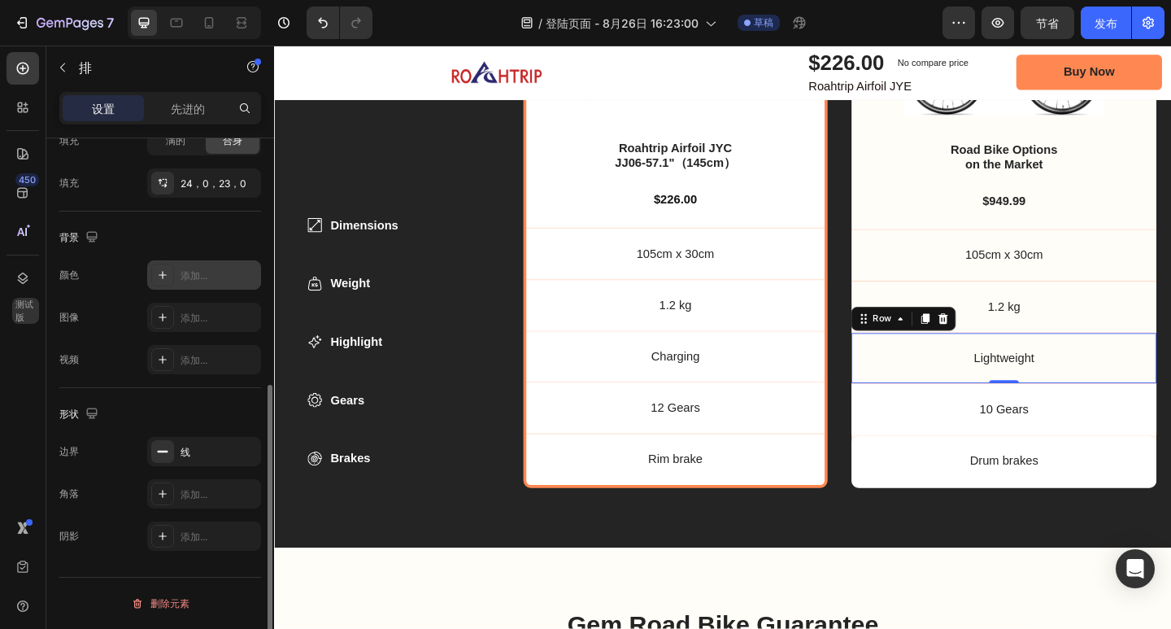
drag, startPoint x: 204, startPoint y: 271, endPoint x: 2, endPoint y: 277, distance: 201.8
click at [204, 271] on font "添加..." at bounding box center [194, 275] width 27 height 12
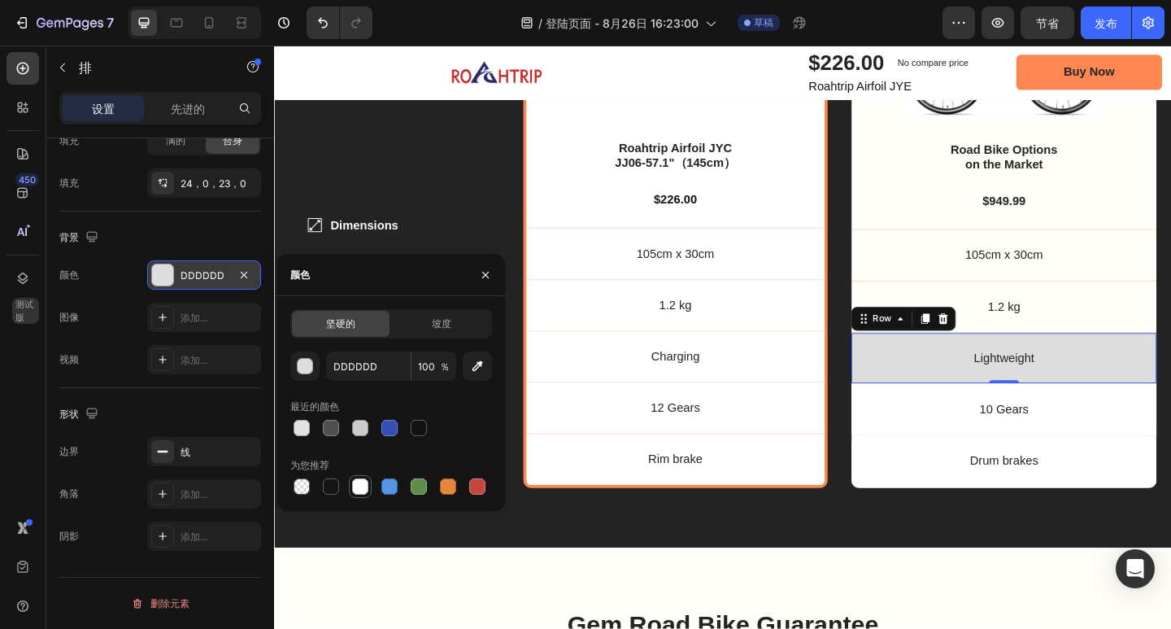
click at [365, 481] on div at bounding box center [360, 486] width 16 height 16
type input "FFFFFF"
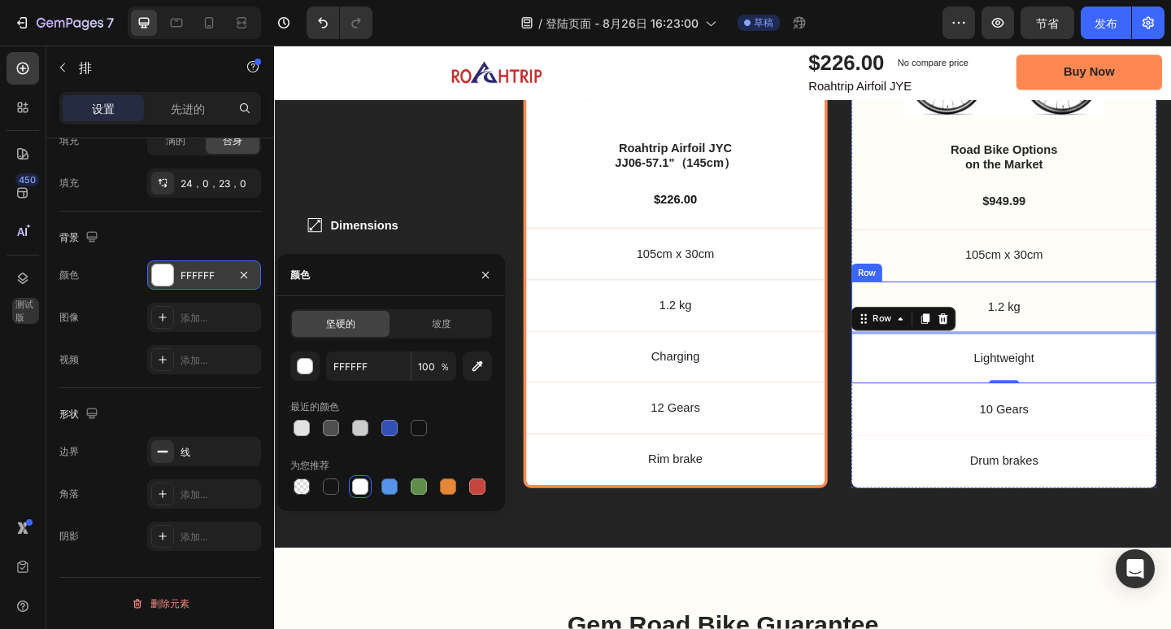
click at [1154, 308] on div "1.2 kg Text Block Row" at bounding box center [1068, 330] width 332 height 56
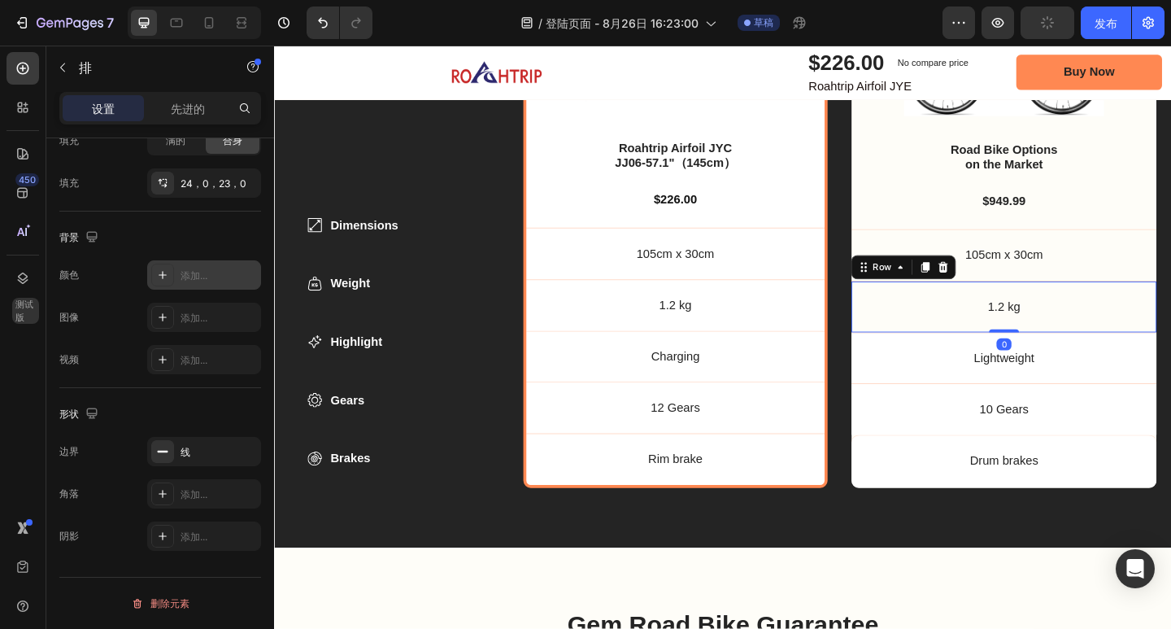
click at [203, 280] on font "添加..." at bounding box center [194, 275] width 27 height 12
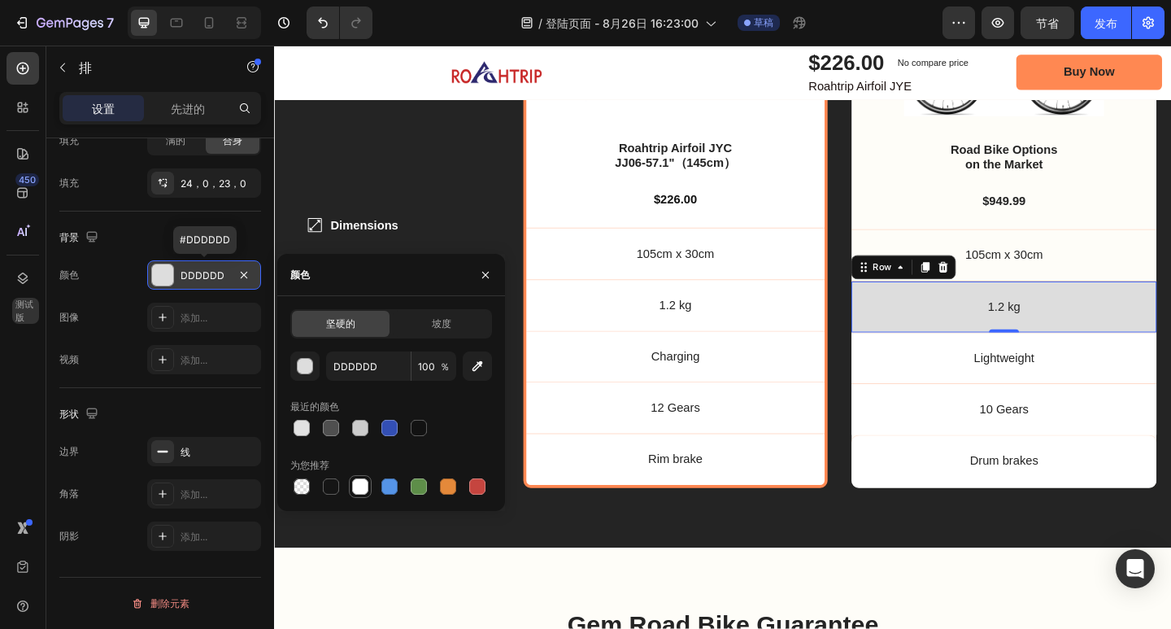
click at [362, 483] on div at bounding box center [360, 486] width 16 height 16
type input "FFFFFF"
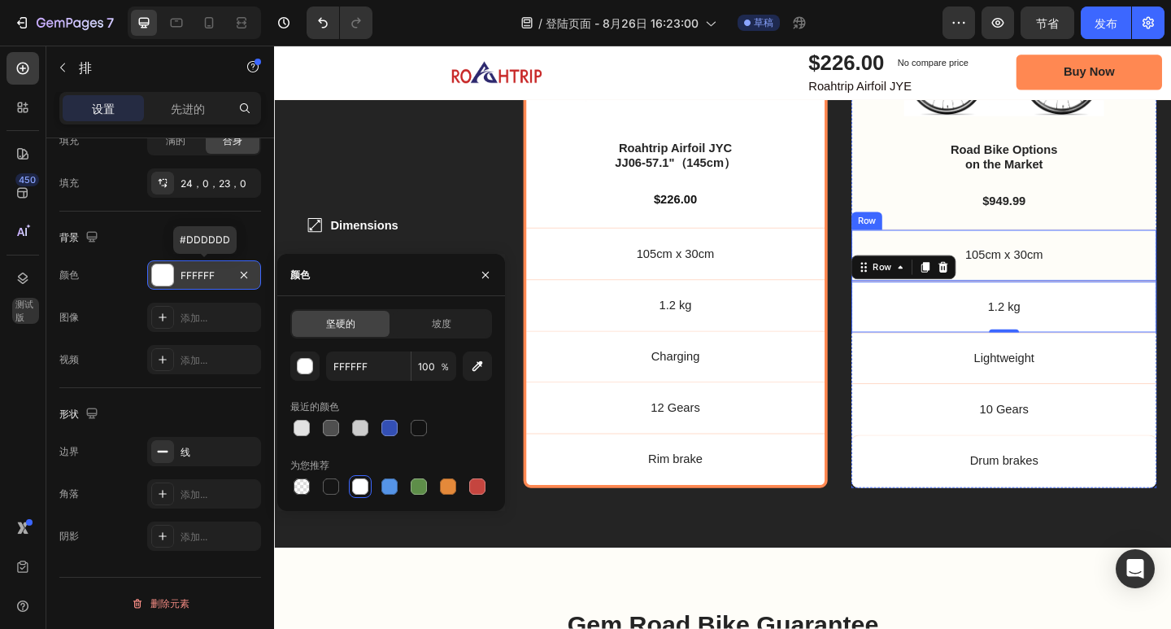
click at [1150, 250] on div "105cm x 30cm Text Block Row" at bounding box center [1068, 274] width 332 height 56
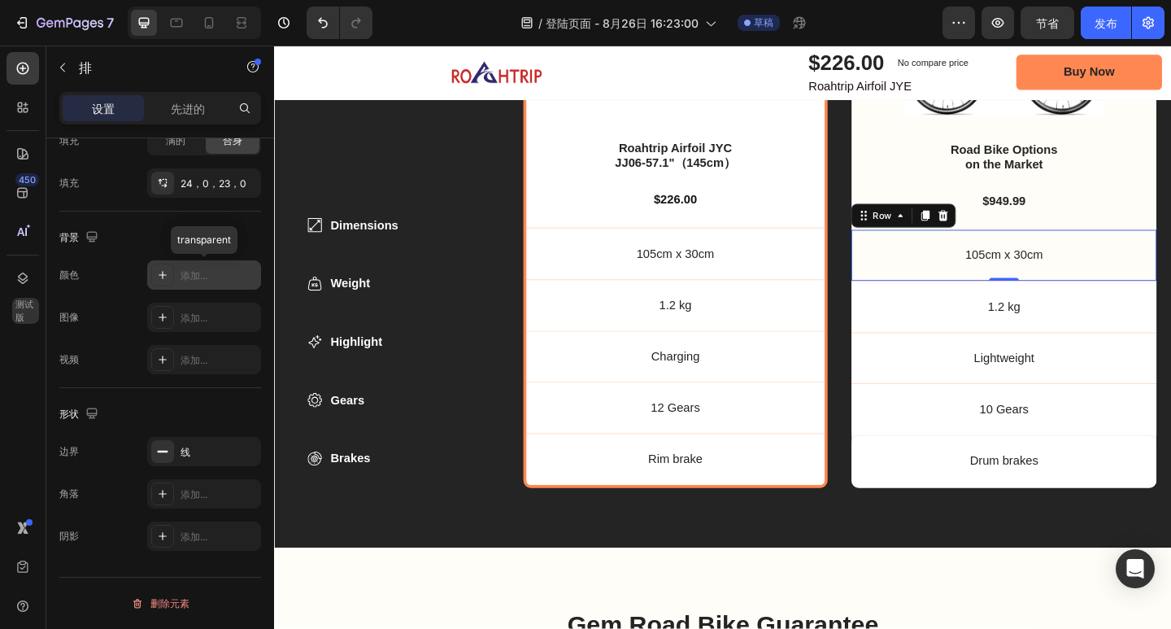
click at [197, 281] on font "添加..." at bounding box center [194, 275] width 27 height 12
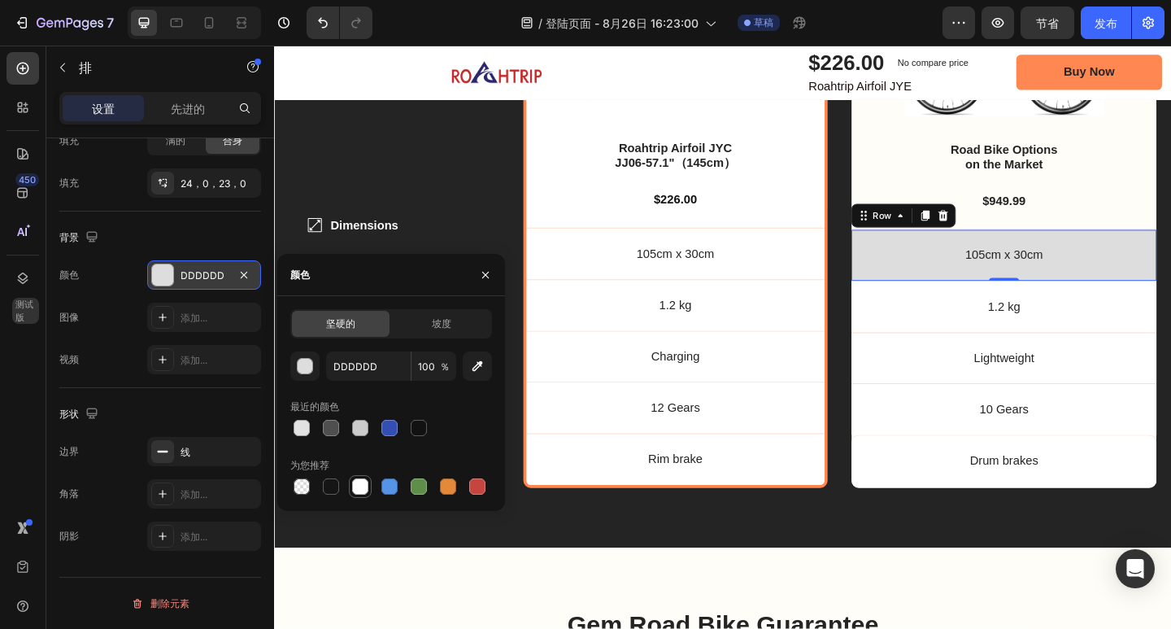
click at [355, 481] on div at bounding box center [360, 486] width 16 height 16
type input "FFFFFF"
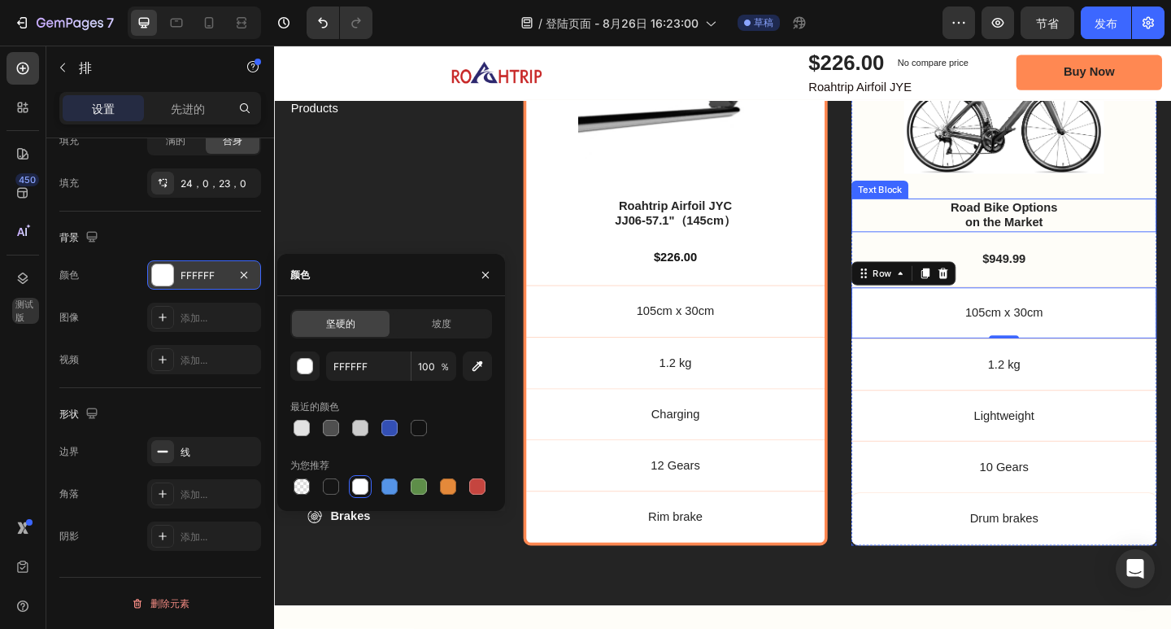
scroll to position [5418, 0]
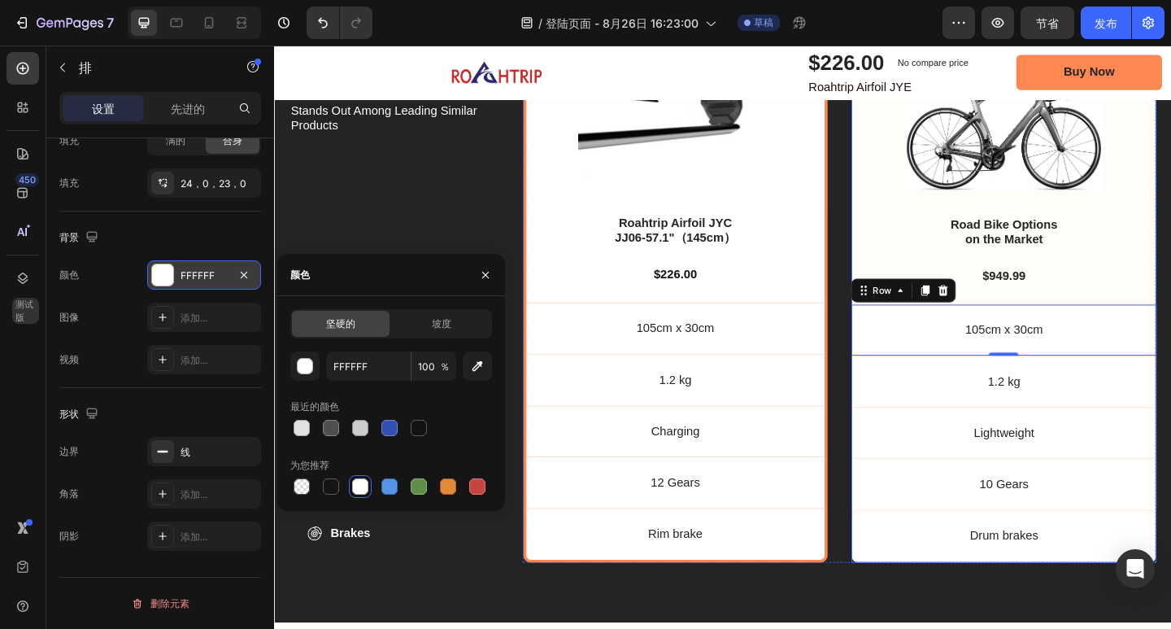
click at [1170, 303] on div "Image Road Bike Options on the Market Text Block $949.99 Text Block 105cm x 30c…" at bounding box center [1068, 327] width 332 height 561
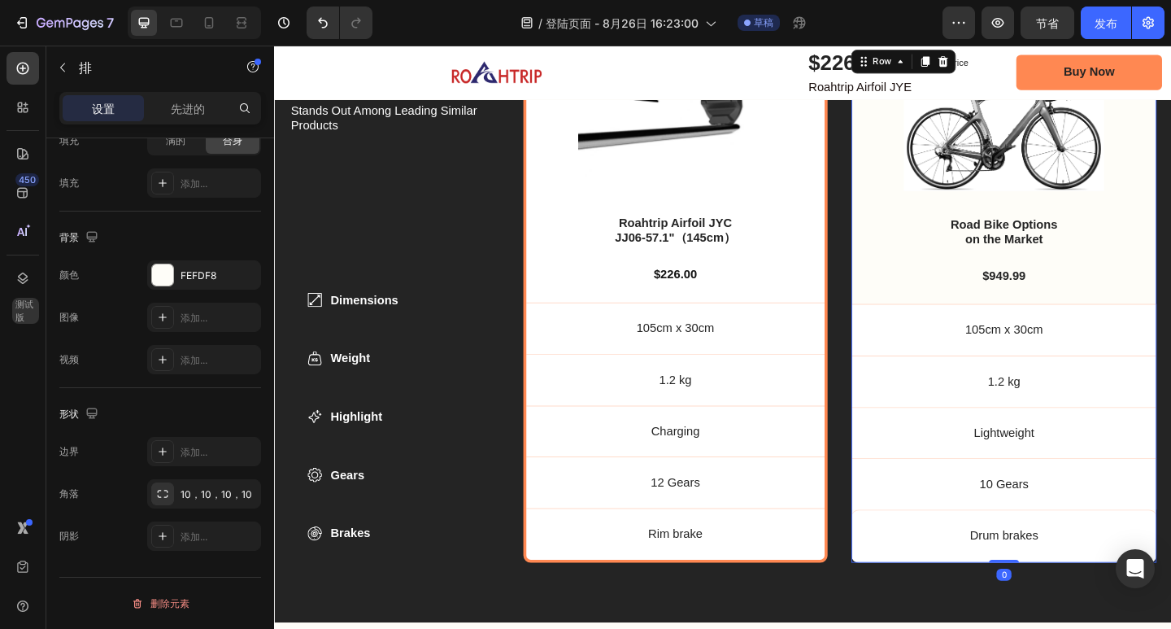
click at [1170, 311] on div "Image Road Bike Options on the Market Text Block $949.99 Text Block 105cm x 30c…" at bounding box center [1068, 327] width 332 height 561
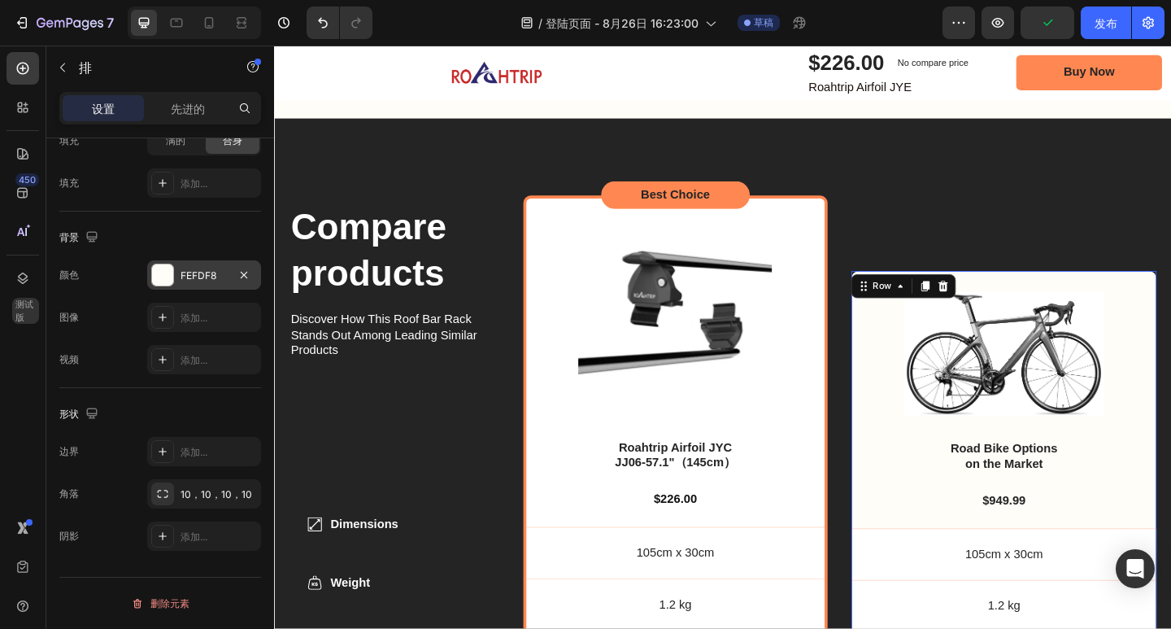
click at [186, 277] on font "FEFDF8" at bounding box center [199, 275] width 36 height 12
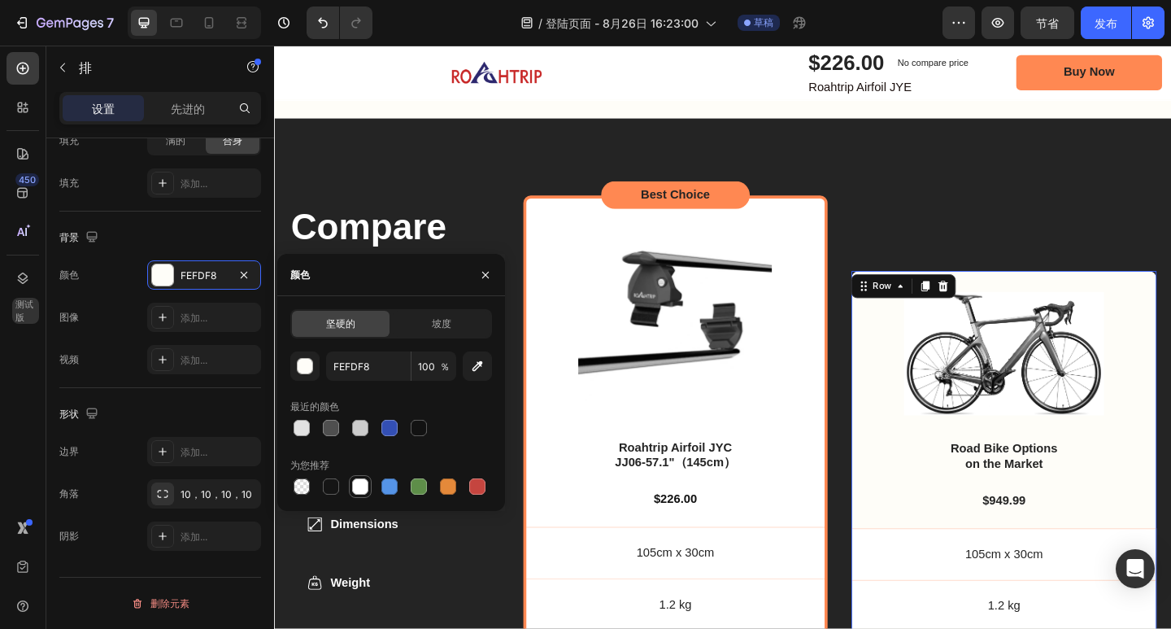
click at [358, 486] on div at bounding box center [360, 486] width 16 height 16
type input "FFFFFF"
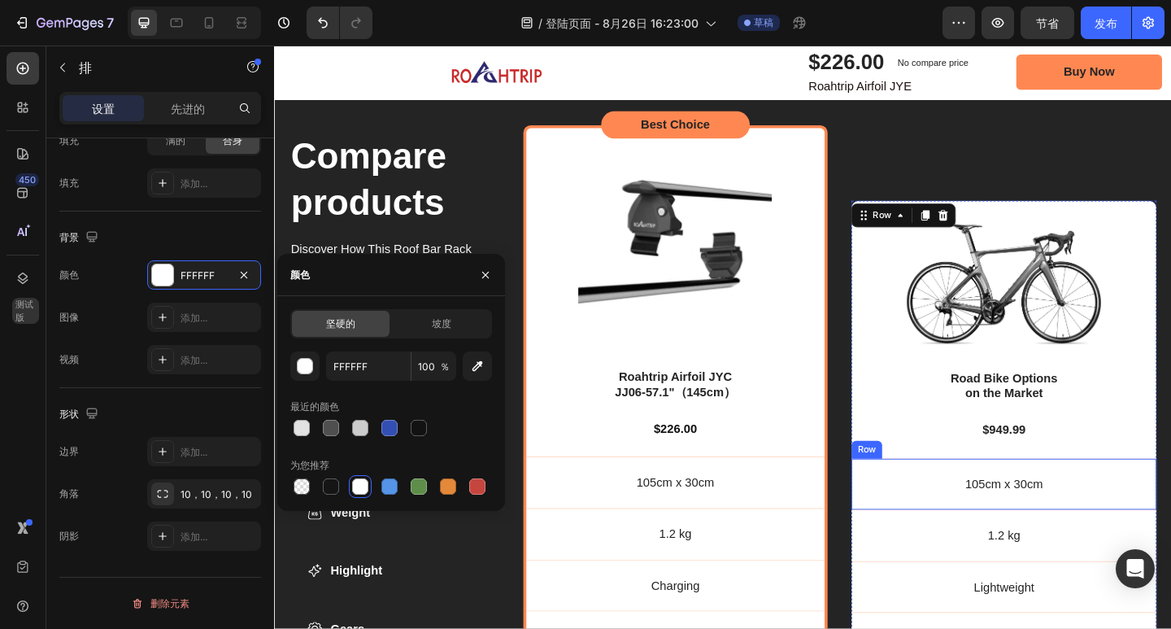
scroll to position [5255, 0]
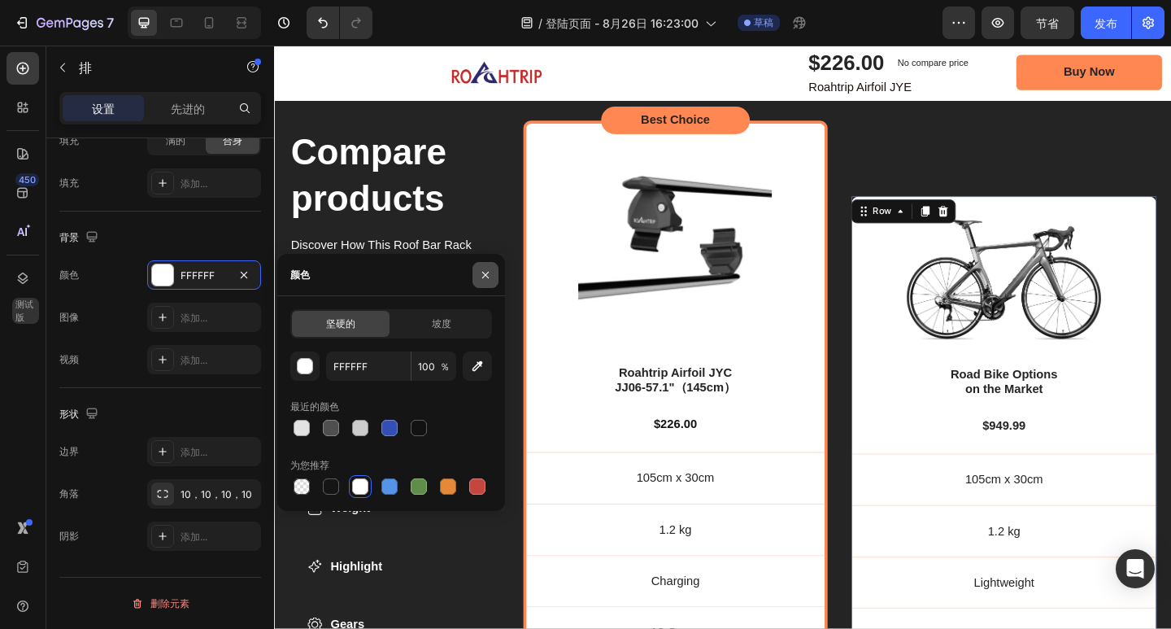
click at [479, 281] on icon "button" at bounding box center [485, 274] width 13 height 13
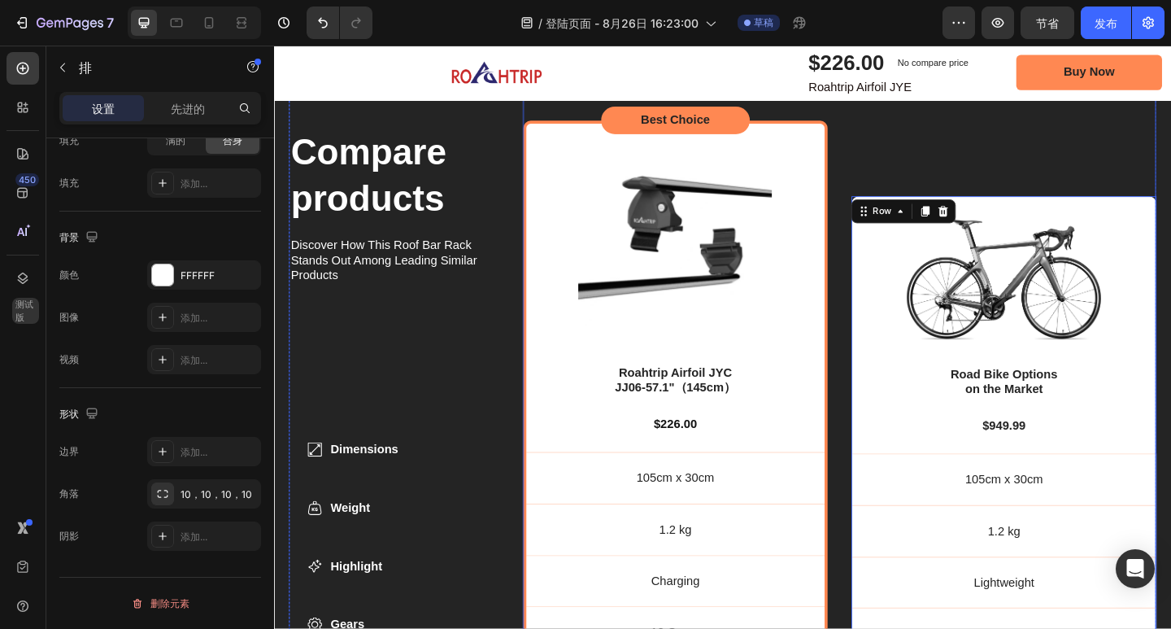
scroll to position [5174, 0]
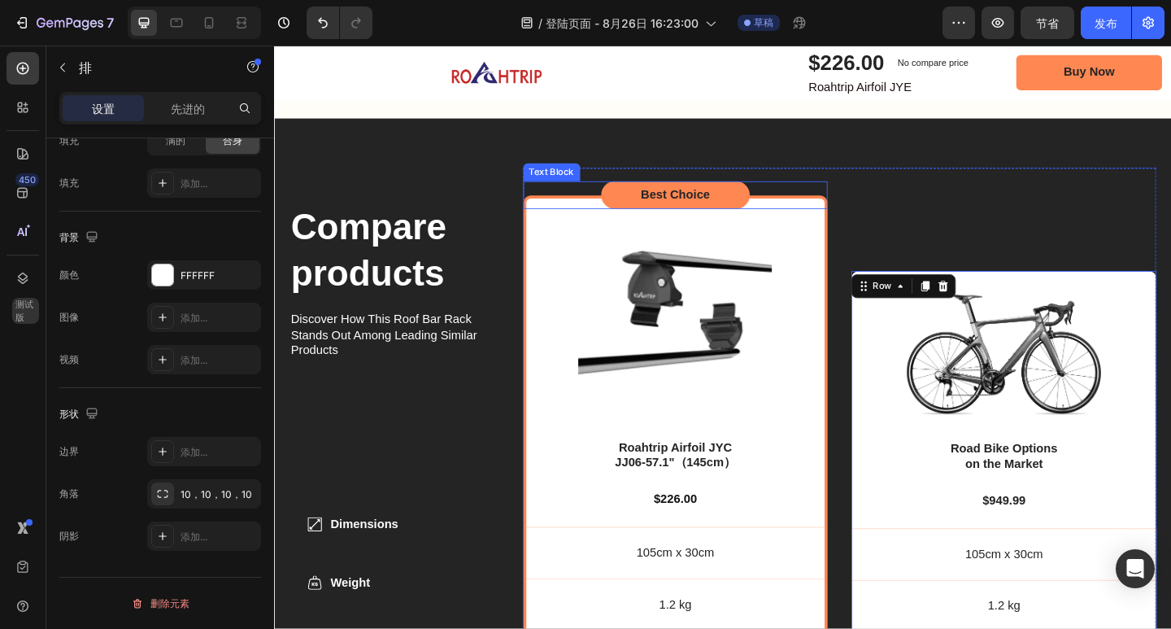
click at [782, 203] on div "Best Choice" at bounding box center [710, 209] width 162 height 30
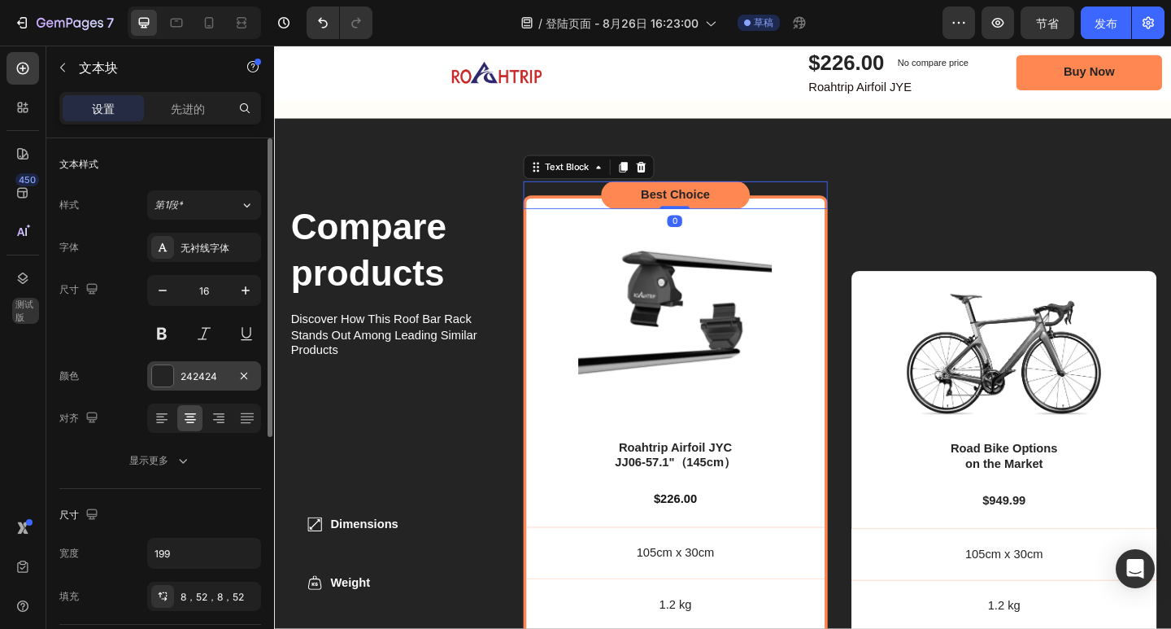
scroll to position [244, 0]
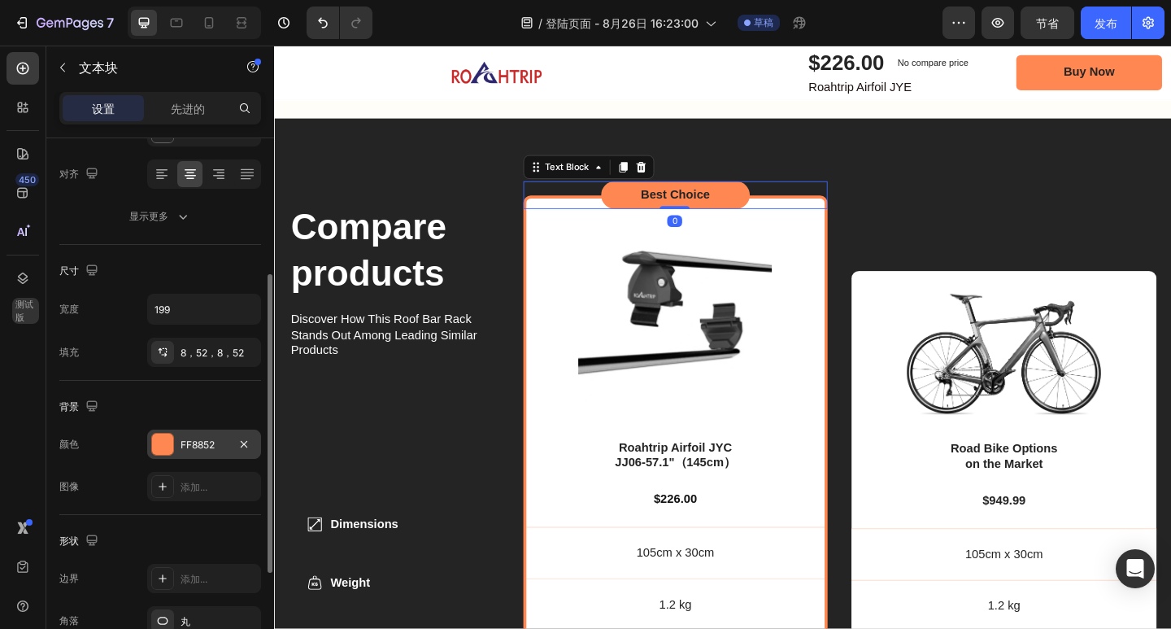
click at [209, 448] on font "FF8852" at bounding box center [198, 444] width 34 height 12
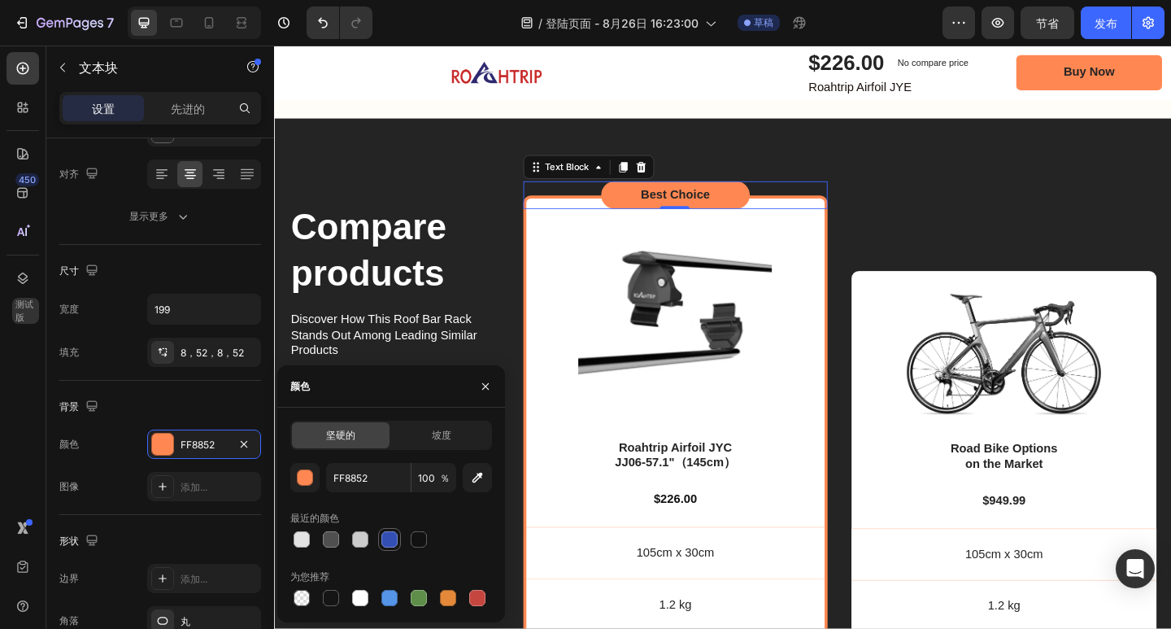
click at [394, 541] on div at bounding box center [389, 539] width 16 height 16
type input "334FB4"
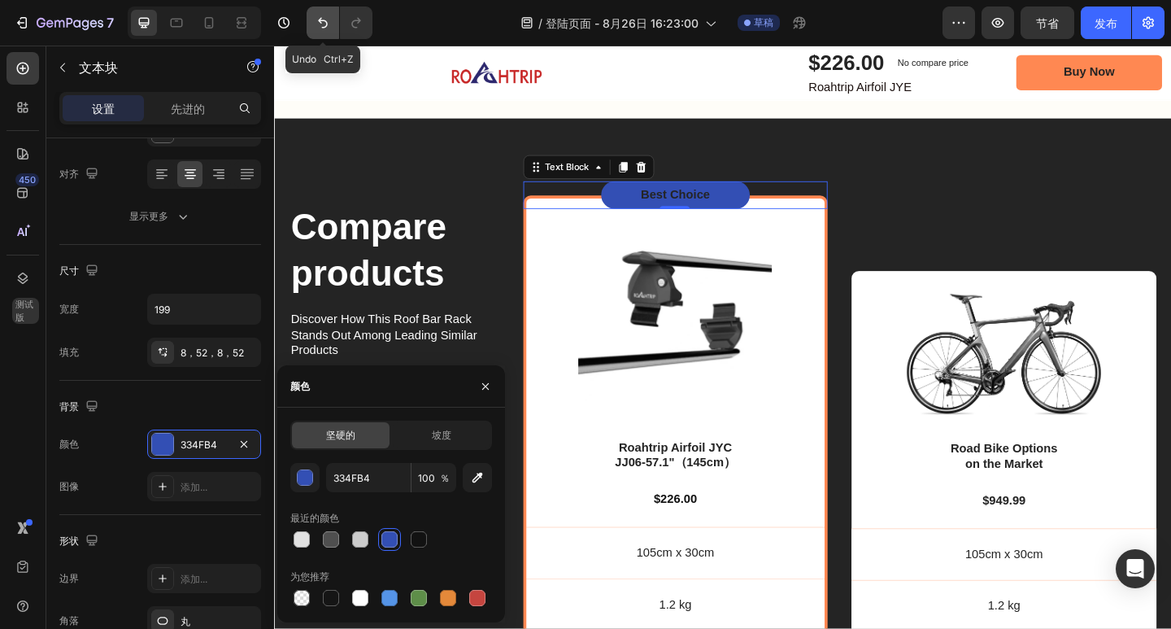
click at [326, 25] on icon "撤消/重做" at bounding box center [323, 23] width 16 height 16
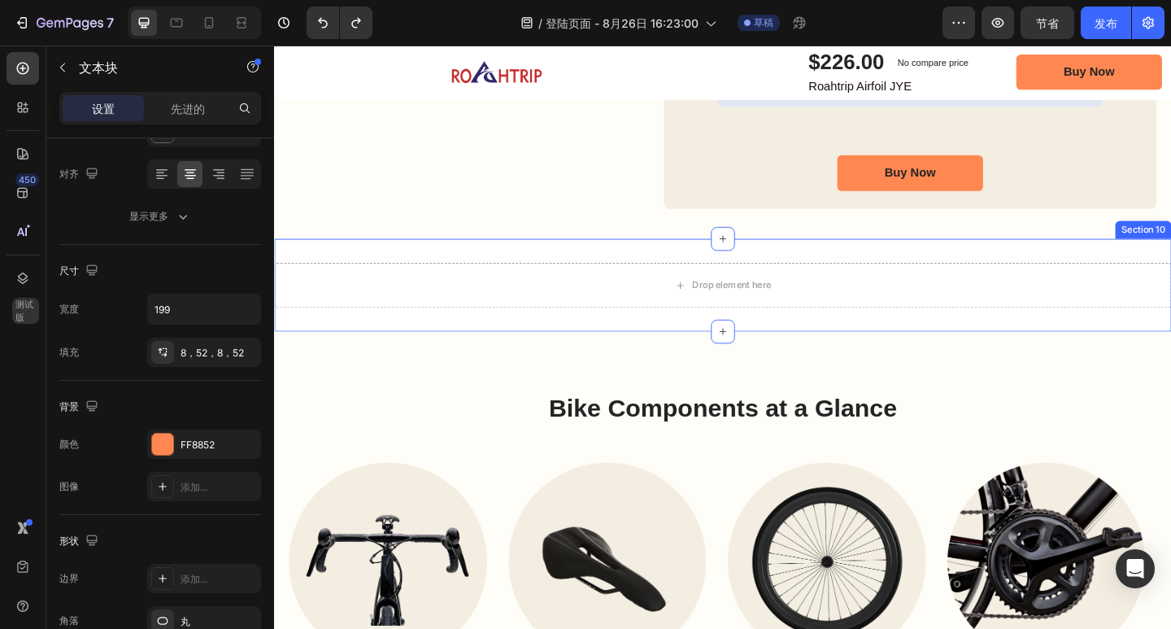
scroll to position [4307, 0]
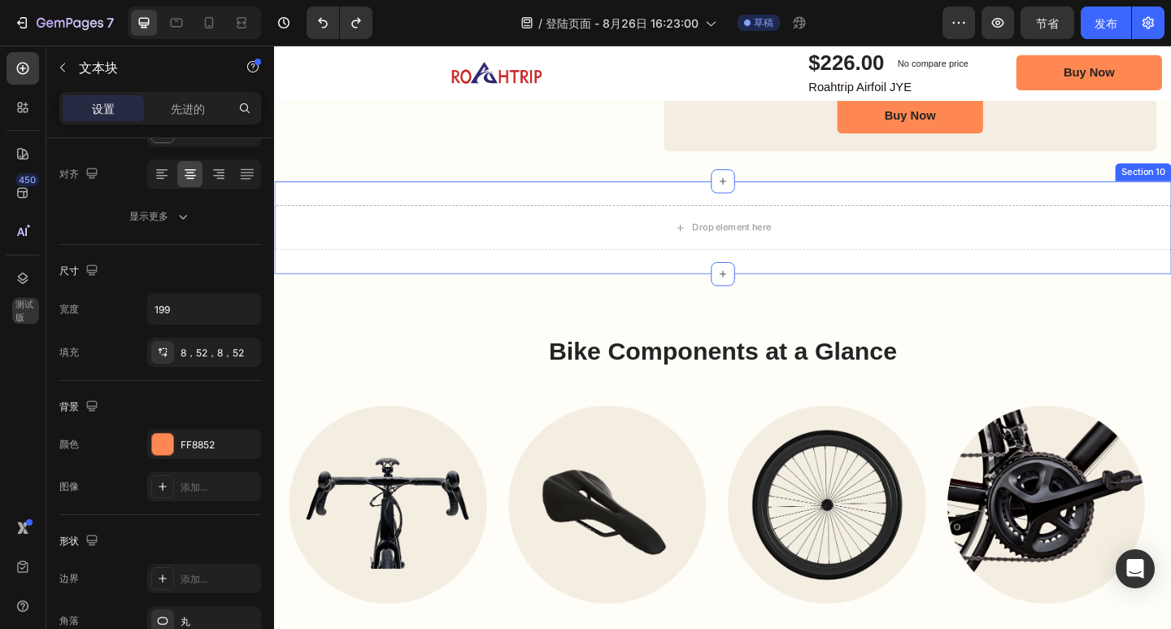
click at [665, 204] on div "Drop element here Section 10" at bounding box center [762, 244] width 976 height 101
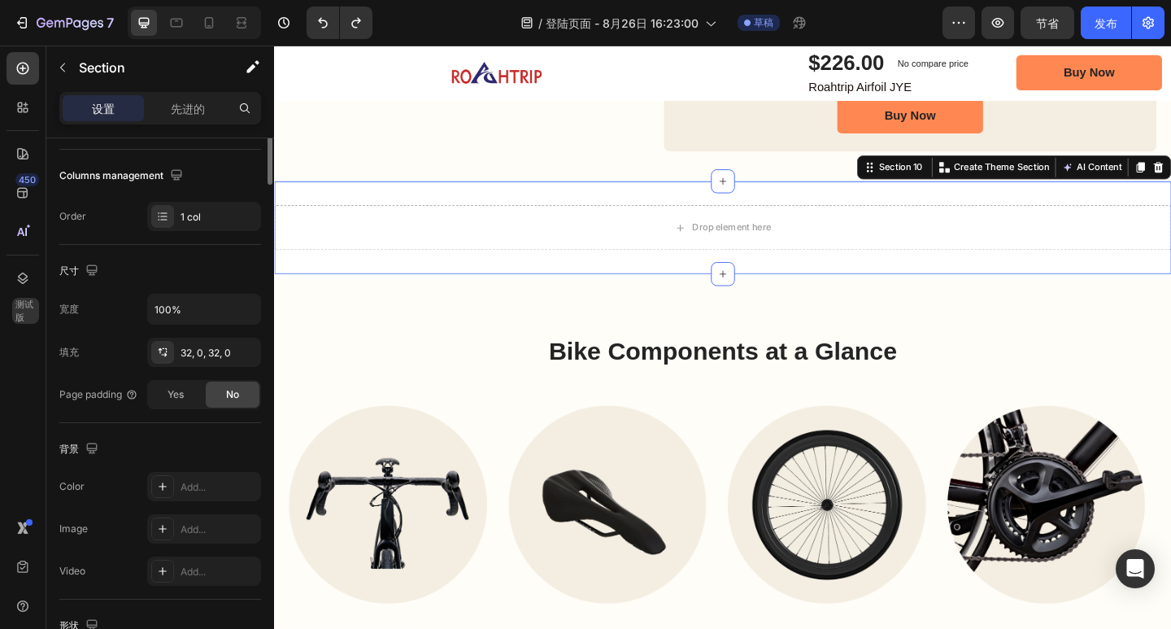
scroll to position [0, 0]
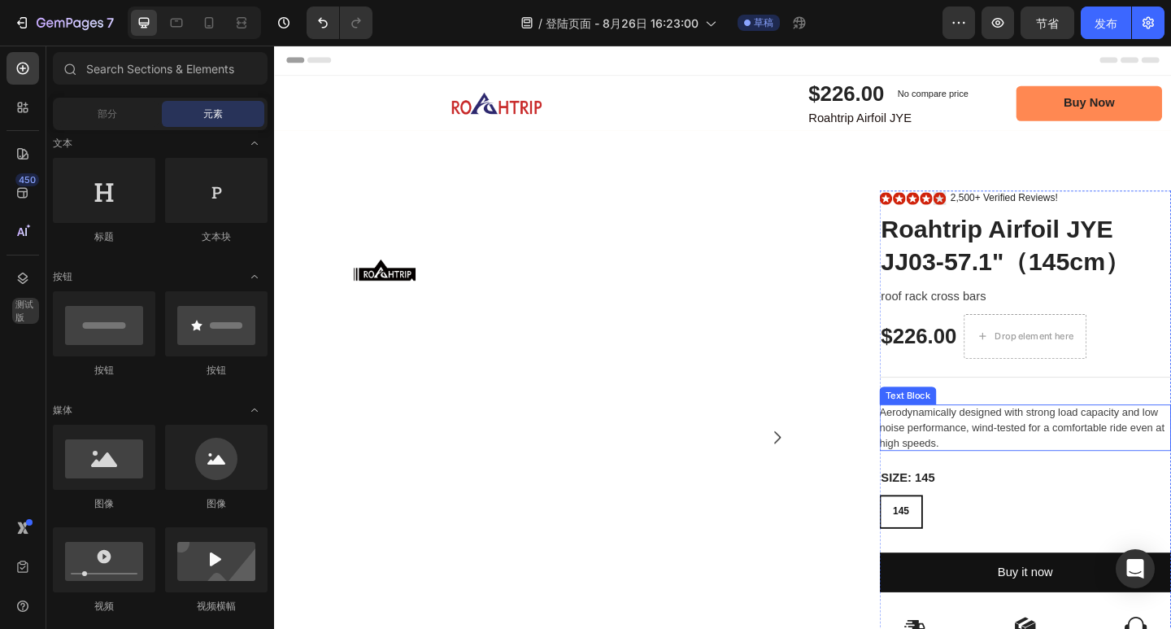
scroll to position [244, 0]
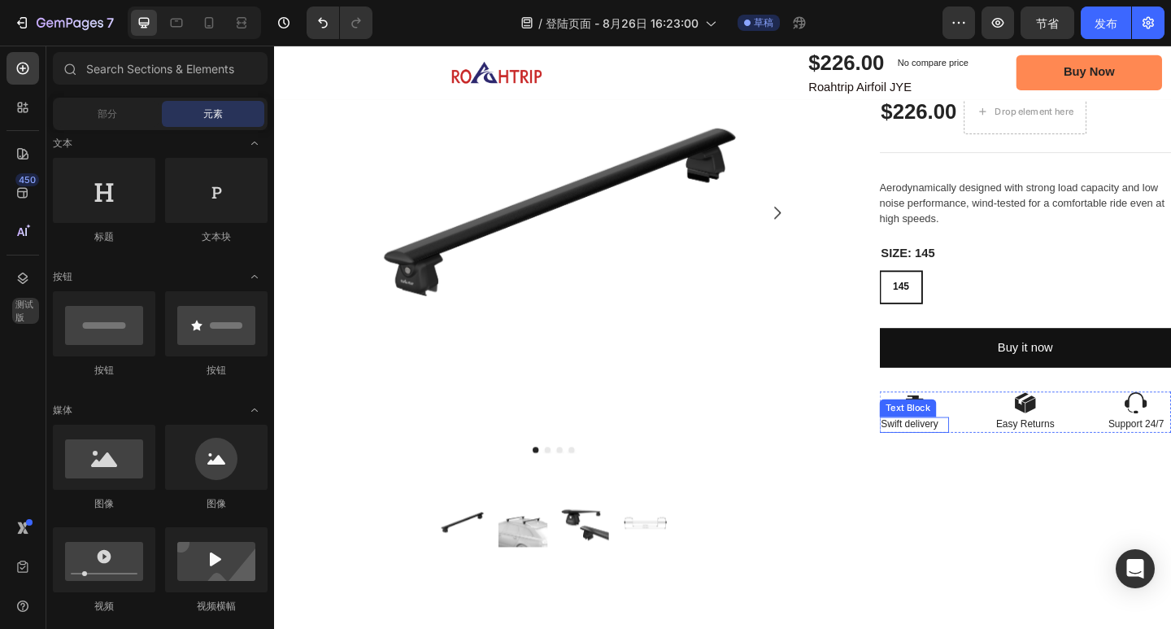
click at [956, 461] on p "Swift delivery" at bounding box center [965, 458] width 63 height 14
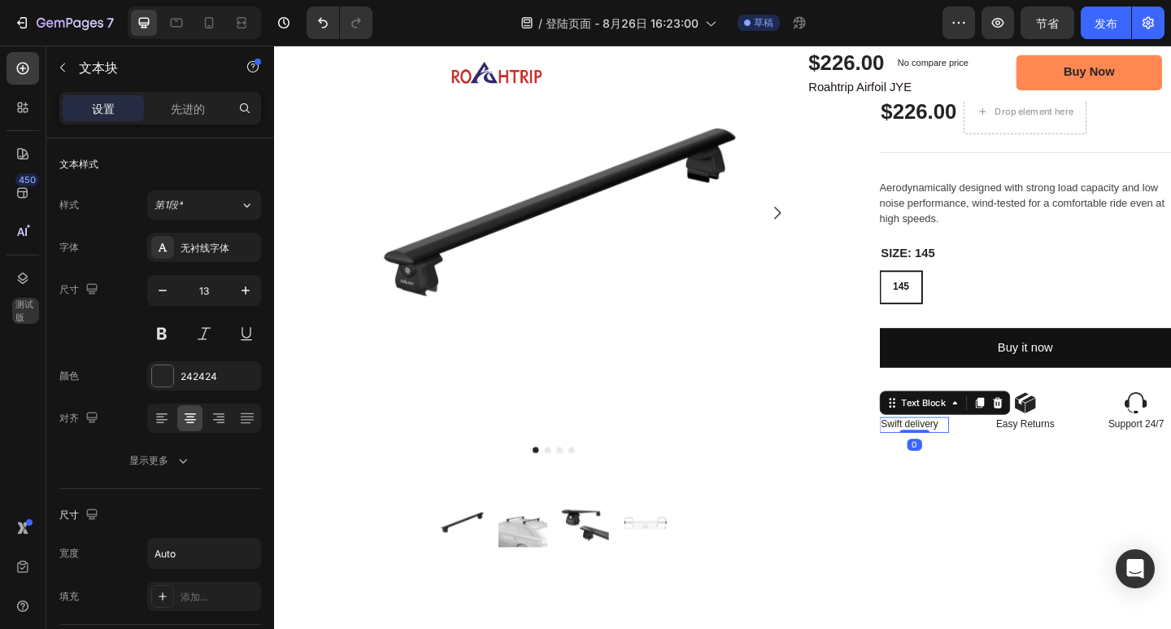
click at [946, 462] on p "Swift delivery" at bounding box center [965, 458] width 63 height 14
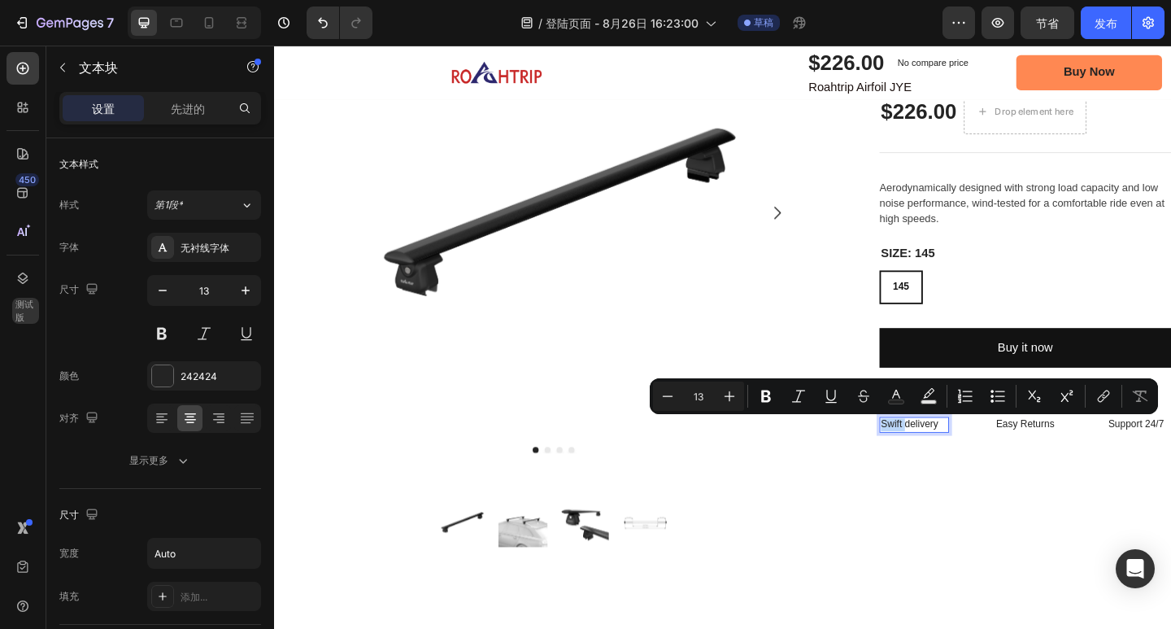
click at [946, 462] on p "Swift delivery" at bounding box center [965, 458] width 63 height 14
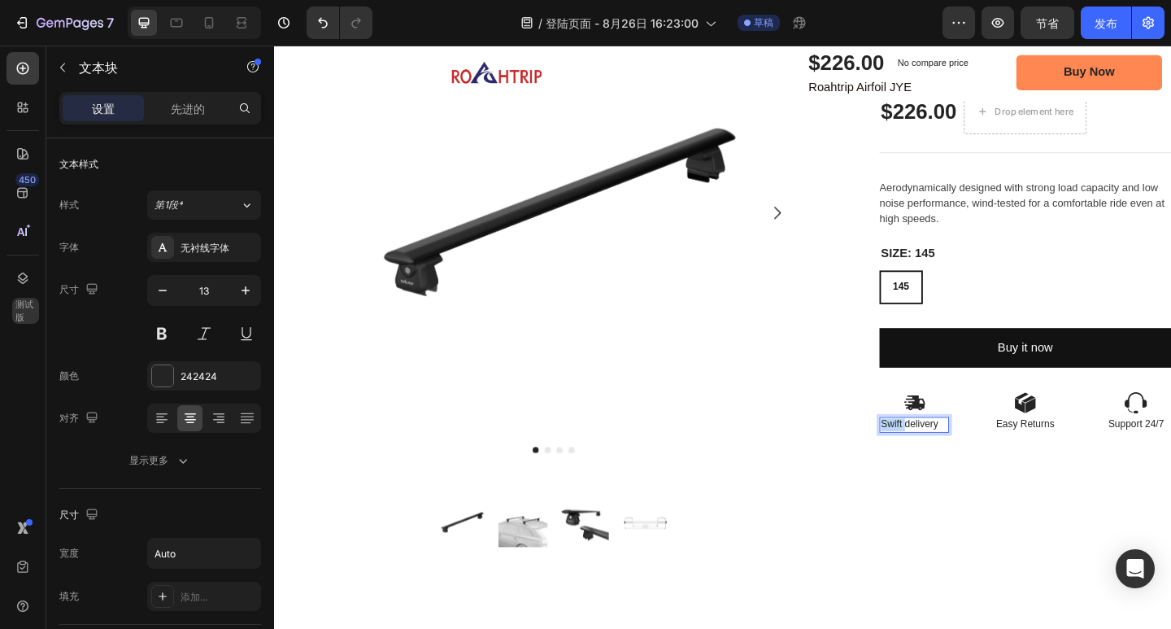
click at [946, 462] on p "Swift delivery" at bounding box center [965, 458] width 63 height 14
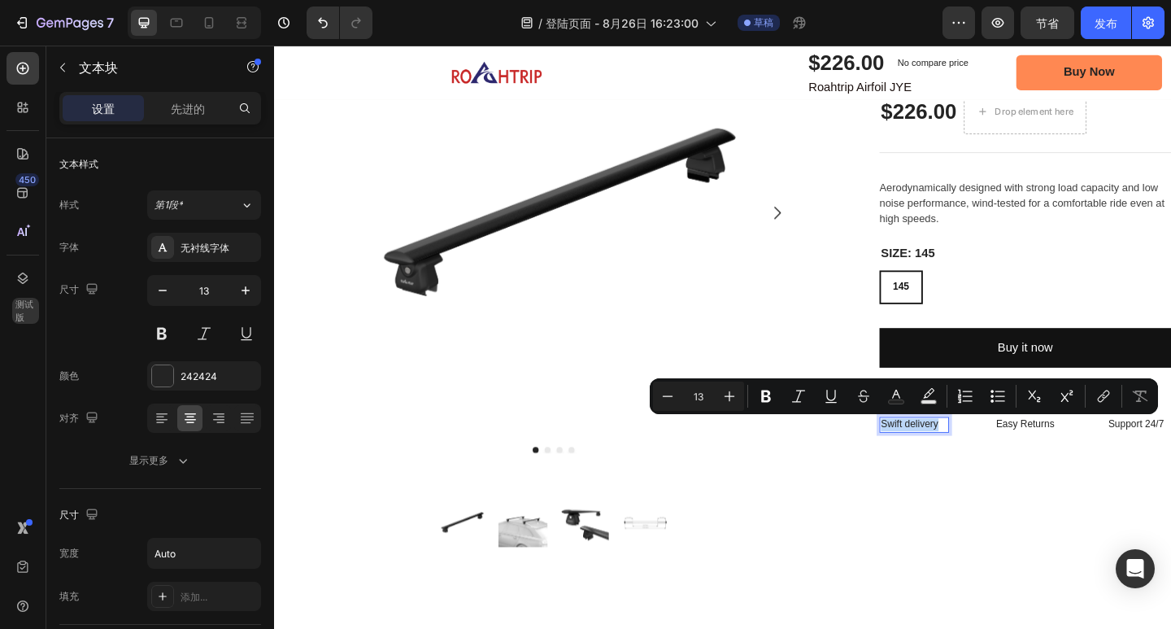
copy p "Swift delivery"
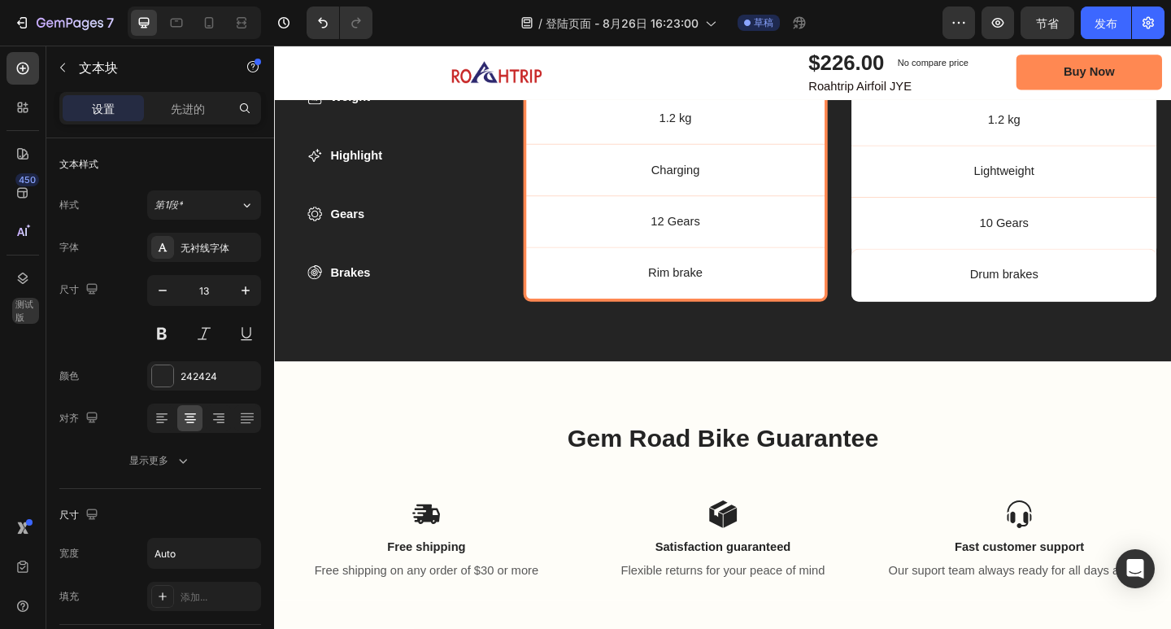
scroll to position [5937, 0]
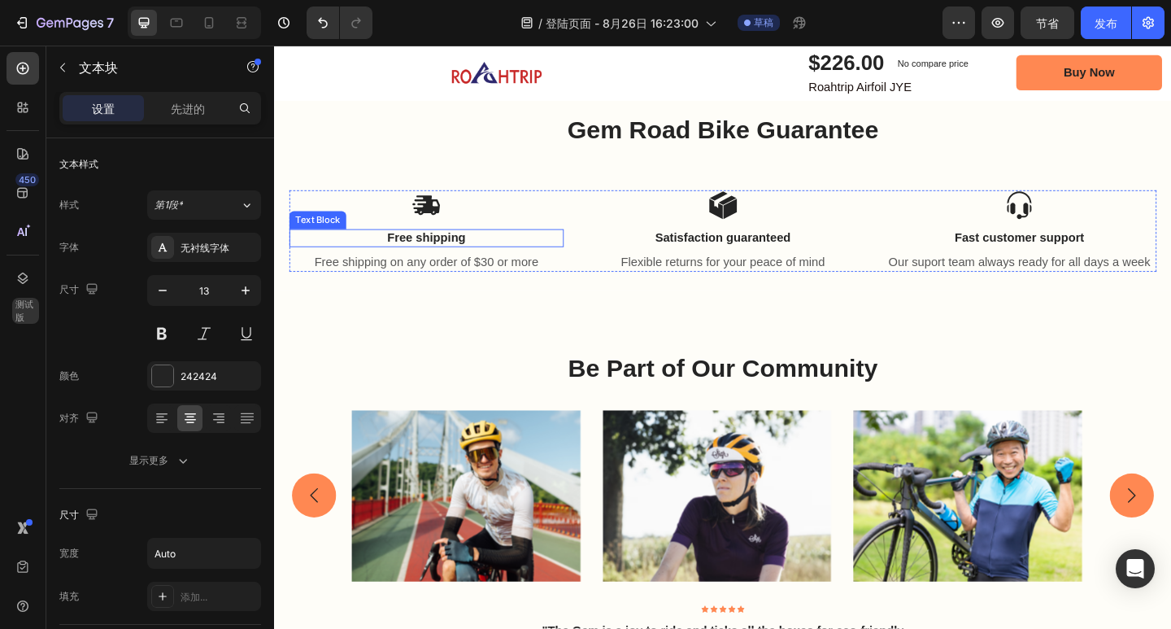
click at [449, 254] on p "Free shipping" at bounding box center [439, 255] width 295 height 17
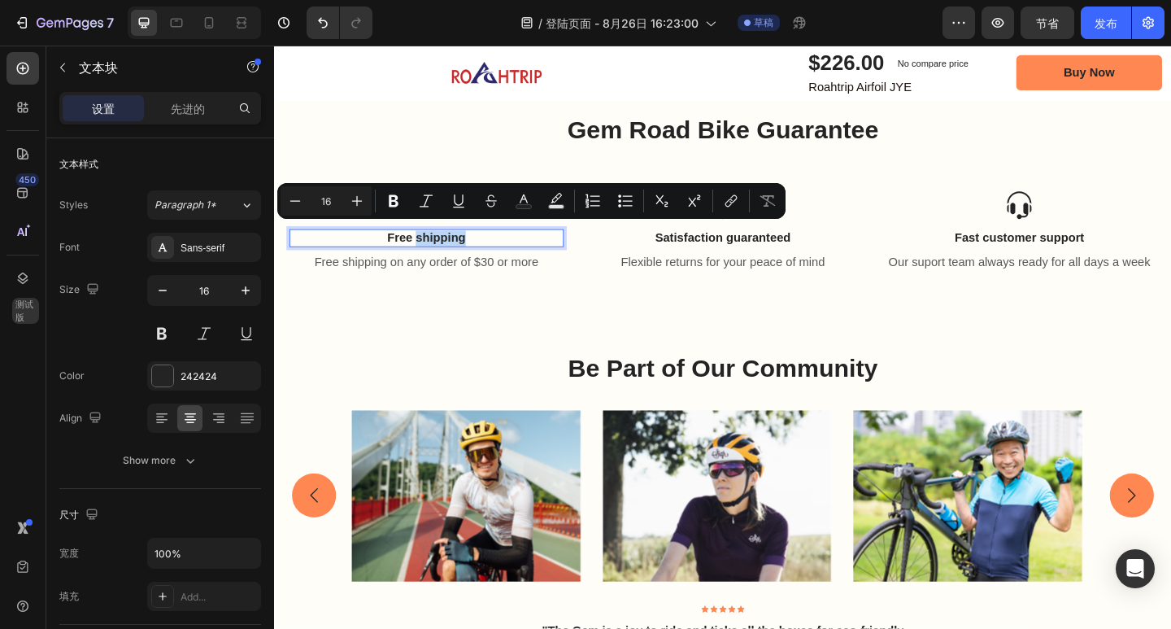
click at [447, 252] on p "Free shipping" at bounding box center [439, 255] width 295 height 17
click at [438, 251] on p "Free shipping" at bounding box center [439, 255] width 295 height 17
drag, startPoint x: 481, startPoint y: 250, endPoint x: 386, endPoint y: 252, distance: 95.2
click at [386, 252] on p "Free shipping" at bounding box center [439, 255] width 295 height 17
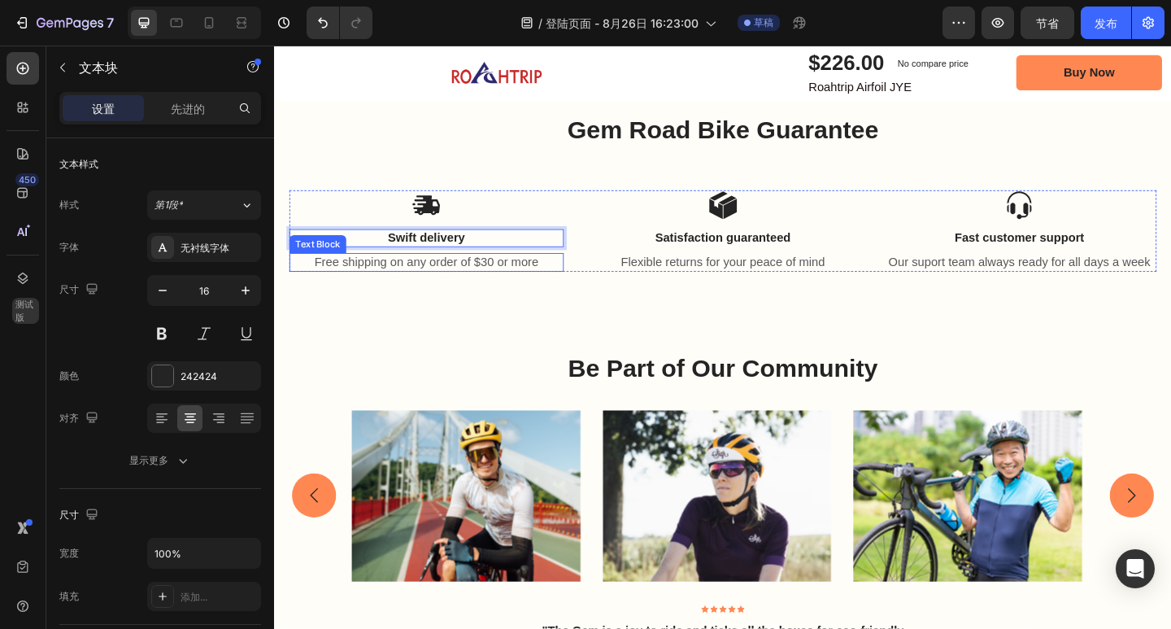
click at [503, 273] on p "Free shipping on any order of $30 or more" at bounding box center [439, 281] width 295 height 17
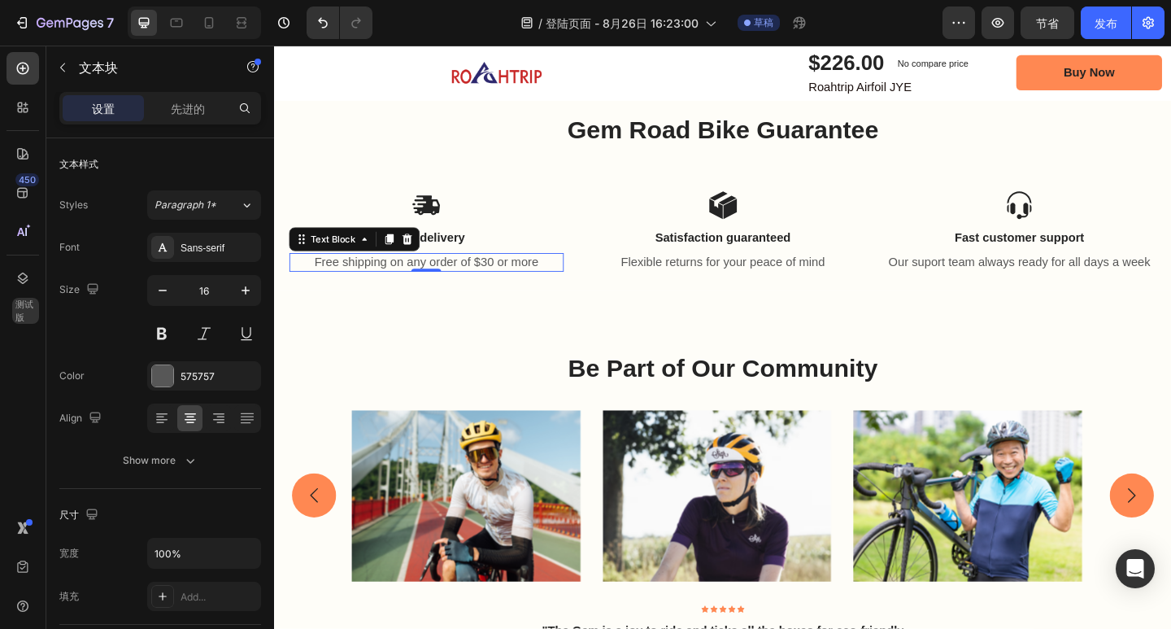
click at [463, 276] on p "Free shipping on any order of $30 or more" at bounding box center [439, 281] width 295 height 17
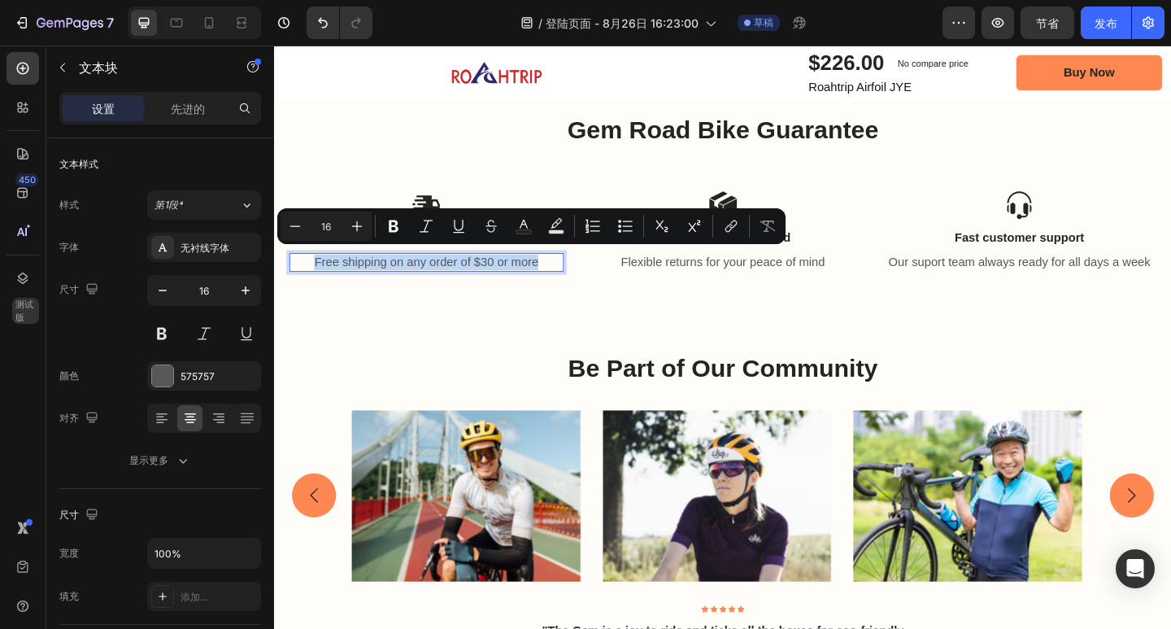
click at [463, 276] on p "Free shipping on any order of $30 or more" at bounding box center [439, 281] width 295 height 17
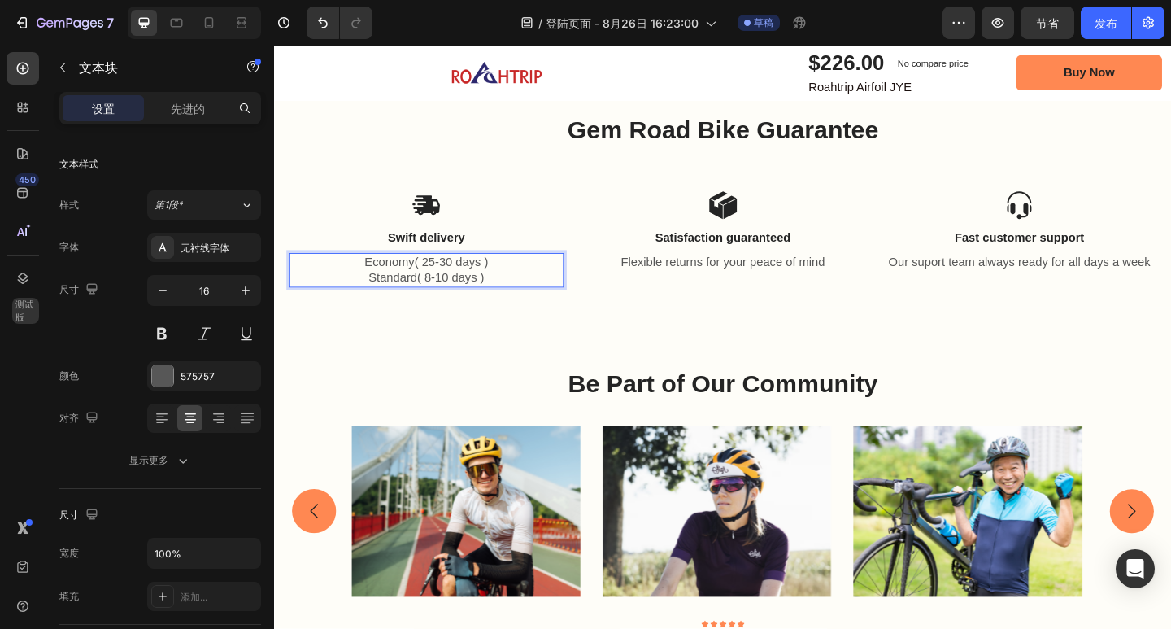
click at [430, 294] on p "Standard( 8-10 days )" at bounding box center [439, 298] width 295 height 17
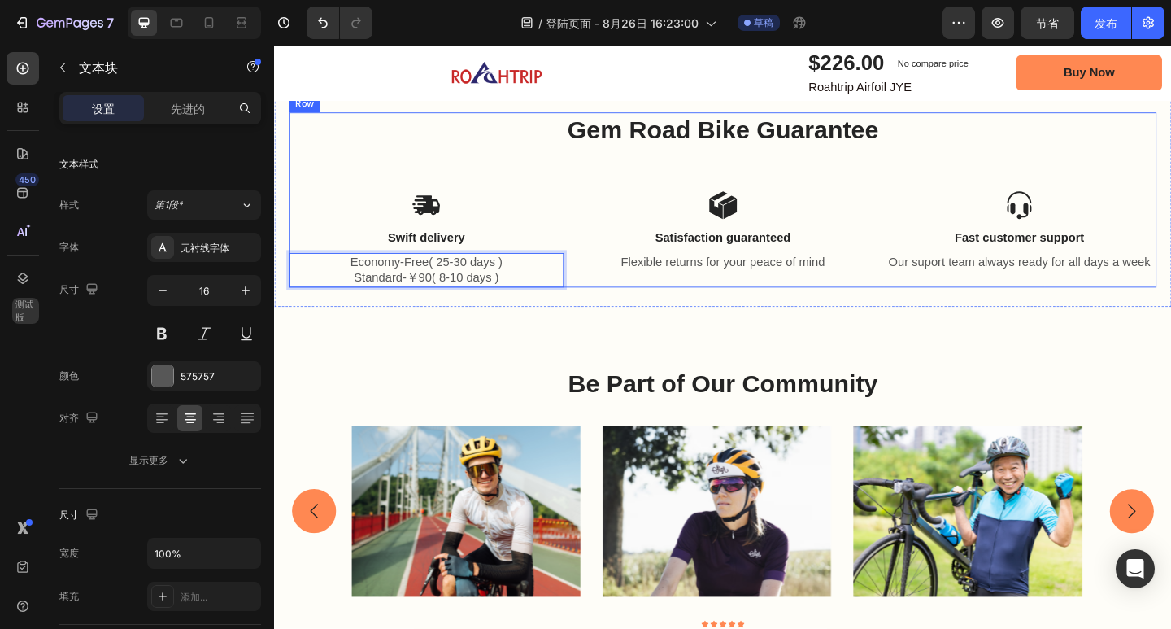
scroll to position [5774, 0]
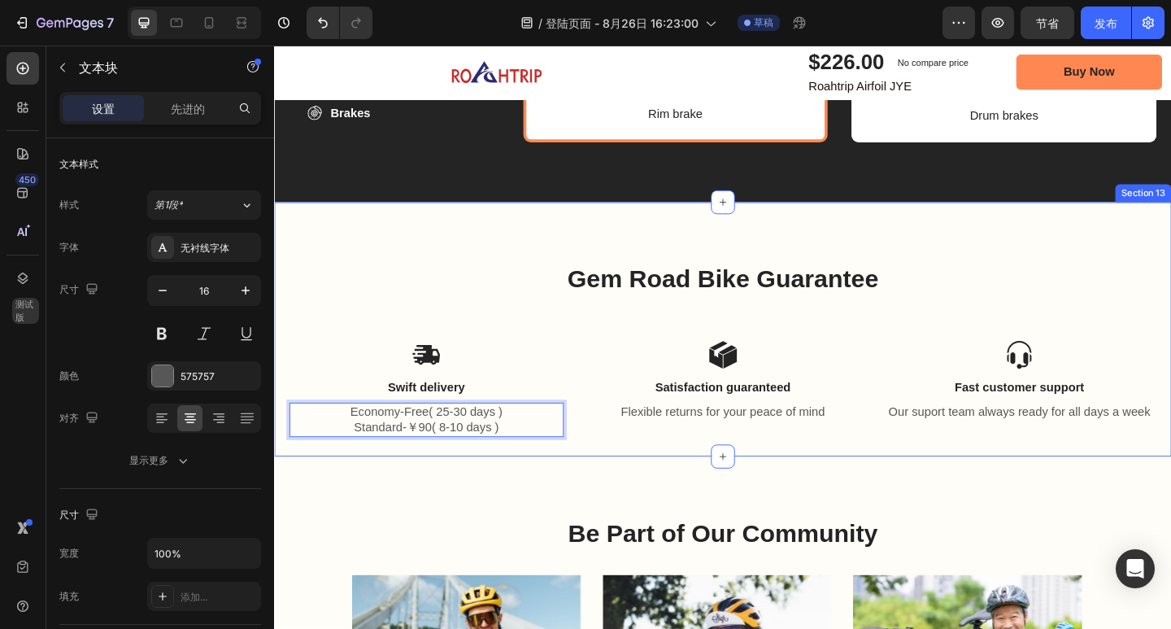
click at [498, 246] on div "Gem Road Bike Guarantee Heading Icon Swift delivery Text Block Economy-Free( 25…" at bounding box center [762, 354] width 976 height 277
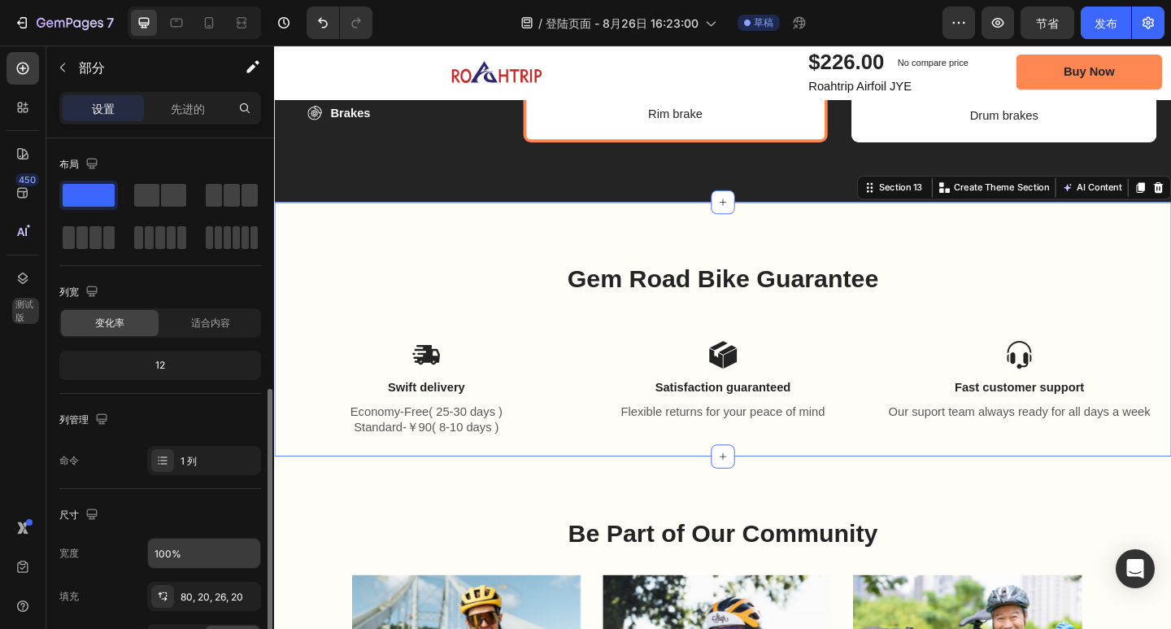
scroll to position [163, 0]
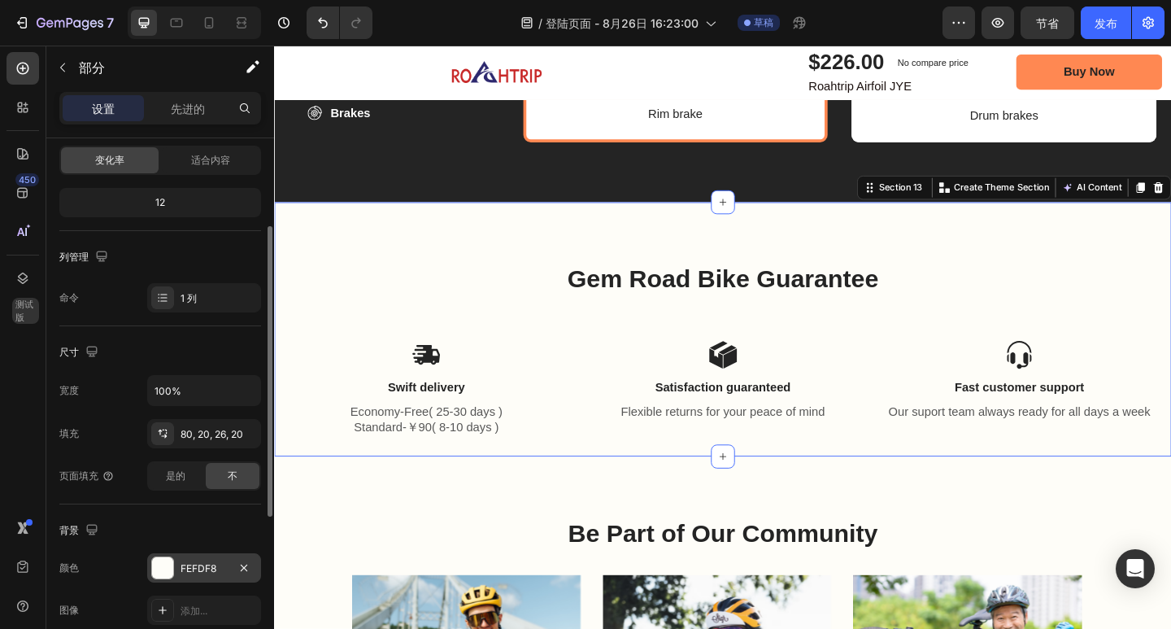
click at [189, 568] on font "FEFDF8" at bounding box center [199, 568] width 36 height 12
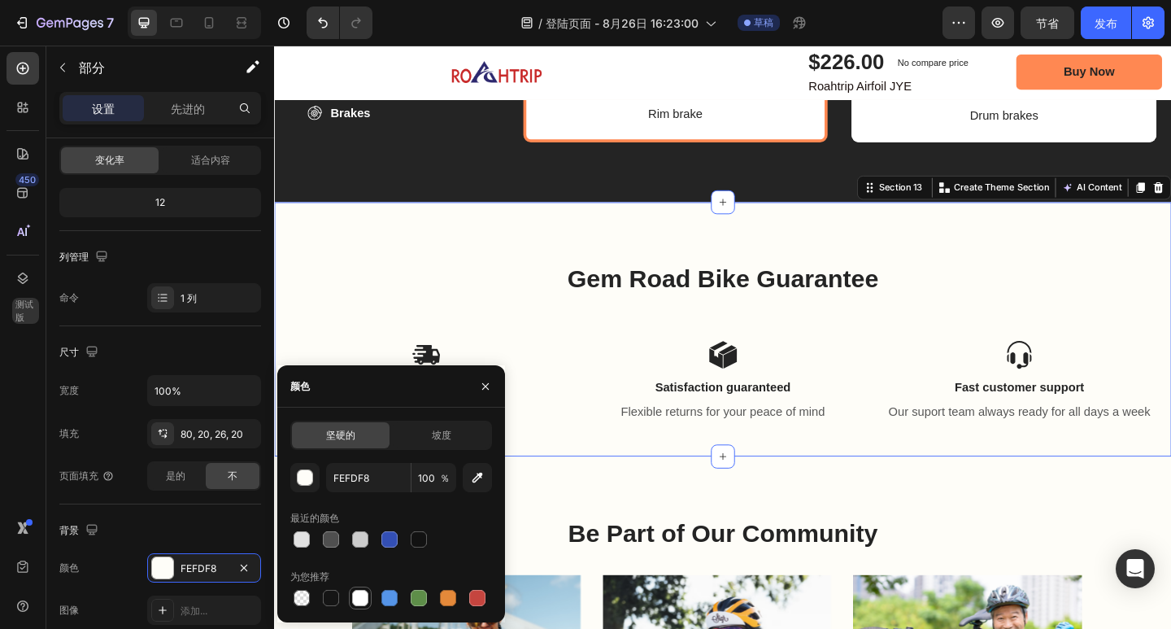
click at [363, 595] on div at bounding box center [360, 598] width 16 height 16
type input "FFFFFF"
click at [494, 381] on button "button" at bounding box center [485, 386] width 26 height 26
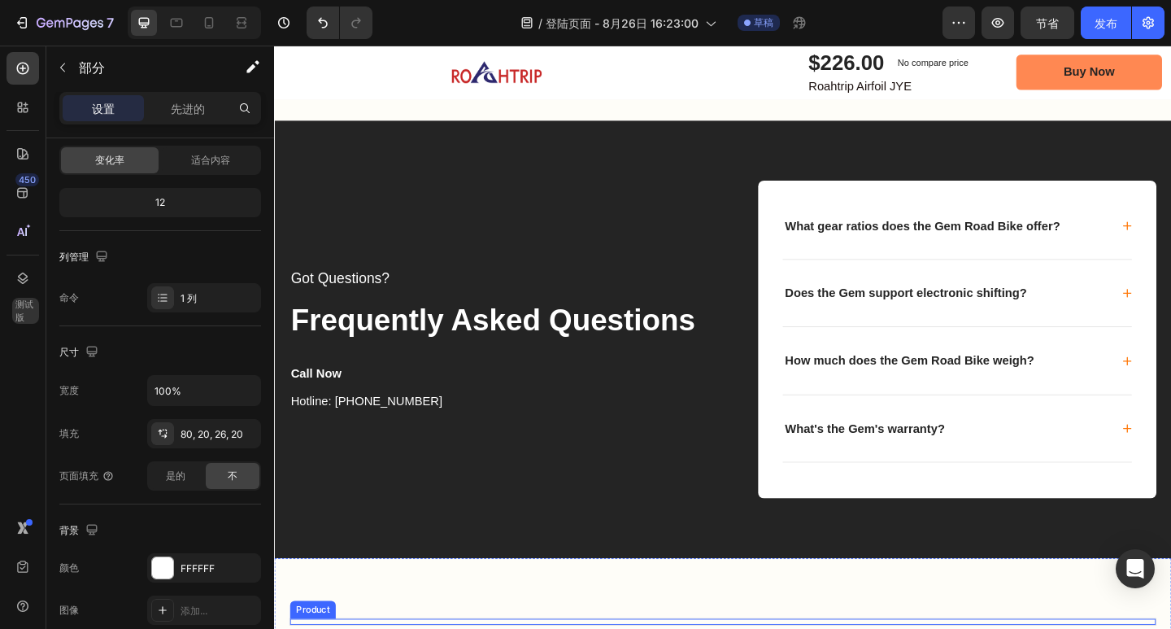
scroll to position [6553, 0]
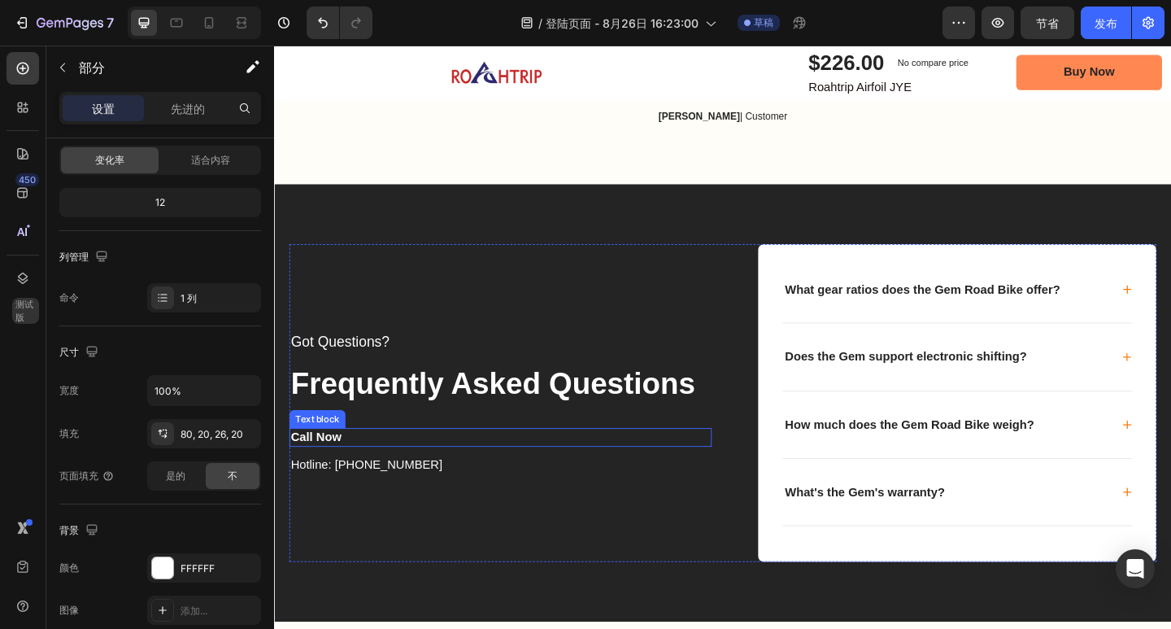
click at [330, 470] on p "Call Now" at bounding box center [520, 472] width 456 height 17
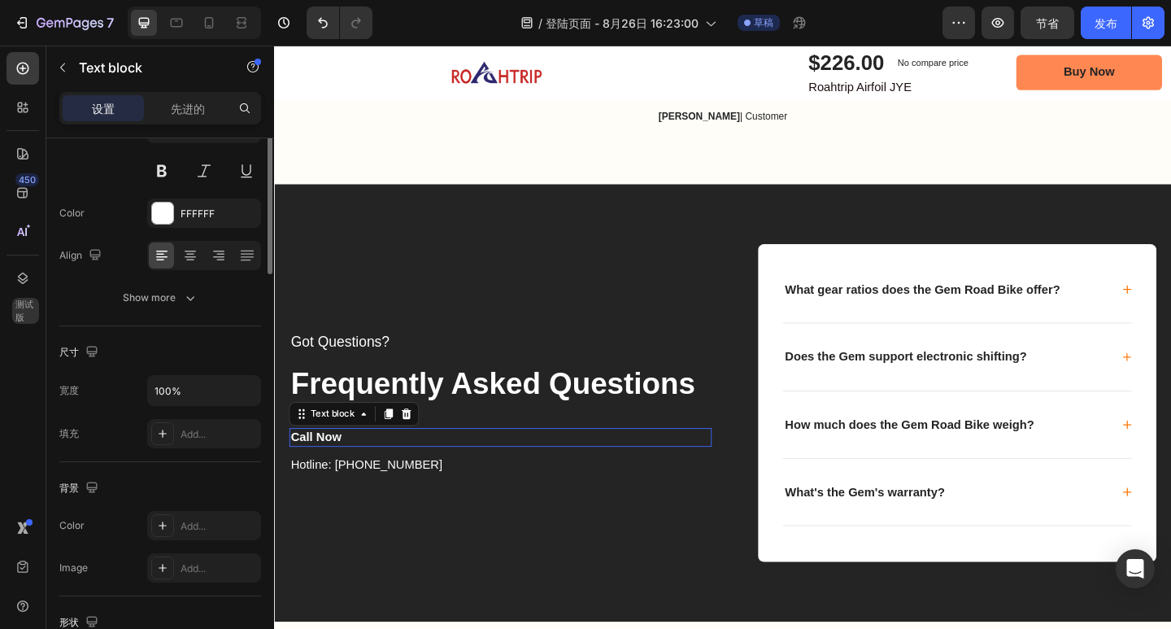
scroll to position [0, 0]
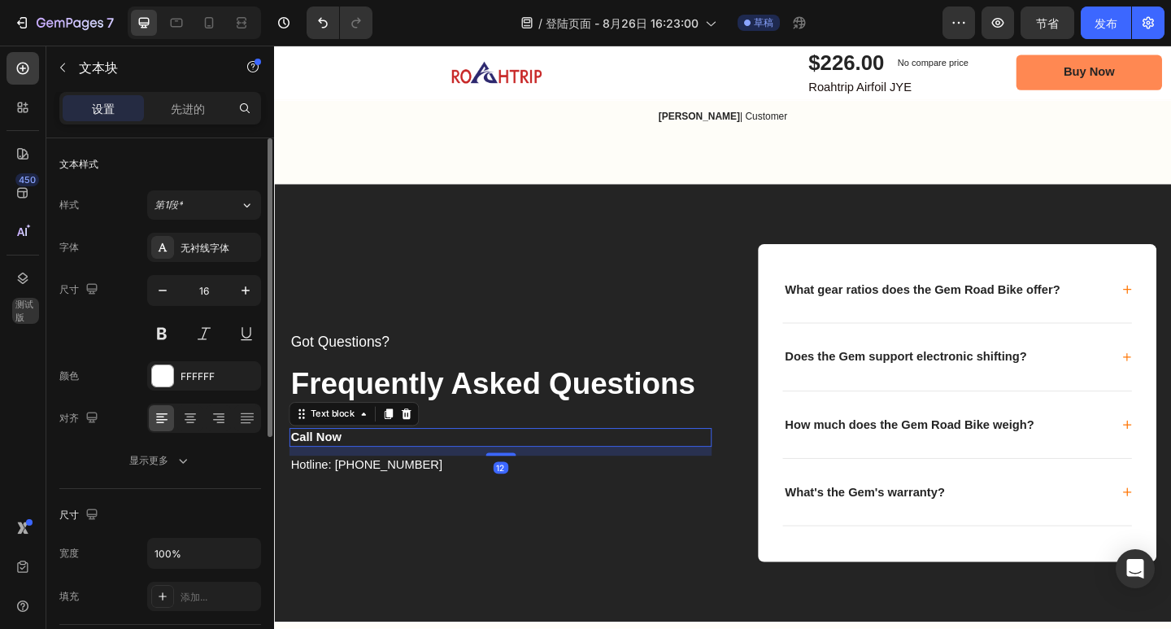
click at [346, 470] on p "Call Now" at bounding box center [520, 472] width 456 height 17
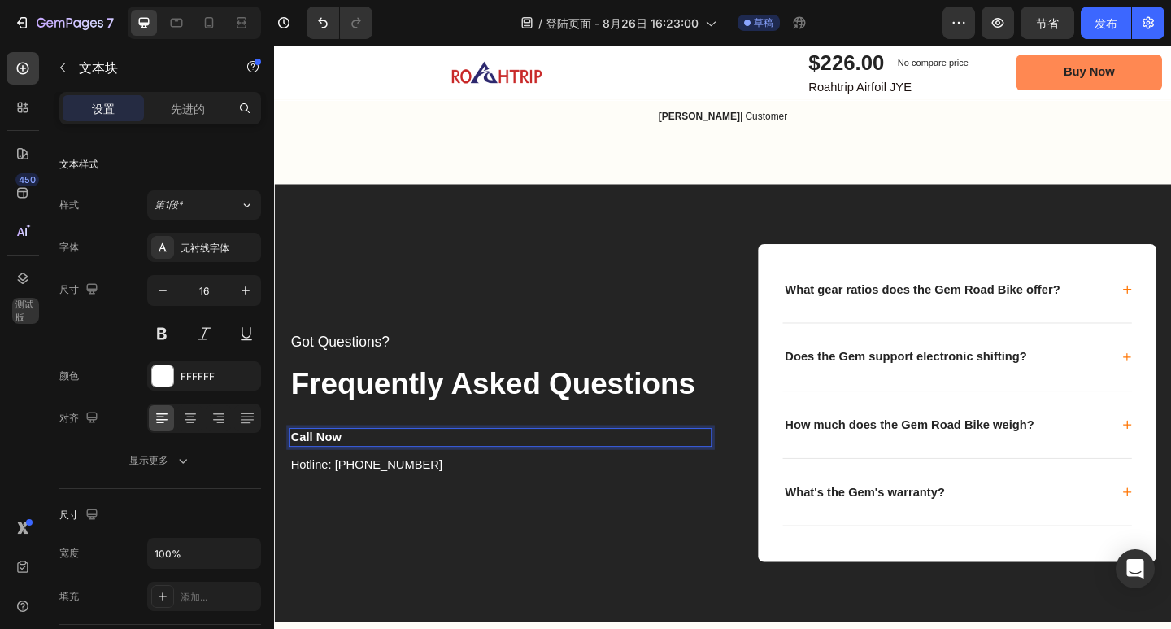
click at [346, 470] on p "Call Now" at bounding box center [520, 472] width 456 height 17
click at [375, 502] on p "Hotline: +000000000" at bounding box center [520, 502] width 456 height 17
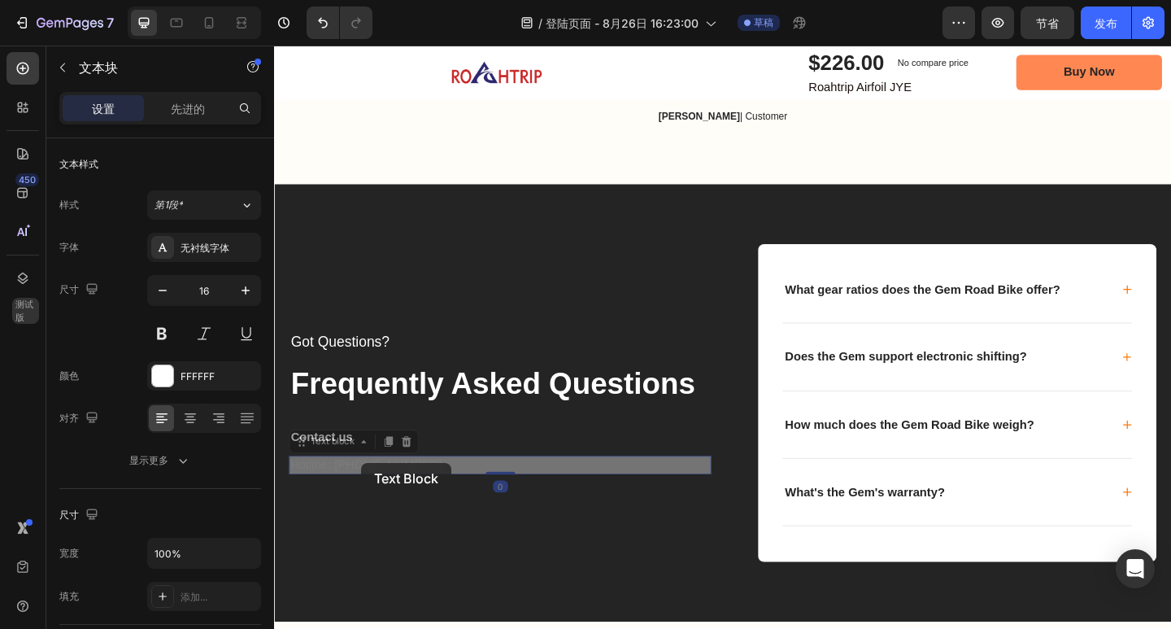
scroll to position [6543, 0]
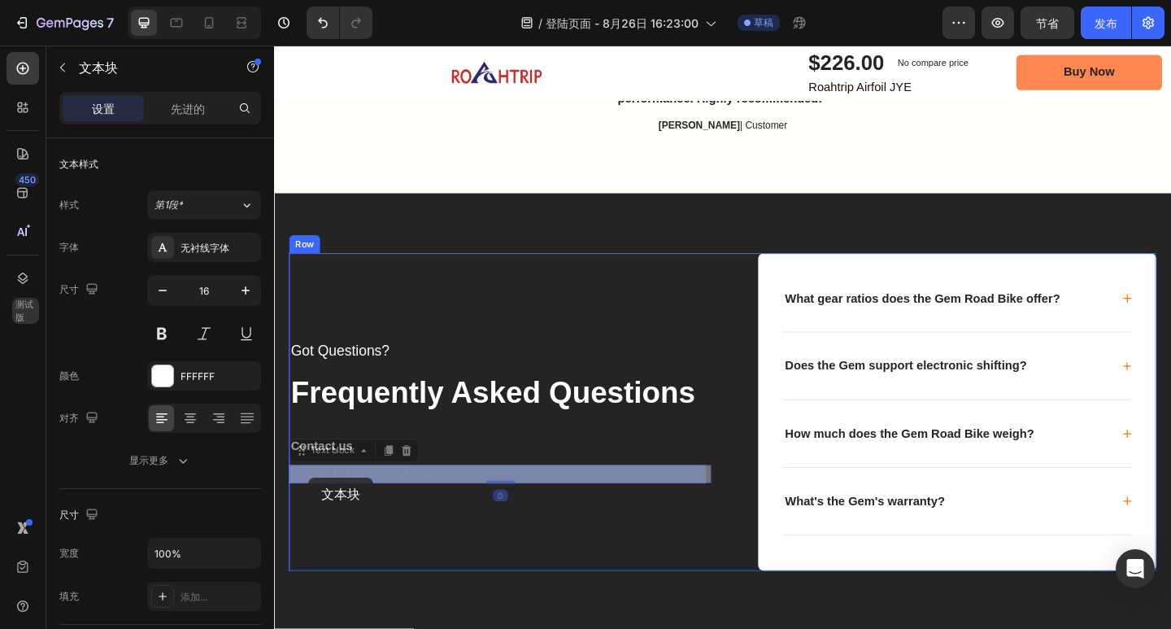
drag, startPoint x: 421, startPoint y: 501, endPoint x: 311, endPoint y: 516, distance: 110.8
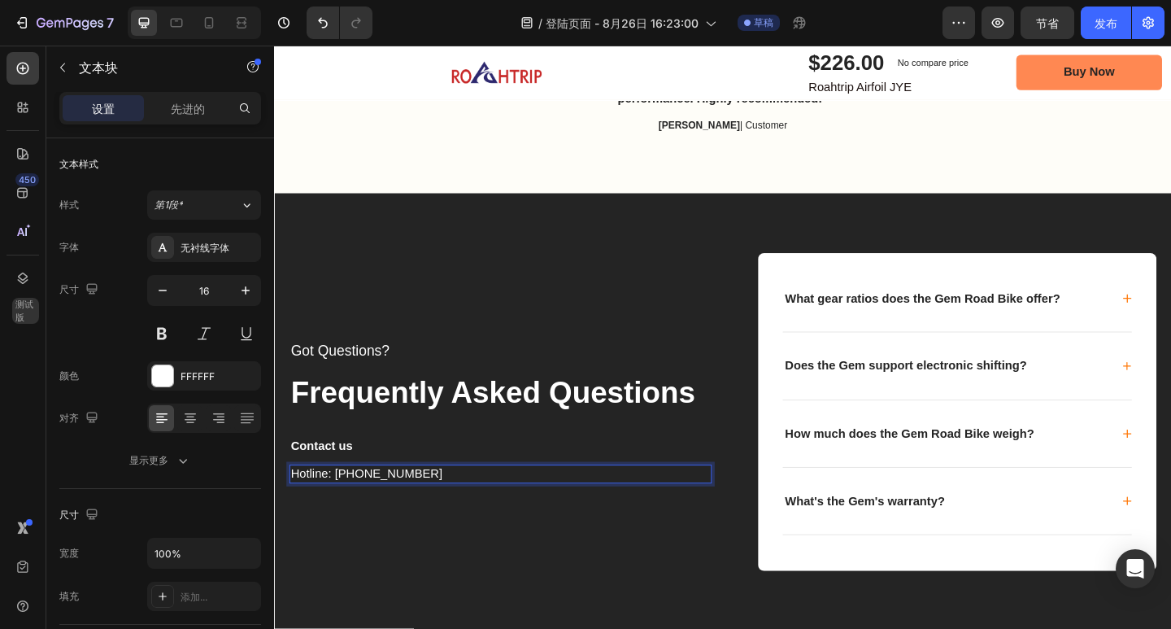
click at [416, 507] on p "Hotline: +000000000" at bounding box center [520, 511] width 456 height 17
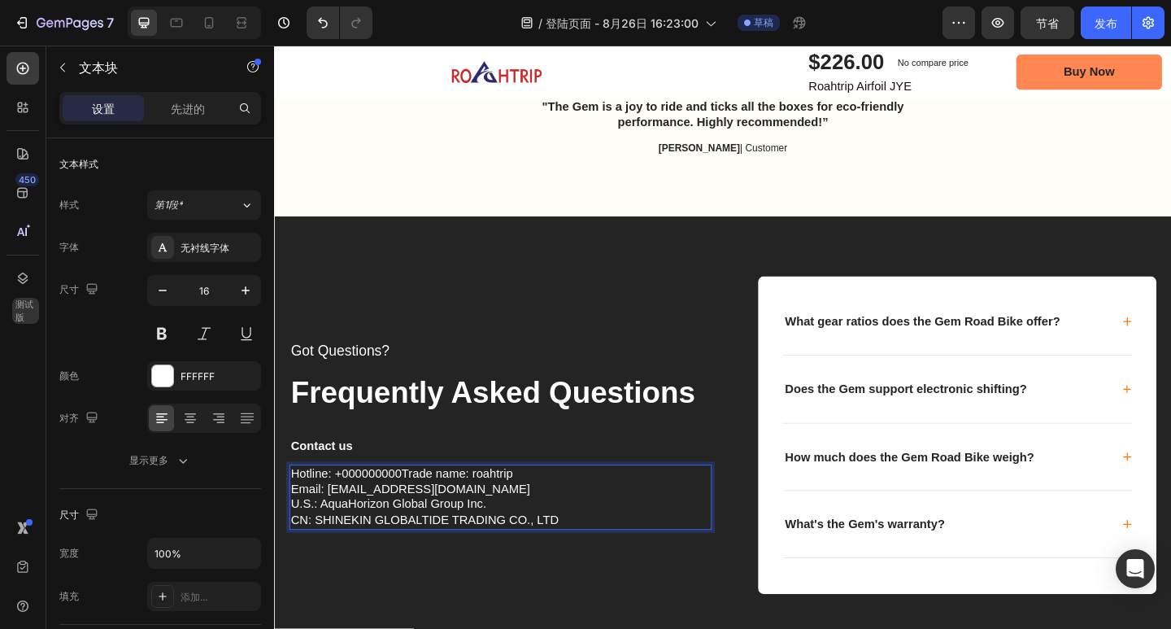
click at [416, 510] on p "Hotline: +000000000Trade name: roahtrip" at bounding box center [520, 511] width 456 height 17
click at [830, 250] on div "Got Questions? Text block Frequently Asked Questions Text block Contact us Text…" at bounding box center [762, 470] width 976 height 476
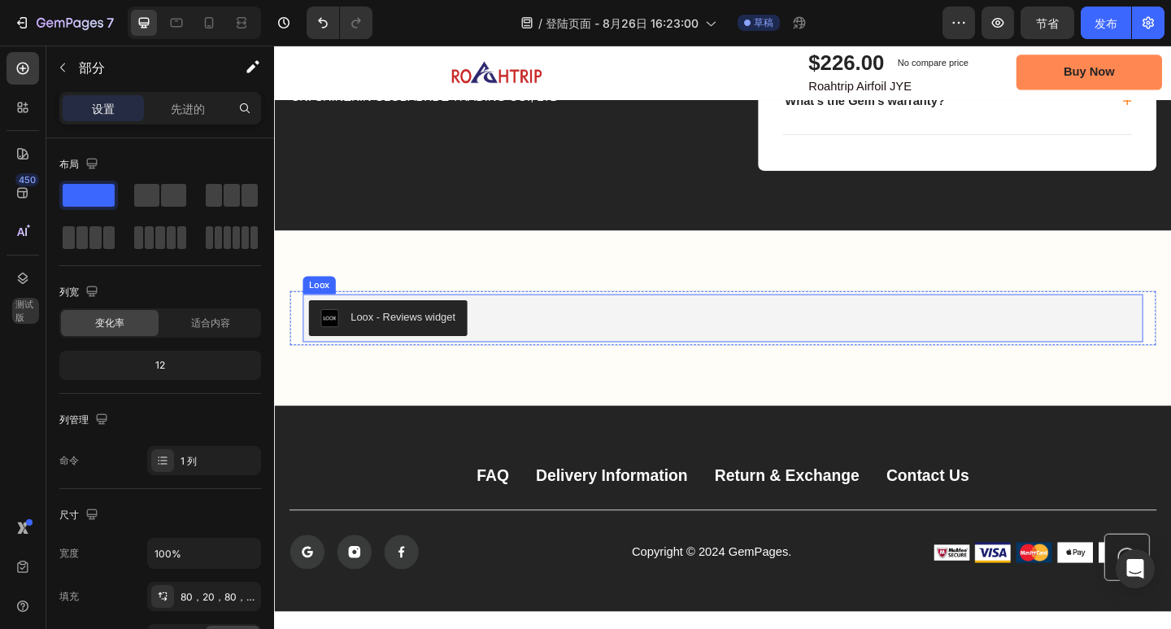
scroll to position [6950, 0]
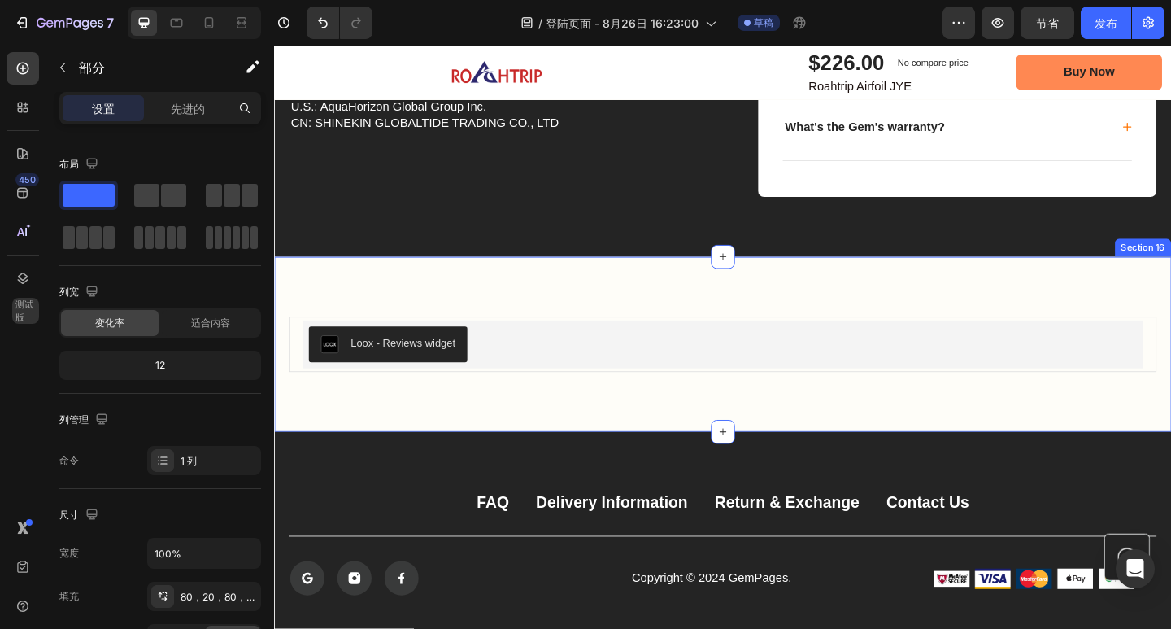
click at [387, 290] on div "Loox - Reviews widget Loox Product Section 16" at bounding box center [762, 371] width 976 height 190
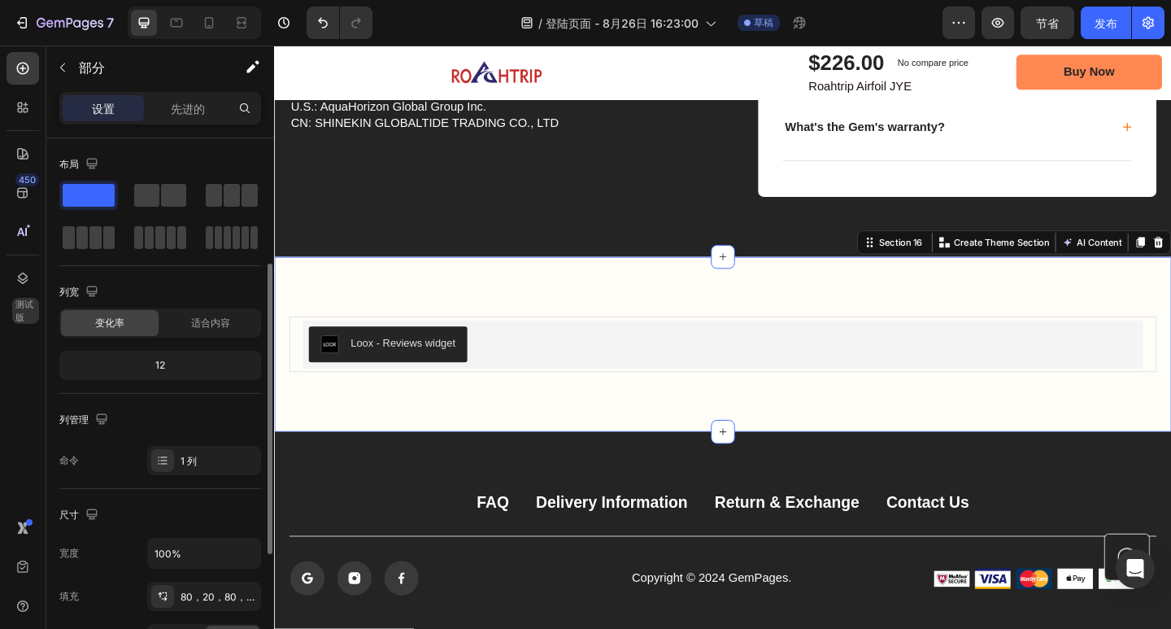
scroll to position [163, 0]
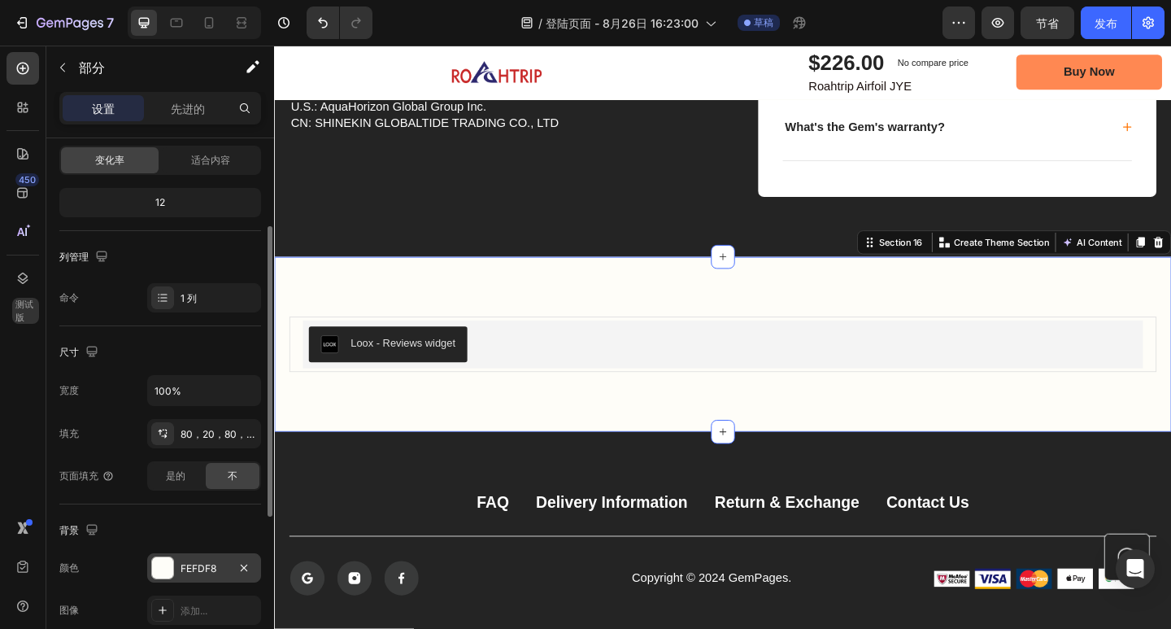
click at [190, 556] on div "FEFDF8" at bounding box center [204, 567] width 114 height 29
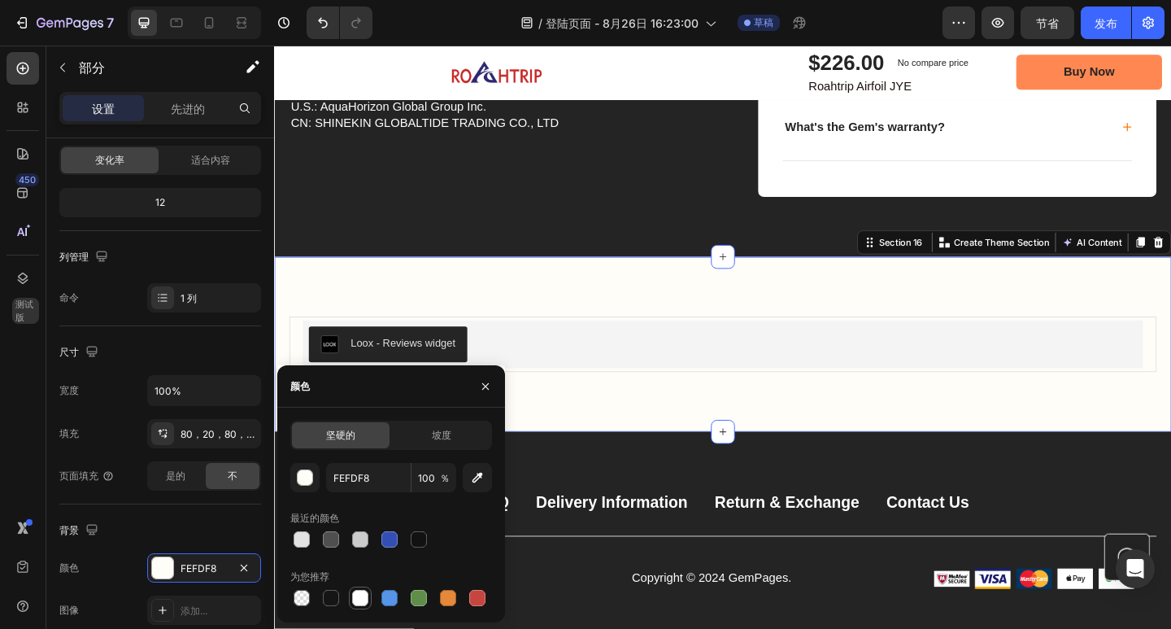
click at [364, 594] on div at bounding box center [360, 598] width 16 height 16
type input "FFFFFF"
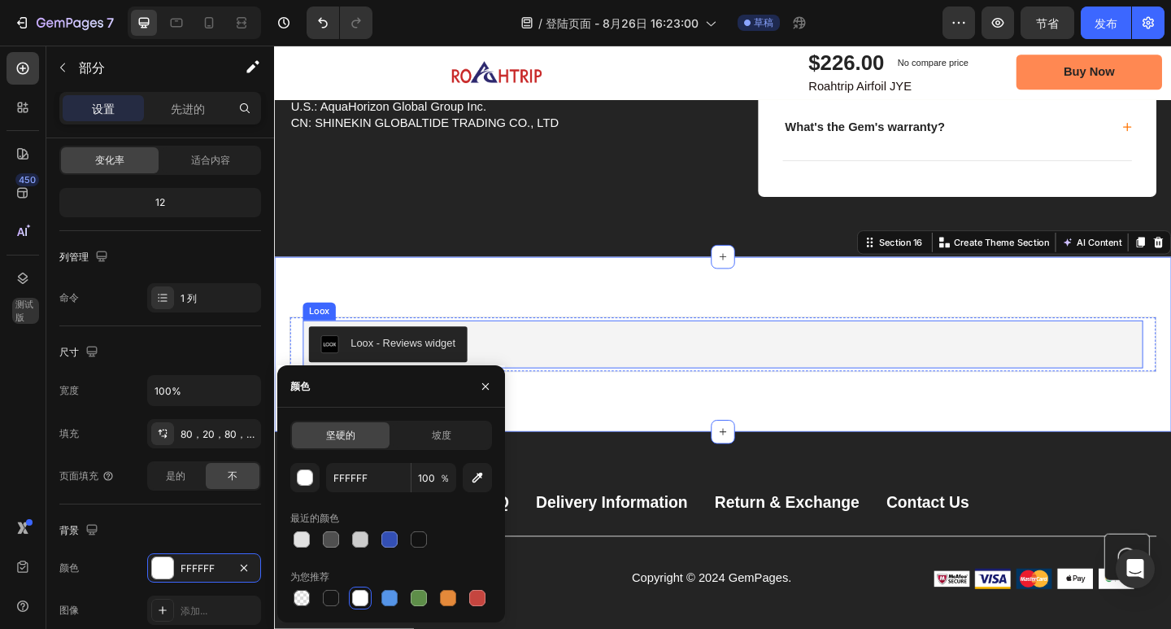
click at [742, 374] on div "Loox - Reviews widget" at bounding box center [761, 370] width 901 height 39
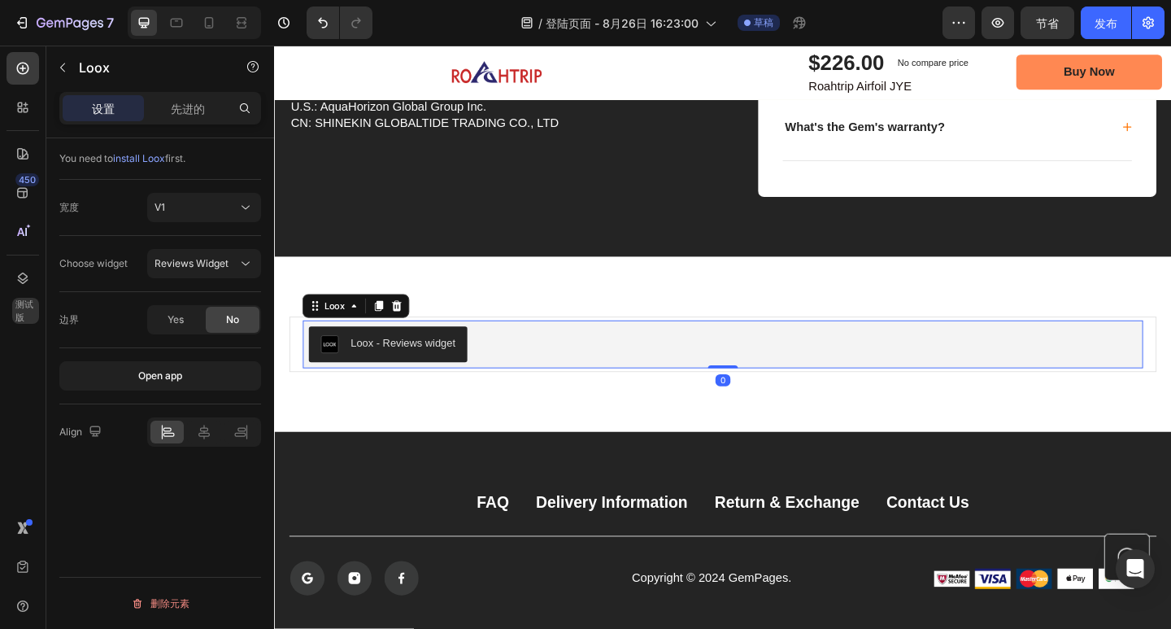
scroll to position [0, 0]
click at [191, 118] on div "先进的" at bounding box center [187, 108] width 81 height 26
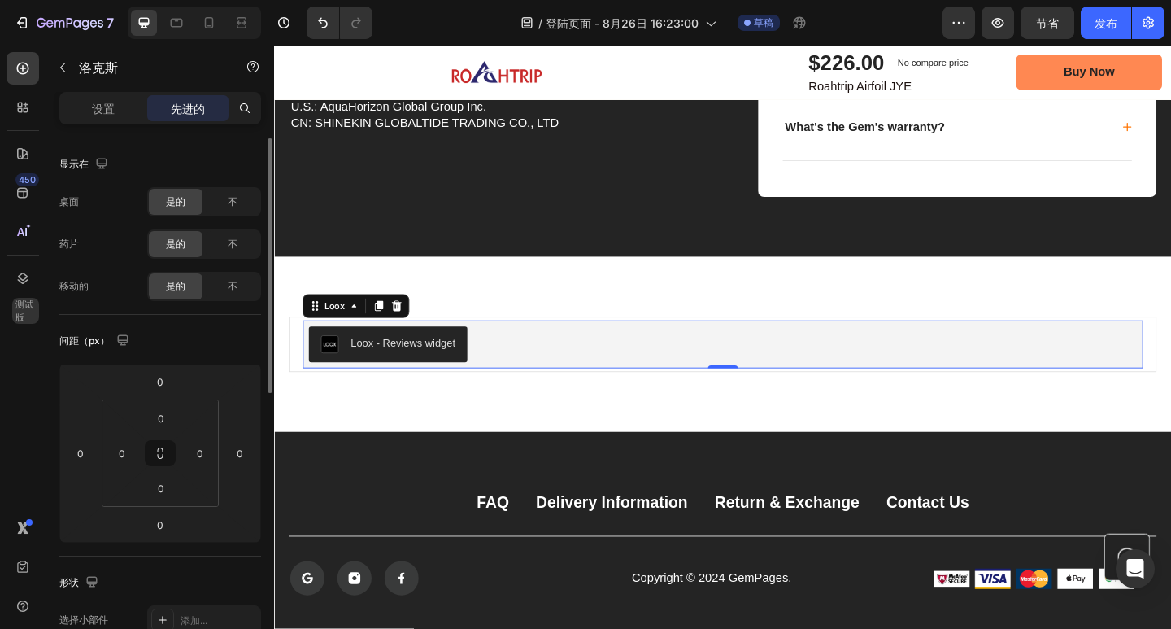
click at [103, 120] on div "设置" at bounding box center [103, 108] width 81 height 26
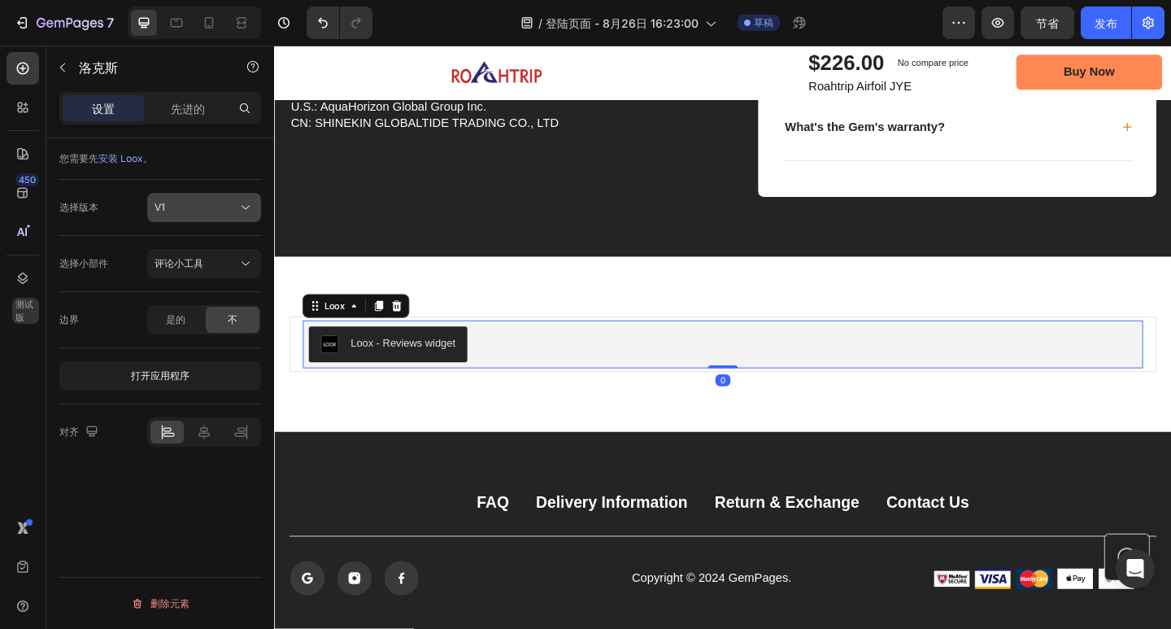
click at [216, 213] on div "V1" at bounding box center [196, 207] width 83 height 15
click at [205, 263] on div "V1" at bounding box center [187, 278] width 133 height 31
click at [207, 215] on div "V1" at bounding box center [204, 207] width 99 height 16
click at [719, 346] on div "Loox - Reviews widget" at bounding box center [762, 371] width 914 height 52
click at [759, 390] on div "Loox - Reviews widget" at bounding box center [762, 371] width 914 height 52
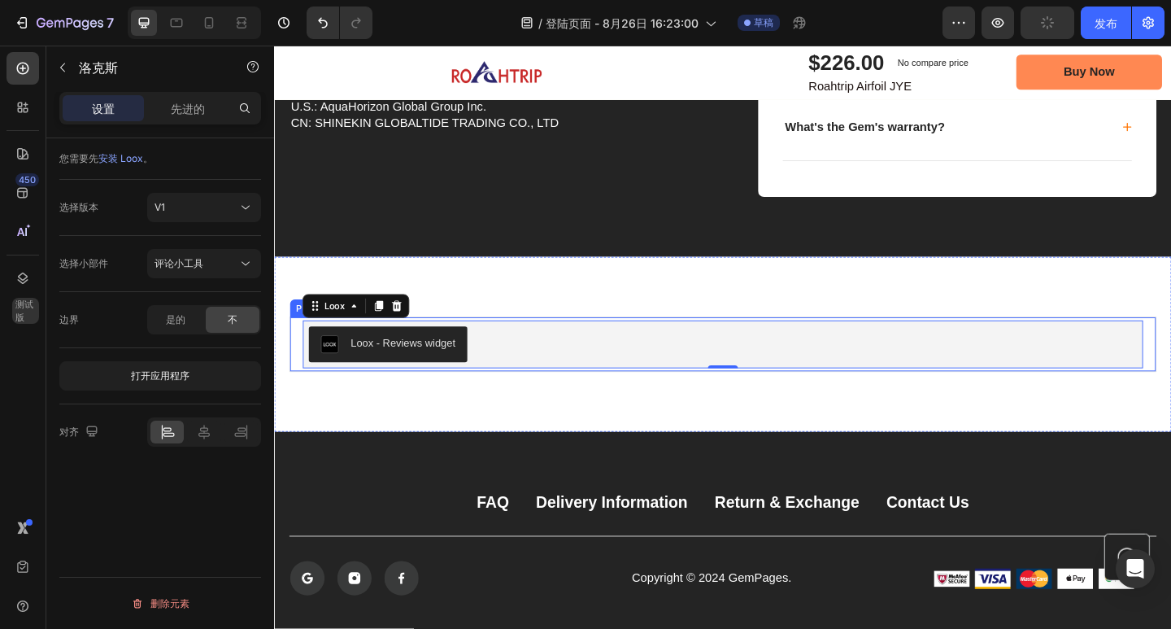
click at [1170, 394] on div "Loox - Reviews widget Loox 0 Product" at bounding box center [761, 371] width 943 height 60
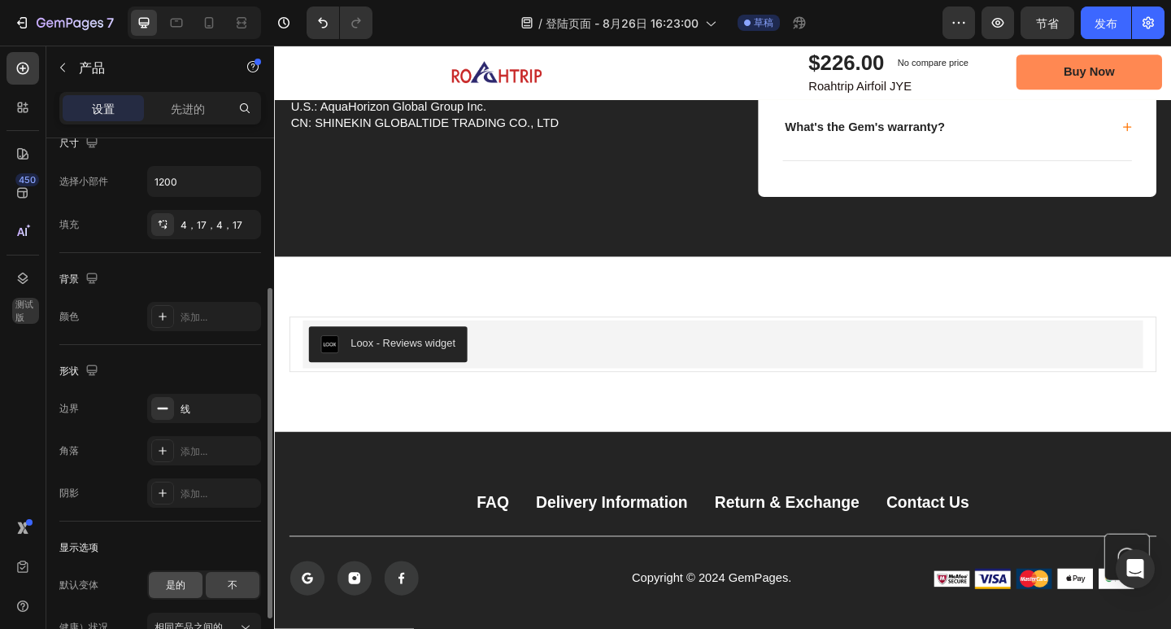
scroll to position [335, 0]
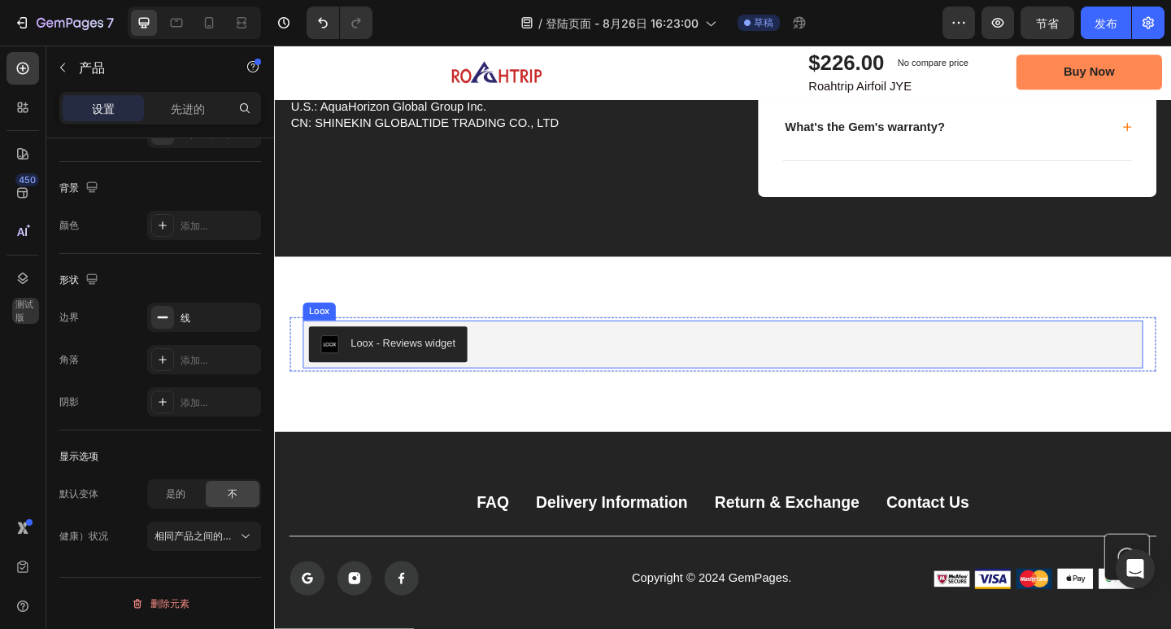
click at [1170, 358] on div "Loox - Reviews widget" at bounding box center [762, 371] width 914 height 52
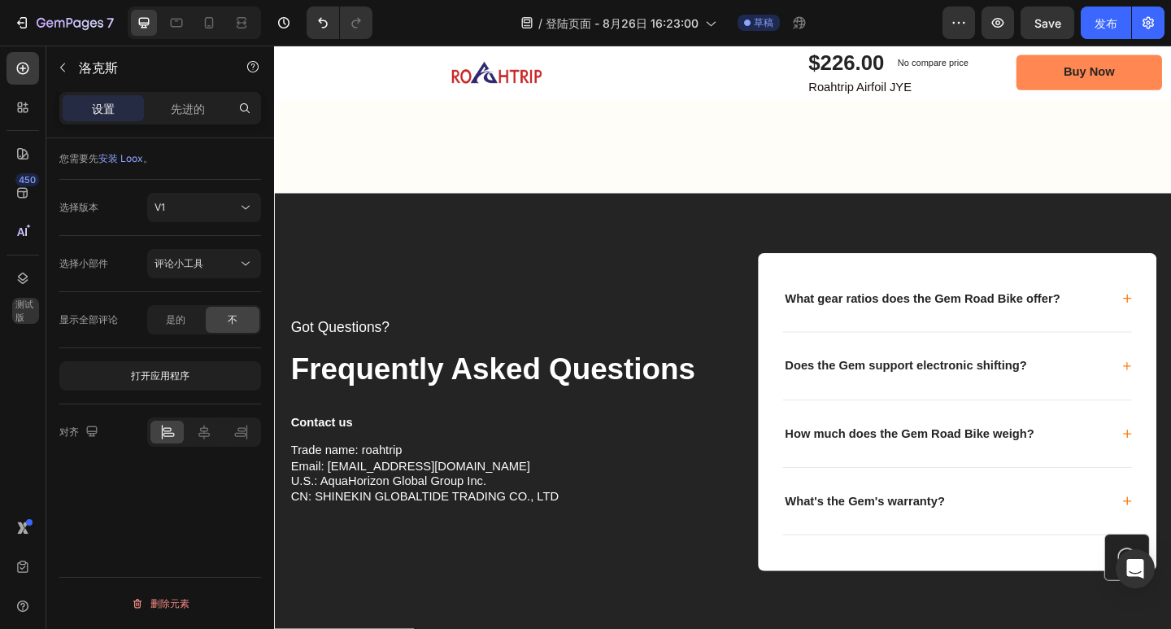
scroll to position [6787, 0]
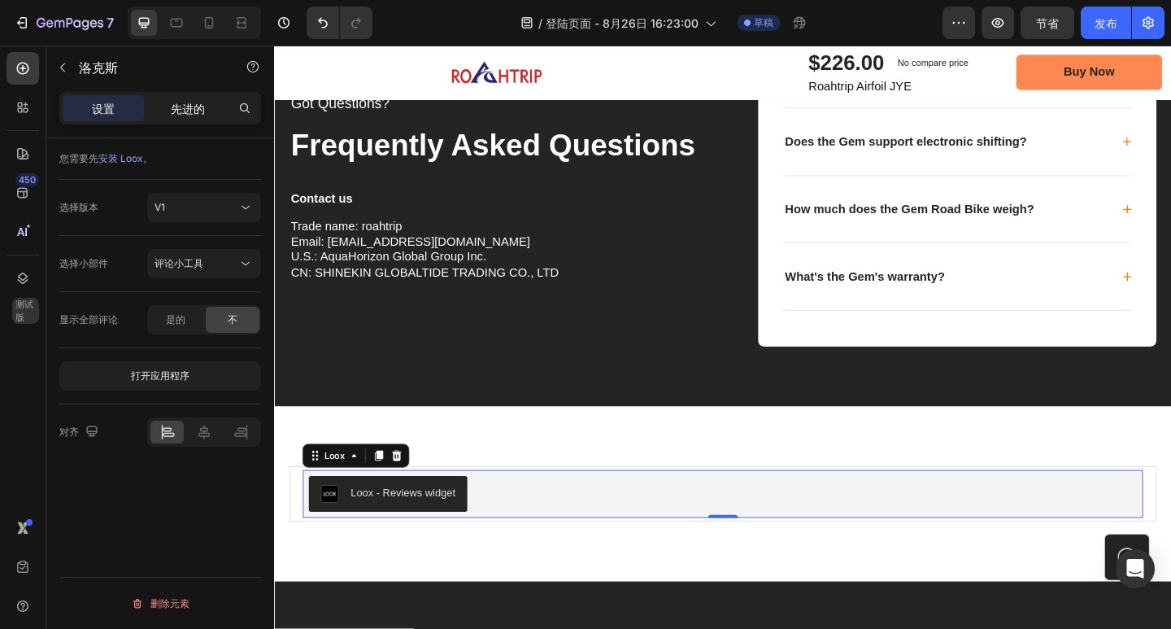
click at [193, 115] on font "先进的" at bounding box center [188, 109] width 34 height 14
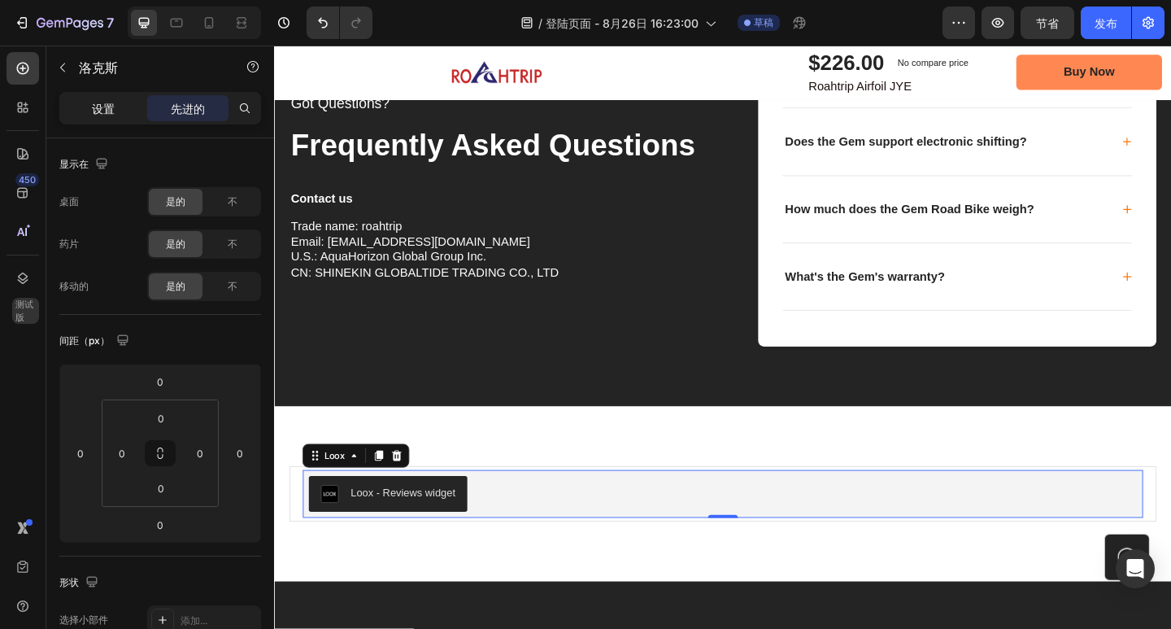
click at [101, 107] on font "设置" at bounding box center [103, 109] width 23 height 14
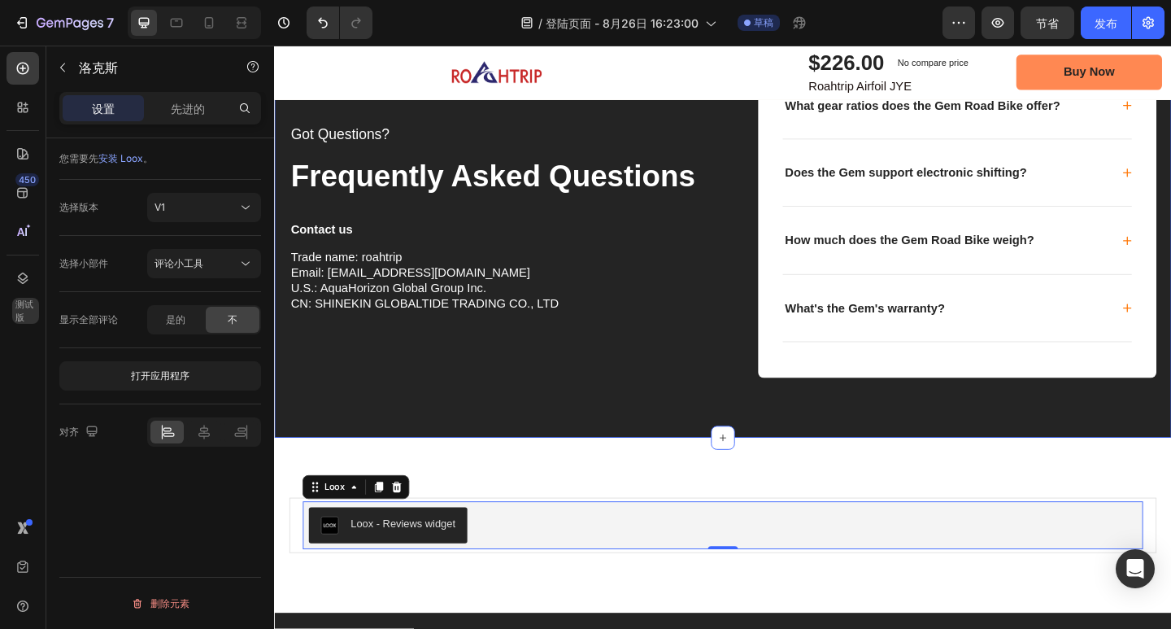
scroll to position [6543, 0]
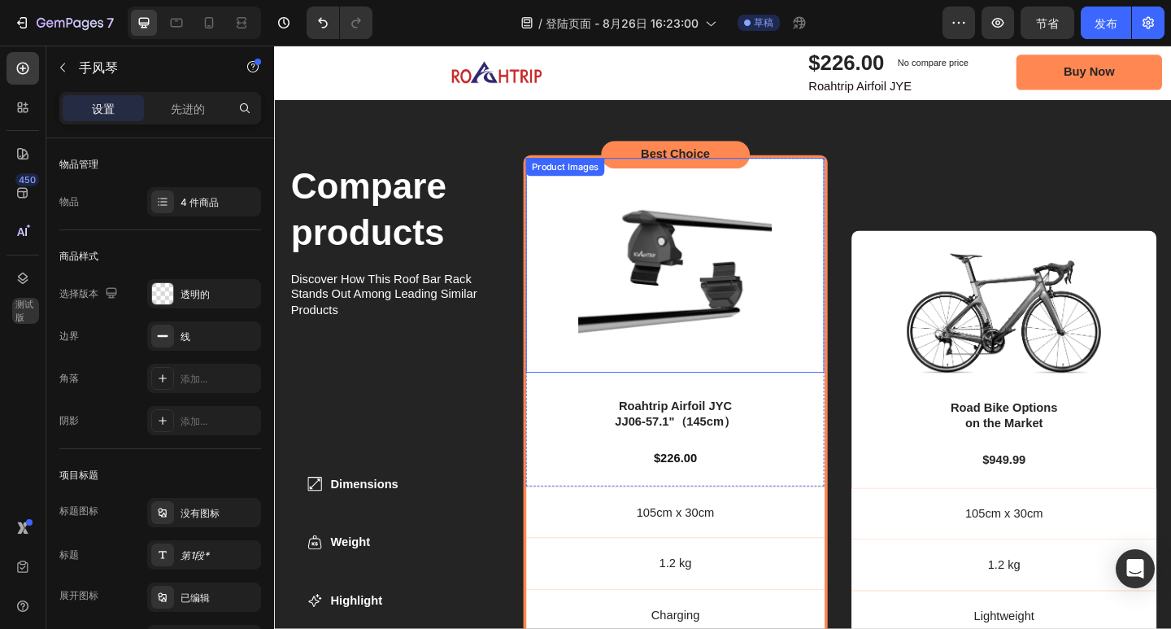
scroll to position [4998, 0]
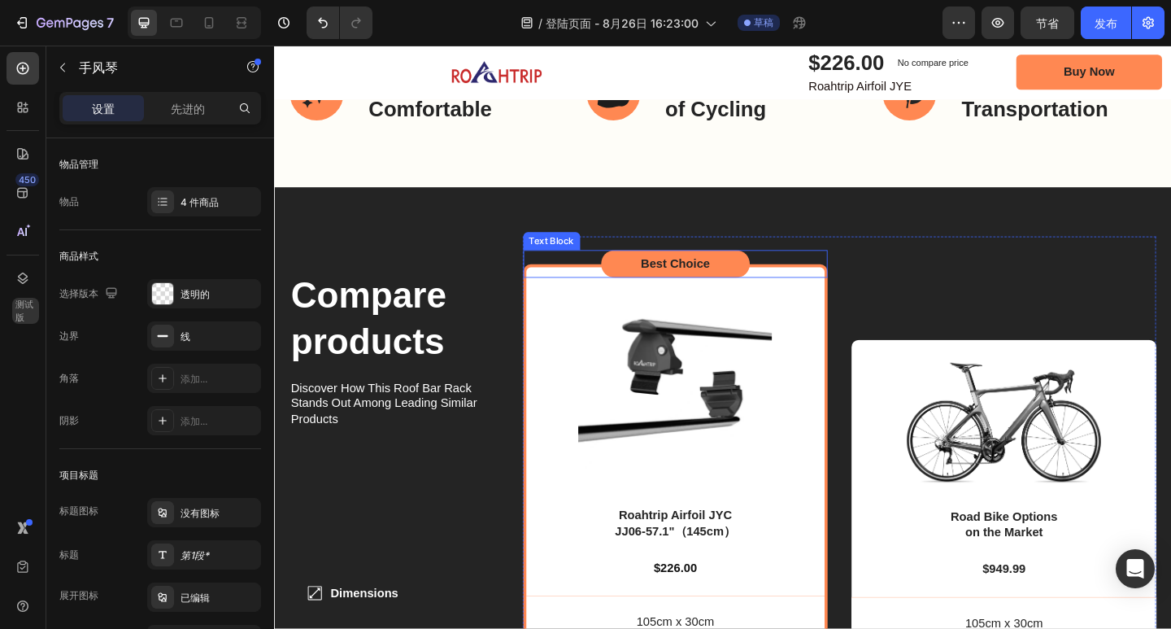
click at [771, 275] on div "Best Choice" at bounding box center [710, 283] width 162 height 30
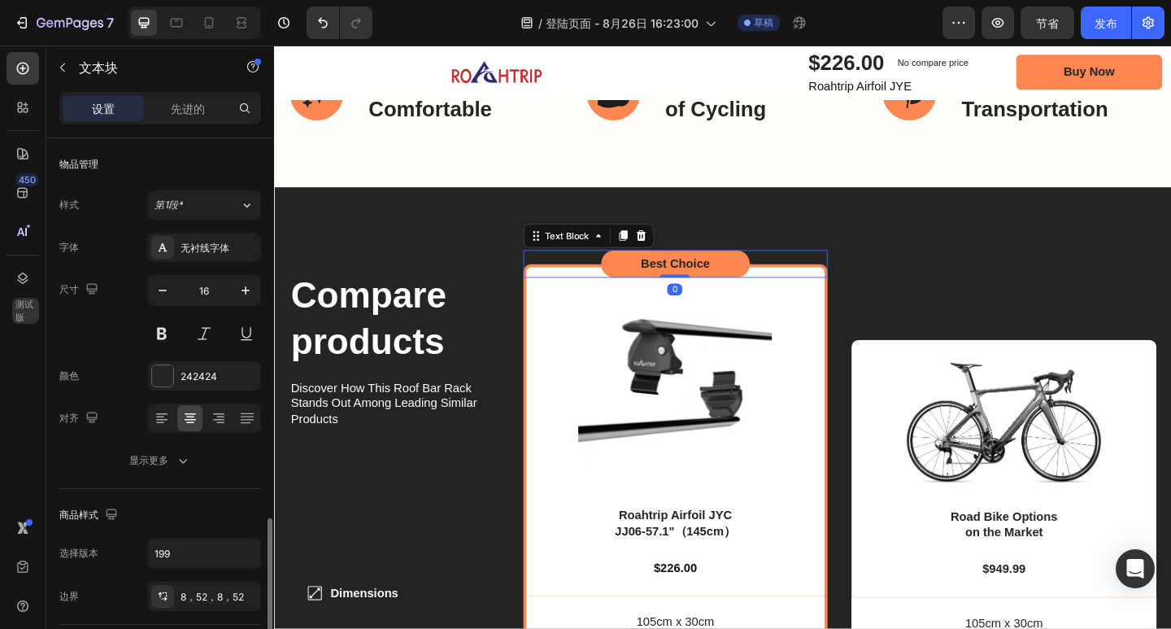
scroll to position [244, 0]
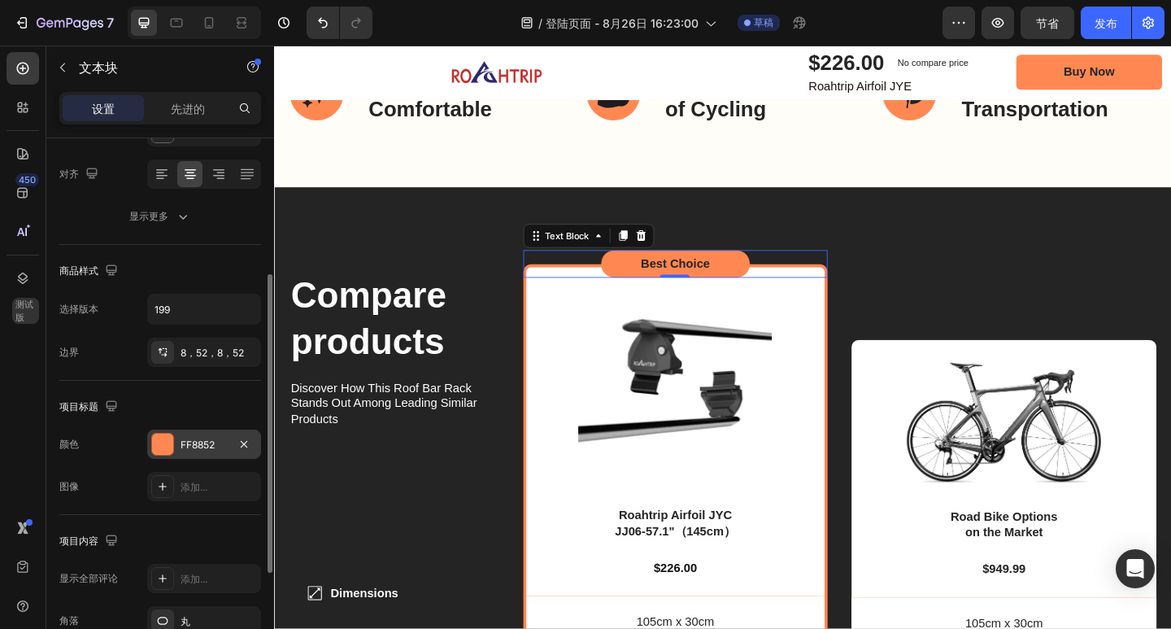
click at [189, 453] on div "FF8852" at bounding box center [204, 443] width 114 height 29
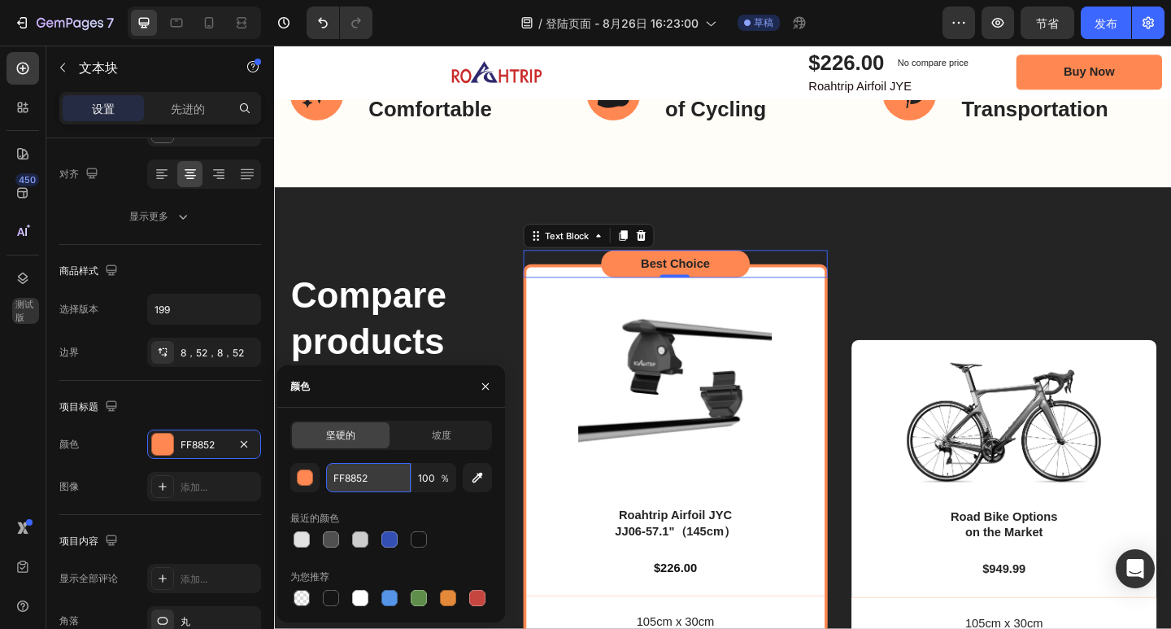
click at [380, 476] on input "FF8852" at bounding box center [368, 477] width 85 height 29
click at [387, 476] on input "FF8852" at bounding box center [368, 477] width 85 height 29
paste input "#2d286e"
click at [367, 476] on input "FF8852#2d286e" at bounding box center [368, 477] width 85 height 29
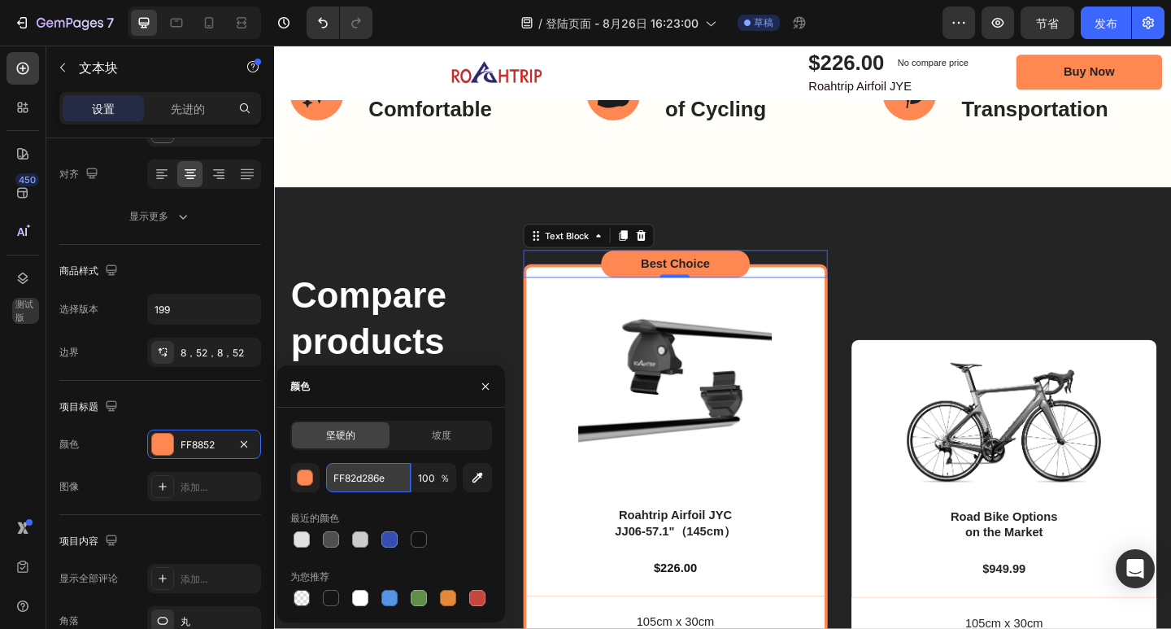
scroll to position [0, 0]
type input "2d286e"
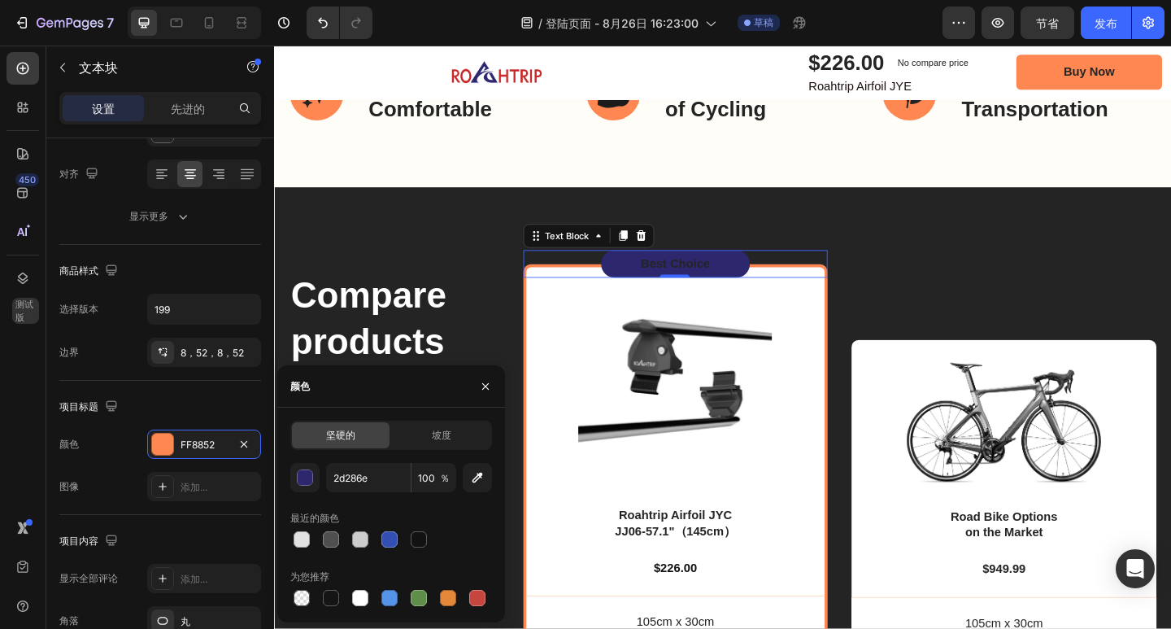
click at [724, 284] on p "Best Choice" at bounding box center [710, 283] width 77 height 17
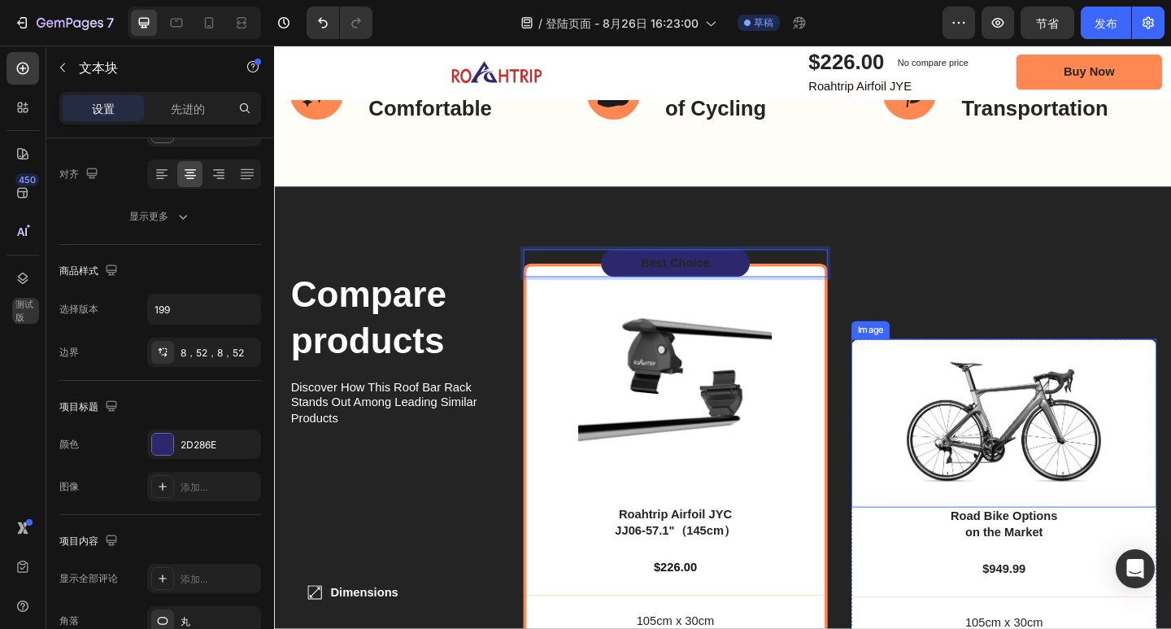
scroll to position [5080, 0]
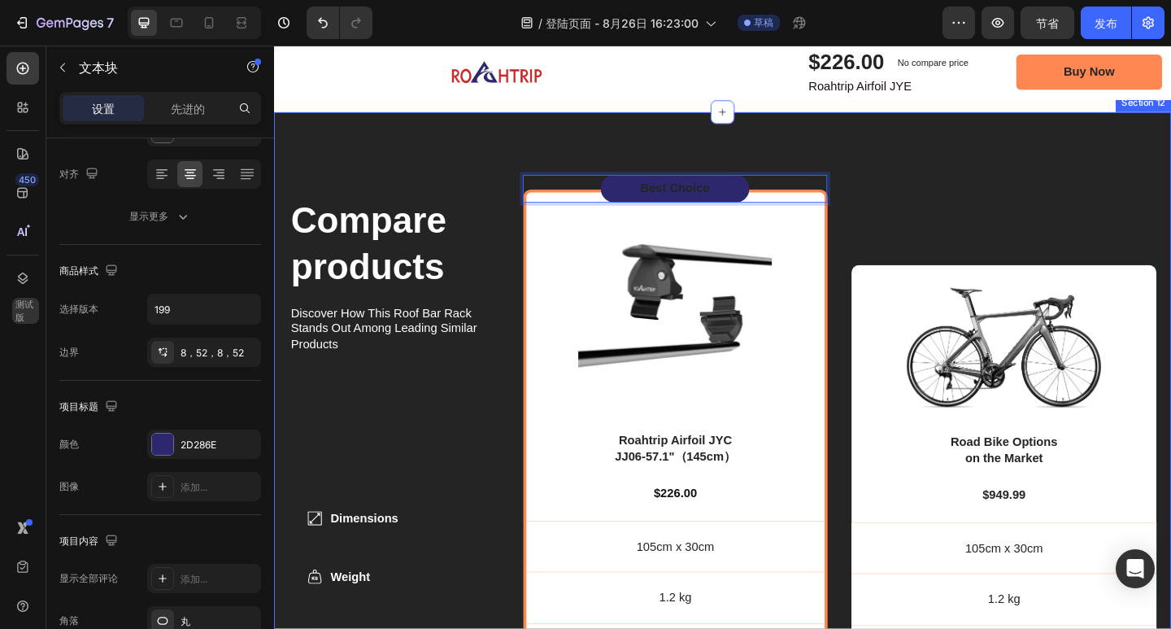
click at [954, 171] on div "Compare products Heading Discover How This Roof Bar Rack Stands Out Among Leadi…" at bounding box center [762, 515] width 976 height 792
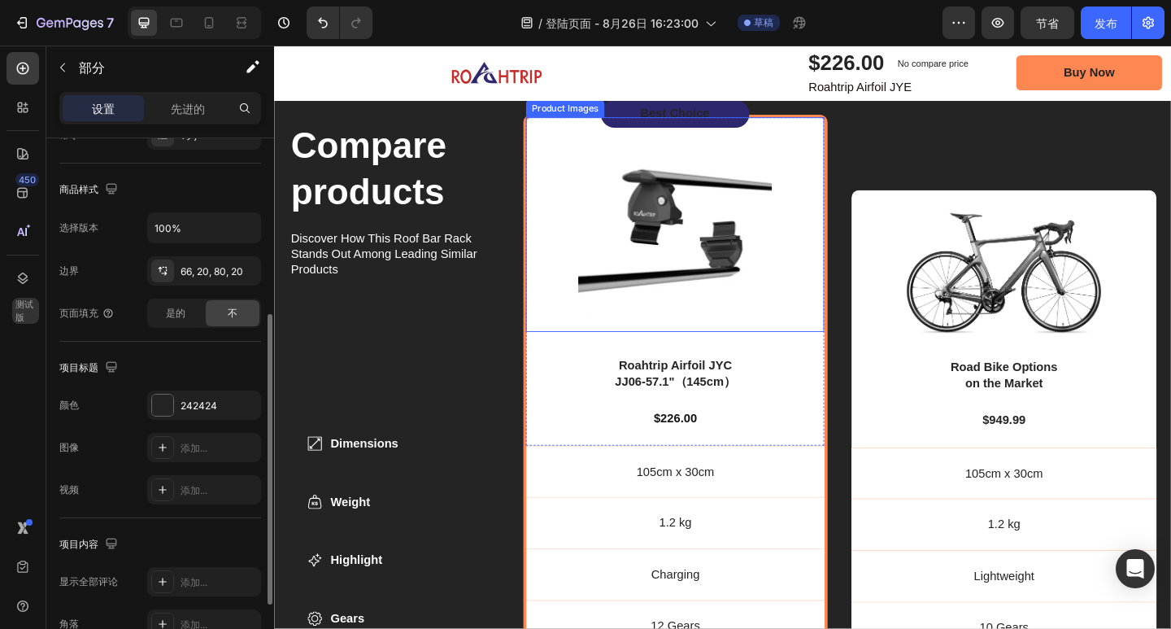
scroll to position [4998, 0]
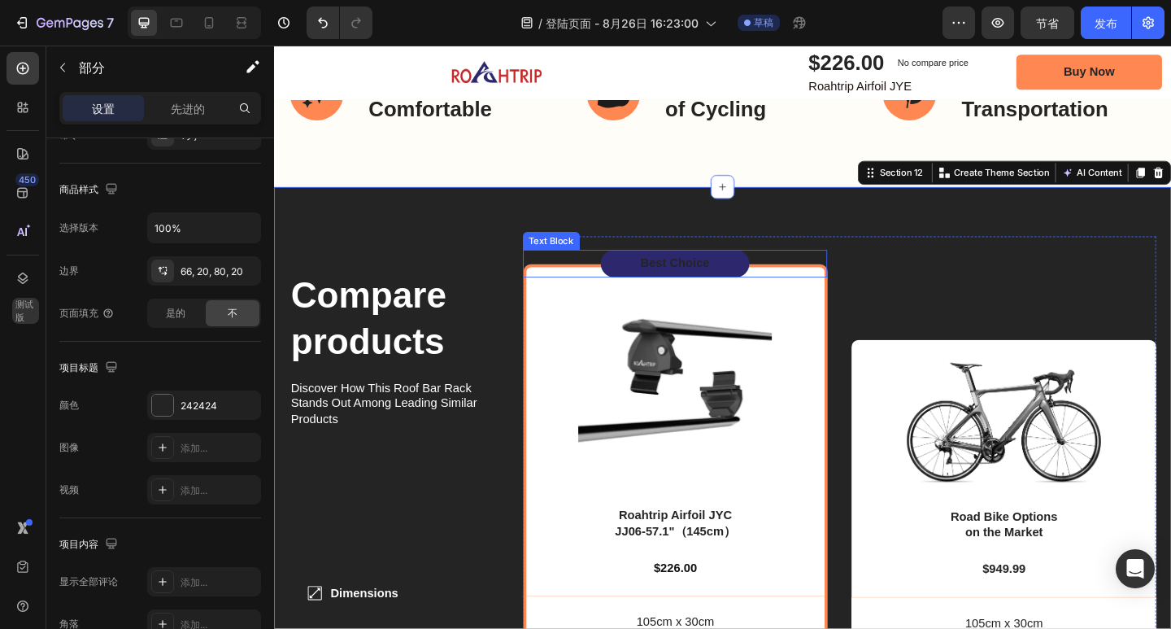
click at [773, 273] on div "Best Choice" at bounding box center [710, 283] width 162 height 30
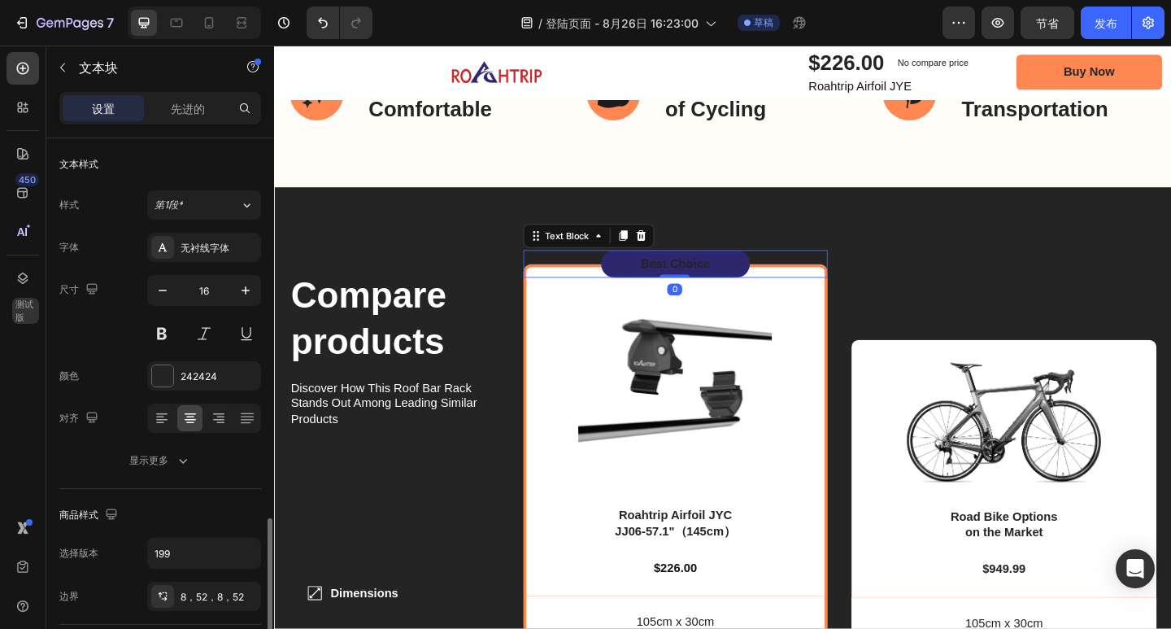
scroll to position [244, 0]
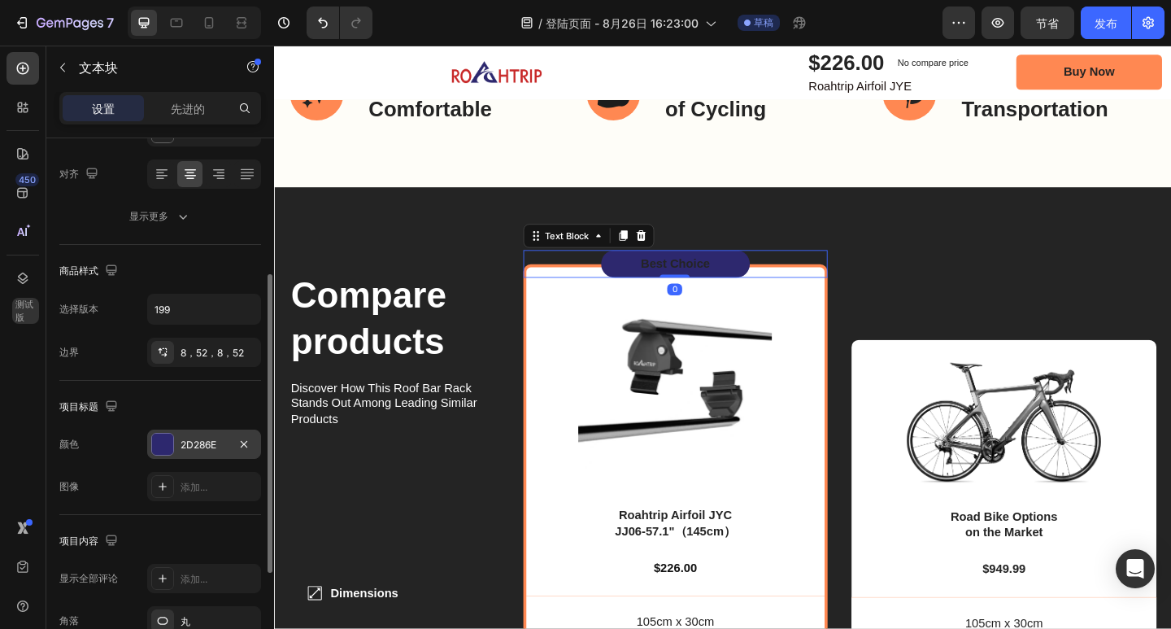
click at [207, 448] on font "2D286E" at bounding box center [199, 444] width 36 height 12
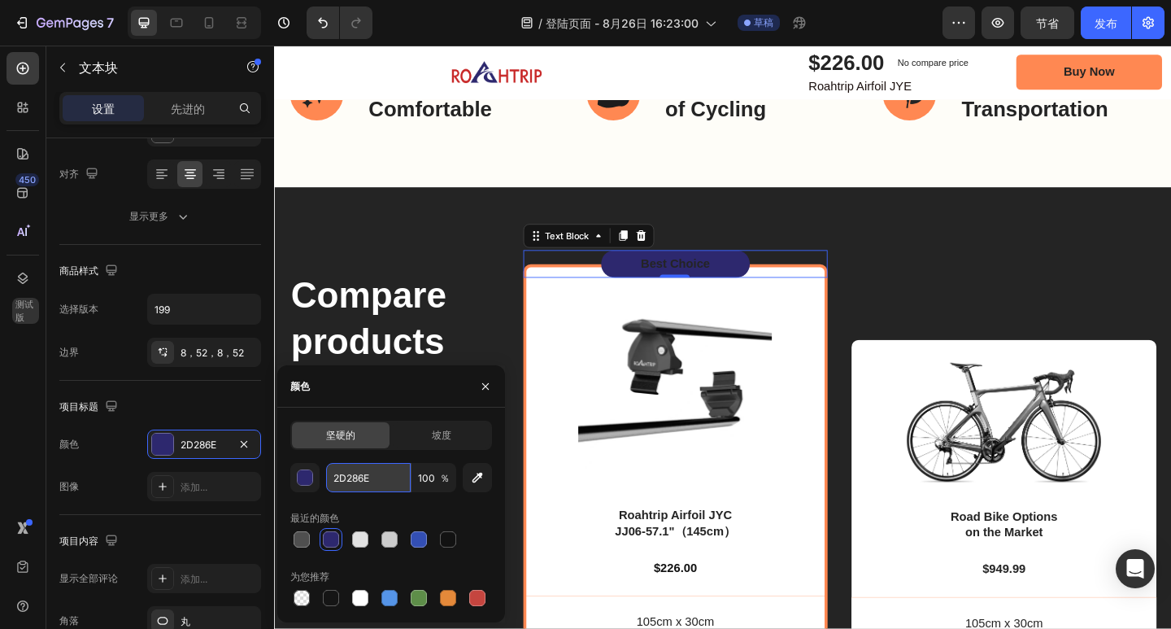
click at [379, 472] on input "2D286E" at bounding box center [368, 477] width 85 height 29
type input "c"
click at [479, 479] on icon "button" at bounding box center [477, 477] width 16 height 16
type input "C82A2A"
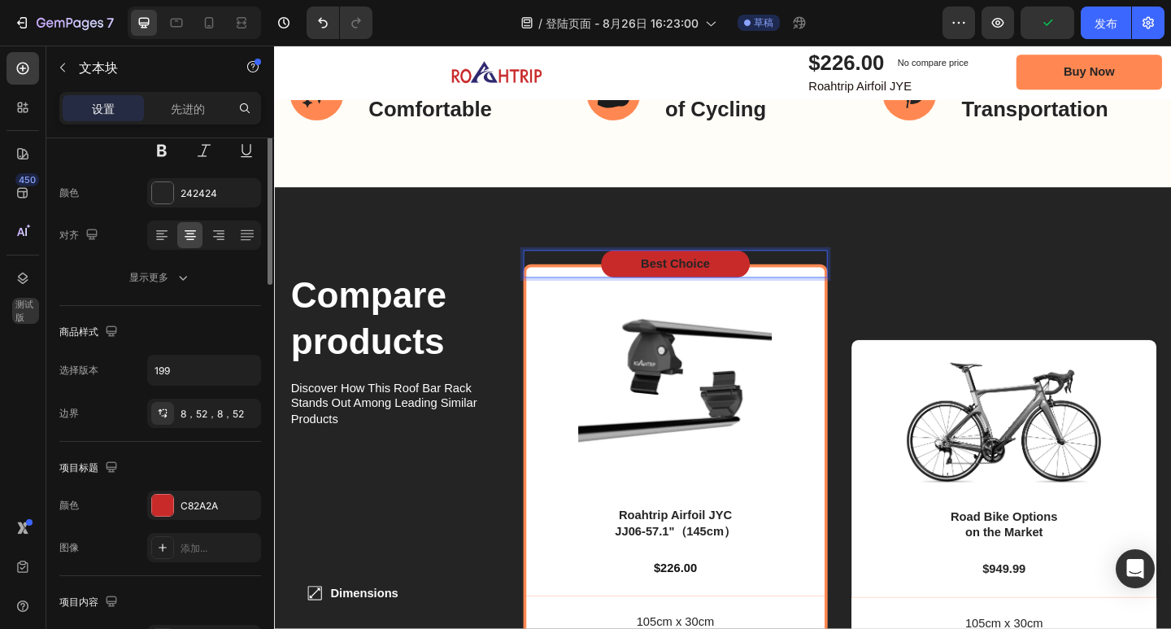
scroll to position [20, 0]
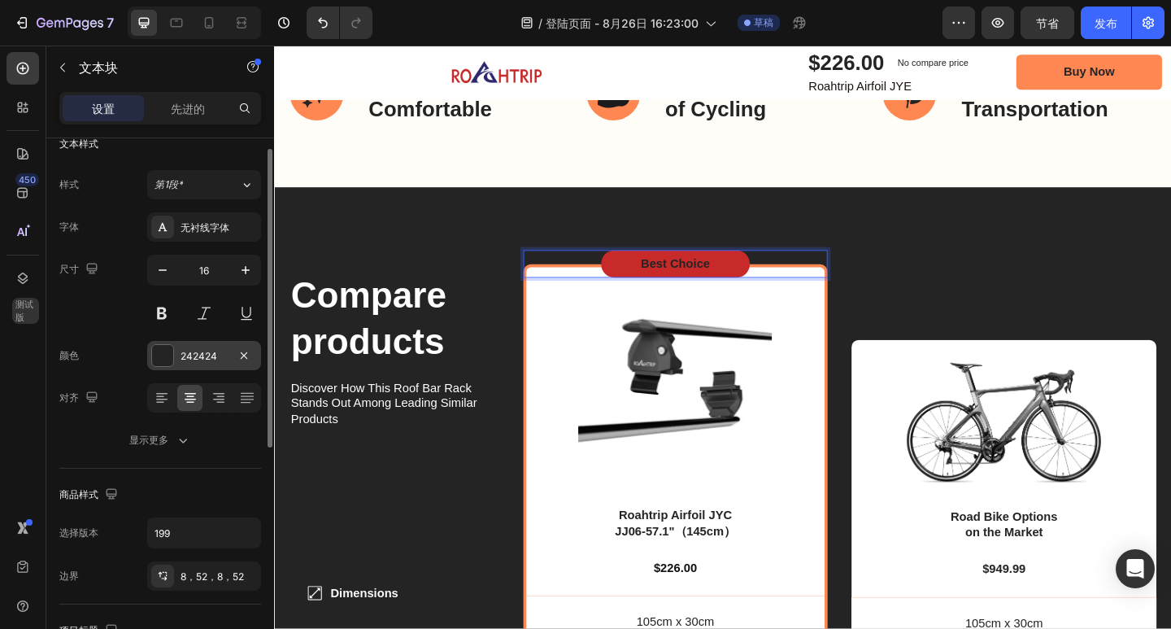
click at [223, 349] on div "242424" at bounding box center [204, 356] width 47 height 15
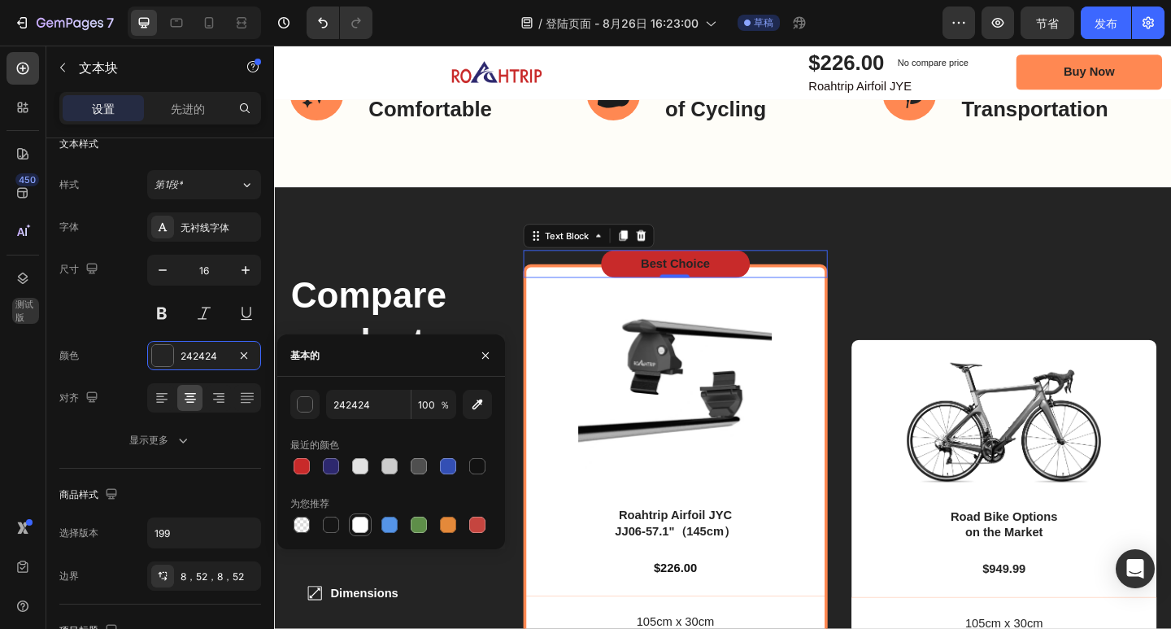
click at [357, 520] on div at bounding box center [360, 524] width 16 height 16
type input "FFFFFF"
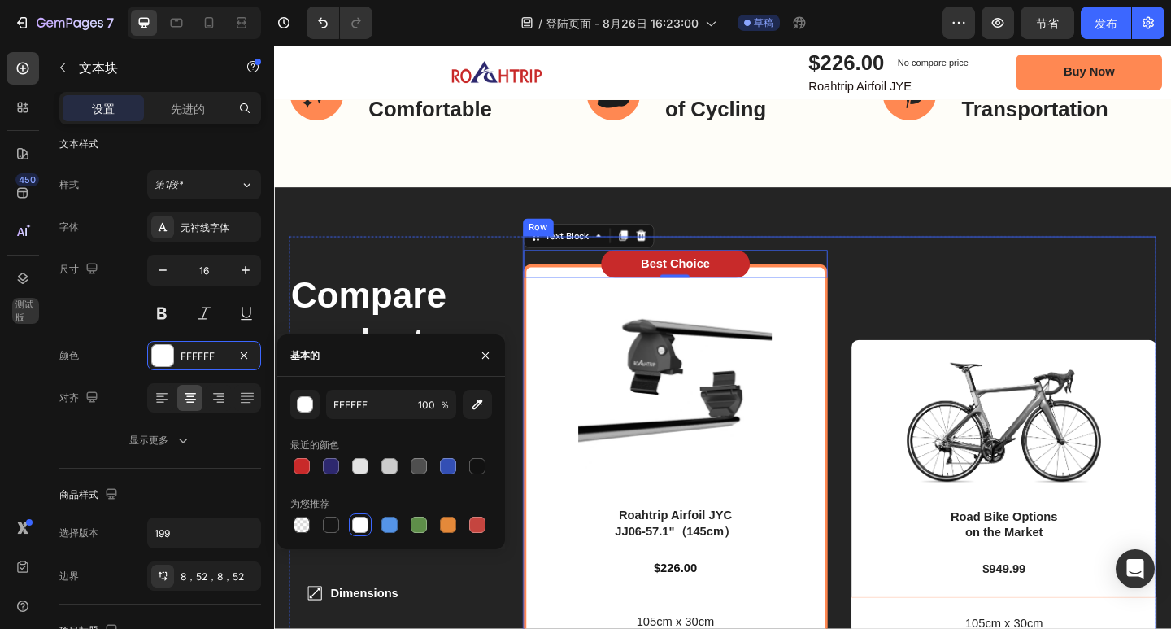
click at [980, 282] on div "Image Road Bike Options on the Market Text Block $949.99 Text Block 105cm x 30c…" at bounding box center [1068, 590] width 332 height 673
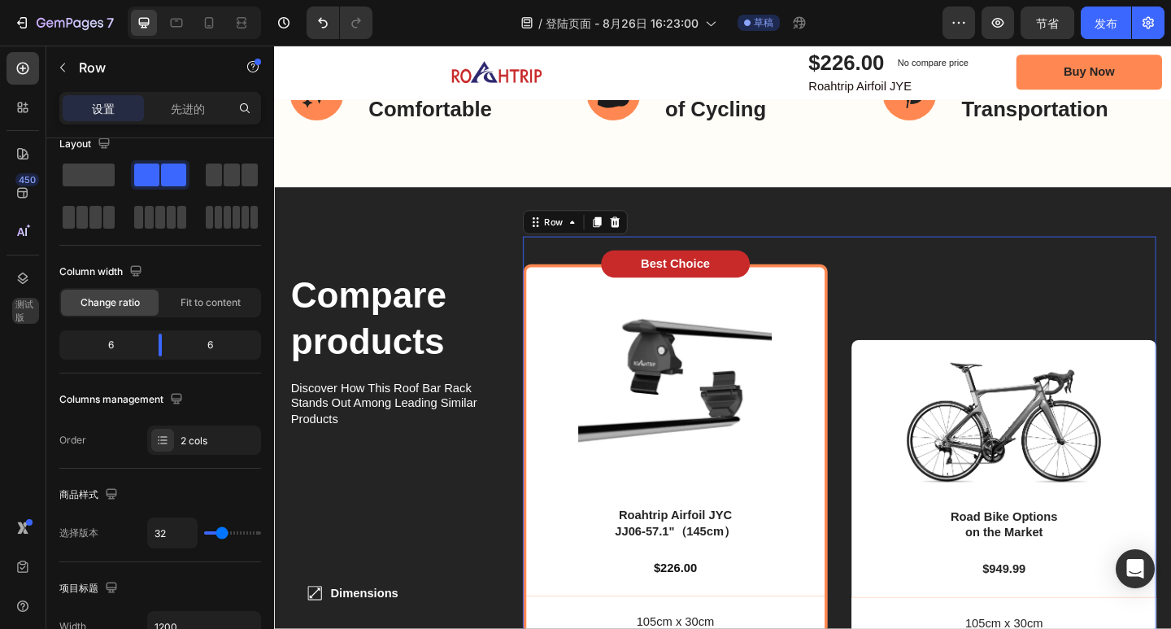
scroll to position [0, 0]
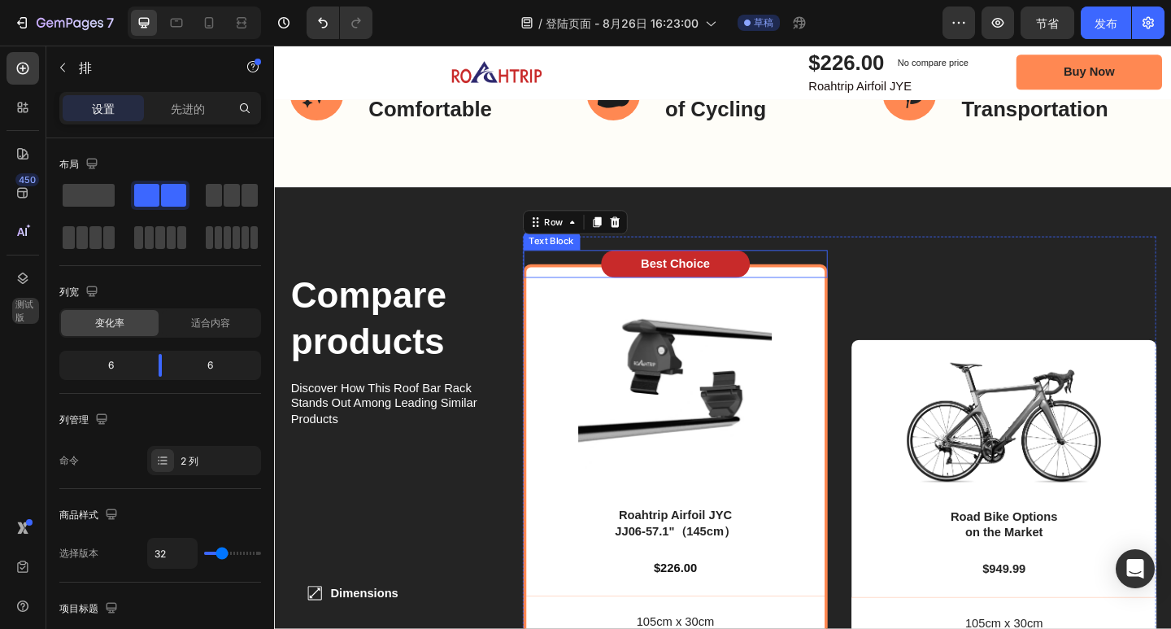
click at [865, 294] on div "Best Choice" at bounding box center [711, 283] width 332 height 30
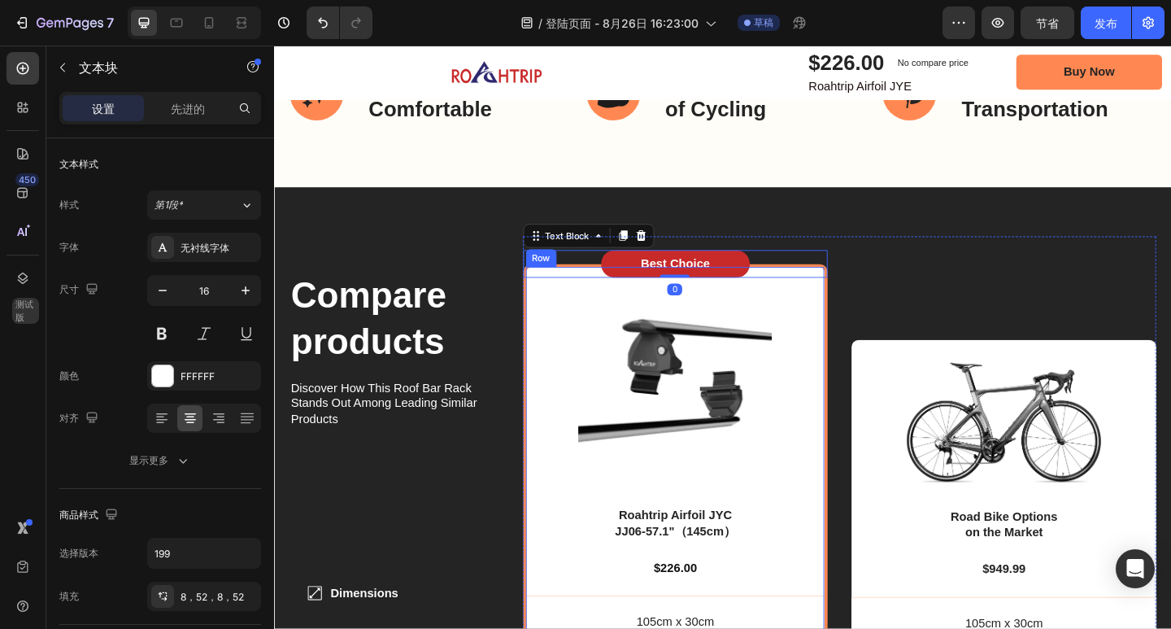
click at [865, 326] on div "Product Images Roahtrip Airfoil JYC JJ06-57.1"（145cm） Product Title $226.00 Pro…" at bounding box center [711, 605] width 332 height 643
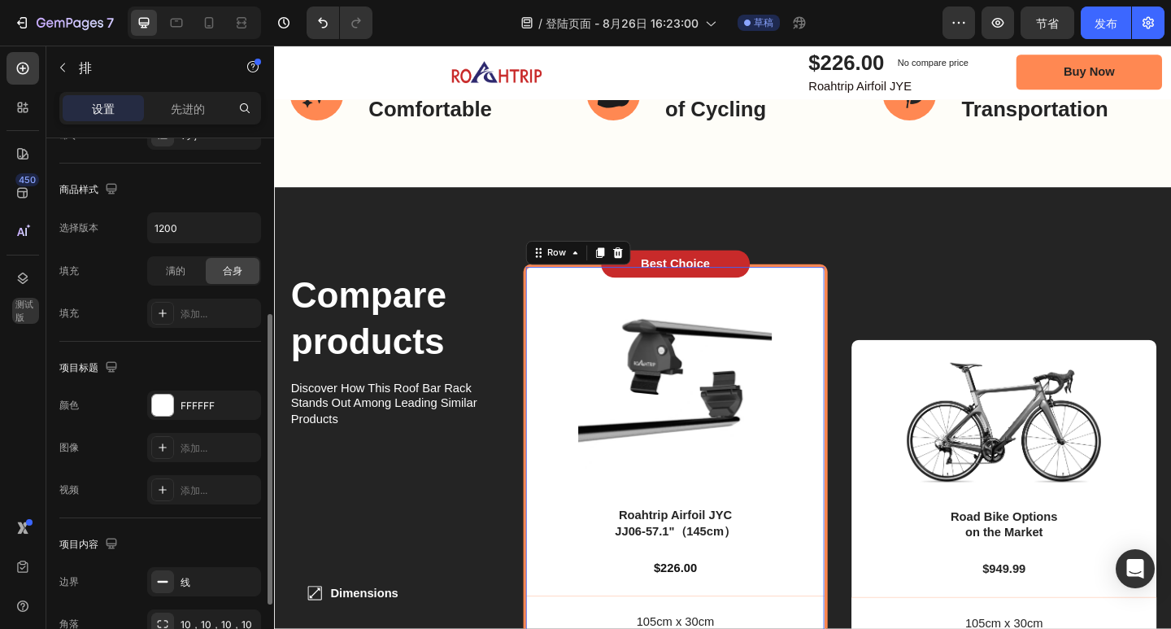
scroll to position [455, 0]
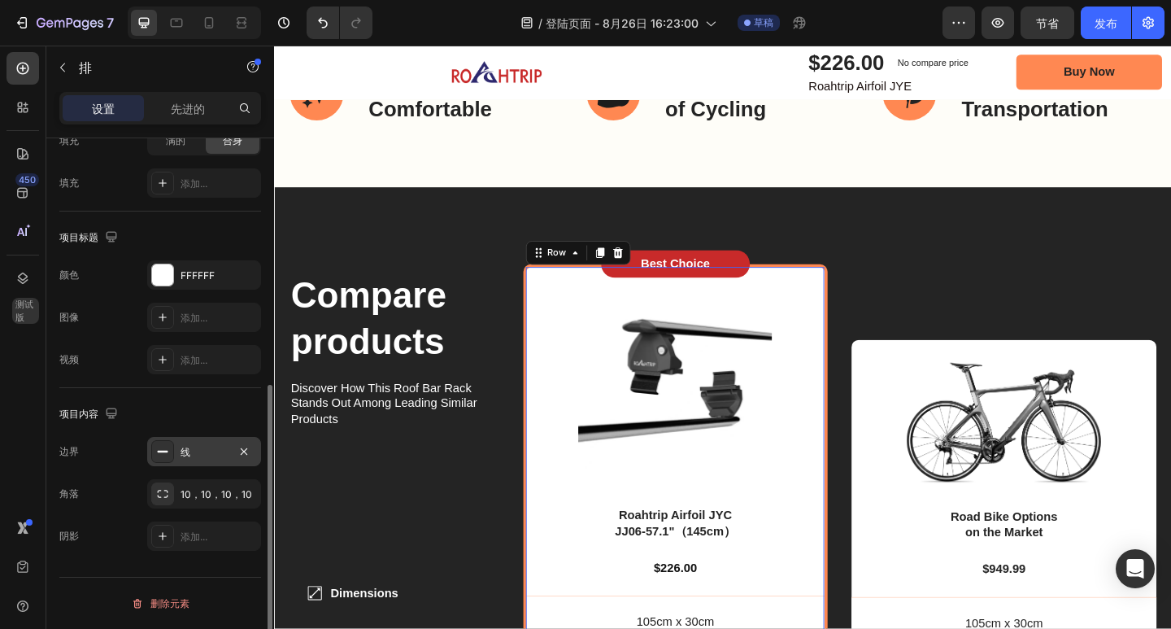
click at [189, 455] on font "线" at bounding box center [186, 452] width 10 height 12
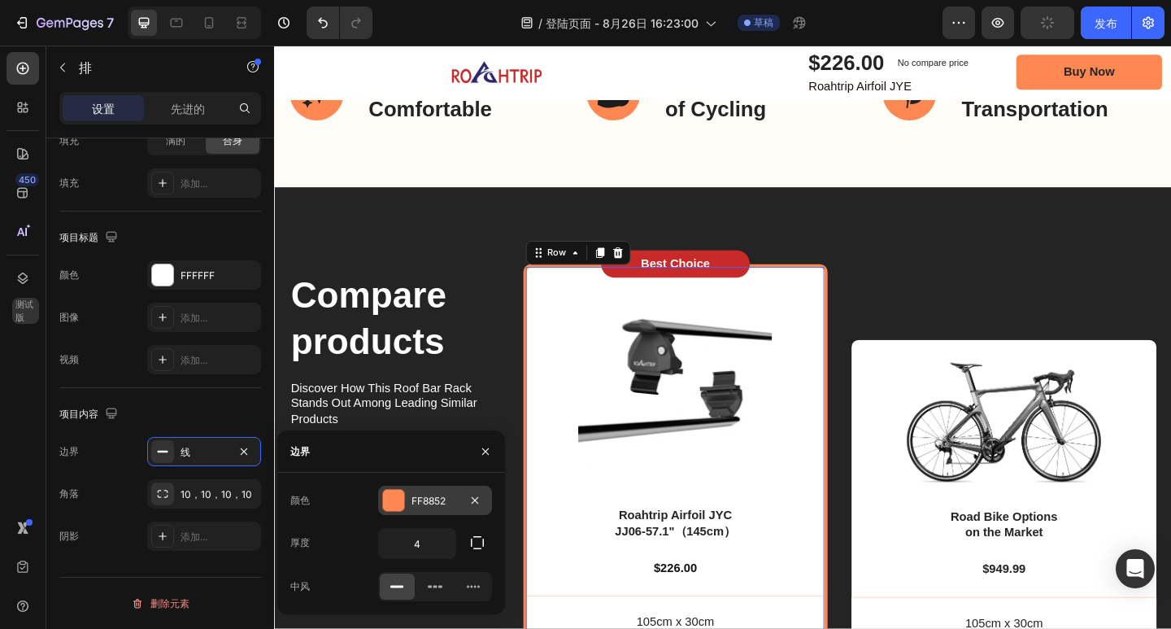
click at [452, 498] on div "FF8852" at bounding box center [435, 501] width 47 height 15
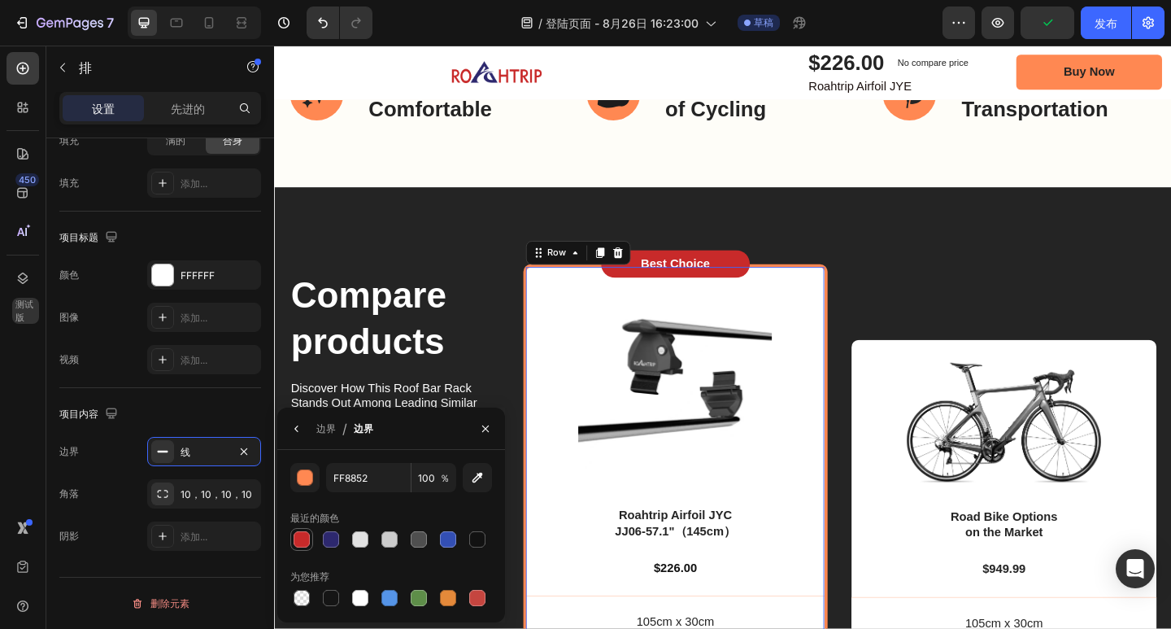
click at [299, 534] on div at bounding box center [302, 539] width 16 height 16
type input "C82A2A"
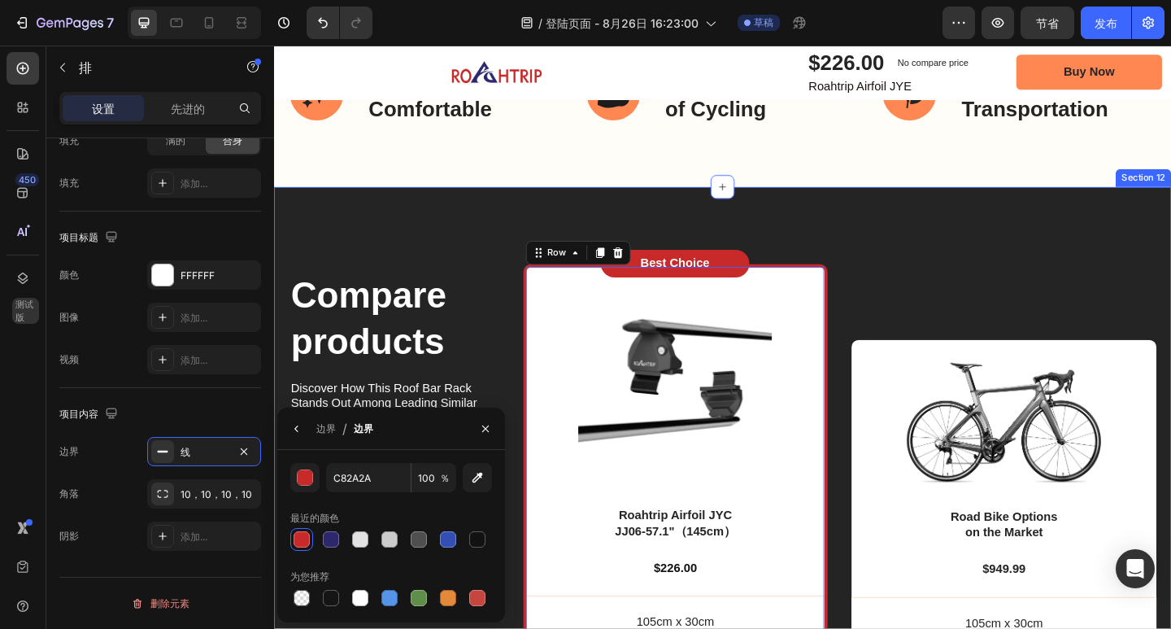
click at [980, 208] on div "Compare products Heading Discover How This Roof Bar Rack Stands Out Among Leadi…" at bounding box center [762, 596] width 976 height 792
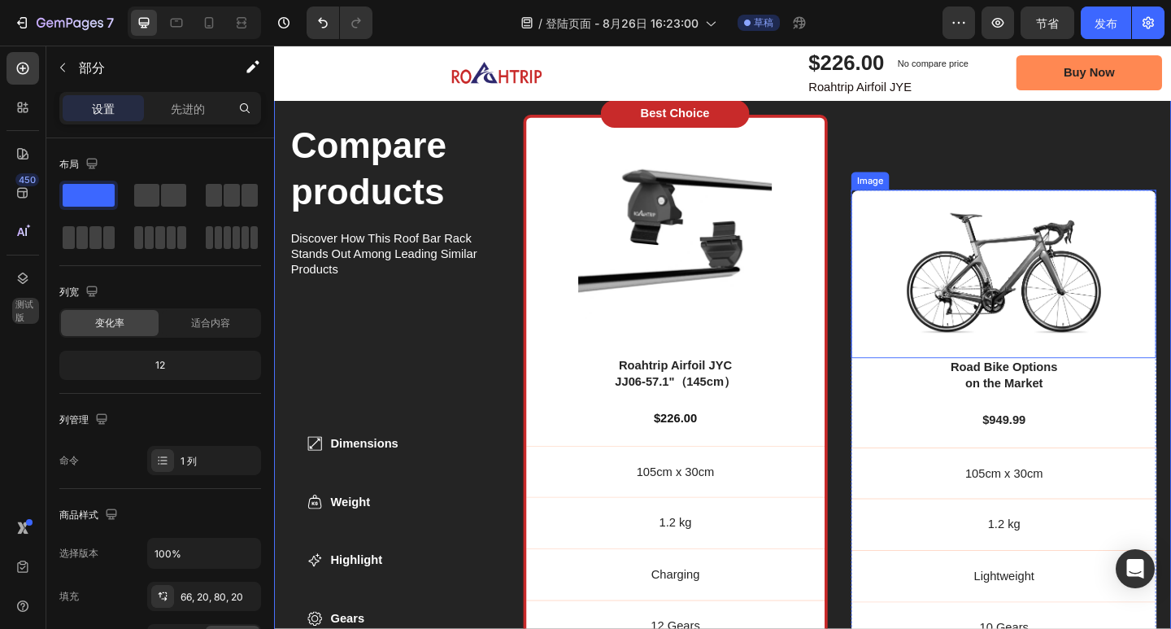
scroll to position [4998, 0]
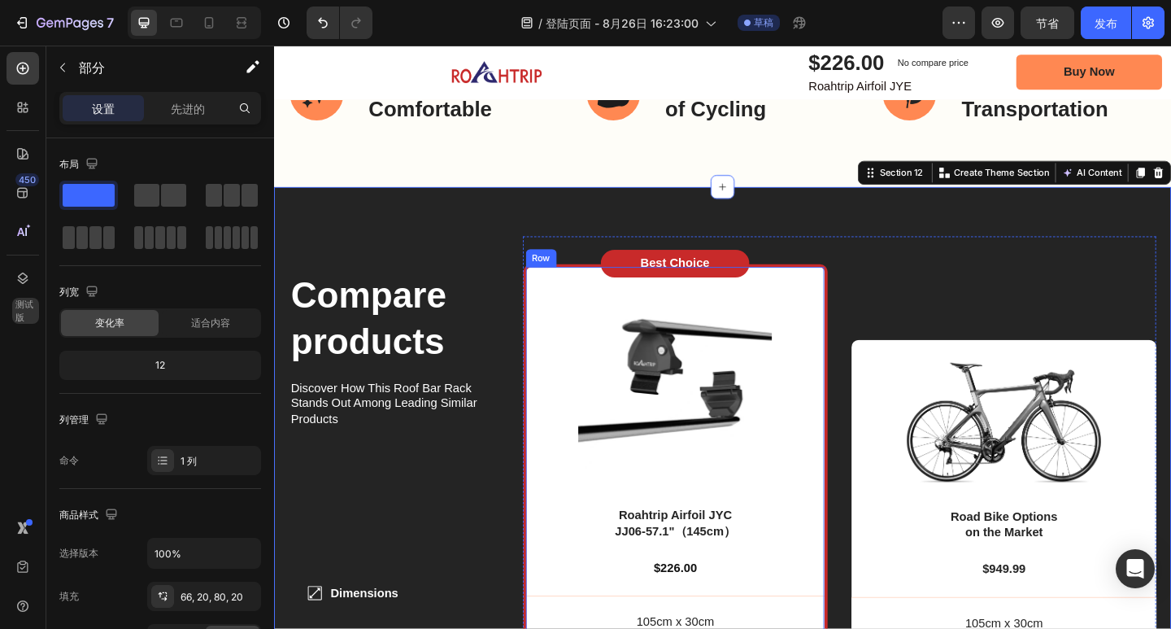
click at [868, 303] on div "Product Images Roahtrip Airfoil JYC JJ06-57.1"（145cm） Product Title $226.00 Pro…" at bounding box center [711, 605] width 332 height 643
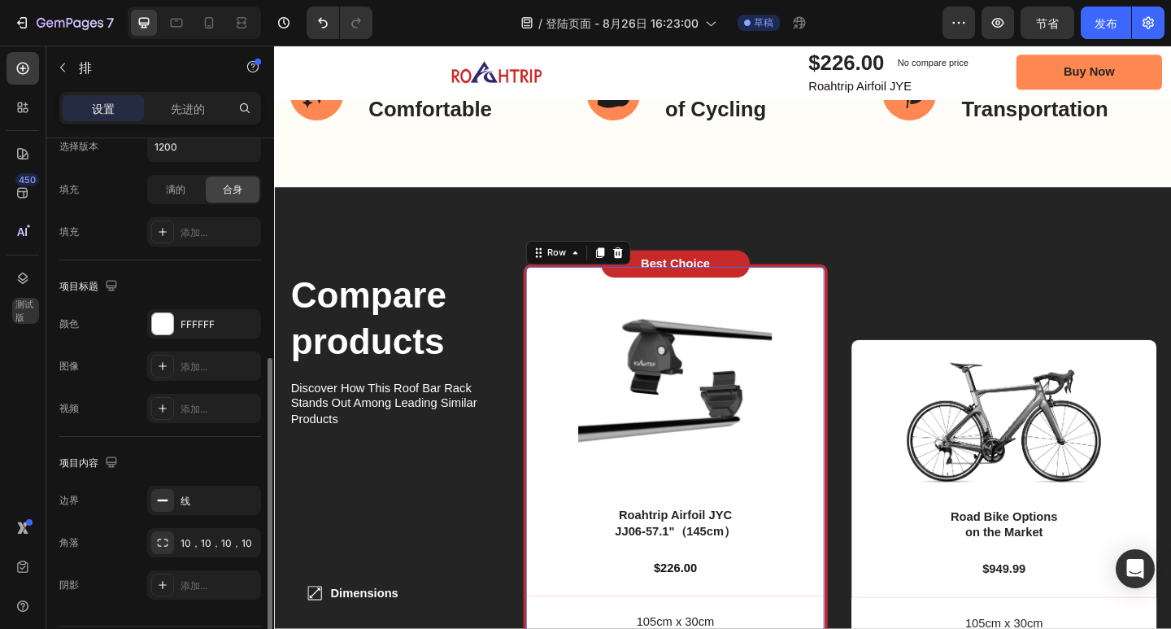
scroll to position [455, 0]
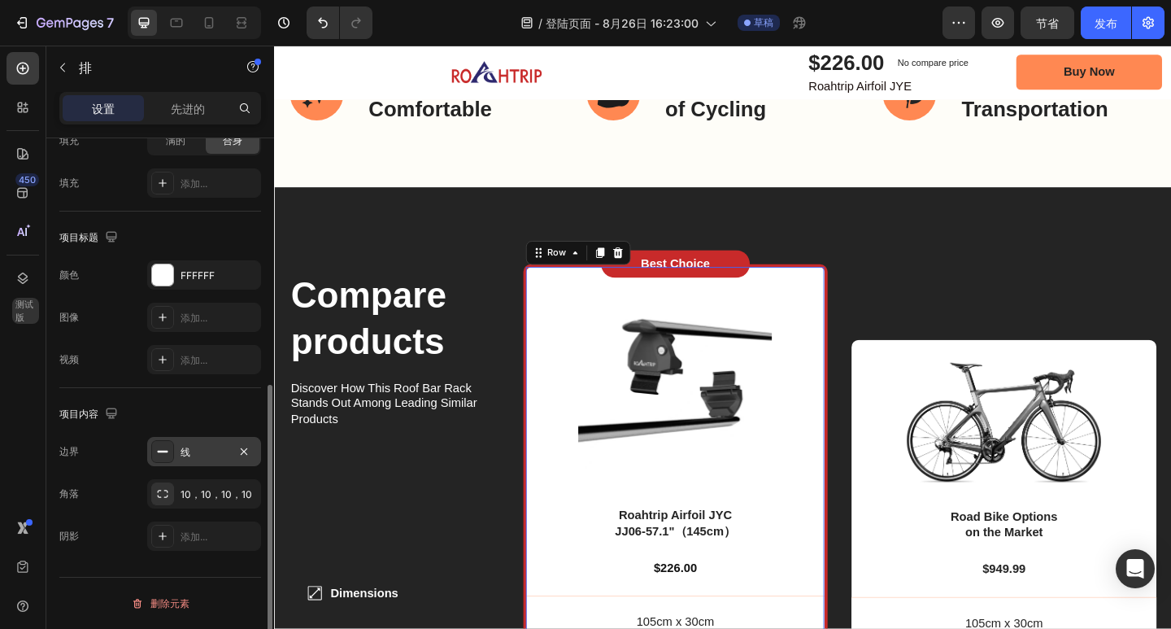
click at [193, 455] on div "线" at bounding box center [204, 452] width 47 height 15
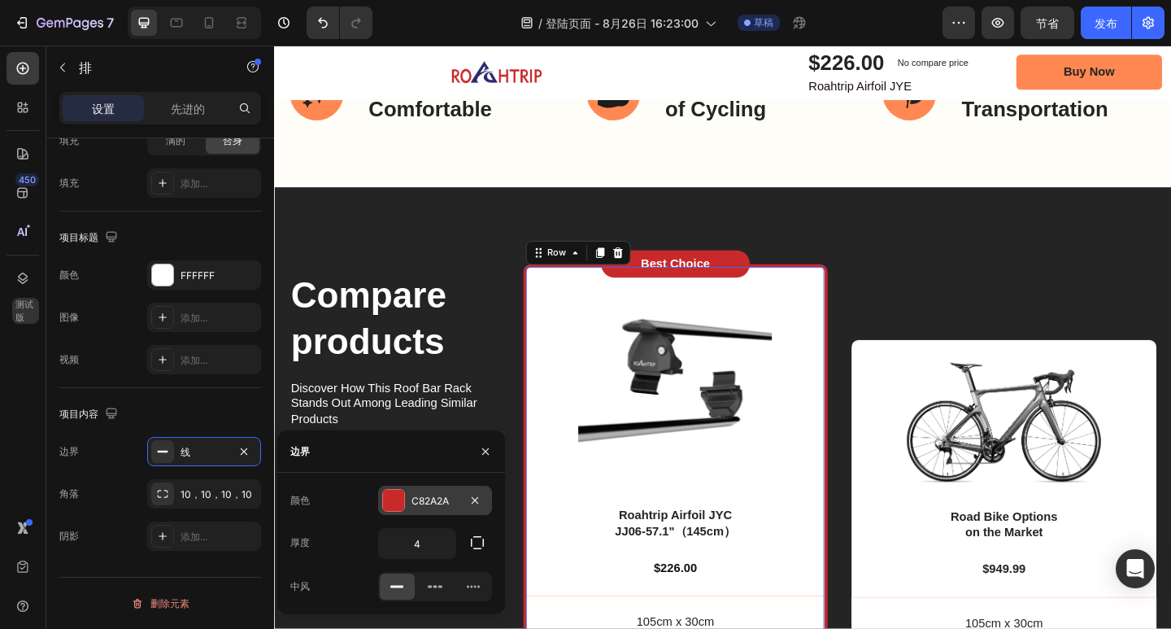
scroll to position [5080, 0]
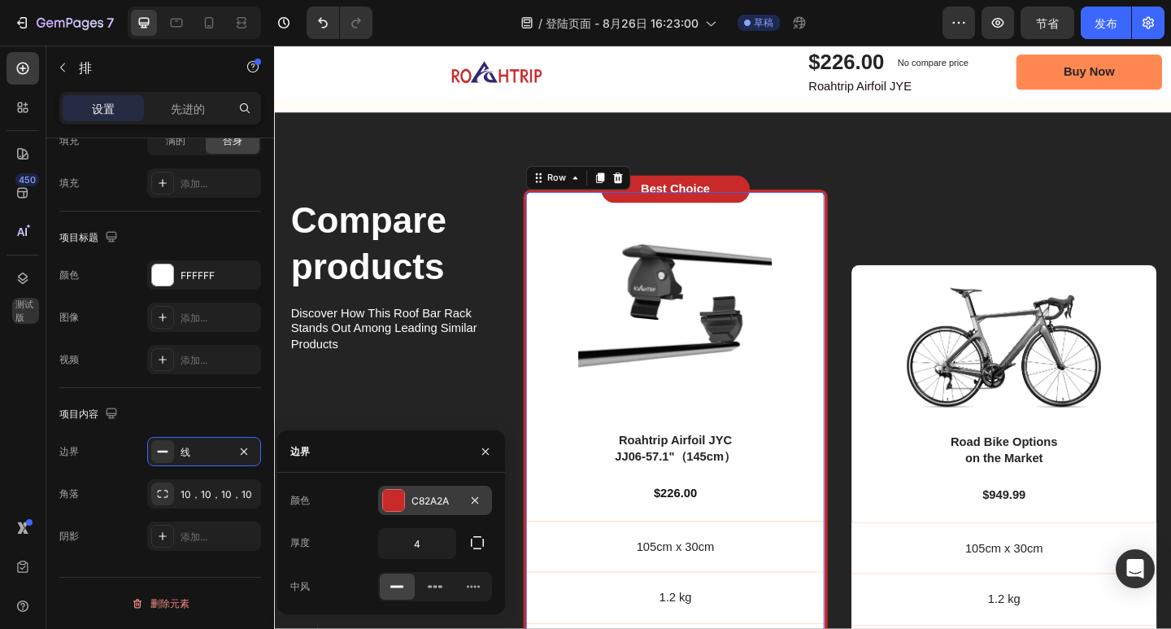
click at [425, 490] on div "C82A2A" at bounding box center [435, 500] width 114 height 29
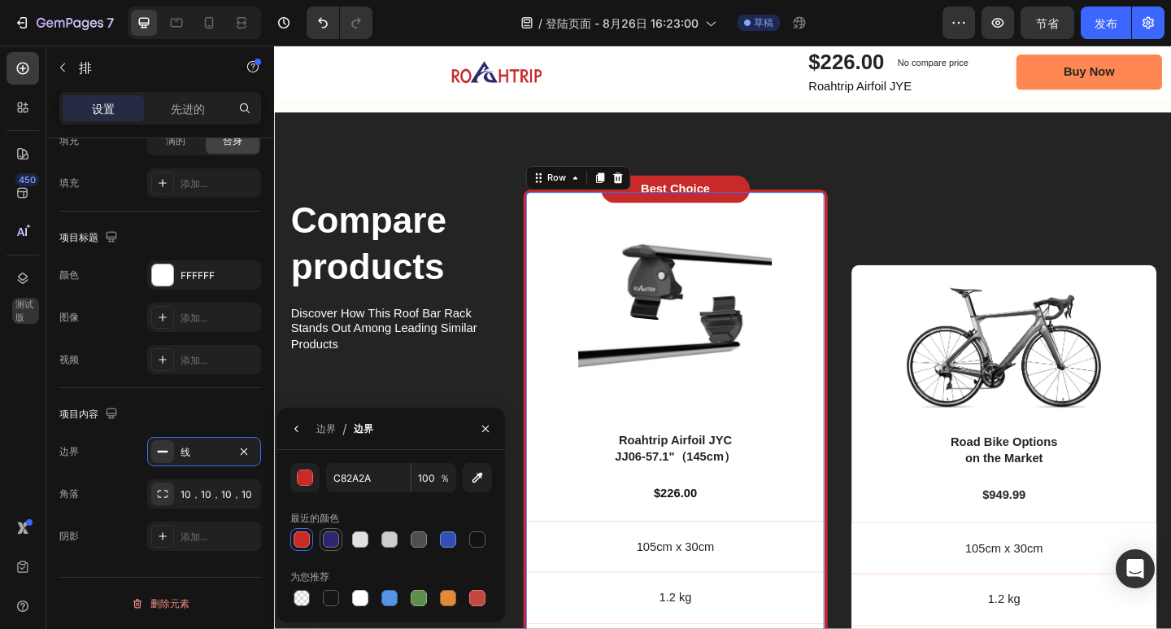
click at [329, 542] on div at bounding box center [331, 539] width 16 height 16
type input "2D286E"
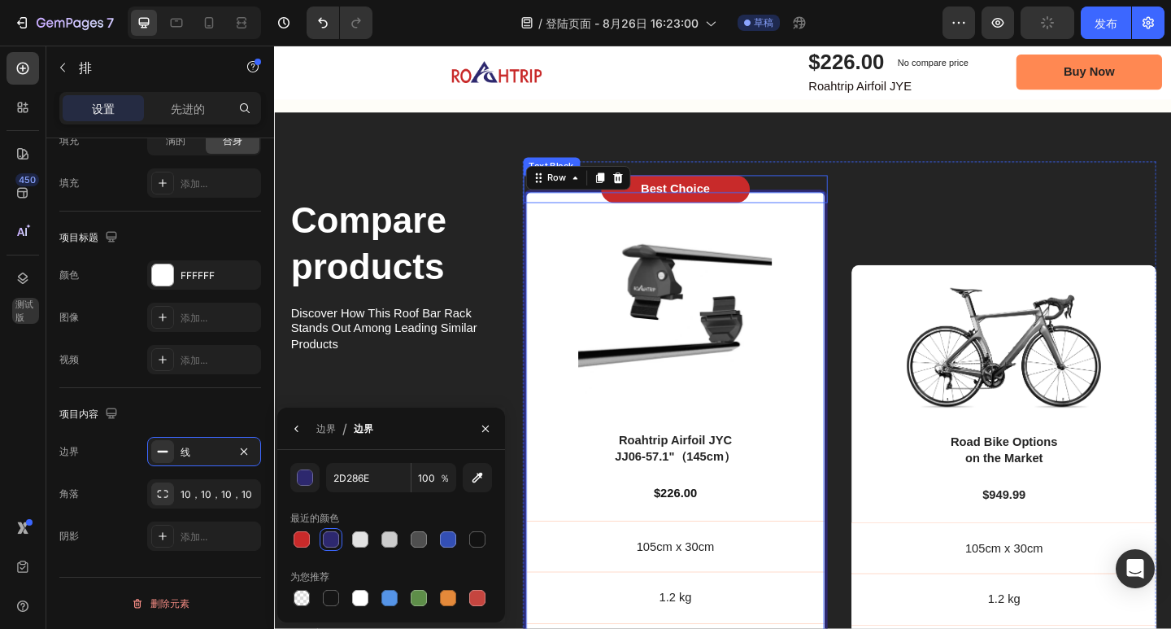
click at [779, 190] on div "Best Choice" at bounding box center [710, 202] width 162 height 30
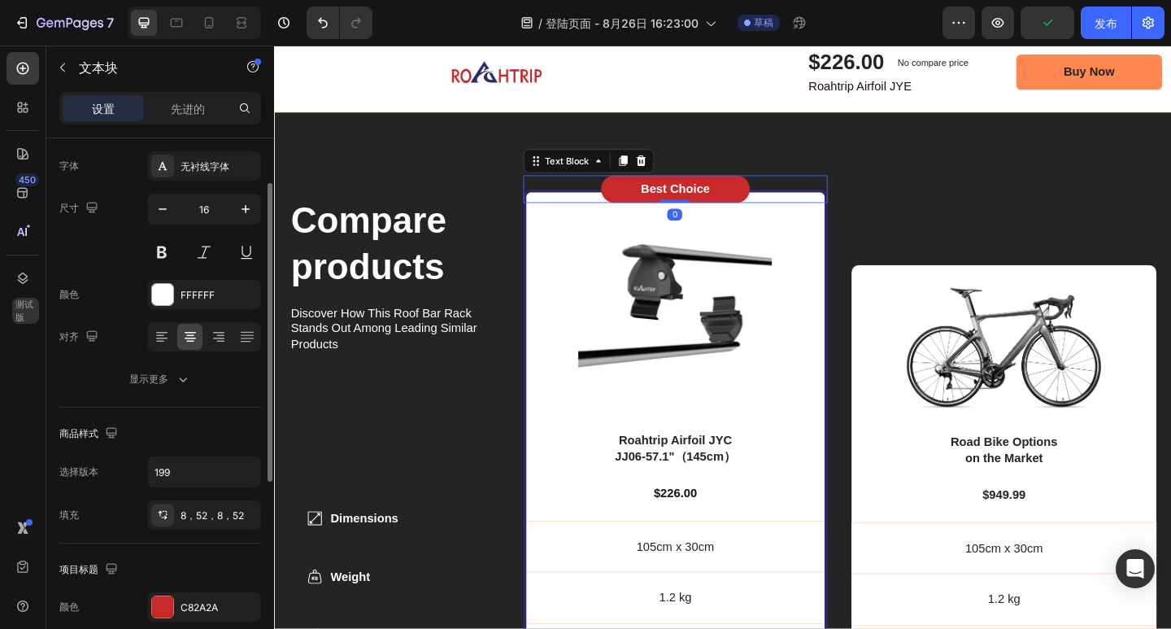
scroll to position [163, 0]
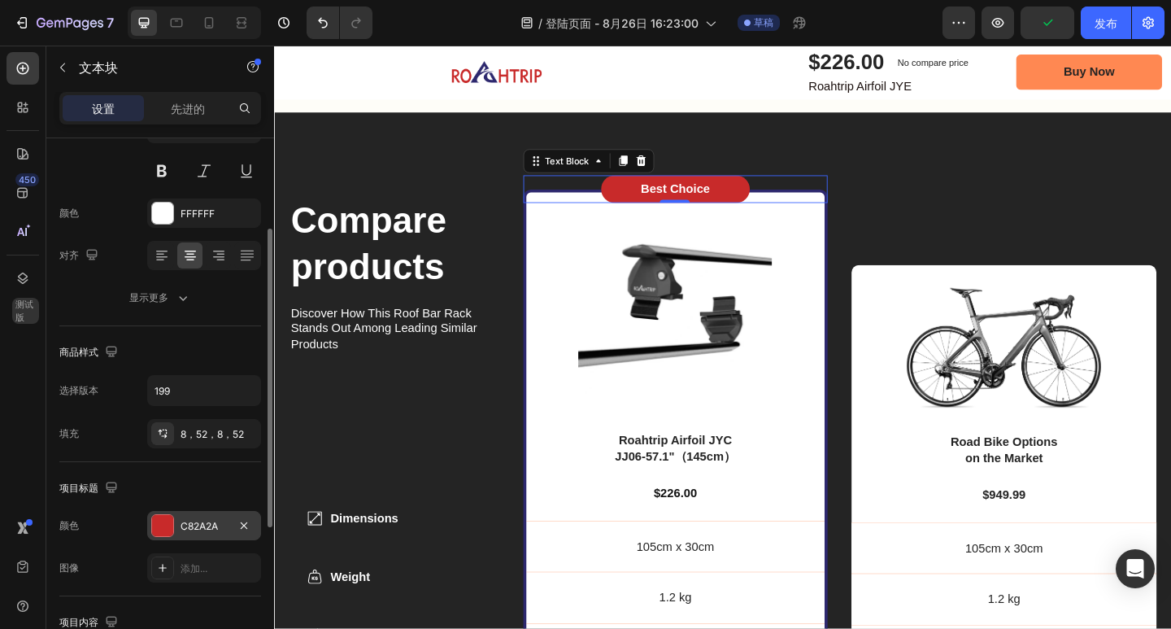
click at [193, 520] on font "C82A2A" at bounding box center [199, 526] width 37 height 12
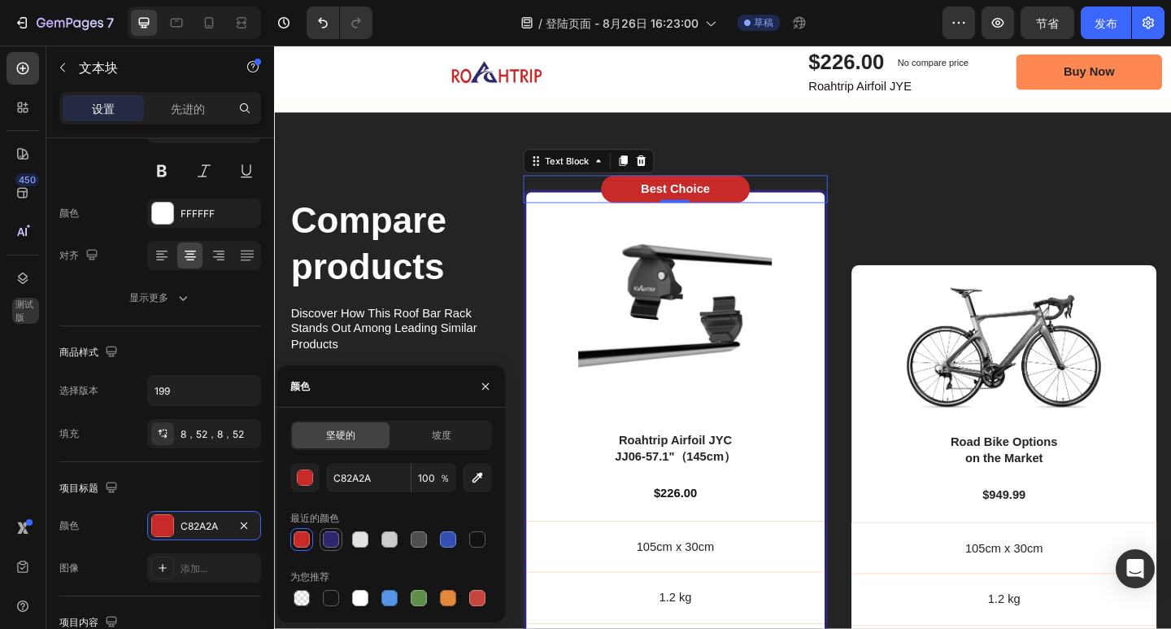
click at [337, 537] on div at bounding box center [331, 539] width 16 height 16
type input "2D286E"
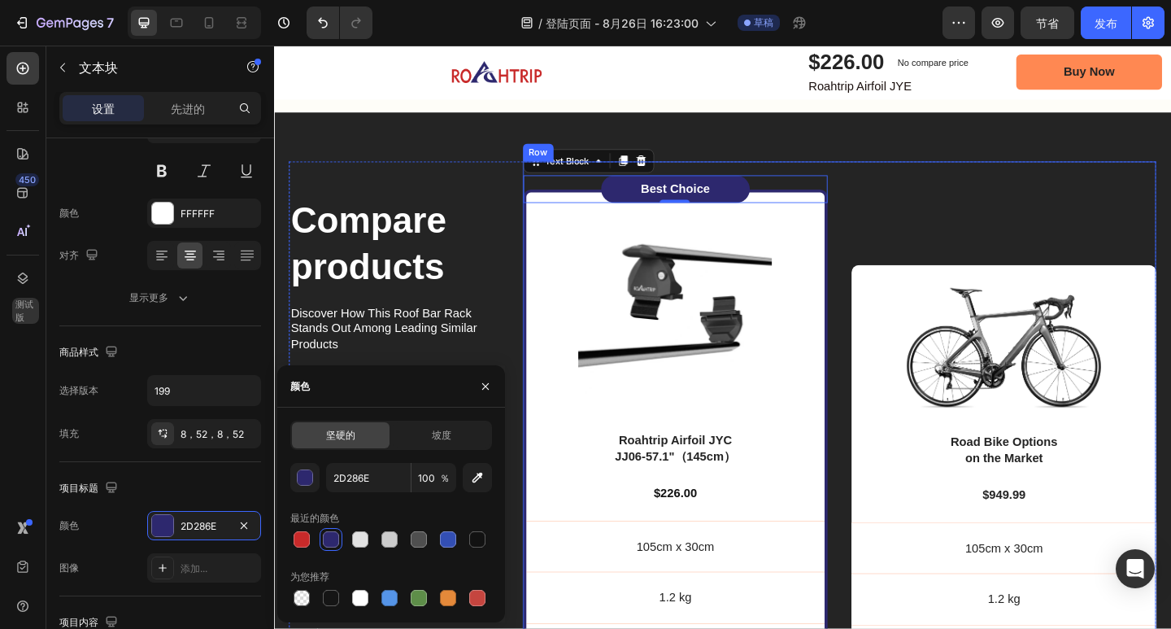
click at [959, 167] on div "Compare products Heading Discover How This Roof Bar Rack Stands Out Among Leadi…" at bounding box center [762, 515] width 976 height 792
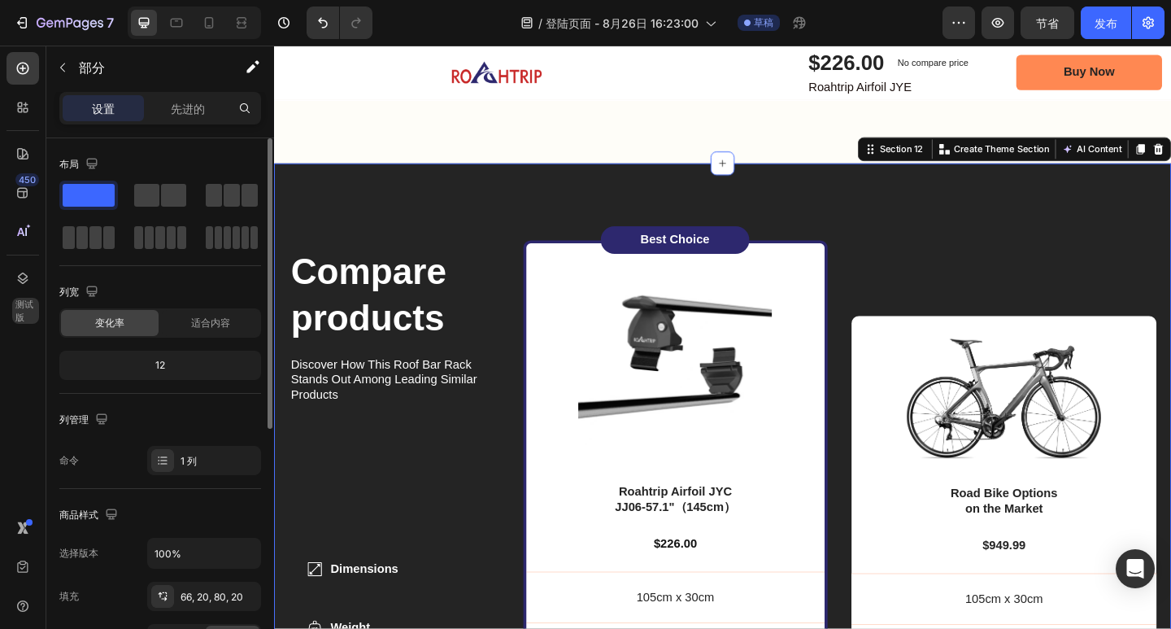
scroll to position [4998, 0]
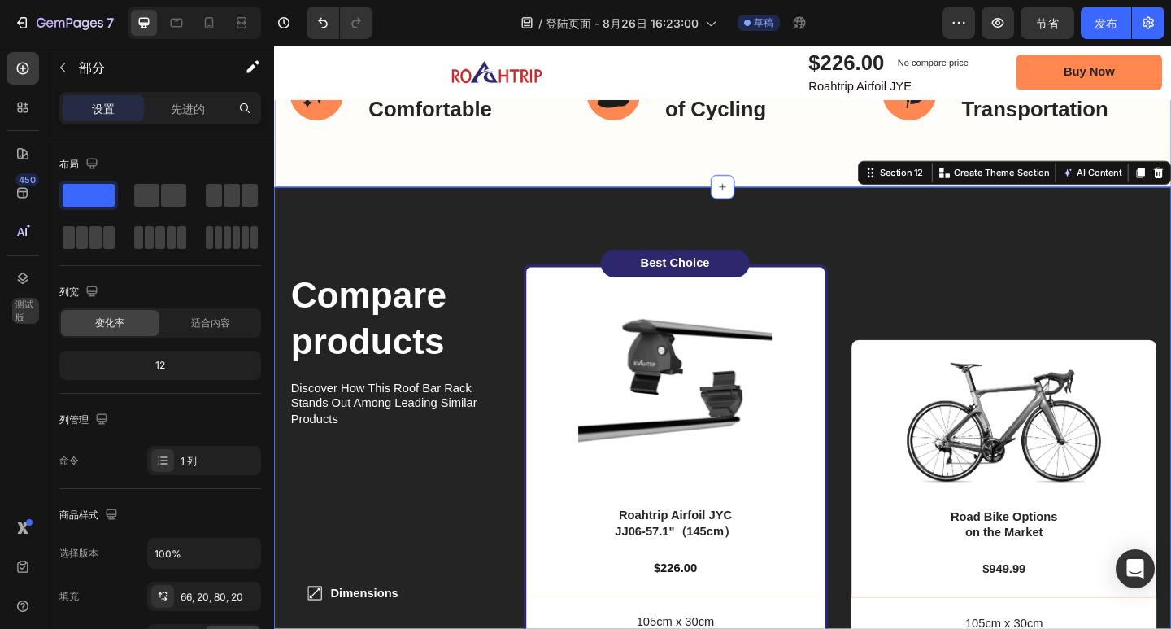
click at [841, 165] on div "Smooth and Comfortable Item List Health Benefits of Cycling Item List Eco-Frien…" at bounding box center [762, 85] width 976 height 229
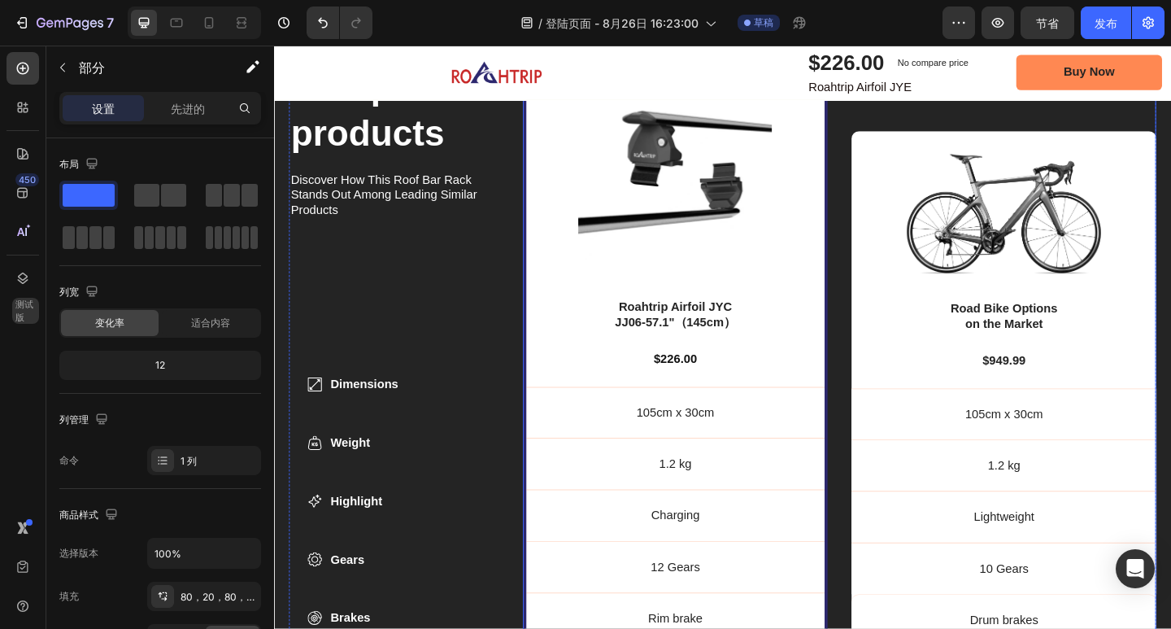
scroll to position [5161, 0]
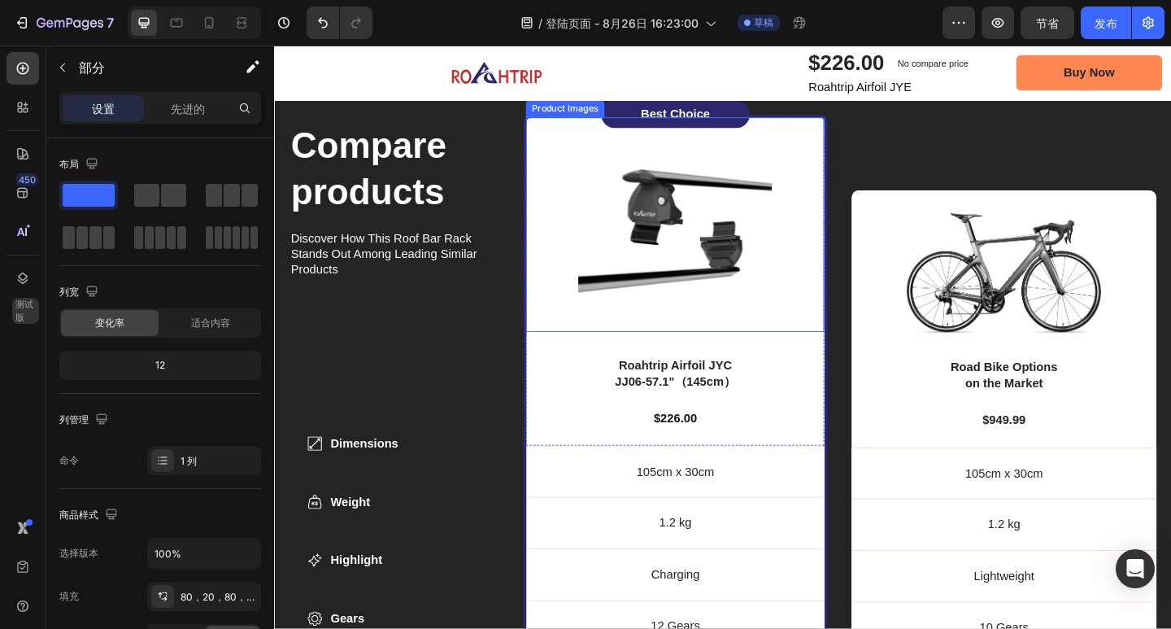
click at [864, 160] on div "Product Images" at bounding box center [710, 241] width 325 height 234
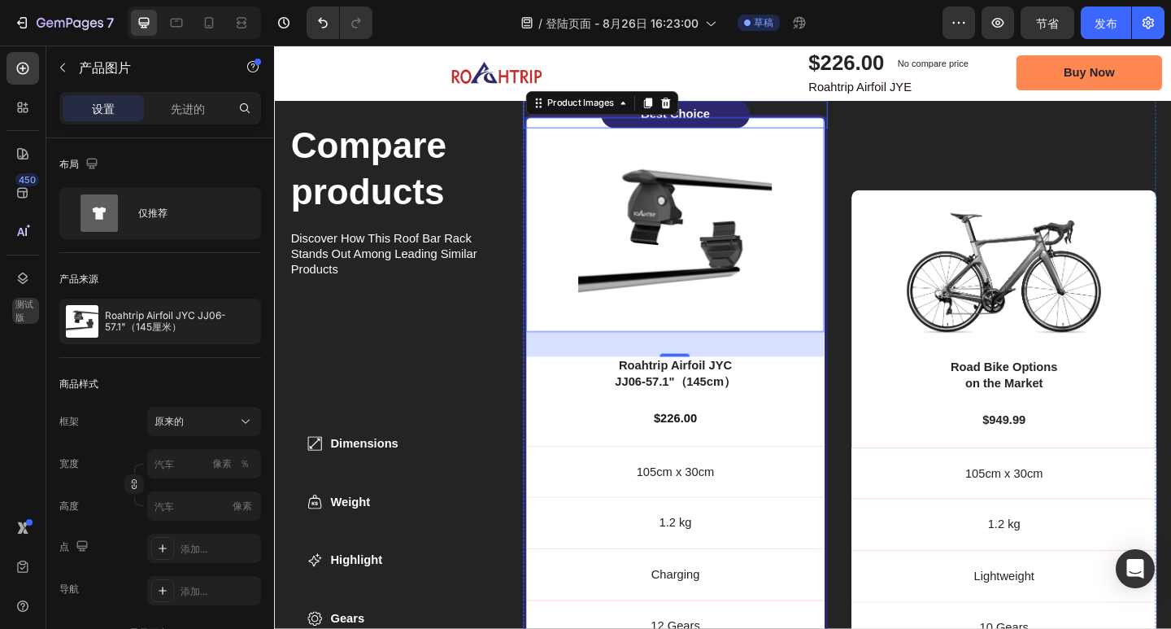
click at [864, 121] on div "Best Choice" at bounding box center [711, 121] width 332 height 30
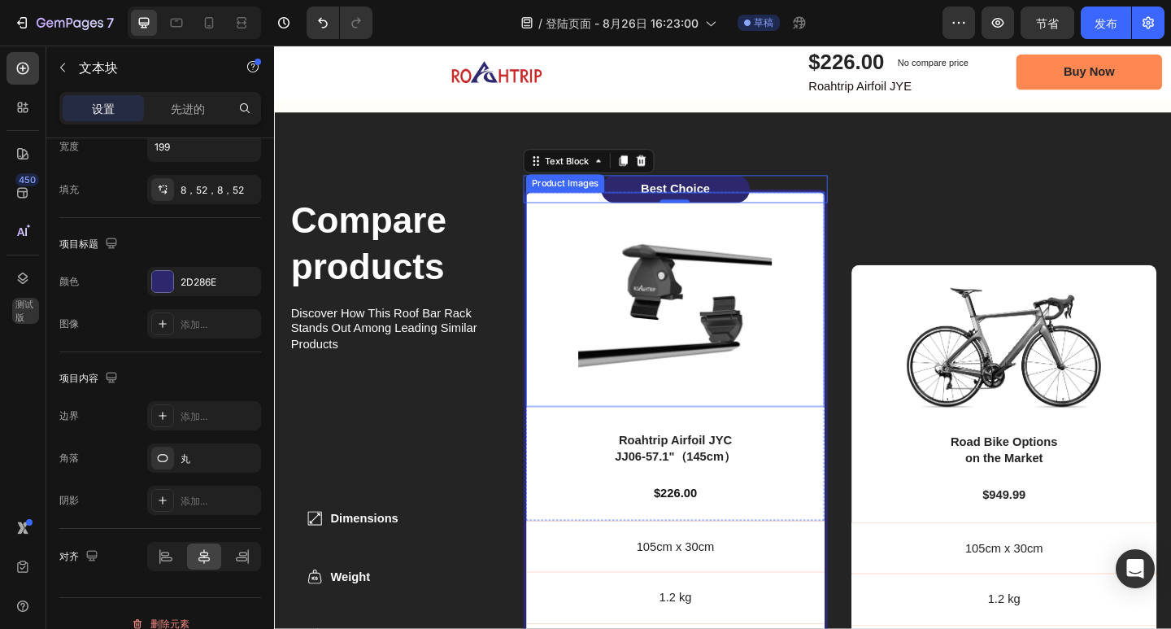
scroll to position [4998, 0]
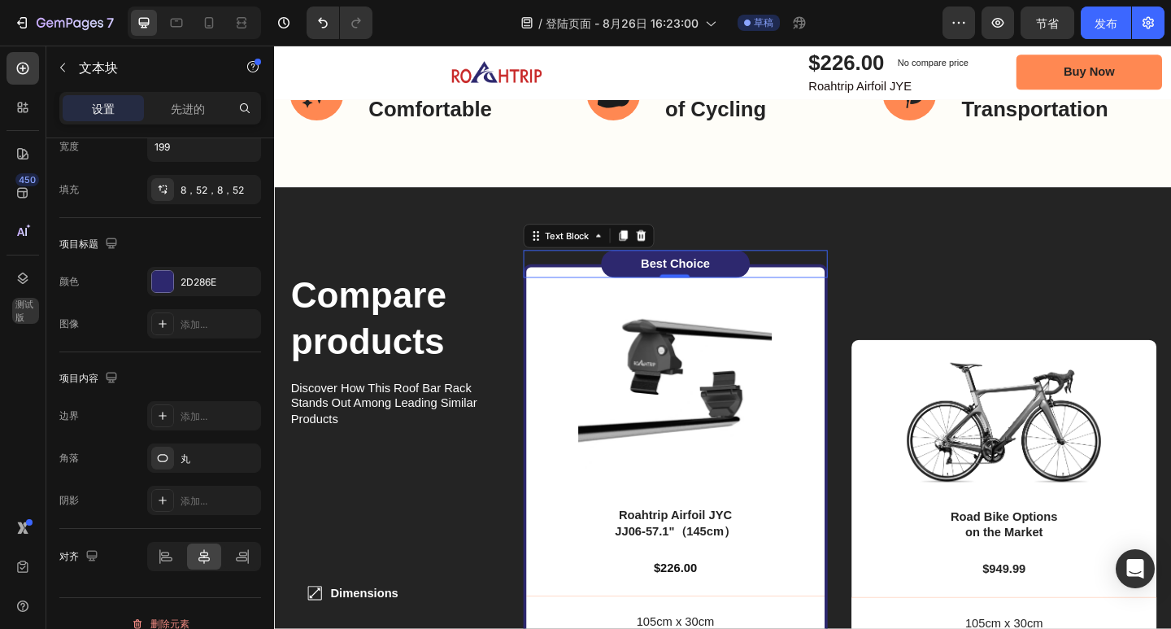
click at [545, 294] on div "Best Choice" at bounding box center [711, 283] width 332 height 30
click at [545, 314] on div "Product Images Roahtrip Airfoil JYC JJ06-57.1"（145cm） Product Title $226.00 Pro…" at bounding box center [711, 605] width 332 height 643
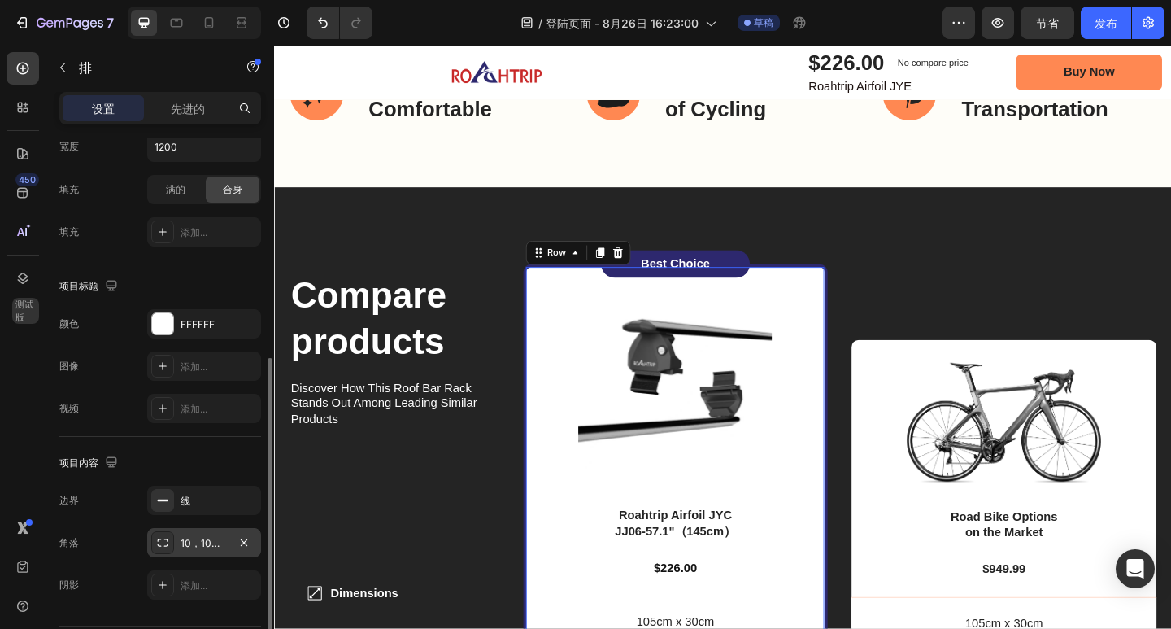
scroll to position [455, 0]
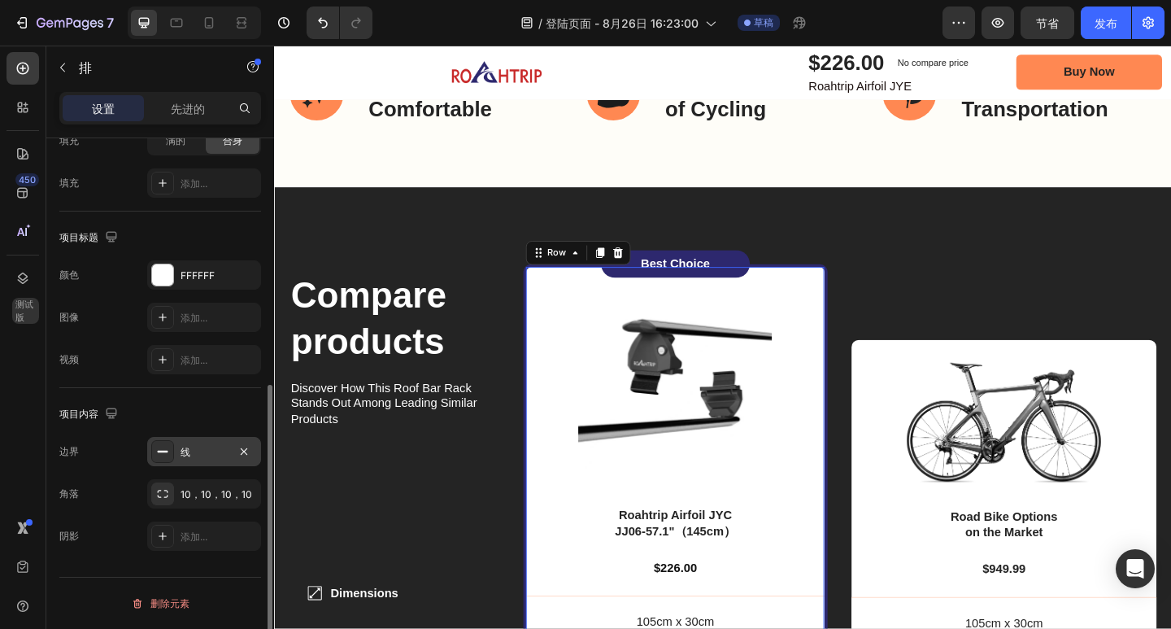
click at [202, 459] on div "线" at bounding box center [204, 452] width 47 height 15
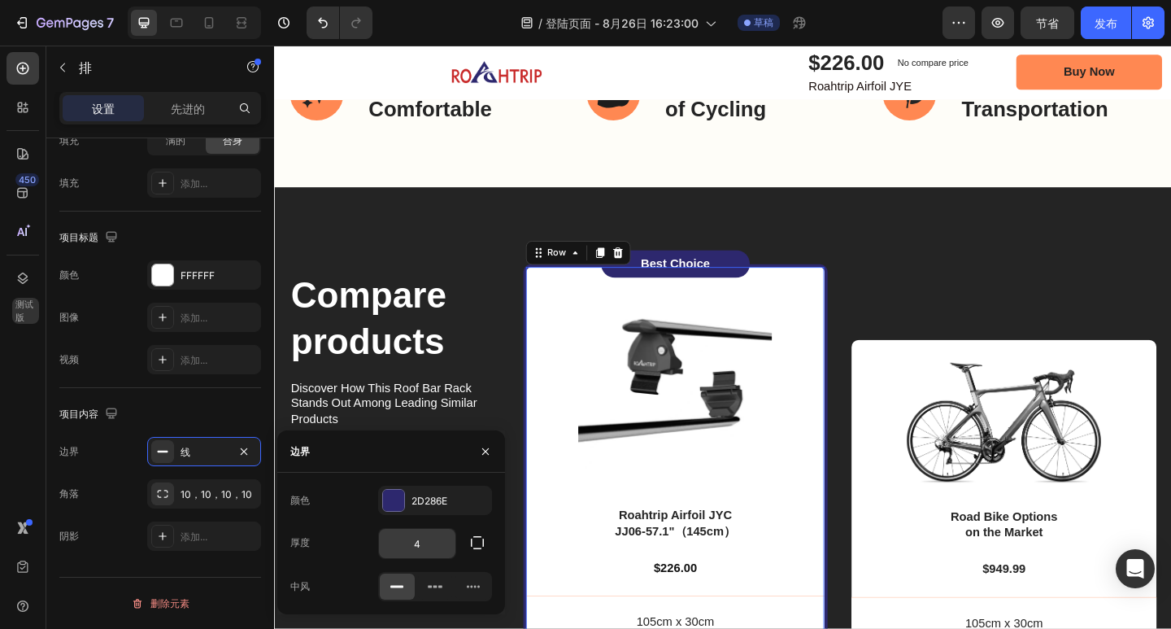
click at [446, 547] on input "4" at bounding box center [417, 543] width 76 height 29
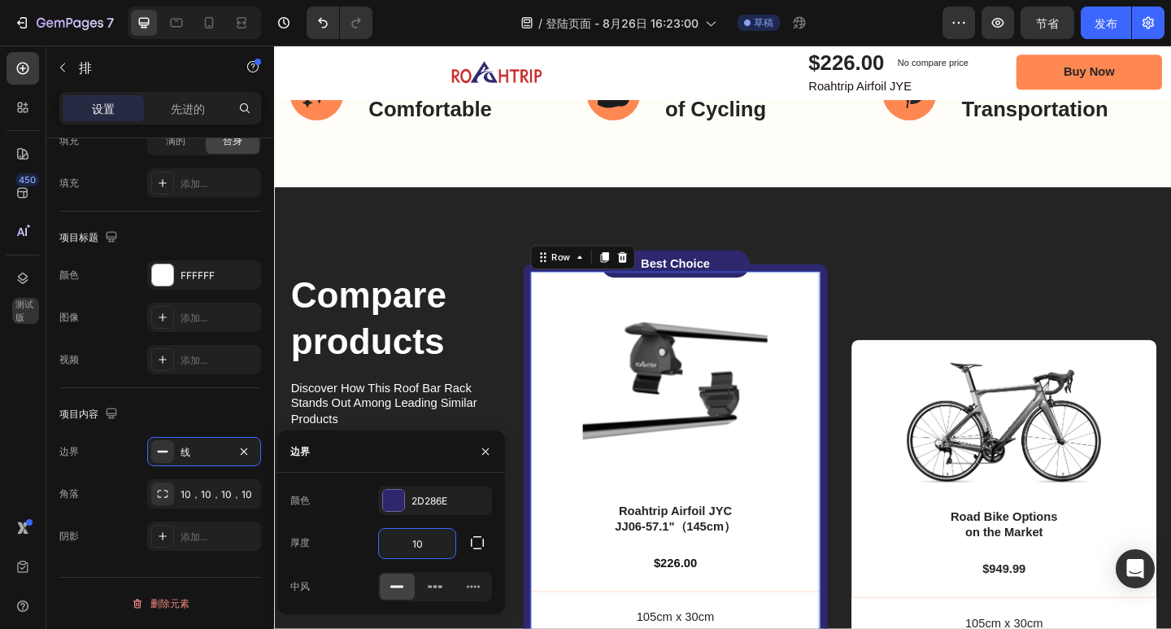
type input "1"
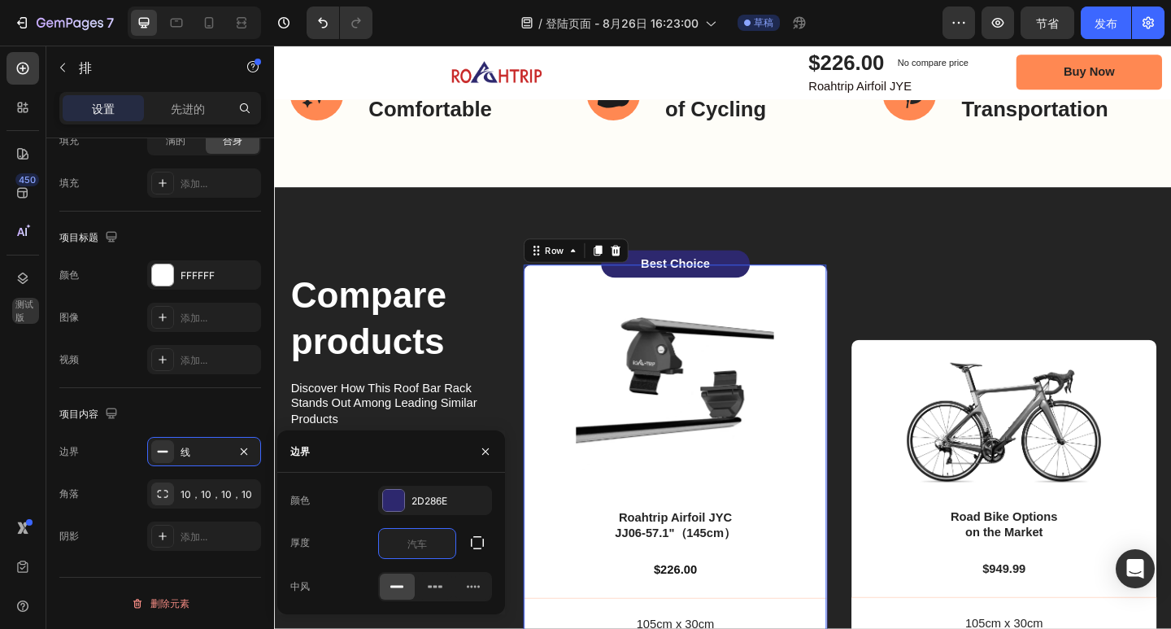
type input "6"
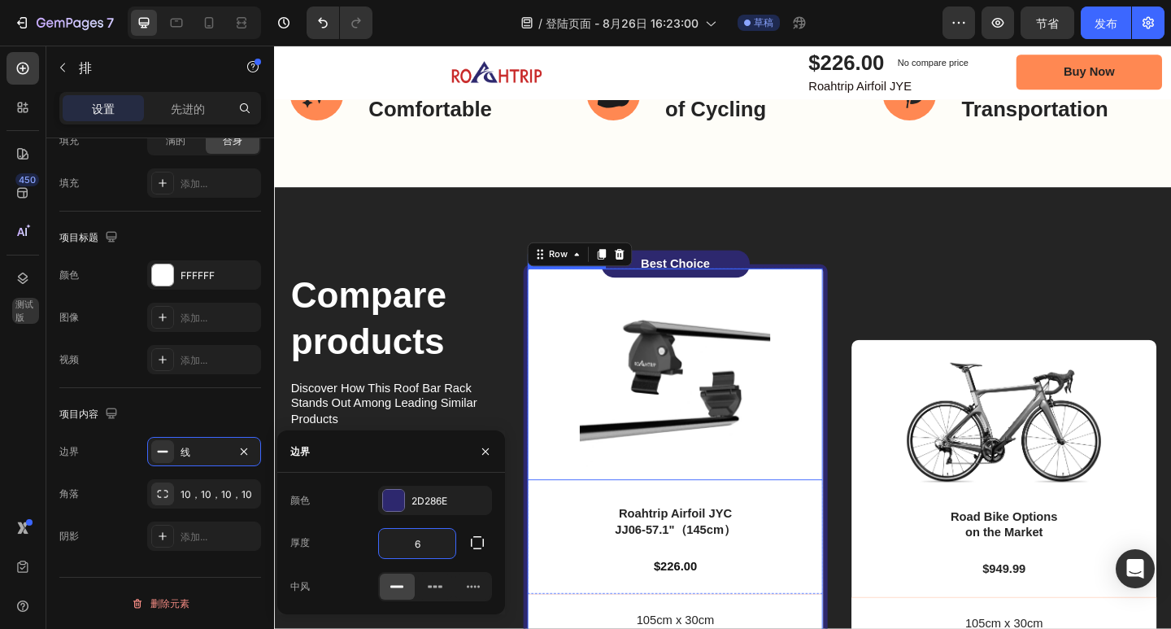
click at [902, 258] on div "Image Road Bike Options on the Market Text Block $949.99 Text Block 105cm x 30c…" at bounding box center [1068, 590] width 332 height 673
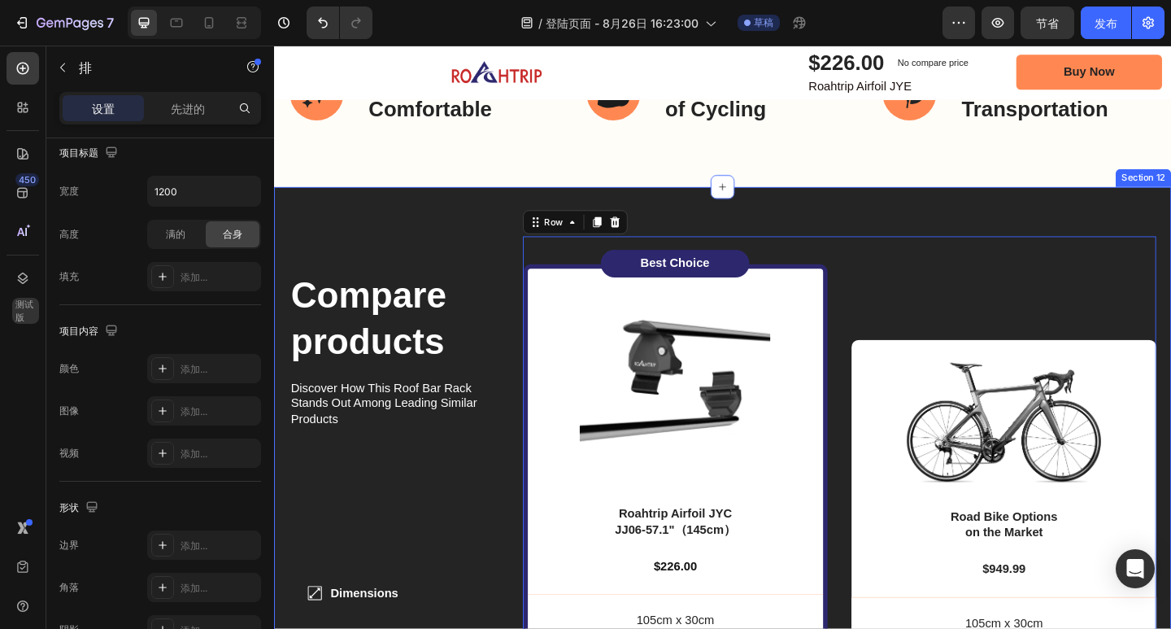
click at [982, 220] on div "Compare products Heading Discover How This Roof Bar Rack Stands Out Among Leadi…" at bounding box center [762, 596] width 976 height 792
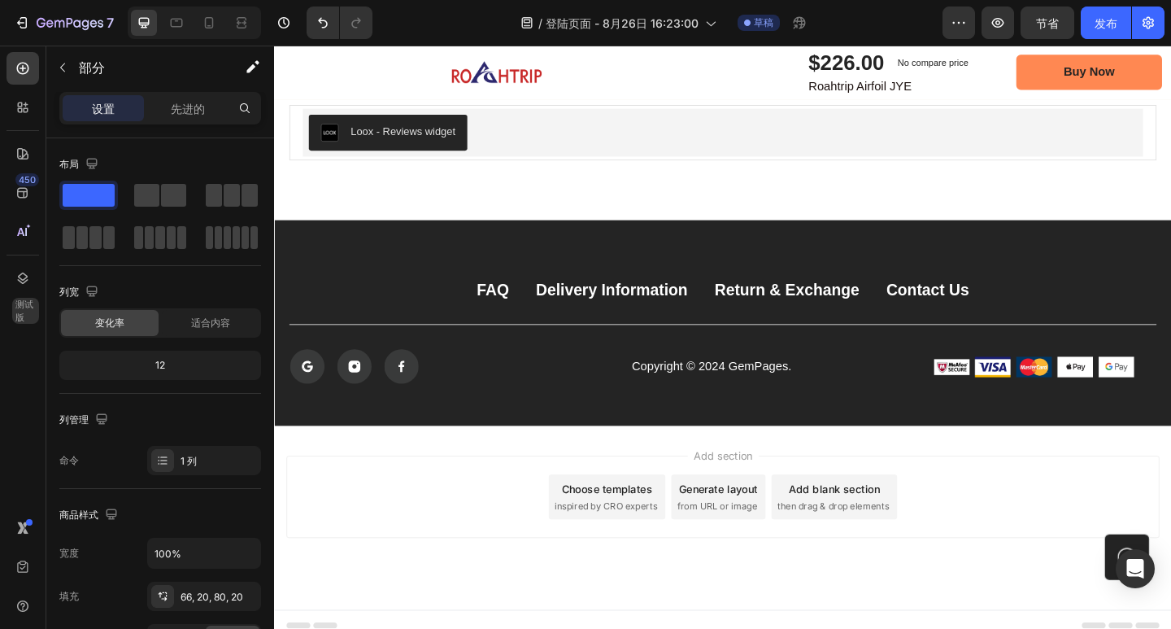
scroll to position [7194, 0]
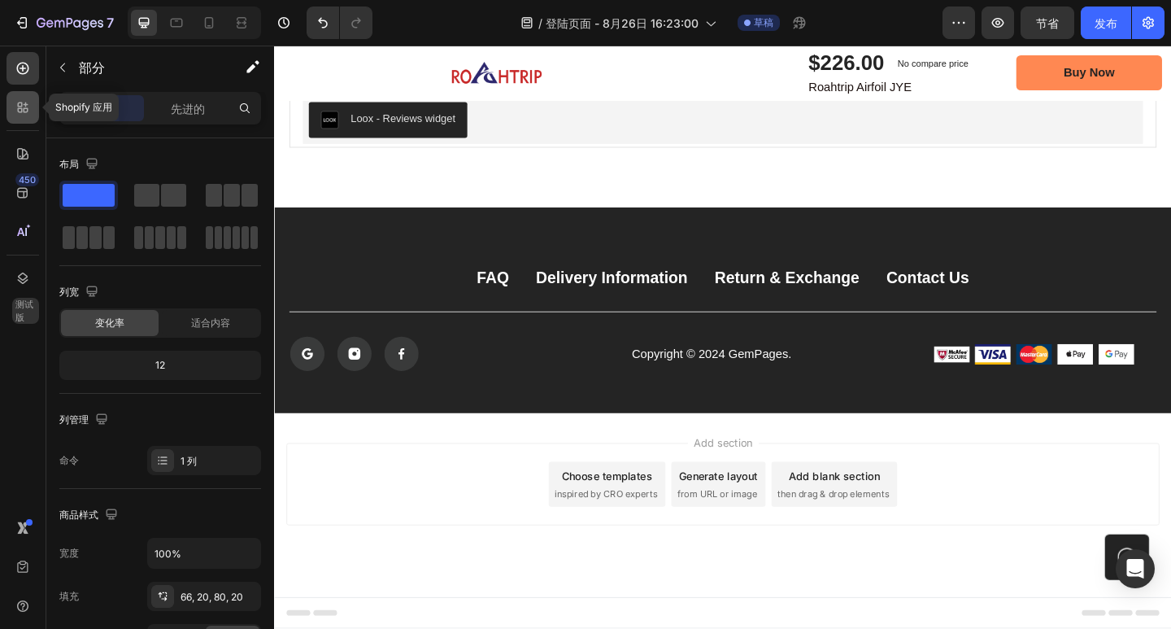
click at [18, 119] on div at bounding box center [23, 107] width 33 height 33
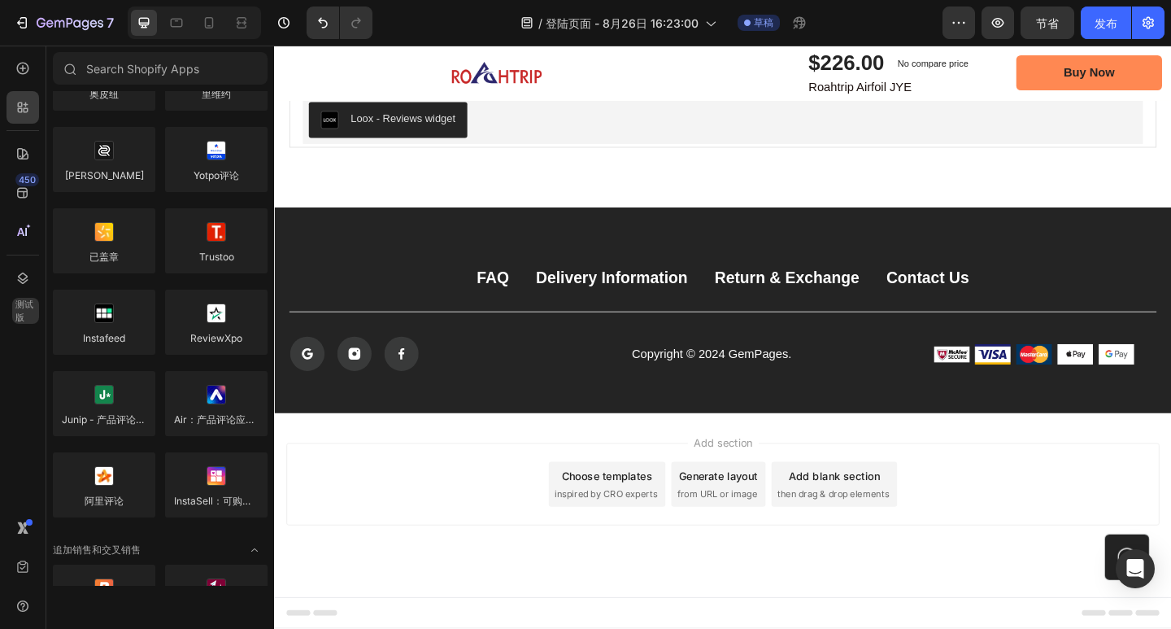
click at [26, 86] on div "450 测试版" at bounding box center [23, 281] width 33 height 459
click at [25, 75] on icon at bounding box center [23, 68] width 16 height 16
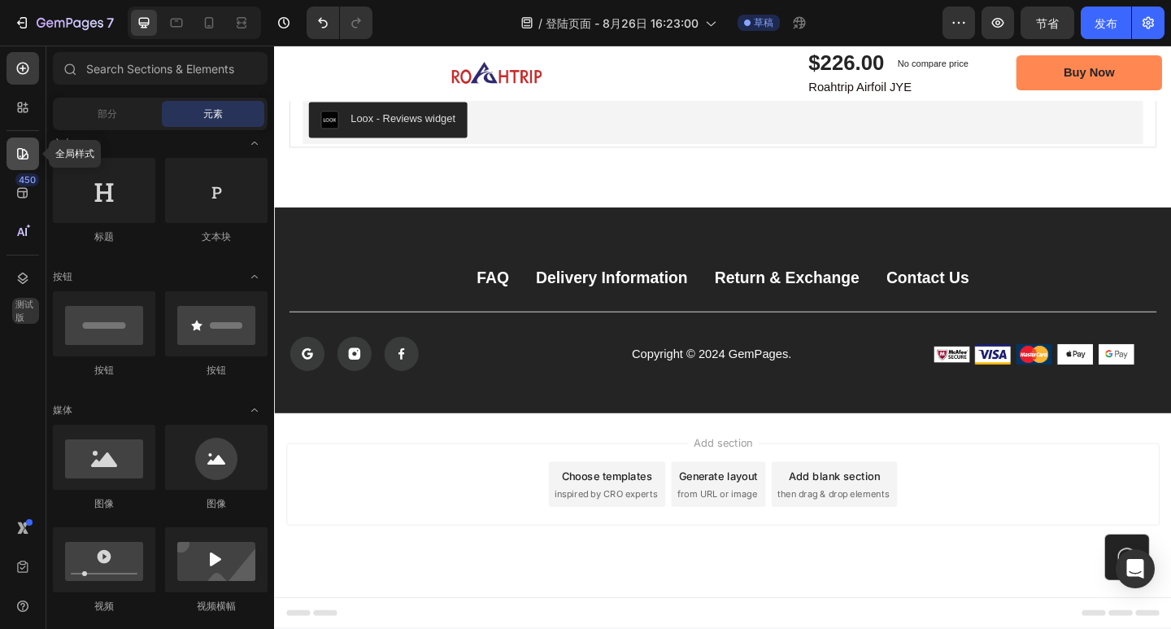
click at [27, 149] on icon at bounding box center [23, 154] width 16 height 16
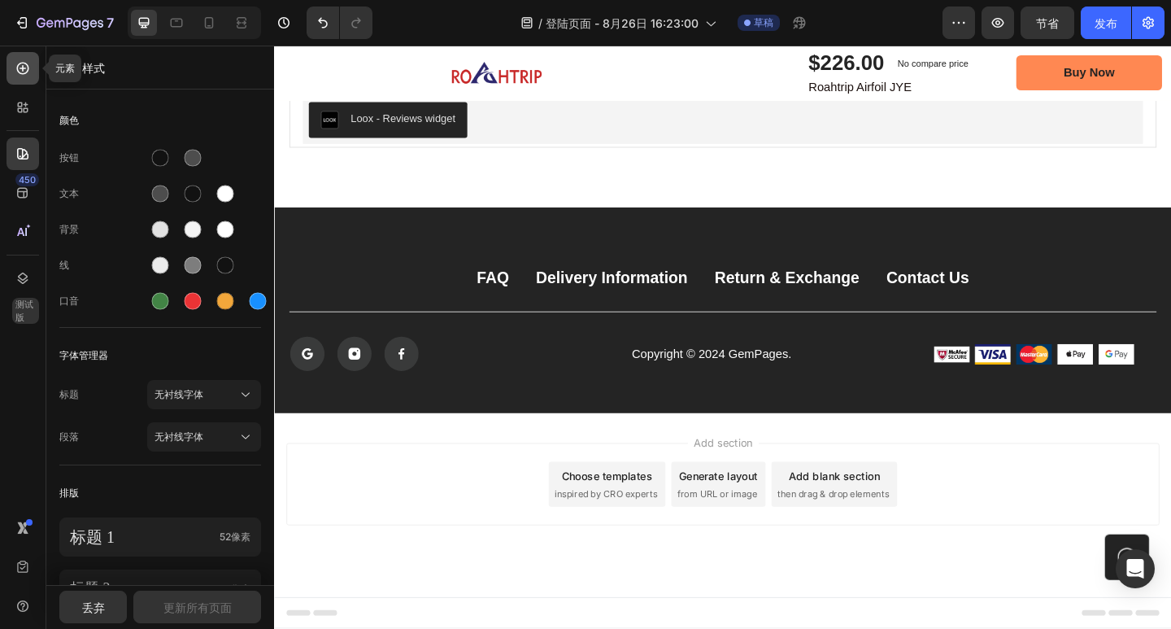
click at [19, 66] on icon at bounding box center [23, 68] width 16 height 16
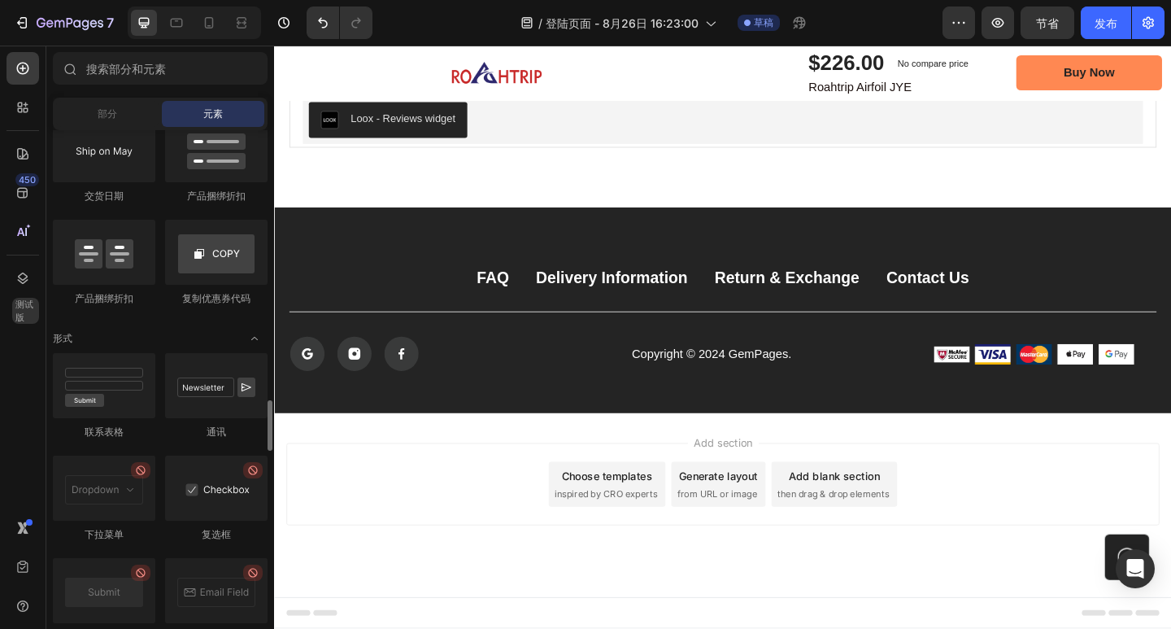
scroll to position [3401, 0]
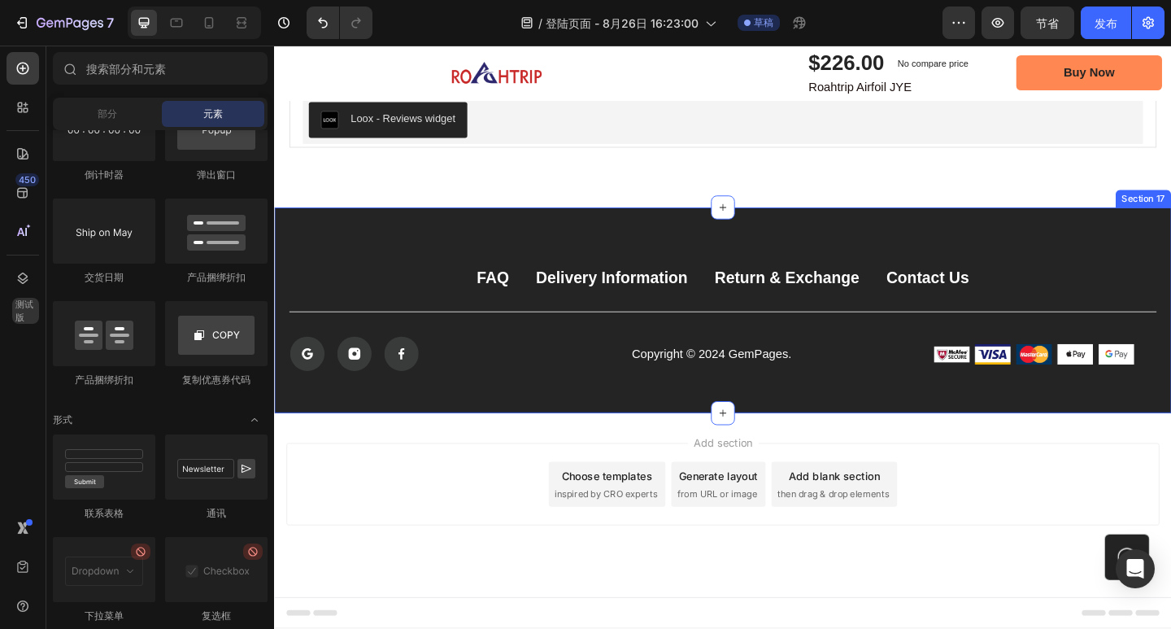
click at [369, 268] on div "FAQ Button Delivery Information Button Return & Exchange Button Contact Us Butt…" at bounding box center [762, 334] width 976 height 224
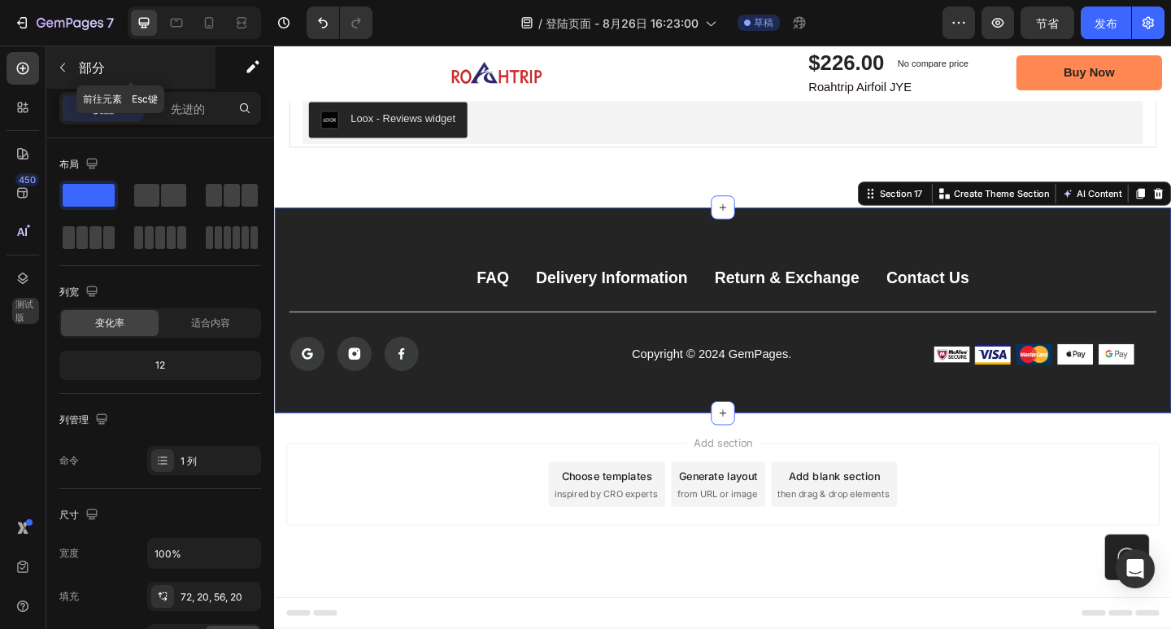
click at [58, 73] on icon "button" at bounding box center [62, 67] width 13 height 13
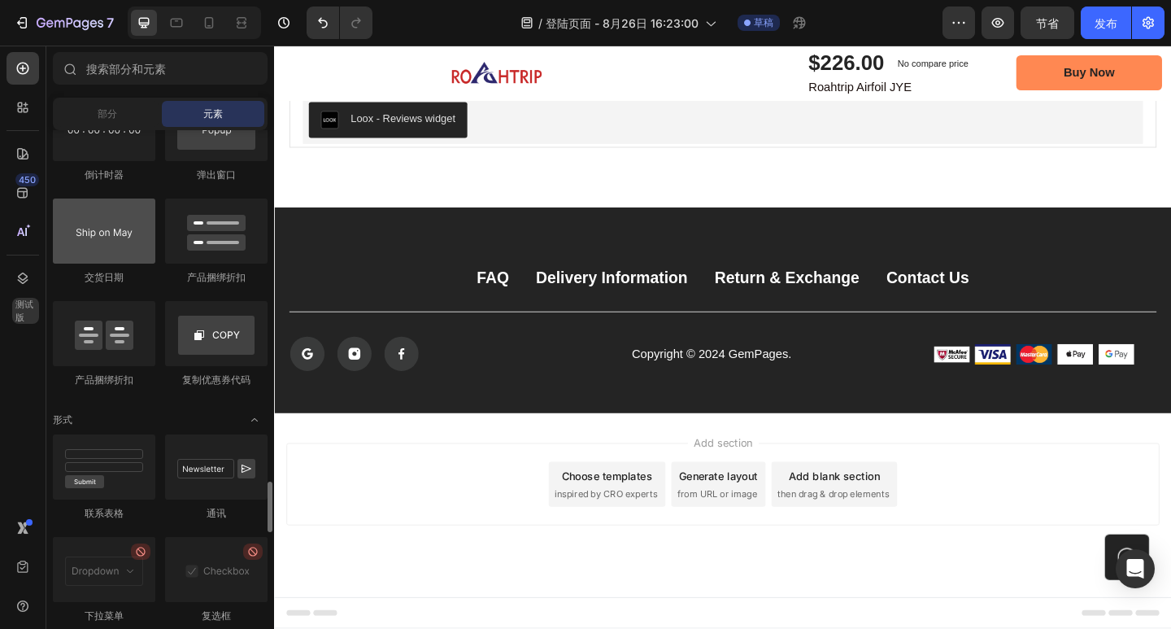
scroll to position [3238, 0]
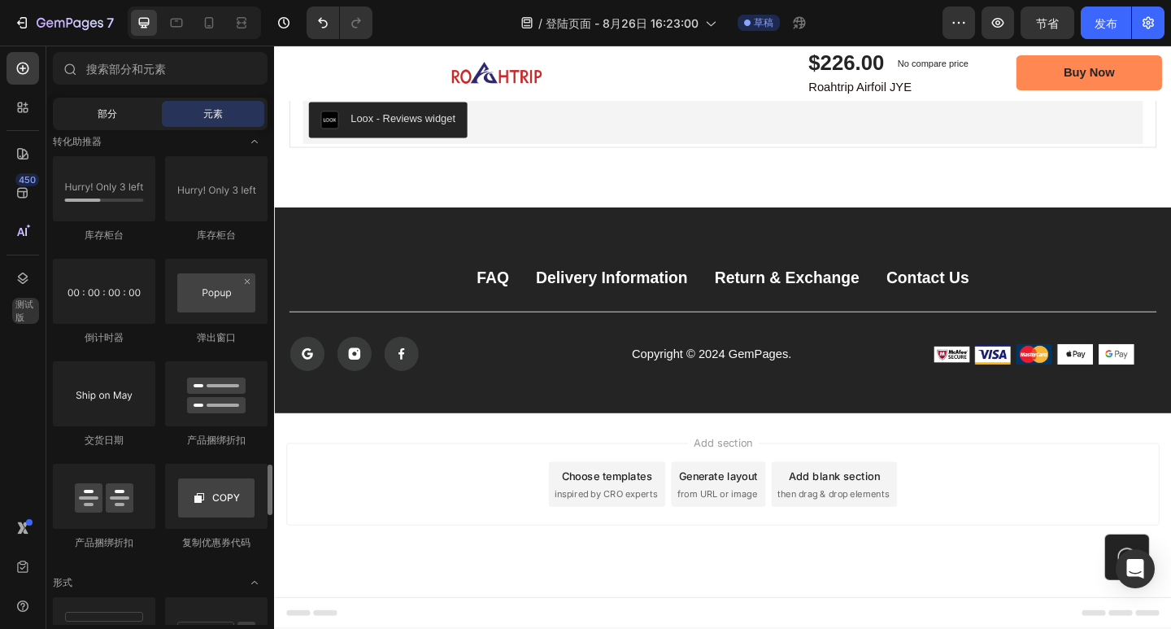
click at [133, 117] on div "部分" at bounding box center [107, 114] width 102 height 26
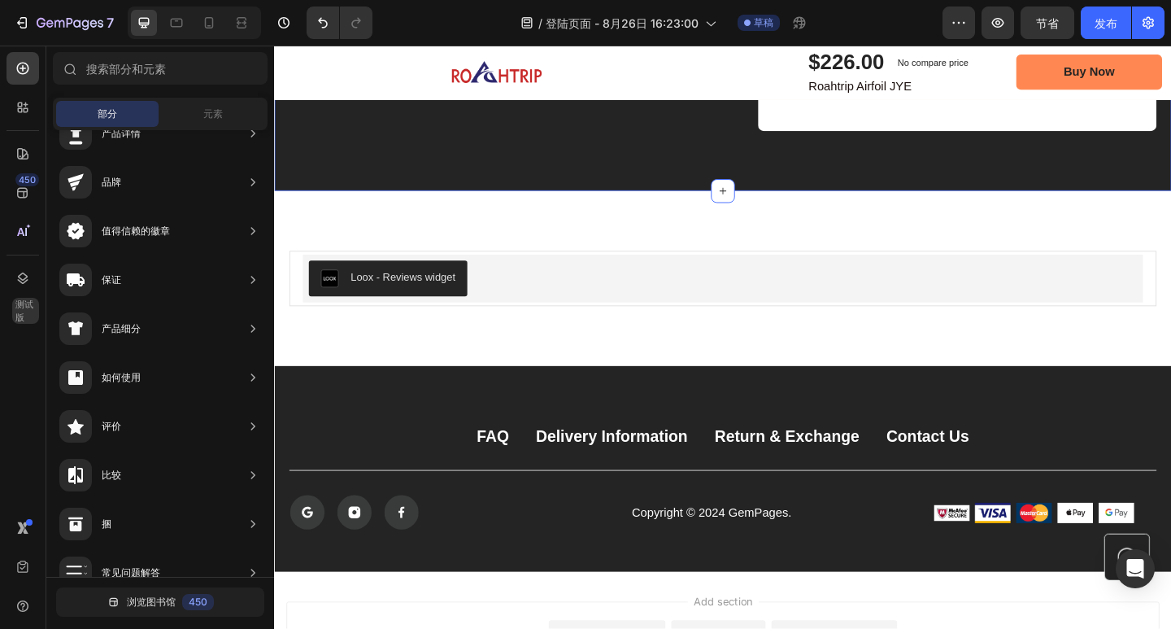
scroll to position [6706, 0]
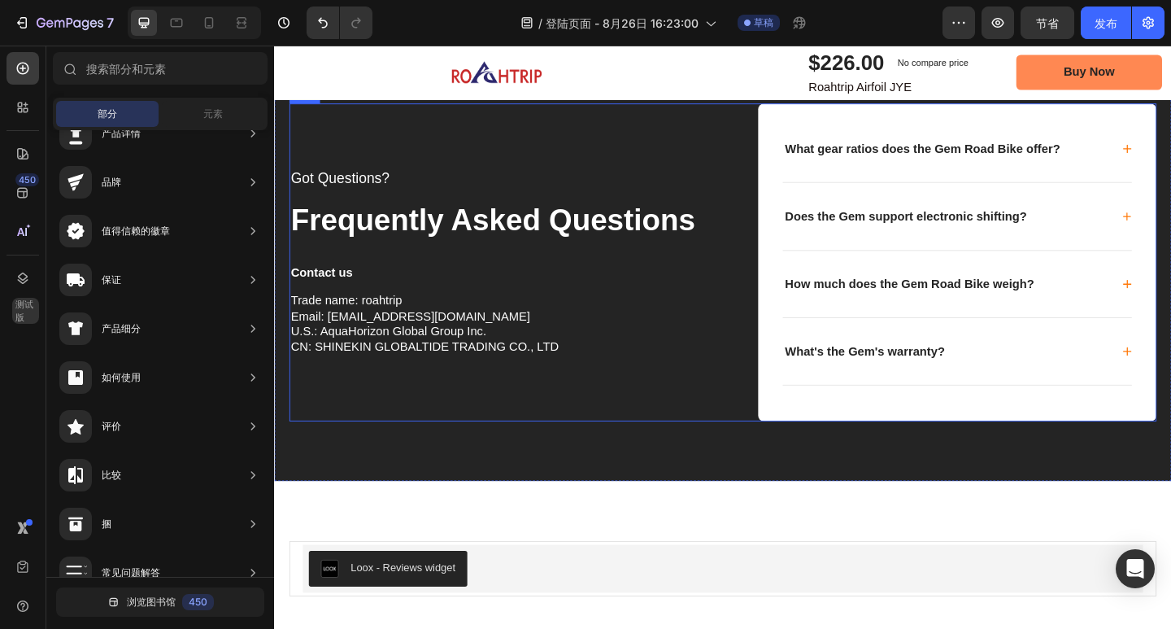
click at [381, 402] on div "Got Questions? Text block Frequently Asked Questions Text block Contact us Text…" at bounding box center [519, 282] width 459 height 346
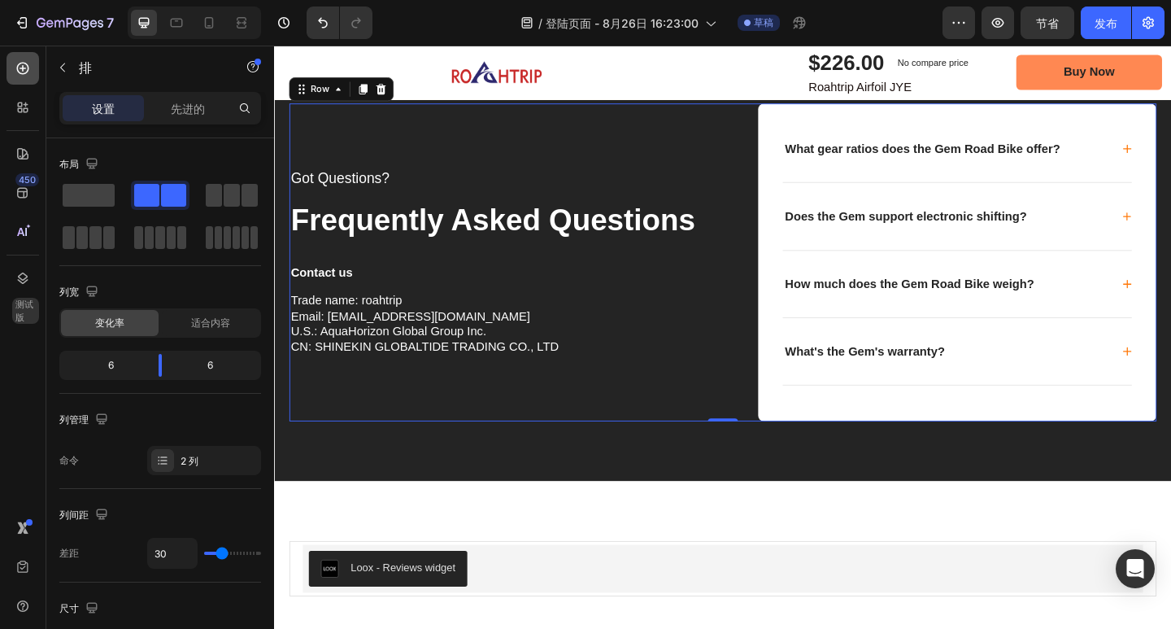
click at [20, 69] on icon at bounding box center [23, 68] width 16 height 16
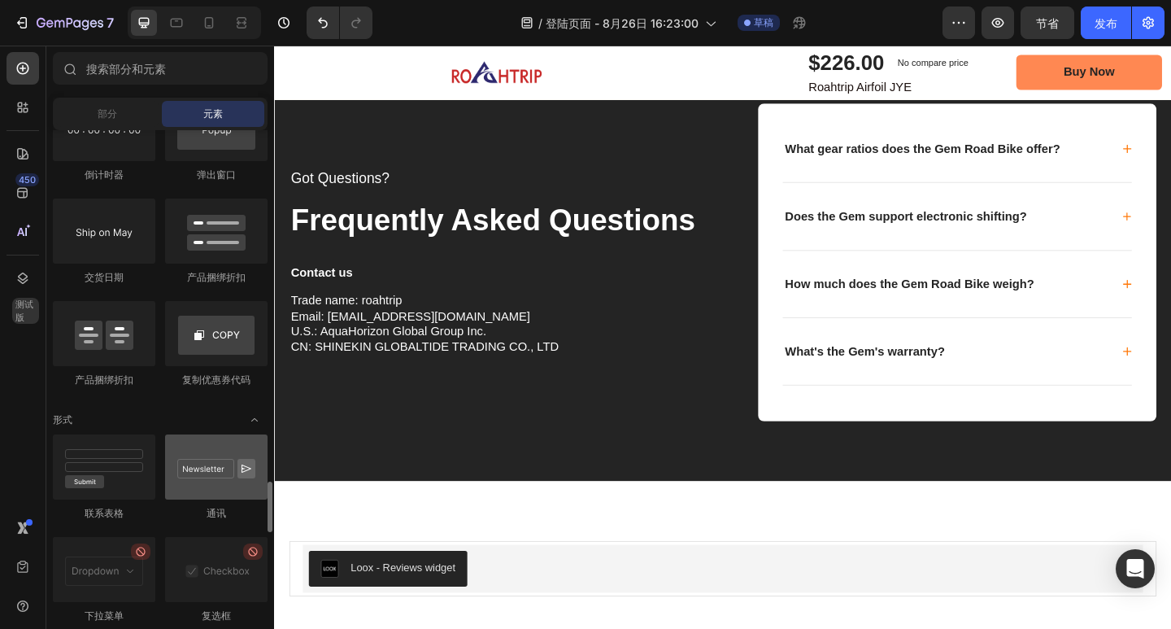
scroll to position [3482, 0]
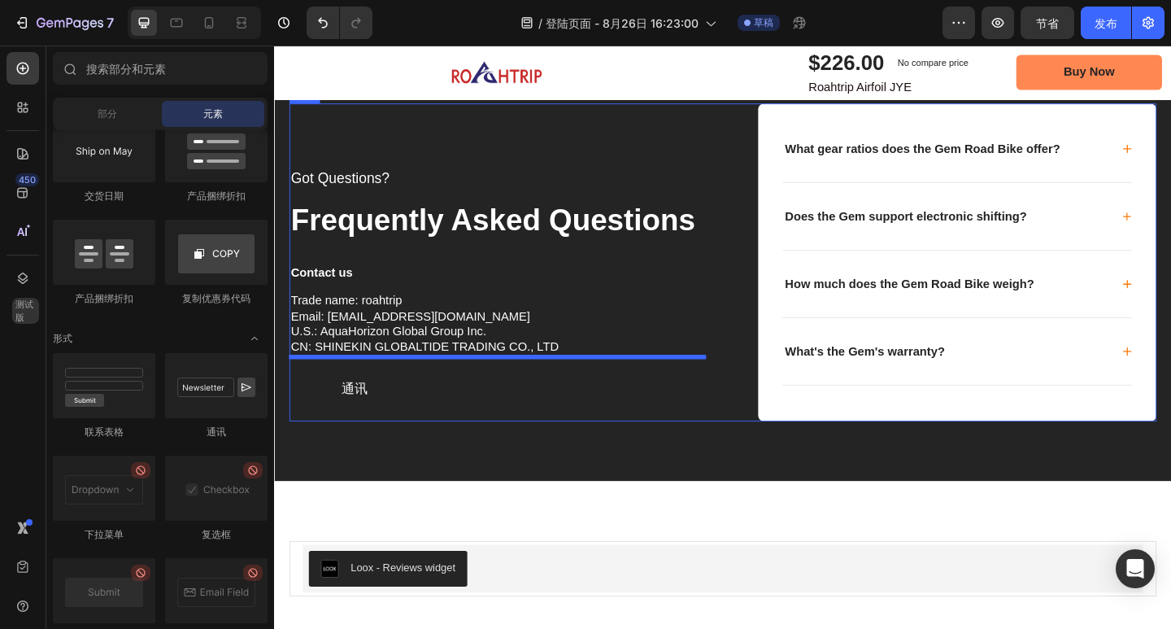
drag, startPoint x: 495, startPoint y: 424, endPoint x: 333, endPoint y: 401, distance: 163.4
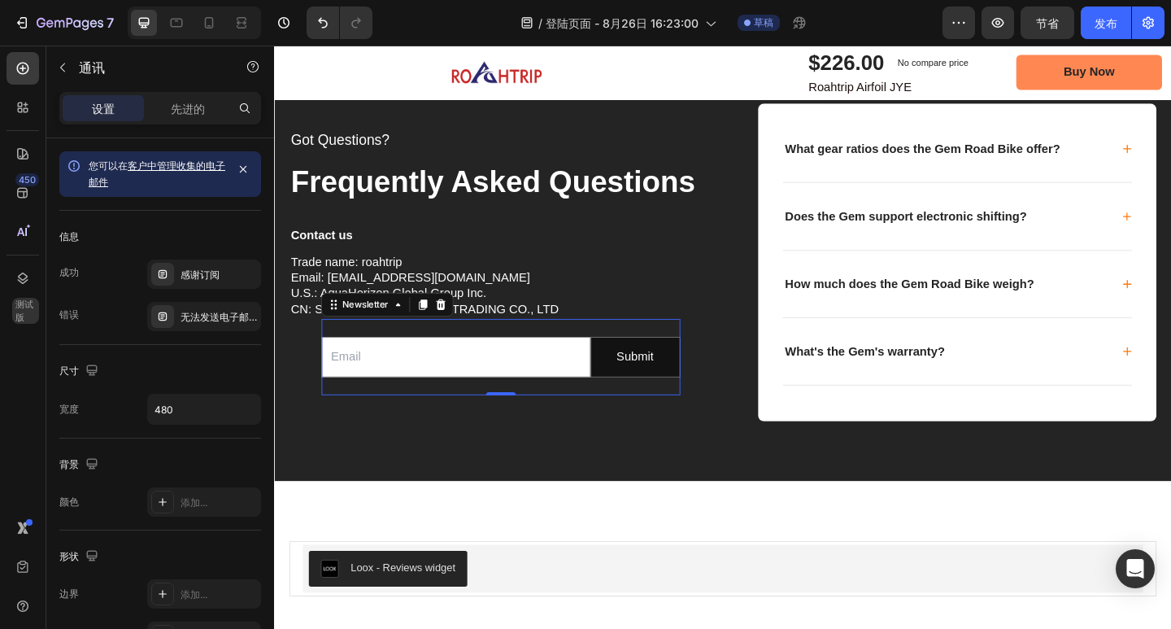
click at [542, 351] on div "Email Field Submit Submit Button Row Newsletter 0" at bounding box center [520, 385] width 390 height 84
click at [703, 237] on div "Got Questions? Text block Frequently Asked Questions Text block Contact us Text…" at bounding box center [519, 282] width 459 height 346
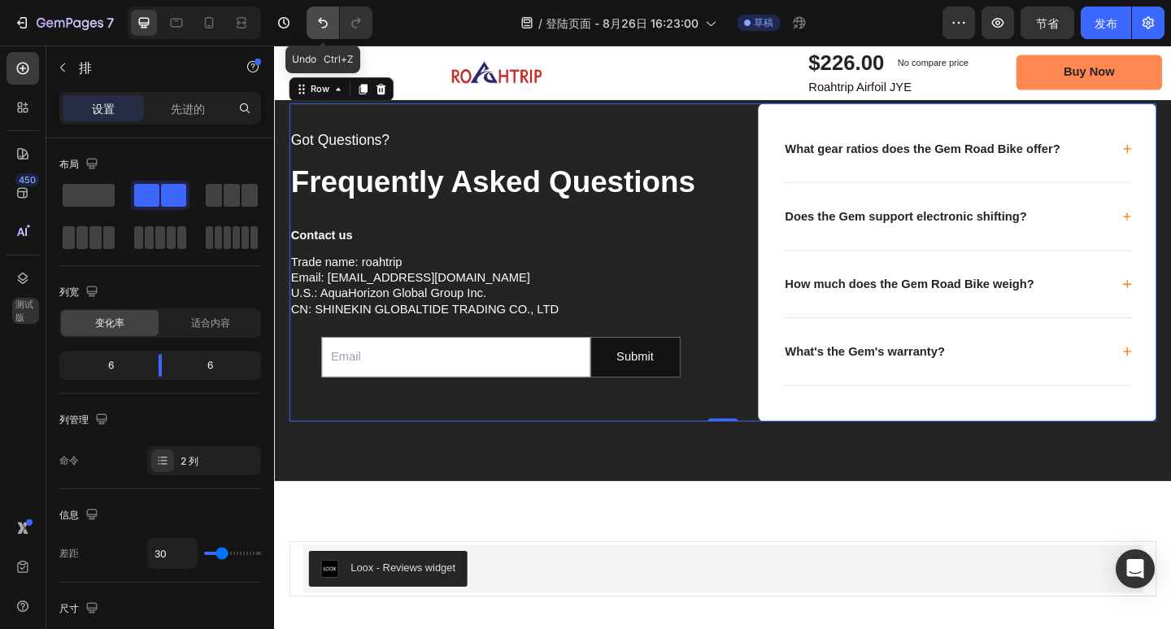
click at [333, 23] on button "撤消/重做" at bounding box center [323, 23] width 33 height 33
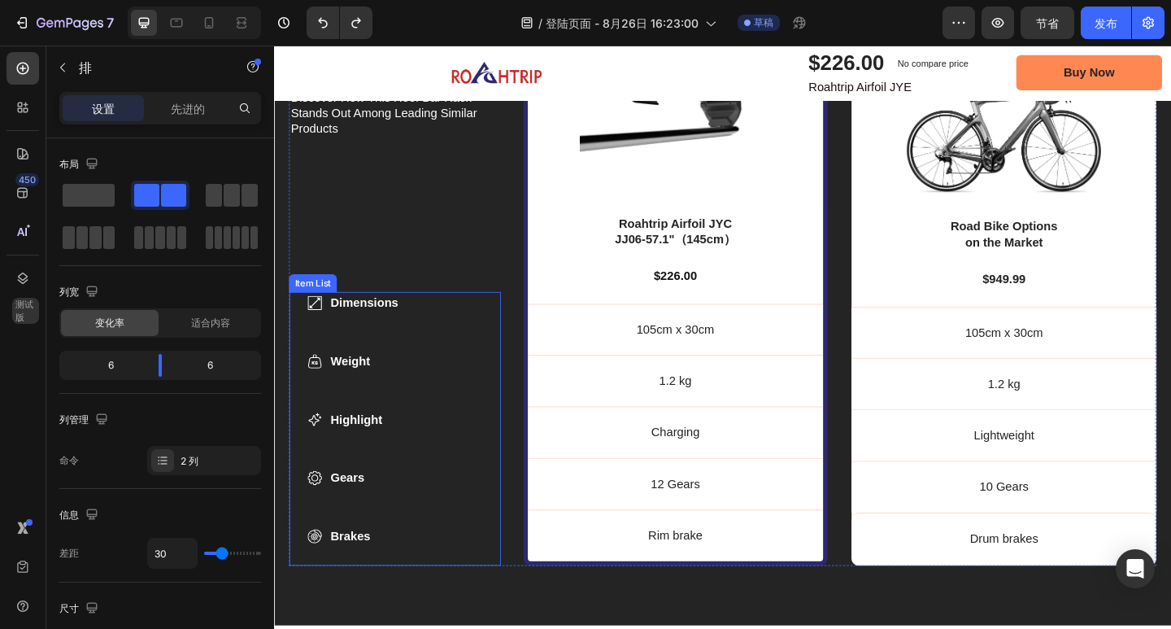
scroll to position [5324, 0]
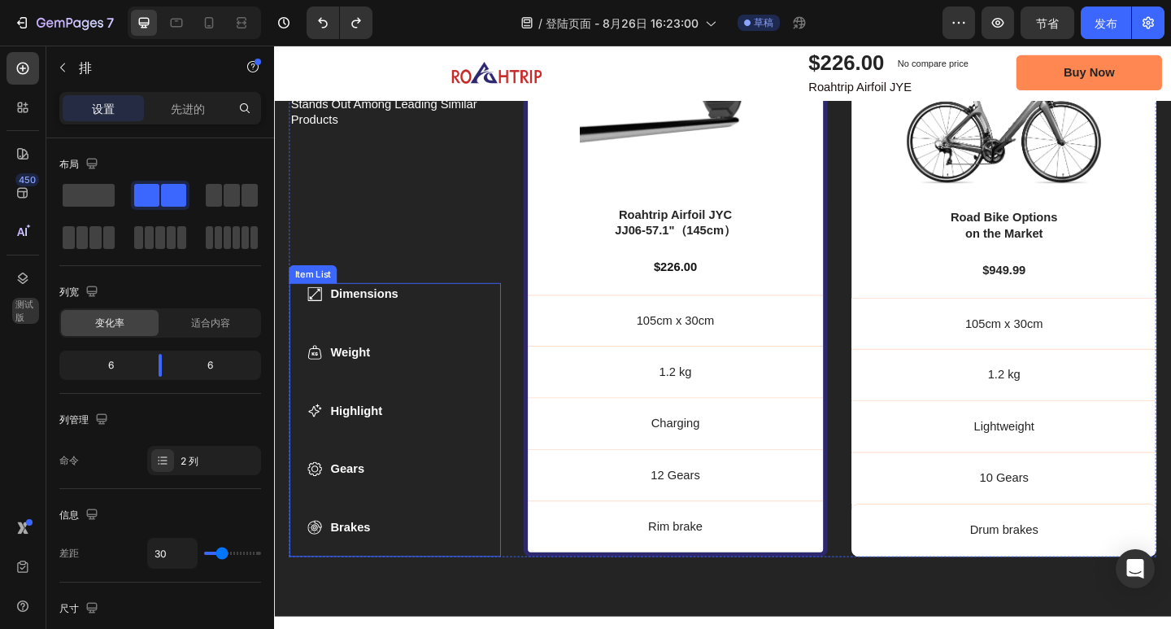
click at [385, 314] on p "Dimensions" at bounding box center [372, 317] width 74 height 20
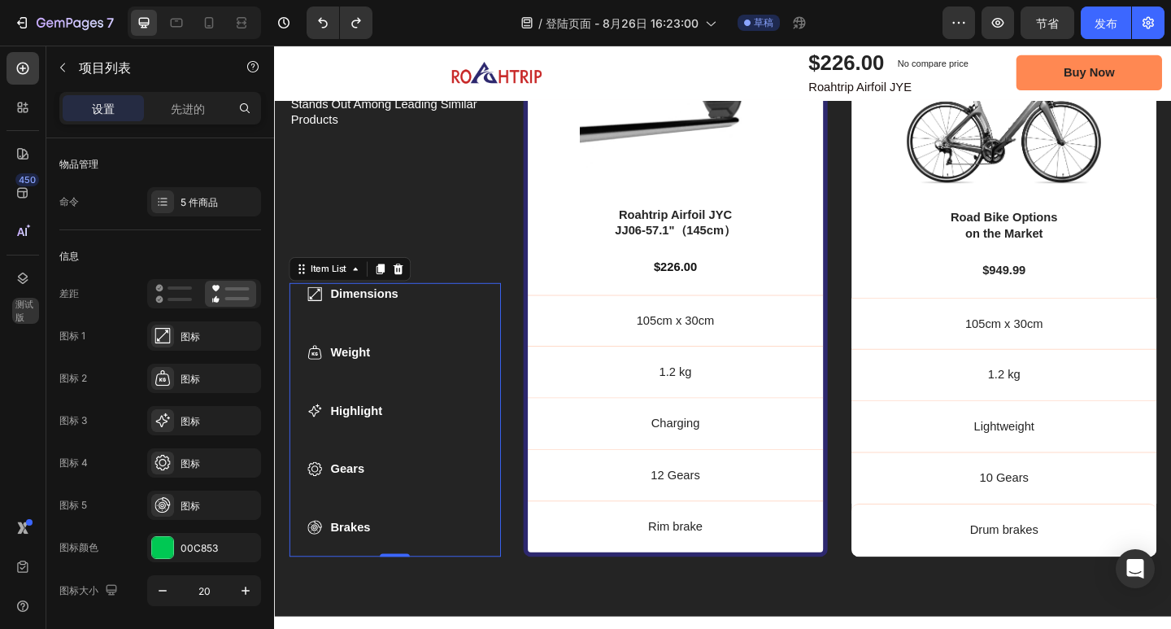
click at [340, 311] on p "Dimensions" at bounding box center [372, 317] width 74 height 20
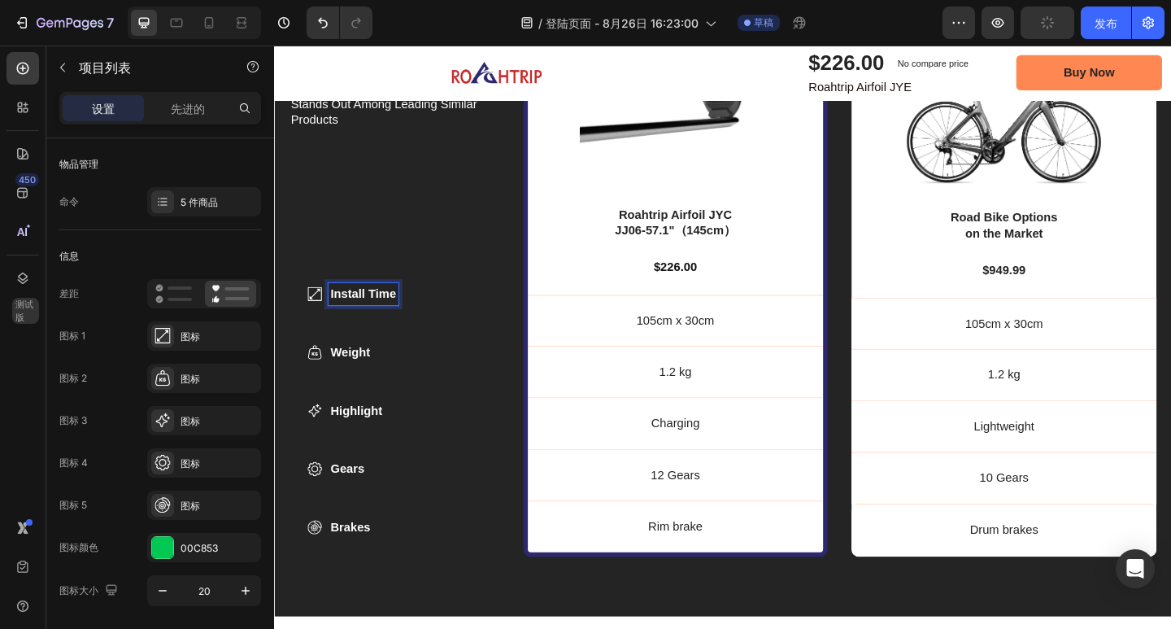
click at [361, 377] on p "Weight" at bounding box center [371, 380] width 72 height 20
click at [383, 374] on p "Weight" at bounding box center [371, 380] width 72 height 20
click at [381, 372] on strong "Security" at bounding box center [403, 379] width 51 height 14
click at [400, 439] on p "Highlight" at bounding box center [371, 443] width 72 height 20
click at [394, 436] on strong "Bike Fit" at bounding box center [414, 443] width 47 height 14
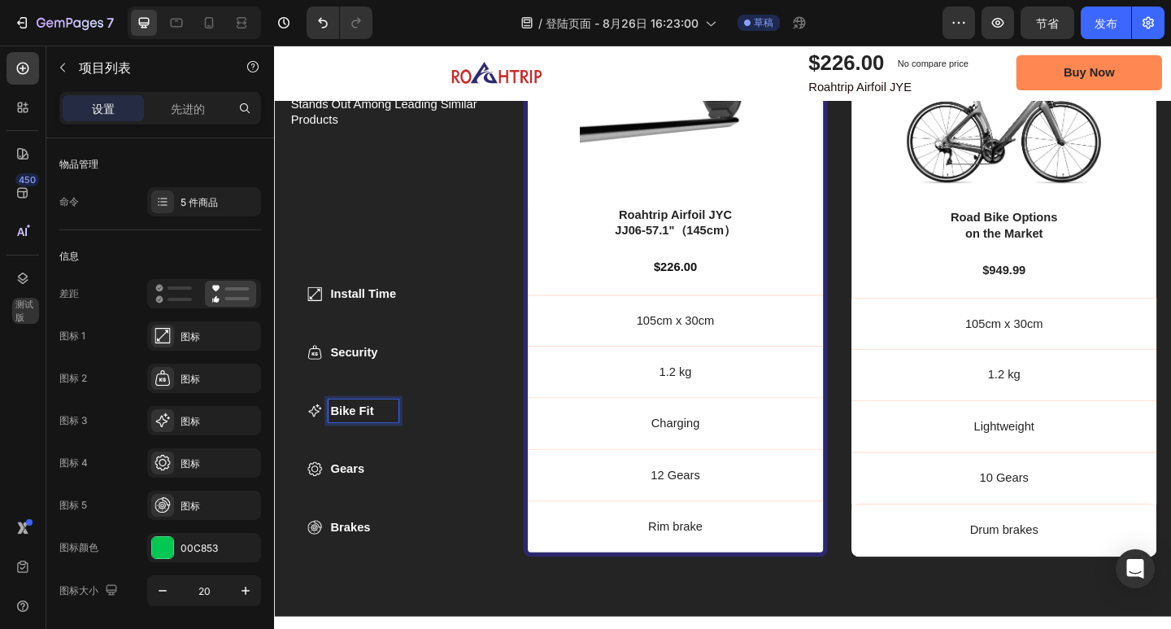
click at [375, 505] on p "Gears" at bounding box center [371, 507] width 72 height 20
click at [373, 504] on strong "Aerodynamics" at bounding box center [416, 506] width 89 height 14
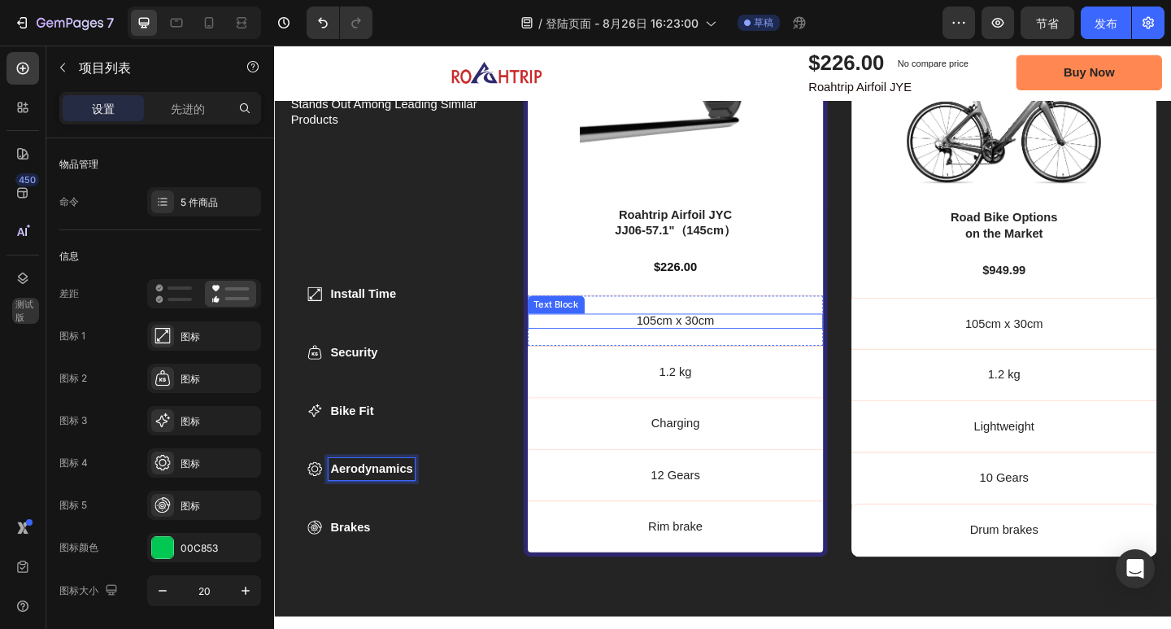
click at [719, 342] on p "105cm x 30cm" at bounding box center [711, 345] width 322 height 17
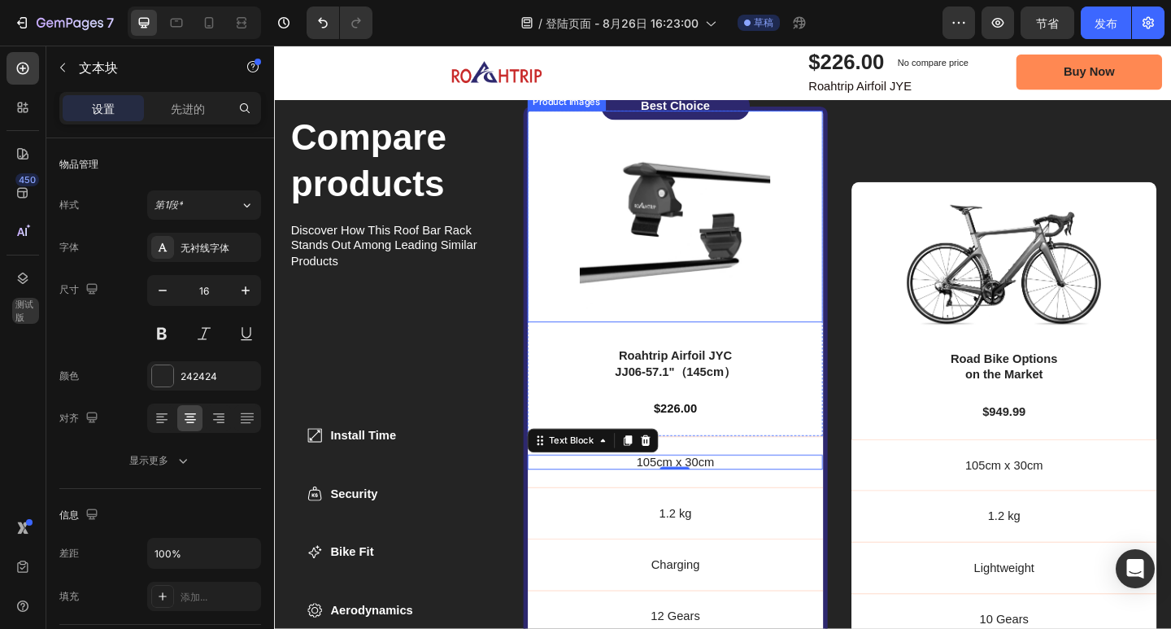
scroll to position [5242, 0]
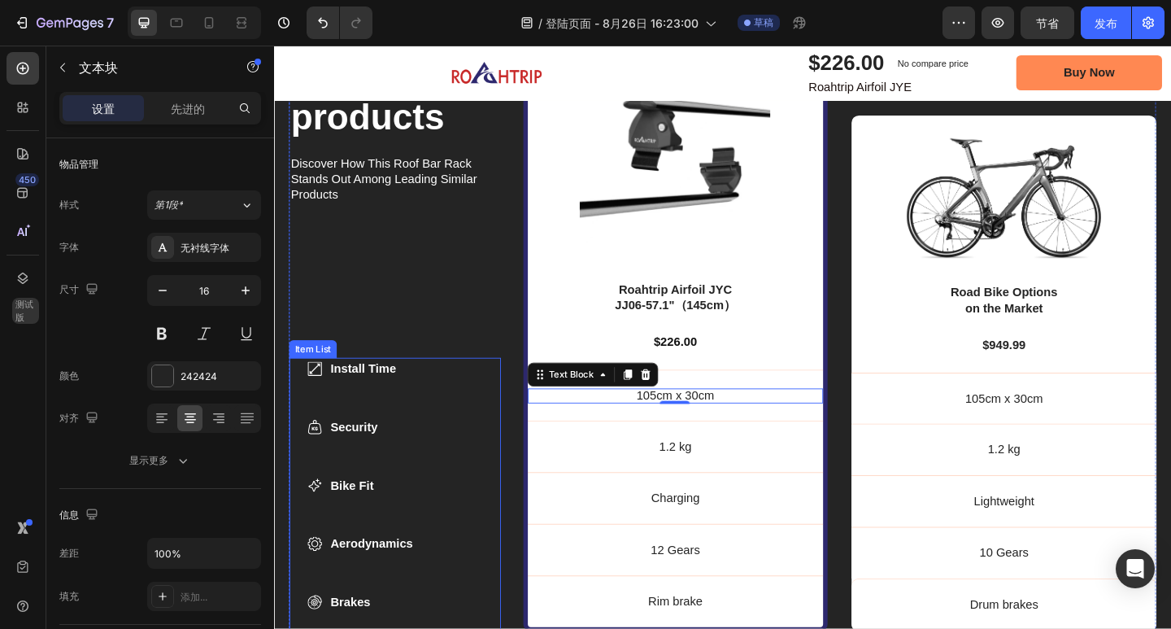
click at [410, 396] on p "Install Time" at bounding box center [379, 398] width 89 height 20
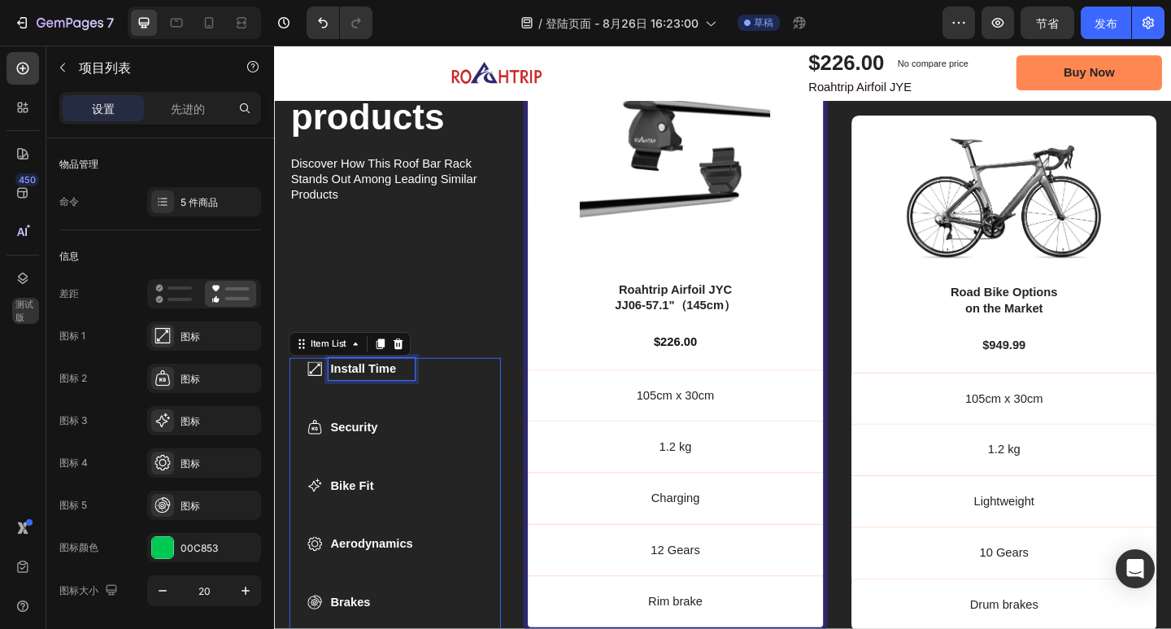
click at [407, 393] on strong "Install Time" at bounding box center [371, 397] width 72 height 14
click at [405, 394] on strong "Install Time" at bounding box center [371, 397] width 72 height 14
click at [407, 394] on strong "Install Time" at bounding box center [371, 397] width 72 height 14
click at [385, 455] on strong "Security" at bounding box center [360, 461] width 51 height 14
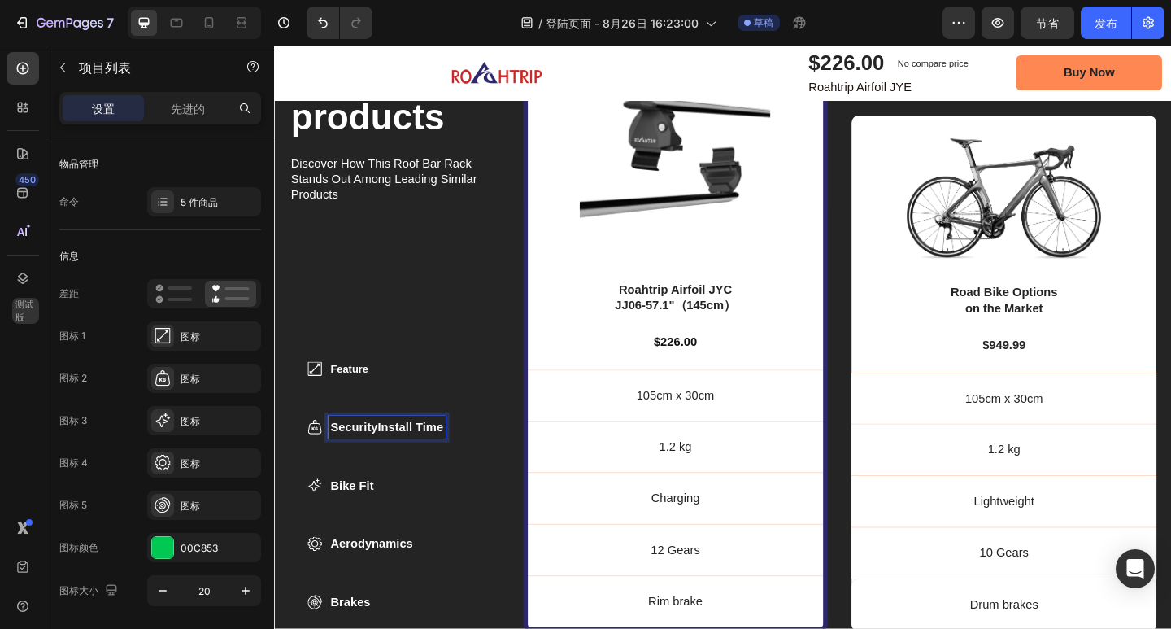
click at [391, 457] on strong "SecurityInstall Time" at bounding box center [396, 461] width 123 height 14
click at [390, 457] on strong "SecurityInstall Time" at bounding box center [396, 461] width 123 height 14
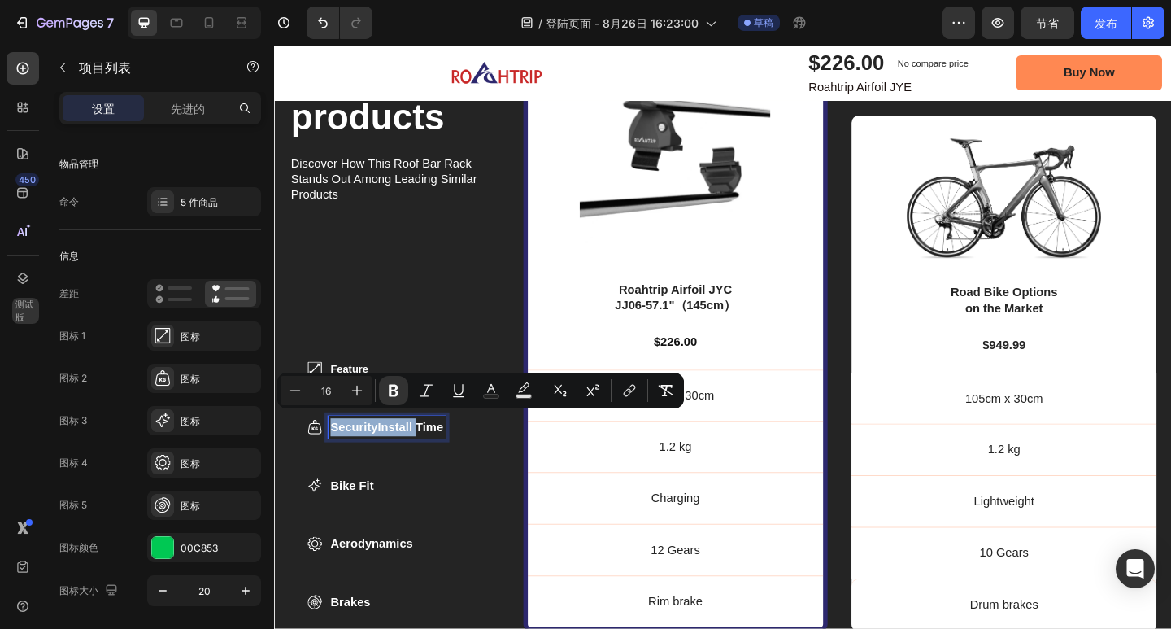
click at [390, 459] on strong "SecurityInstall Time" at bounding box center [396, 461] width 123 height 14
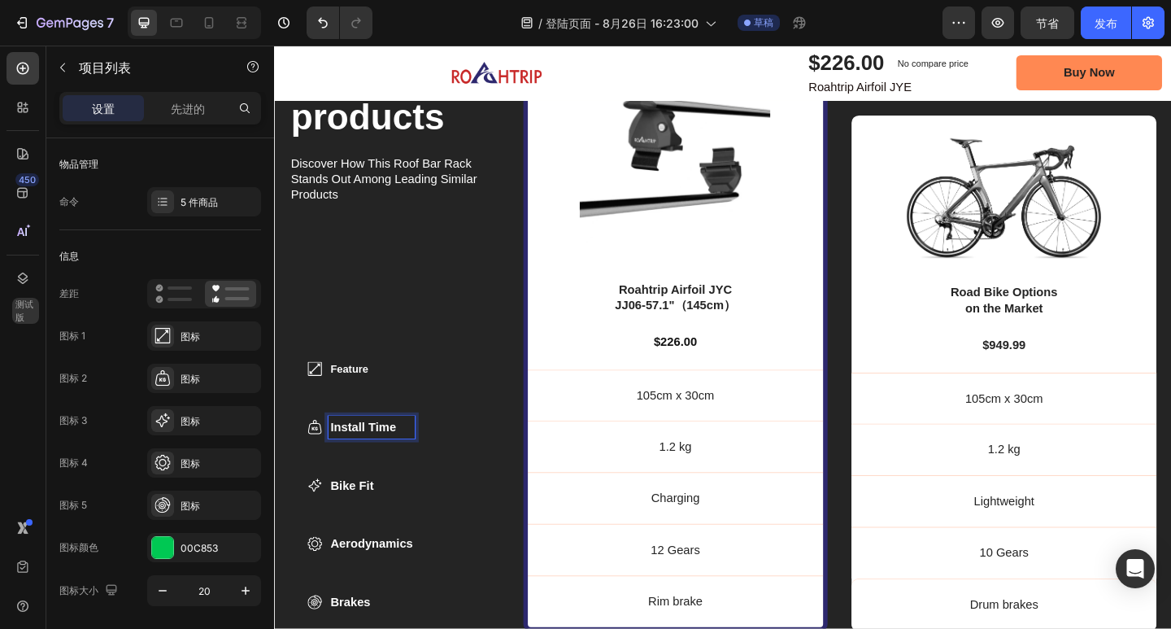
click at [381, 521] on strong "Bike Fit" at bounding box center [358, 524] width 47 height 14
click at [422, 583] on strong "Aerodynamics" at bounding box center [379, 588] width 89 height 14
click at [425, 583] on strong "Aerodynamics" at bounding box center [379, 588] width 89 height 14
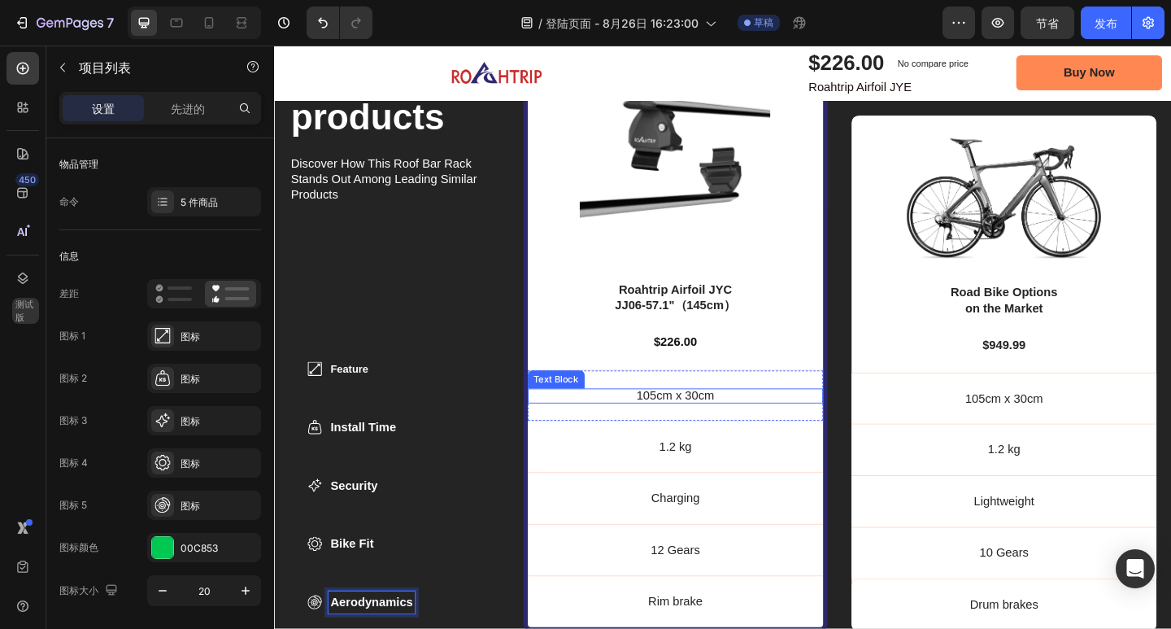
drag, startPoint x: 710, startPoint y: 425, endPoint x: 724, endPoint y: 422, distance: 14.2
click at [710, 425] on p "105cm x 30cm" at bounding box center [711, 427] width 322 height 17
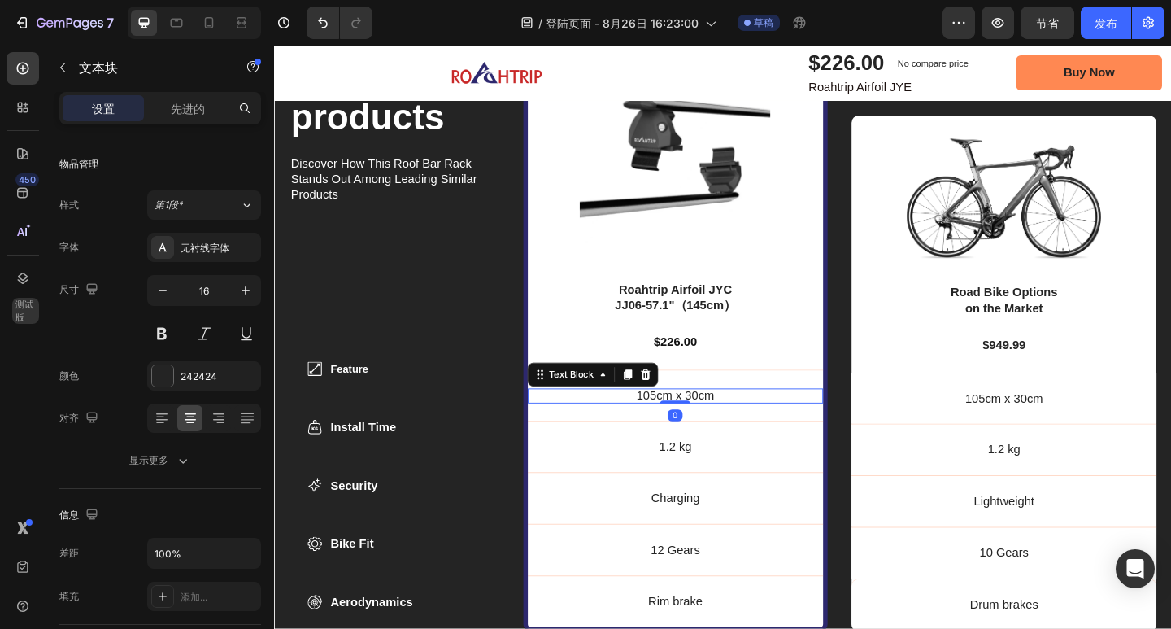
click at [731, 422] on p "105cm x 30cm" at bounding box center [711, 427] width 322 height 17
click at [748, 421] on p "105cm x 30cm" at bounding box center [711, 427] width 322 height 17
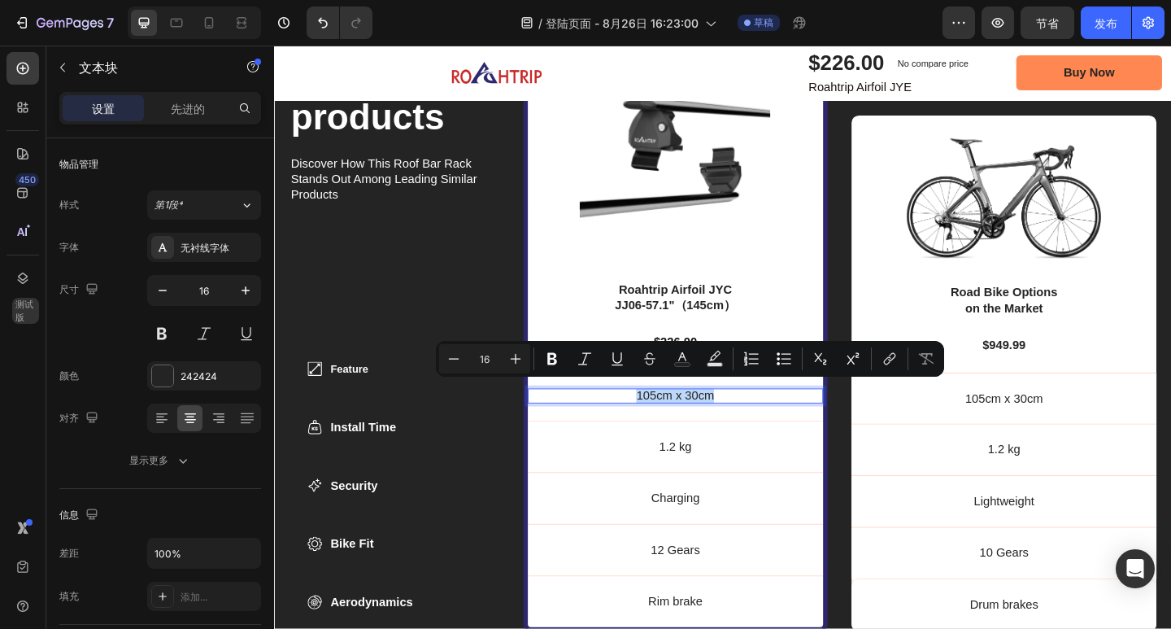
drag, startPoint x: 751, startPoint y: 422, endPoint x: 662, endPoint y: 422, distance: 89.5
click at [662, 422] on p "105cm x 30cm" at bounding box center [711, 427] width 322 height 17
click at [759, 422] on p "105cm x 30cm" at bounding box center [711, 427] width 322 height 17
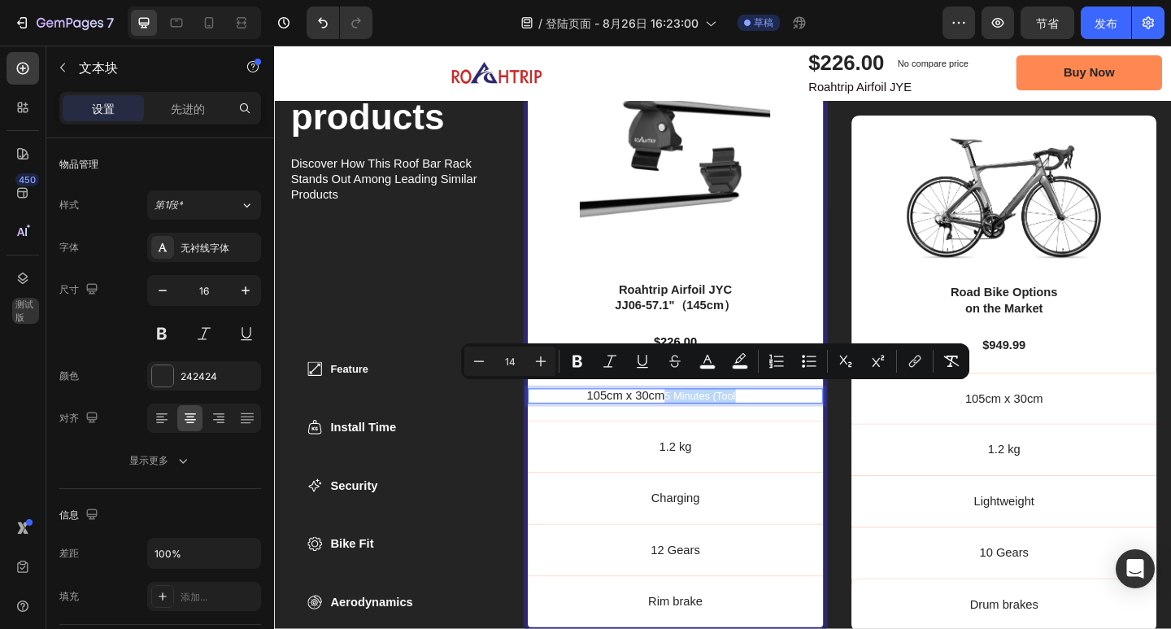
drag, startPoint x: 772, startPoint y: 420, endPoint x: 692, endPoint y: 423, distance: 79.7
click at [699, 423] on span "5 Minutes (Tool-Free)" at bounding box center [753, 426] width 108 height 13
click at [788, 422] on span "5 Minutes (Tool-Free)" at bounding box center [753, 426] width 108 height 13
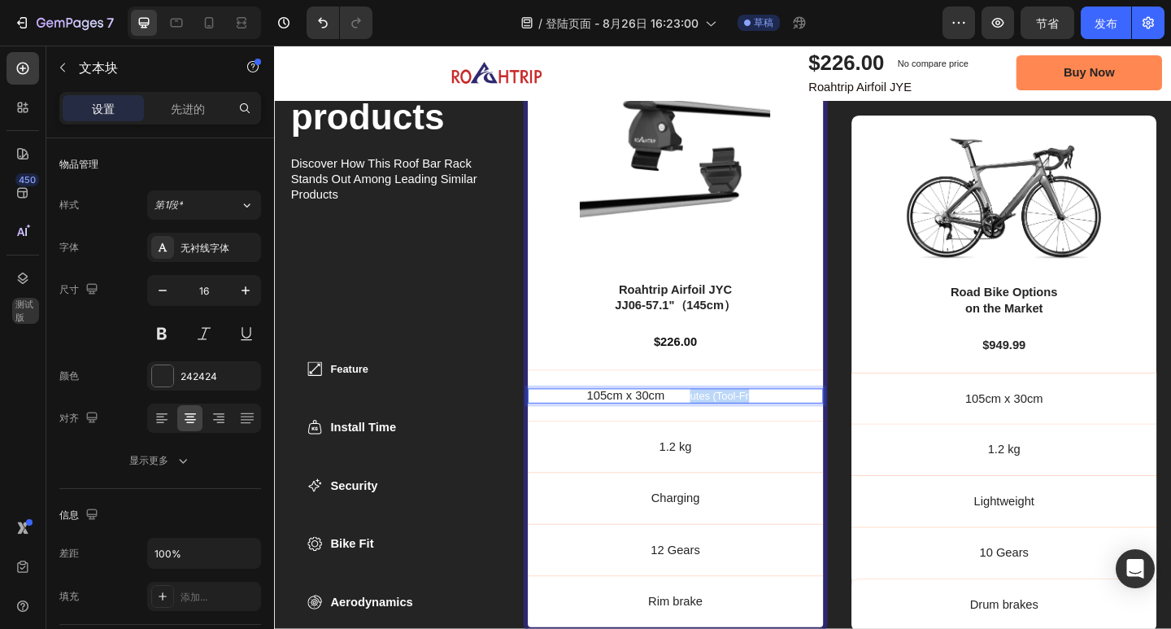
drag, startPoint x: 785, startPoint y: 421, endPoint x: 718, endPoint y: 422, distance: 66.7
click at [718, 422] on span "5 Minutes (Tool-Free)" at bounding box center [753, 426] width 108 height 13
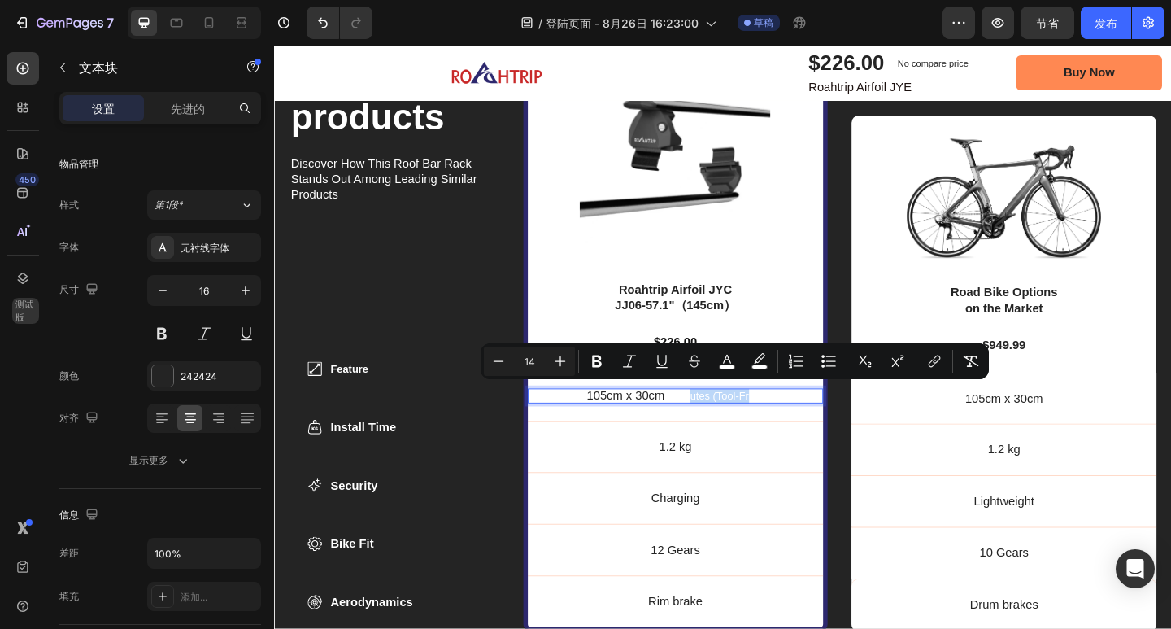
click at [711, 422] on span "5 Minutes (Tool-Free)" at bounding box center [753, 426] width 108 height 13
drag, startPoint x: 693, startPoint y: 423, endPoint x: 832, endPoint y: 425, distance: 139.1
click at [832, 425] on p "105cm x 30cm 5 Minutes (Tool-Free)" at bounding box center [711, 427] width 322 height 17
click at [721, 369] on button "color" at bounding box center [722, 360] width 29 height 29
type input "FFFFFF"
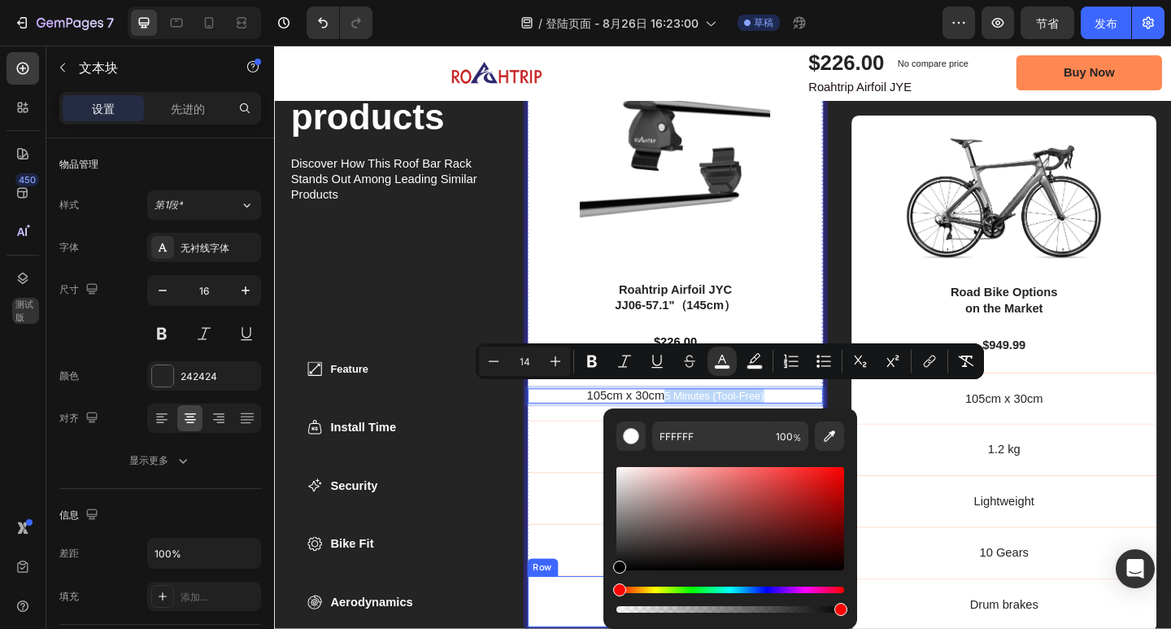
type input "020202"
drag, startPoint x: 910, startPoint y: 602, endPoint x: 624, endPoint y: 625, distance: 287.2
click at [703, 423] on span "5 Minutes (Tool-Free)" at bounding box center [753, 426] width 108 height 13
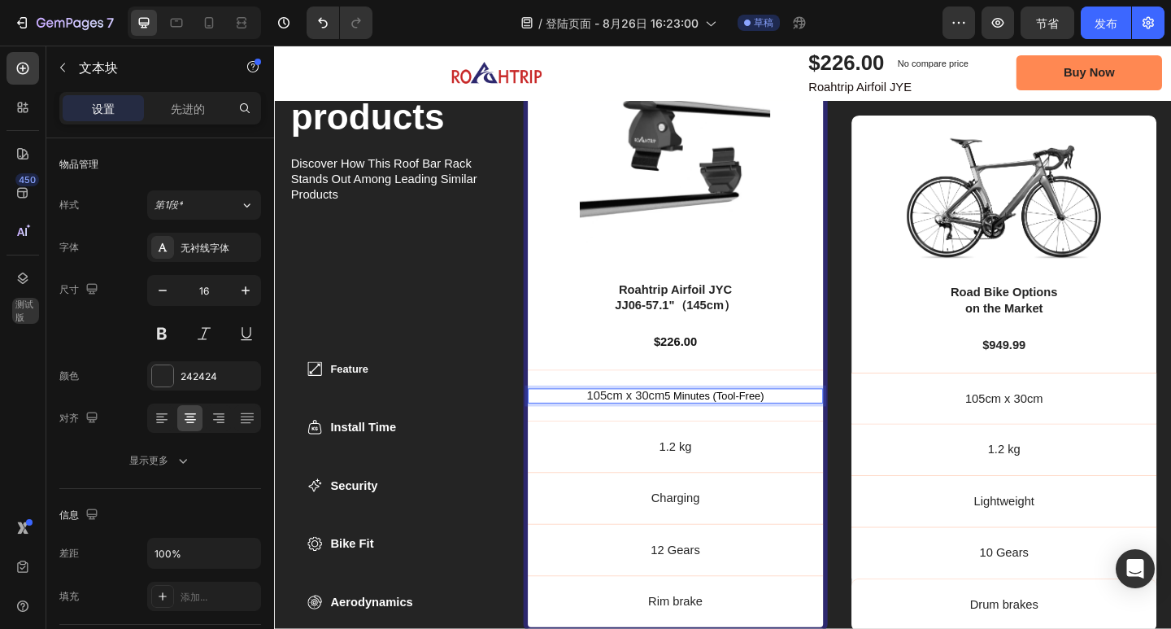
click at [690, 424] on p "105cm x 30cm 5 Minutes (Tool-Free)" at bounding box center [711, 427] width 322 height 17
click at [721, 476] on p "1.2 kg" at bounding box center [711, 482] width 322 height 17
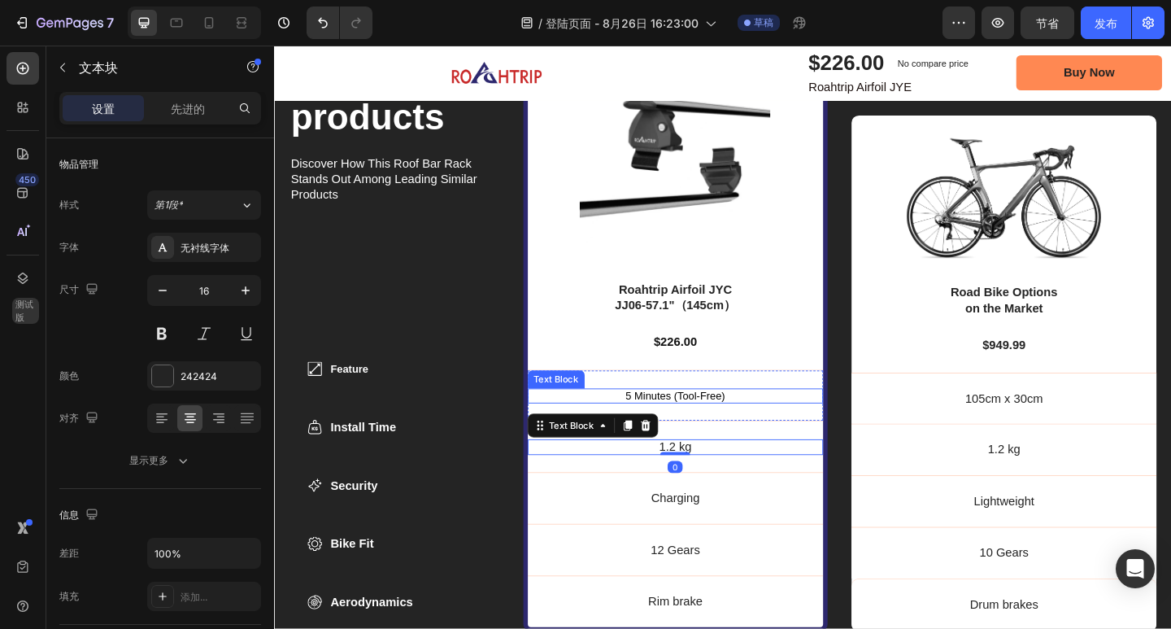
click at [751, 429] on span "5 Minutes (Tool-Free)" at bounding box center [710, 426] width 108 height 13
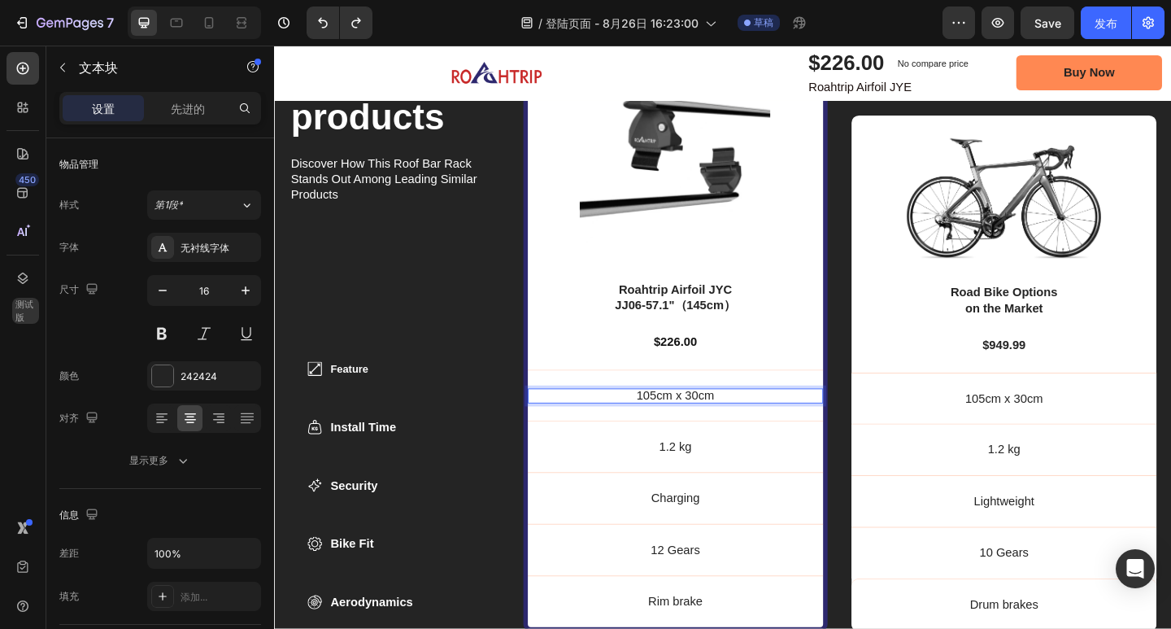
click at [748, 423] on p "105cm x 30cm" at bounding box center [711, 427] width 322 height 17
click at [685, 420] on p "105cm x 30cm5 Minutes (Tool-Free)" at bounding box center [711, 427] width 322 height 17
click at [714, 484] on p "1.2 kg" at bounding box center [711, 482] width 322 height 17
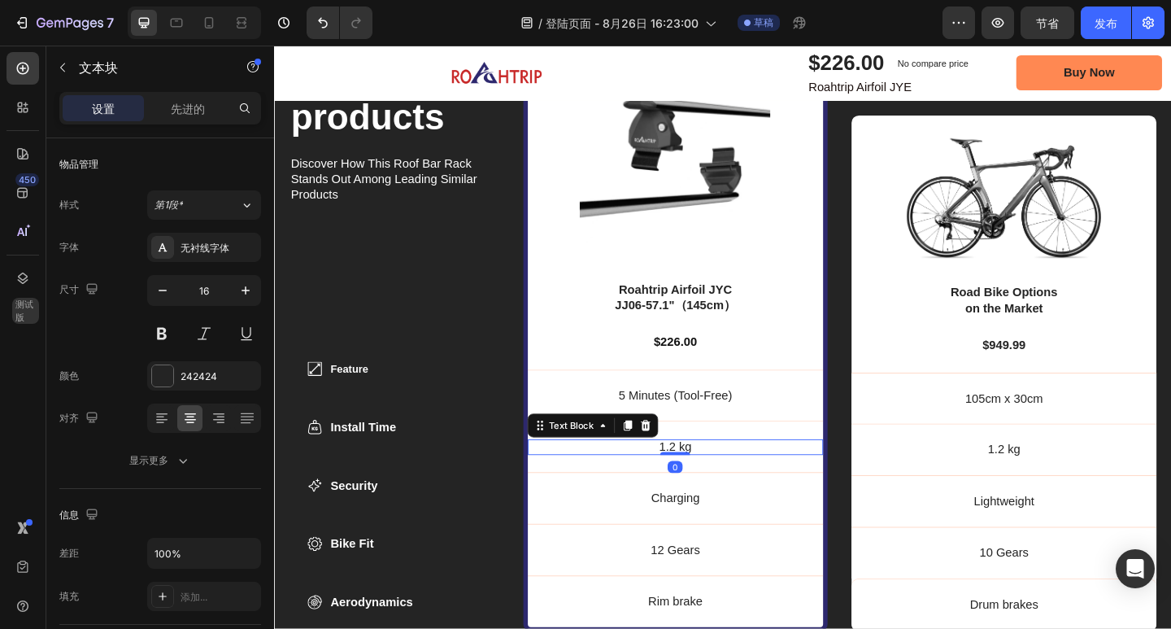
click at [727, 477] on p "1.2 kg" at bounding box center [711, 482] width 322 height 17
click at [674, 475] on p "1.2 kgIntegrated Lock" at bounding box center [711, 482] width 322 height 17
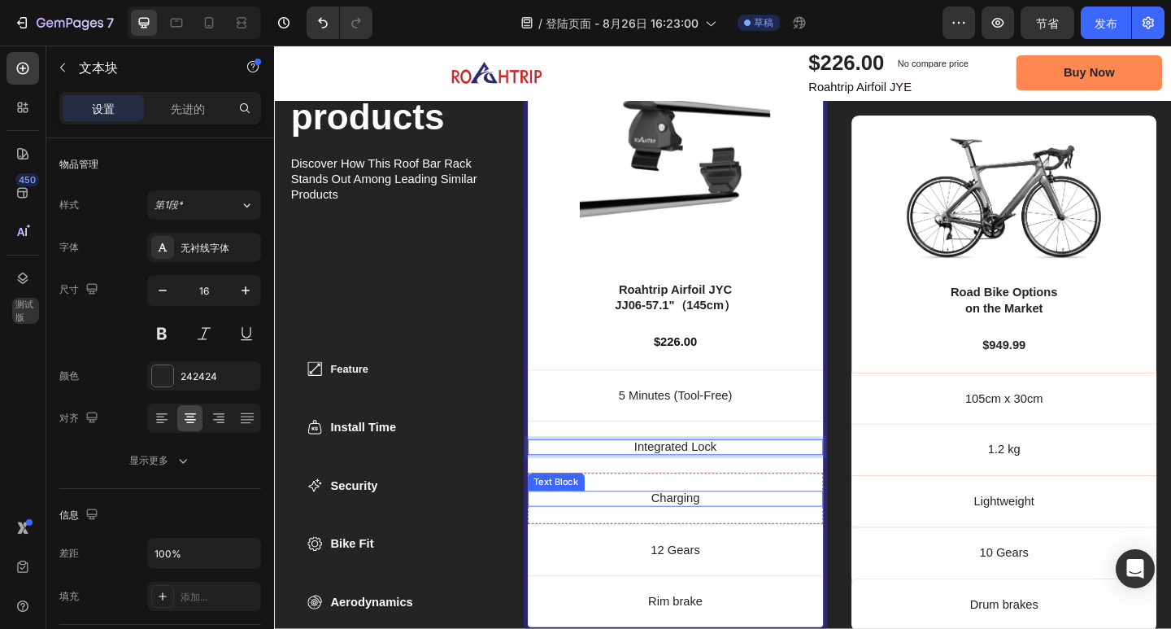
click at [716, 533] on p "Charging" at bounding box center [711, 538] width 322 height 17
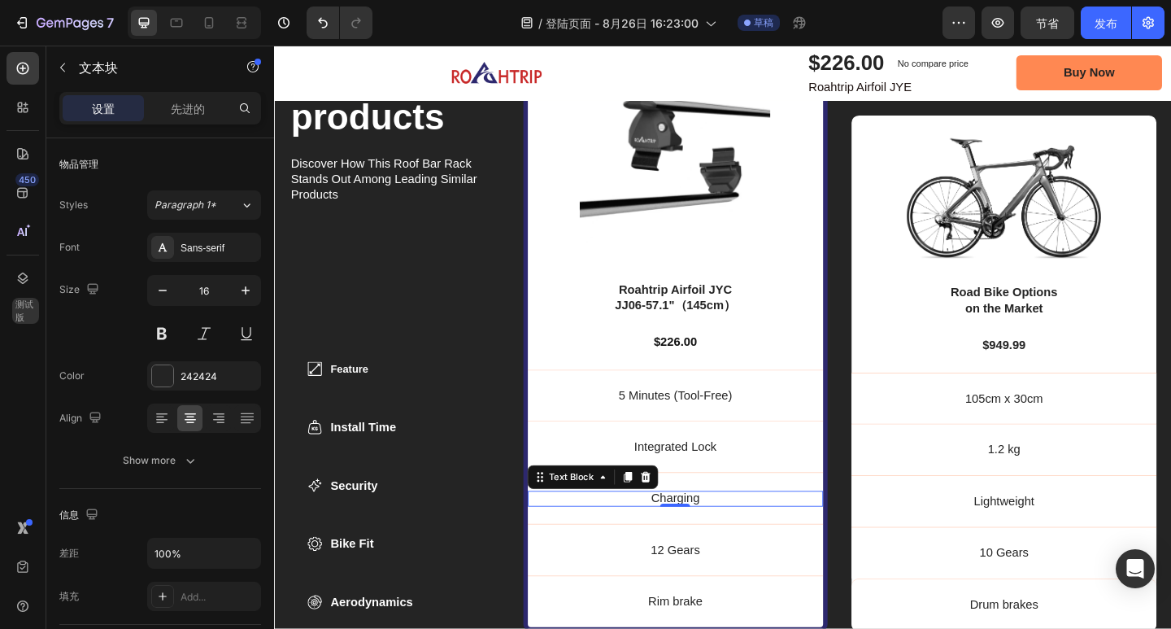
click at [738, 536] on p "Charging" at bounding box center [711, 538] width 322 height 17
click at [682, 536] on p "Charging14”-29” Wheels" at bounding box center [711, 538] width 322 height 17
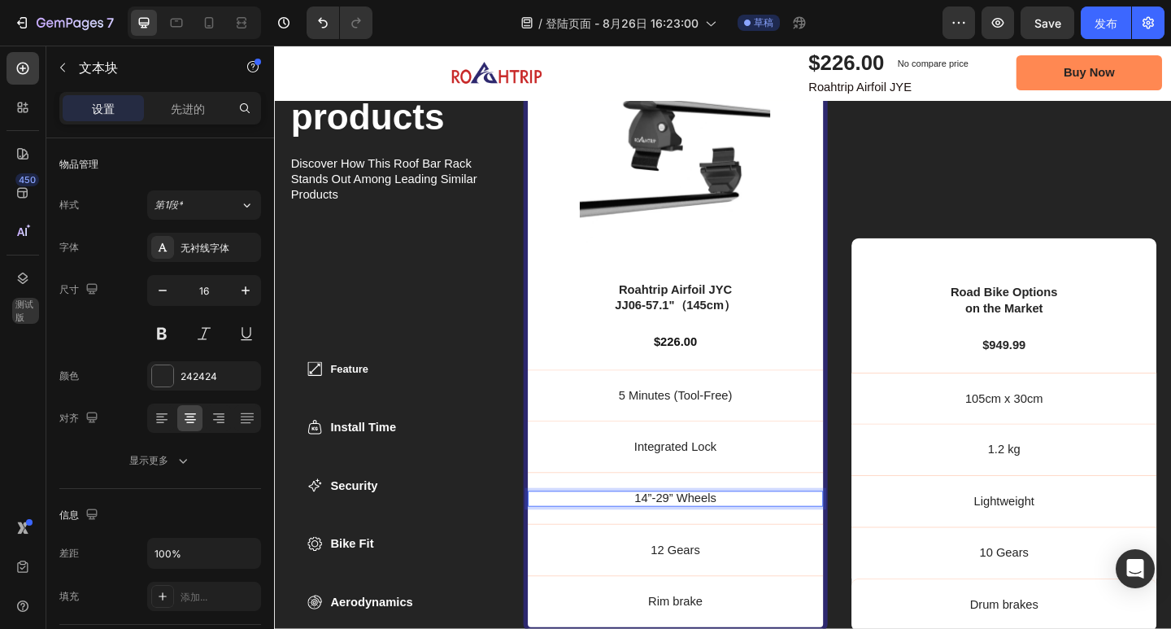
scroll to position [5242, 0]
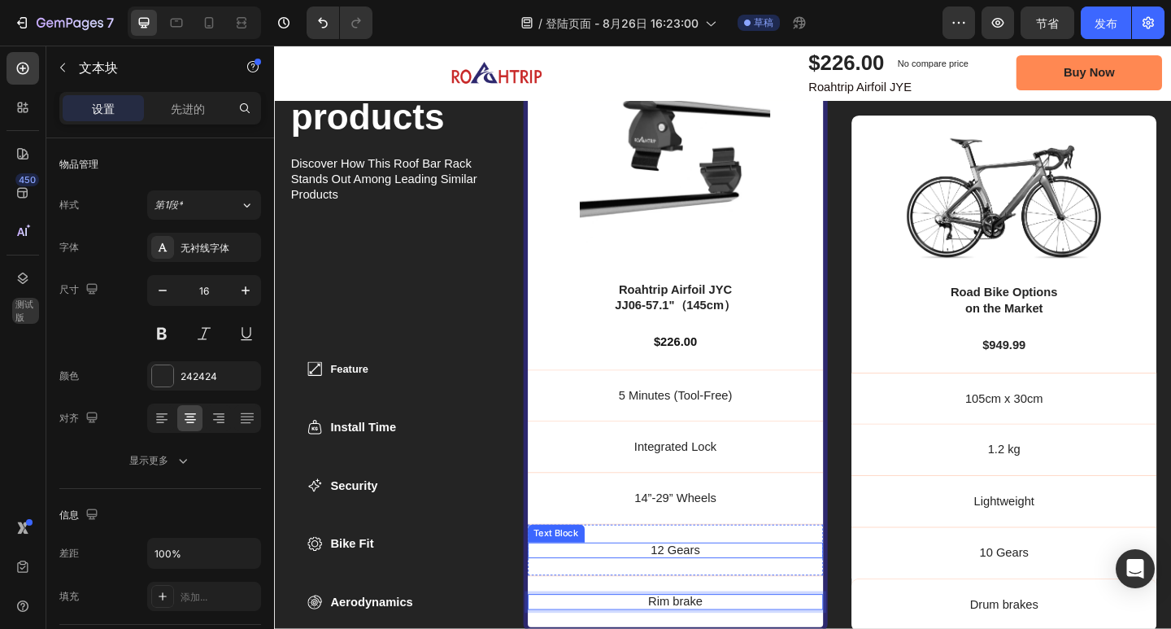
click at [731, 592] on p "12 Gears" at bounding box center [711, 594] width 322 height 17
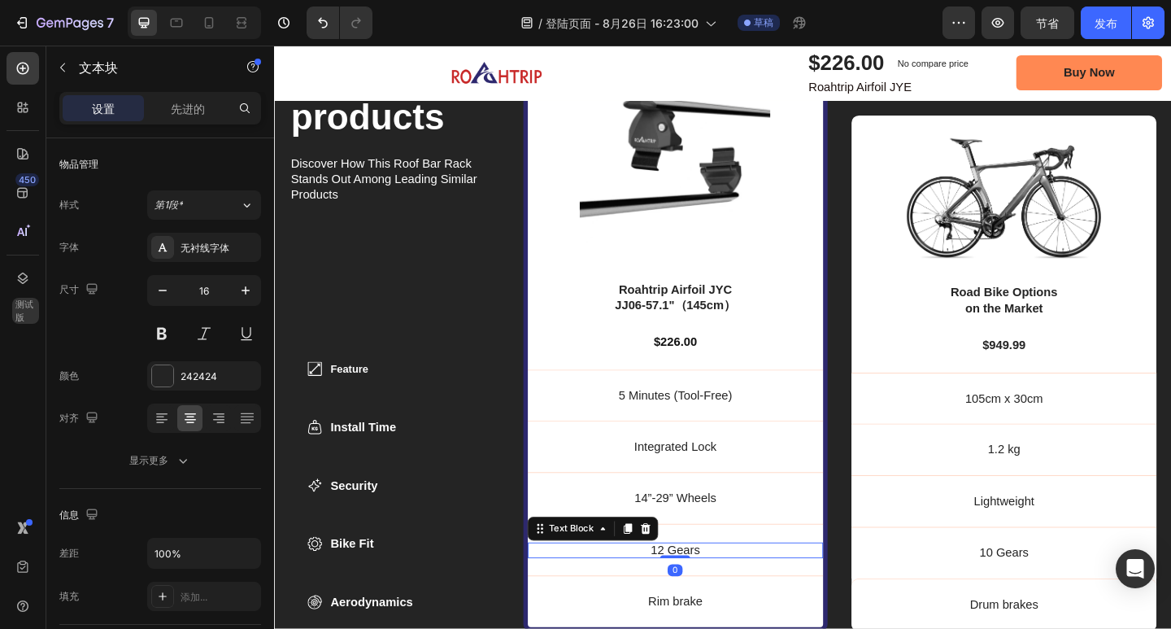
click at [732, 590] on p "12 Gears" at bounding box center [711, 594] width 322 height 17
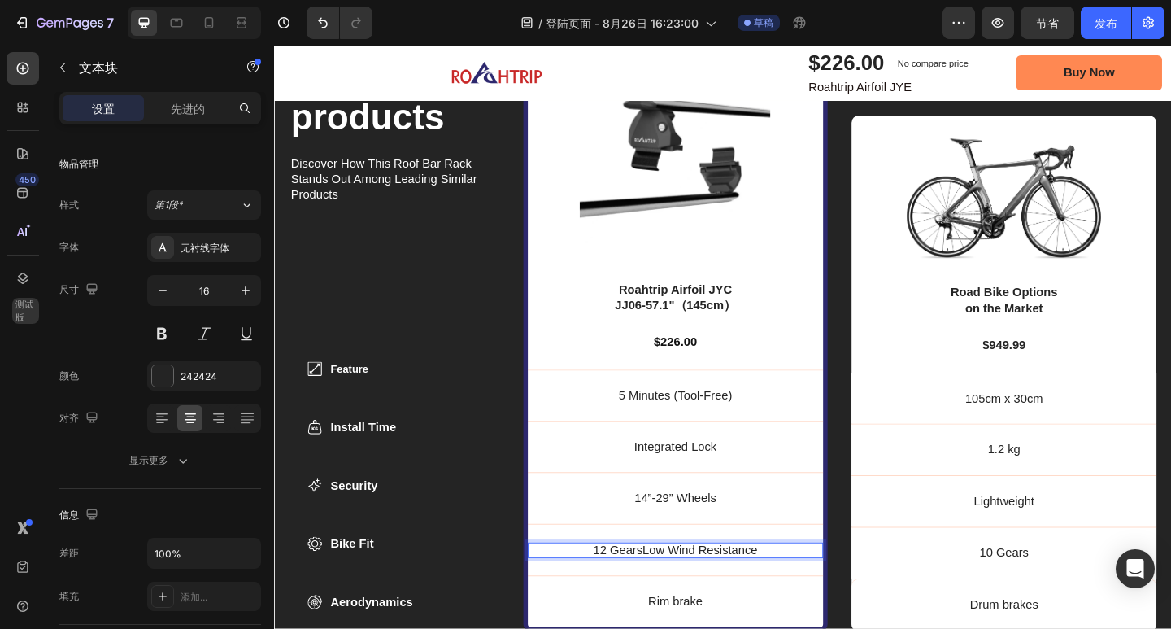
click at [668, 594] on p "12 GearsLow Wind Resistance" at bounding box center [711, 594] width 322 height 17
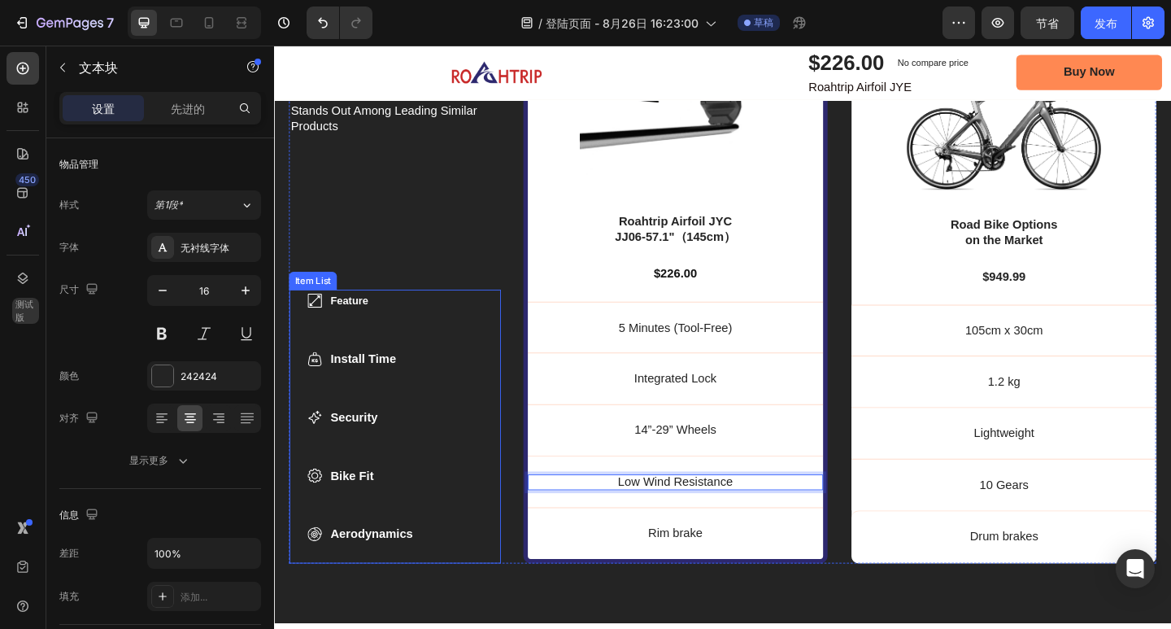
scroll to position [5324, 0]
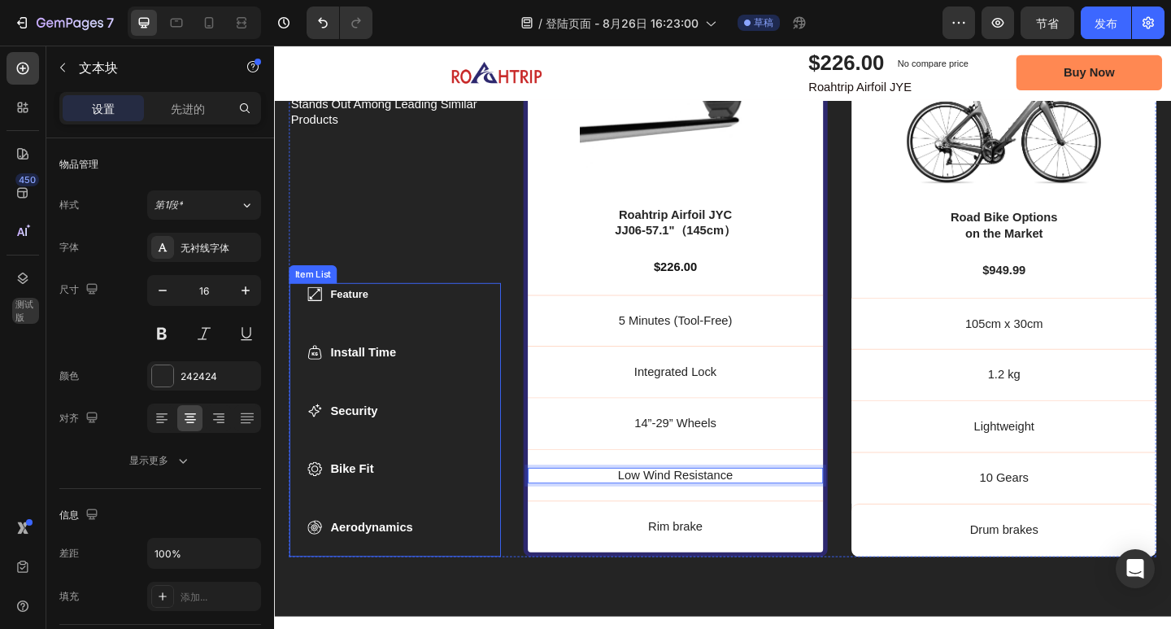
click at [377, 310] on strong "Feature" at bounding box center [355, 316] width 41 height 13
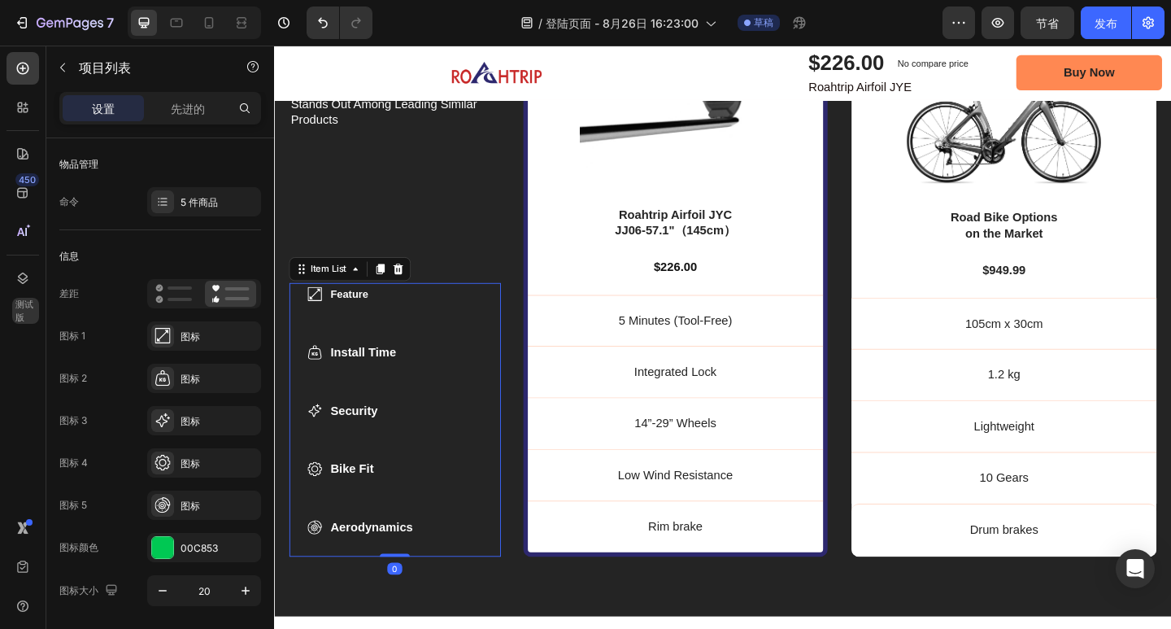
click at [412, 374] on p "Install Time" at bounding box center [379, 380] width 89 height 20
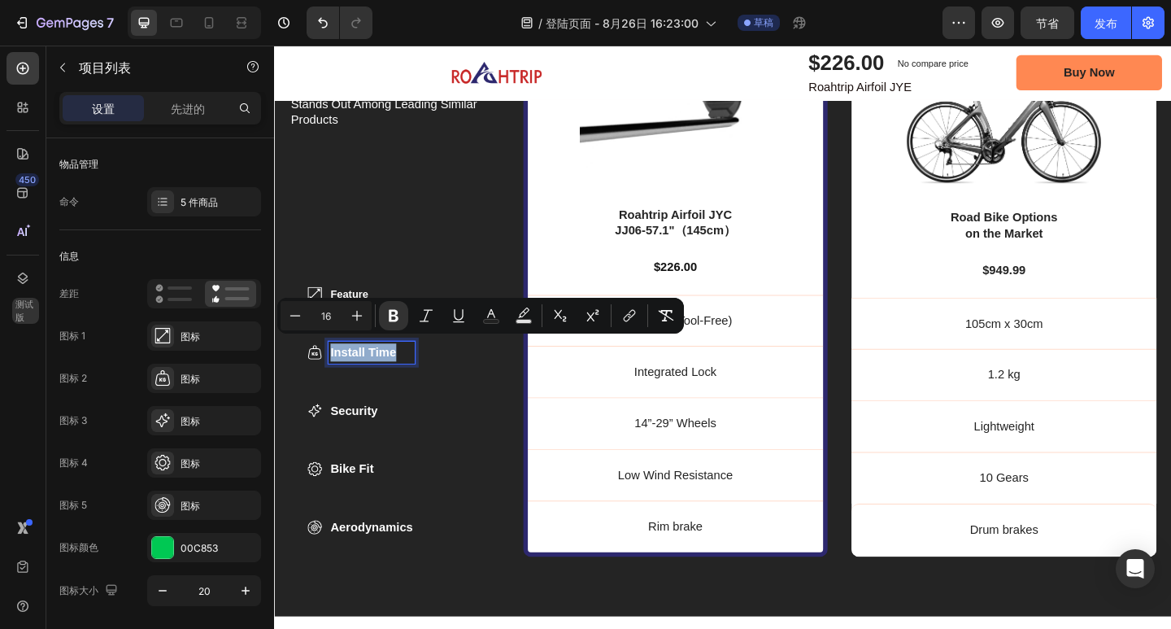
drag, startPoint x: 411, startPoint y: 373, endPoint x: 335, endPoint y: 372, distance: 75.6
click at [335, 372] on p "Install Time" at bounding box center [379, 380] width 89 height 20
copy strong "Install Time"
click at [378, 310] on p "Feature" at bounding box center [379, 317] width 89 height 20
type input "14"
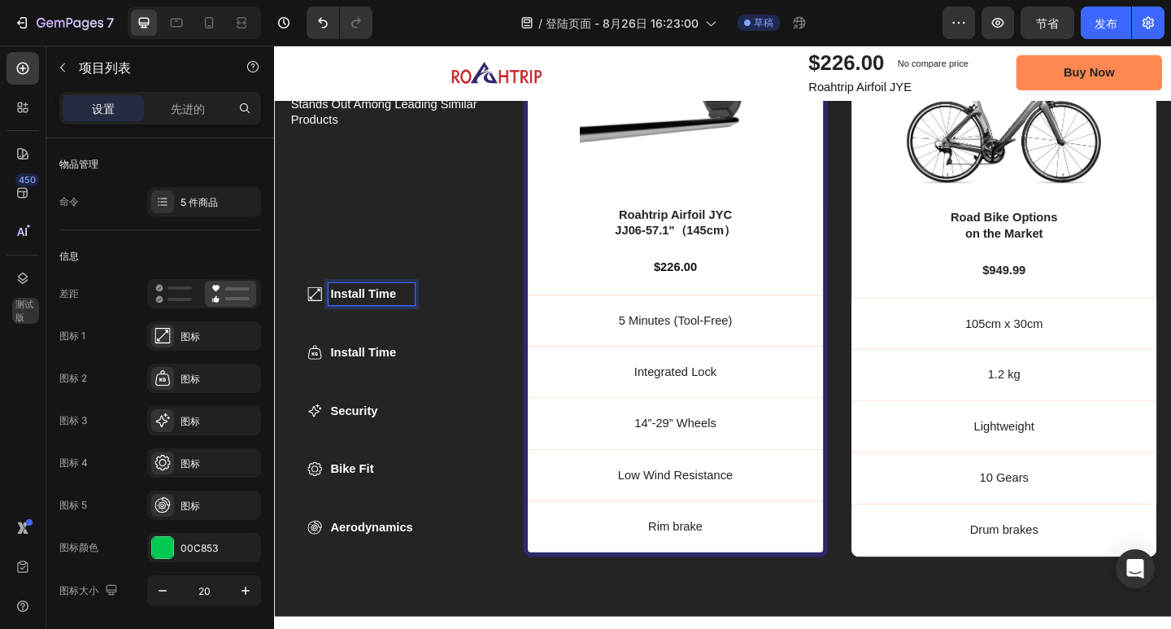
click at [412, 372] on p "Install Time" at bounding box center [379, 380] width 89 height 20
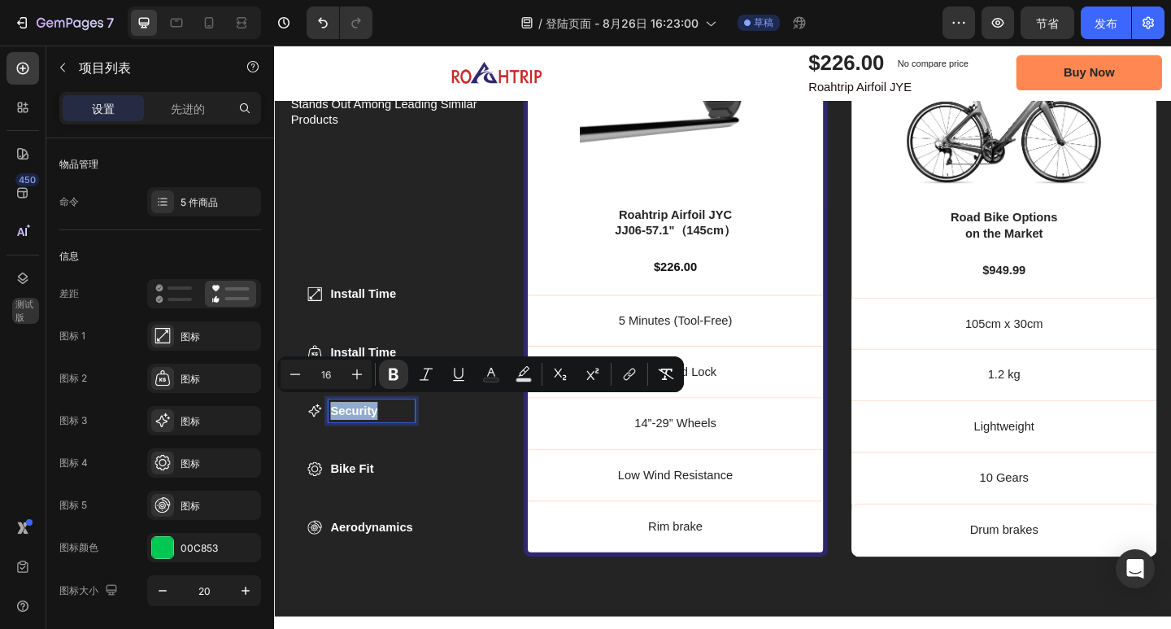
drag, startPoint x: 389, startPoint y: 438, endPoint x: 338, endPoint y: 441, distance: 50.5
click at [338, 441] on p "Security" at bounding box center [379, 443] width 89 height 20
copy strong "Security"
click at [405, 372] on strong "Install Time" at bounding box center [371, 379] width 72 height 14
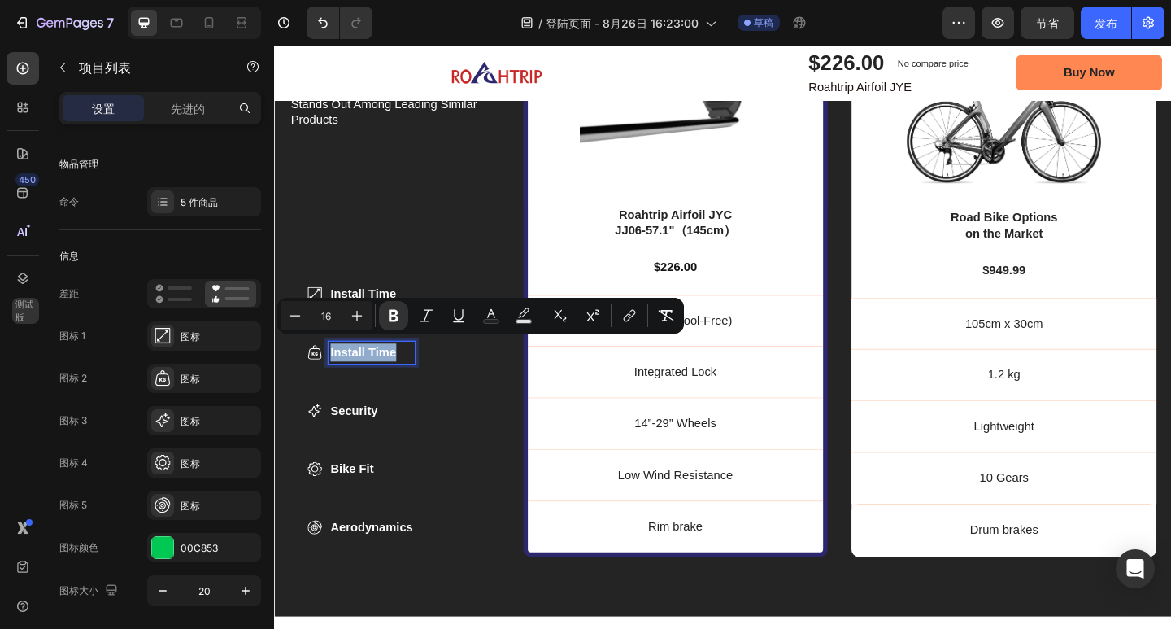
drag, startPoint x: 410, startPoint y: 372, endPoint x: 337, endPoint y: 371, distance: 73.2
click at [337, 371] on p "Install Time" at bounding box center [379, 380] width 89 height 20
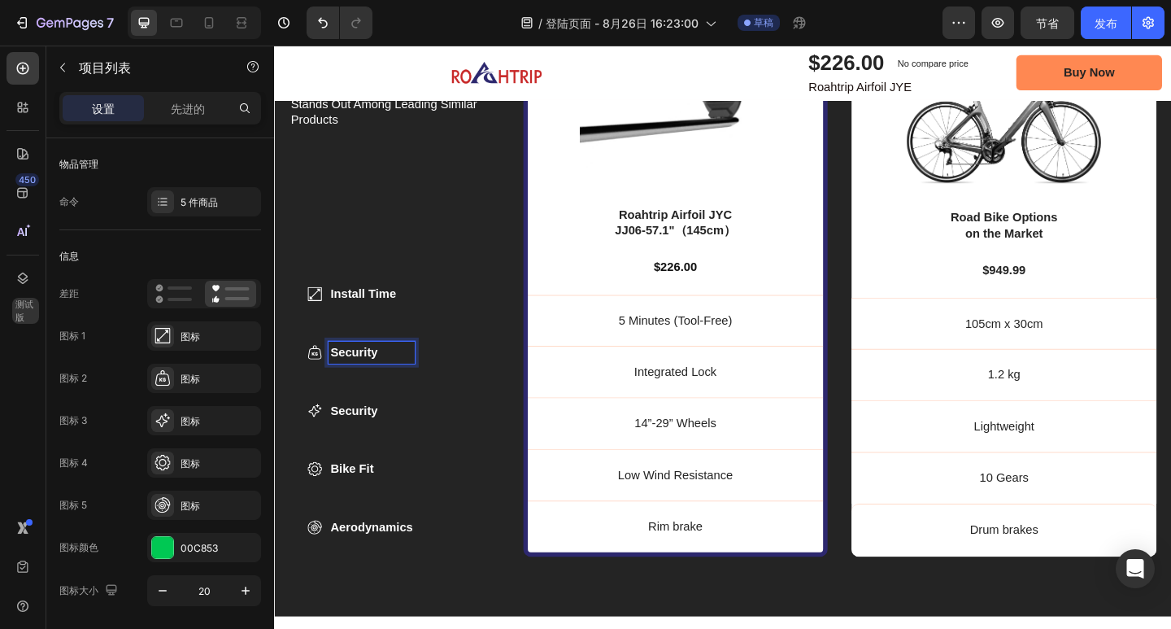
click at [387, 499] on p "Bike Fit" at bounding box center [379, 507] width 89 height 20
drag, startPoint x: 384, startPoint y: 502, endPoint x: 337, endPoint y: 502, distance: 46.4
click at [337, 502] on p "Bike Fit" at bounding box center [379, 507] width 89 height 20
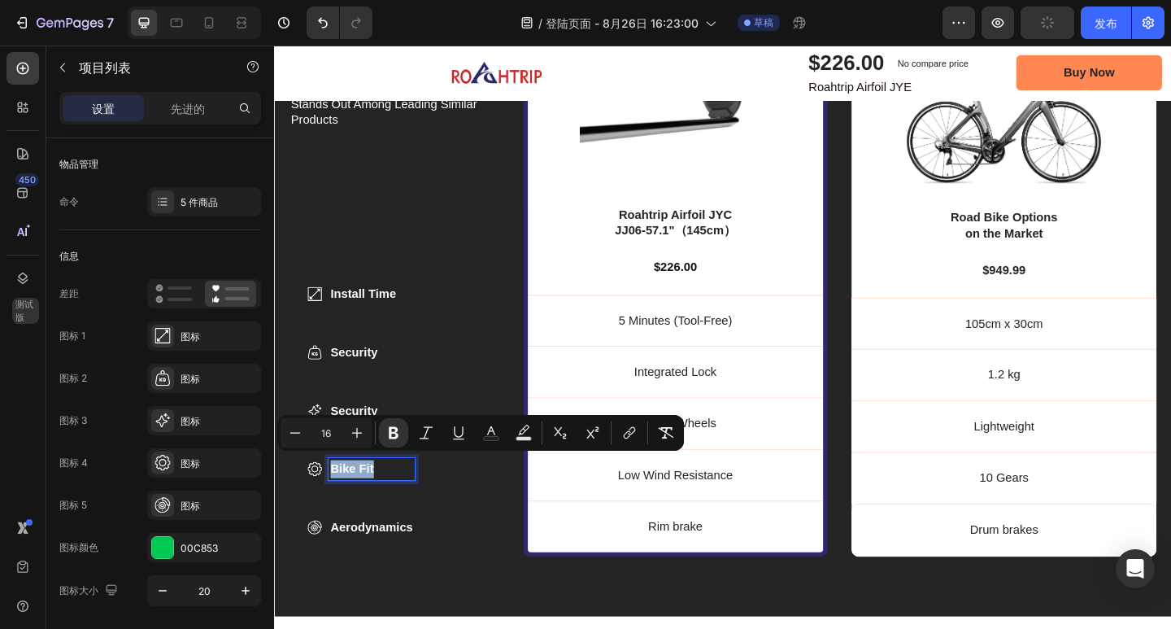
copy strong "Bike Fit"
click at [386, 439] on strong "Security" at bounding box center [360, 443] width 51 height 14
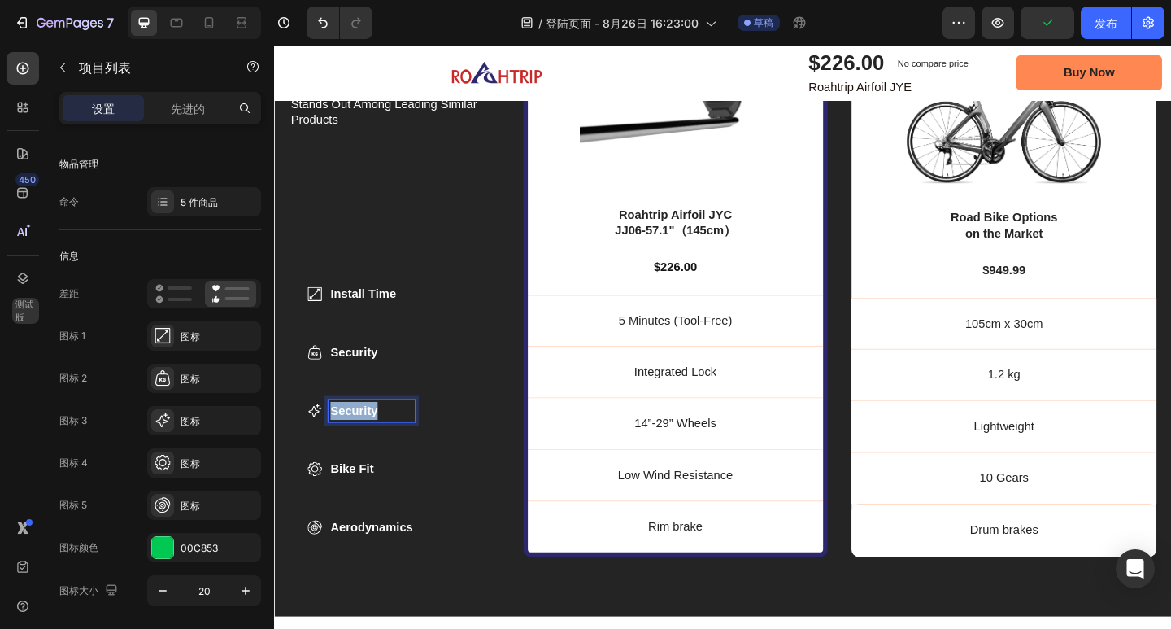
drag, startPoint x: 395, startPoint y: 437, endPoint x: 338, endPoint y: 440, distance: 57.0
click at [338, 440] on p "Security" at bounding box center [379, 443] width 89 height 20
click at [427, 564] on div "Aerodynamics" at bounding box center [380, 570] width 94 height 24
drag, startPoint x: 424, startPoint y: 564, endPoint x: 338, endPoint y: 560, distance: 85.5
click at [338, 563] on strong "Aerodynamics" at bounding box center [379, 570] width 89 height 14
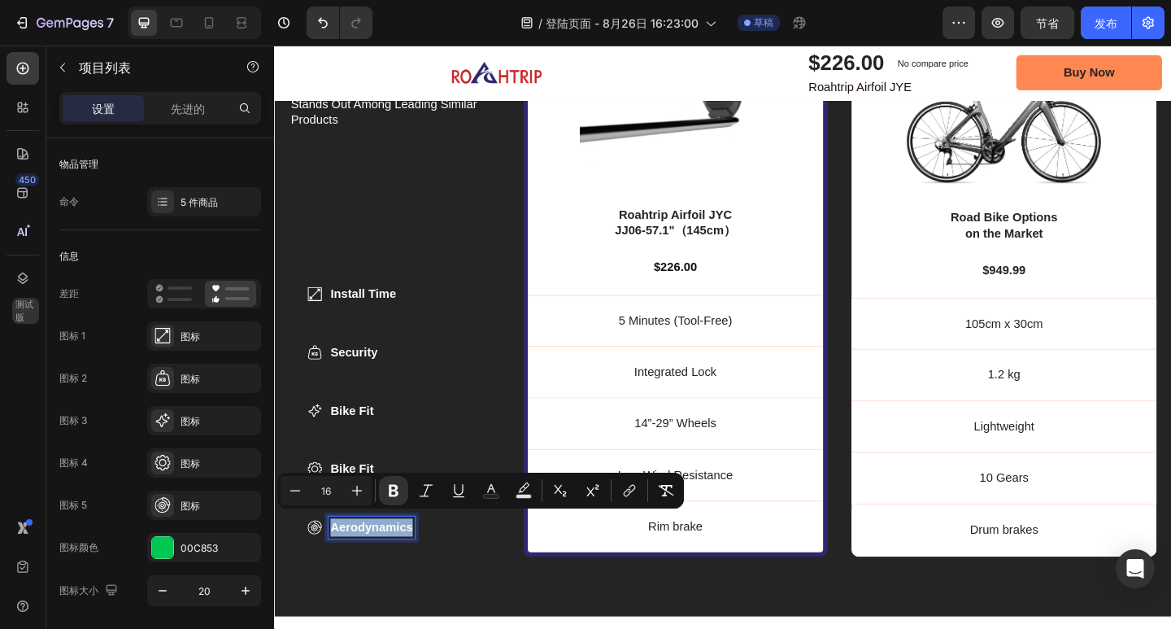
copy strong "Aerodynamics"
click at [382, 499] on strong "Bike Fit" at bounding box center [358, 506] width 47 height 14
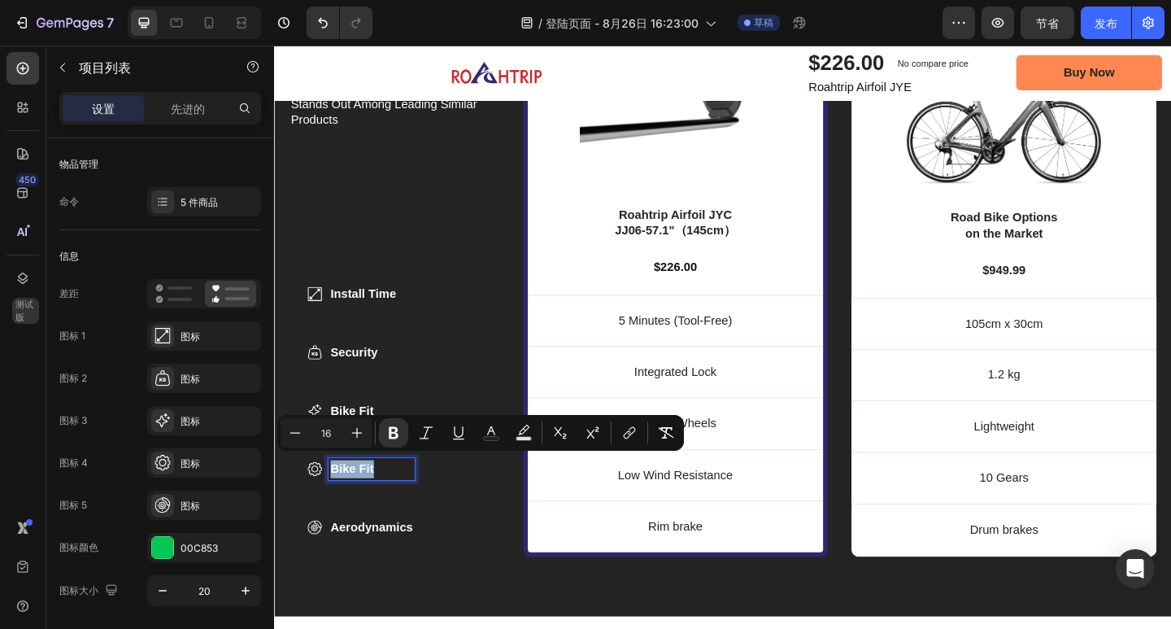
drag, startPoint x: 389, startPoint y: 499, endPoint x: 329, endPoint y: 500, distance: 59.4
click at [329, 500] on div "Bike Fit" at bounding box center [368, 506] width 117 height 24
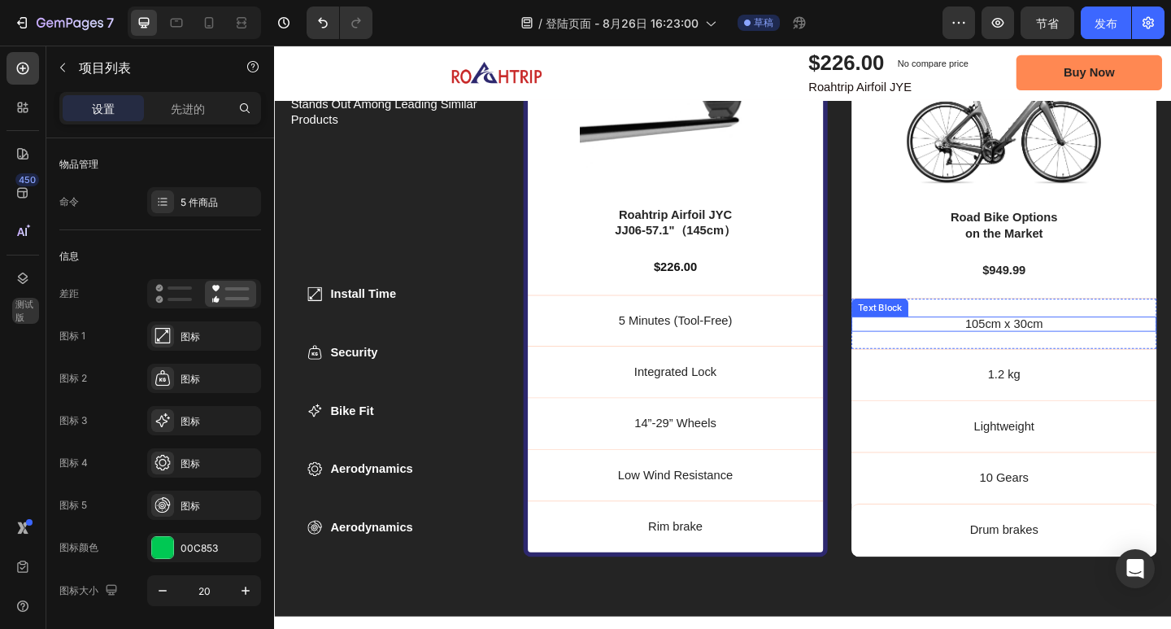
click at [1081, 346] on p "105cm x 30cm" at bounding box center [1068, 349] width 332 height 17
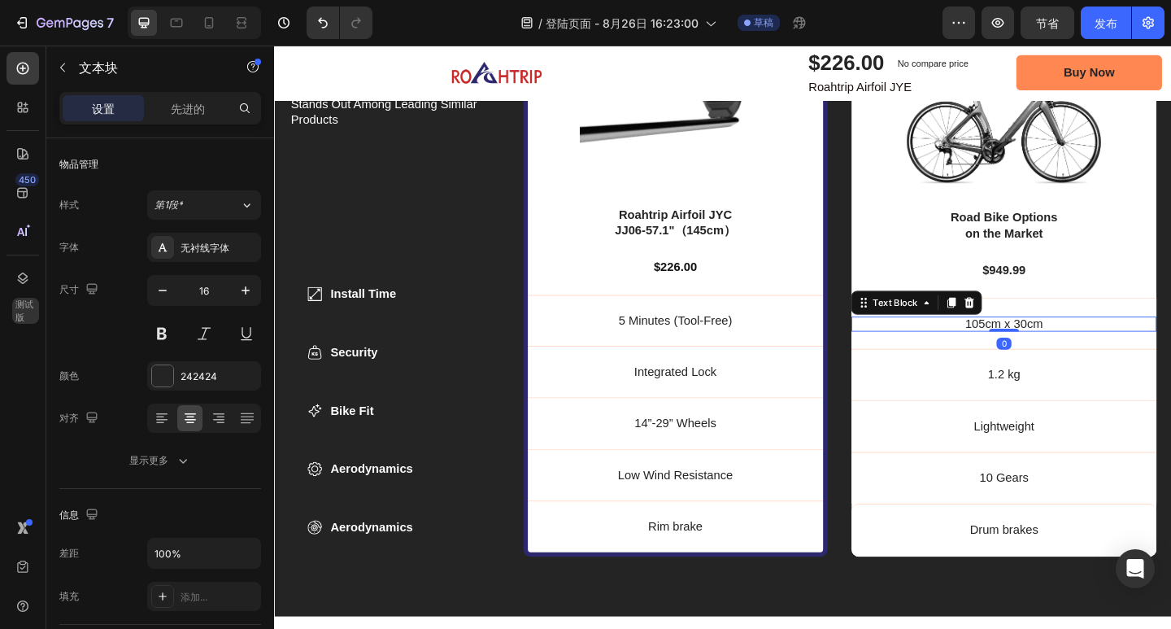
click at [1104, 342] on p "105cm x 30cm" at bounding box center [1068, 349] width 332 height 17
click at [1064, 344] on p "105cm x 30cm15+ Minutes" at bounding box center [1068, 349] width 332 height 17
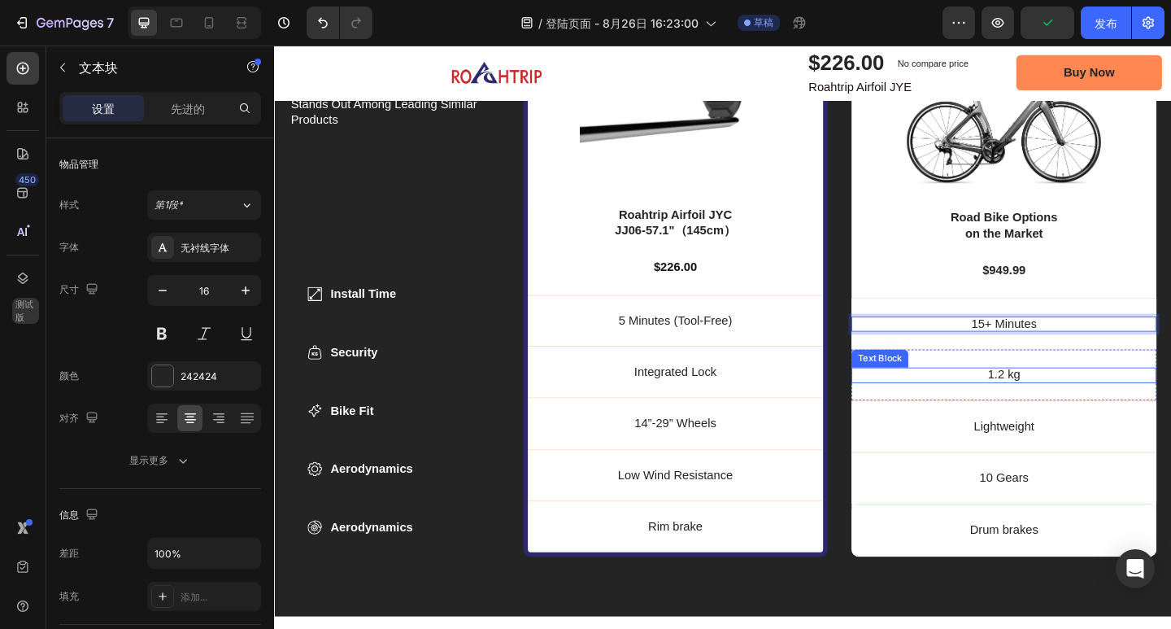
click at [1074, 398] on p "1.2 kg" at bounding box center [1068, 404] width 332 height 17
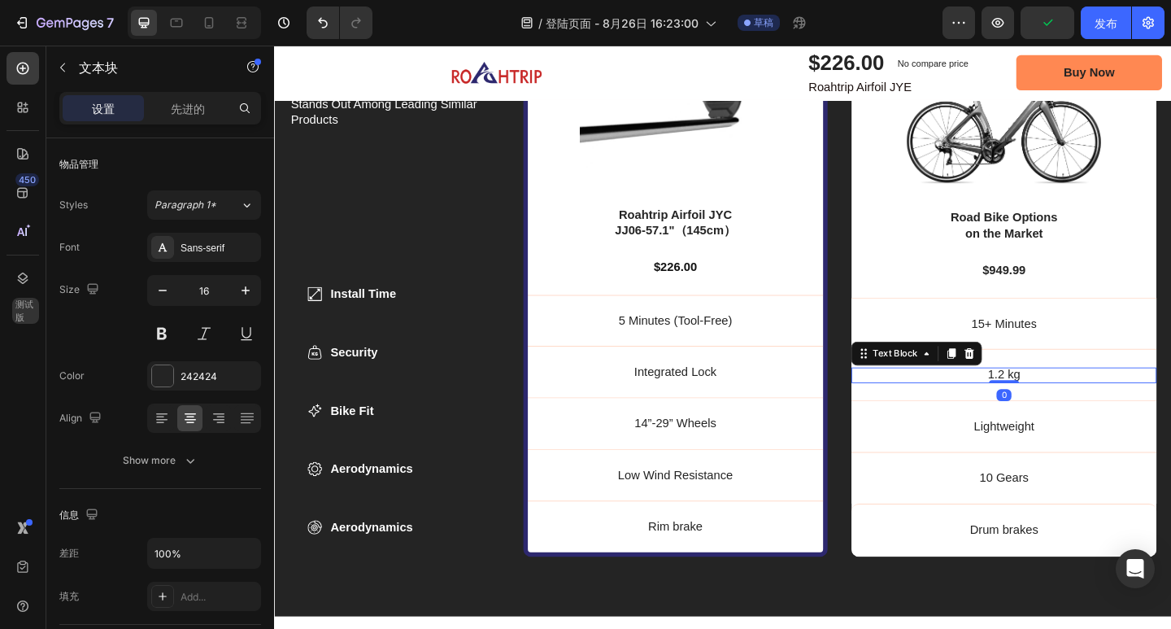
click at [1074, 400] on p "1.2 kg" at bounding box center [1068, 404] width 332 height 17
click at [1043, 401] on p "1.2 kgBasic Lock" at bounding box center [1068, 404] width 332 height 17
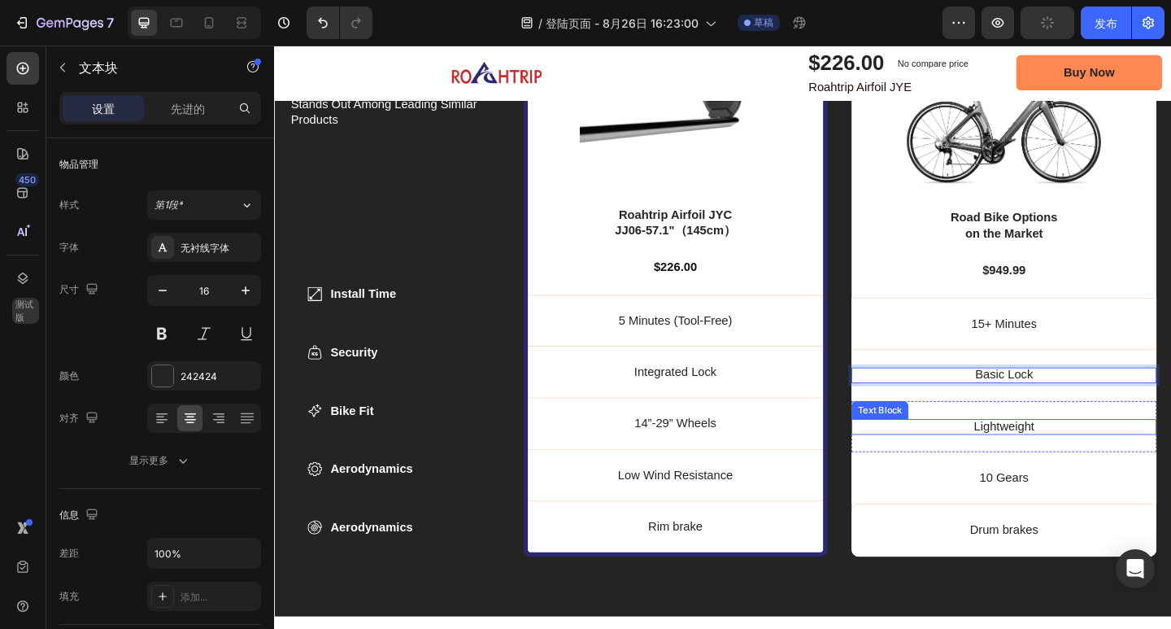
click at [1094, 453] on p "Lightweight" at bounding box center [1068, 460] width 332 height 17
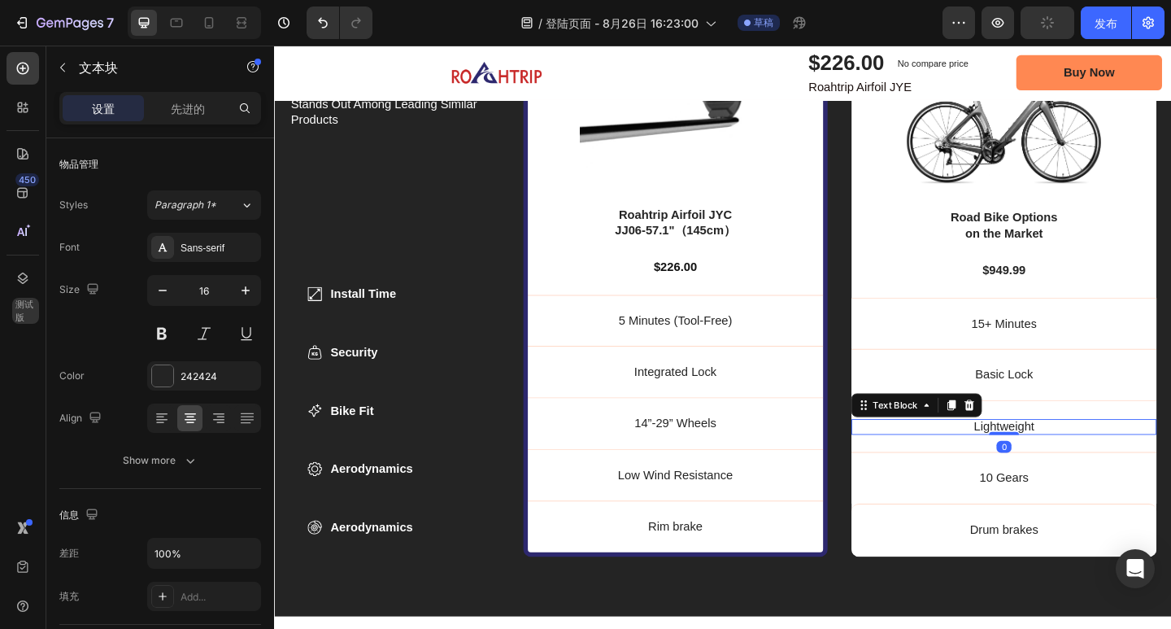
click at [1092, 455] on p "Lightweight" at bounding box center [1068, 460] width 332 height 17
click at [1068, 457] on p "Lightweight20”-27”" at bounding box center [1068, 460] width 332 height 17
click at [1065, 456] on p "Lightweight20”-27”" at bounding box center [1068, 460] width 332 height 17
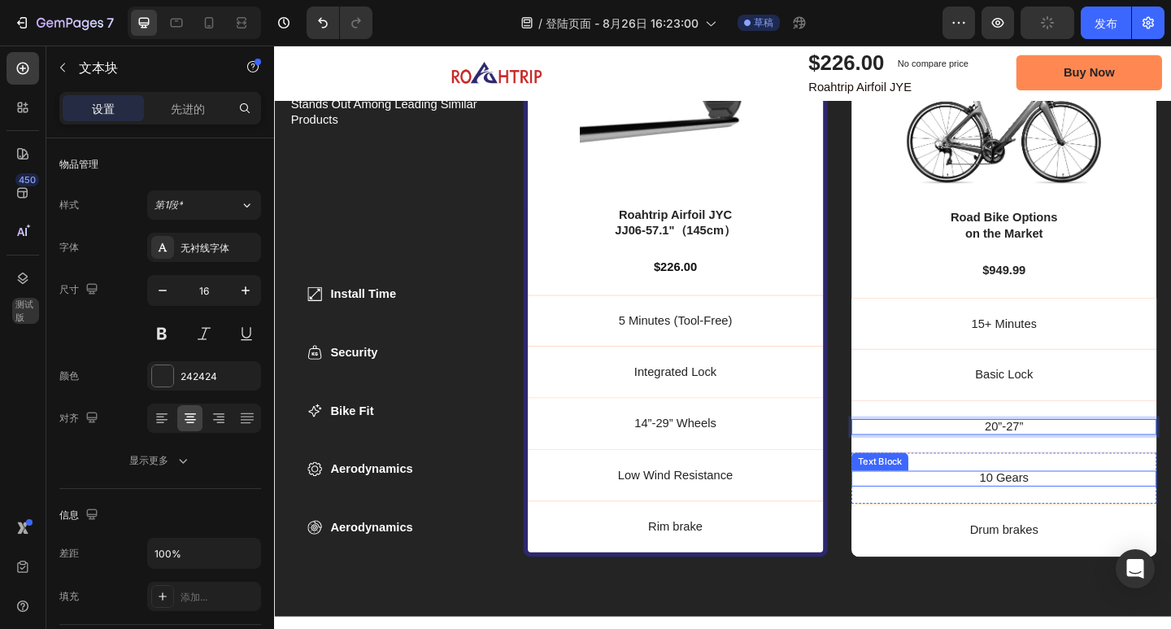
click at [1087, 509] on p "10 Gears" at bounding box center [1068, 516] width 332 height 17
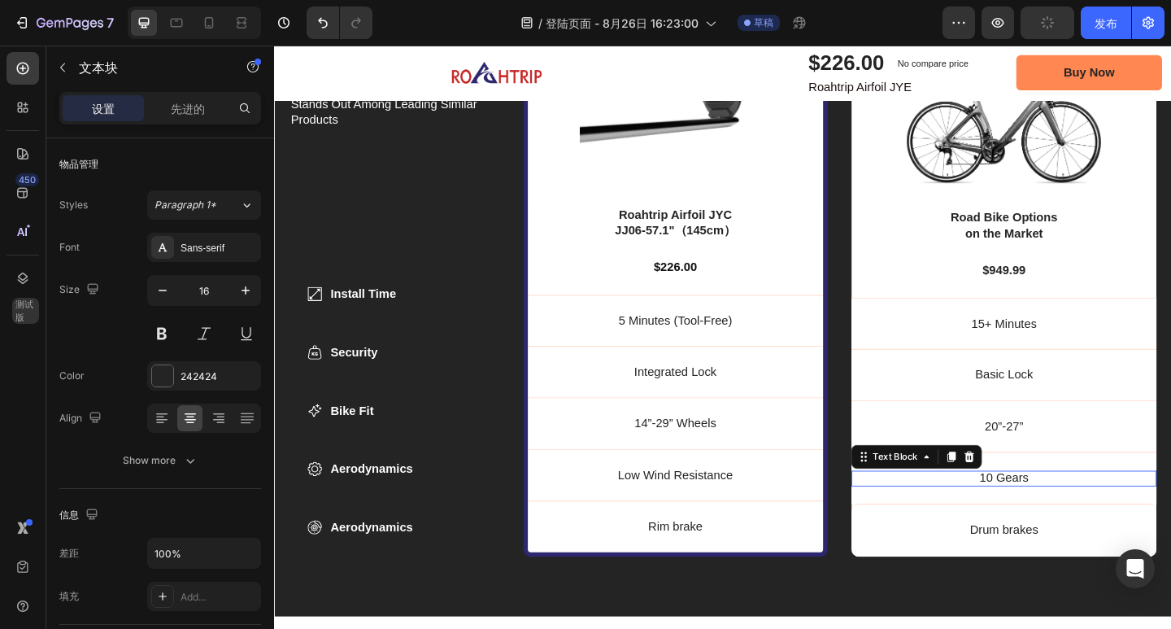
click at [1083, 511] on p "10 Gears" at bounding box center [1068, 516] width 332 height 17
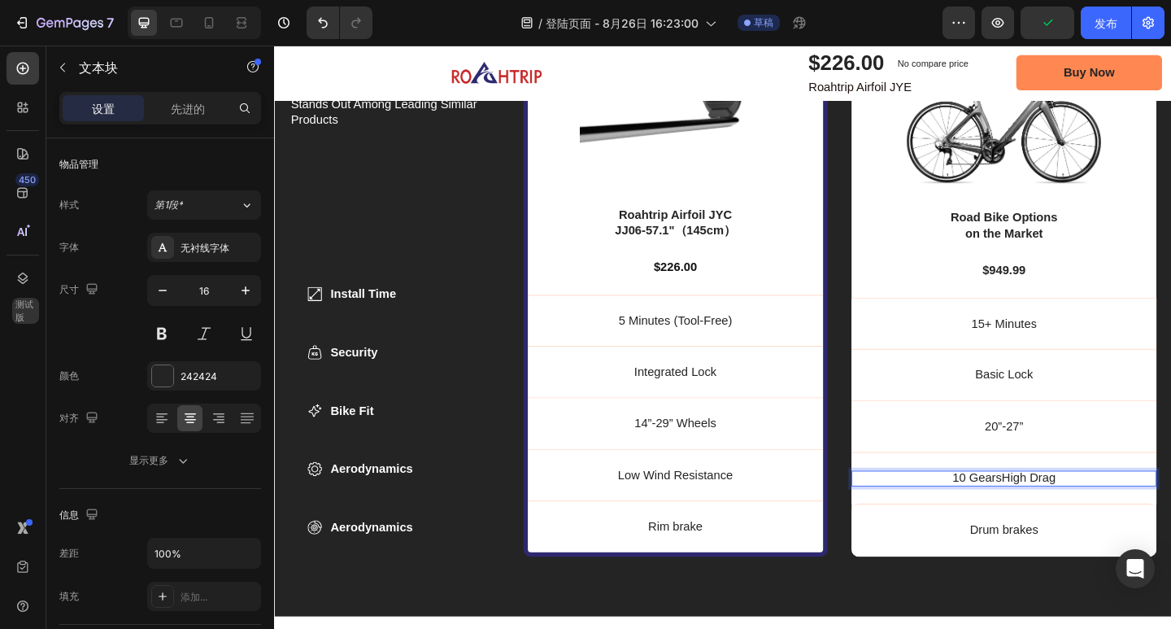
click at [1056, 512] on p "10 GearsHigh Drag" at bounding box center [1068, 516] width 332 height 17
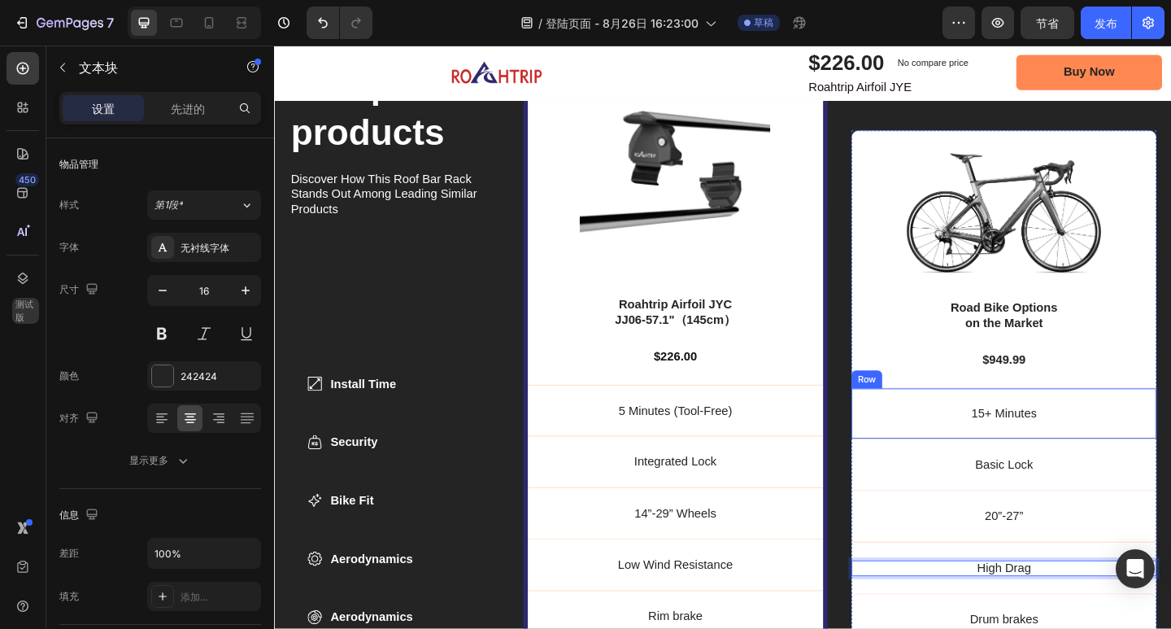
scroll to position [5161, 0]
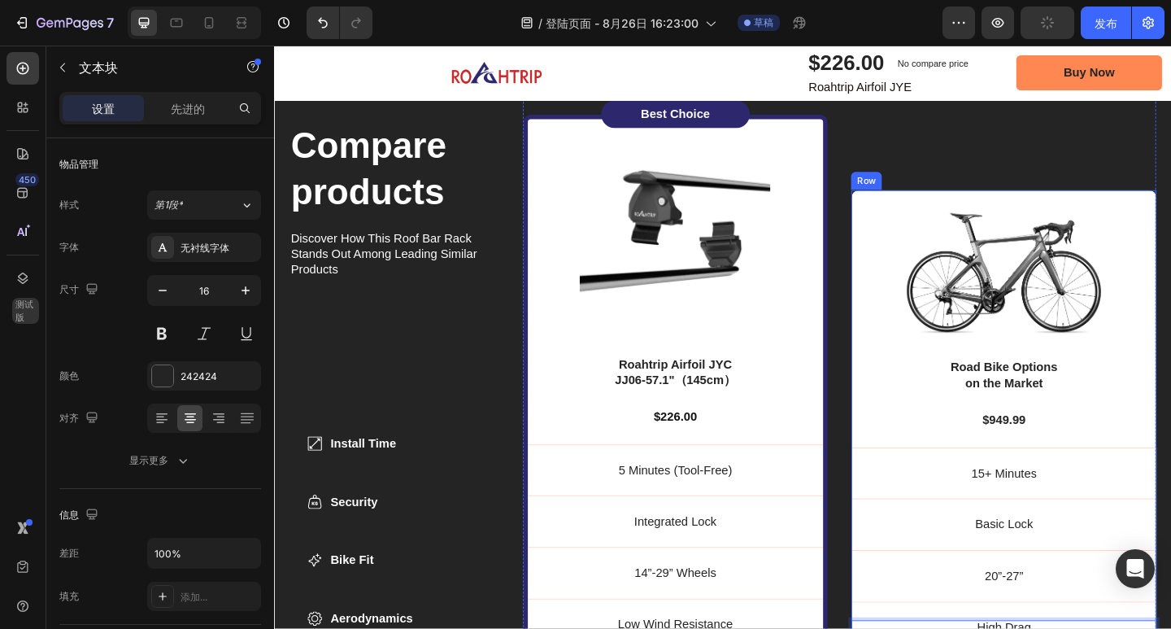
click at [1082, 397] on div "Road Bike Options on the Market" at bounding box center [1068, 404] width 146 height 37
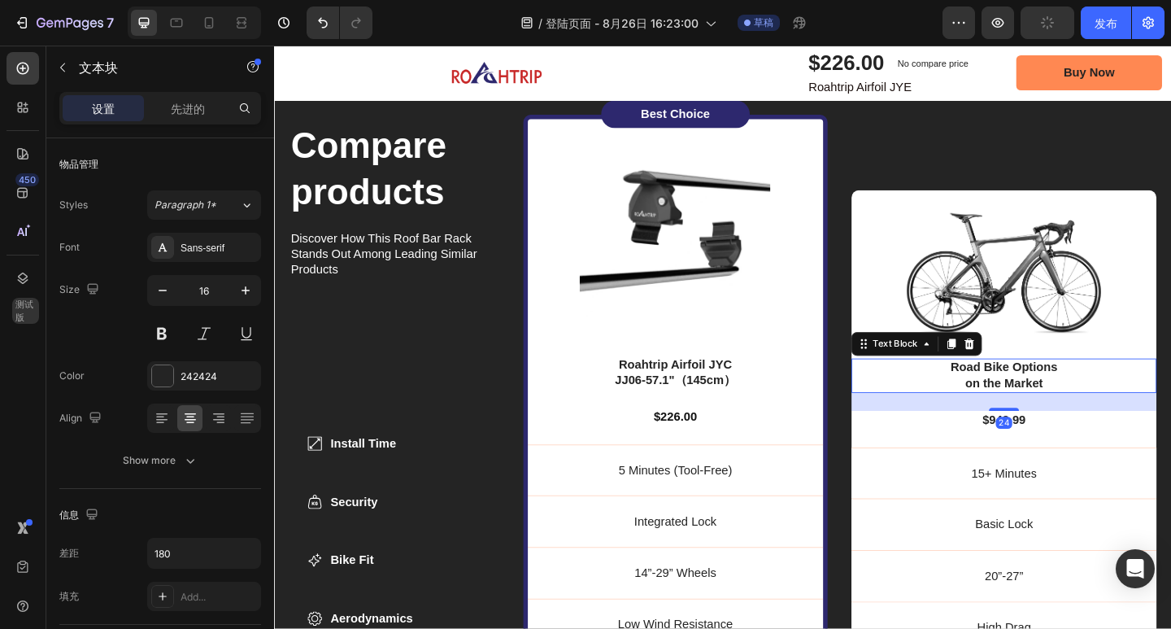
click at [1102, 407] on p "on the Market" at bounding box center [1067, 413] width 143 height 17
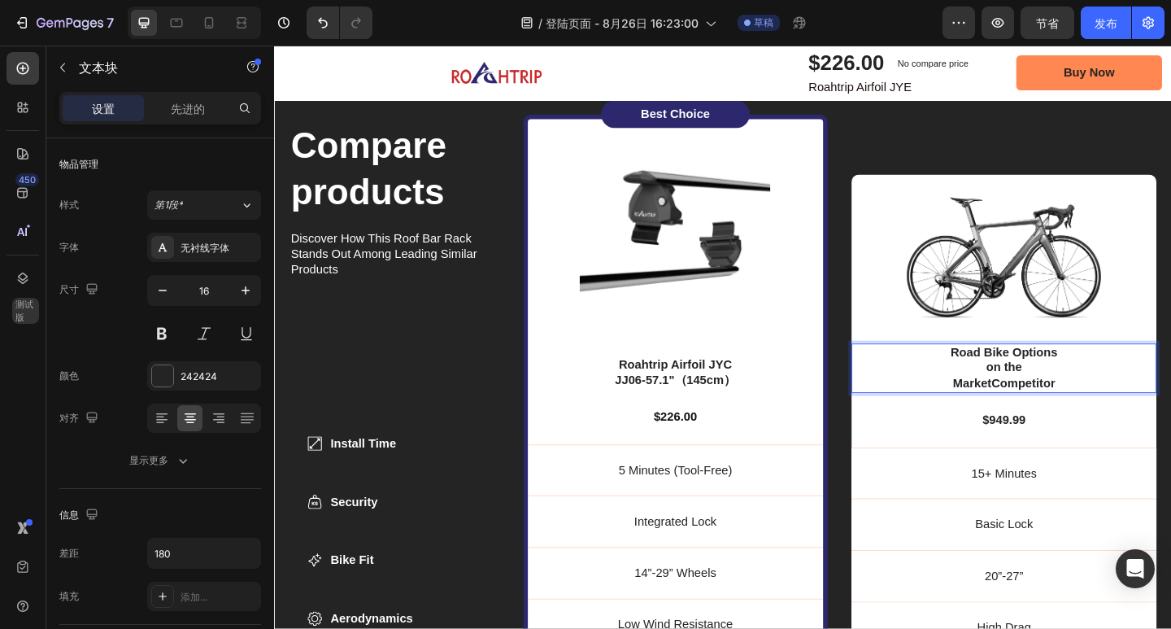
click at [1047, 409] on p "on the MarketCompetitor" at bounding box center [1067, 405] width 143 height 34
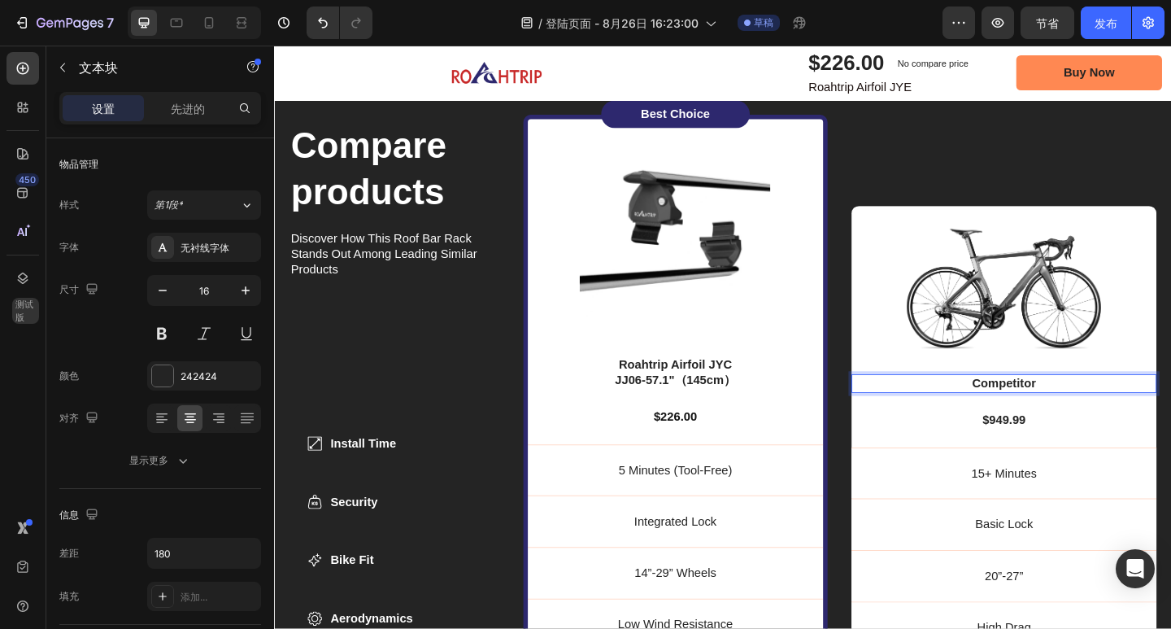
click at [1105, 405] on p "Competitor" at bounding box center [1067, 413] width 143 height 17
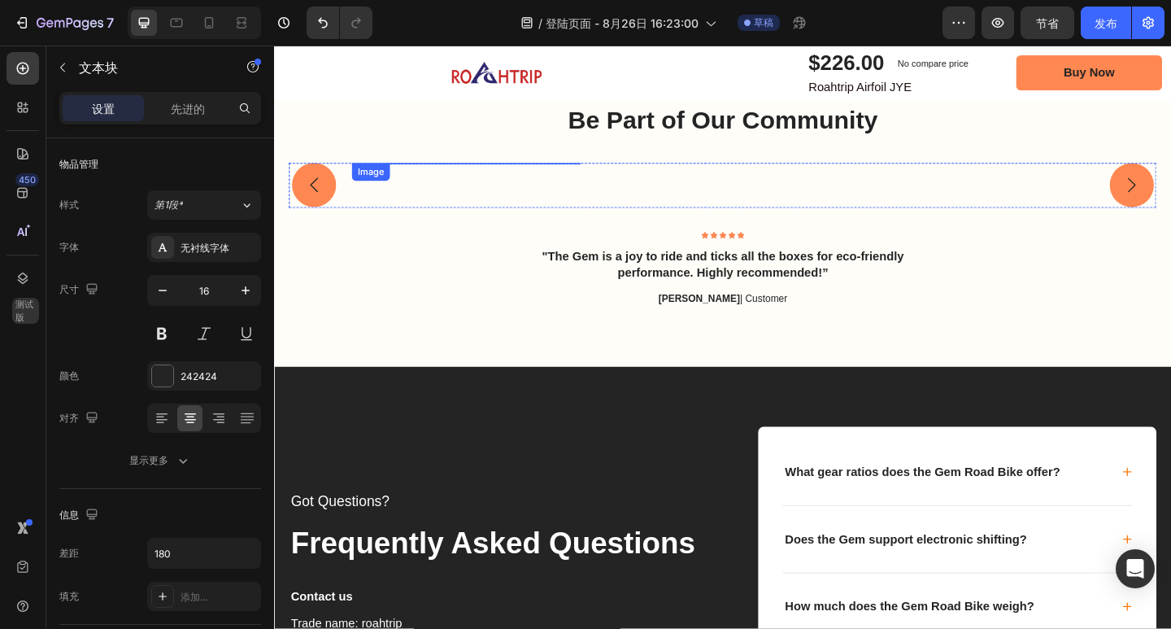
scroll to position [6055, 0]
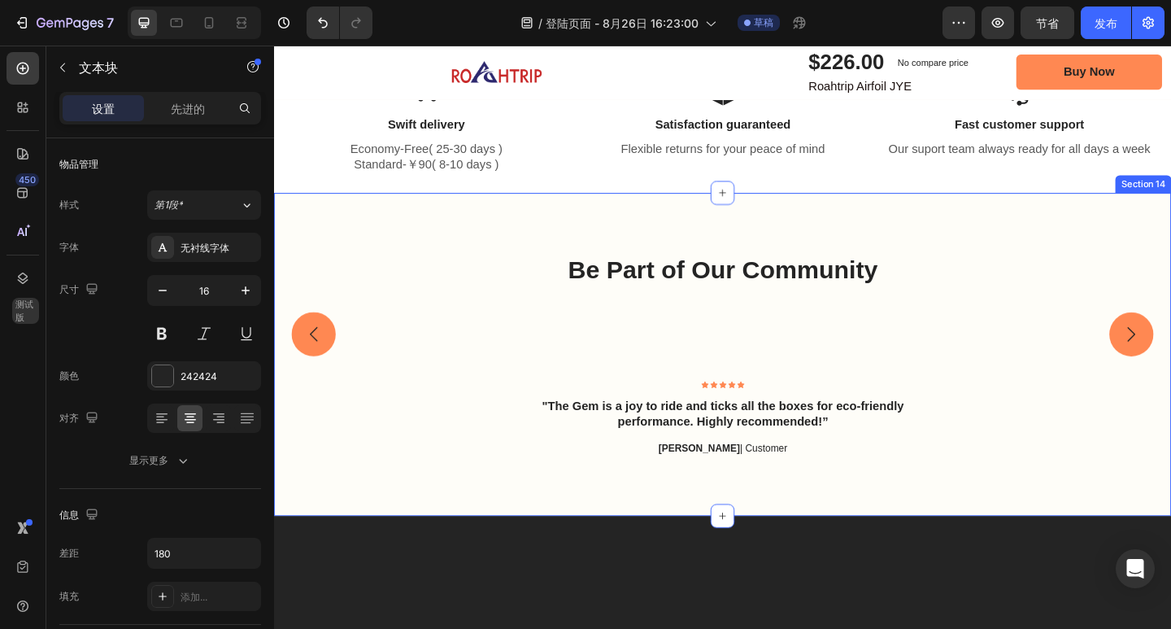
click at [433, 242] on div "Be Part of Our Community Heading Image Image Image Carousel Row Icon Icon Icon …" at bounding box center [762, 382] width 976 height 351
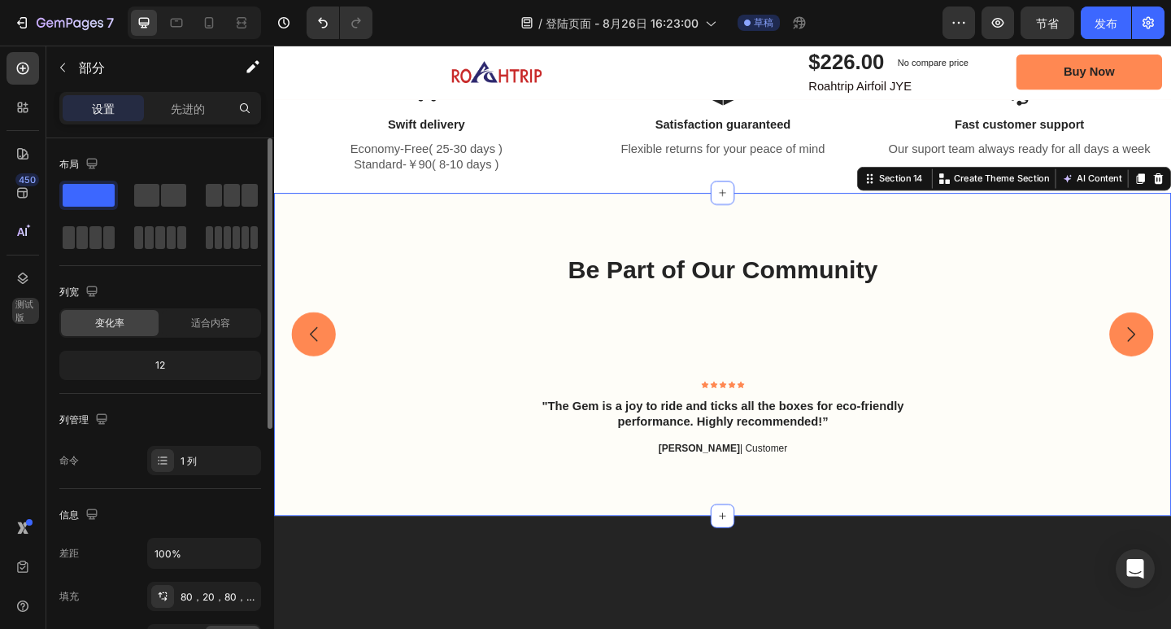
scroll to position [163, 0]
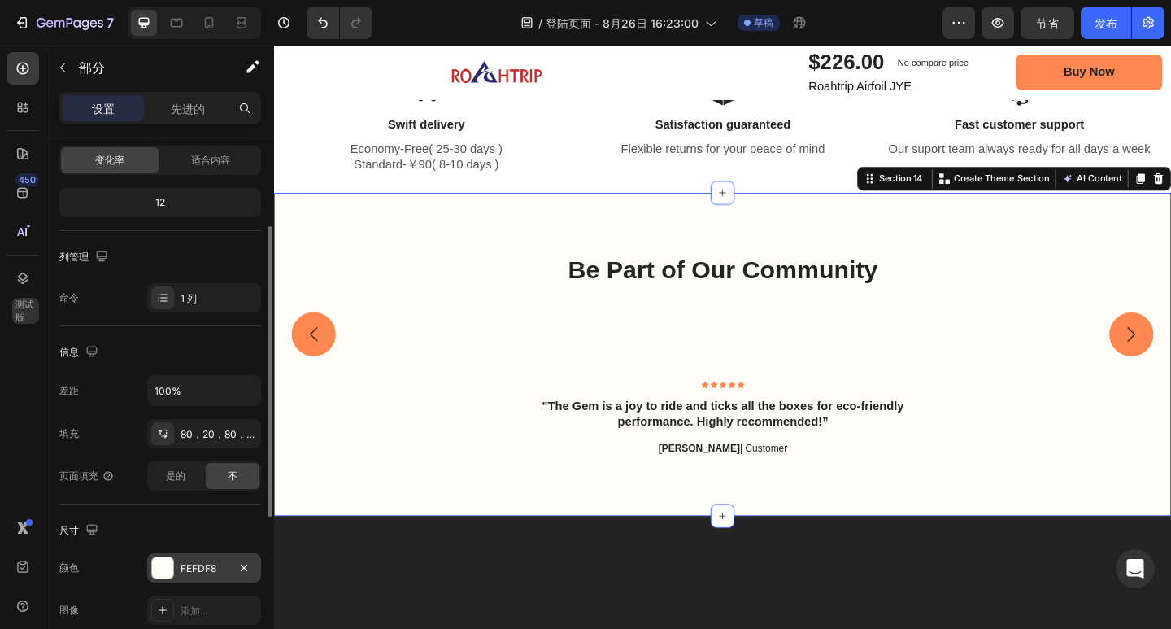
click at [193, 566] on font "FEFDF8" at bounding box center [199, 568] width 36 height 12
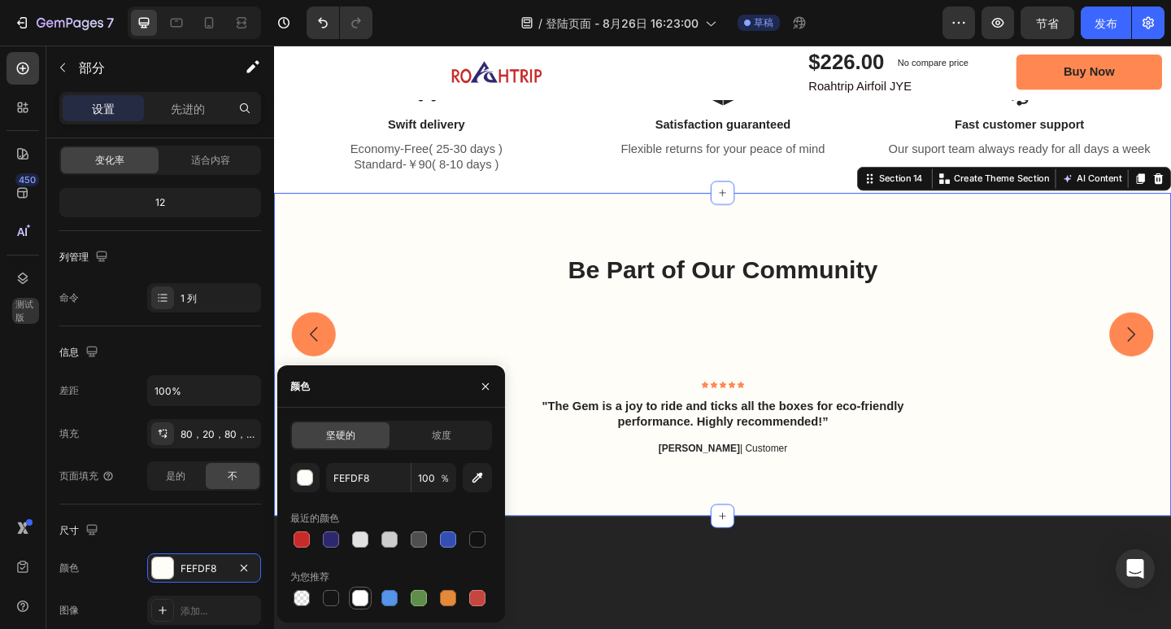
click at [364, 592] on div at bounding box center [360, 598] width 16 height 16
type input "FFFFFF"
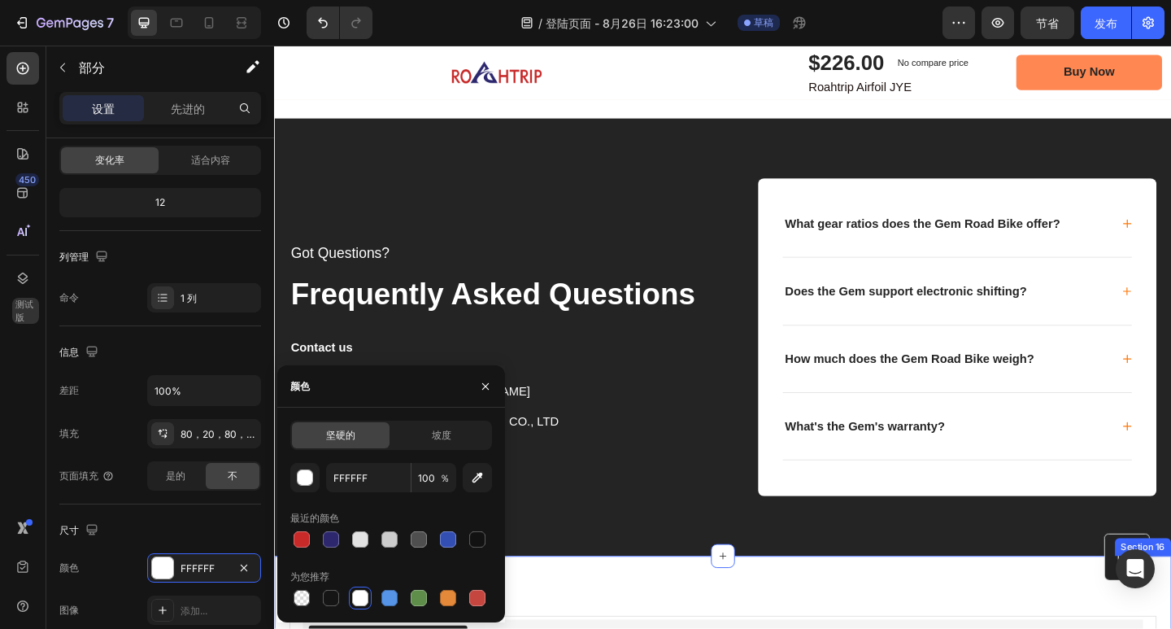
scroll to position [7194, 0]
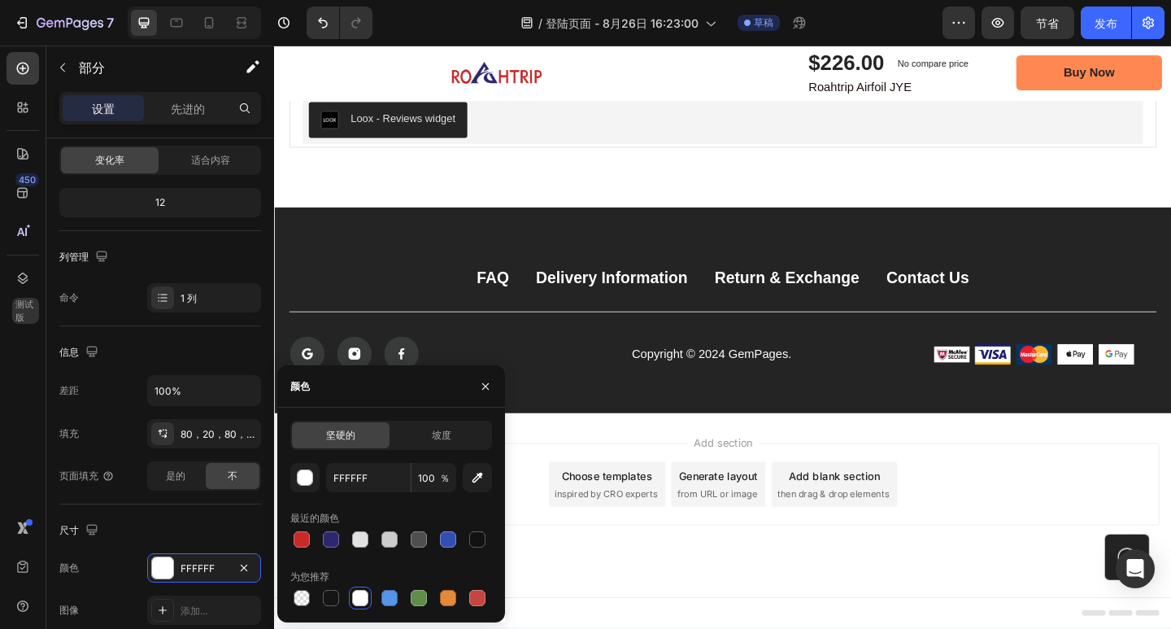
click at [1030, 492] on div "Add section Choose templates inspired by CRO experts Generate layout from URL o…" at bounding box center [762, 522] width 950 height 89
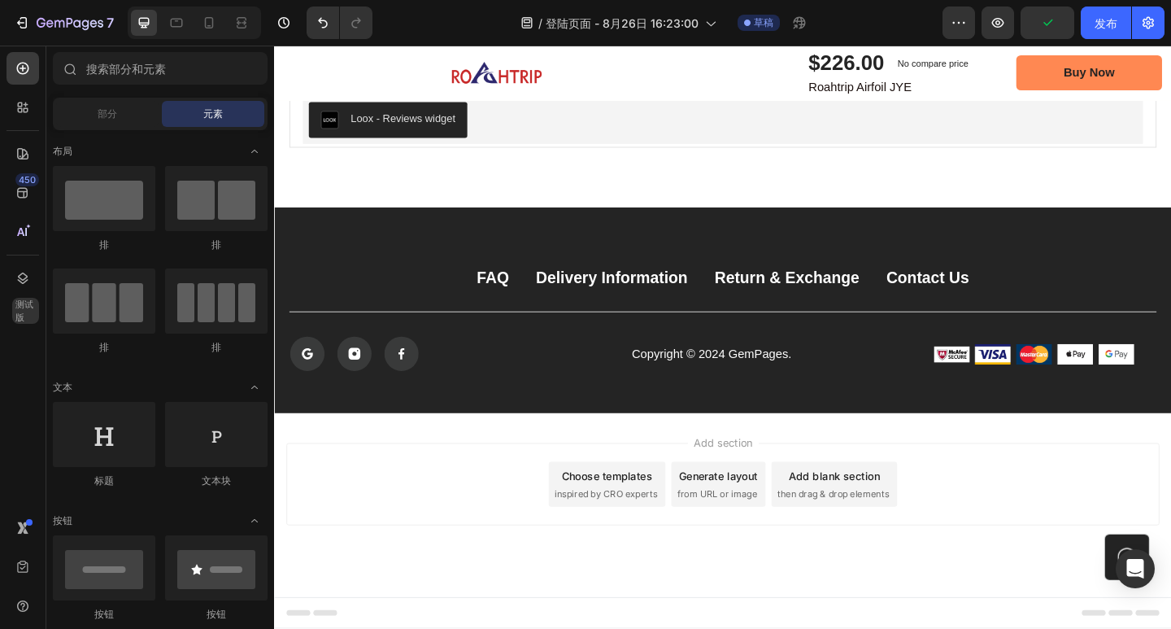
click at [1123, 529] on div "Add section Choose templates inspired by CRO experts Generate layout from URL o…" at bounding box center [762, 522] width 950 height 89
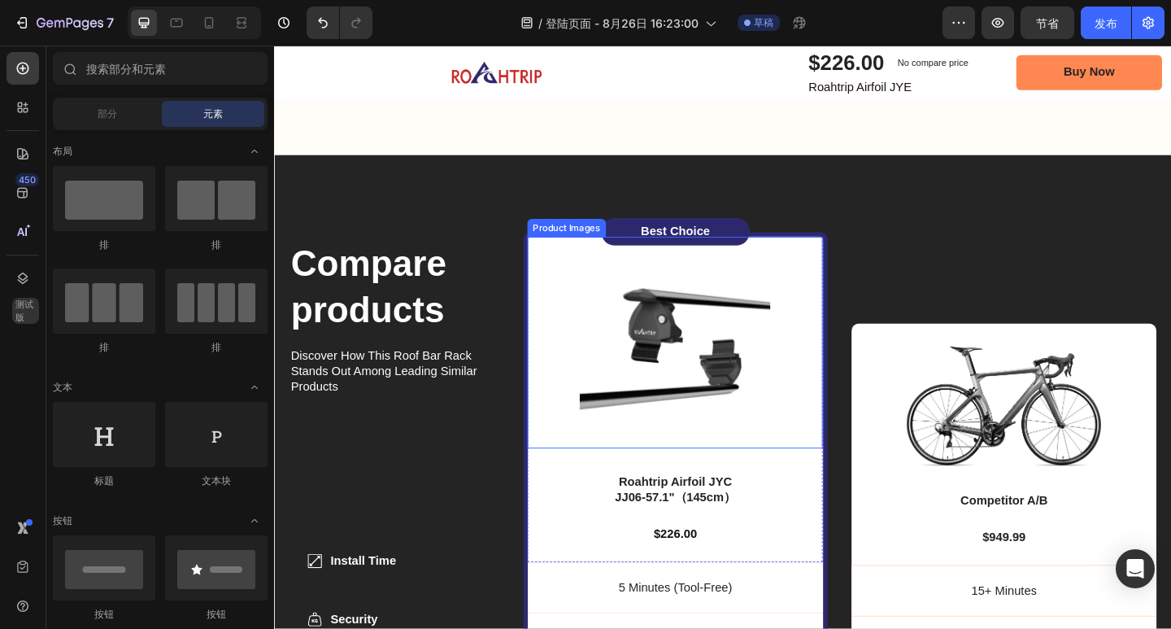
scroll to position [5032, 0]
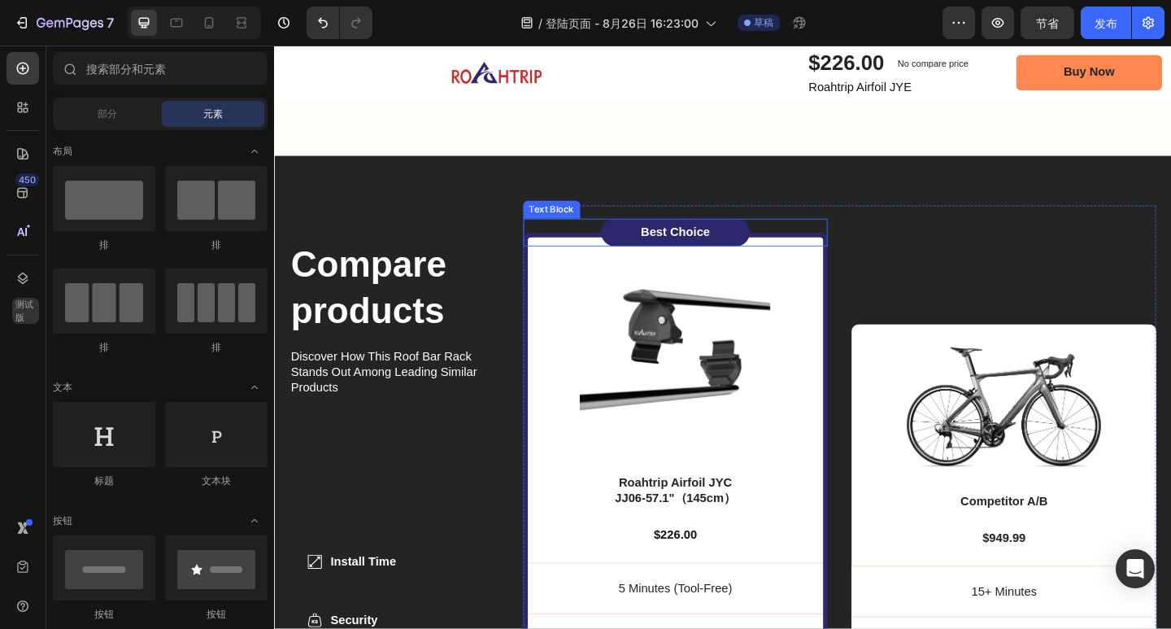
click at [774, 242] on div "Best Choice" at bounding box center [710, 249] width 162 height 30
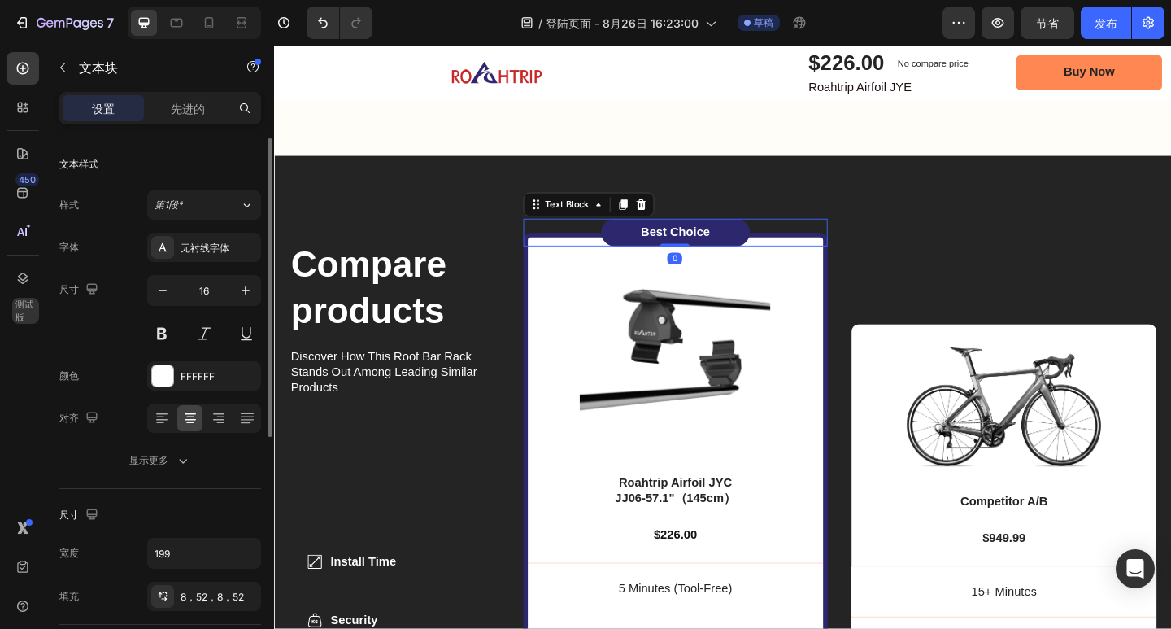
scroll to position [244, 0]
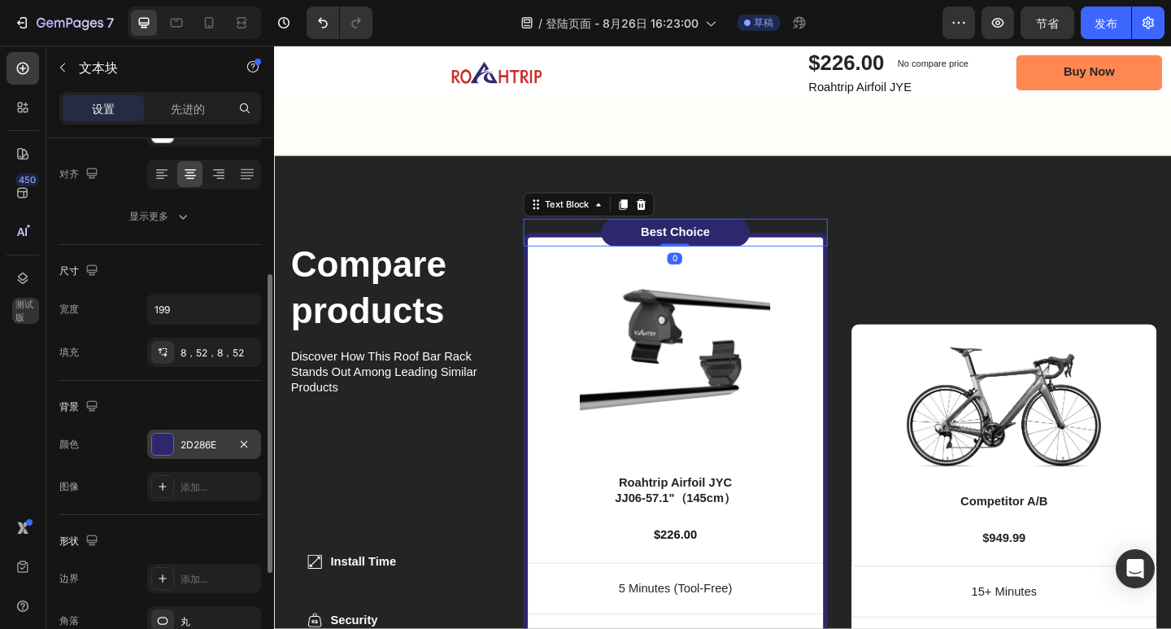
click at [204, 448] on font "2D286E" at bounding box center [199, 444] width 36 height 12
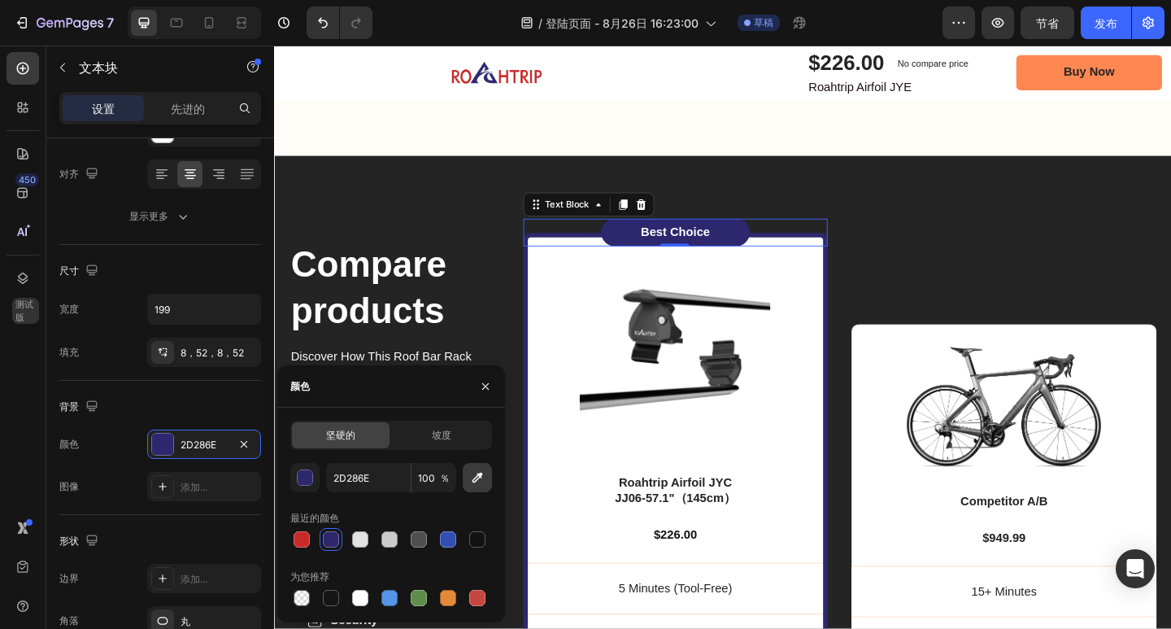
click at [474, 478] on icon "button" at bounding box center [477, 477] width 11 height 11
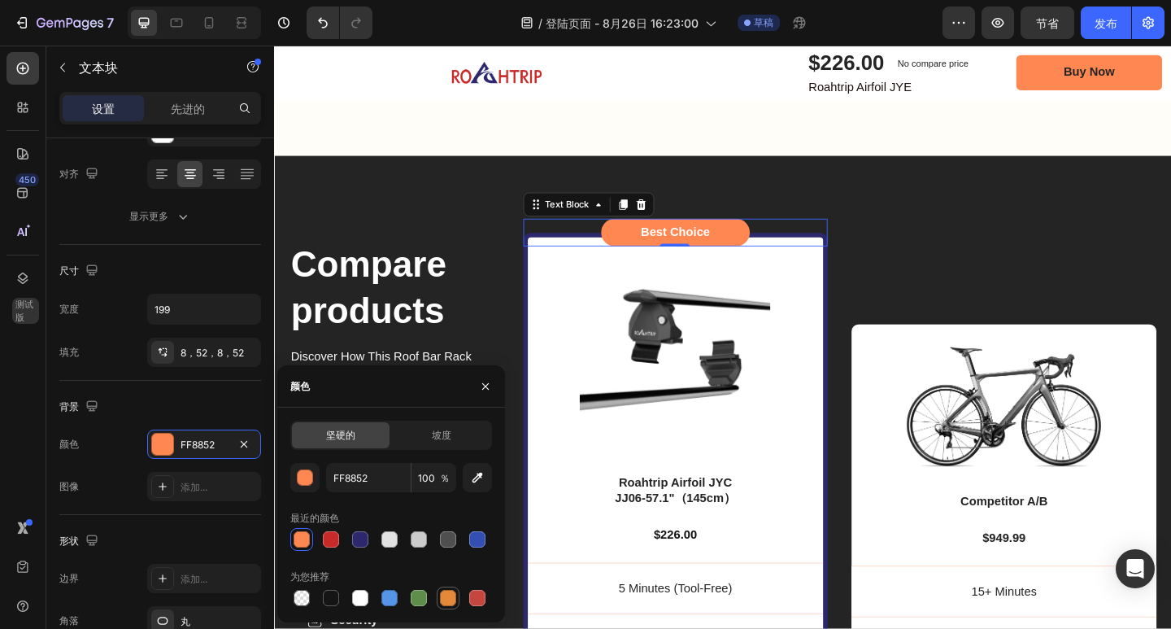
click at [453, 595] on div at bounding box center [448, 598] width 16 height 16
click at [303, 540] on div at bounding box center [302, 539] width 16 height 16
type input "FF8852"
click at [865, 309] on div "Product Images Roahtrip Airfoil JYC JJ06-57.1"（145cm） Product Title $226.00 Pro…" at bounding box center [711, 571] width 332 height 643
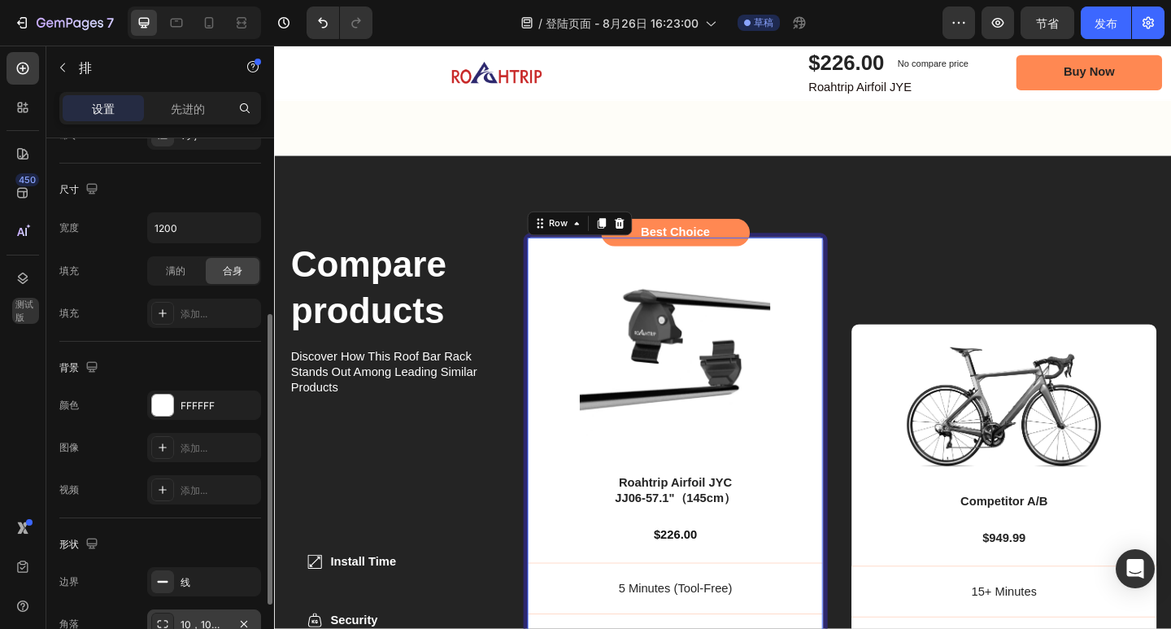
scroll to position [455, 0]
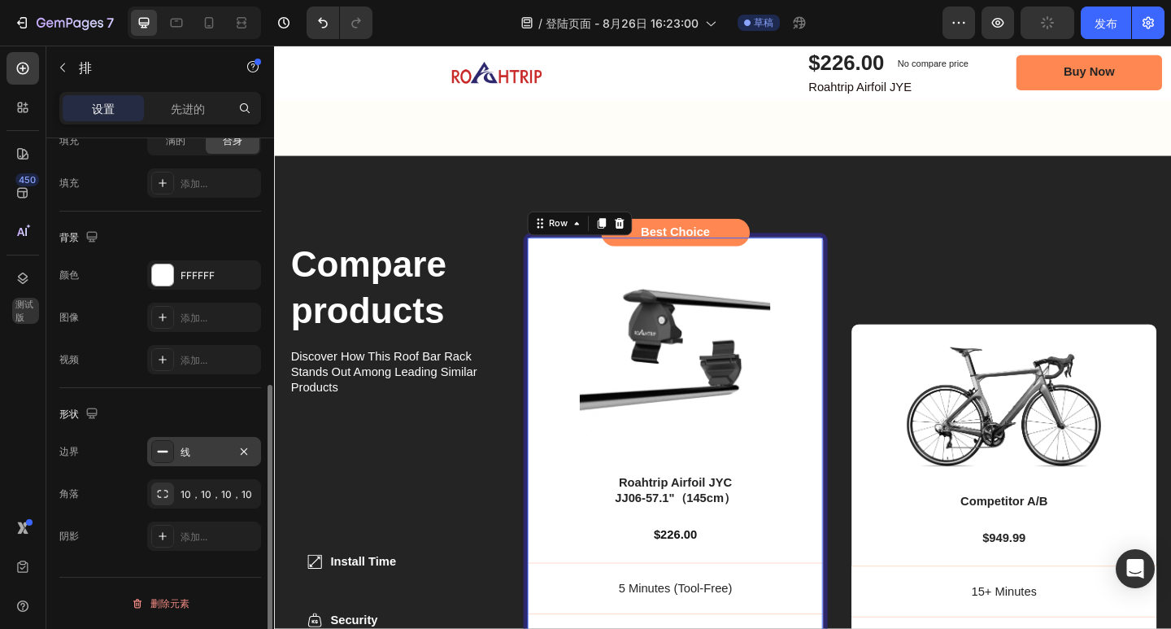
click at [202, 454] on div "线" at bounding box center [204, 452] width 47 height 15
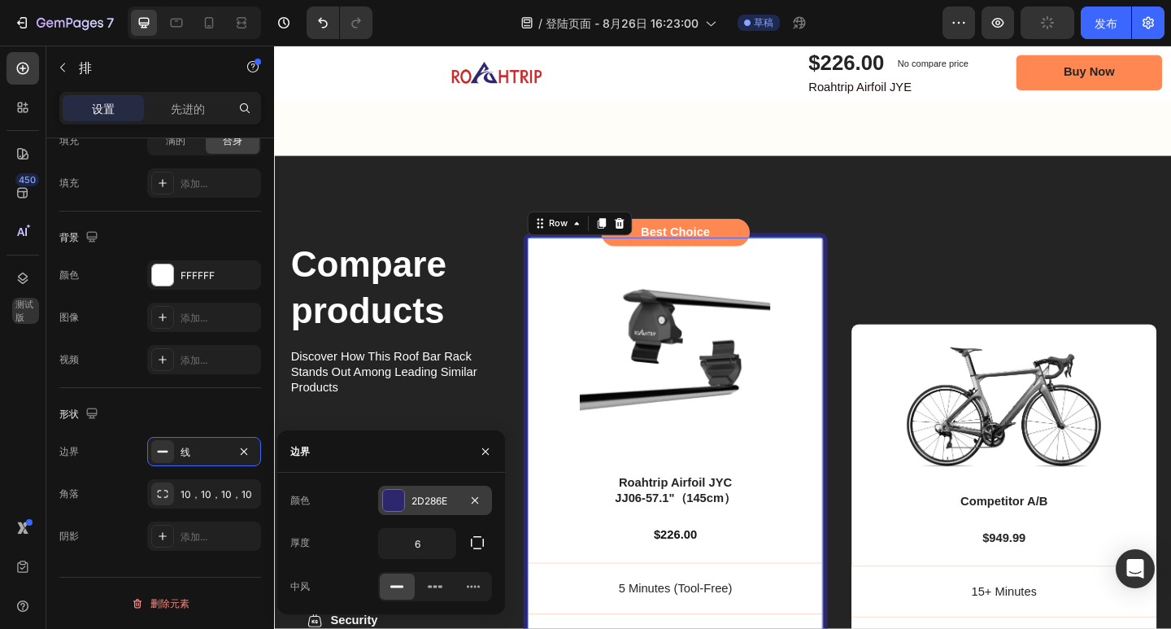
click at [439, 497] on font "2D286E" at bounding box center [430, 500] width 36 height 12
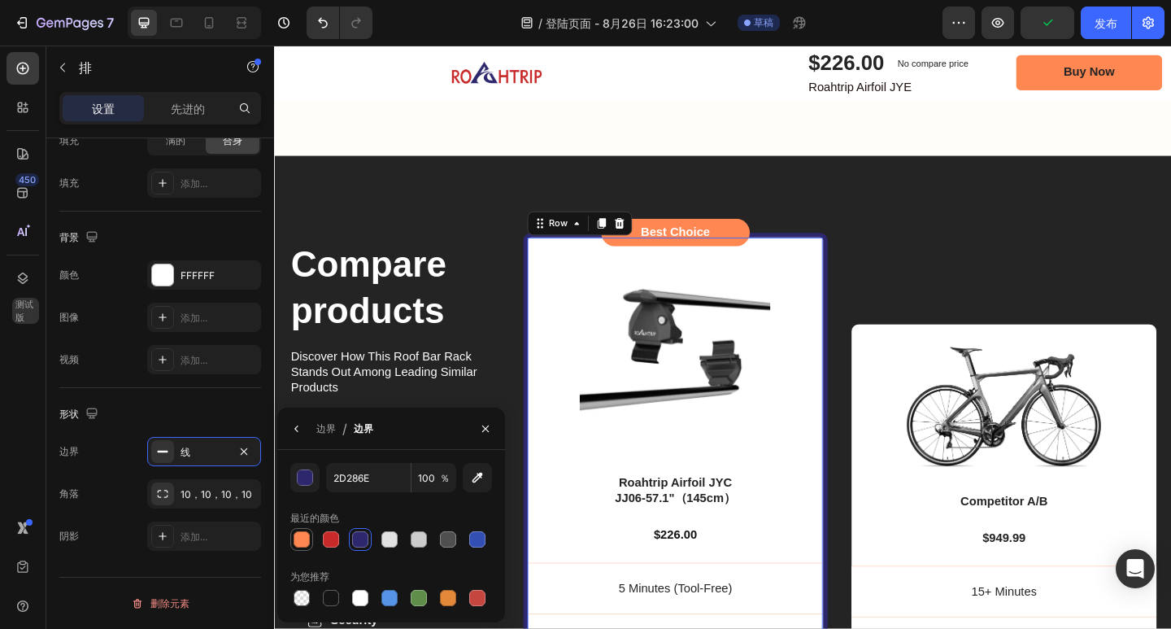
click at [297, 542] on div at bounding box center [302, 539] width 16 height 16
type input "FF8852"
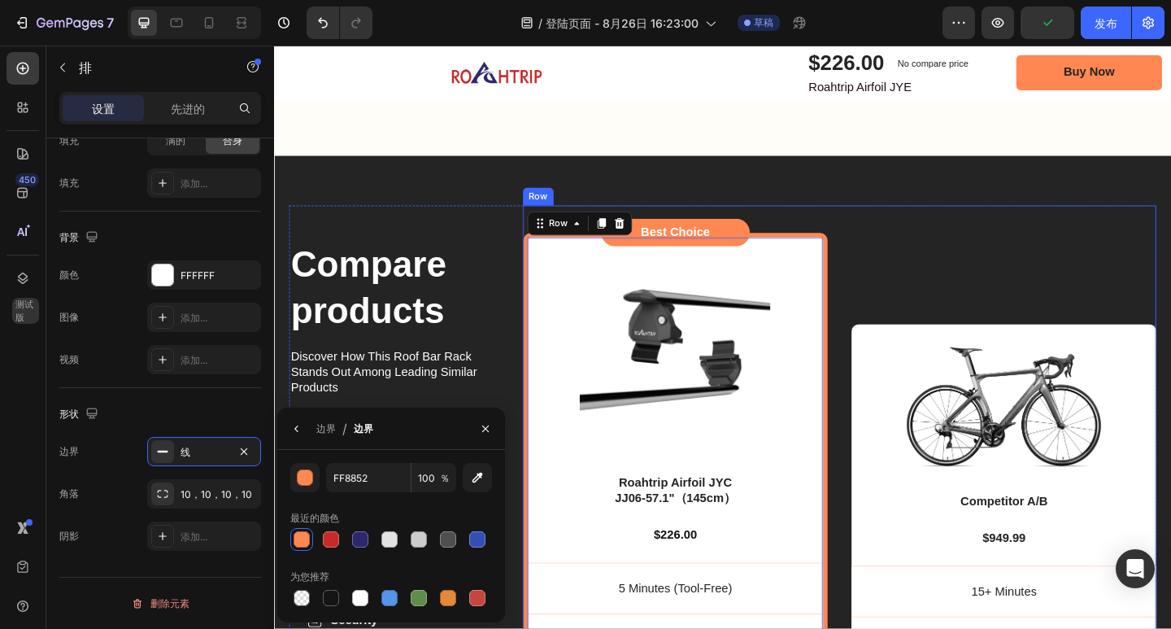
click at [963, 274] on div "Image Competitor A/B Text Block $949.99 Text Block 15+ Minutes Text Block Row B…" at bounding box center [1068, 556] width 332 height 673
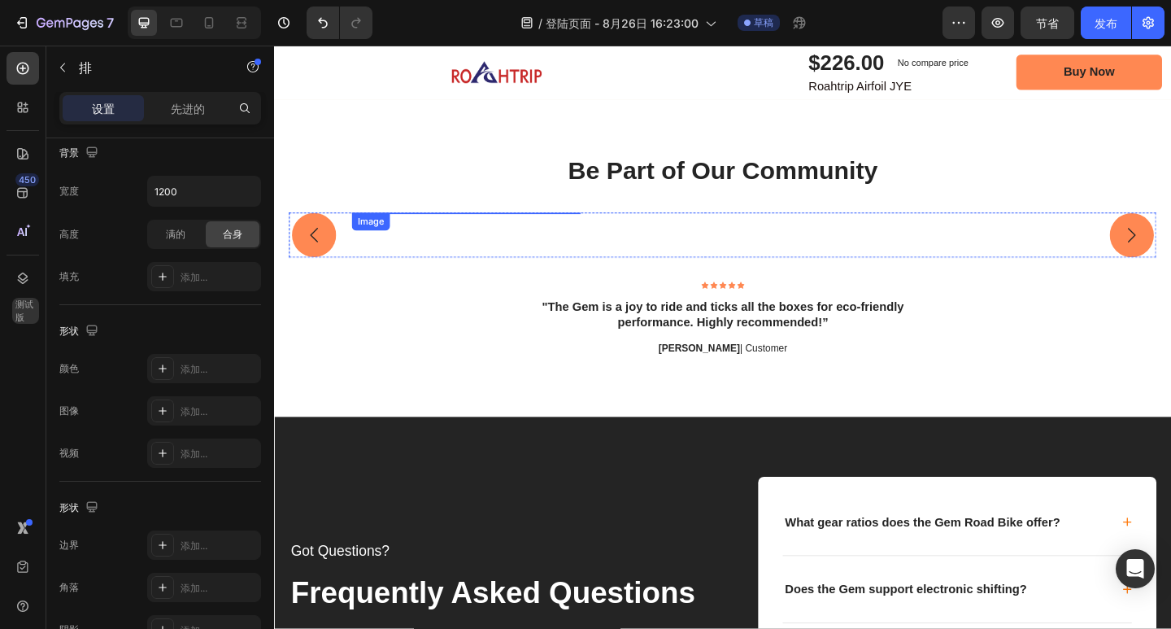
scroll to position [6171, 0]
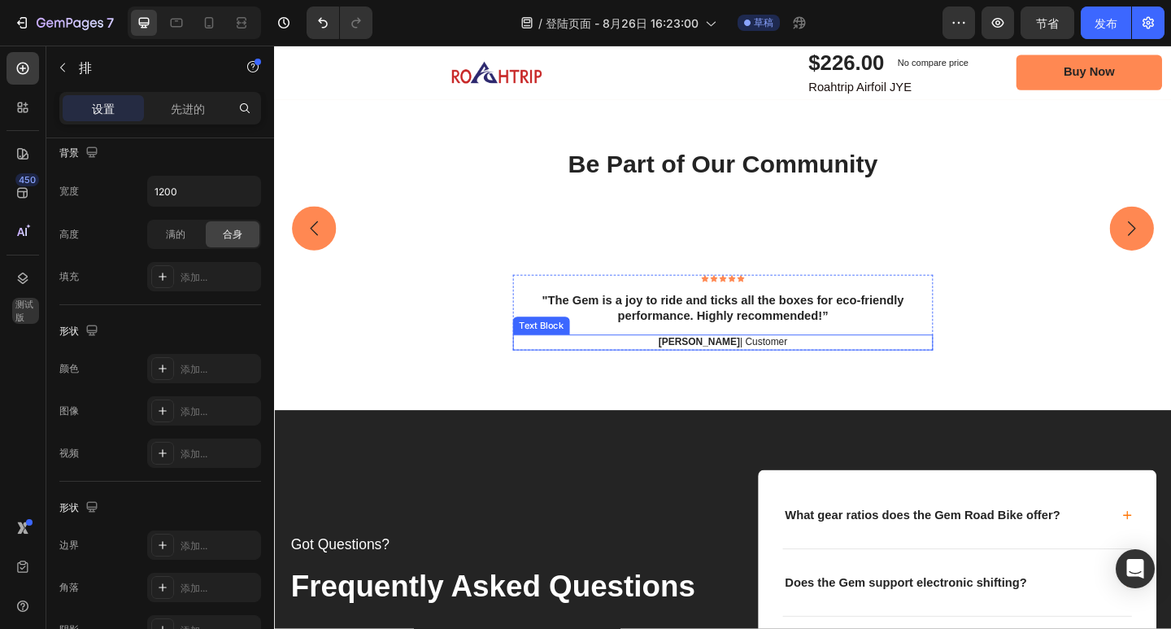
click at [805, 376] on p "Reylo B | Customer" at bounding box center [762, 369] width 454 height 14
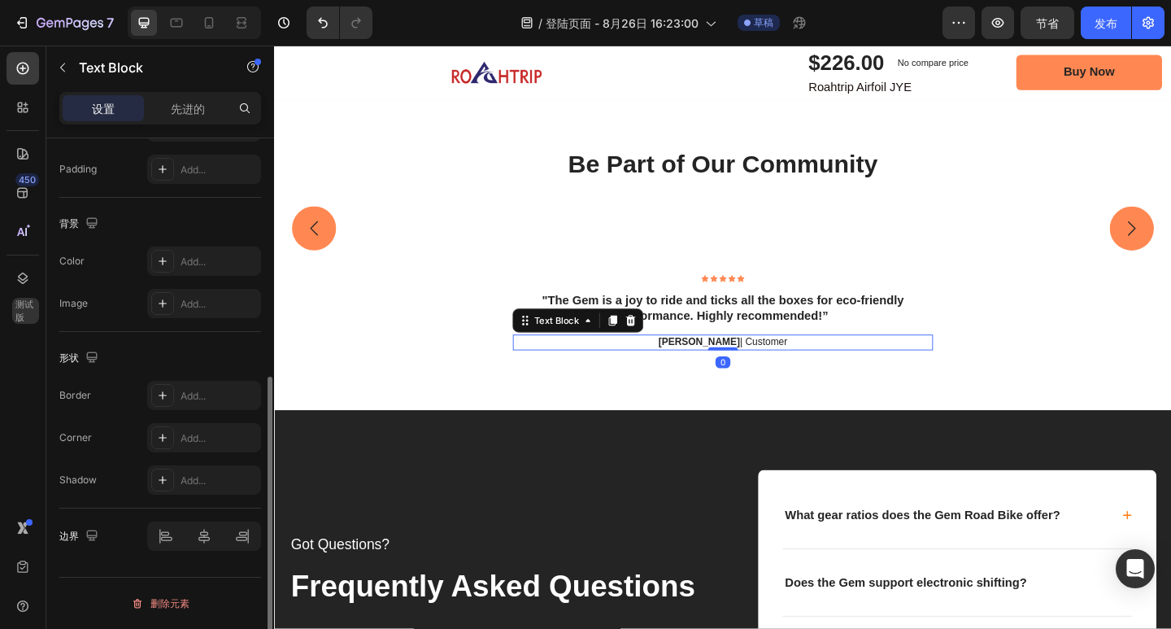
scroll to position [0, 0]
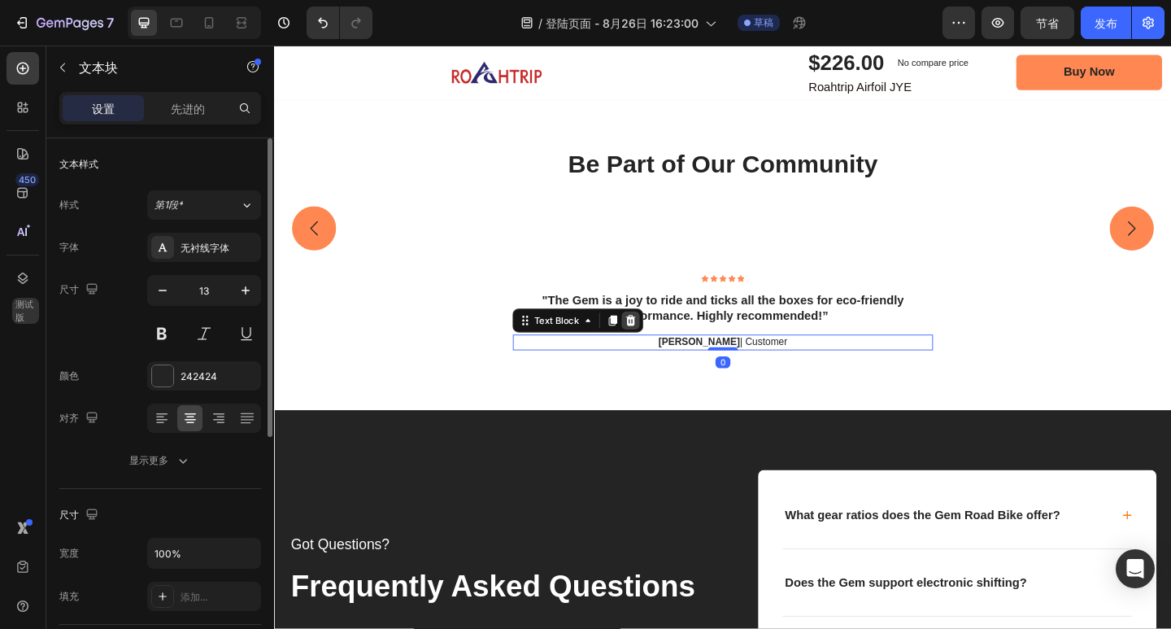
click at [660, 351] on icon at bounding box center [661, 344] width 13 height 13
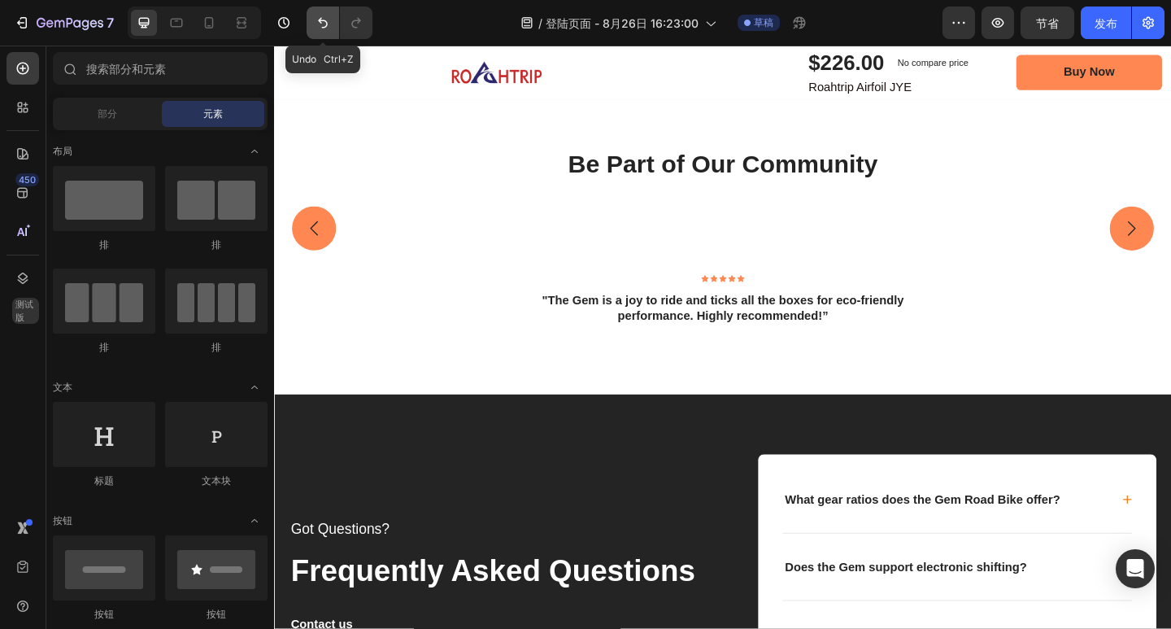
click at [328, 29] on icon "撤消/重做" at bounding box center [323, 23] width 16 height 16
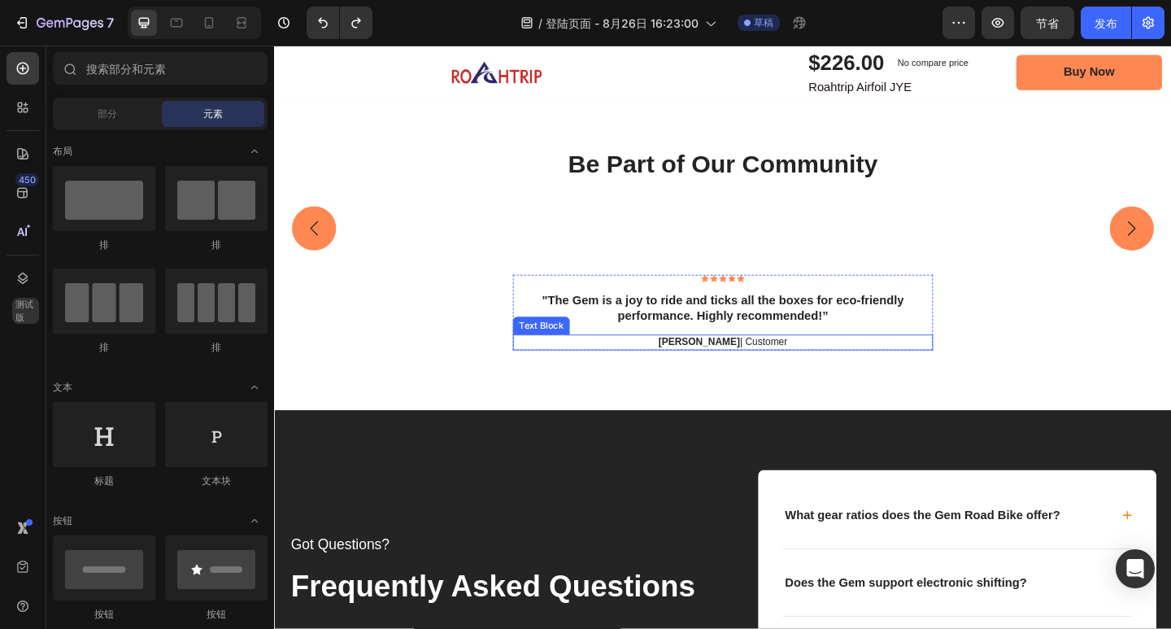
click at [761, 376] on p "Reylo B | Customer" at bounding box center [762, 369] width 454 height 14
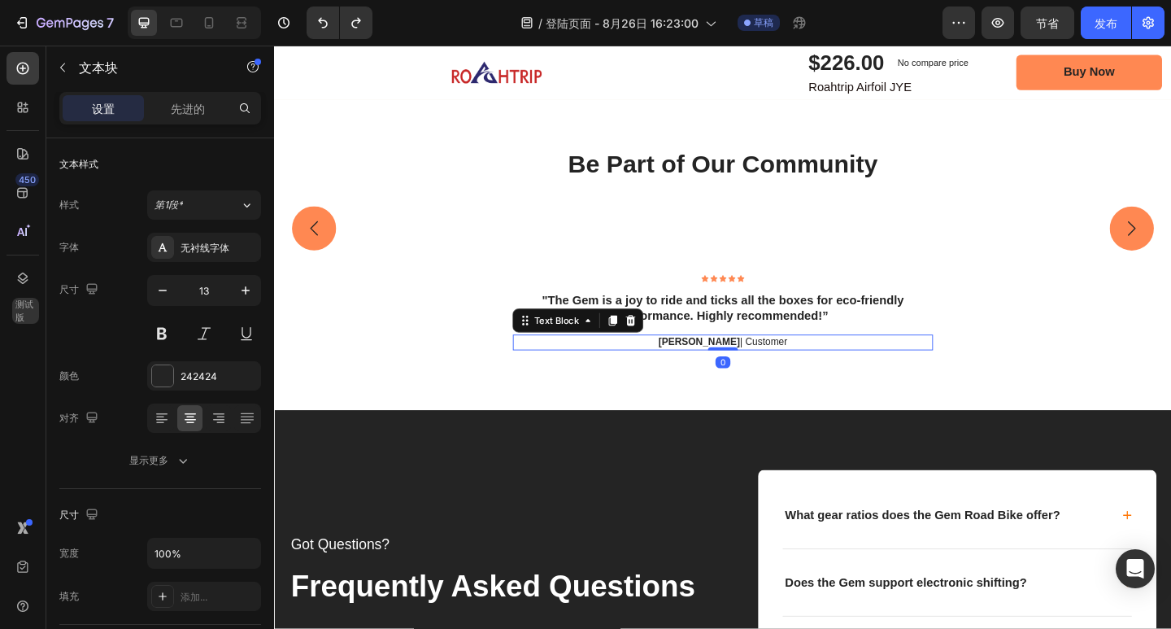
click at [799, 376] on p "Reylo B | Customer" at bounding box center [762, 369] width 454 height 14
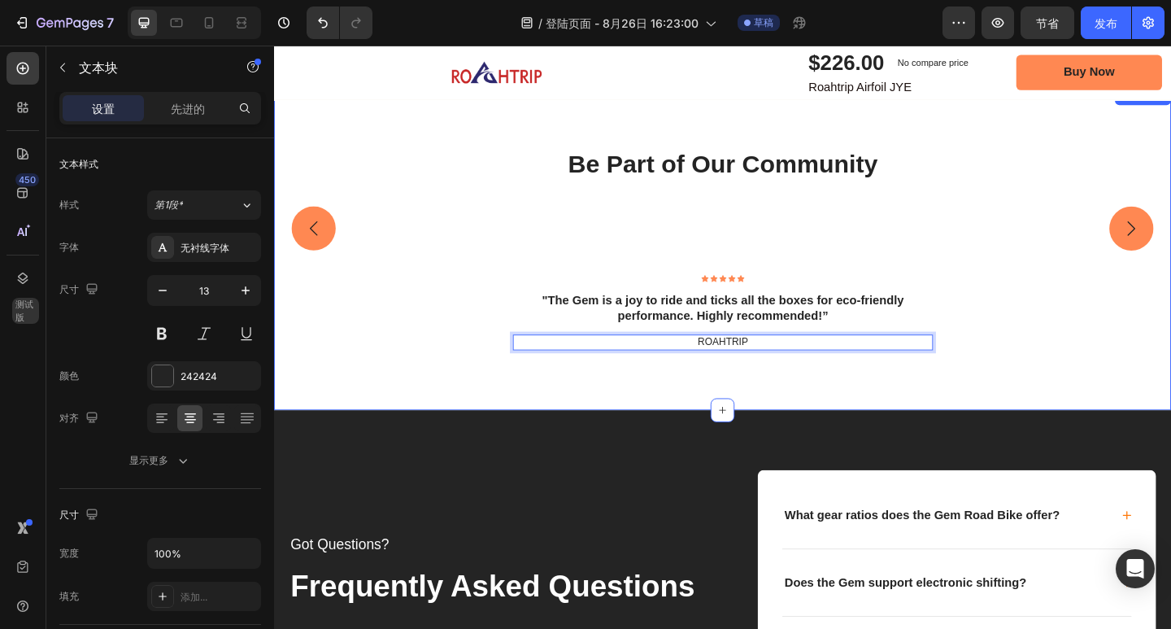
click at [1086, 377] on div "Be Part of Our Community Heading Image Image Image Carousel Row Icon Icon Icon …" at bounding box center [761, 266] width 943 height 220
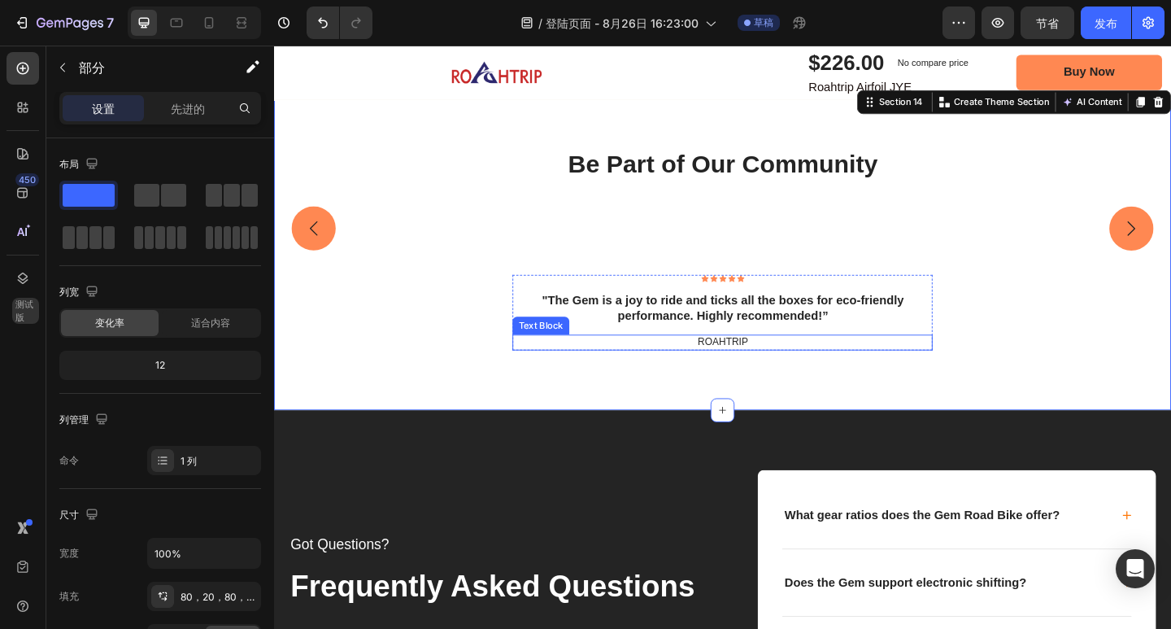
click at [790, 376] on p "ROAHTRIP" at bounding box center [762, 369] width 454 height 14
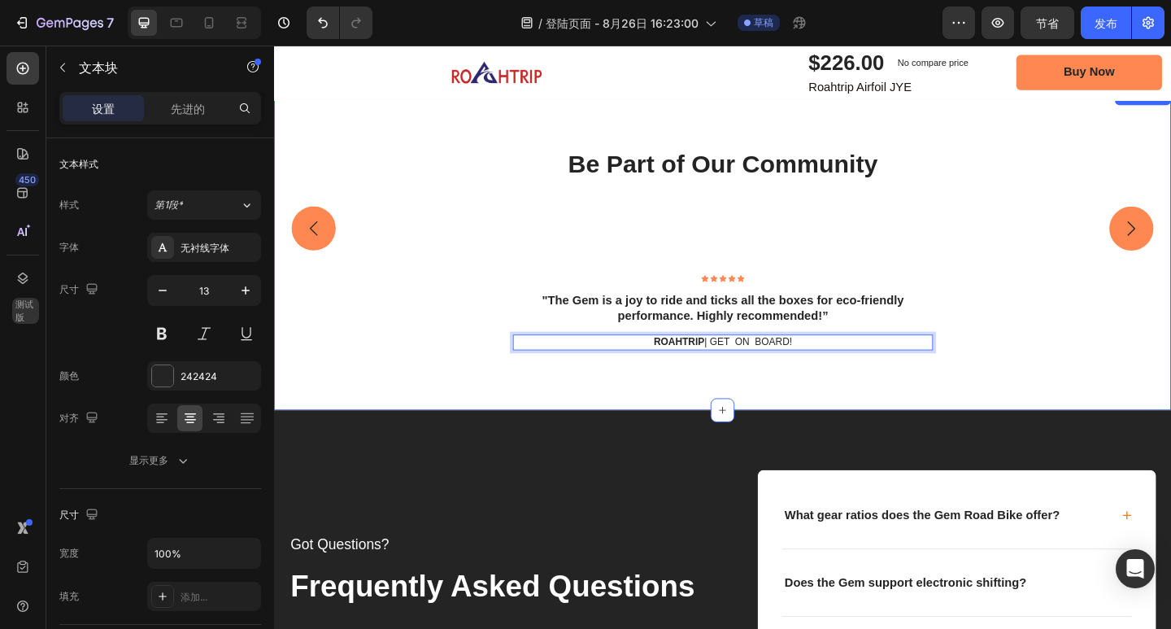
click at [1086, 377] on div "Be Part of Our Community Heading Image Image Image Carousel Row Icon Icon Icon …" at bounding box center [761, 266] width 943 height 220
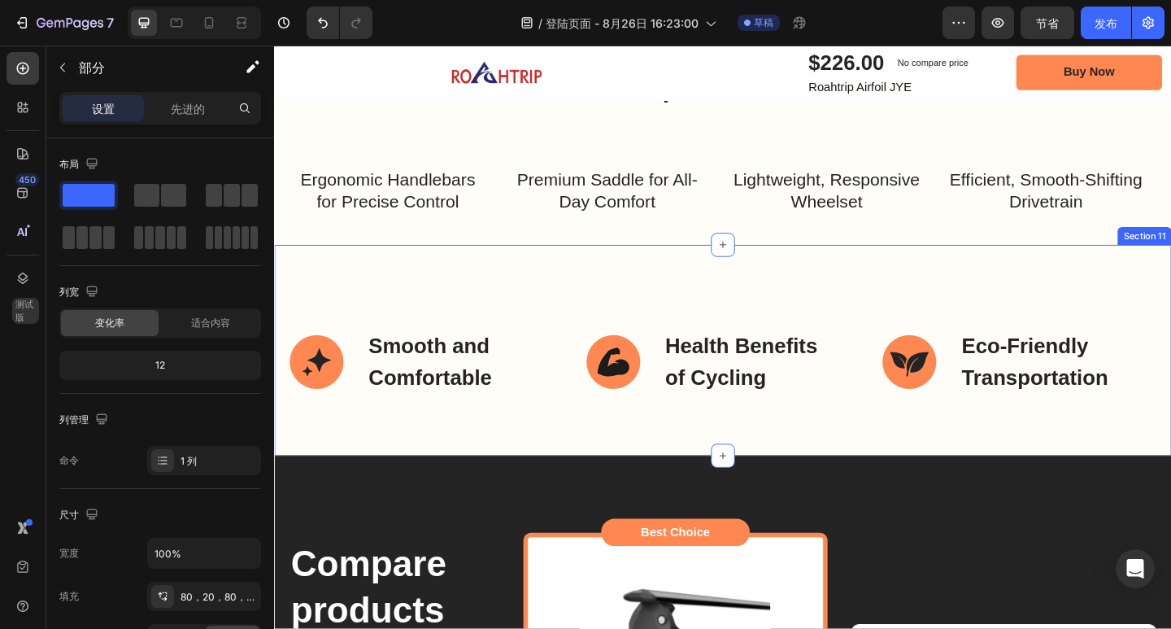
scroll to position [4409, 0]
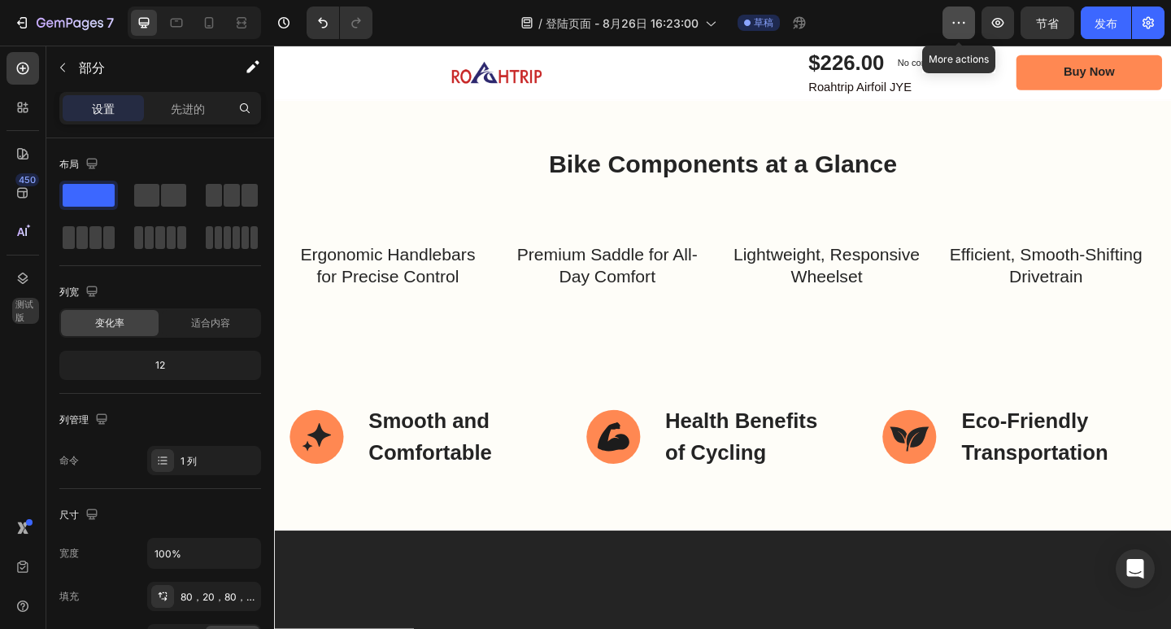
click at [960, 23] on icon "button" at bounding box center [959, 23] width 2 height 2
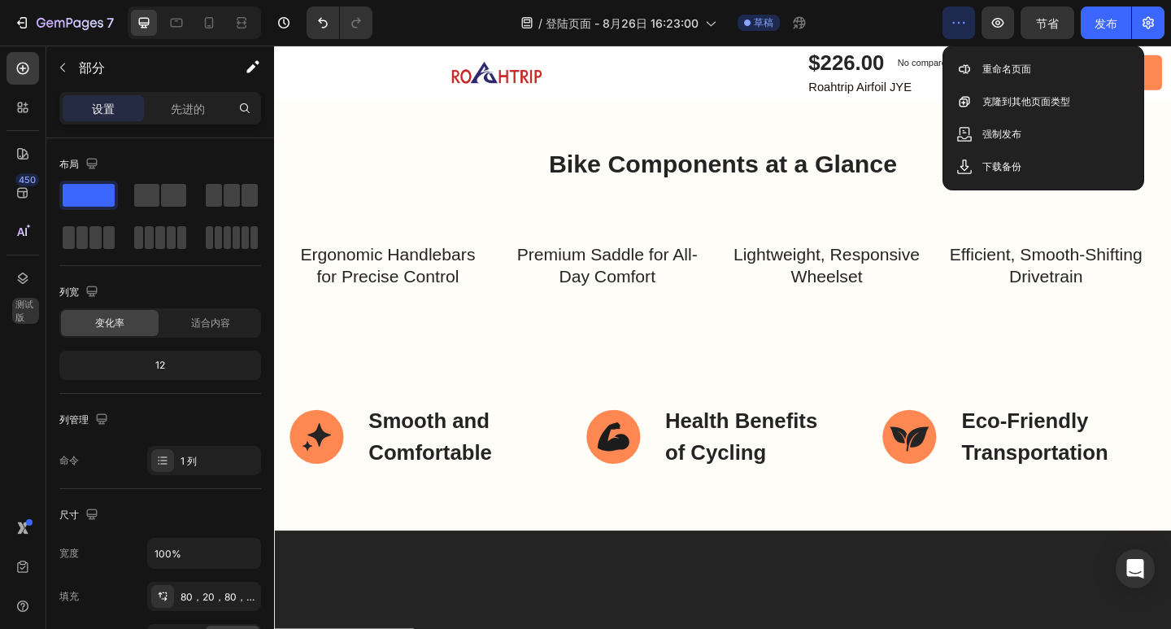
click at [960, 21] on icon "button" at bounding box center [959, 23] width 16 height 16
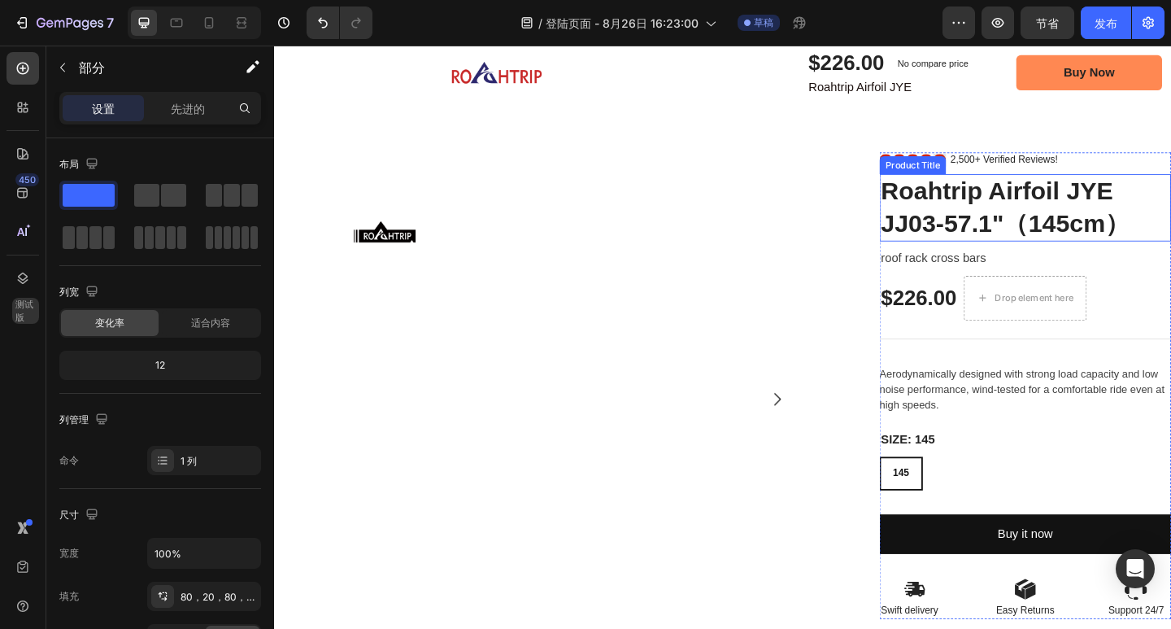
scroll to position [81, 0]
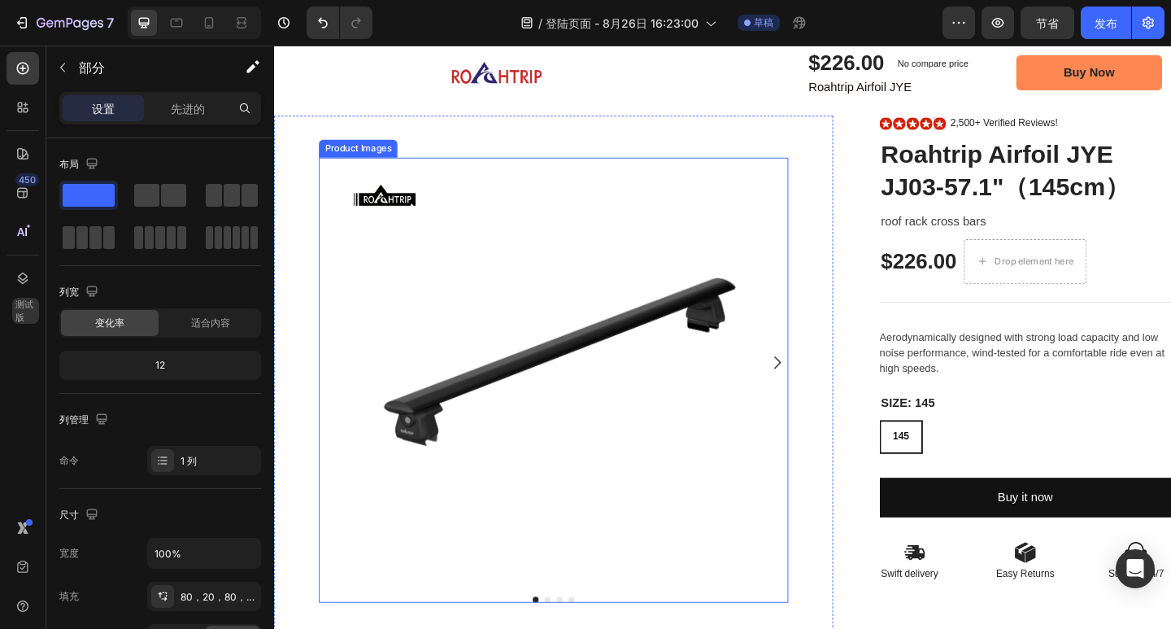
click at [812, 384] on icon "Carousel Next Arrow" at bounding box center [822, 391] width 20 height 20
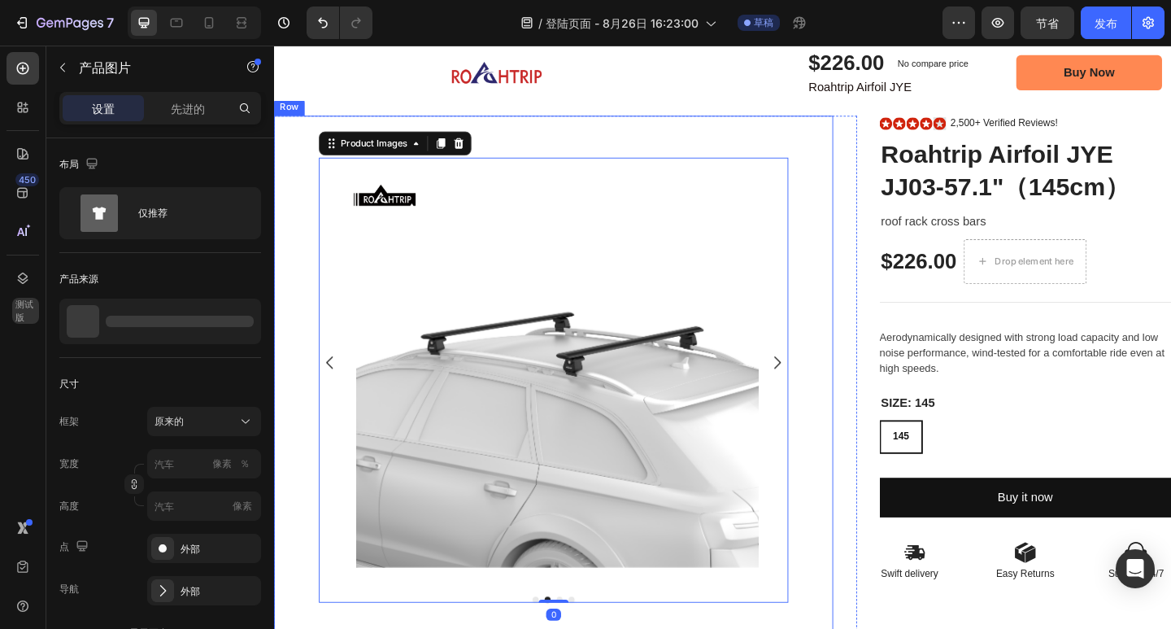
click at [853, 168] on div "Product Images 0 Product Images Image Row" at bounding box center [578, 451] width 608 height 658
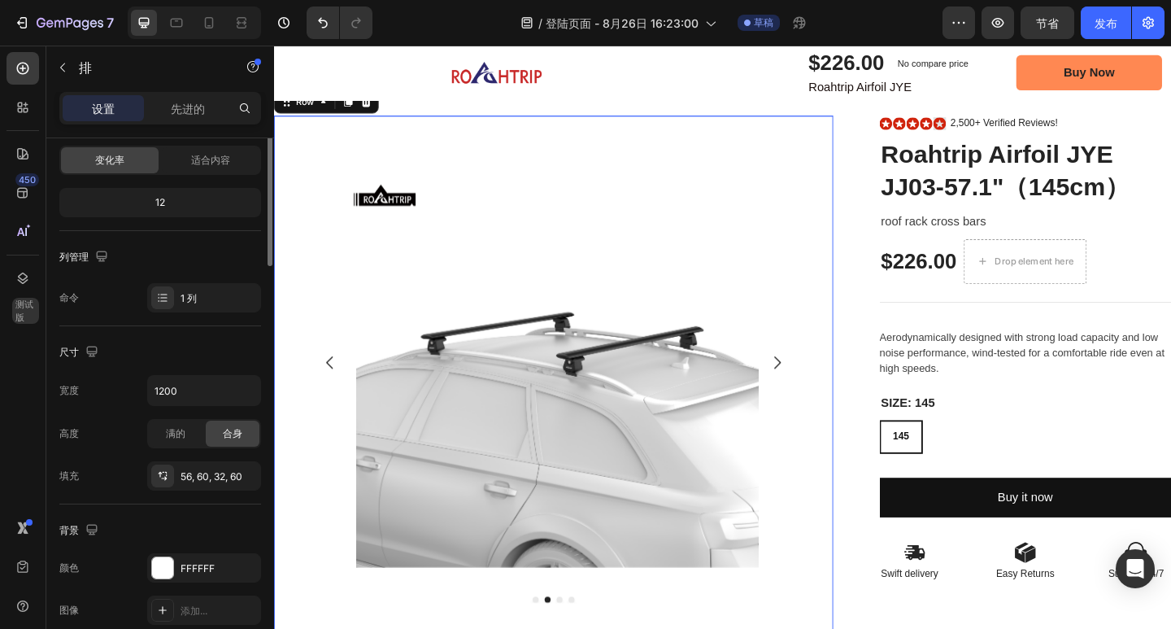
scroll to position [0, 0]
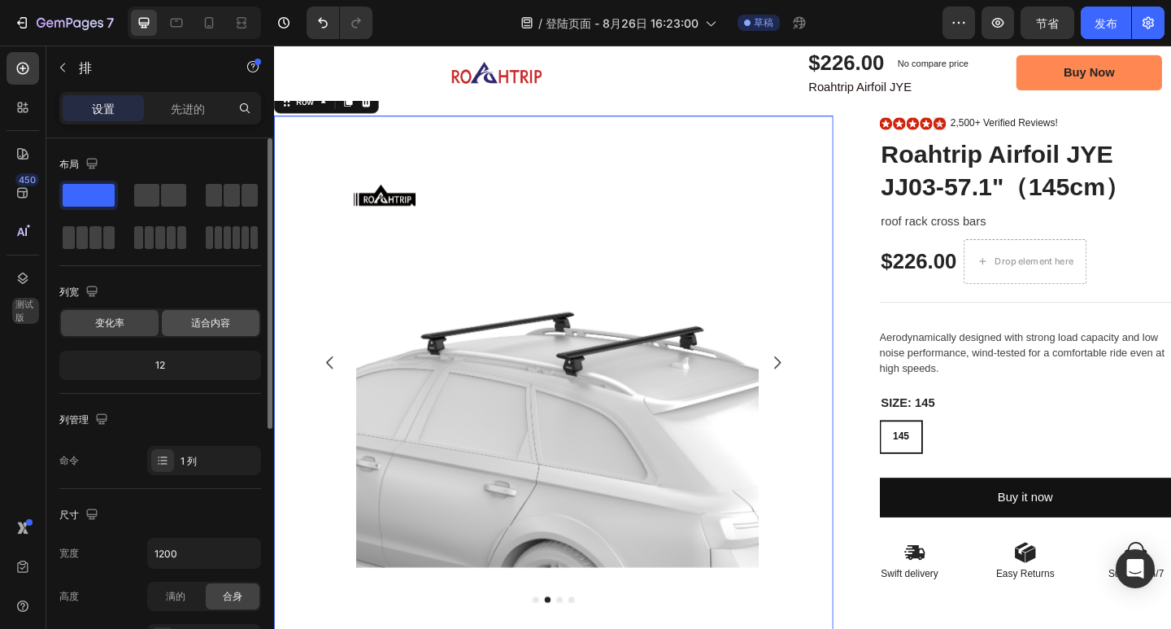
click at [221, 323] on font "适合内容" at bounding box center [210, 322] width 39 height 12
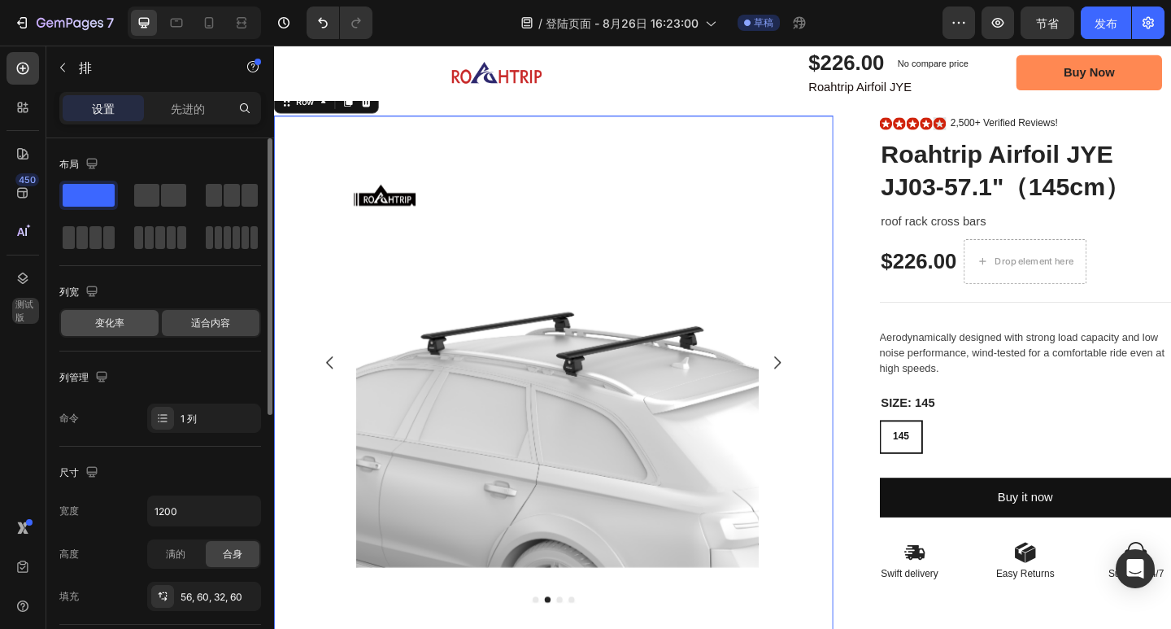
click at [132, 321] on div "变化率" at bounding box center [110, 323] width 98 height 26
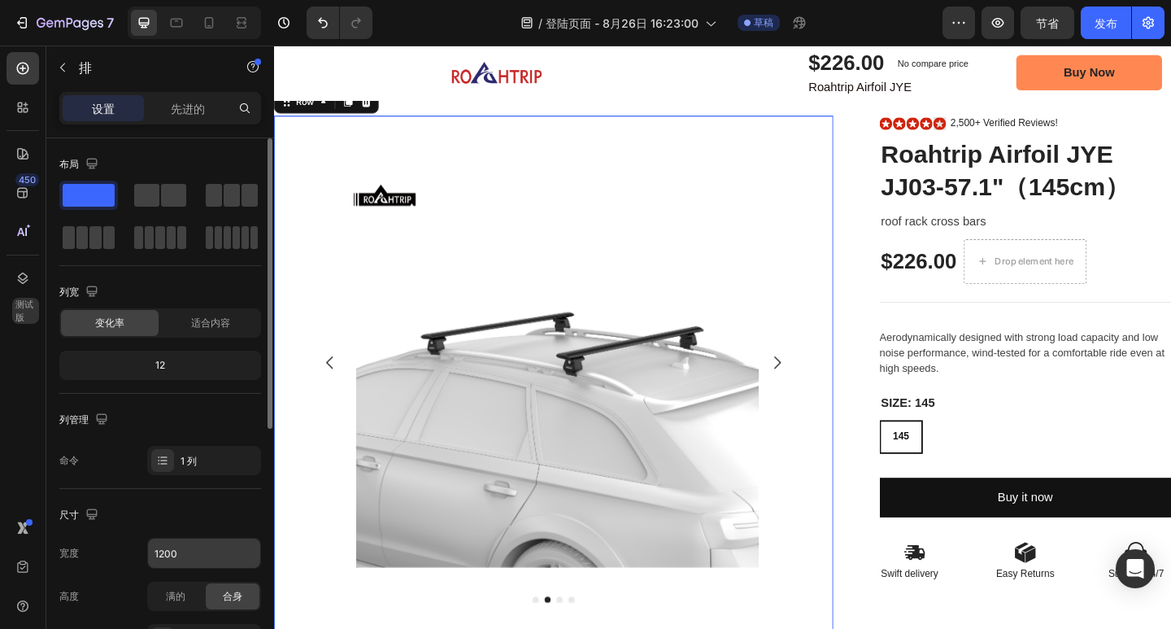
scroll to position [163, 0]
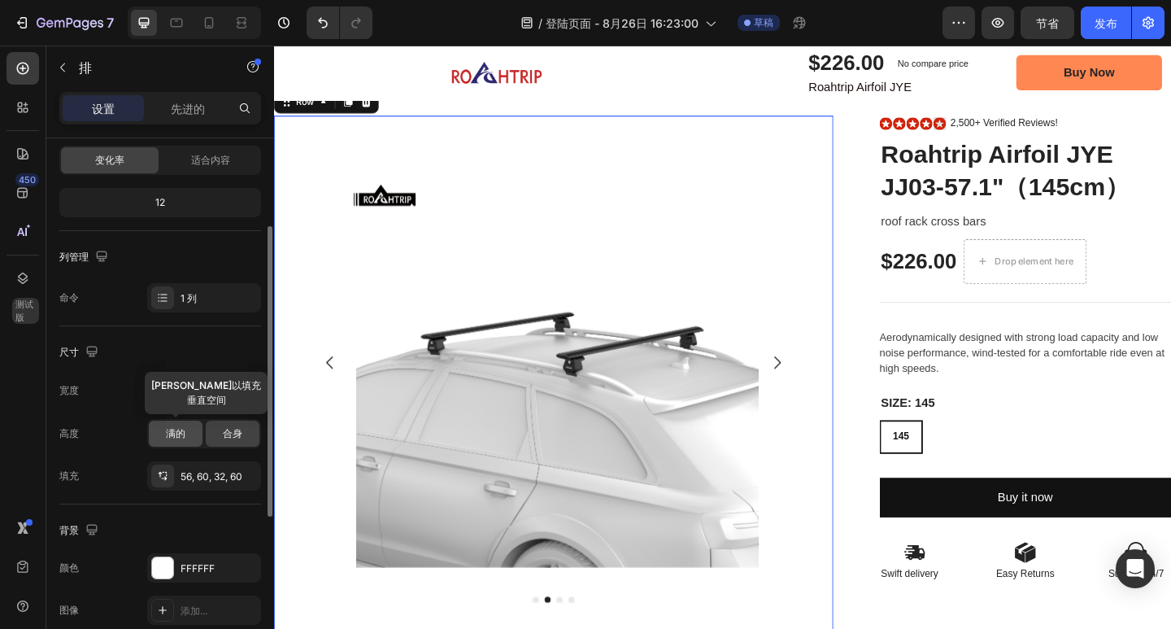
click at [193, 430] on div "满的" at bounding box center [176, 433] width 54 height 26
click at [230, 430] on font "合身" at bounding box center [233, 433] width 20 height 12
click at [209, 473] on font "56, 60, 32, 60" at bounding box center [212, 476] width 62 height 12
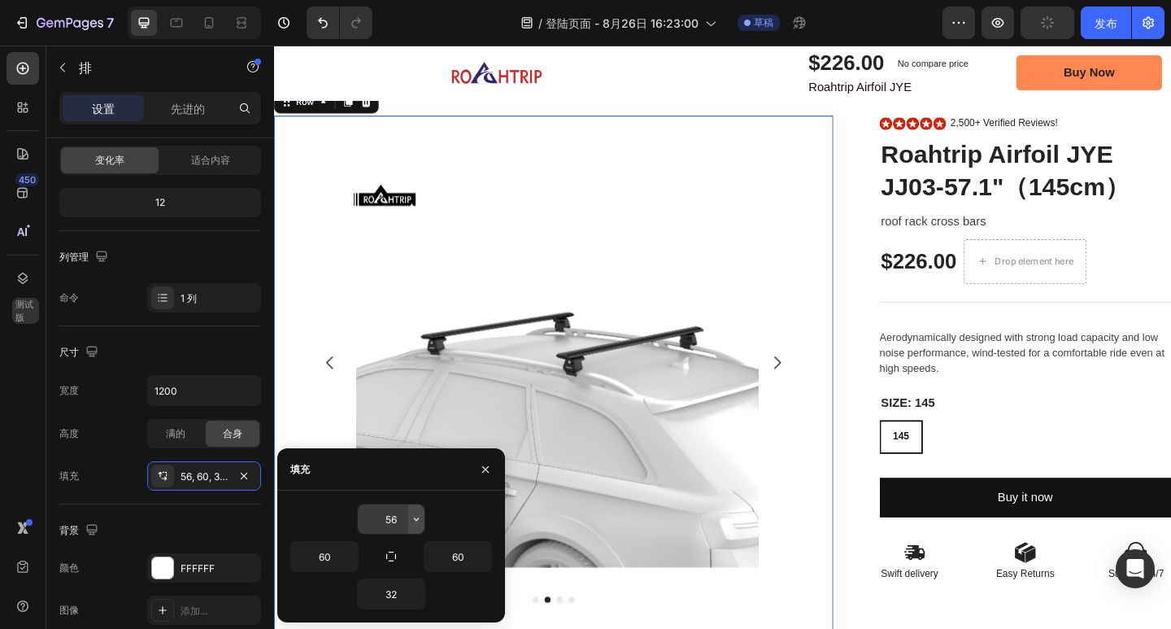
click at [412, 520] on icon "button" at bounding box center [416, 518] width 13 height 13
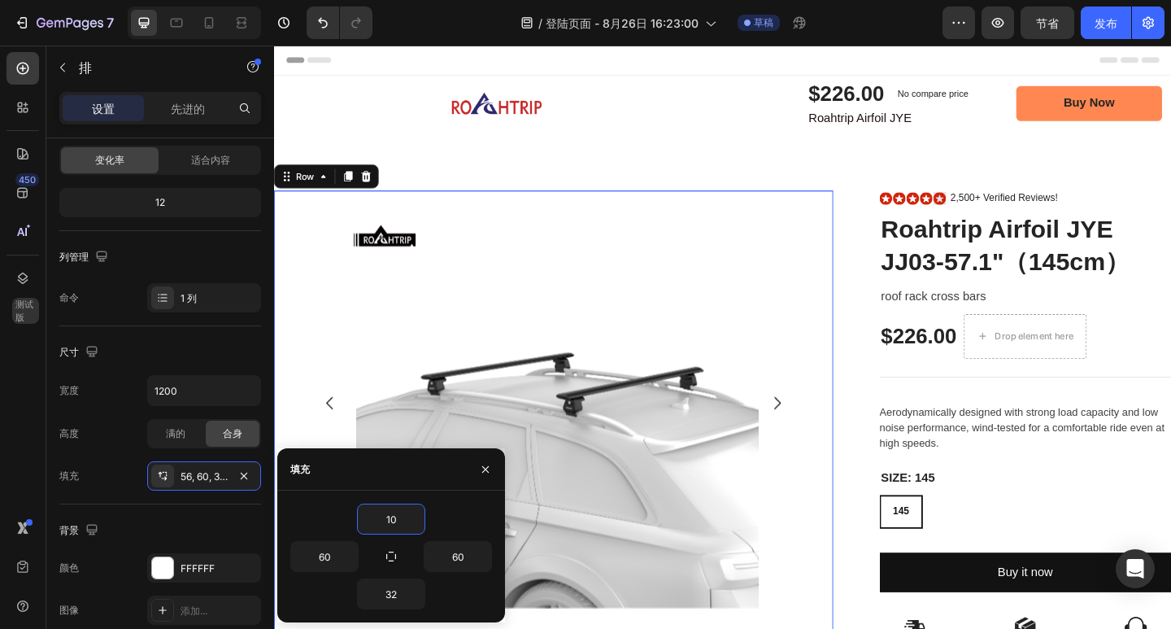
scroll to position [81, 0]
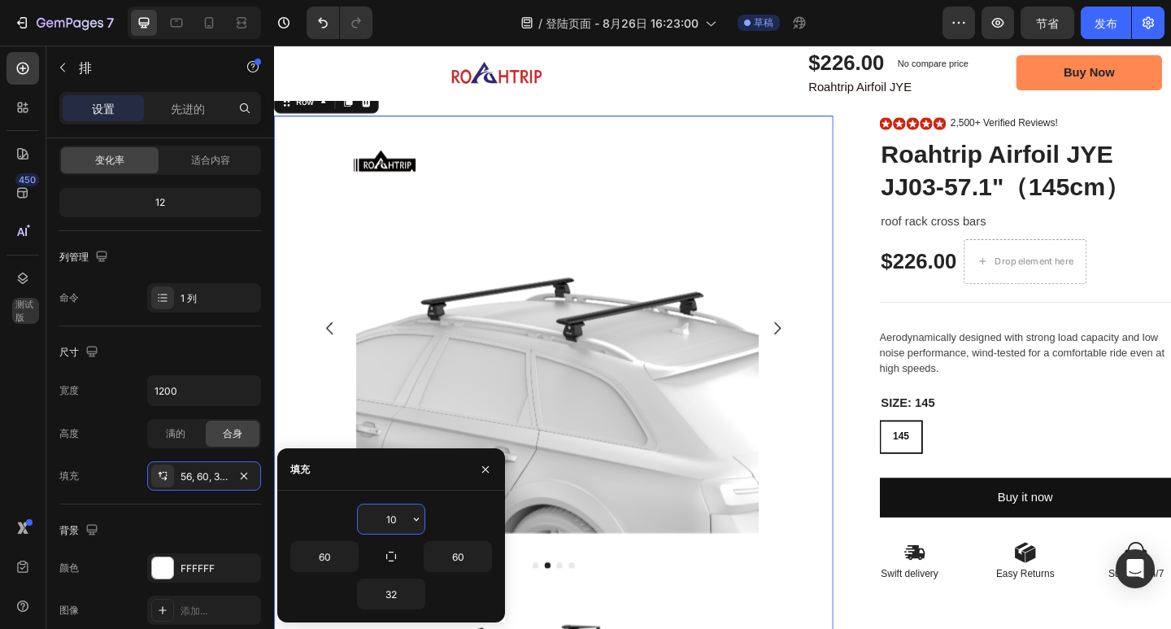
type input "1"
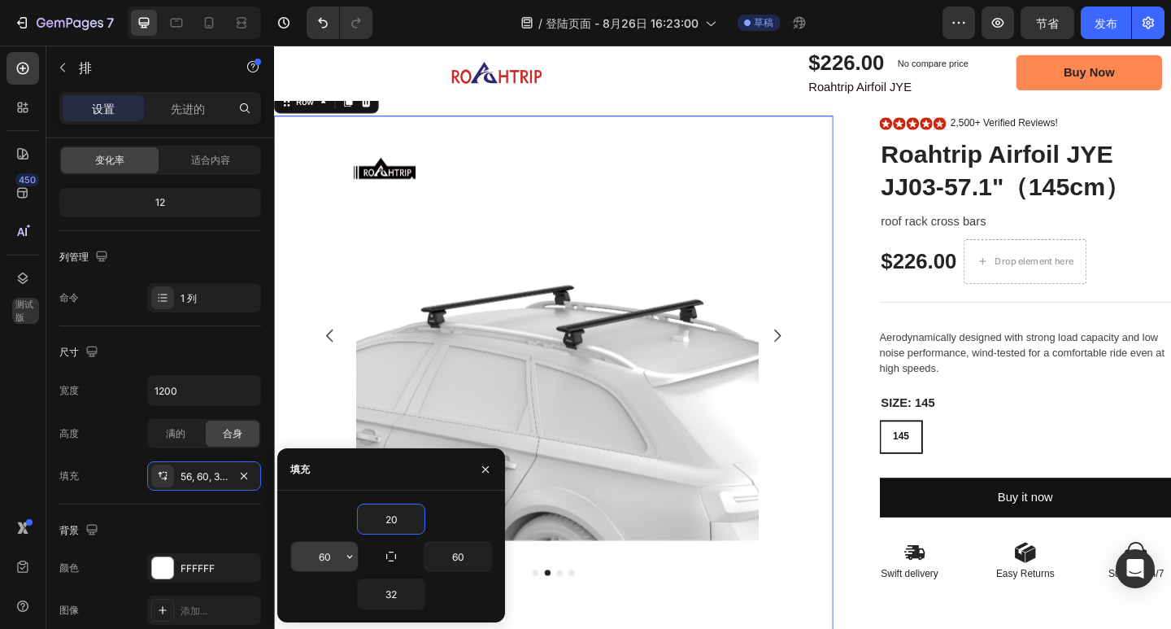
type input "20"
click at [331, 555] on input "60" at bounding box center [324, 556] width 67 height 29
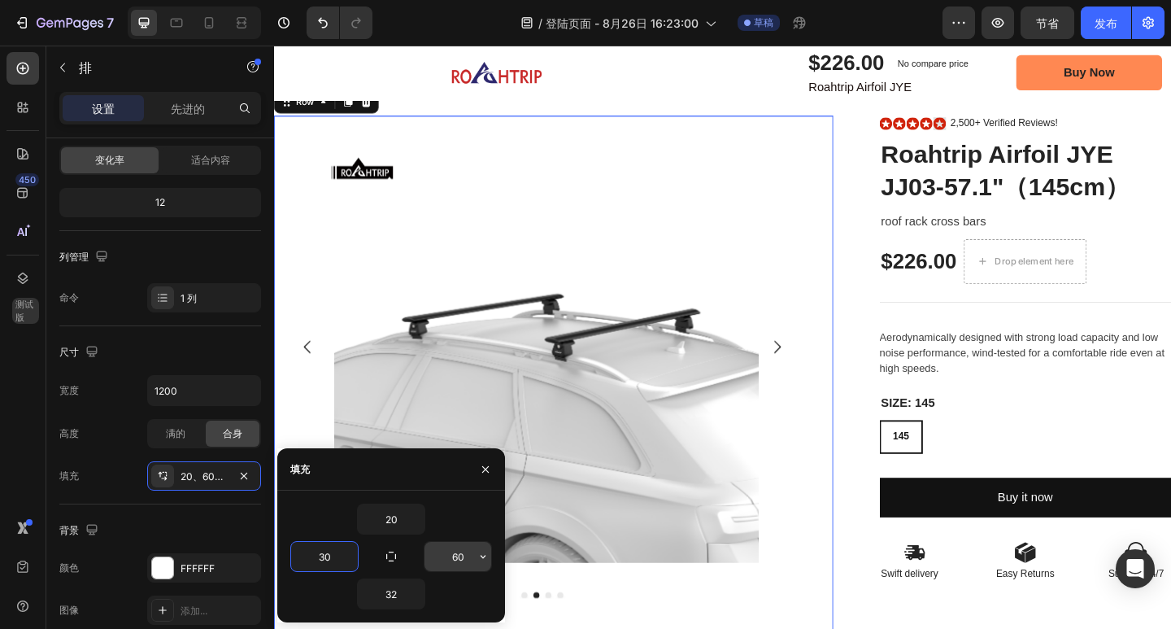
type input "30"
click at [472, 554] on input "60" at bounding box center [458, 556] width 67 height 29
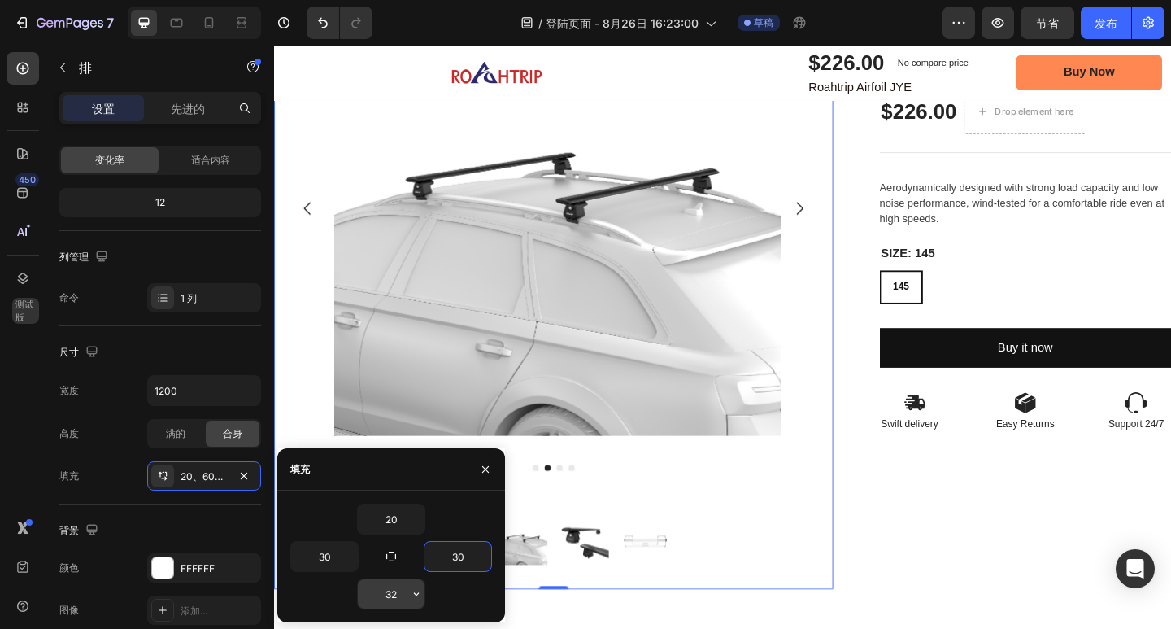
scroll to position [325, 0]
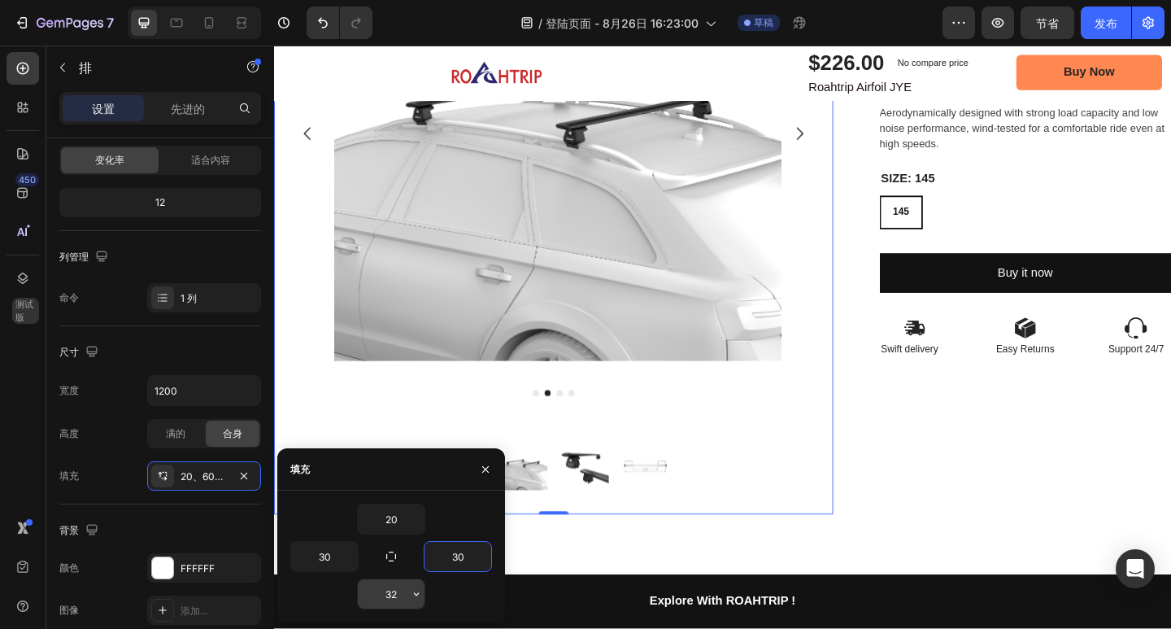
type input "30"
click at [401, 593] on input "32" at bounding box center [391, 593] width 67 height 29
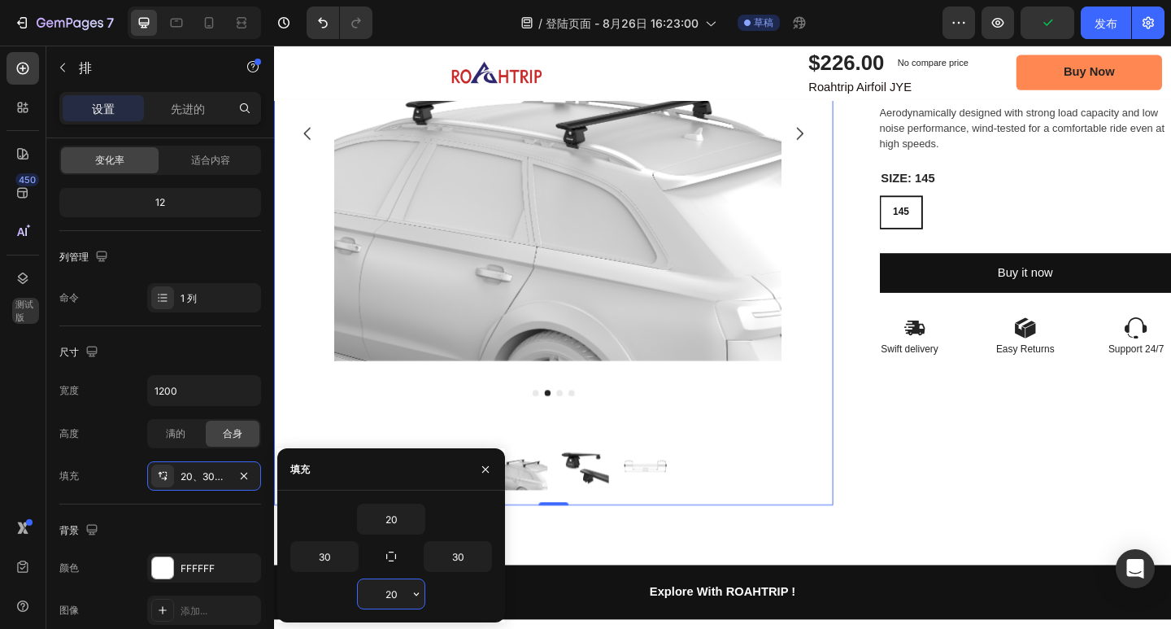
type input "2"
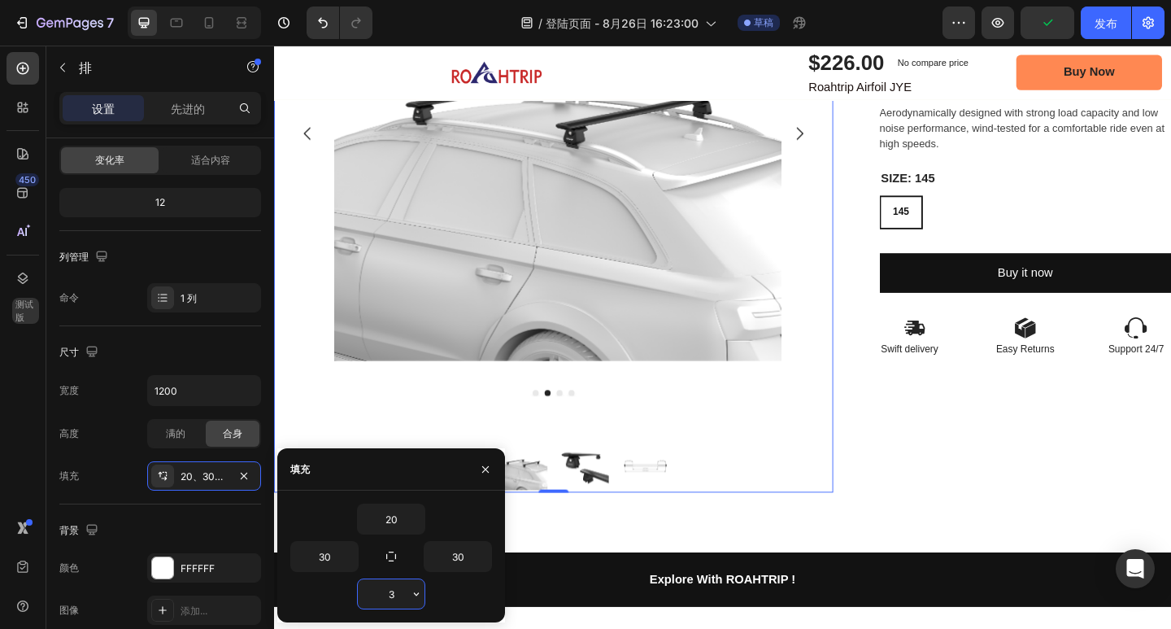
type input "30"
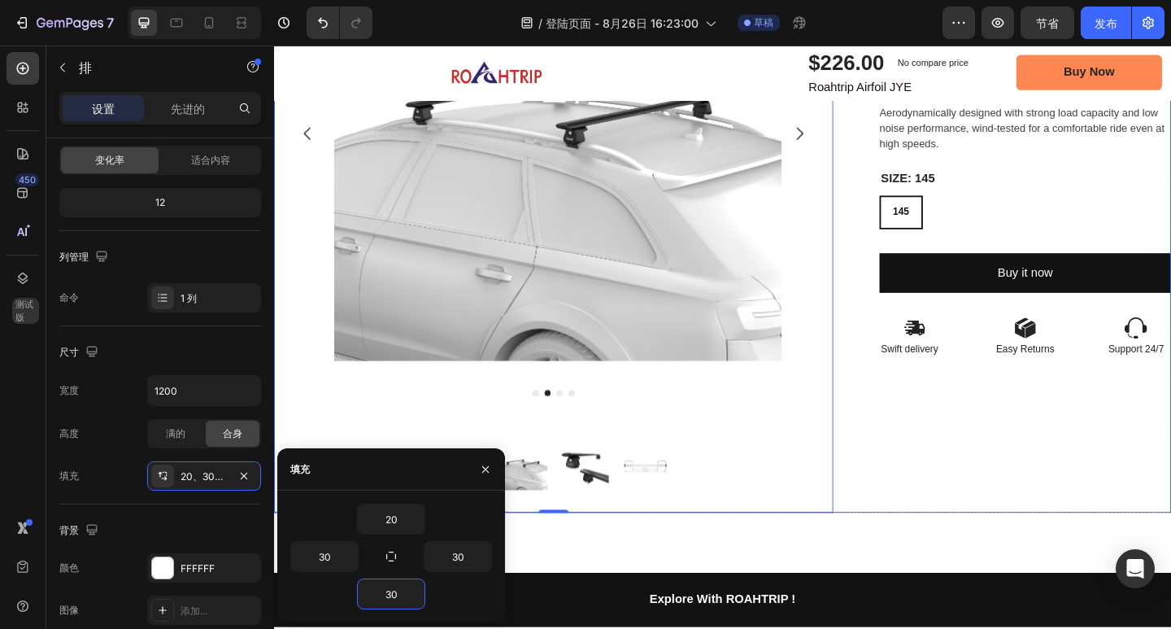
click at [503, 509] on div "Image Row Product Images Product Images Image Row 0 Row Icon Icon Icon Icon Ico…" at bounding box center [762, 216] width 976 height 806
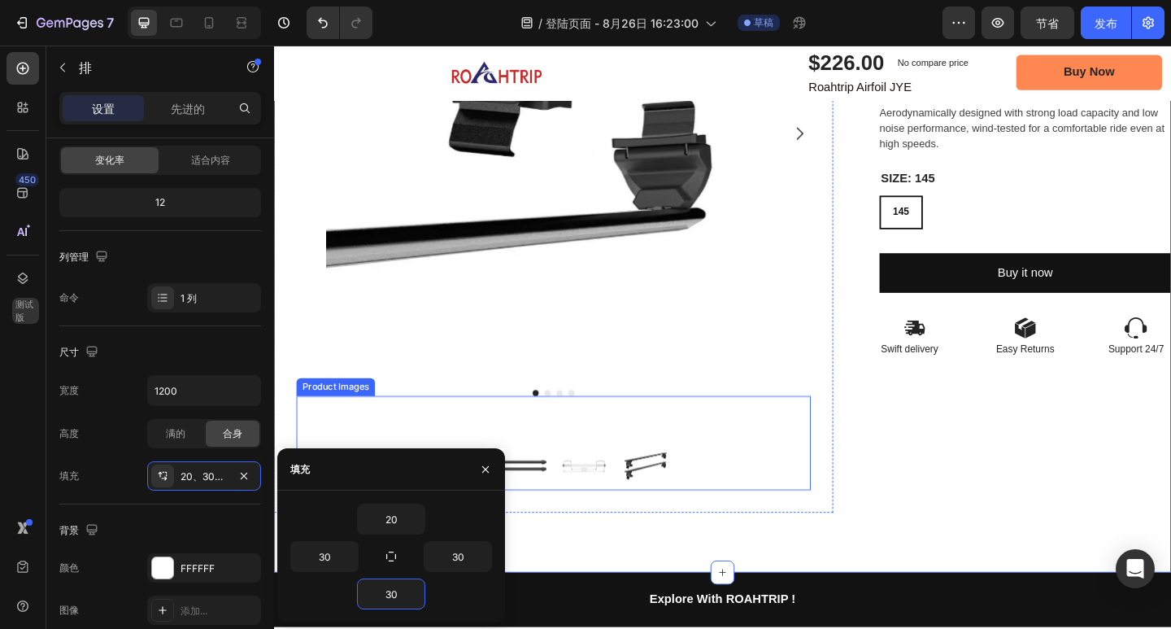
scroll to position [168, 0]
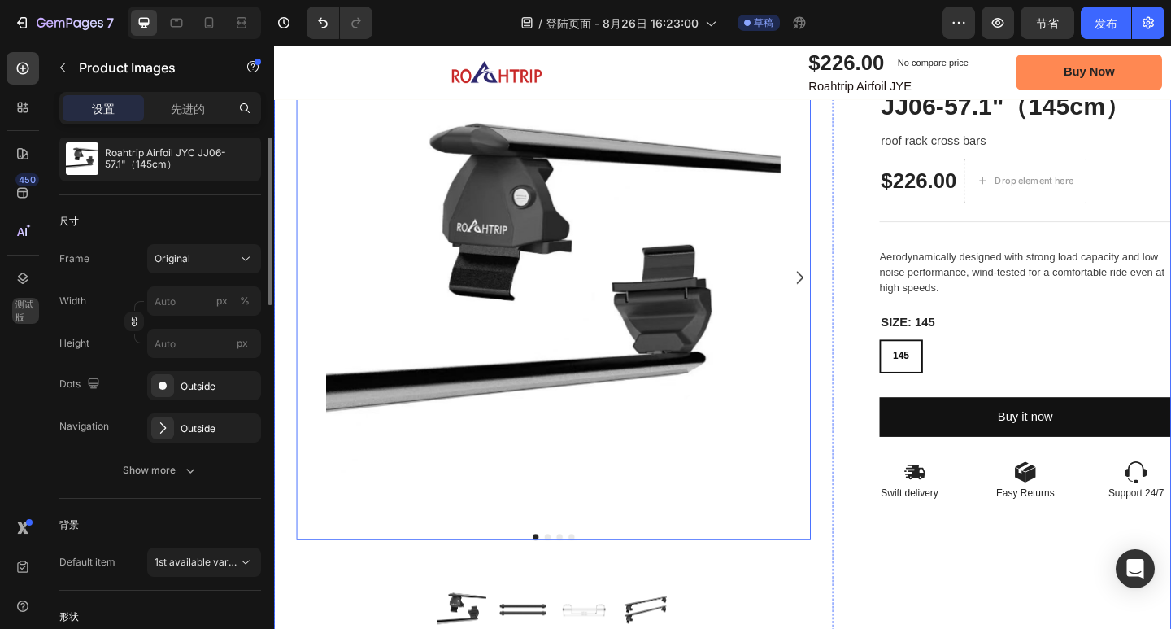
click at [819, 303] on div at bounding box center [578, 298] width 560 height 494
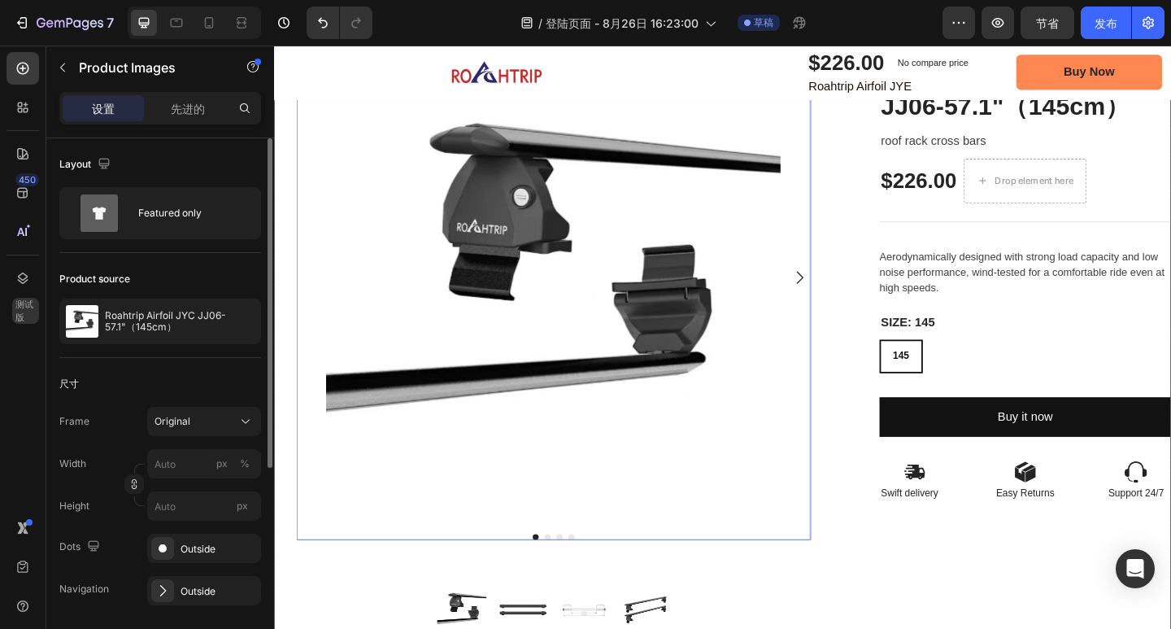
click at [933, 533] on div "Icon Icon Icon Icon Icon Icon List 2,500+ Verified Reviews! Text Block Row Roah…" at bounding box center [1091, 373] width 317 height 676
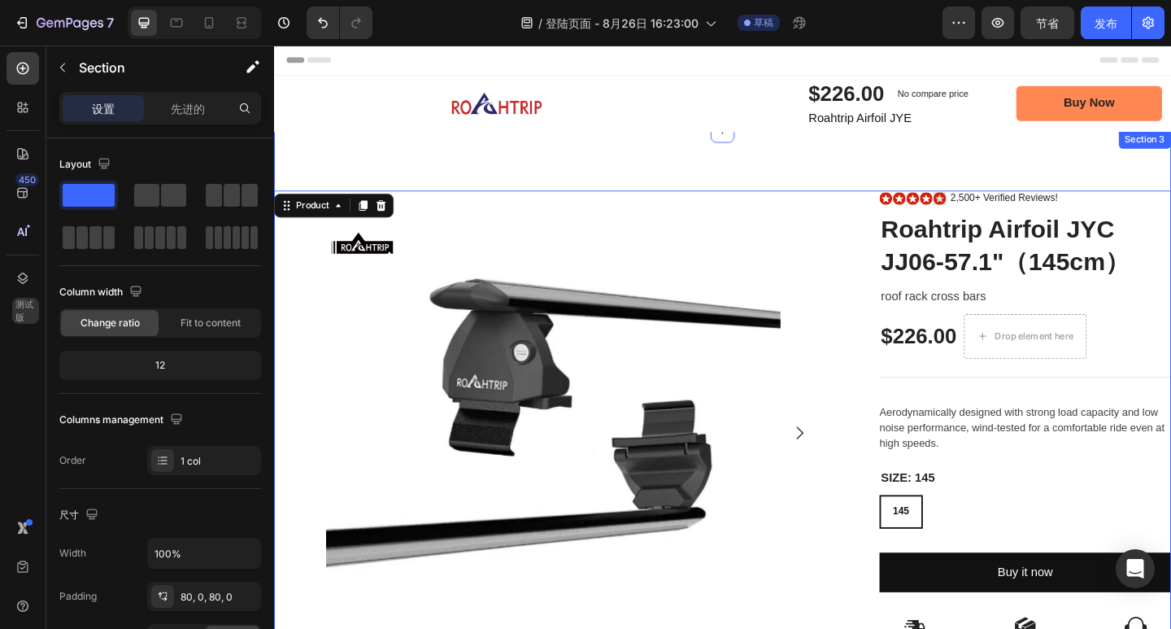
click at [1002, 485] on div "Image Row Product Images Product Images Image Row Row Icon Icon Icon Icon Icon …" at bounding box center [762, 541] width 976 height 806
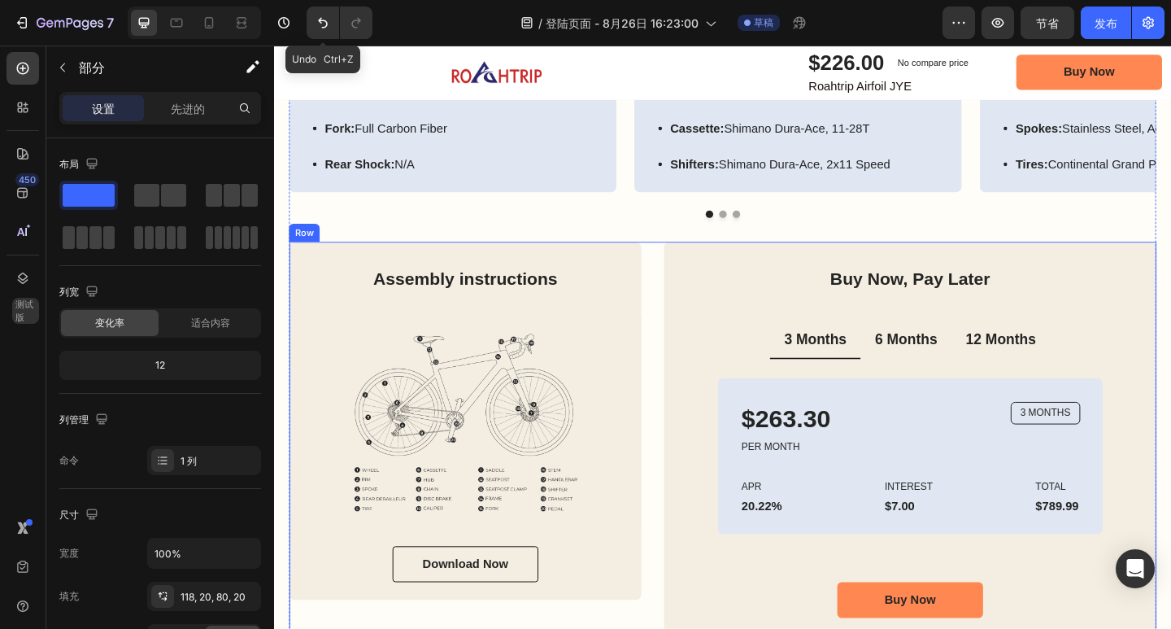
scroll to position [3822, 0]
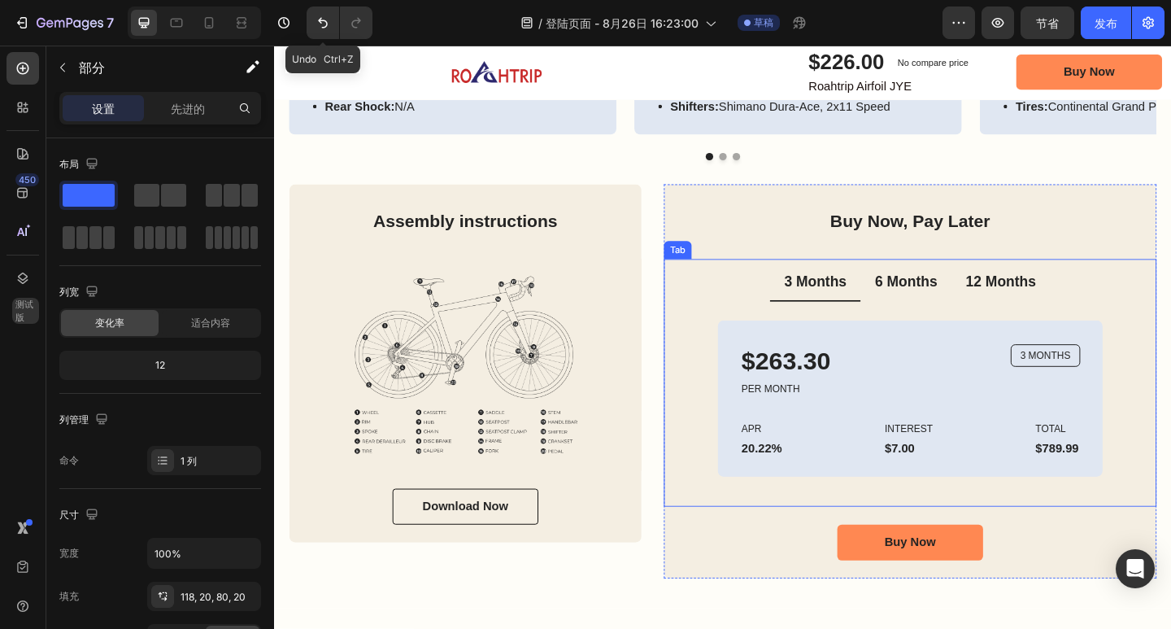
click at [931, 303] on p "6 Months" at bounding box center [960, 304] width 67 height 20
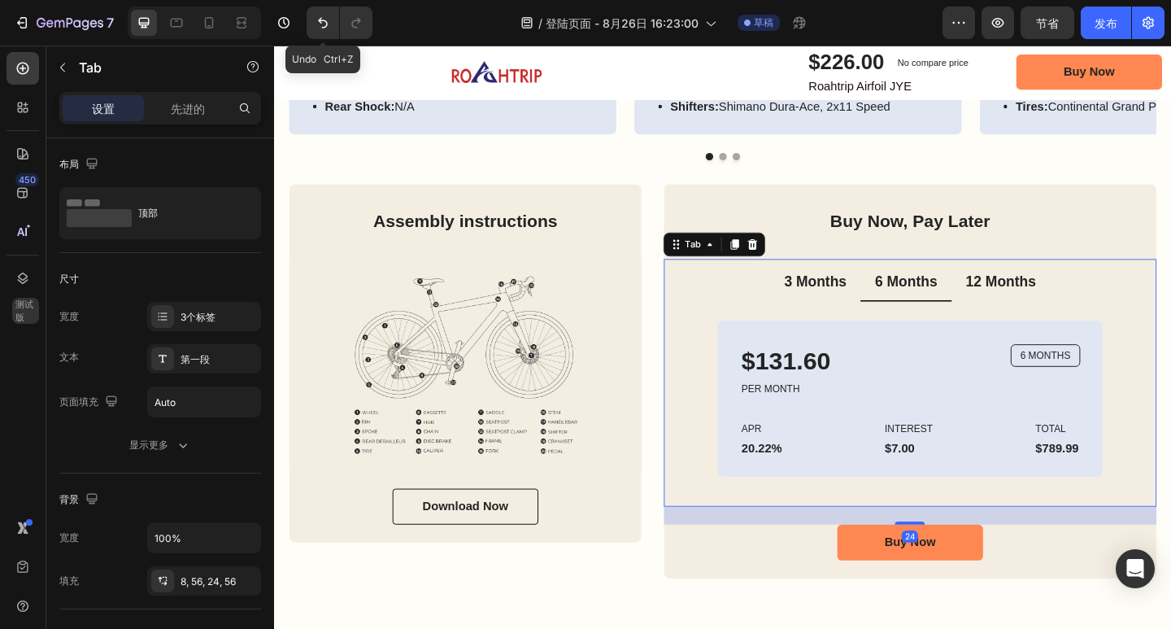
click at [1081, 303] on p "12 Months" at bounding box center [1064, 304] width 76 height 20
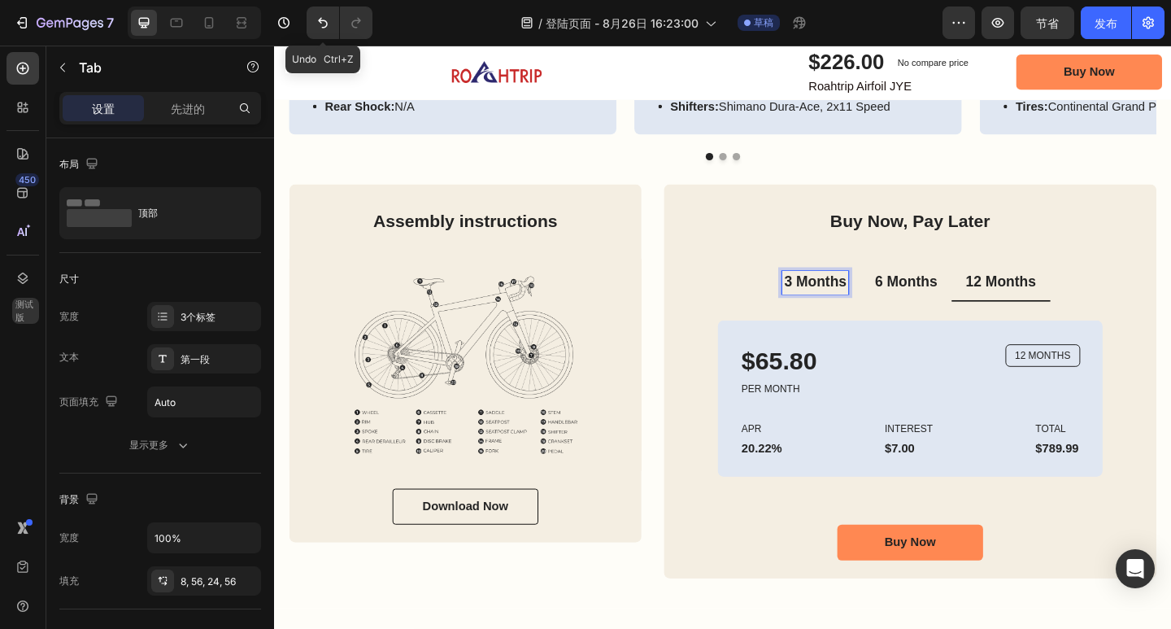
click at [880, 299] on p "3 Months" at bounding box center [862, 304] width 67 height 20
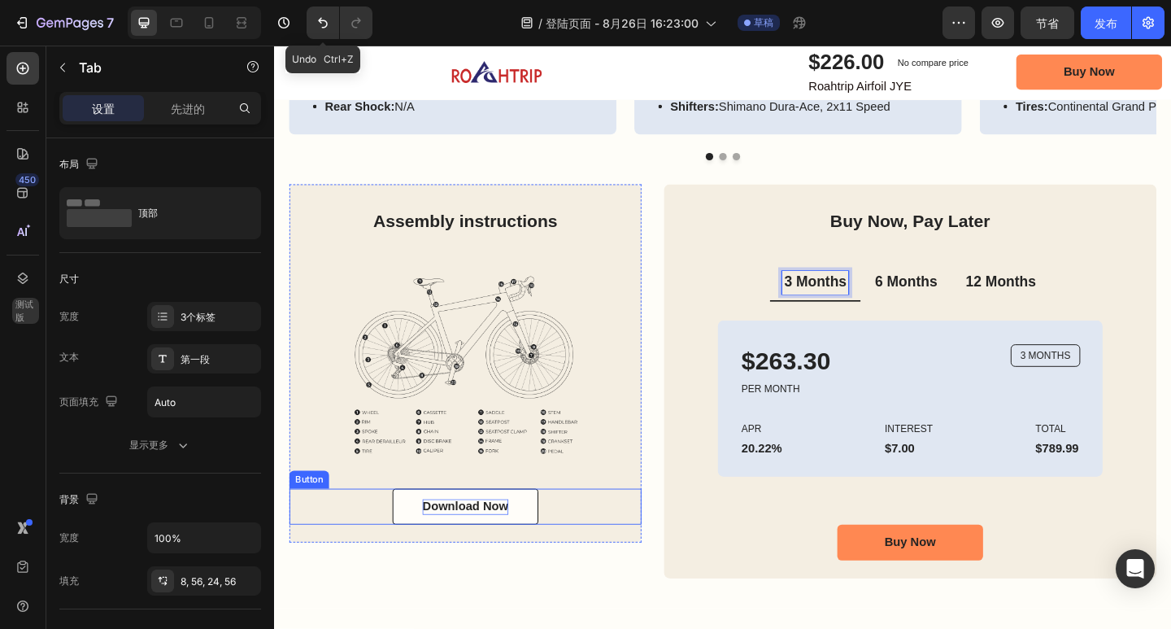
click at [525, 539] on div "Download Now" at bounding box center [482, 547] width 94 height 17
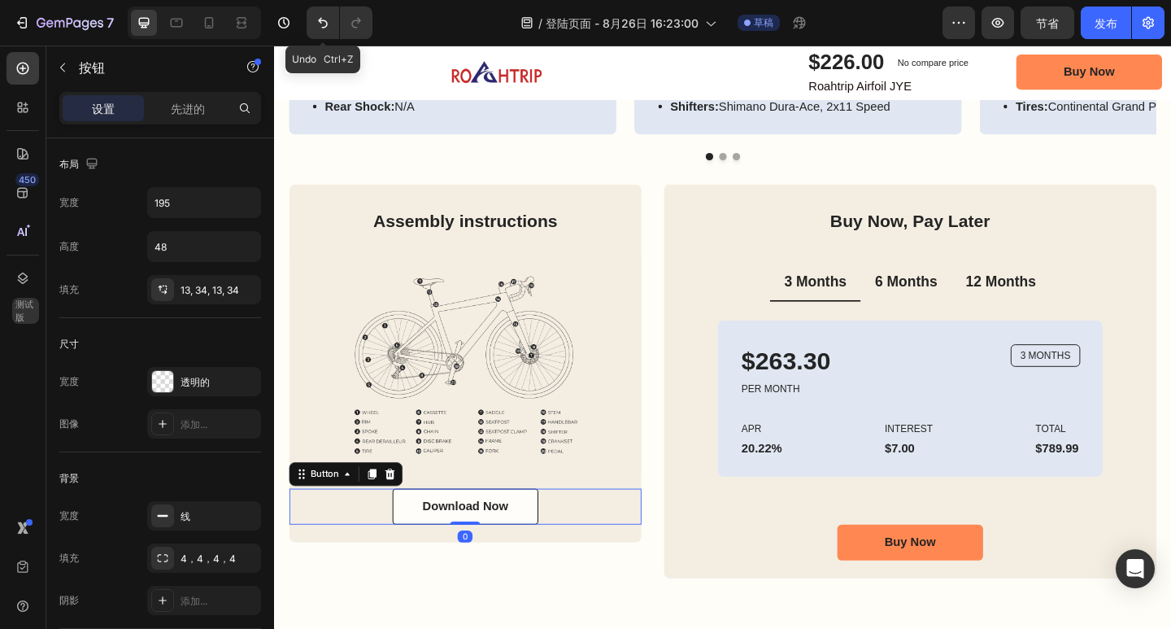
click at [534, 538] on link "Download Now" at bounding box center [482, 547] width 159 height 39
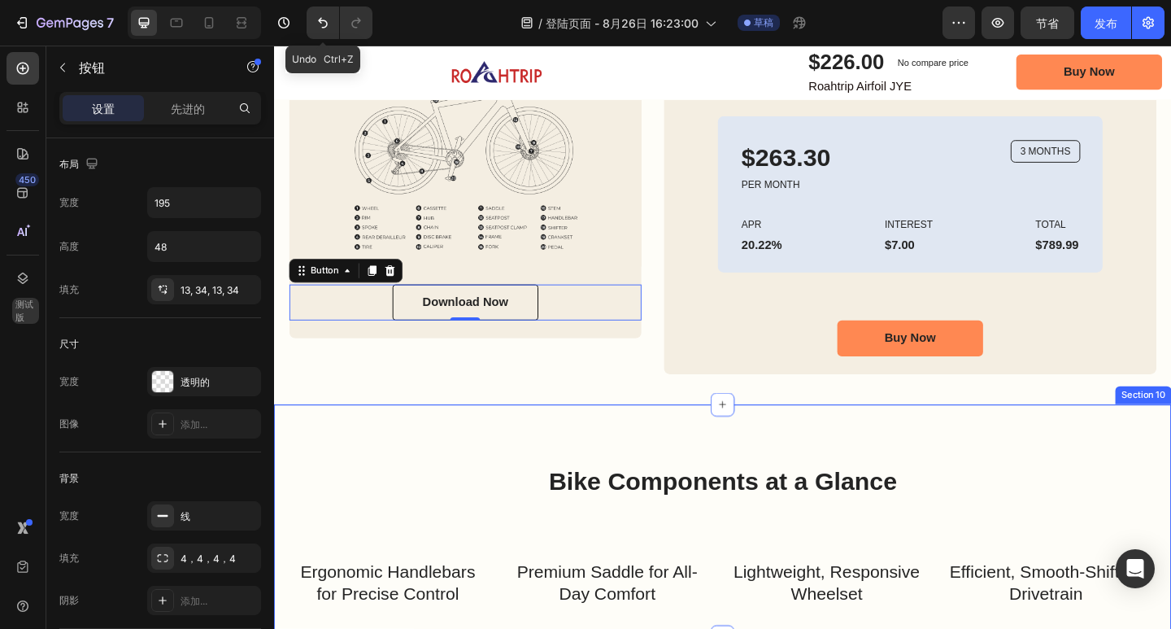
scroll to position [3904, 0]
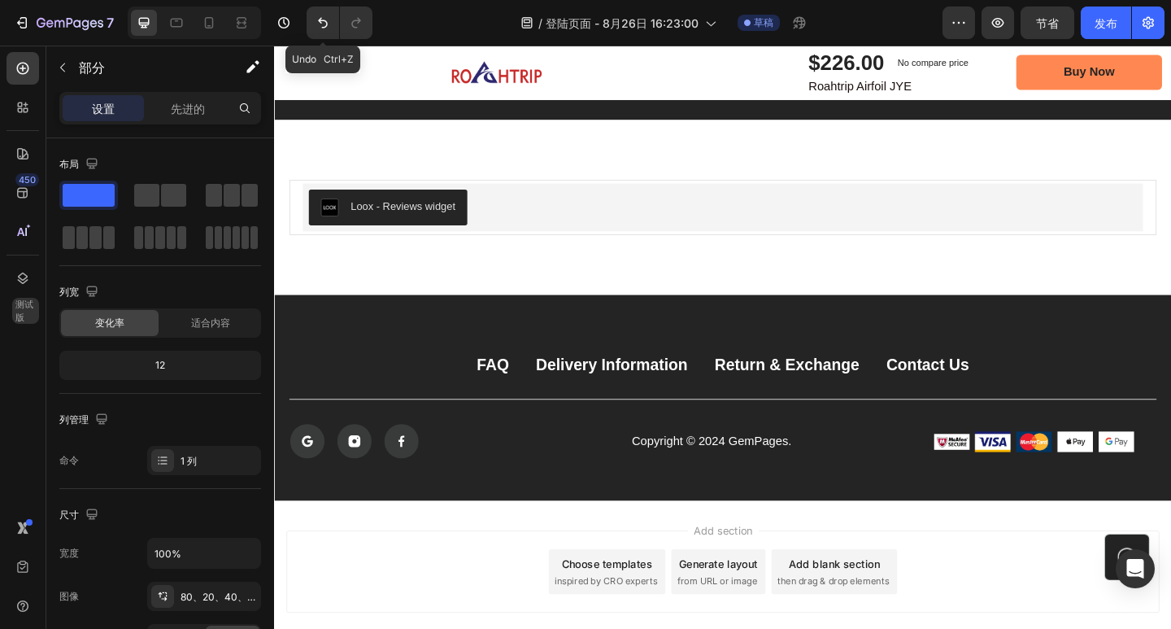
scroll to position [7157, 0]
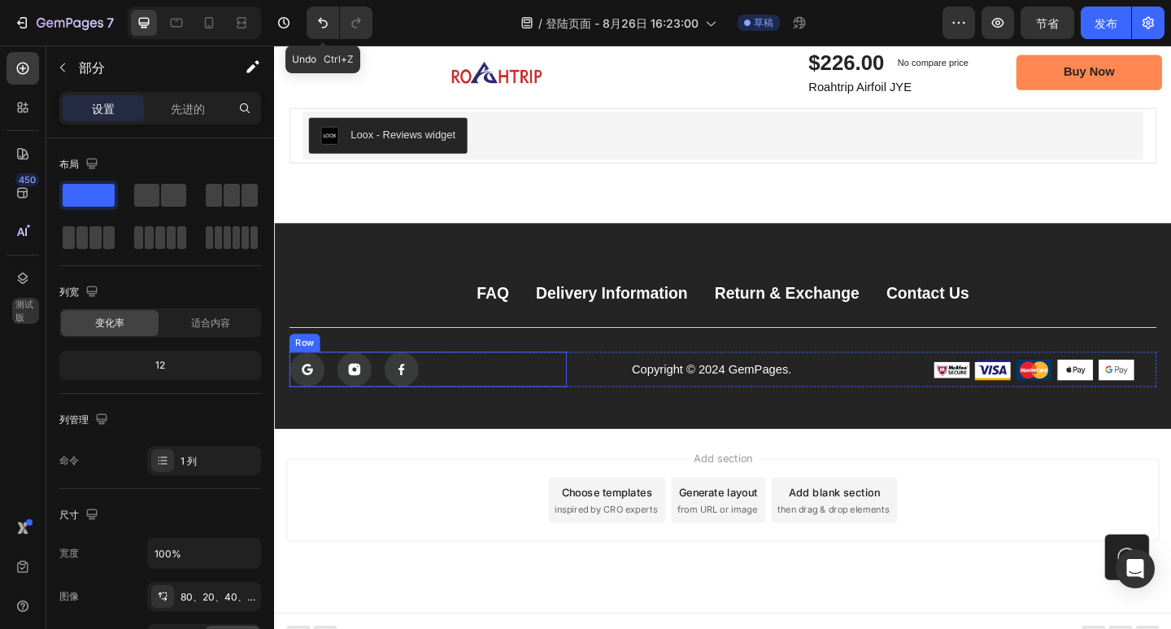
click at [442, 397] on div "Icon Icon Icon Row" at bounding box center [441, 398] width 302 height 38
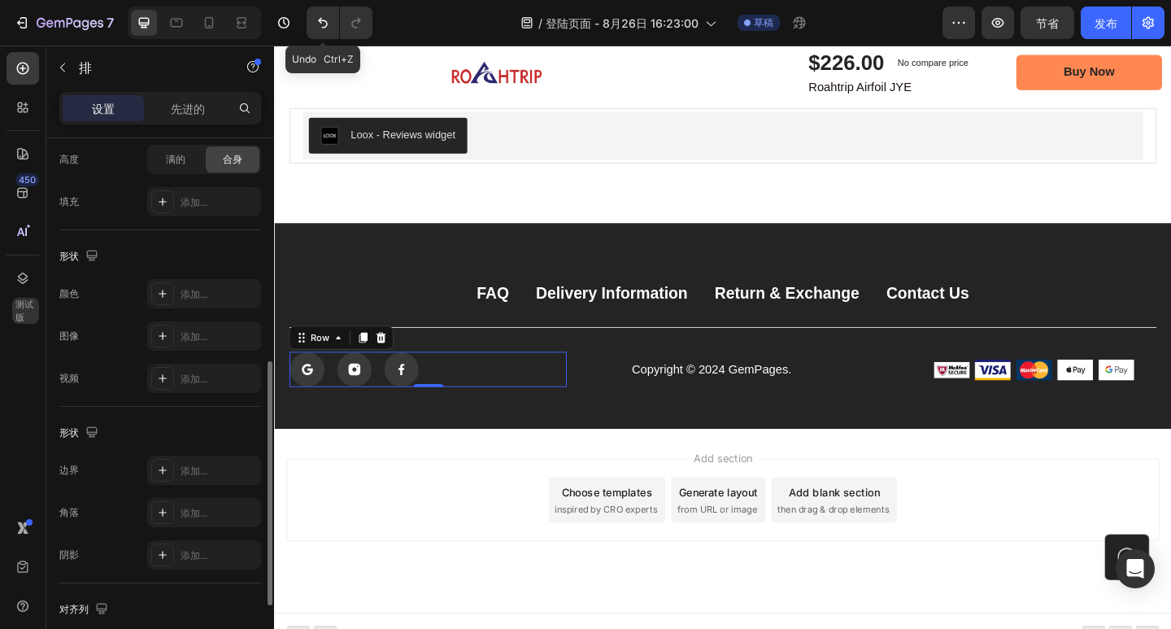
scroll to position [641, 0]
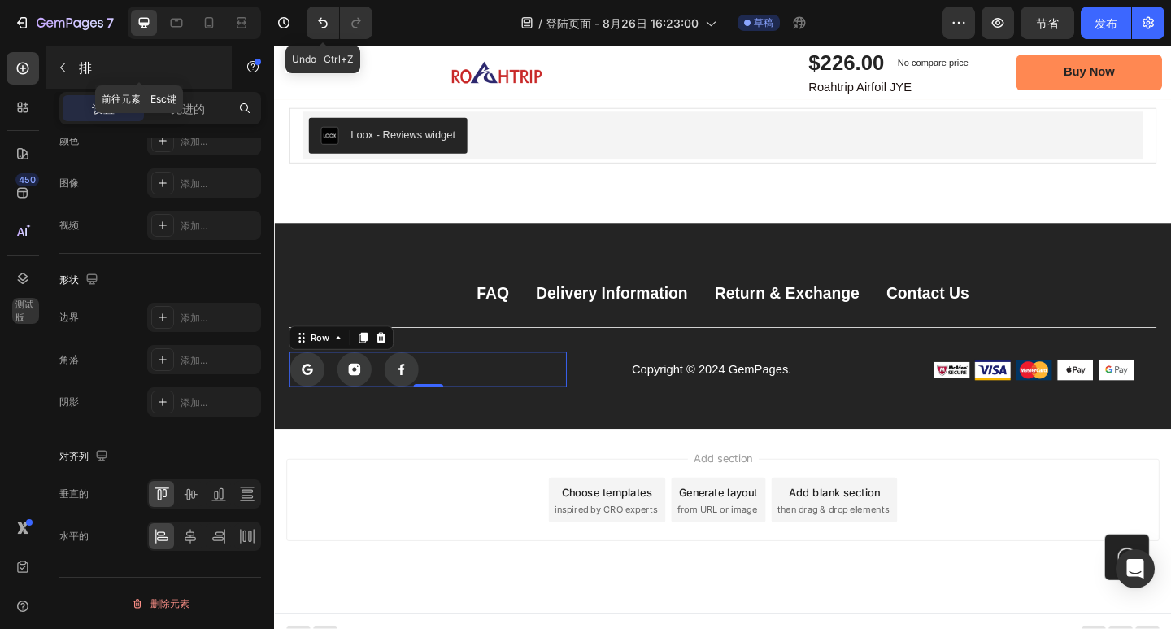
click at [67, 72] on icon "button" at bounding box center [62, 67] width 13 height 13
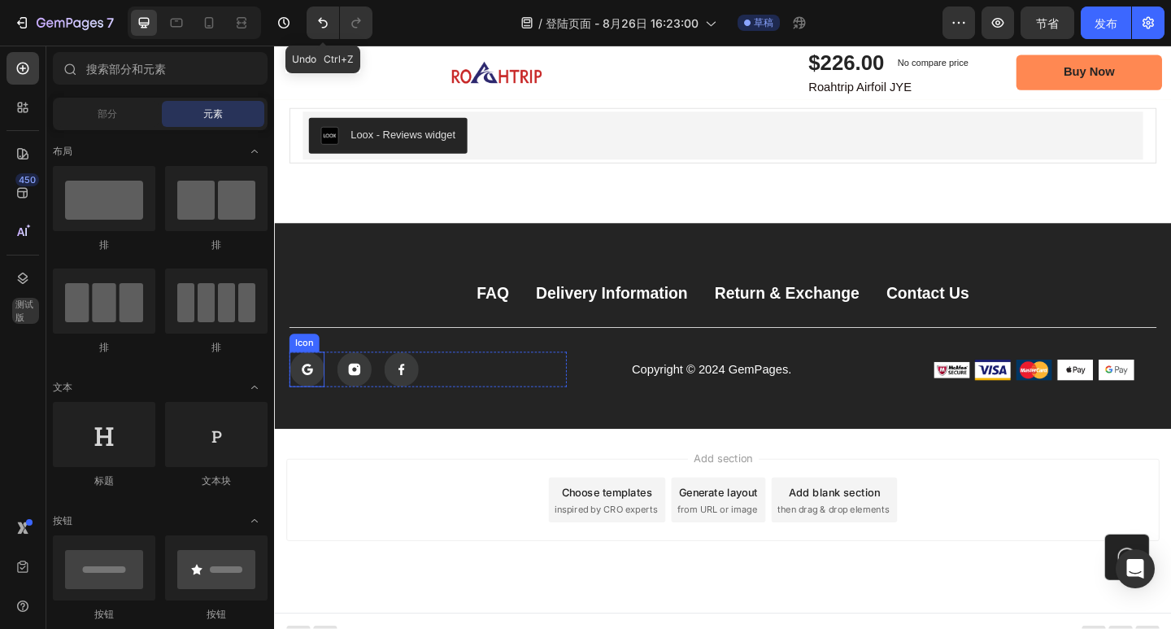
click at [316, 405] on rect at bounding box center [309, 398] width 37 height 37
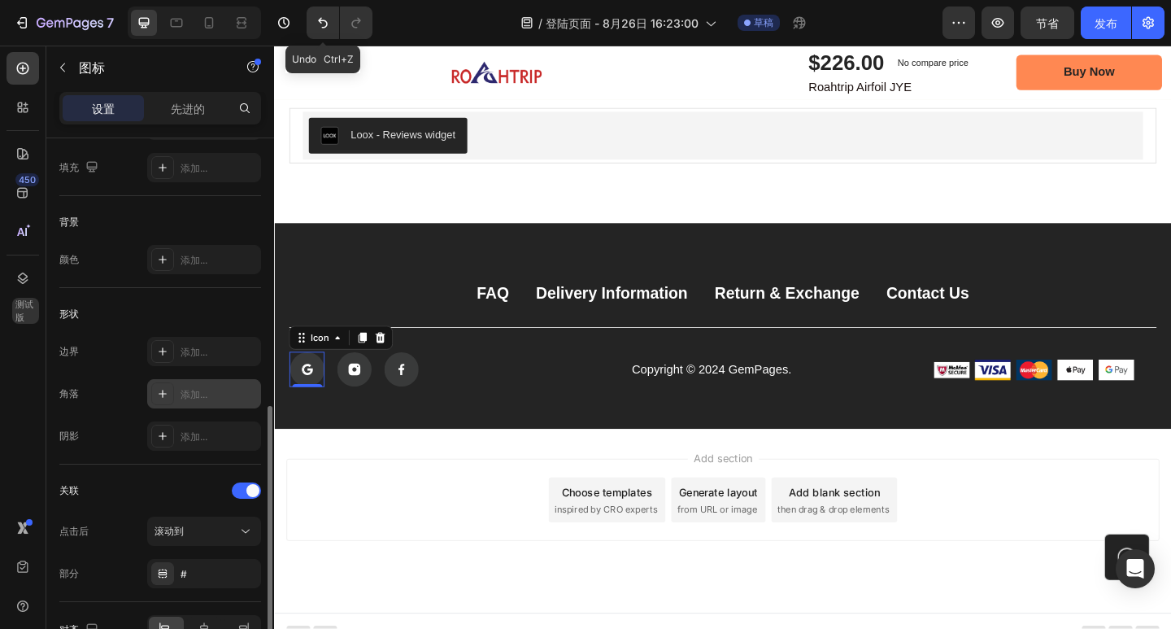
scroll to position [256, 0]
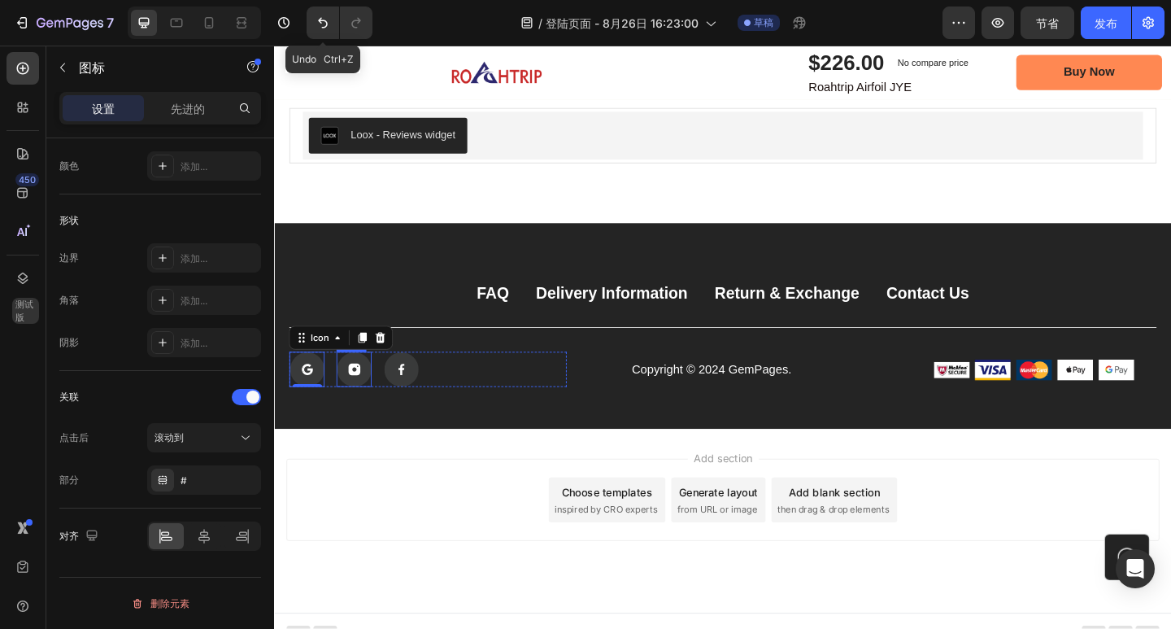
click at [369, 404] on rect at bounding box center [360, 398] width 37 height 37
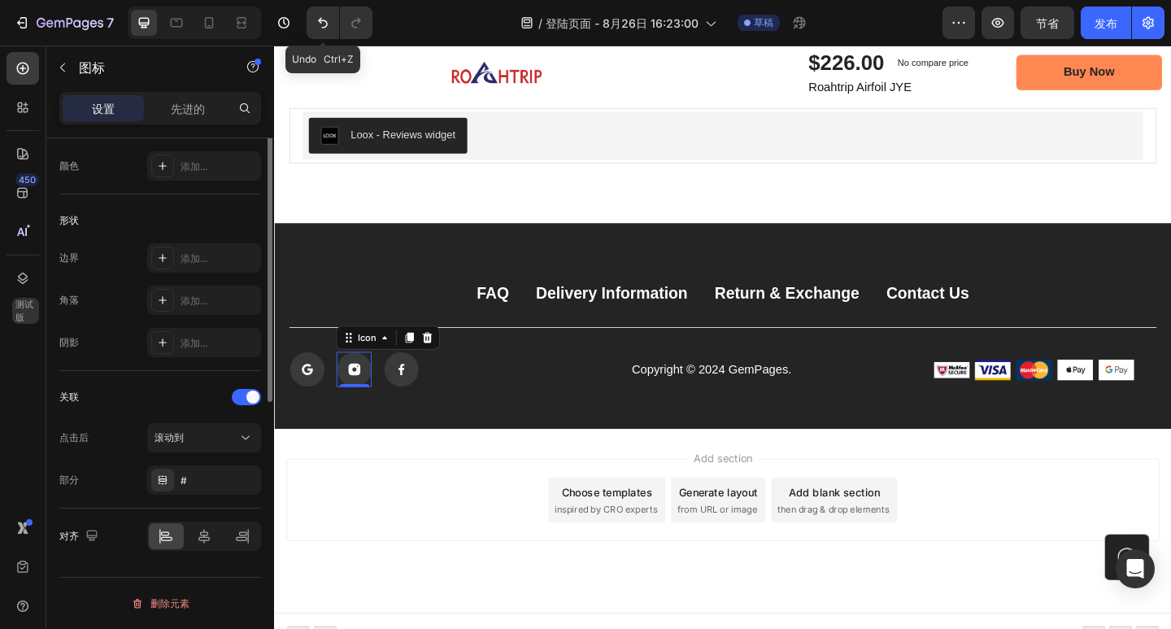
scroll to position [0, 0]
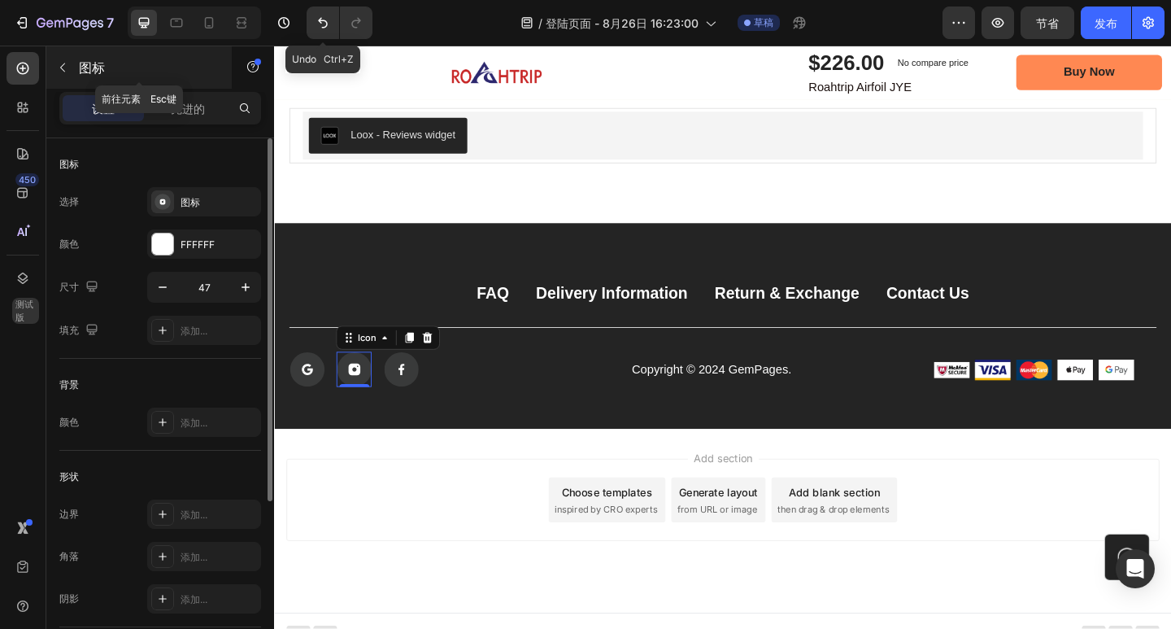
click at [63, 68] on icon "button" at bounding box center [62, 67] width 13 height 13
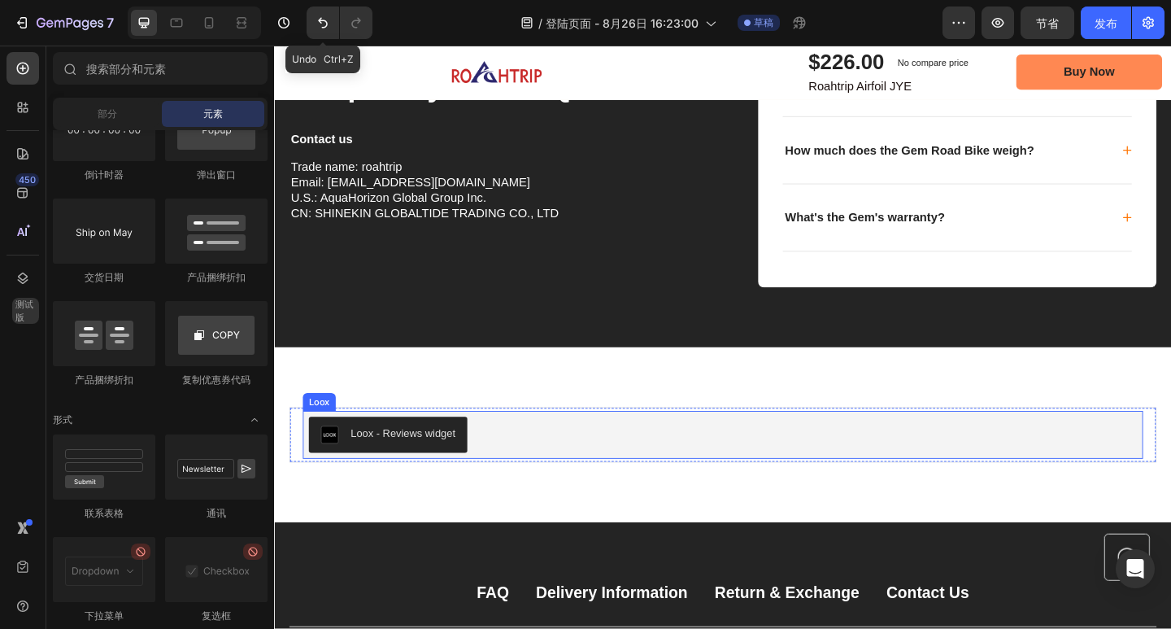
scroll to position [7157, 0]
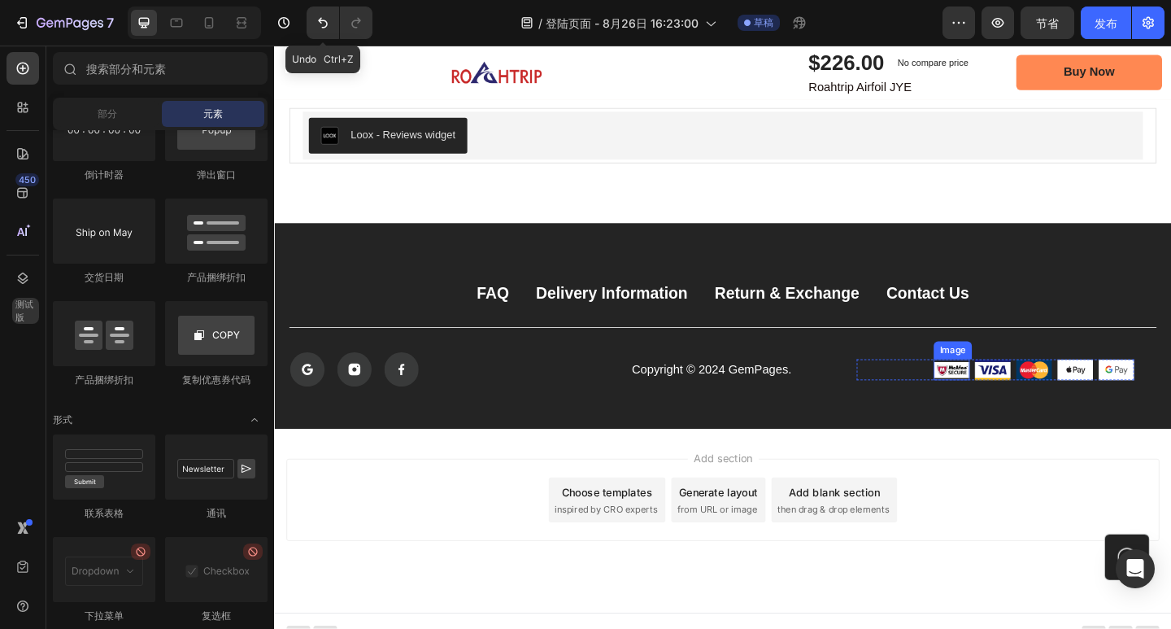
click at [997, 398] on img at bounding box center [1010, 398] width 39 height 23
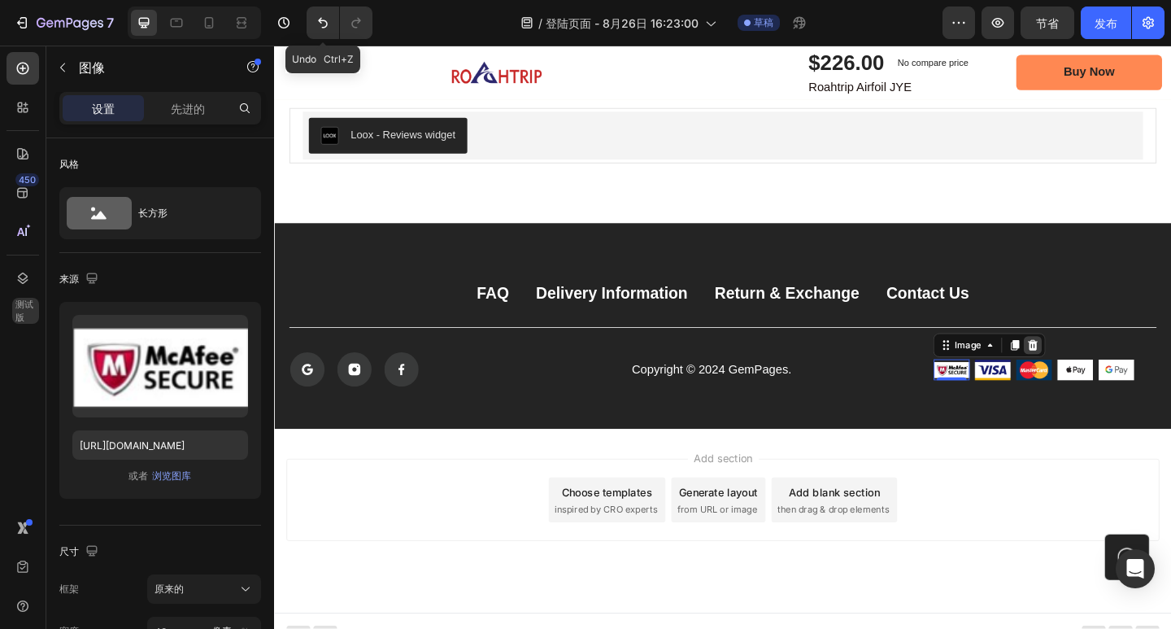
click at [1095, 374] on icon at bounding box center [1100, 371] width 11 height 11
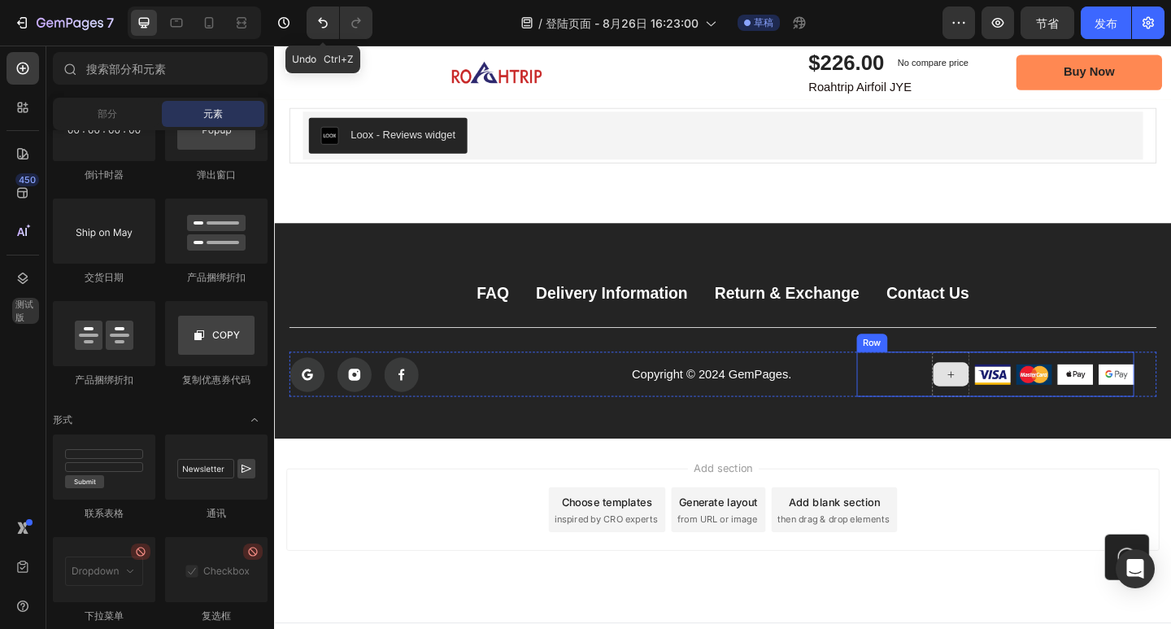
click at [991, 403] on div at bounding box center [1010, 403] width 39 height 26
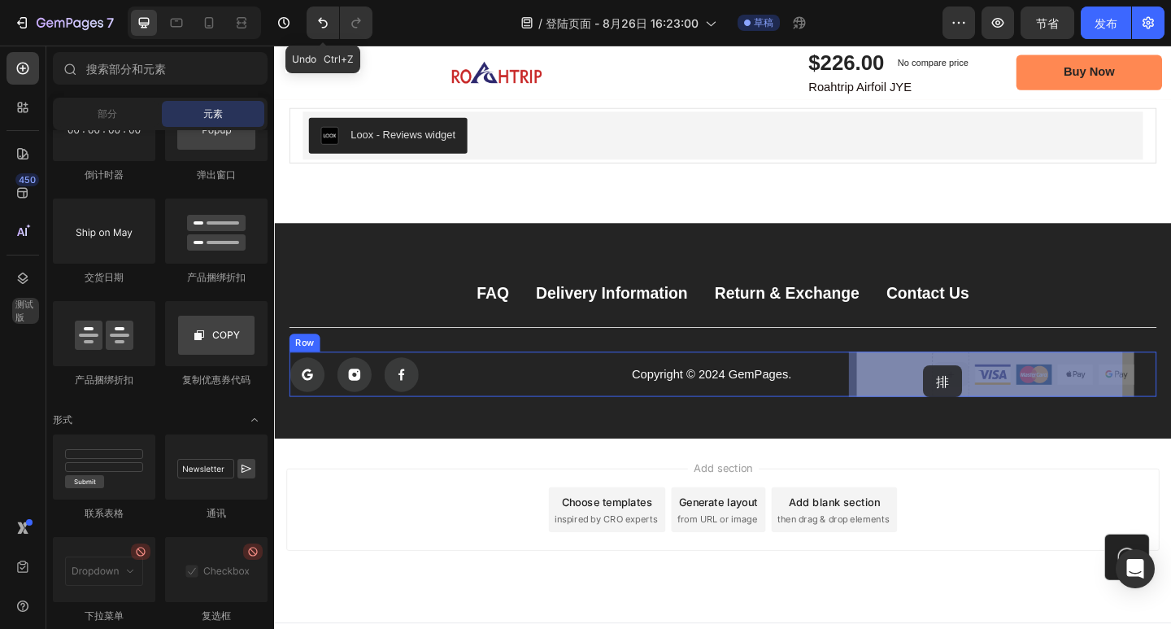
drag, startPoint x: 978, startPoint y: 402, endPoint x: 980, endPoint y: 394, distance: 8.3
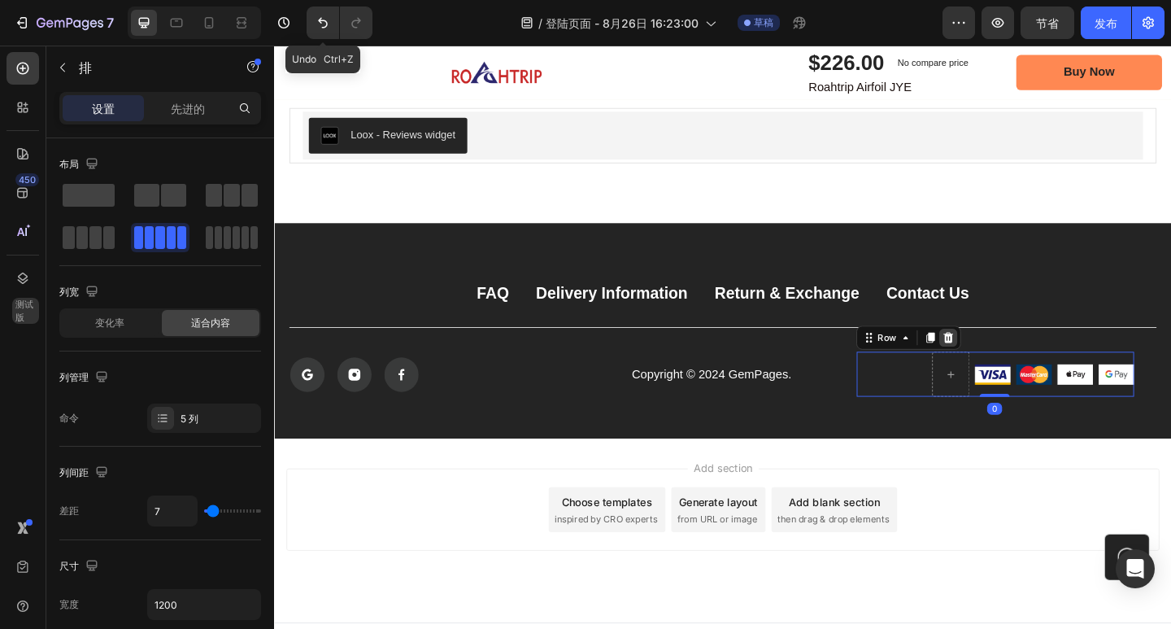
click at [1006, 362] on div at bounding box center [1008, 364] width 20 height 20
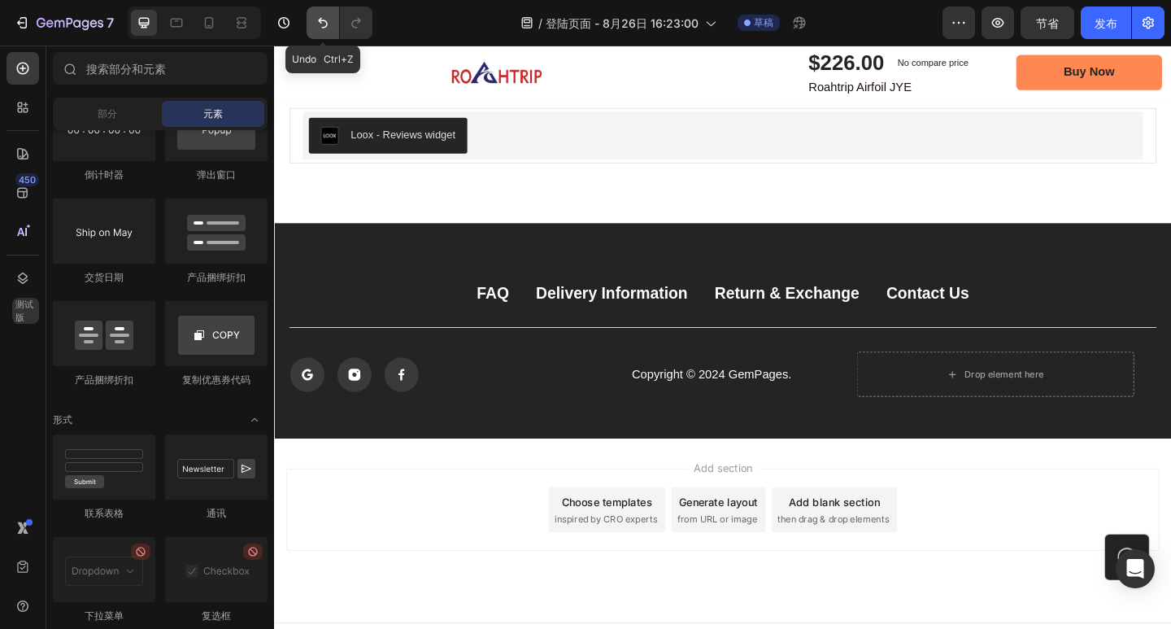
click at [320, 28] on icon "撤消/重做" at bounding box center [323, 23] width 16 height 16
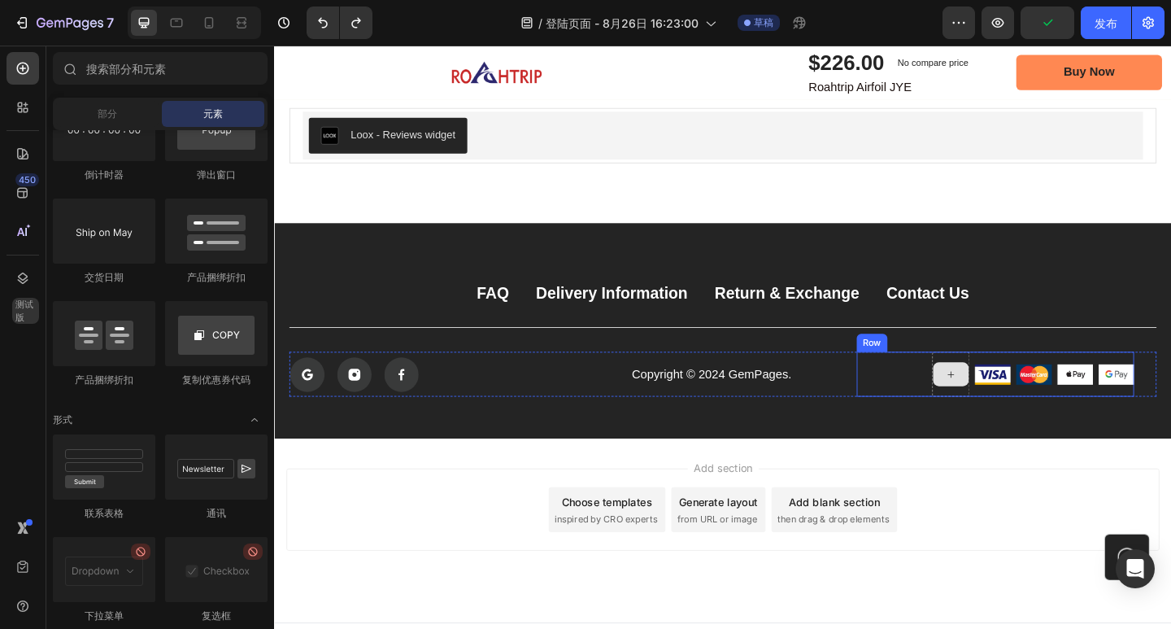
click at [1007, 385] on div at bounding box center [1010, 403] width 41 height 49
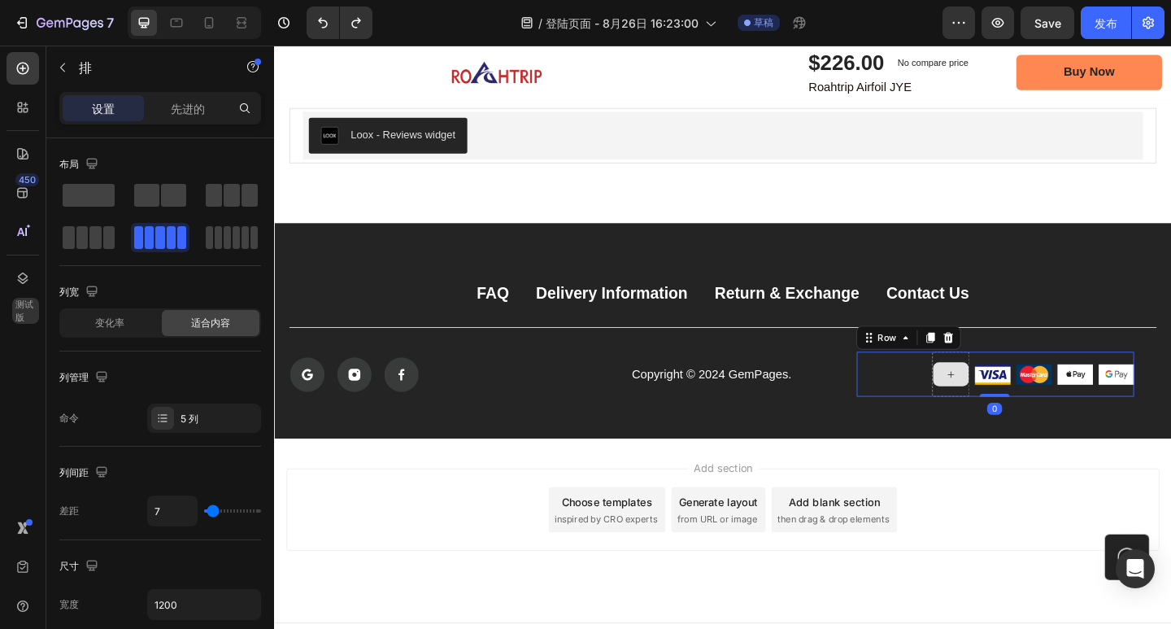
click at [1005, 382] on div at bounding box center [1010, 403] width 41 height 49
click at [1004, 402] on icon at bounding box center [1010, 404] width 13 height 14
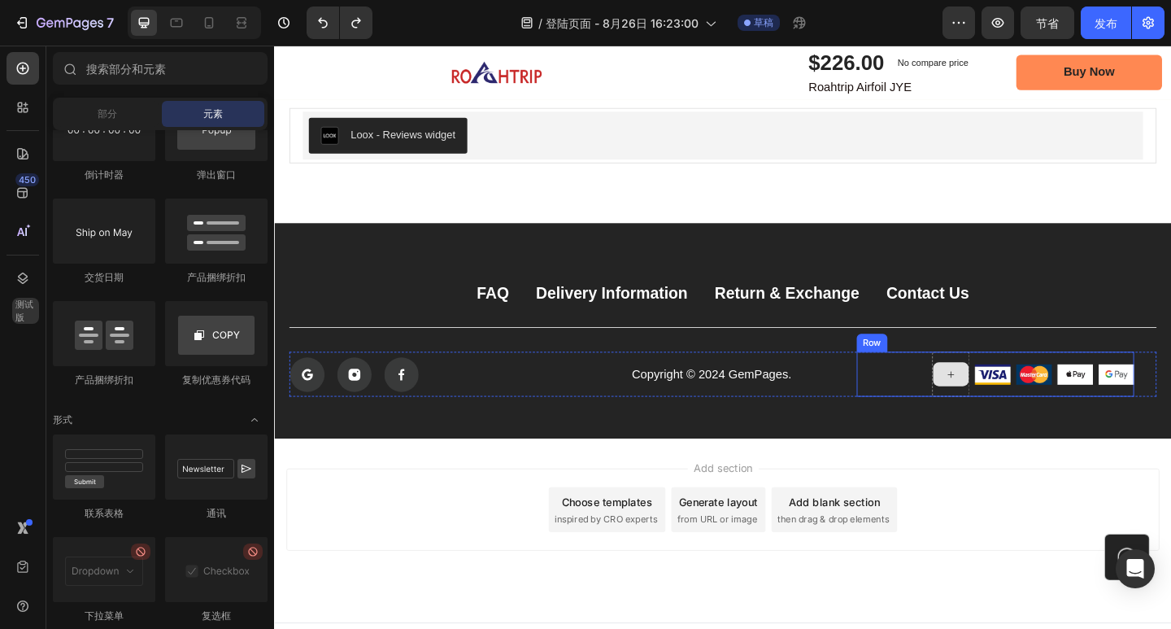
click at [1004, 408] on icon at bounding box center [1010, 404] width 13 height 14
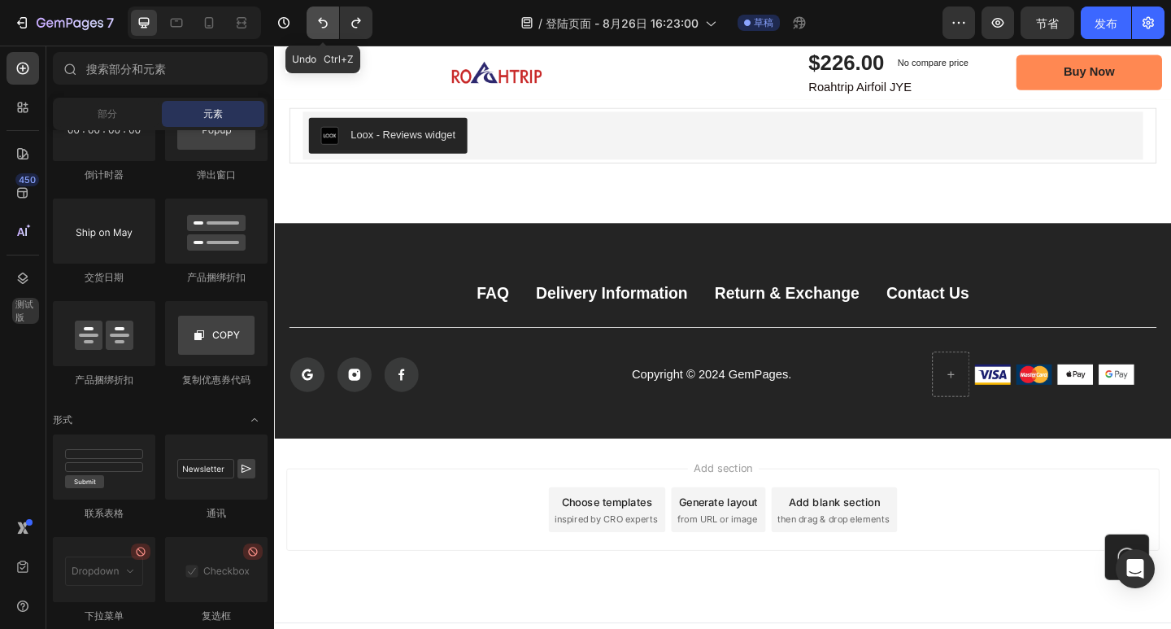
click at [326, 20] on icon "撤消/重做" at bounding box center [323, 23] width 16 height 16
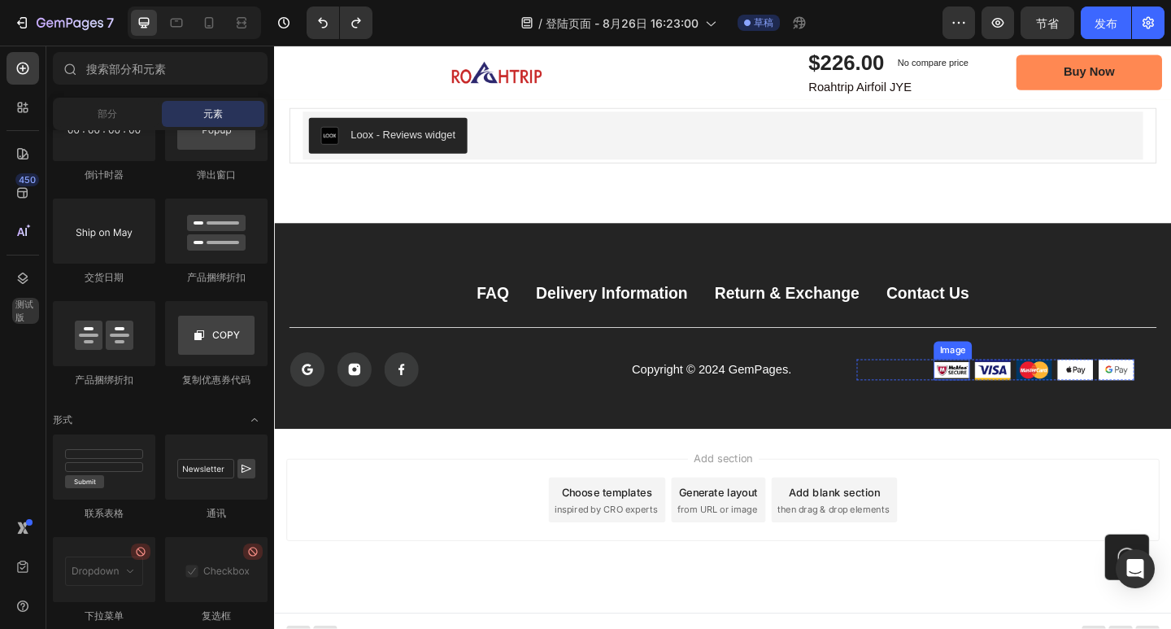
click at [1002, 394] on img at bounding box center [1010, 398] width 39 height 23
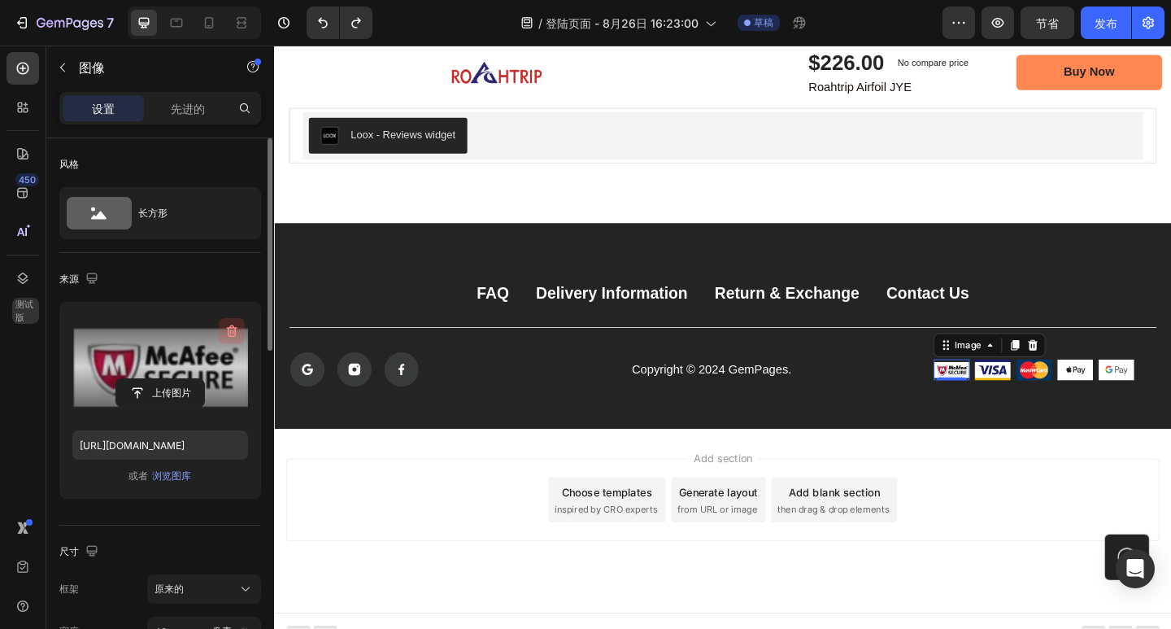
click at [233, 328] on icon "button" at bounding box center [232, 331] width 11 height 12
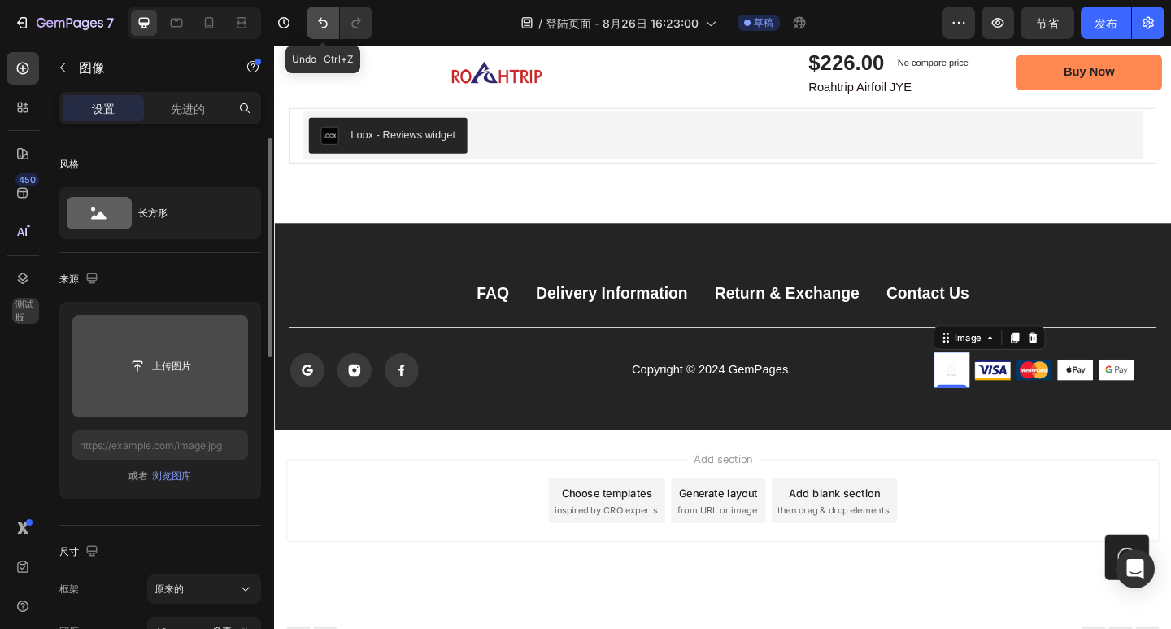
click at [316, 21] on icon "撤消/重做" at bounding box center [323, 23] width 16 height 16
type input "[URL][DOMAIN_NAME]"
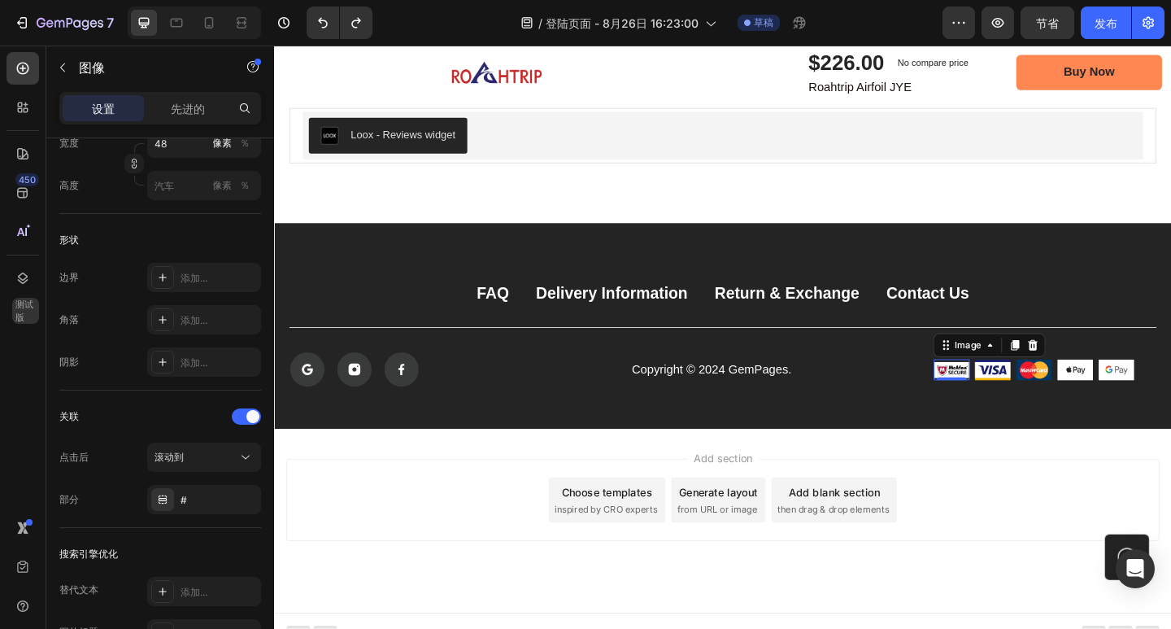
scroll to position [776, 0]
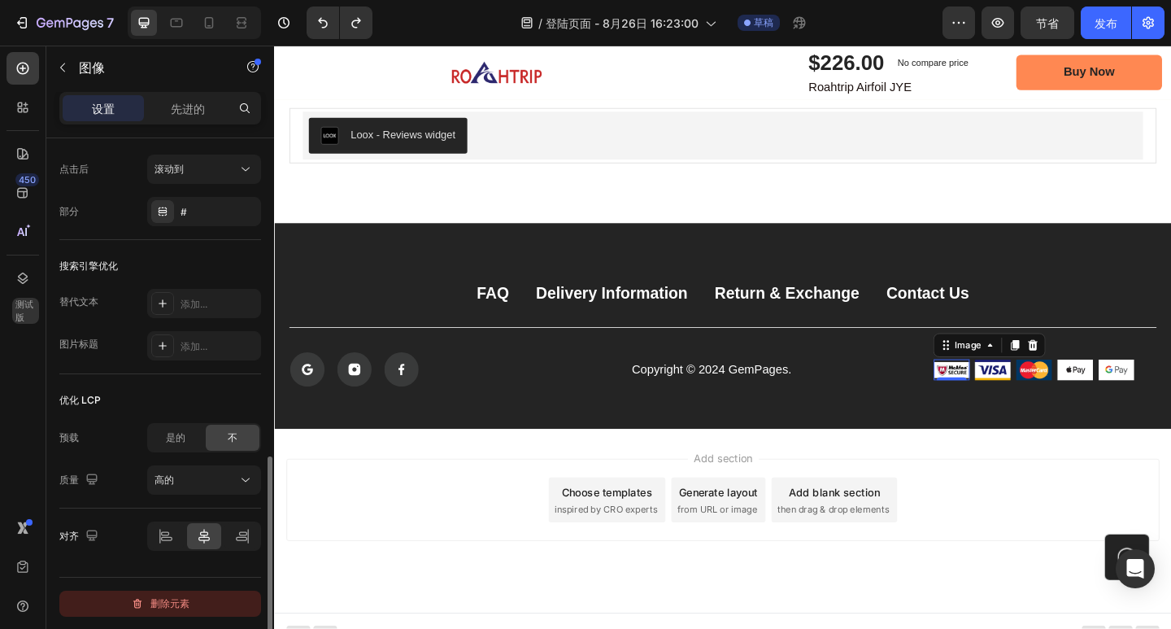
click at [184, 599] on font "删除元素" at bounding box center [169, 603] width 39 height 12
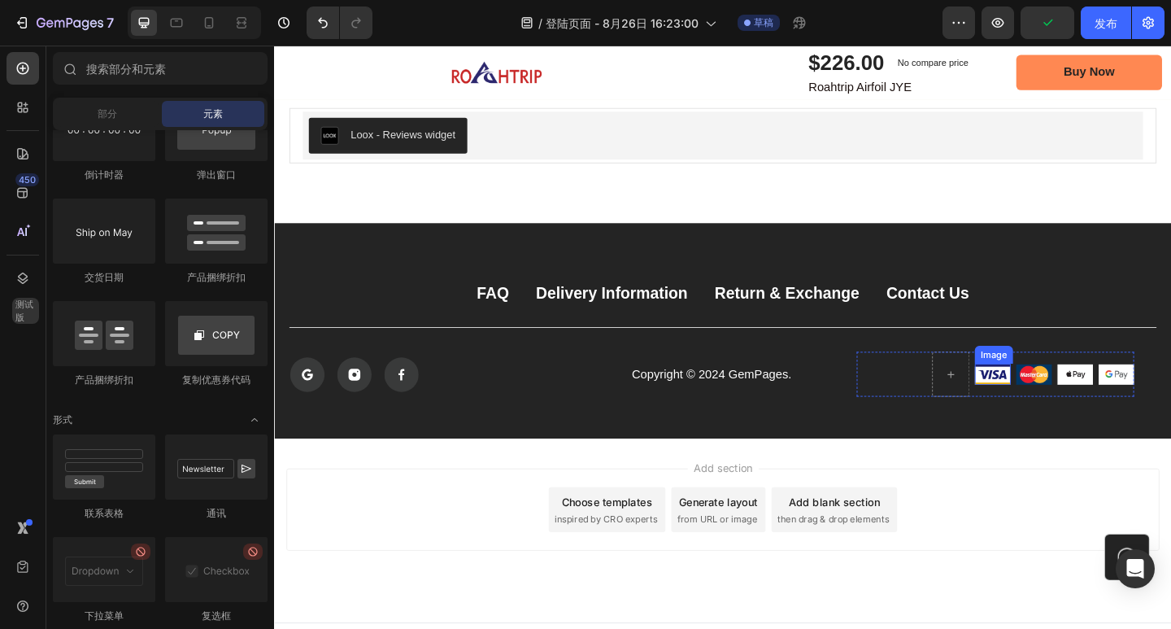
click at [1052, 408] on img at bounding box center [1055, 403] width 39 height 23
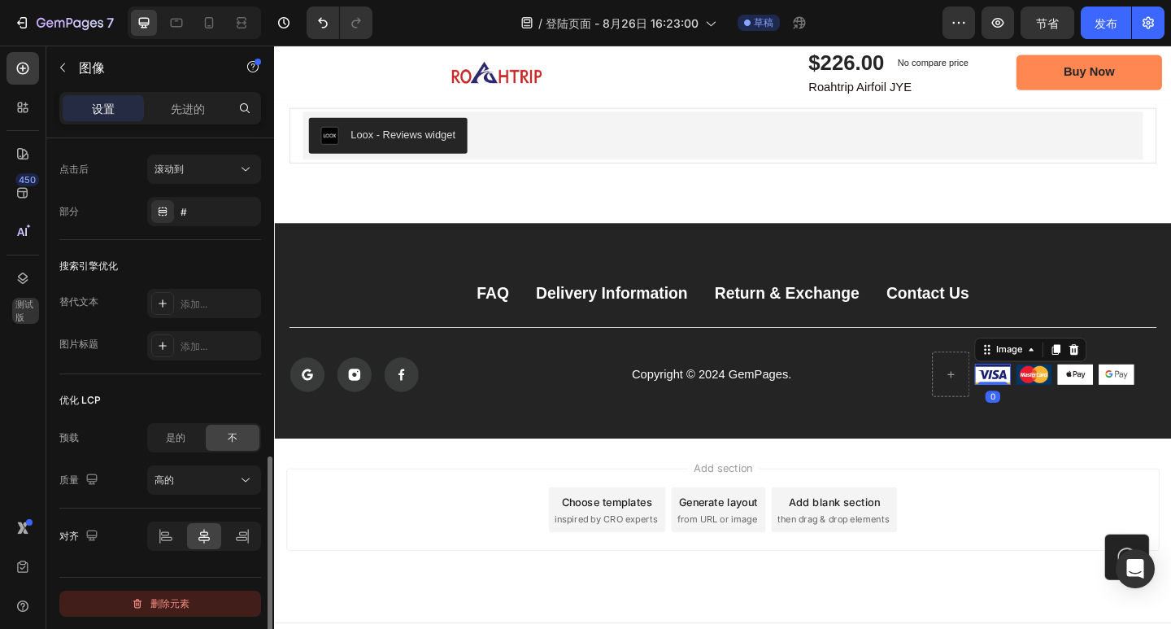
click at [184, 612] on font "删除元素" at bounding box center [169, 604] width 39 height 20
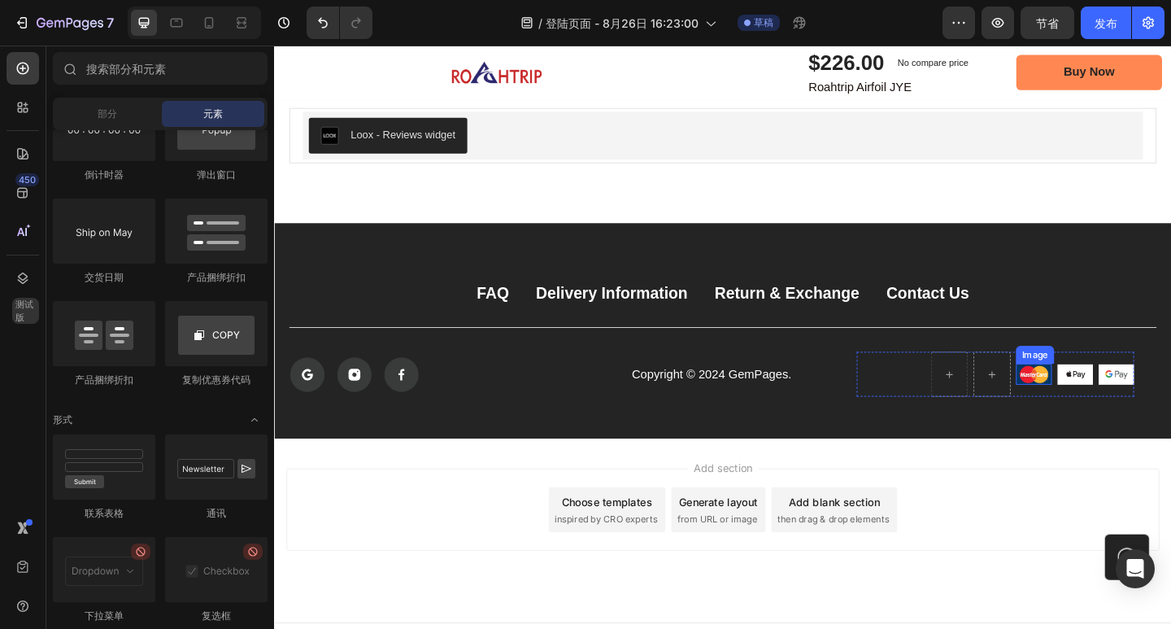
click at [1094, 411] on img at bounding box center [1100, 403] width 39 height 23
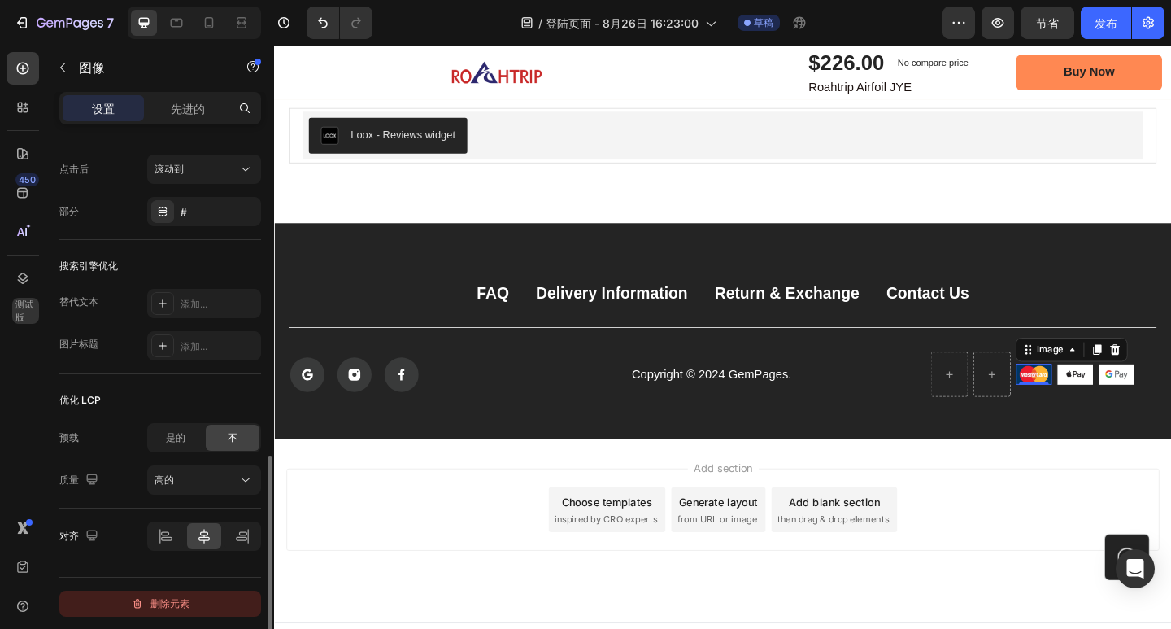
click at [176, 593] on button "删除元素" at bounding box center [160, 603] width 202 height 26
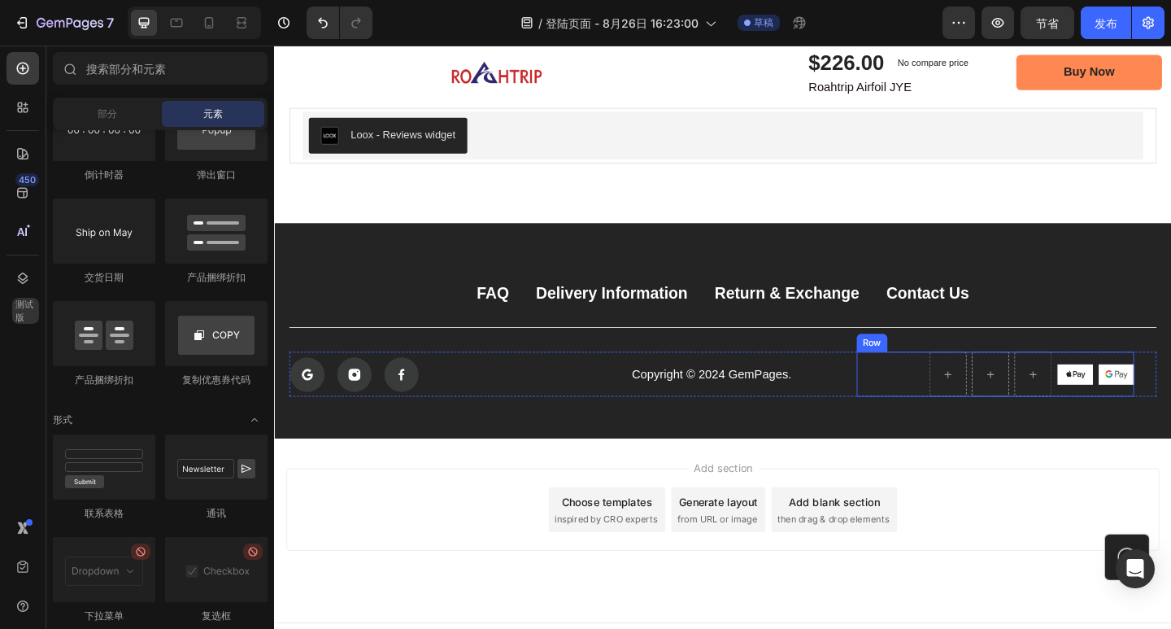
click at [956, 402] on div "Image Image Row" at bounding box center [1059, 403] width 302 height 49
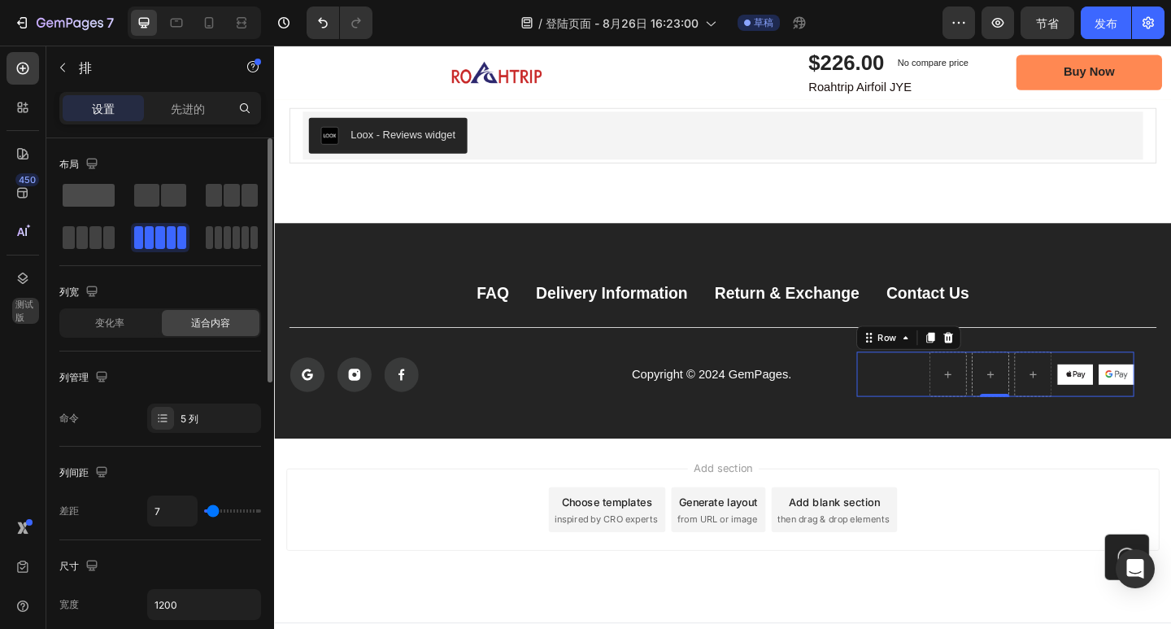
click at [100, 198] on span at bounding box center [89, 195] width 52 height 23
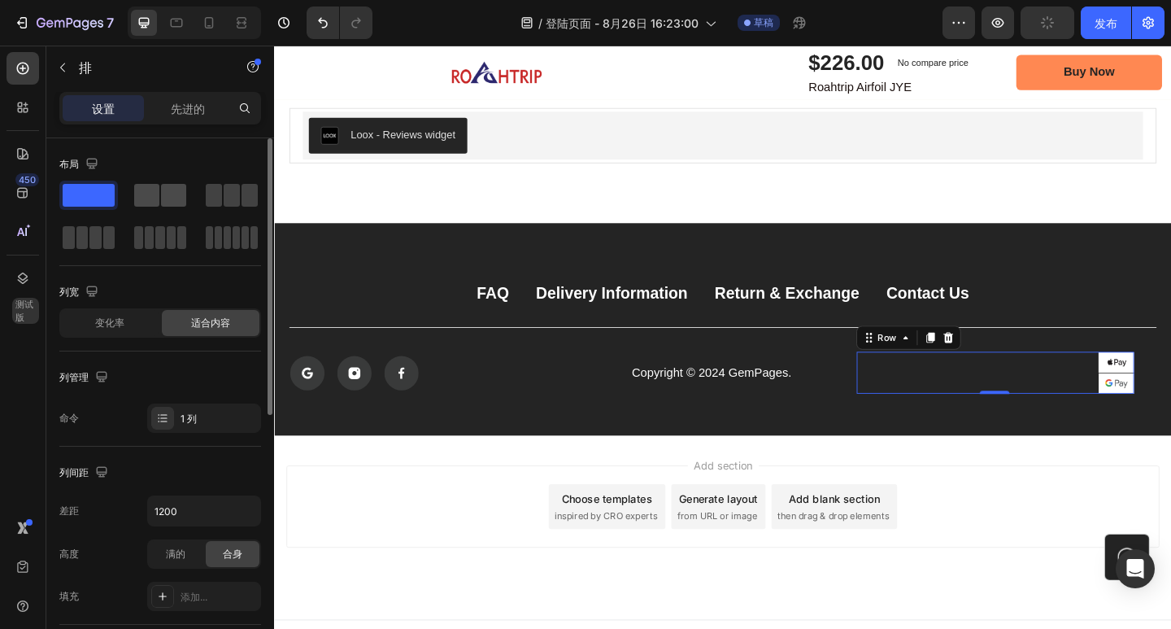
drag, startPoint x: 159, startPoint y: 194, endPoint x: 816, endPoint y: 369, distance: 680.0
click at [159, 194] on span at bounding box center [146, 195] width 25 height 23
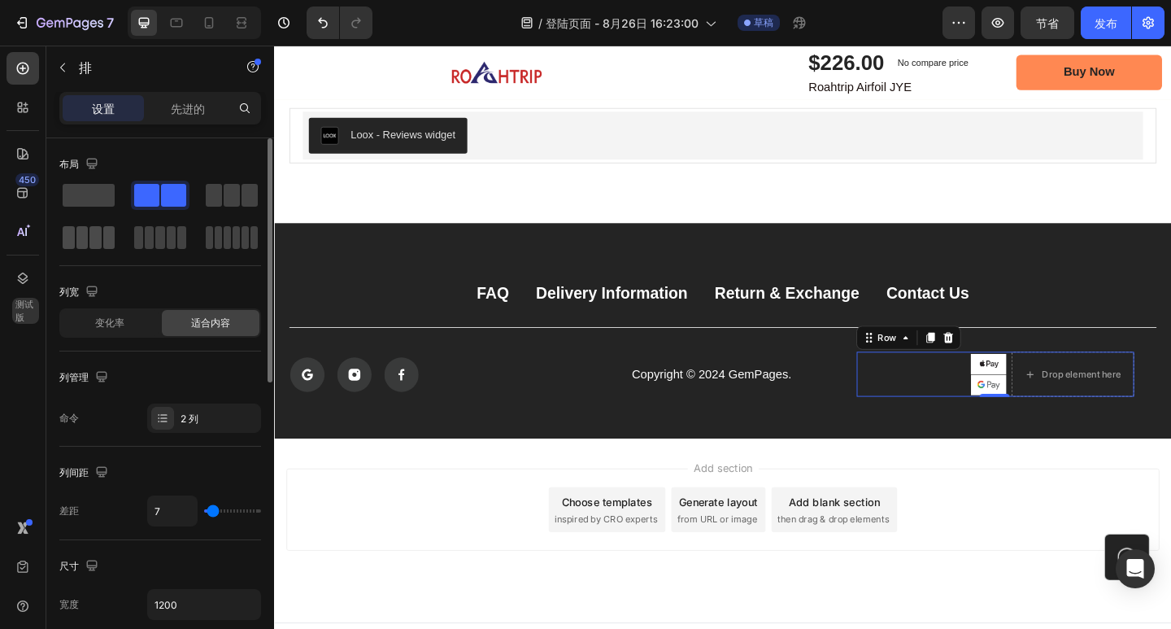
click at [104, 237] on span at bounding box center [109, 237] width 12 height 23
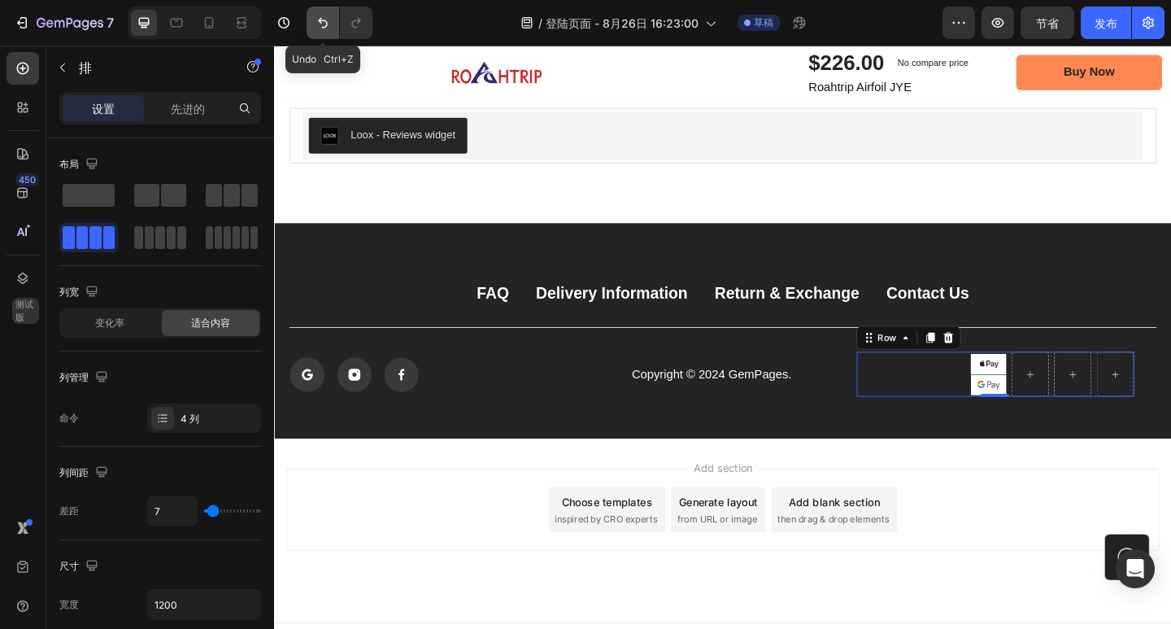
click at [319, 14] on button "撤消/重做" at bounding box center [323, 23] width 33 height 33
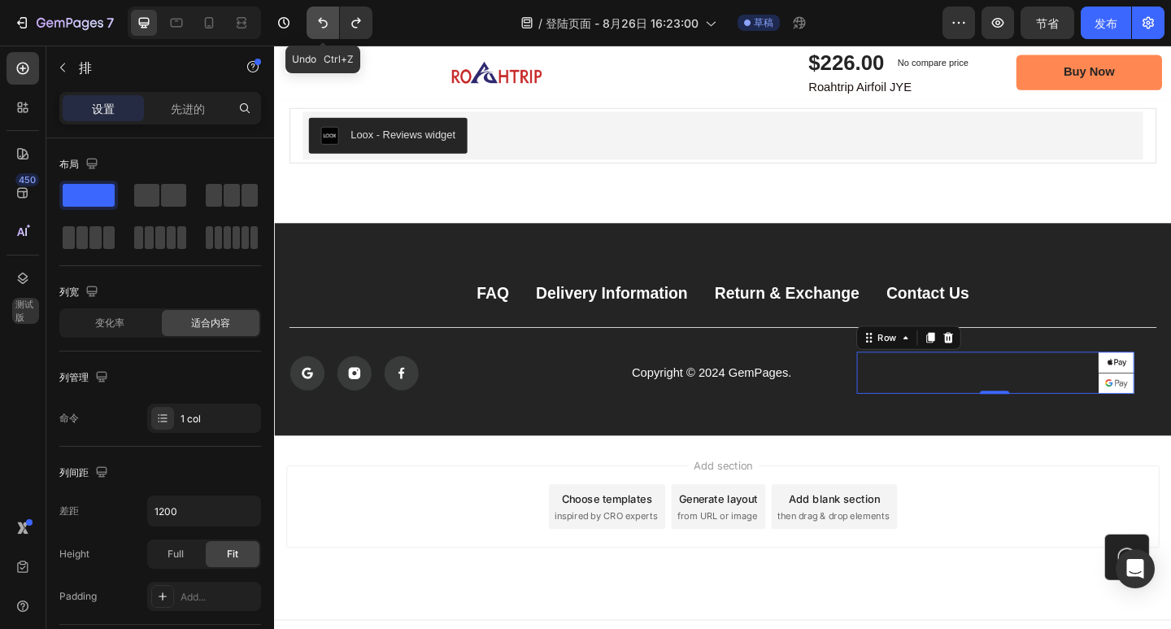
click at [319, 14] on button "撤消/重做" at bounding box center [323, 23] width 33 height 33
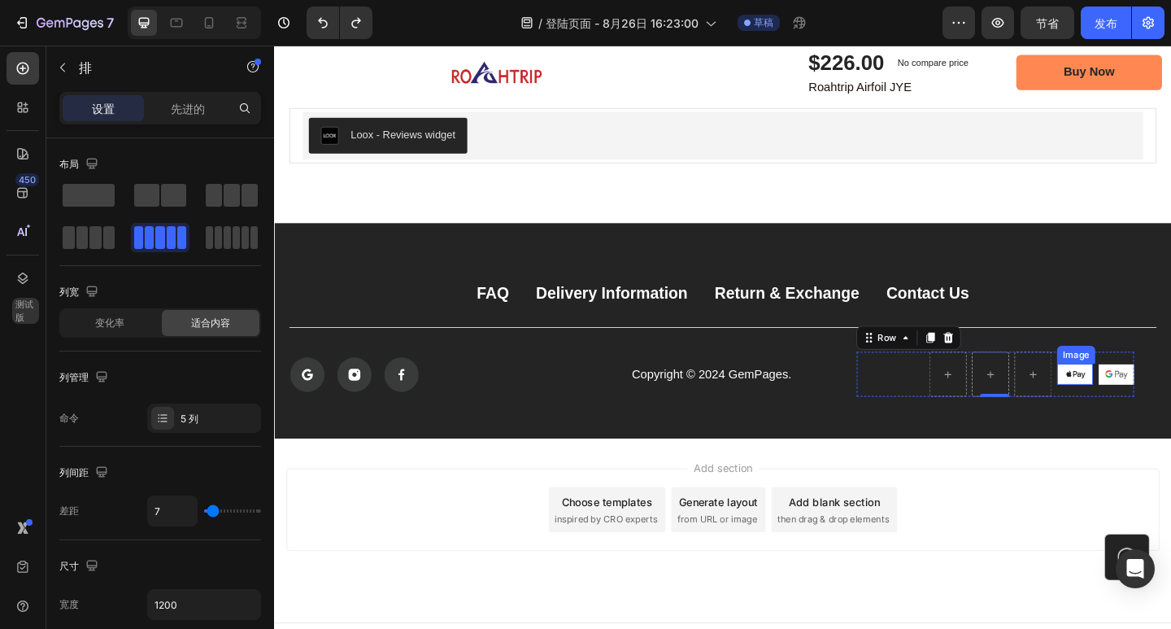
click at [1134, 409] on img at bounding box center [1145, 403] width 39 height 23
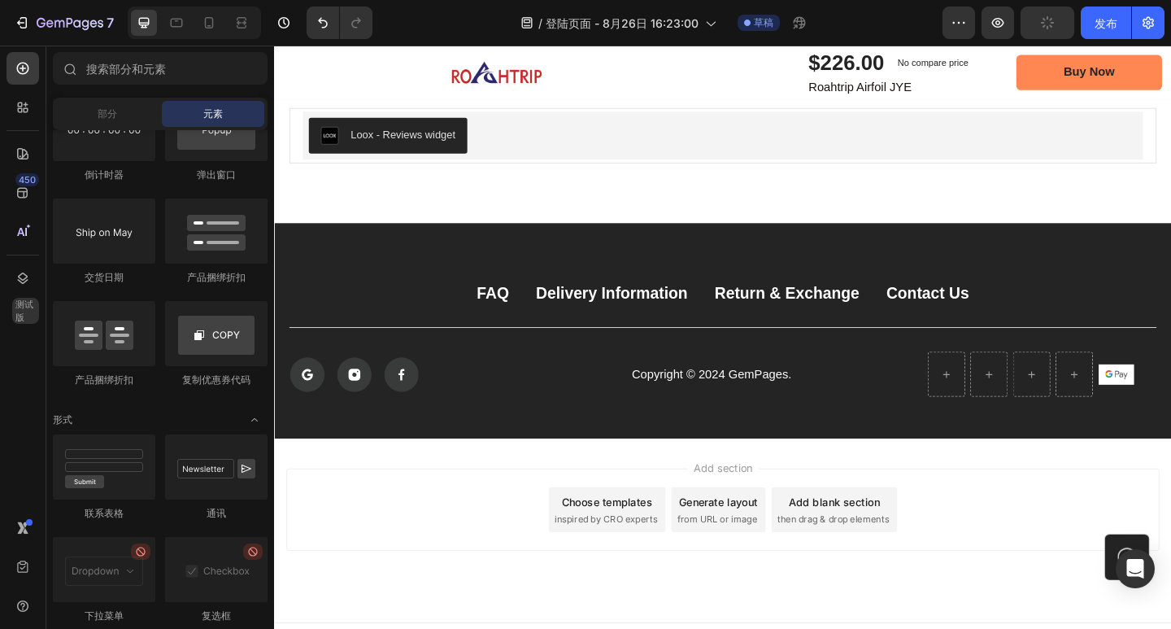
scroll to position [3238, 0]
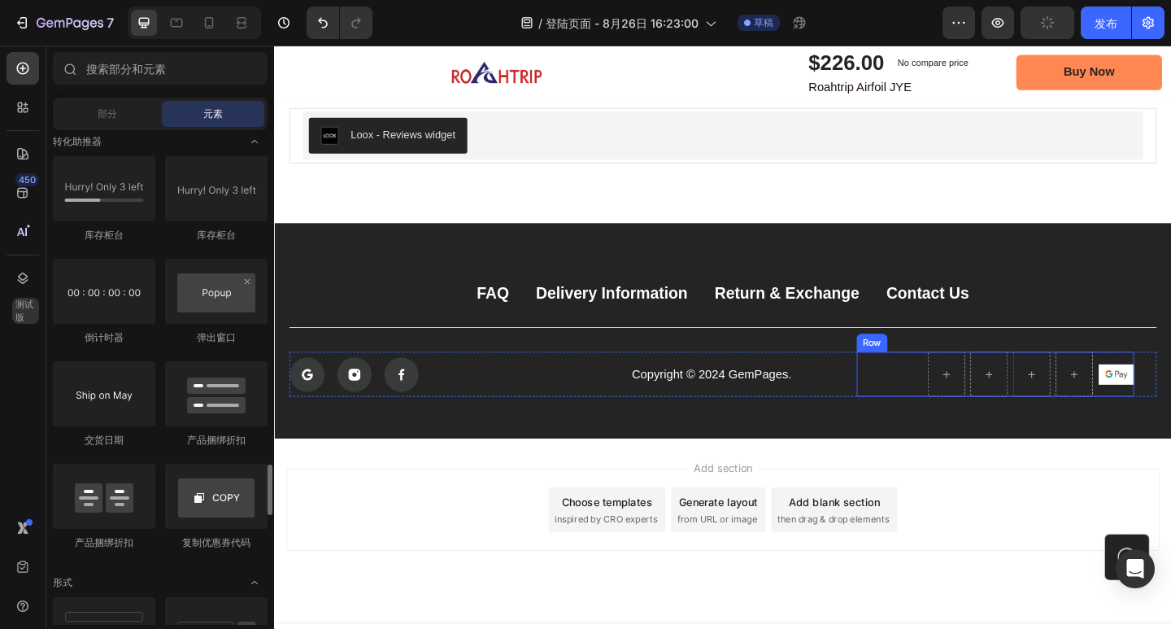
click at [956, 399] on div "Image Row" at bounding box center [1059, 403] width 302 height 49
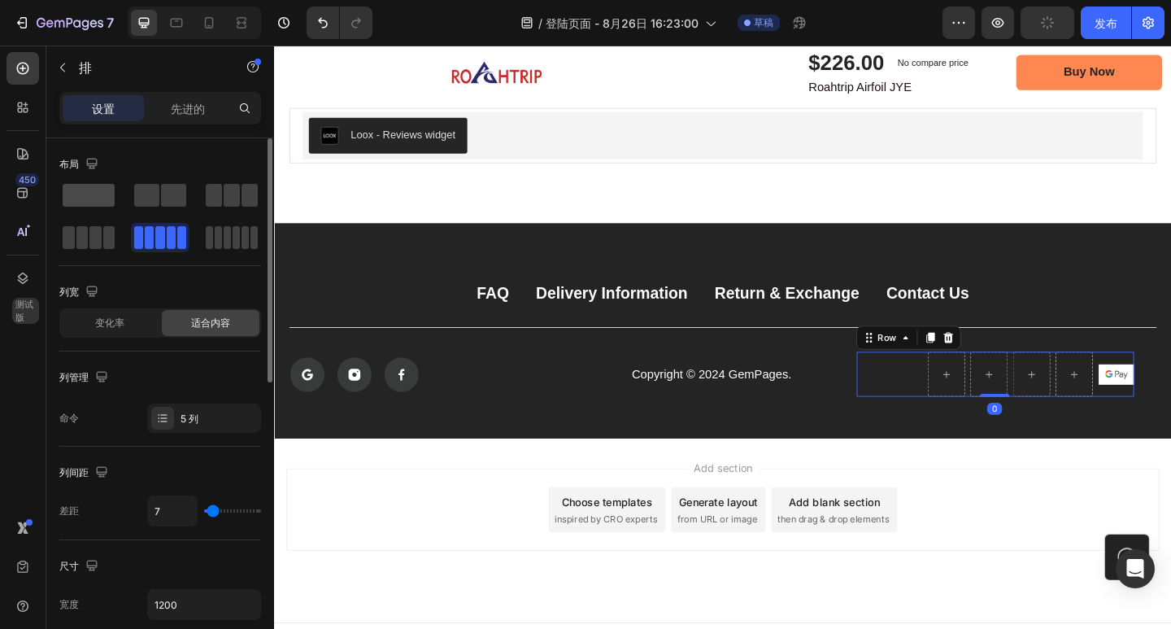
click at [94, 200] on span at bounding box center [89, 195] width 52 height 23
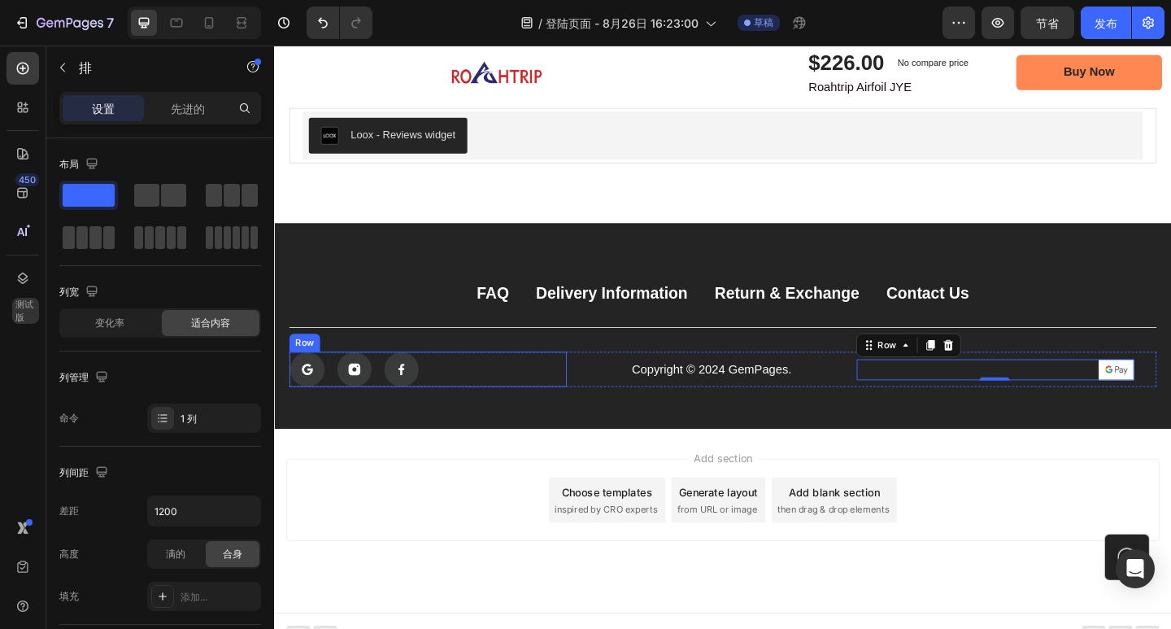
click at [442, 394] on div "Icon Icon Icon Row" at bounding box center [441, 398] width 302 height 38
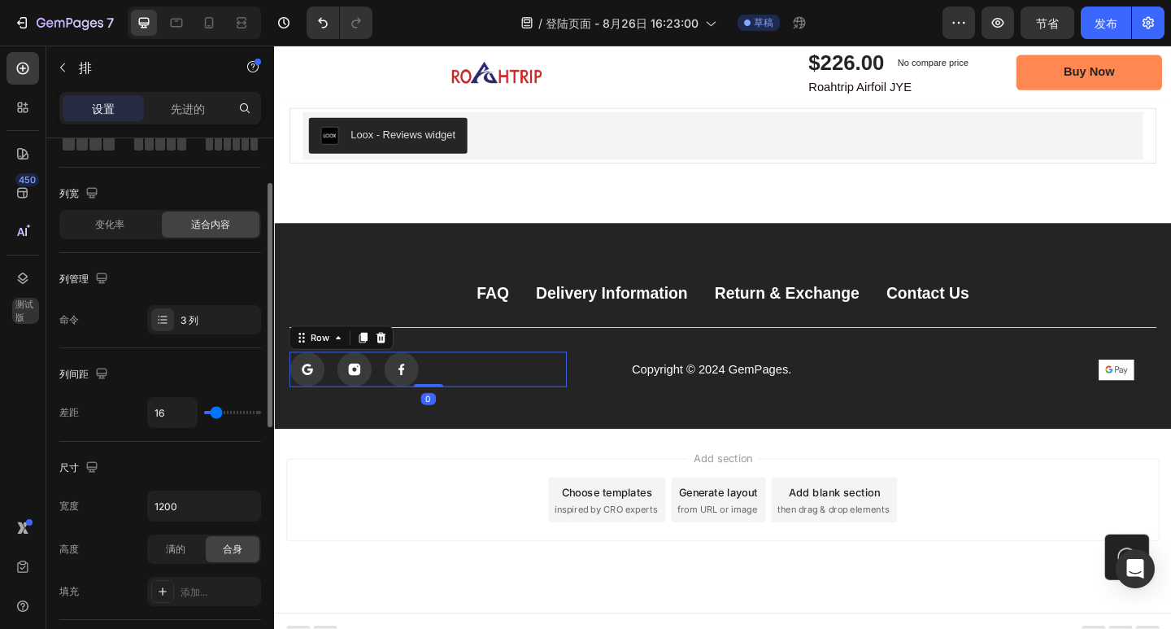
scroll to position [0, 0]
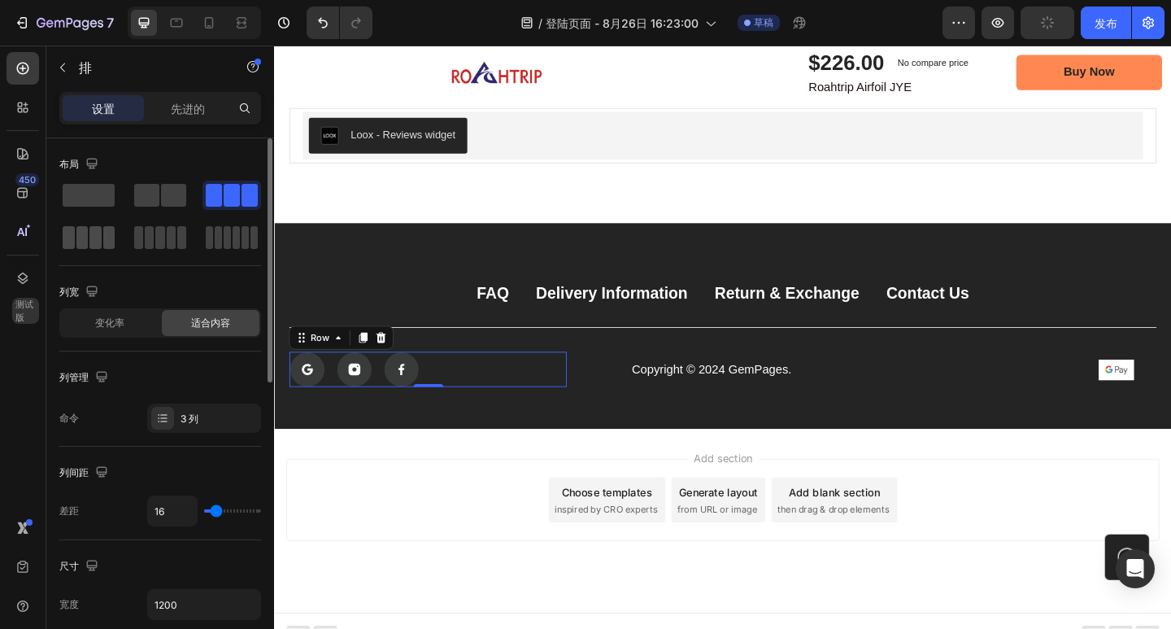
click at [105, 243] on span at bounding box center [109, 237] width 12 height 23
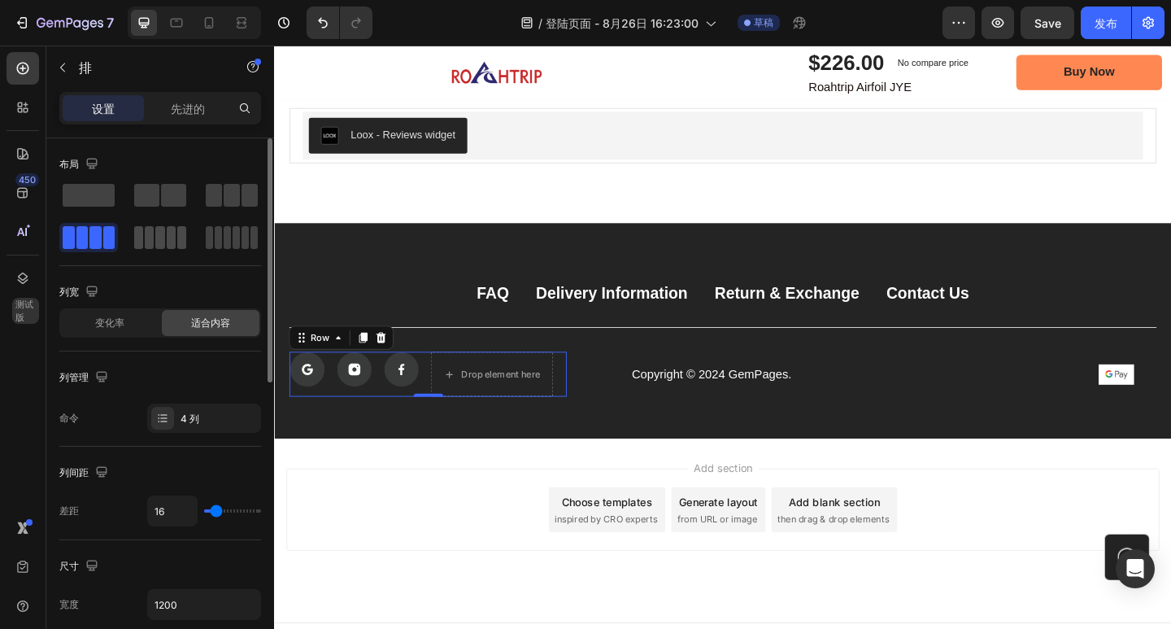
click at [152, 237] on span at bounding box center [149, 237] width 9 height 23
click at [97, 194] on span at bounding box center [89, 195] width 52 height 23
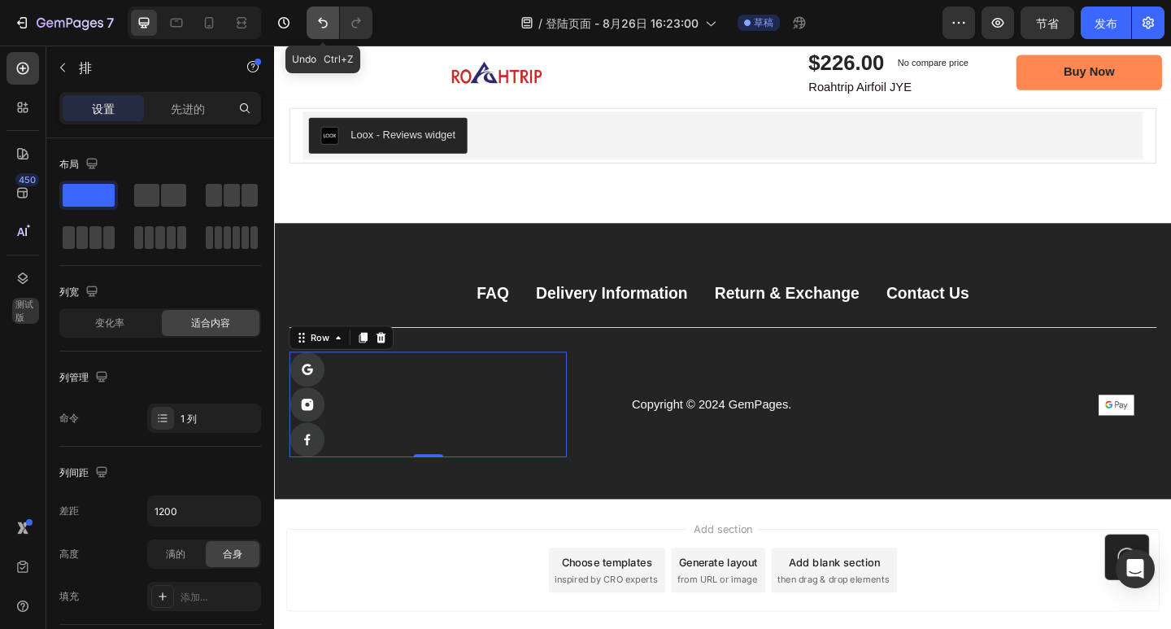
click at [325, 27] on icon "撤消/重做" at bounding box center [323, 23] width 10 height 11
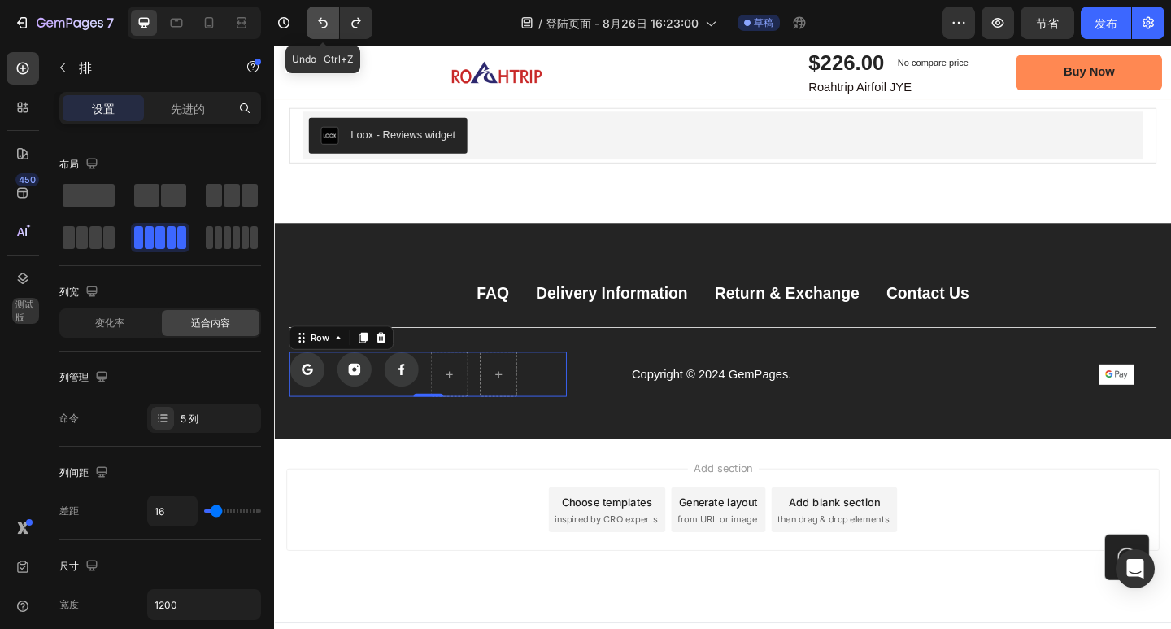
click at [323, 27] on icon "撤消/重做" at bounding box center [323, 23] width 10 height 11
click at [320, 26] on icon "撤消/重做" at bounding box center [323, 23] width 16 height 16
